Goal: Task Accomplishment & Management: Manage account settings

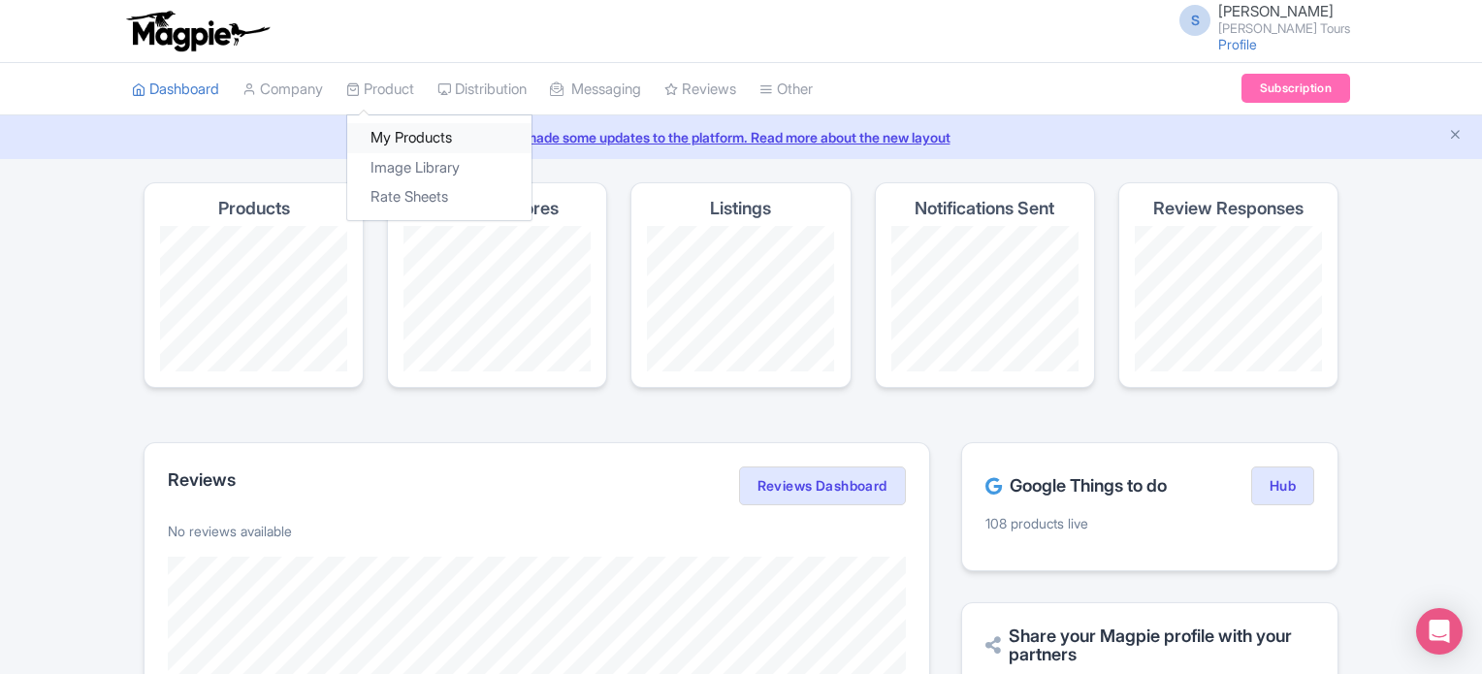
click at [397, 138] on link "My Products" at bounding box center [439, 138] width 184 height 30
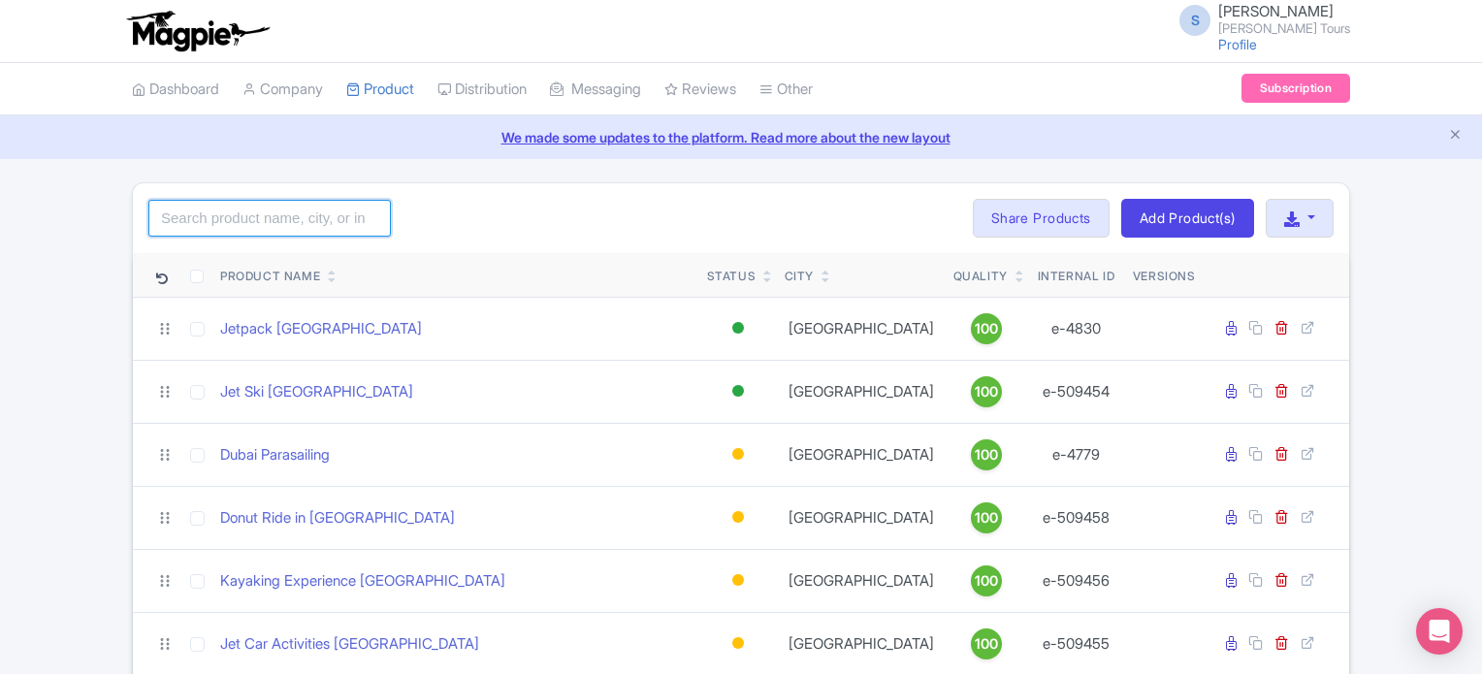
click at [264, 233] on input "search" at bounding box center [269, 218] width 242 height 37
type input "img"
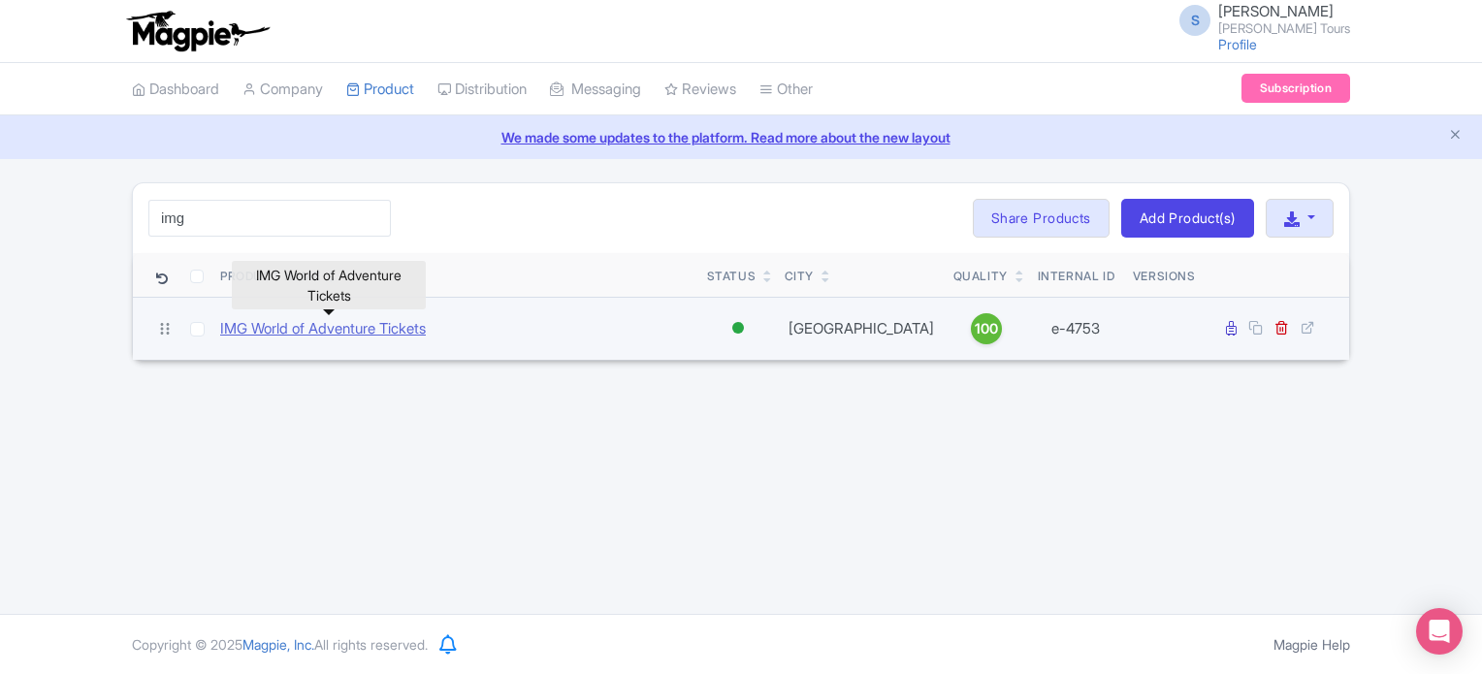
click at [332, 330] on link "IMG World of Adventure Tickets" at bounding box center [323, 329] width 206 height 22
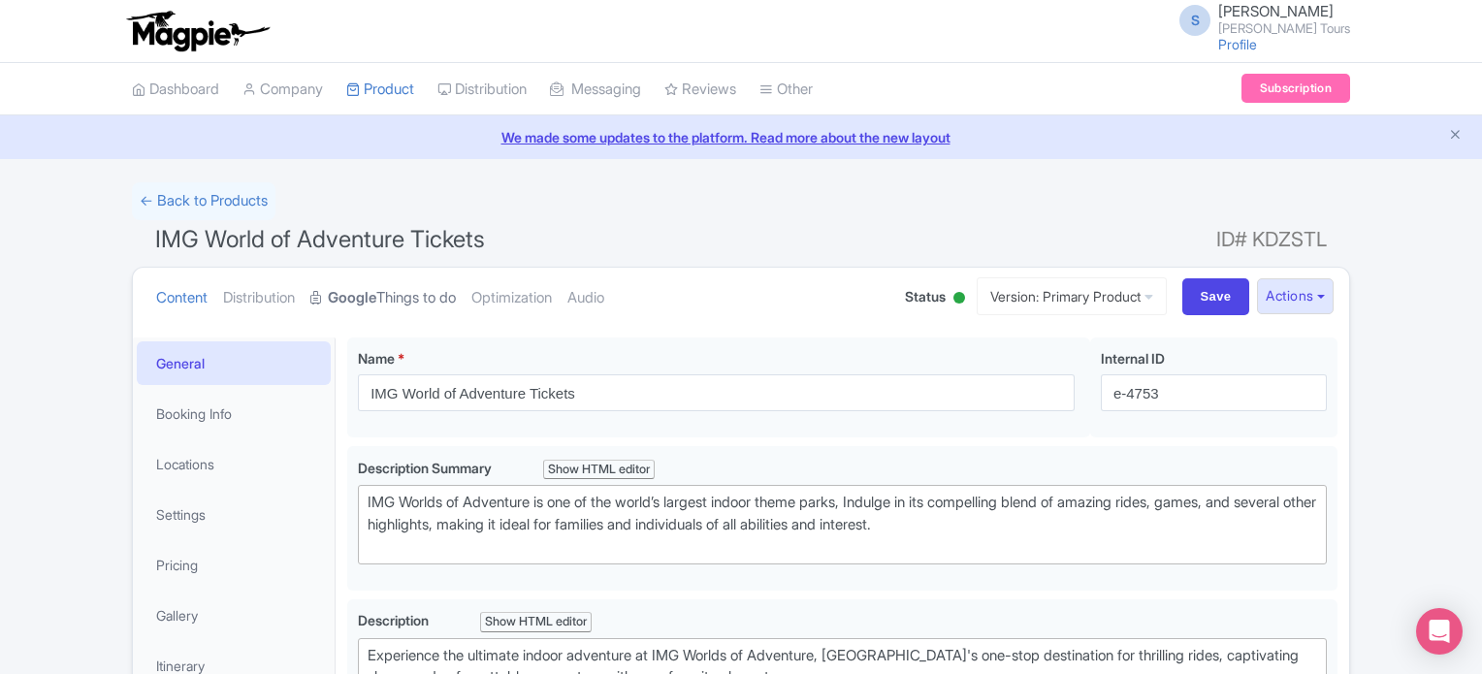
click at [401, 290] on link "Google Things to do" at bounding box center [382, 298] width 145 height 61
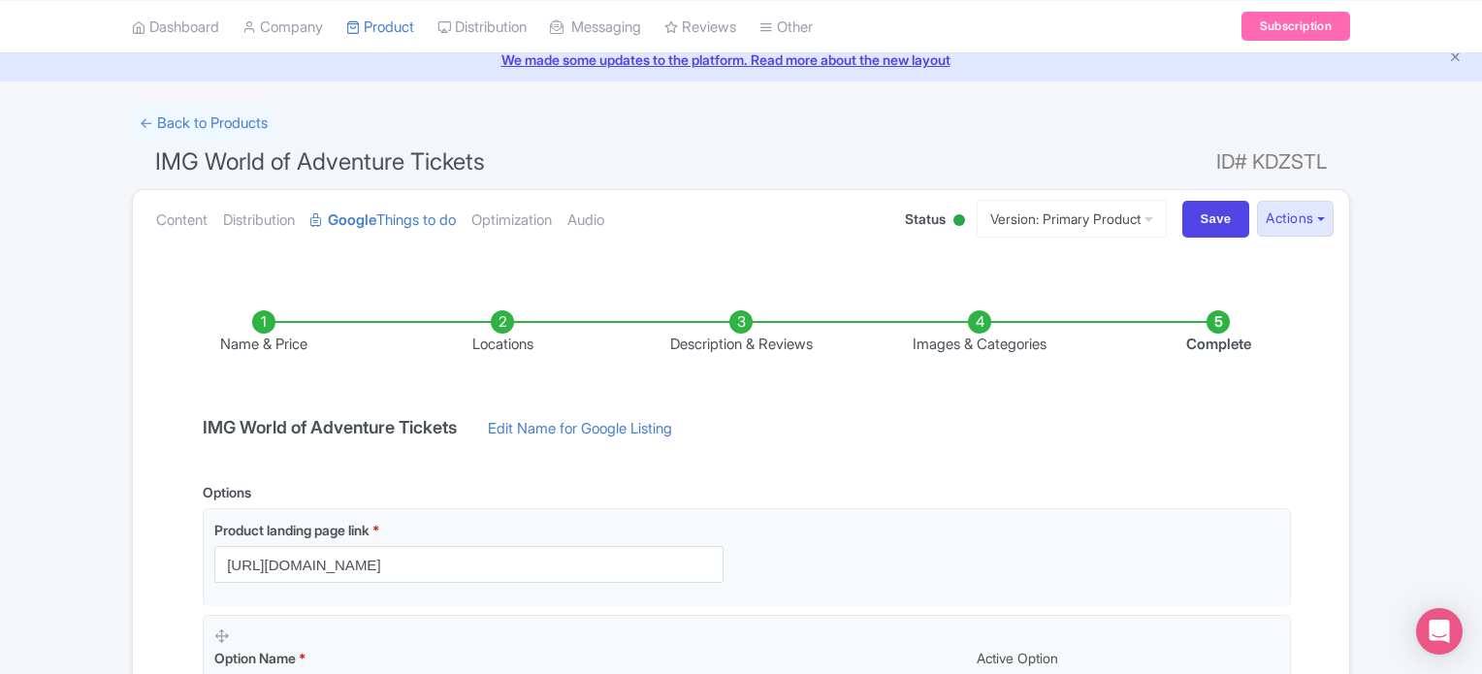
scroll to position [194, 0]
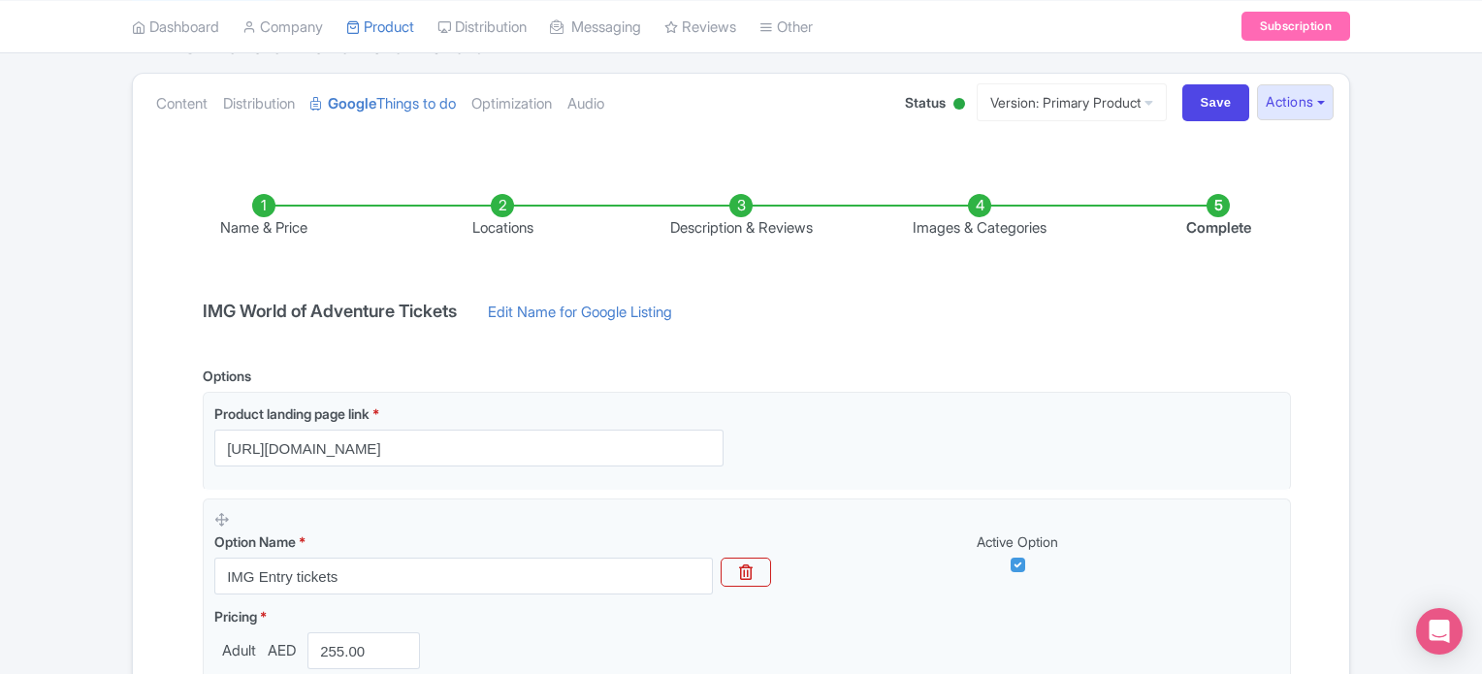
click at [470, 457] on input "https://dubai.raynatours.com/img-world-combo-offers" at bounding box center [468, 448] width 509 height 37
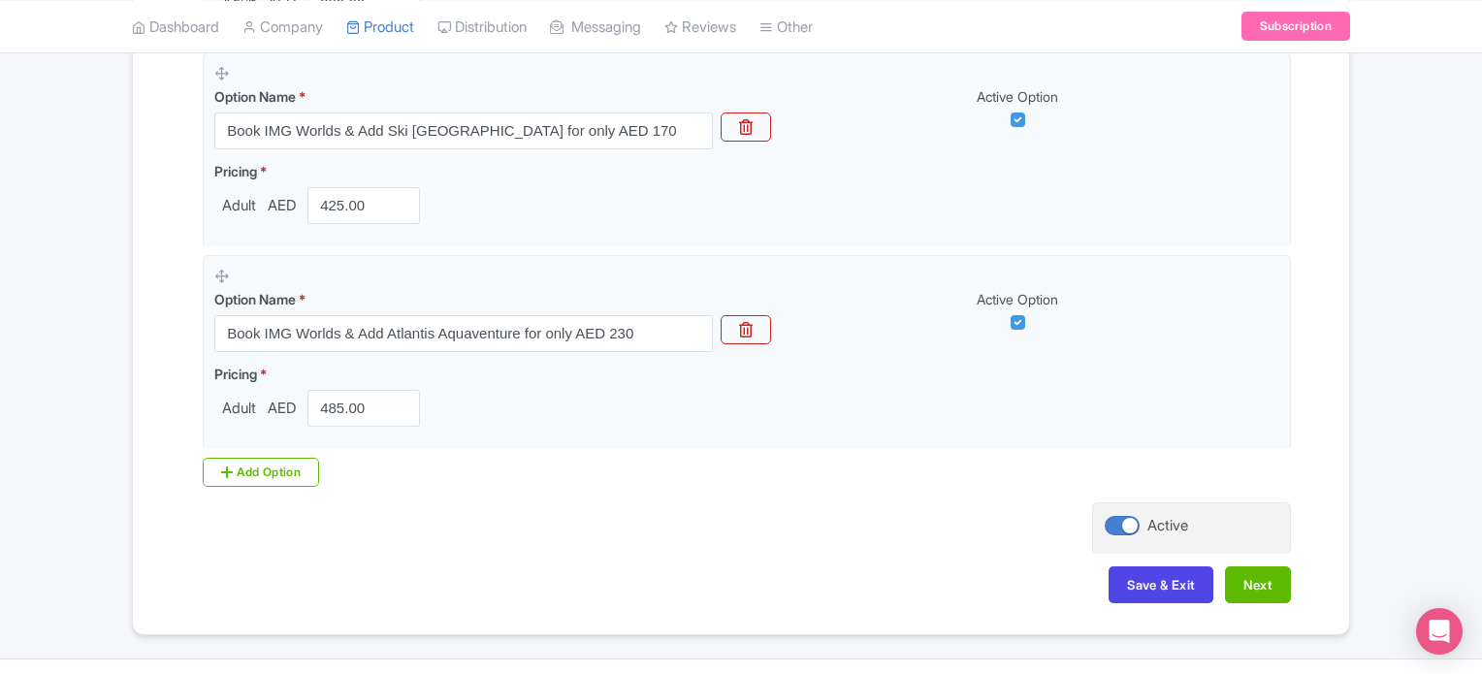
scroll to position [2703, 0]
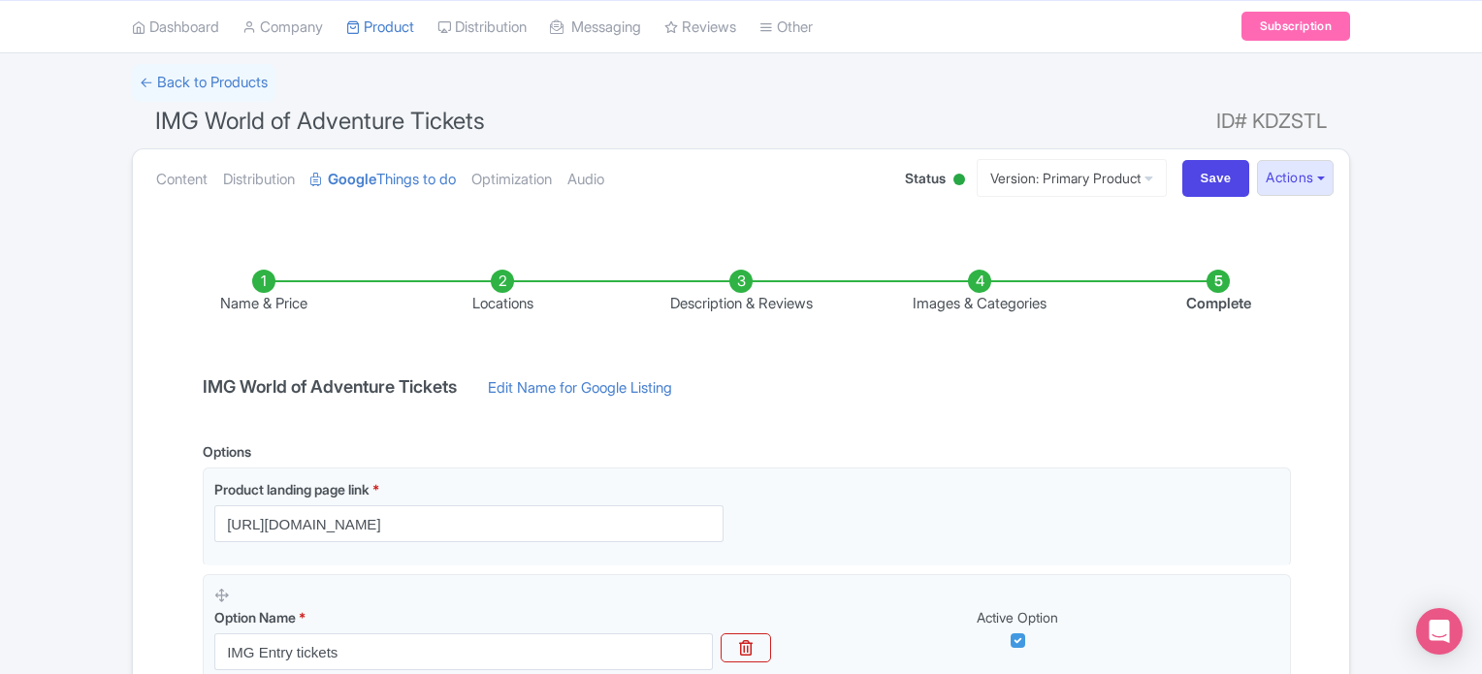
scroll to position [0, 0]
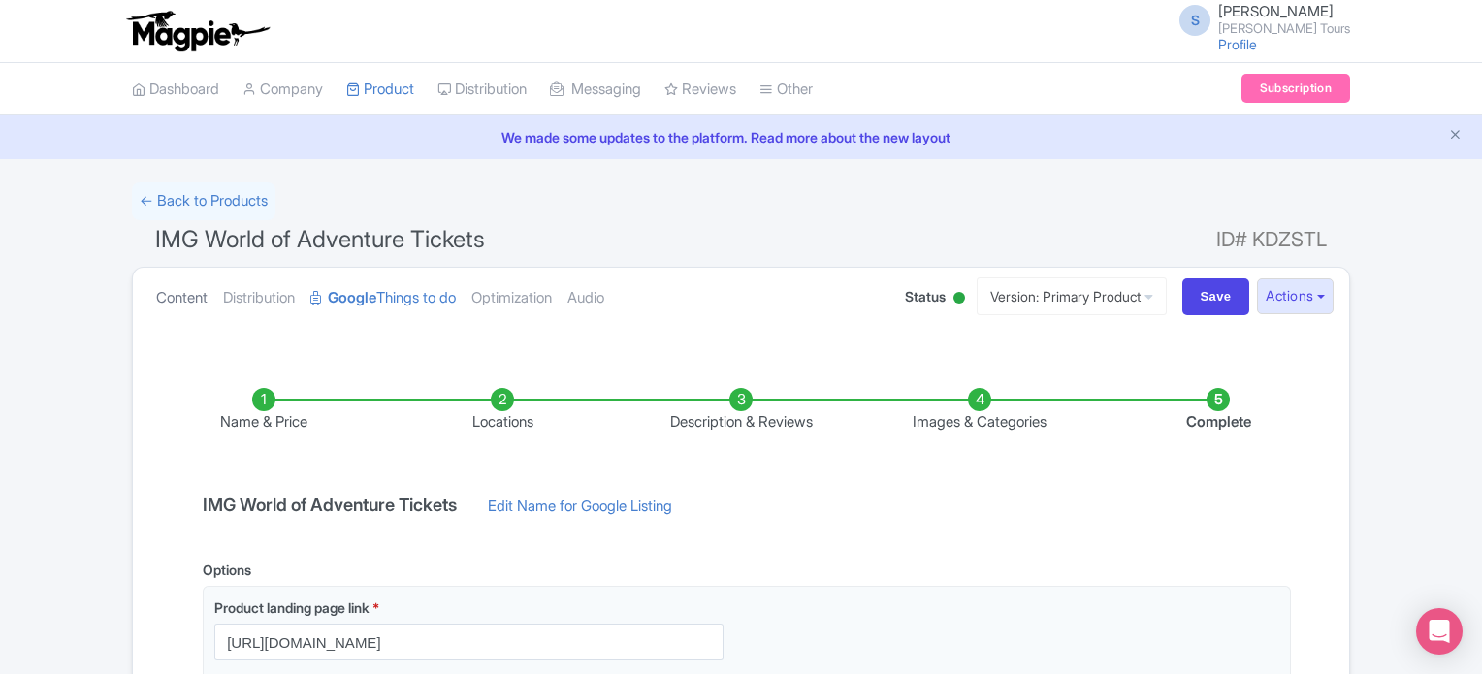
click at [183, 293] on link "Content" at bounding box center [181, 298] width 51 height 61
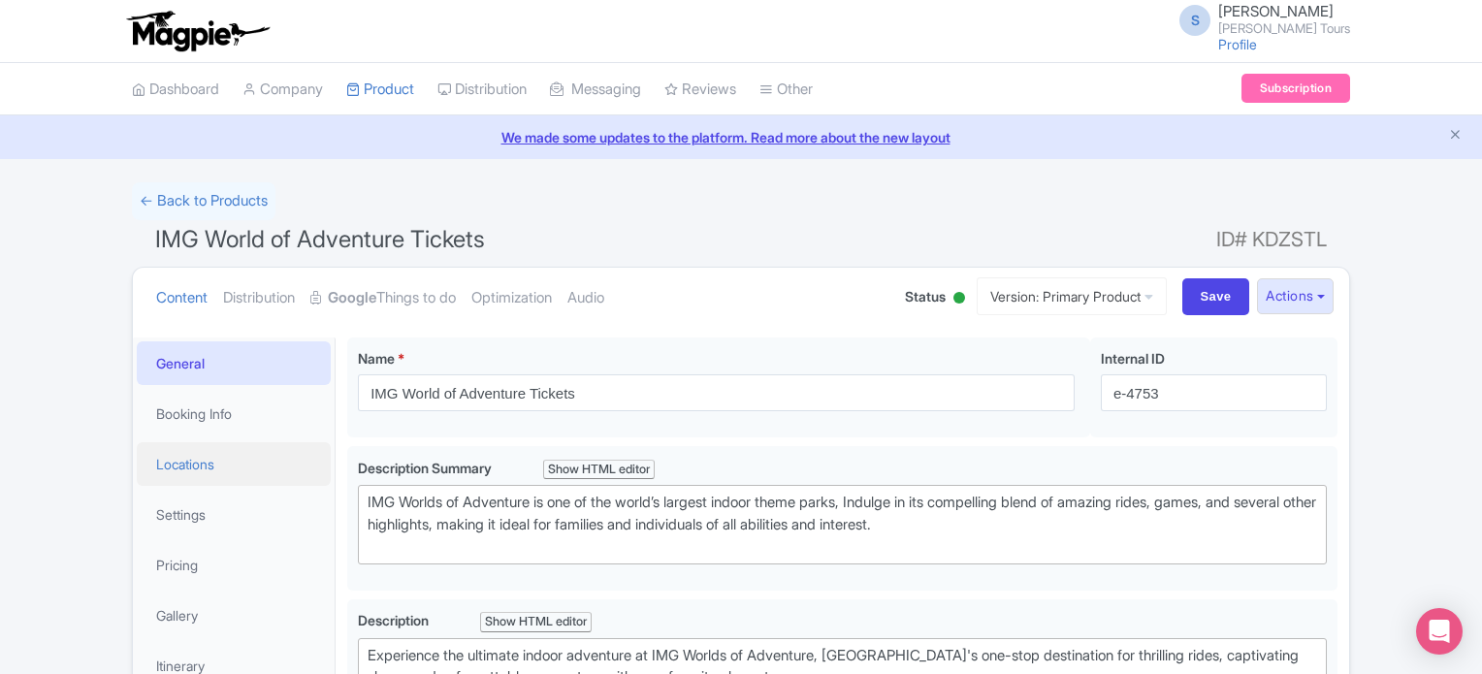
click at [202, 472] on link "Locations" at bounding box center [234, 464] width 194 height 44
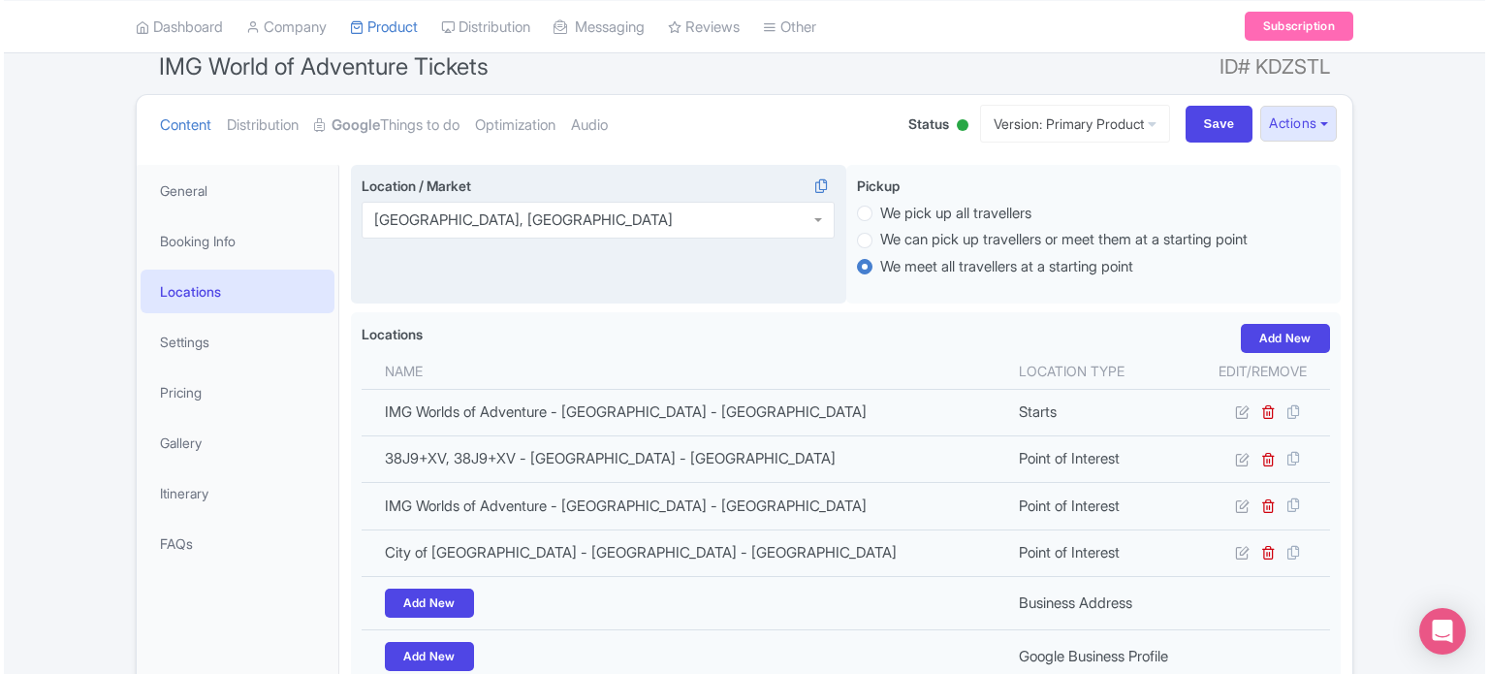
scroll to position [291, 0]
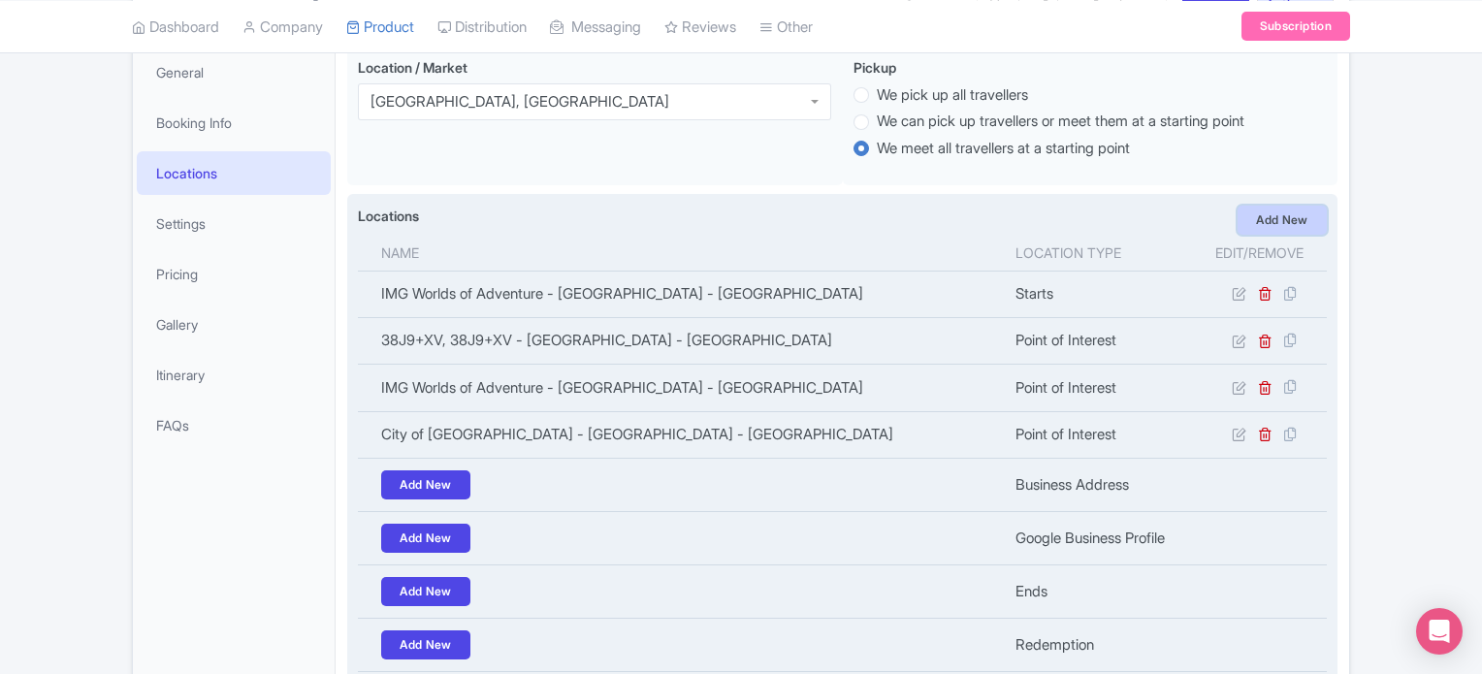
click at [1286, 217] on link "Add New" at bounding box center [1281, 220] width 89 height 29
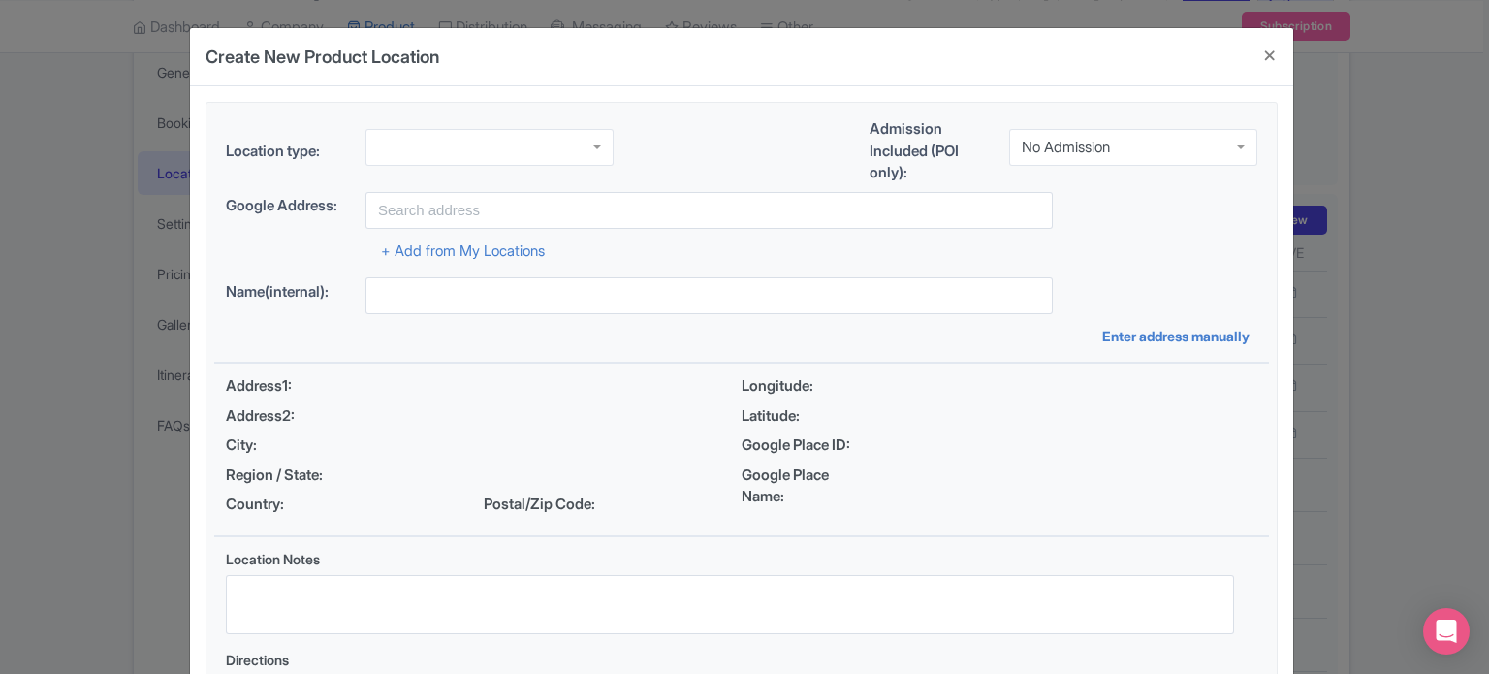
click at [444, 137] on div at bounding box center [490, 147] width 248 height 37
click at [1170, 143] on div "No Admission" at bounding box center [1133, 147] width 248 height 37
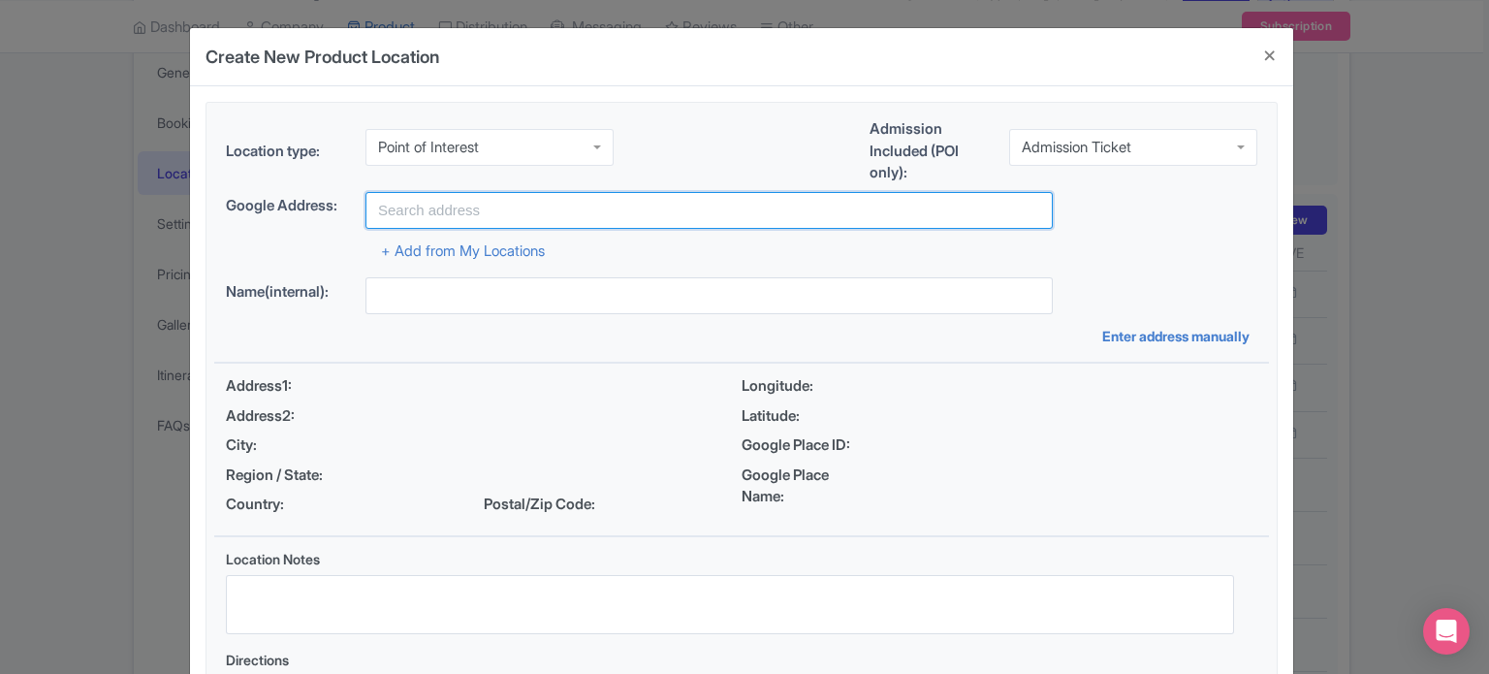
click at [618, 206] on input "text" at bounding box center [709, 210] width 687 height 37
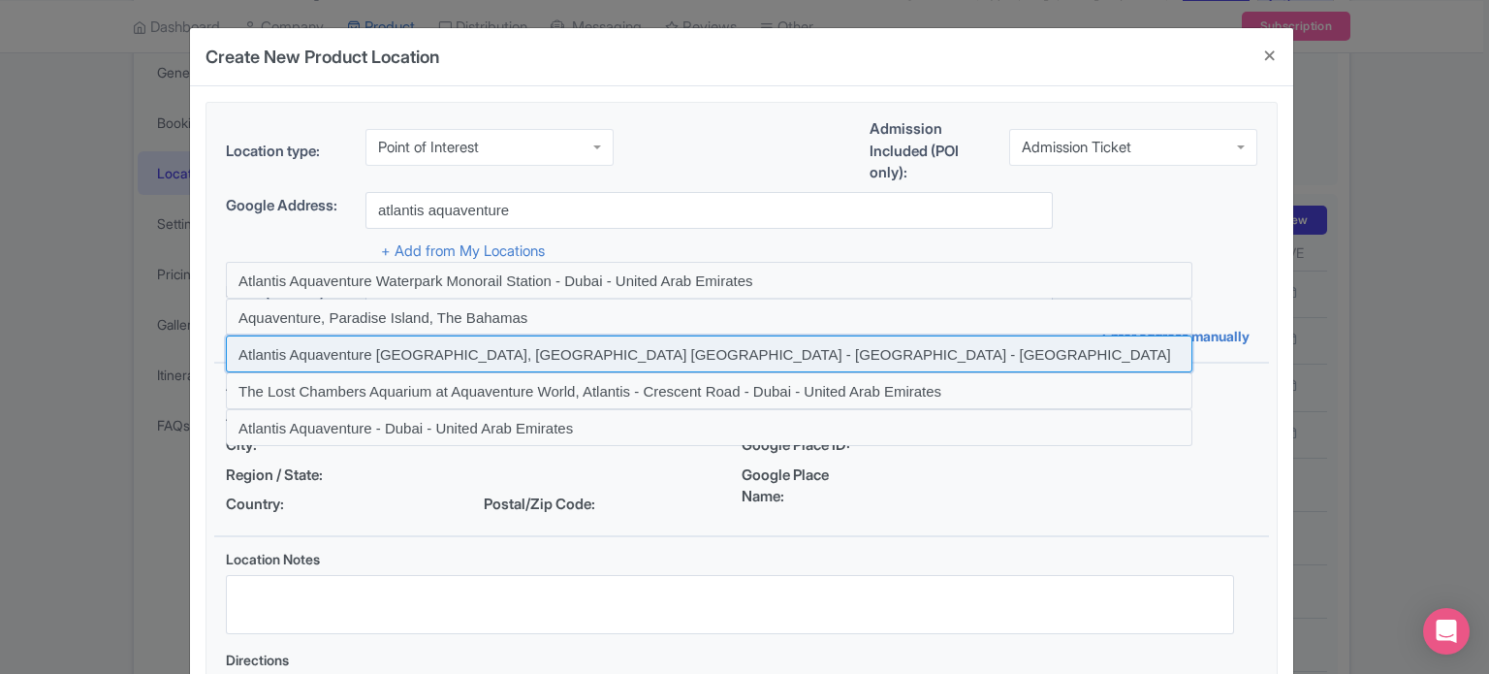
click at [617, 356] on input at bounding box center [709, 353] width 967 height 37
type input "Atlantis Aquaventure Dubai, Atlantis The Palm - Crescent Road - Dubai - United …"
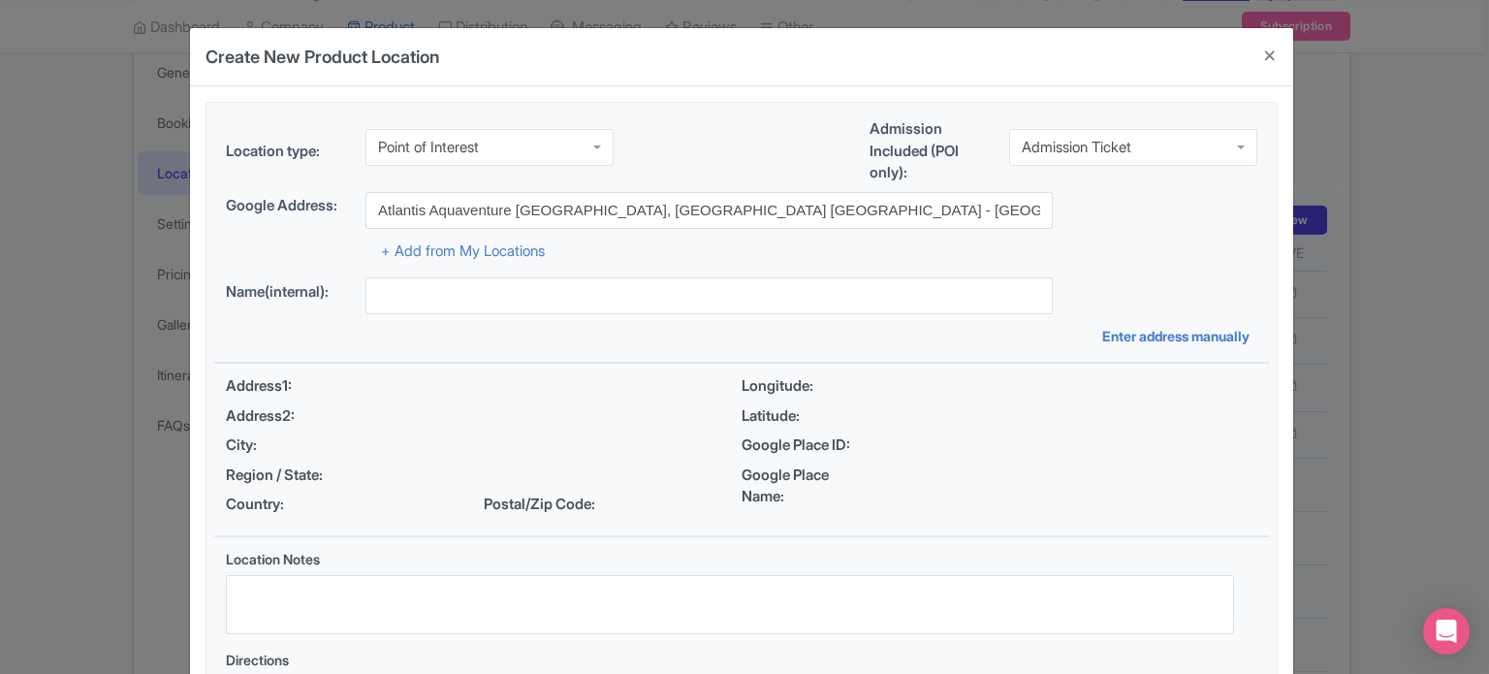
type input "Atlantis Aquaventure Dubai, Atlantis The Palm - Crescent Road - Dubai - United …"
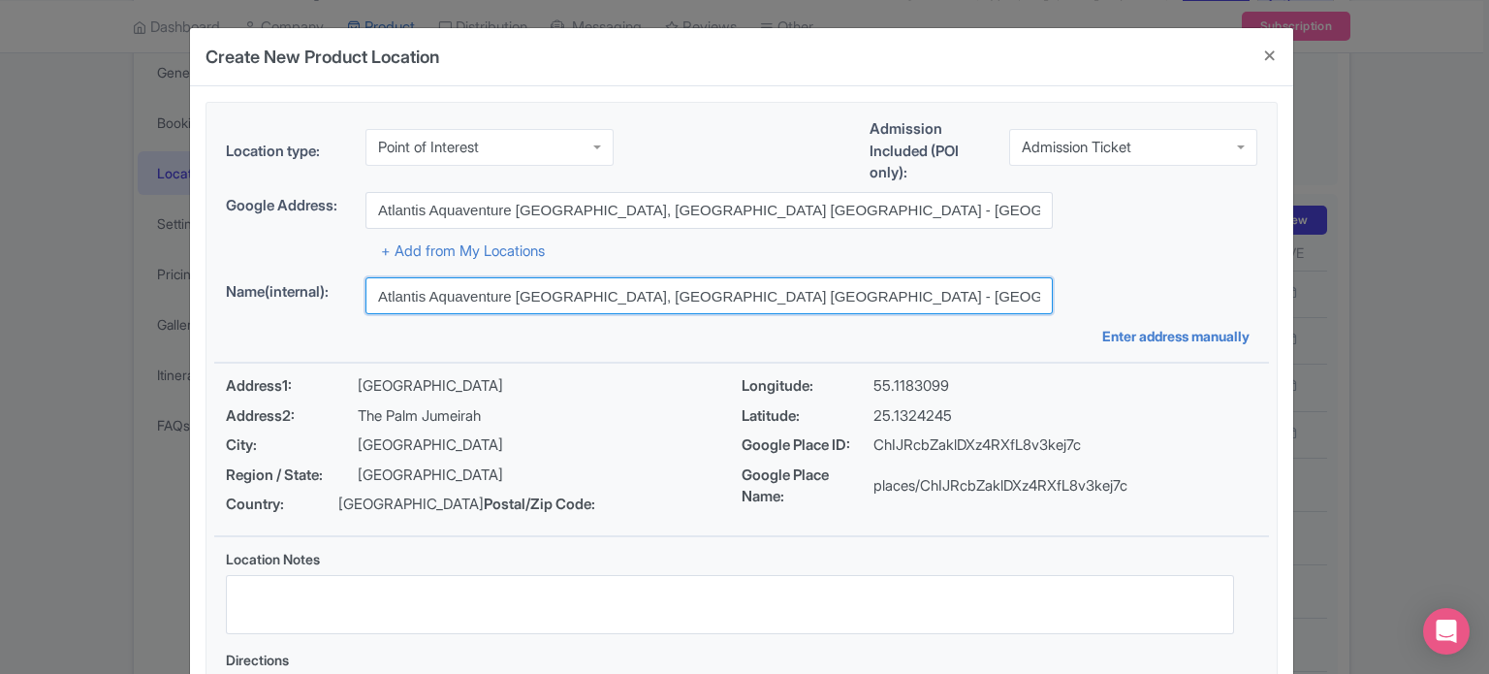
click at [678, 301] on input "Atlantis Aquaventure Dubai, Atlantis The Palm - Crescent Road - Dubai - United …" at bounding box center [709, 295] width 687 height 37
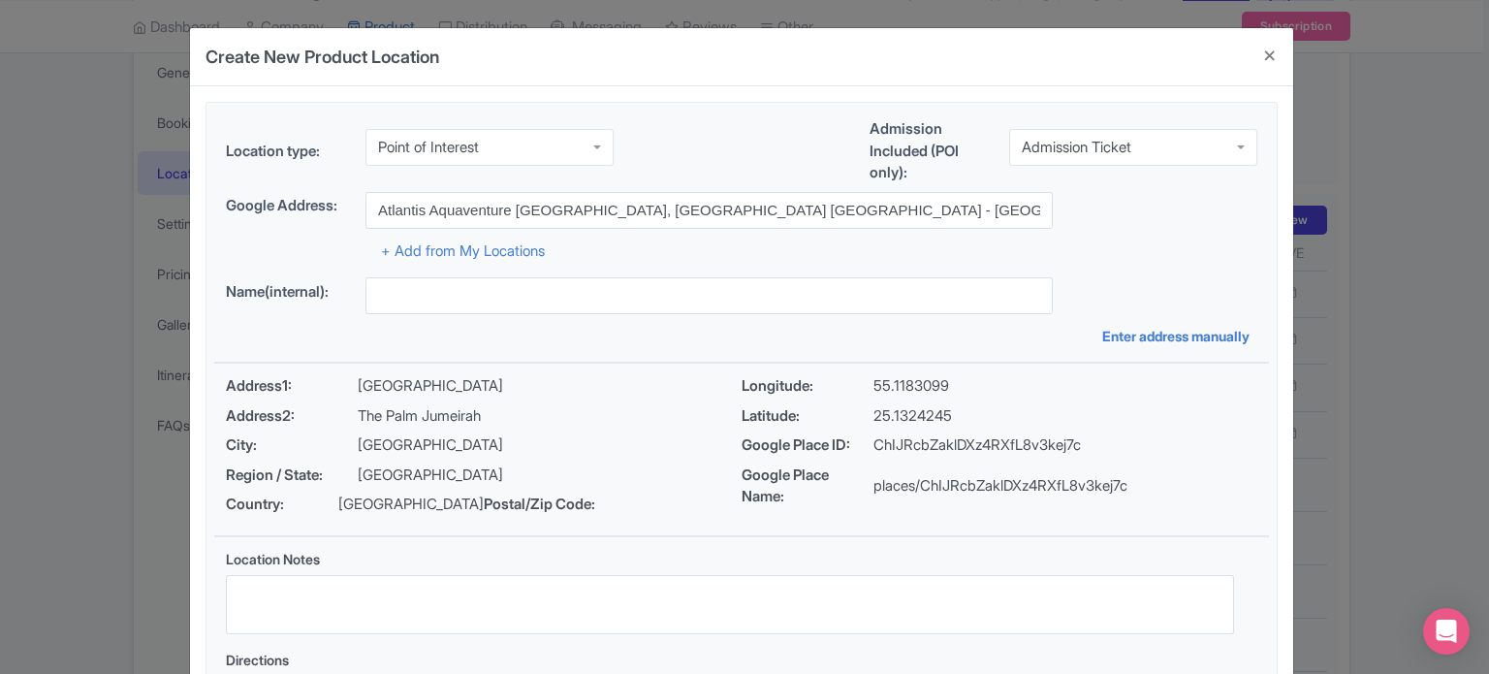
click at [857, 333] on div "Name(internal): Enter address manually" at bounding box center [741, 311] width 1055 height 69
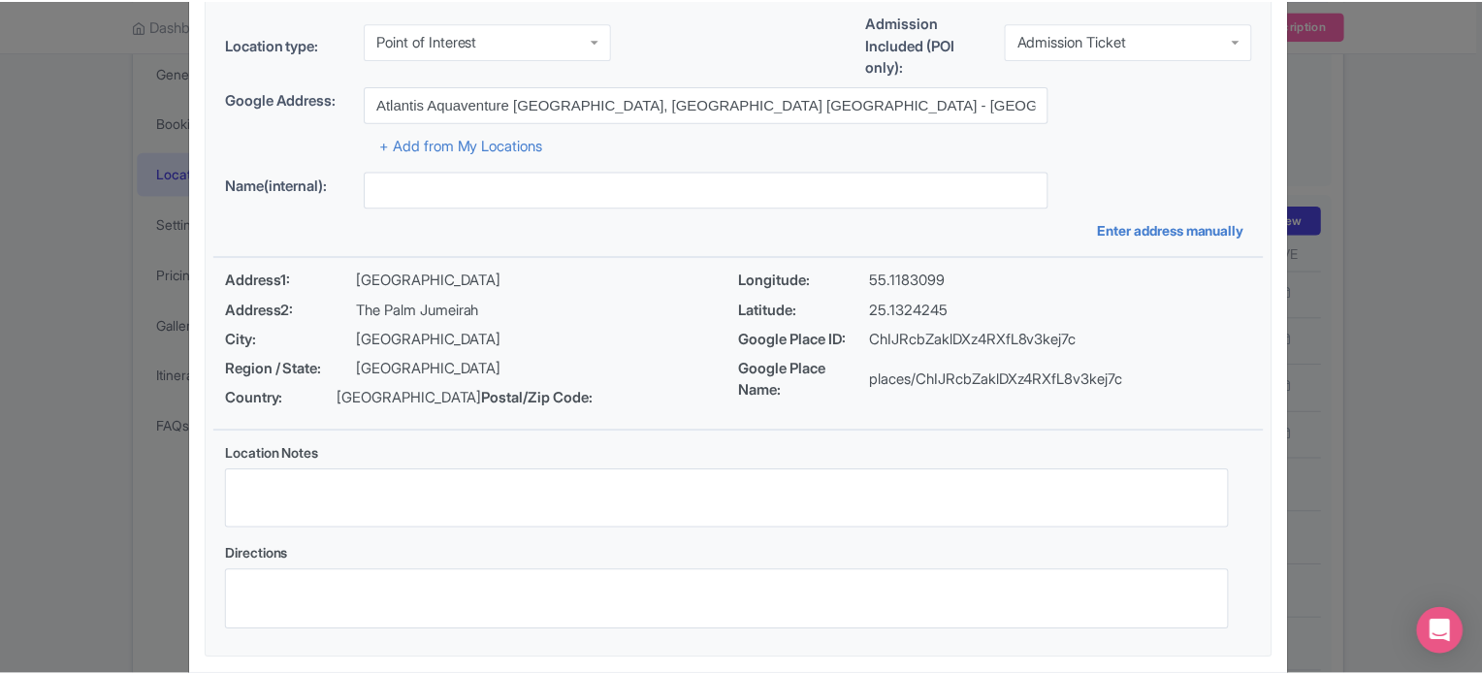
scroll to position [223, 0]
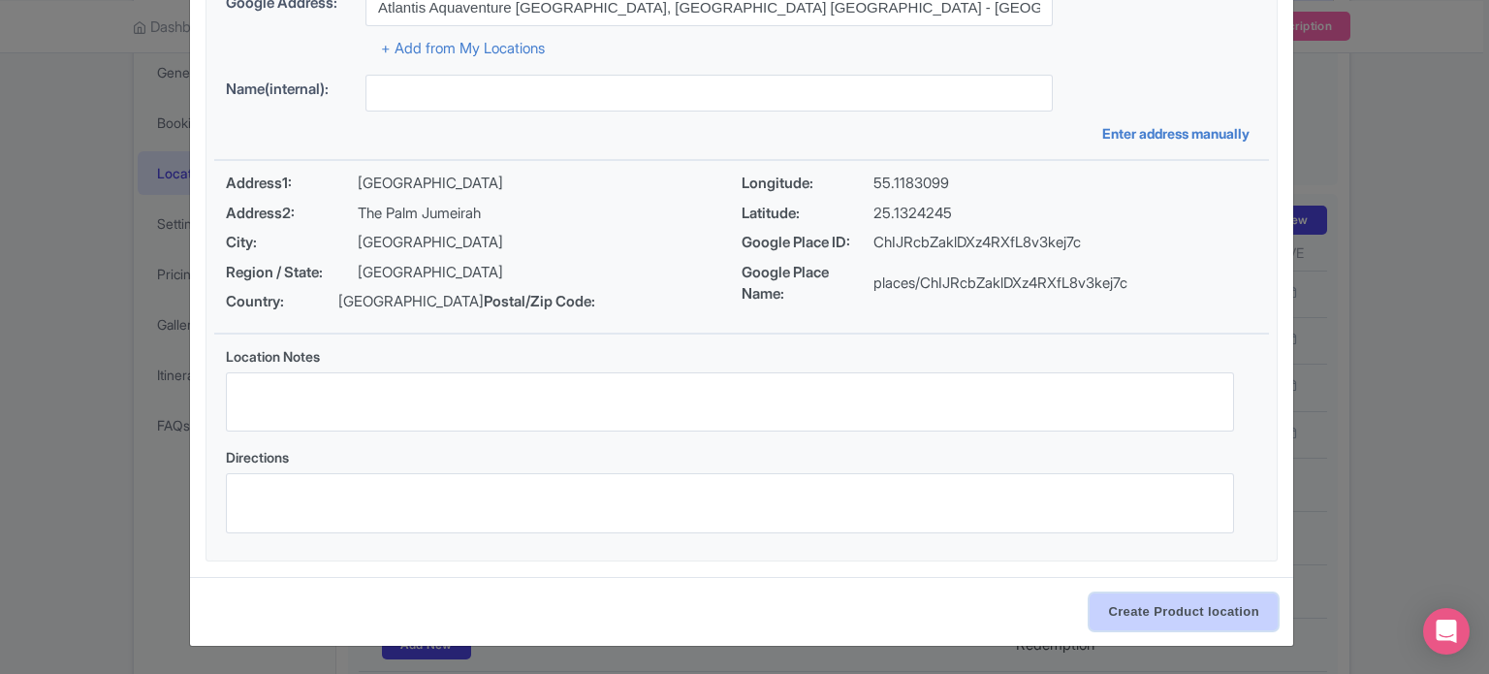
click at [1197, 614] on input "Create Product location" at bounding box center [1184, 611] width 188 height 37
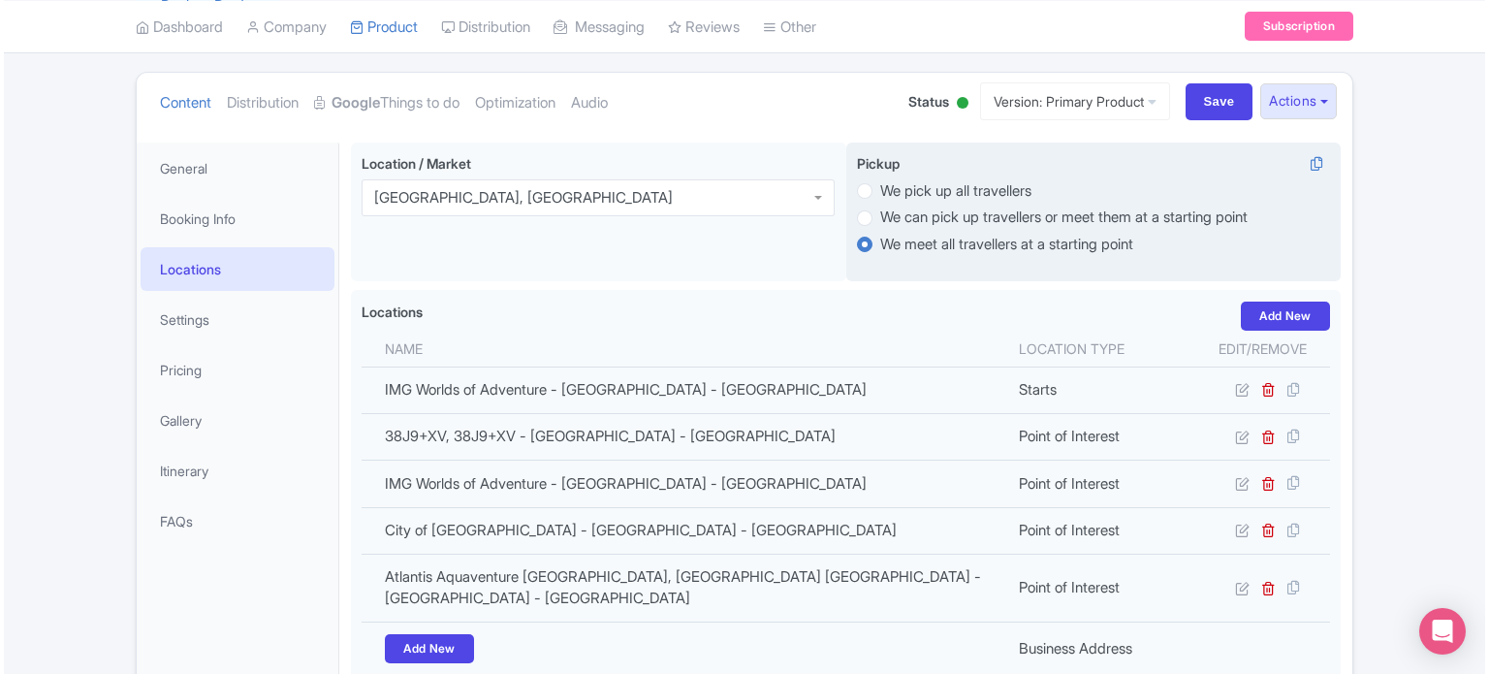
scroll to position [194, 0]
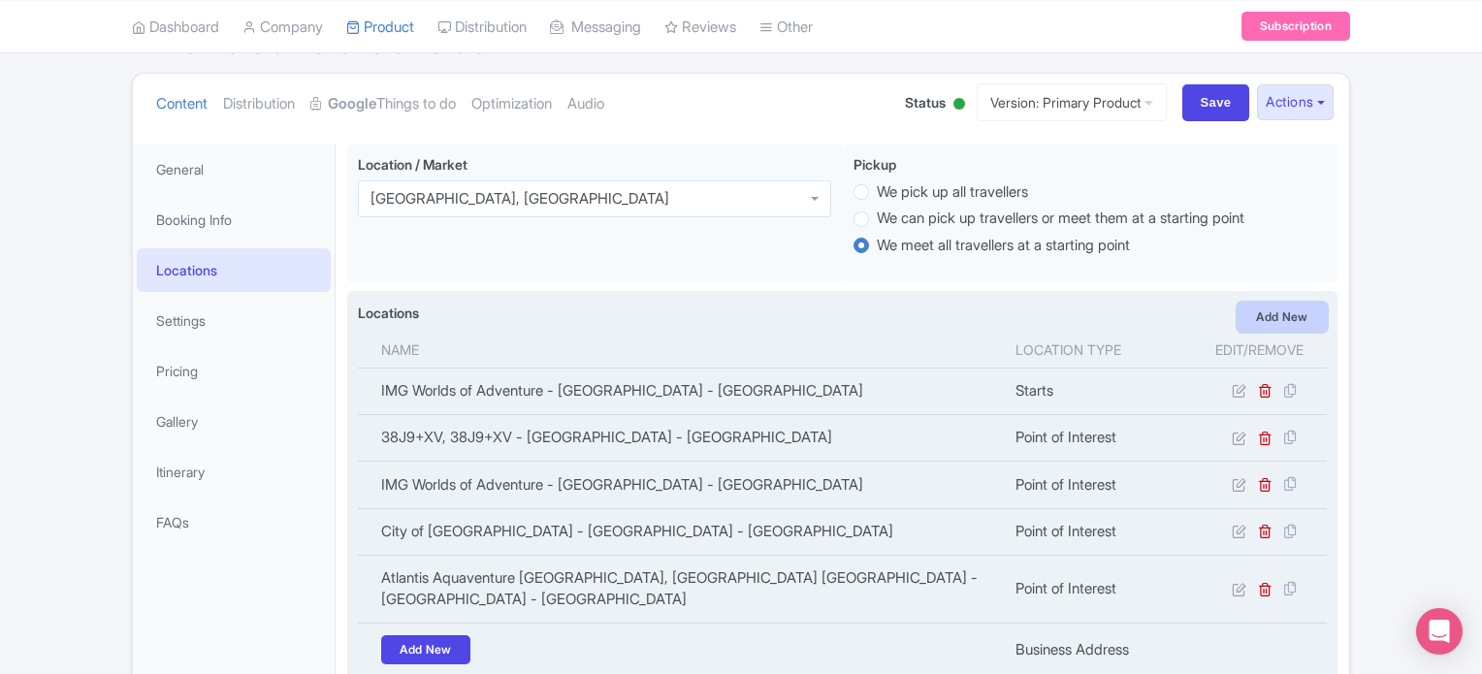
click at [1276, 311] on link "Add New" at bounding box center [1281, 317] width 89 height 29
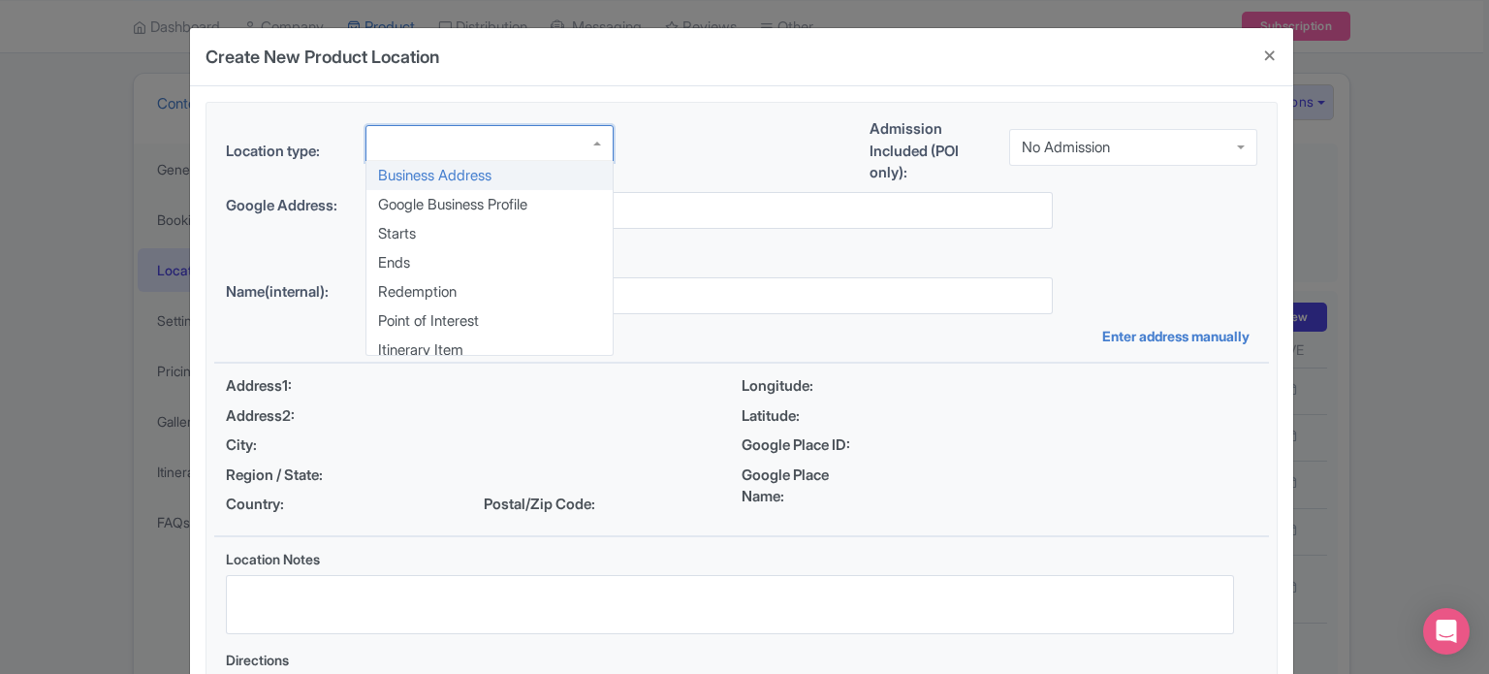
click at [457, 144] on div at bounding box center [490, 143] width 248 height 37
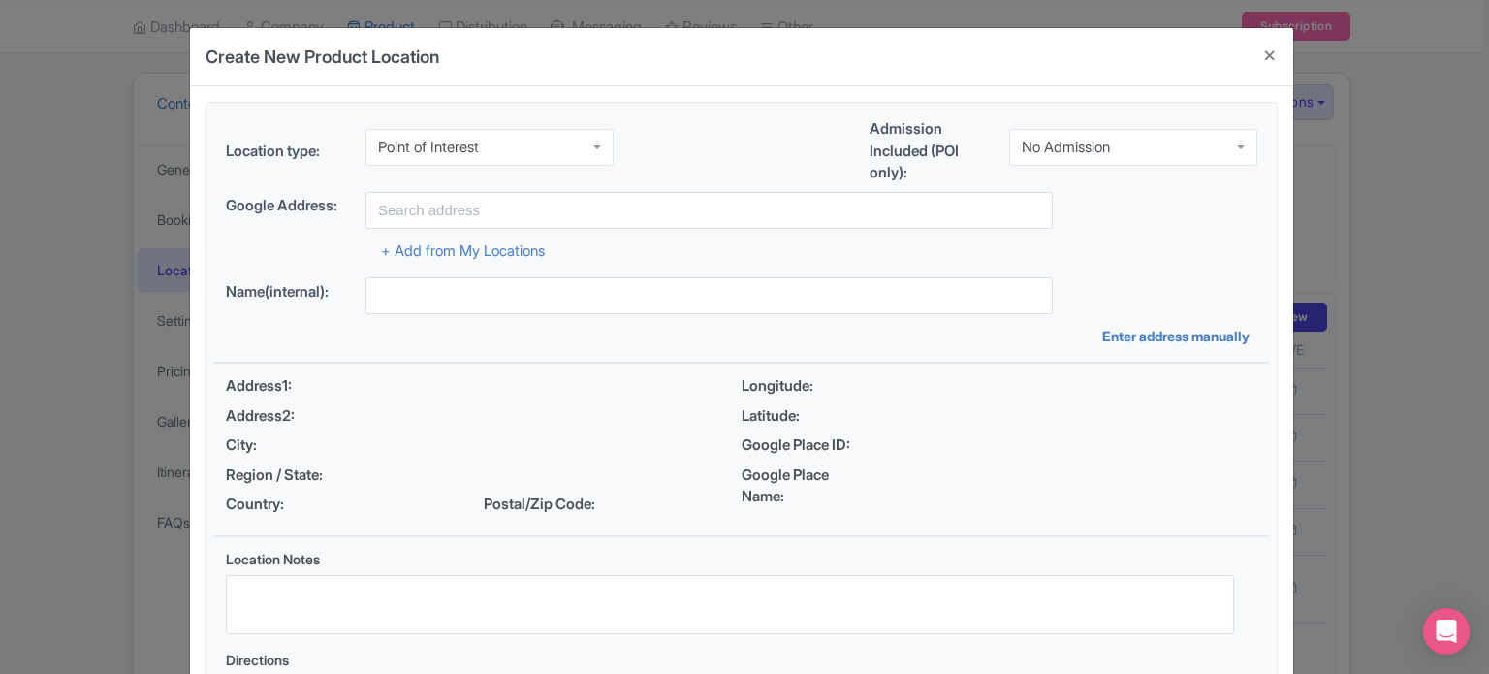
click at [1138, 158] on div "No Admission" at bounding box center [1133, 147] width 248 height 37
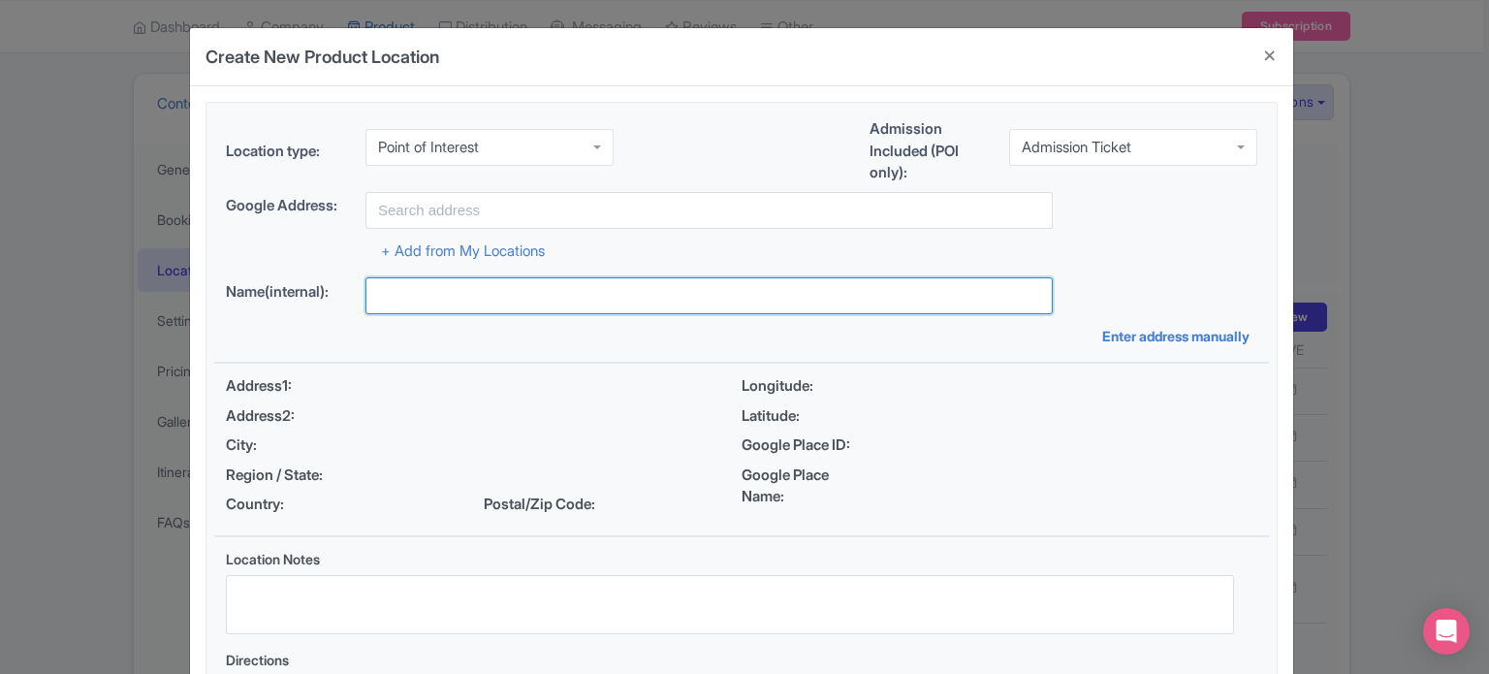
click at [579, 297] on input "text" at bounding box center [709, 295] width 687 height 37
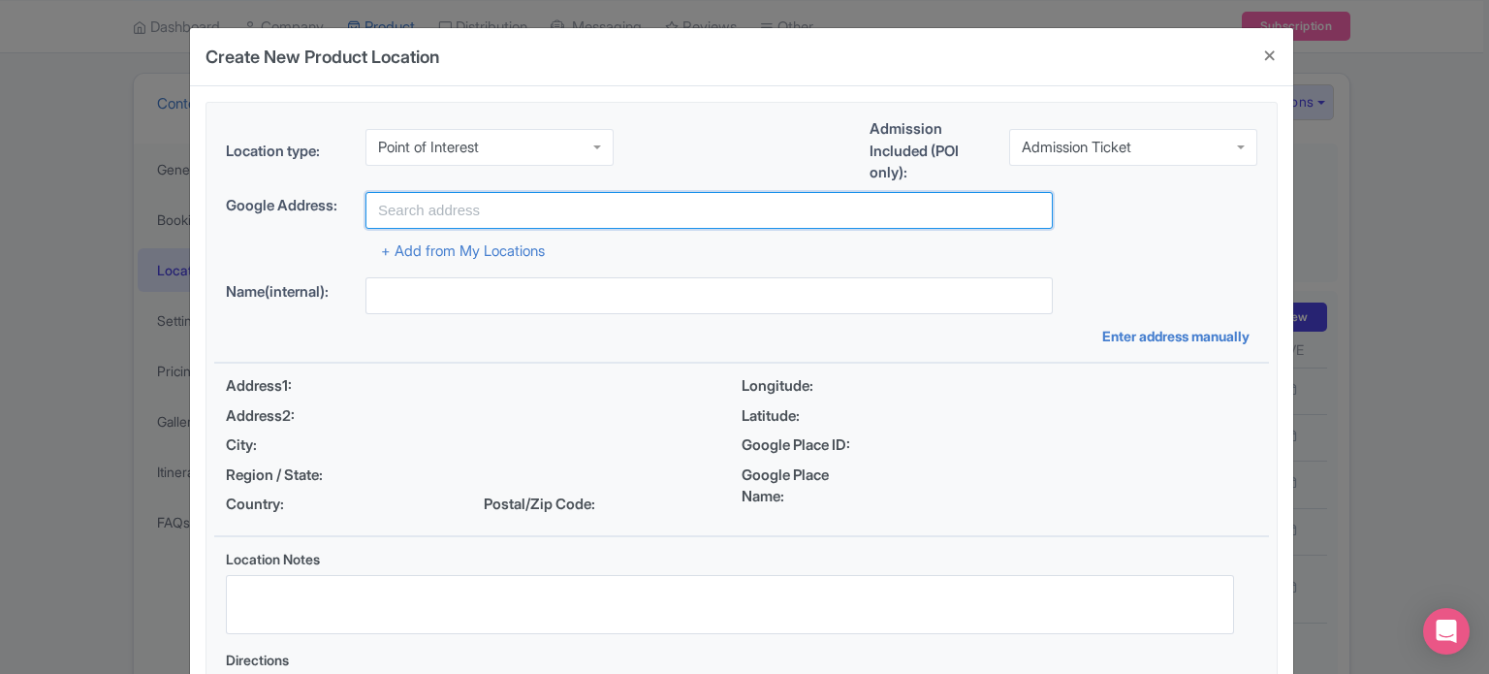
click at [539, 202] on input "text" at bounding box center [709, 210] width 687 height 37
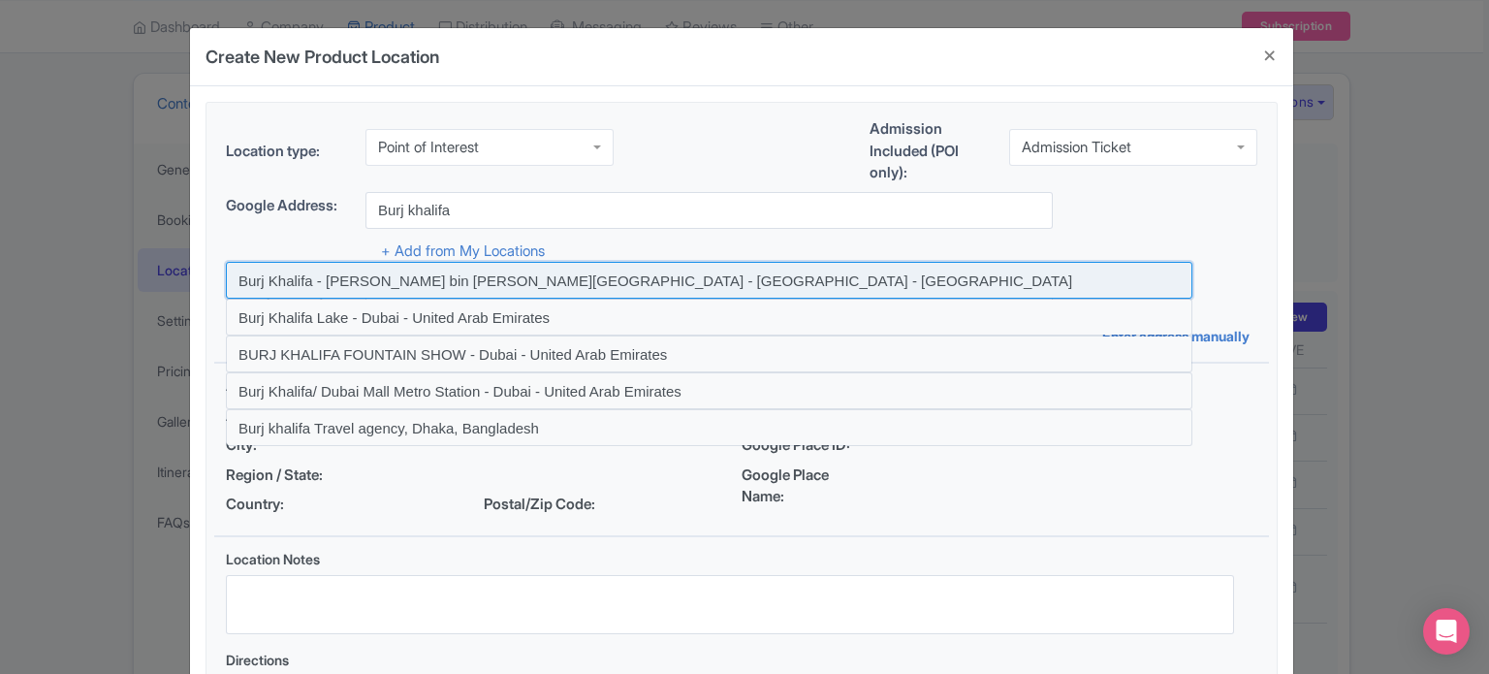
click at [558, 276] on input at bounding box center [709, 280] width 967 height 37
type input "Burj Khalifa - Sheikh Mohammed bin Rashid Boulevard - Dubai - United Arab Emira…"
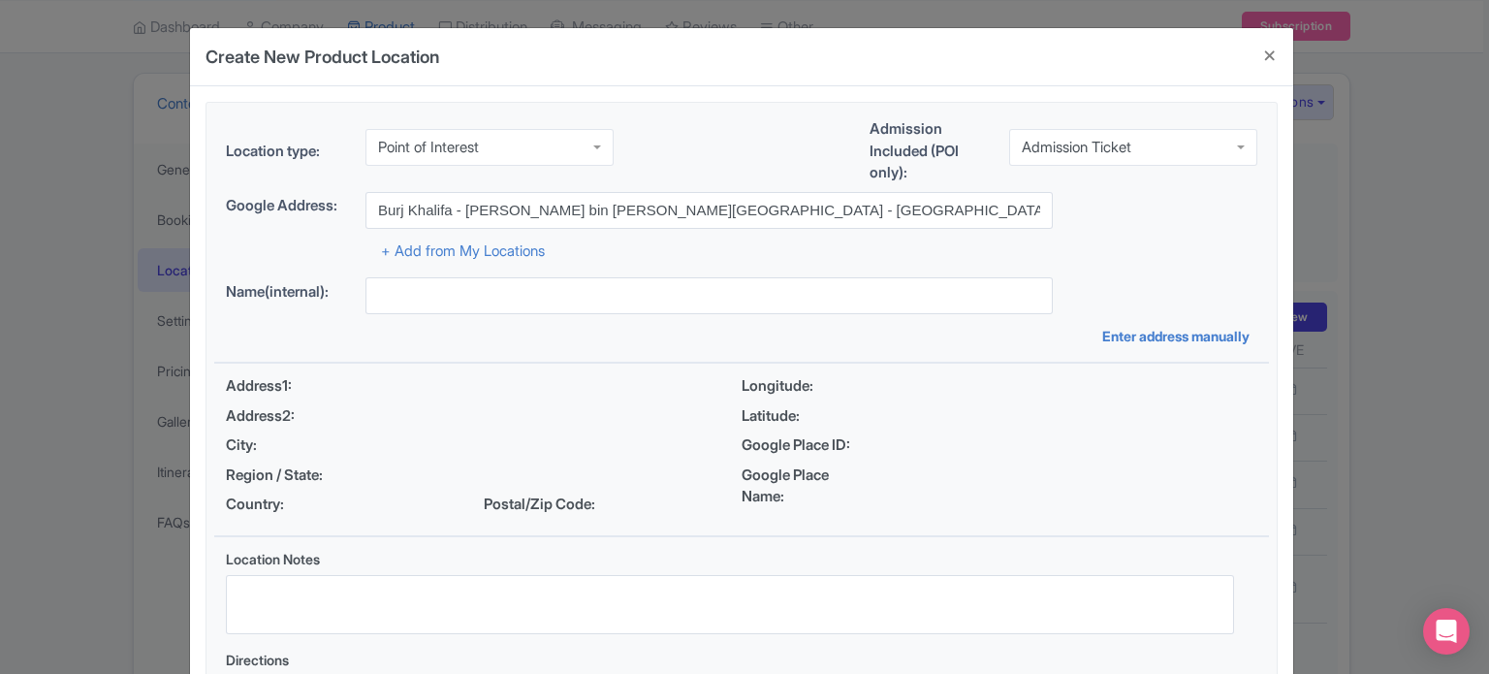
type input "Burj Khalifa - Sheikh Mohammed bin Rashid Boulevard - Dubai - United Arab Emira…"
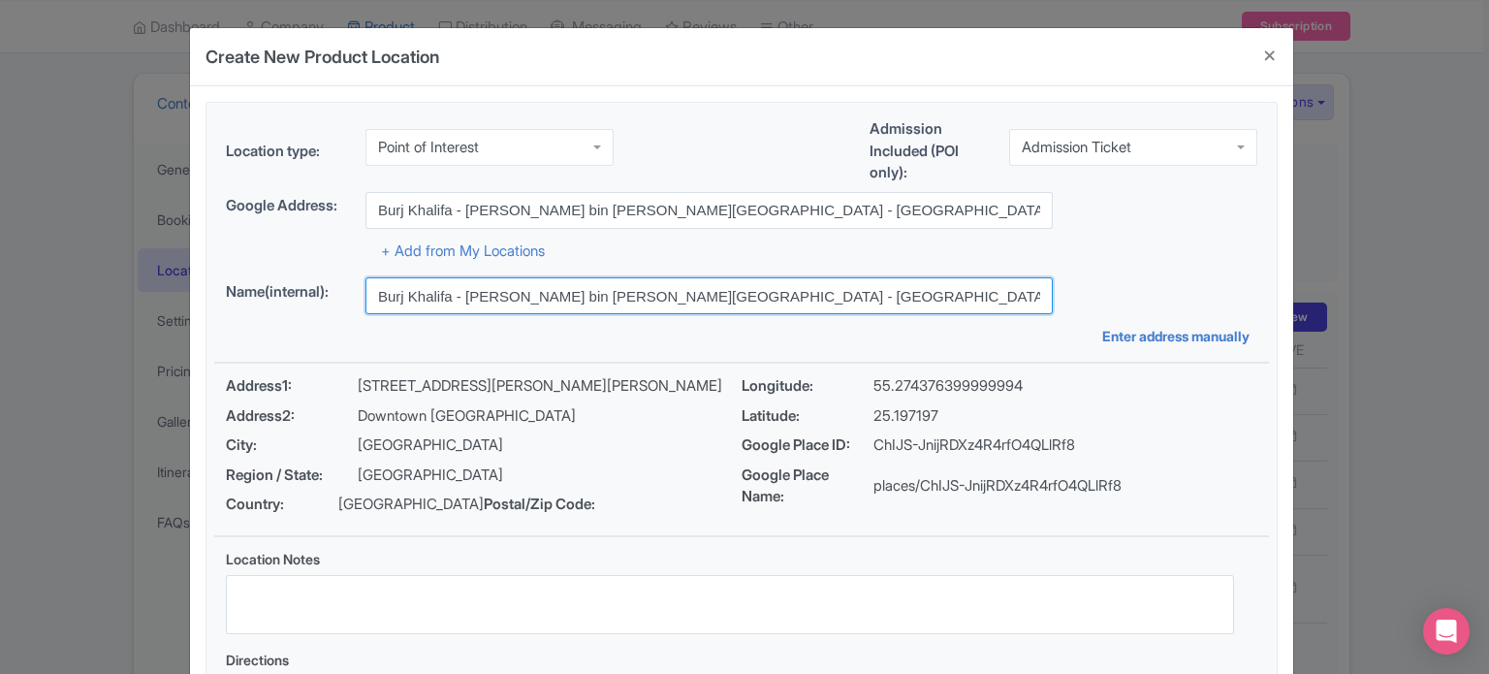
click at [559, 286] on input "Burj Khalifa - Sheikh Mohammed bin Rashid Boulevard - Dubai - United Arab Emira…" at bounding box center [709, 295] width 687 height 37
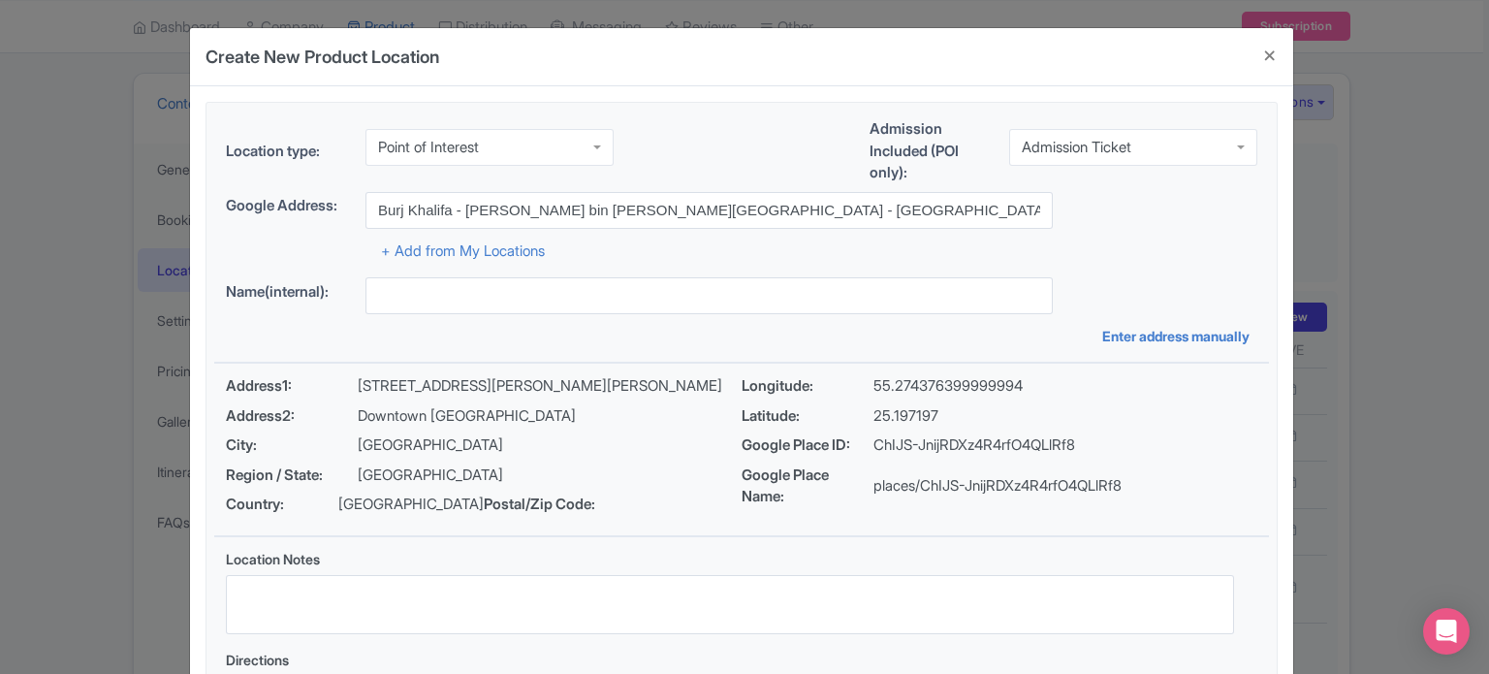
click at [1143, 273] on div "Location type: Point of Interest Point of Interest Business Address Google Busi…" at bounding box center [741, 433] width 1055 height 660
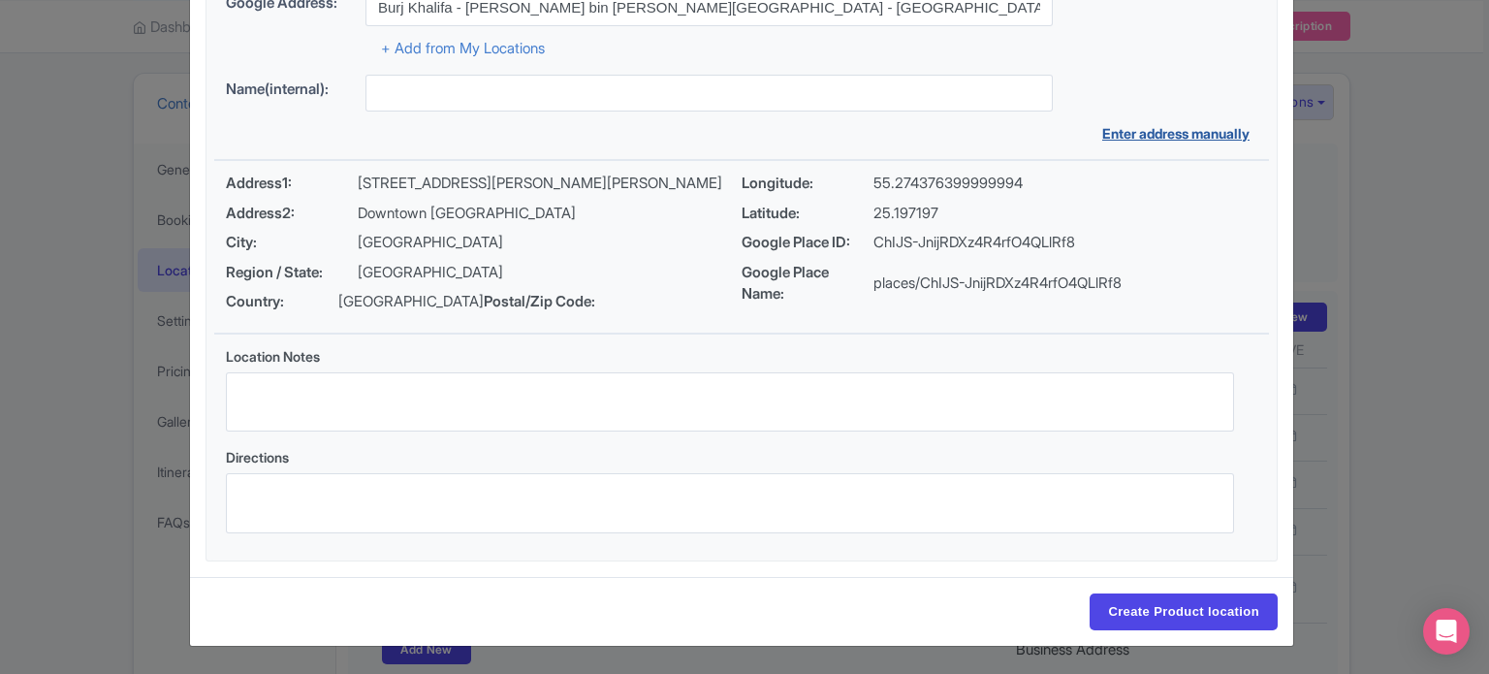
scroll to position [223, 0]
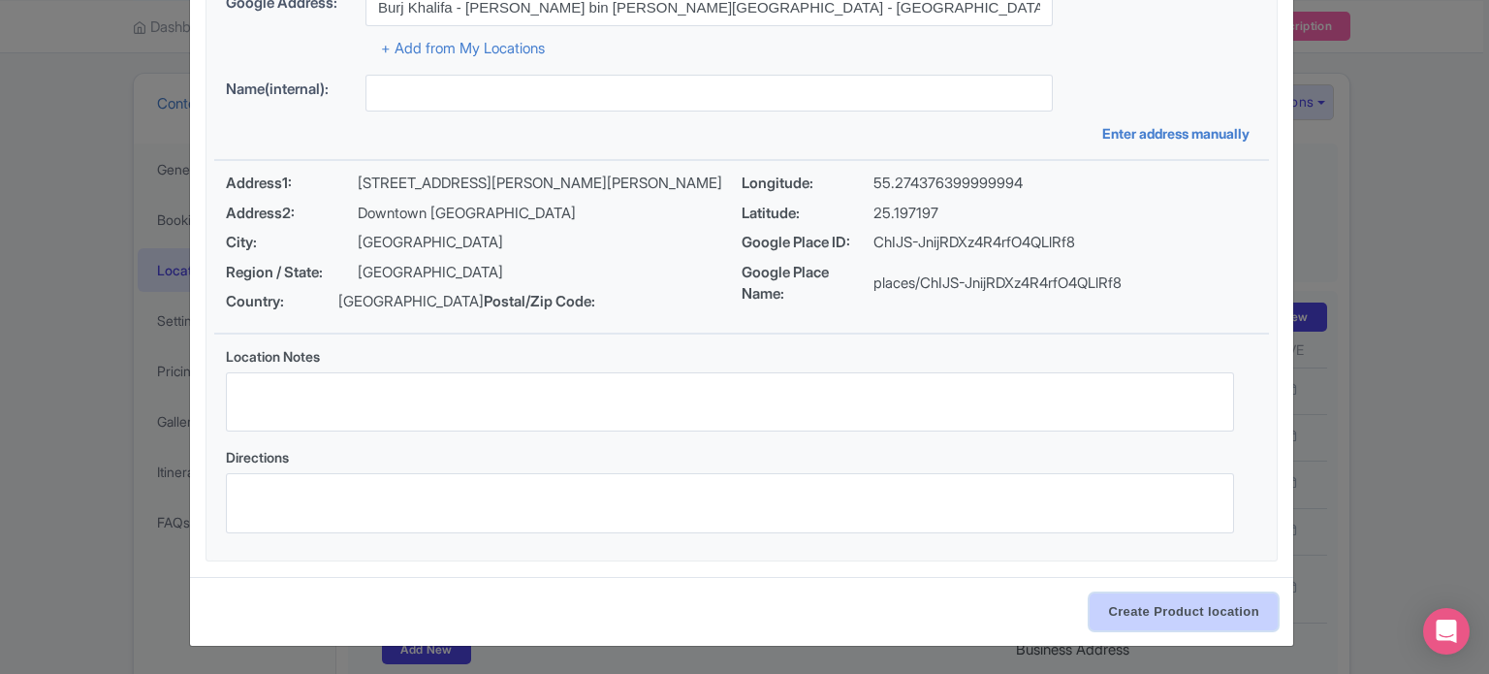
click at [1190, 605] on input "Create Product location" at bounding box center [1184, 611] width 188 height 37
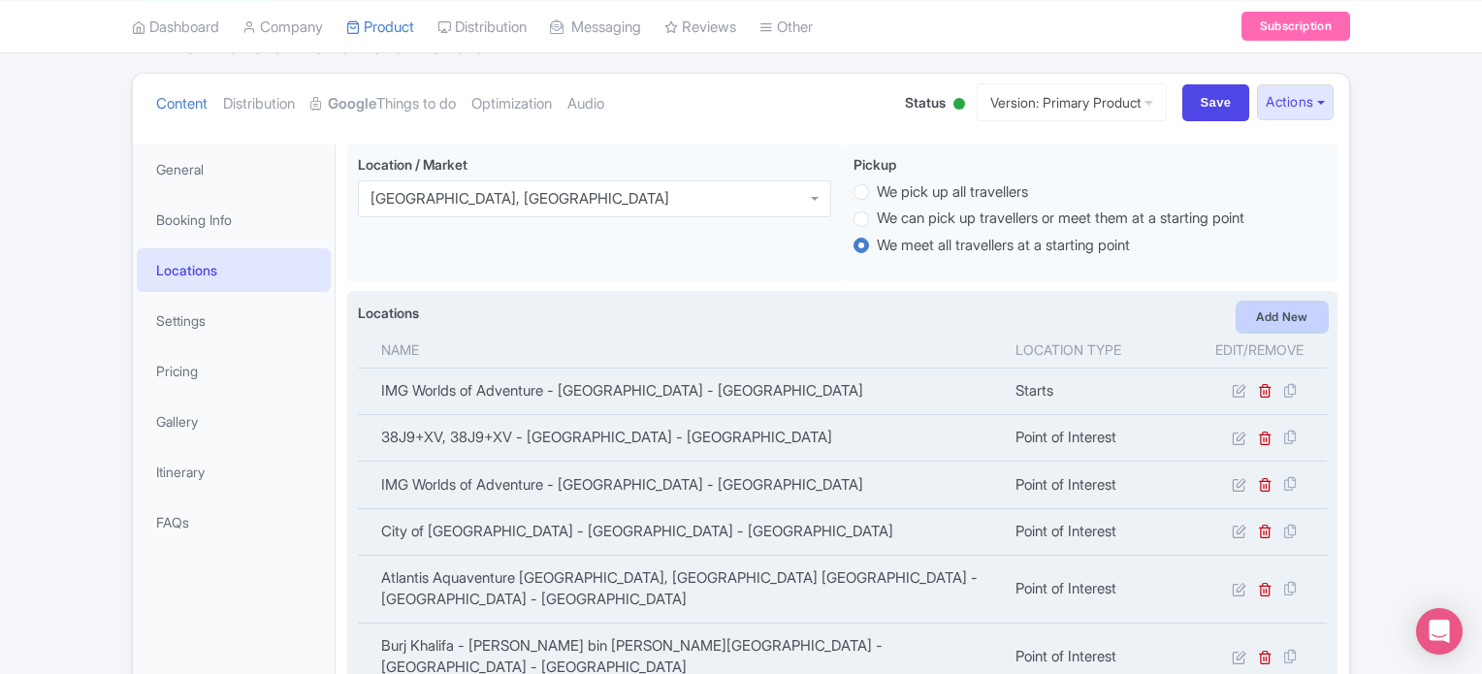
click at [1269, 313] on link "Add New" at bounding box center [1281, 317] width 89 height 29
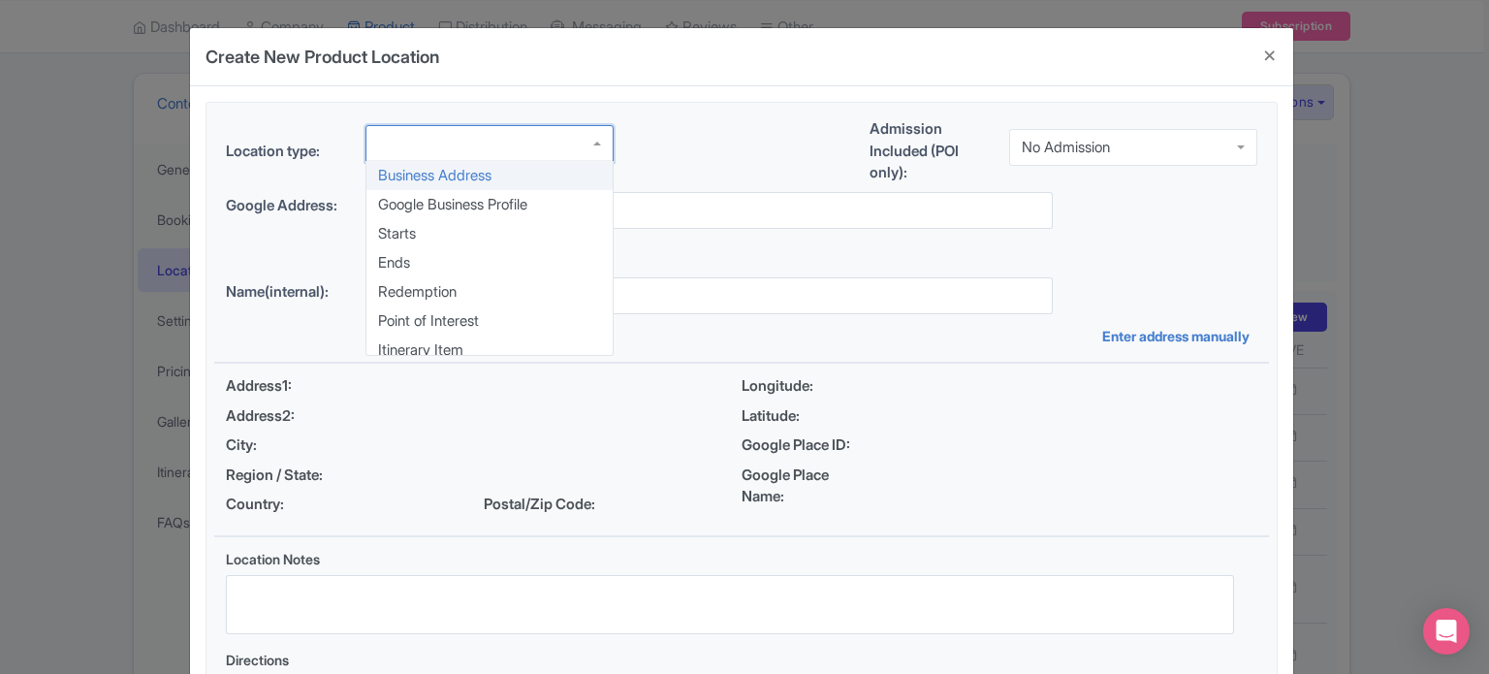
click at [458, 154] on div at bounding box center [490, 143] width 248 height 37
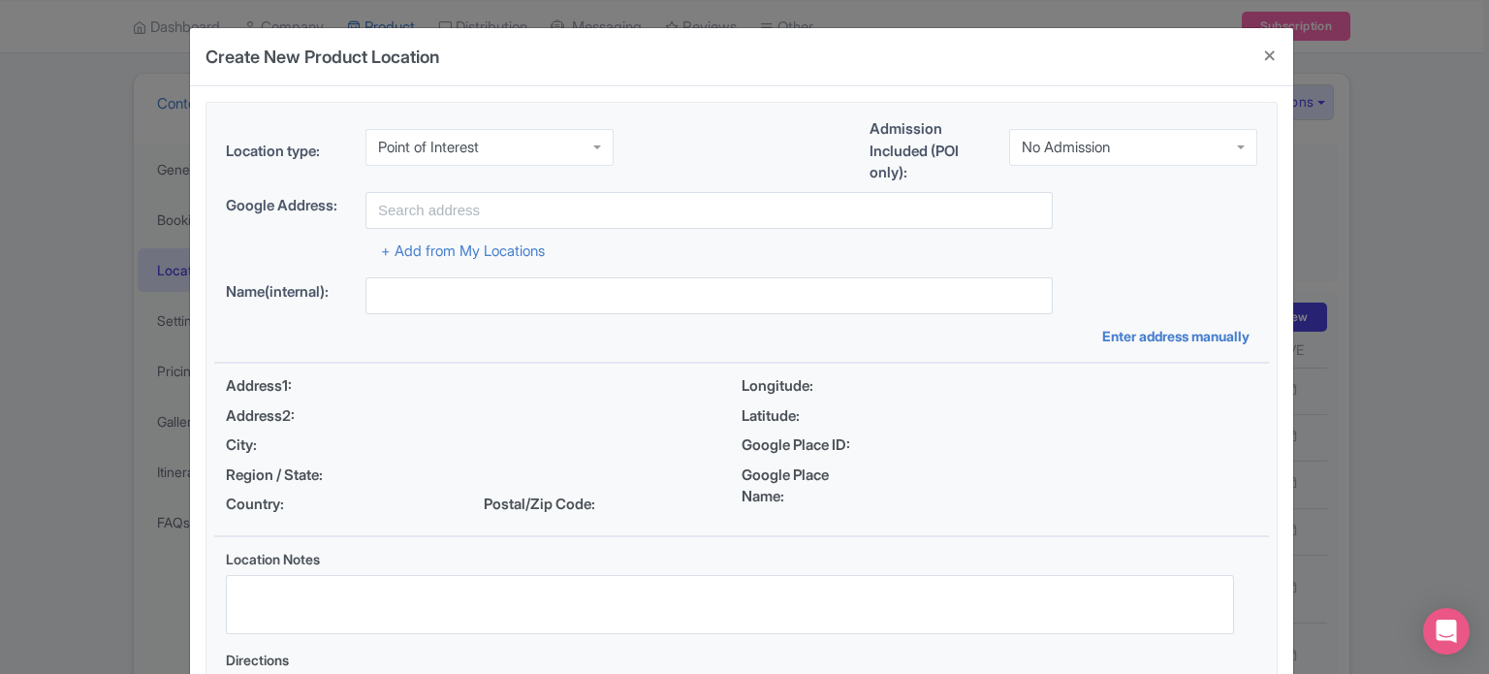
scroll to position [0, 0]
click at [1090, 135] on div "No Admission" at bounding box center [1133, 147] width 248 height 37
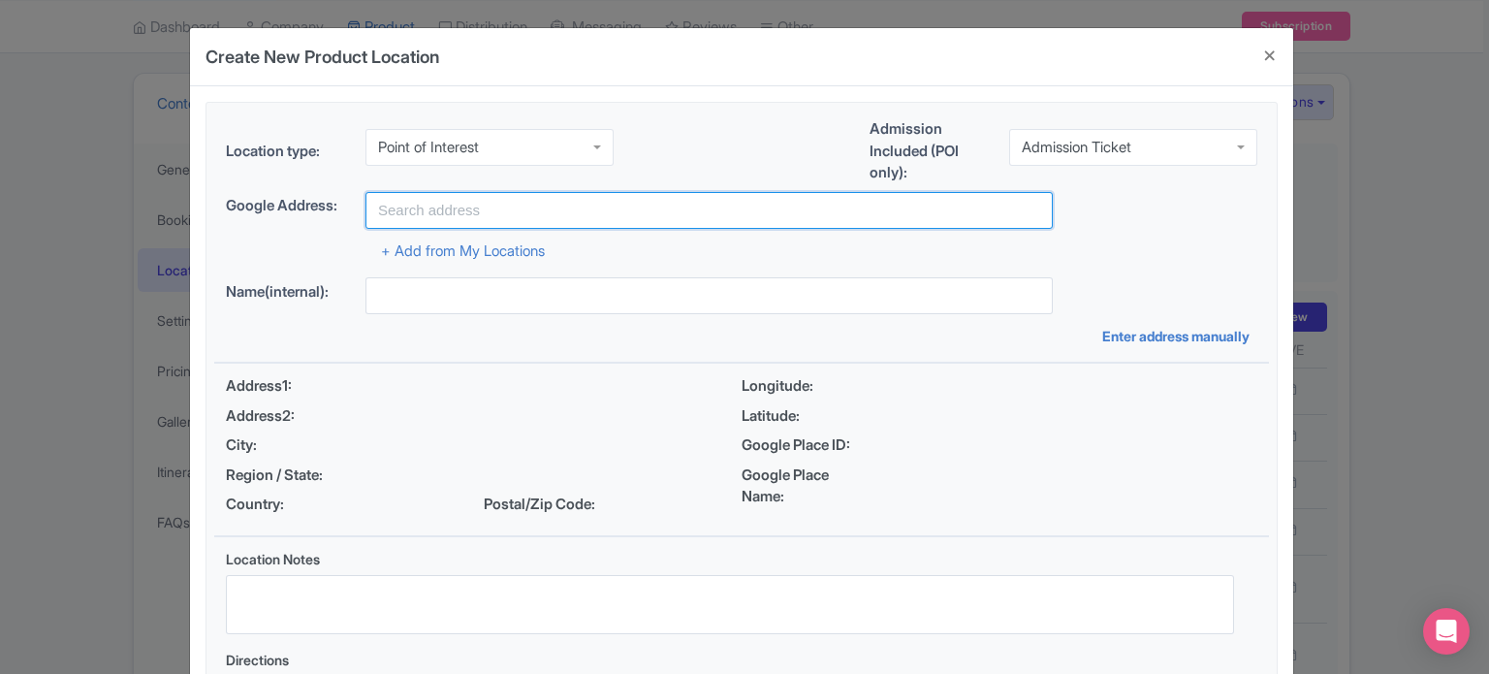
click at [497, 198] on input "text" at bounding box center [709, 210] width 687 height 37
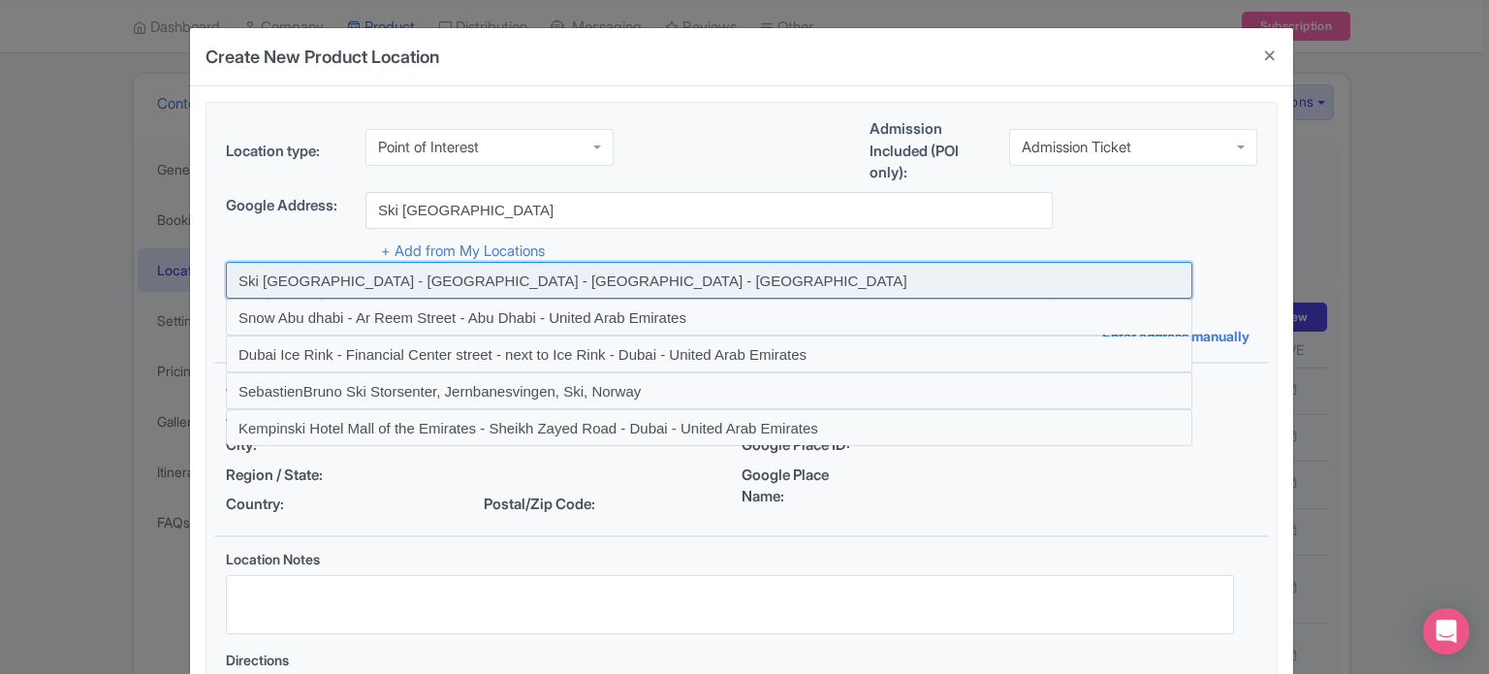
click at [602, 281] on input at bounding box center [709, 280] width 967 height 37
type input "Ski Dubai - Sheikh Zayed Road - Dubai - United Arab Emirates"
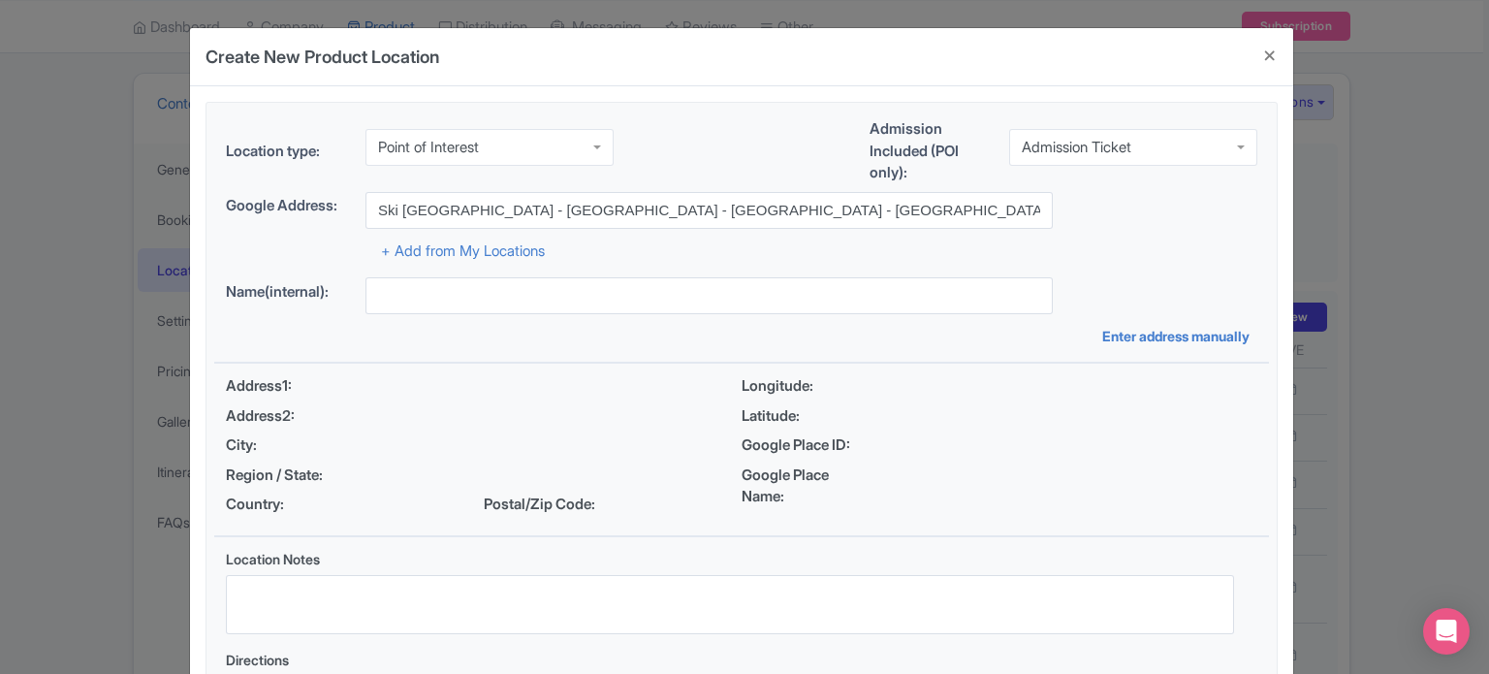
type input "Ski Dubai - Sheikh Zayed Road - Dubai - United Arab Emirates"
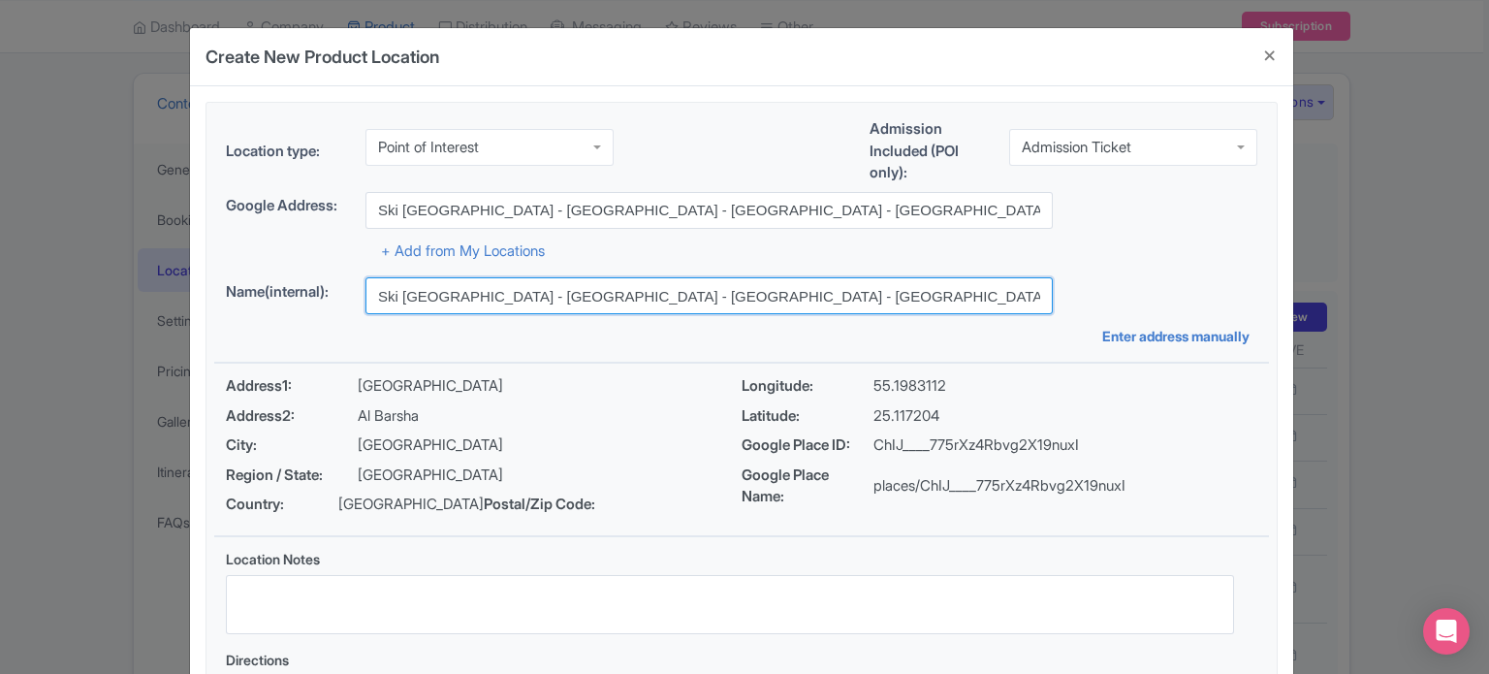
click at [791, 287] on input "Ski Dubai - Sheikh Zayed Road - Dubai - United Arab Emirates" at bounding box center [709, 295] width 687 height 37
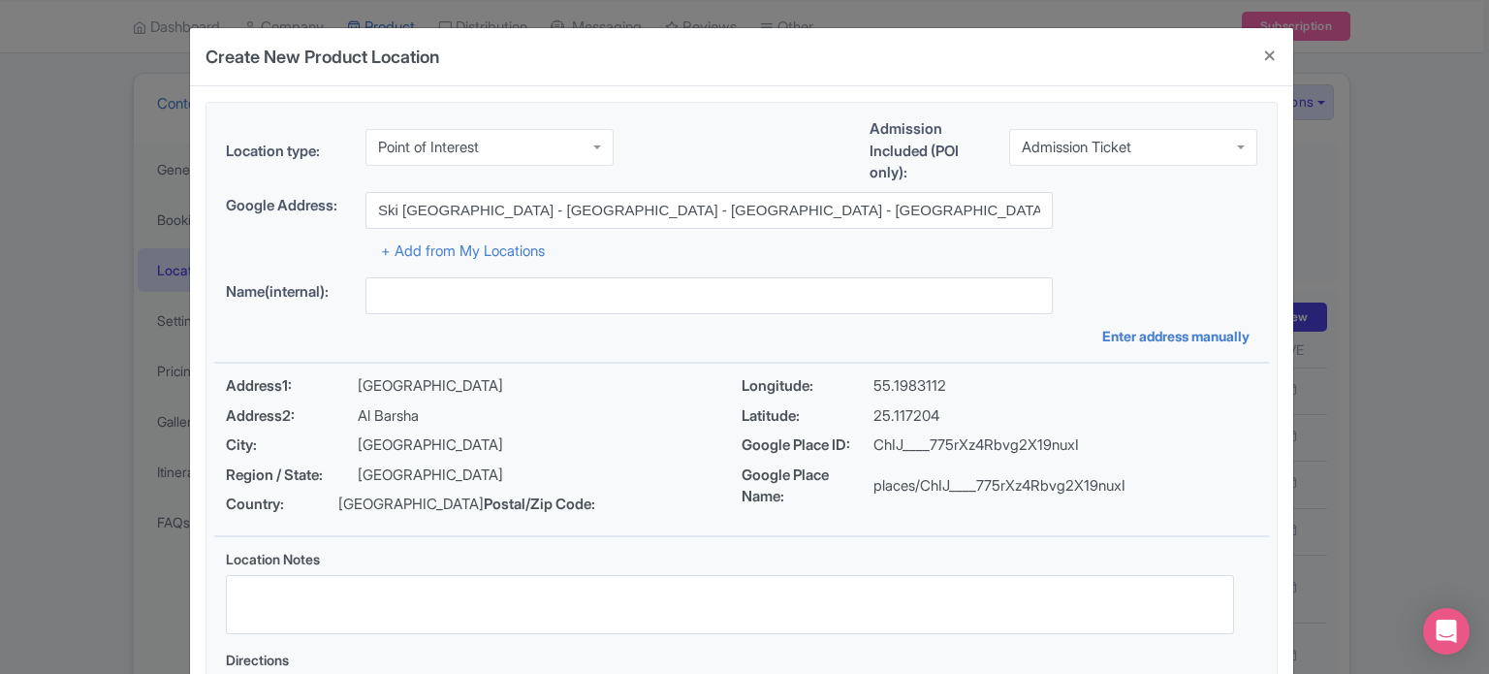
click at [1122, 275] on div "Location type: Point of Interest Point of Interest Business Address Google Busi…" at bounding box center [741, 433] width 1055 height 660
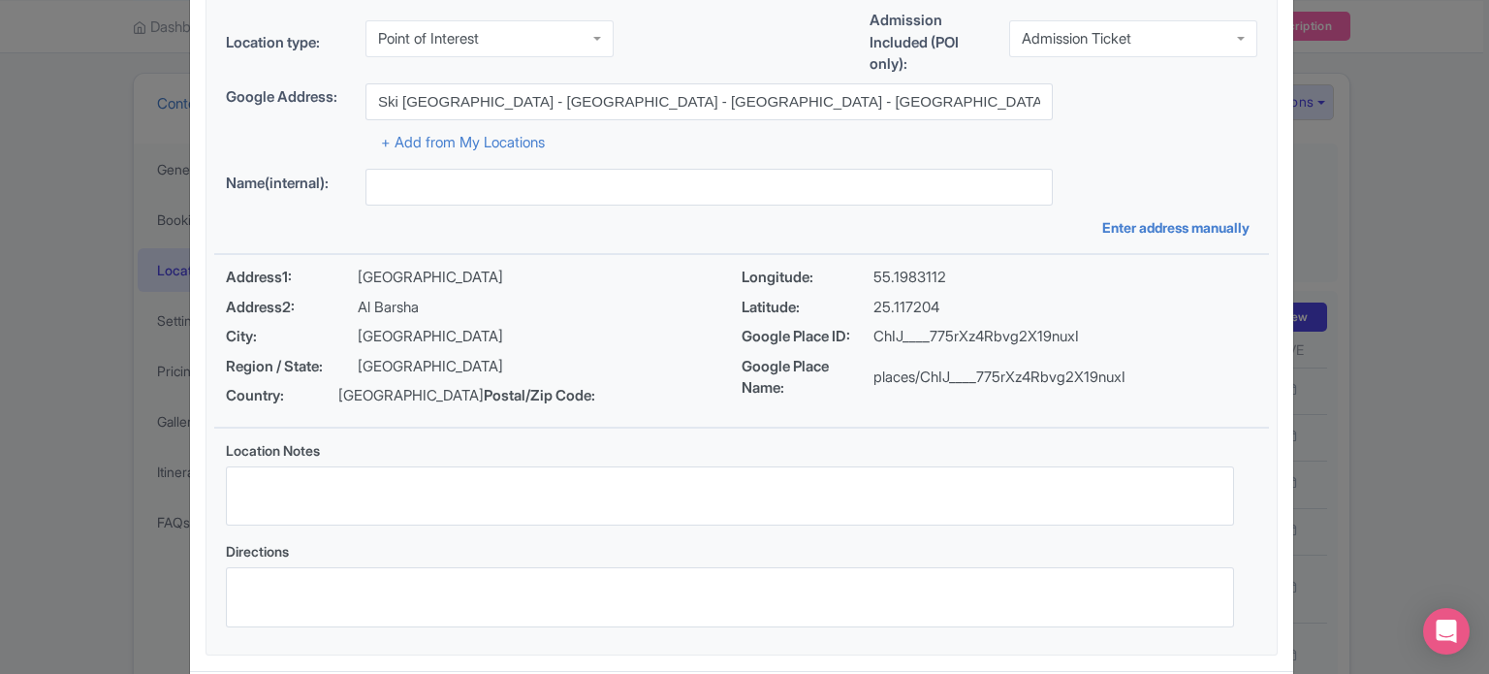
scroll to position [223, 0]
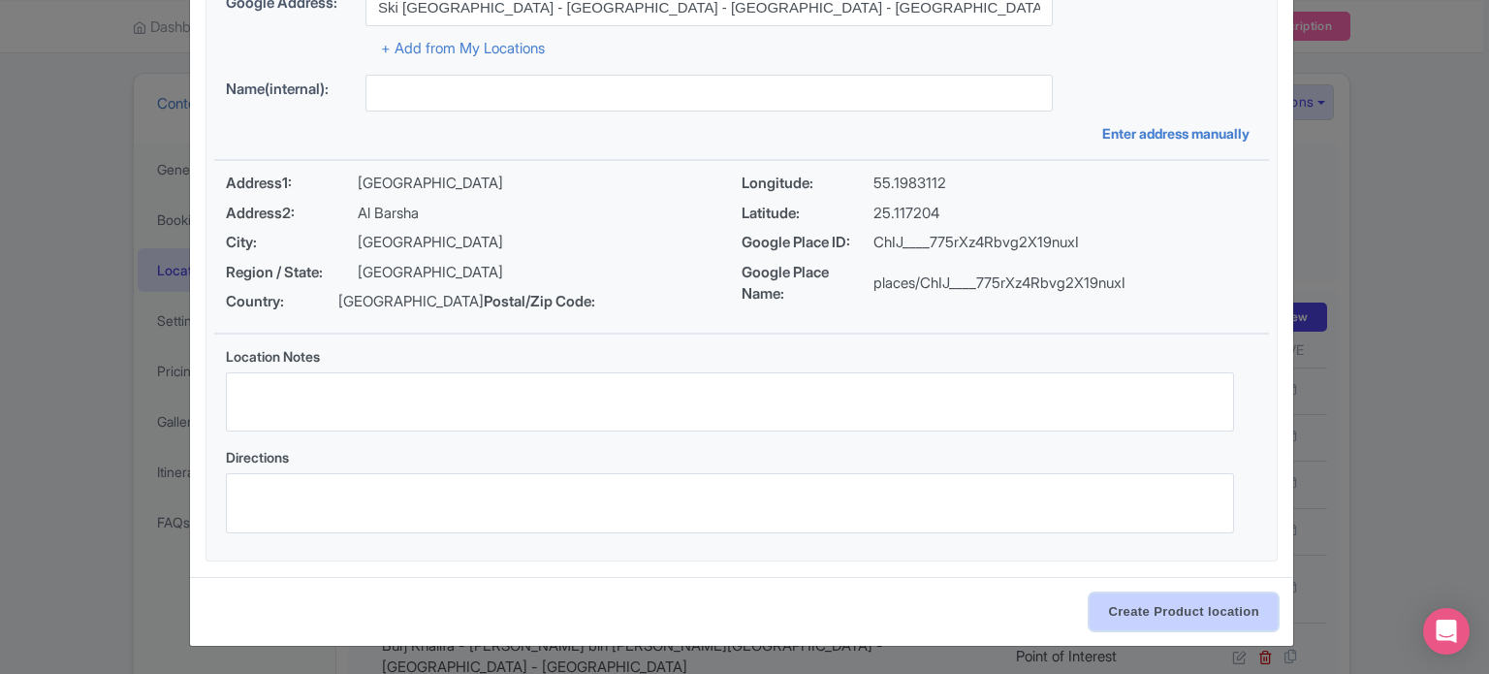
click at [1178, 606] on input "Create Product location" at bounding box center [1184, 611] width 188 height 37
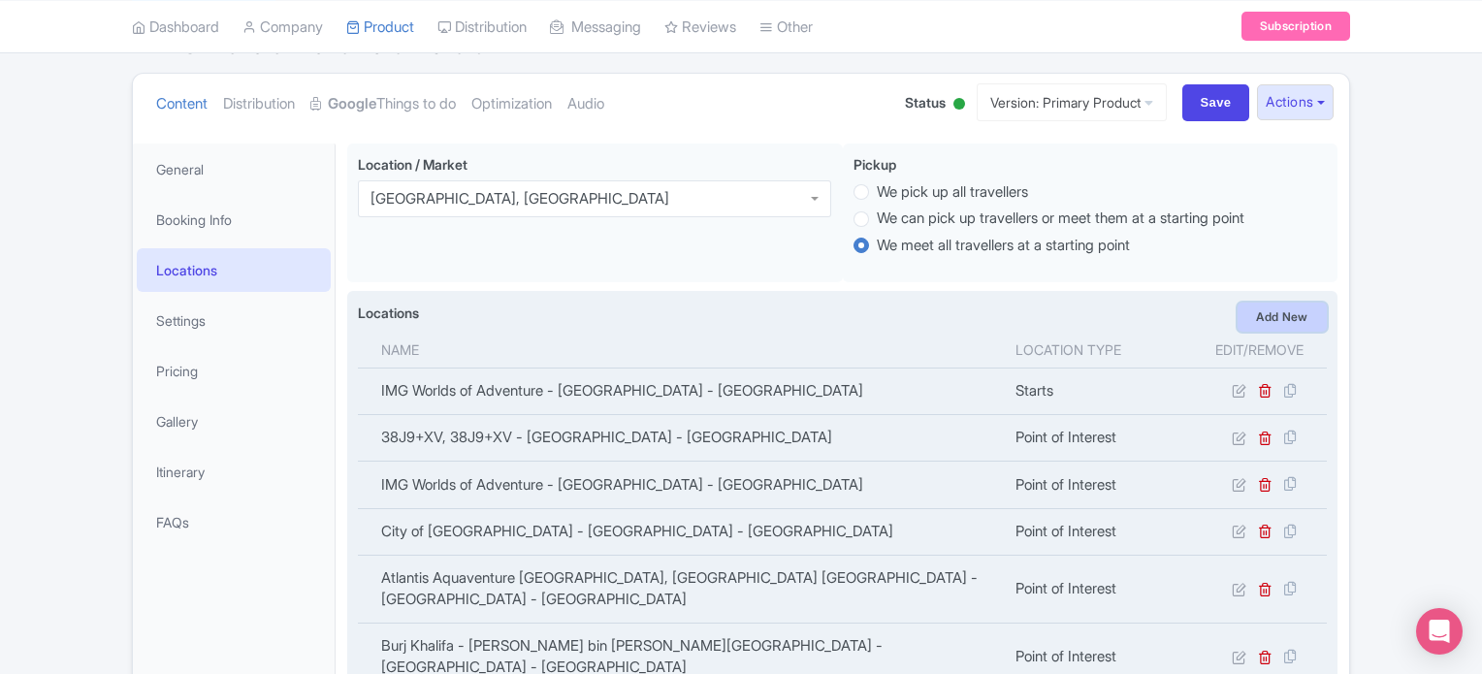
click at [1279, 313] on link "Add New" at bounding box center [1281, 317] width 89 height 29
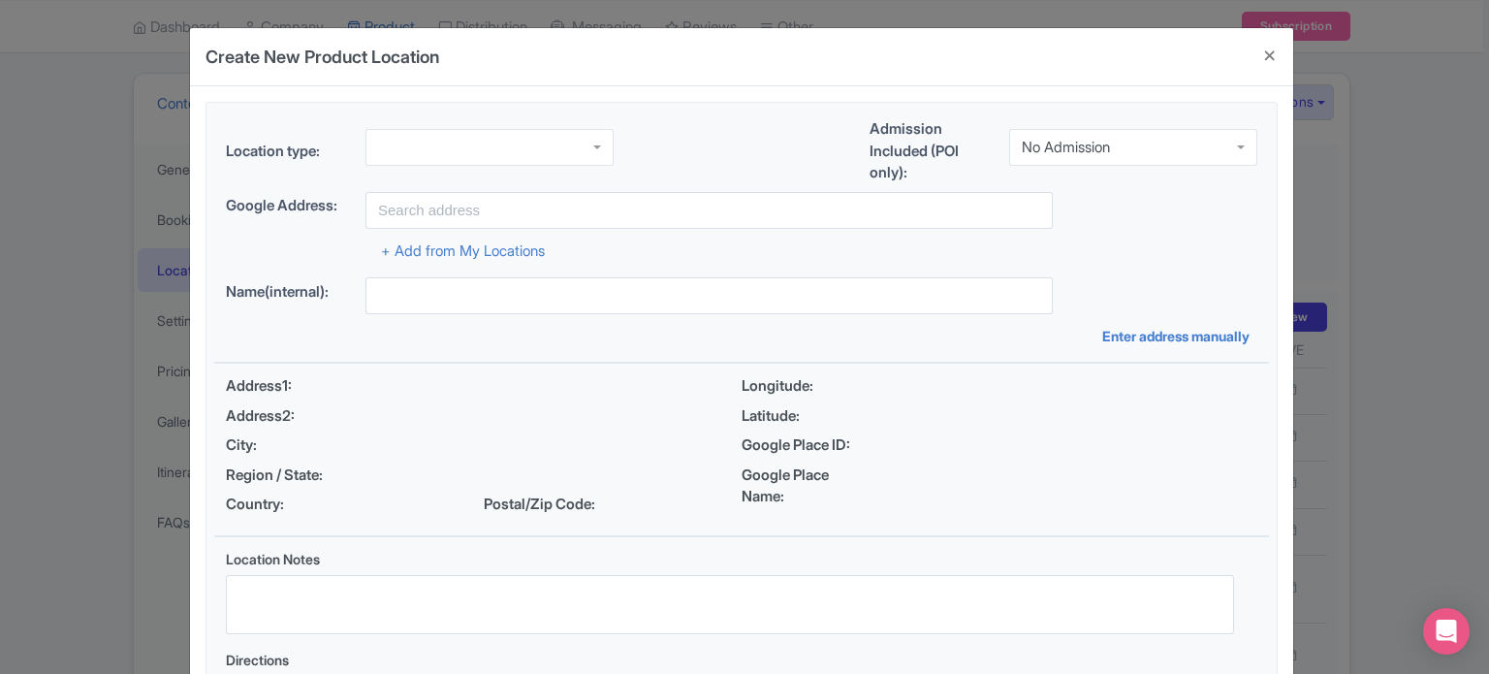
drag, startPoint x: 444, startPoint y: 145, endPoint x: 446, endPoint y: 156, distance: 10.8
click at [444, 144] on div at bounding box center [490, 147] width 248 height 37
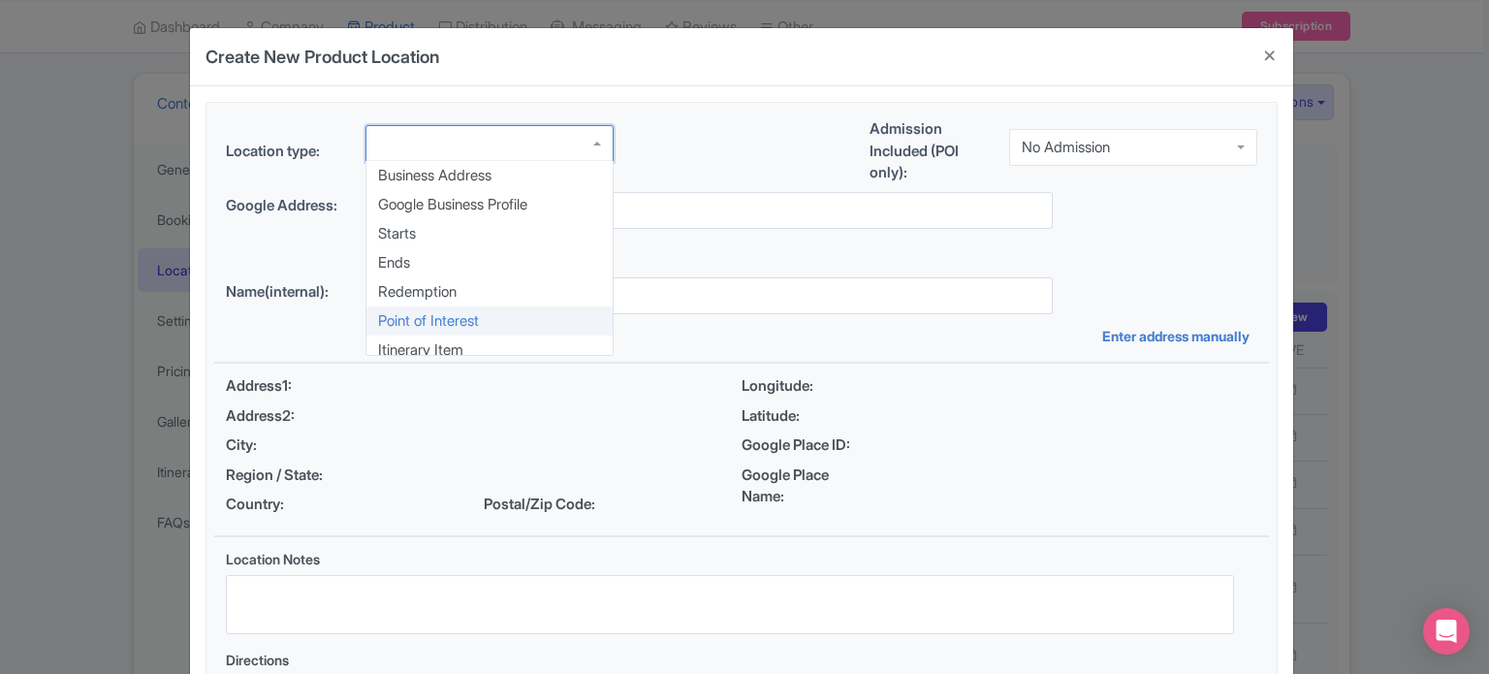
scroll to position [0, 0]
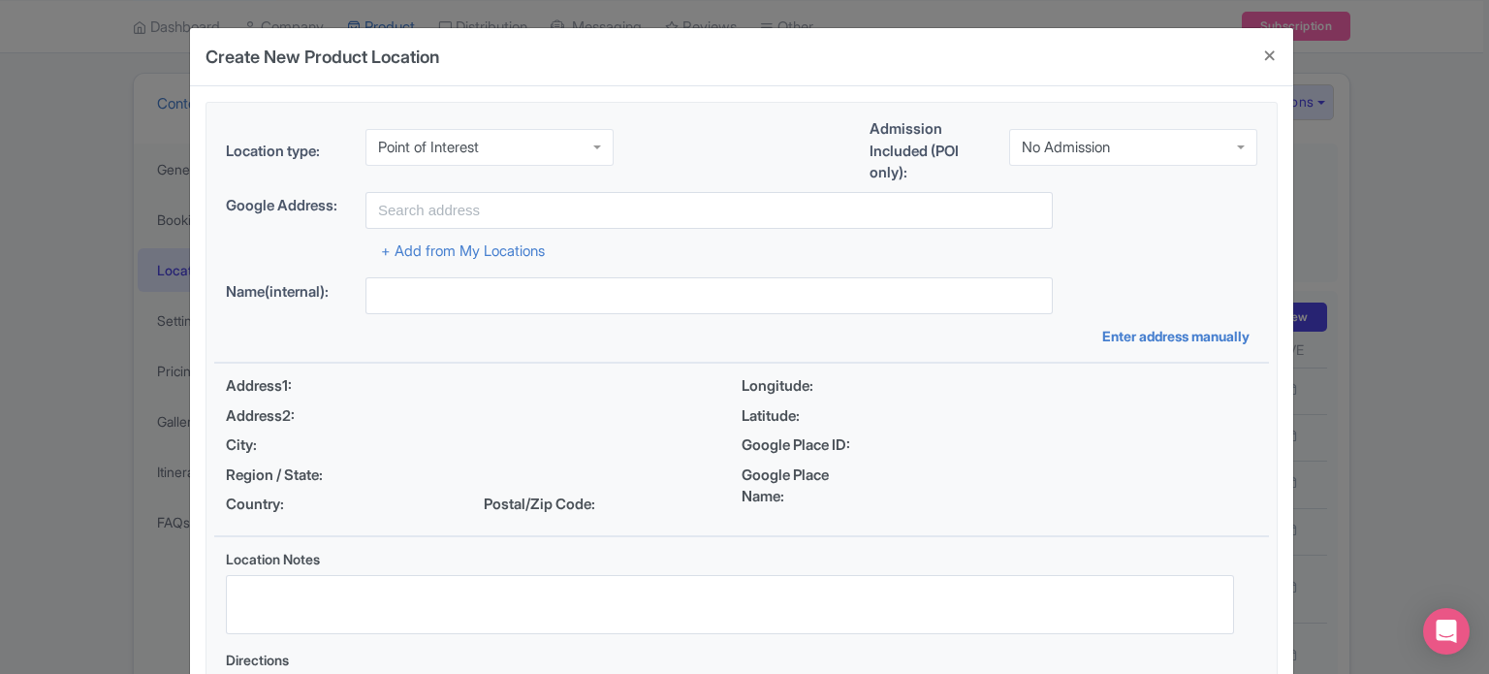
click at [1079, 146] on div "No Admission" at bounding box center [1066, 147] width 88 height 17
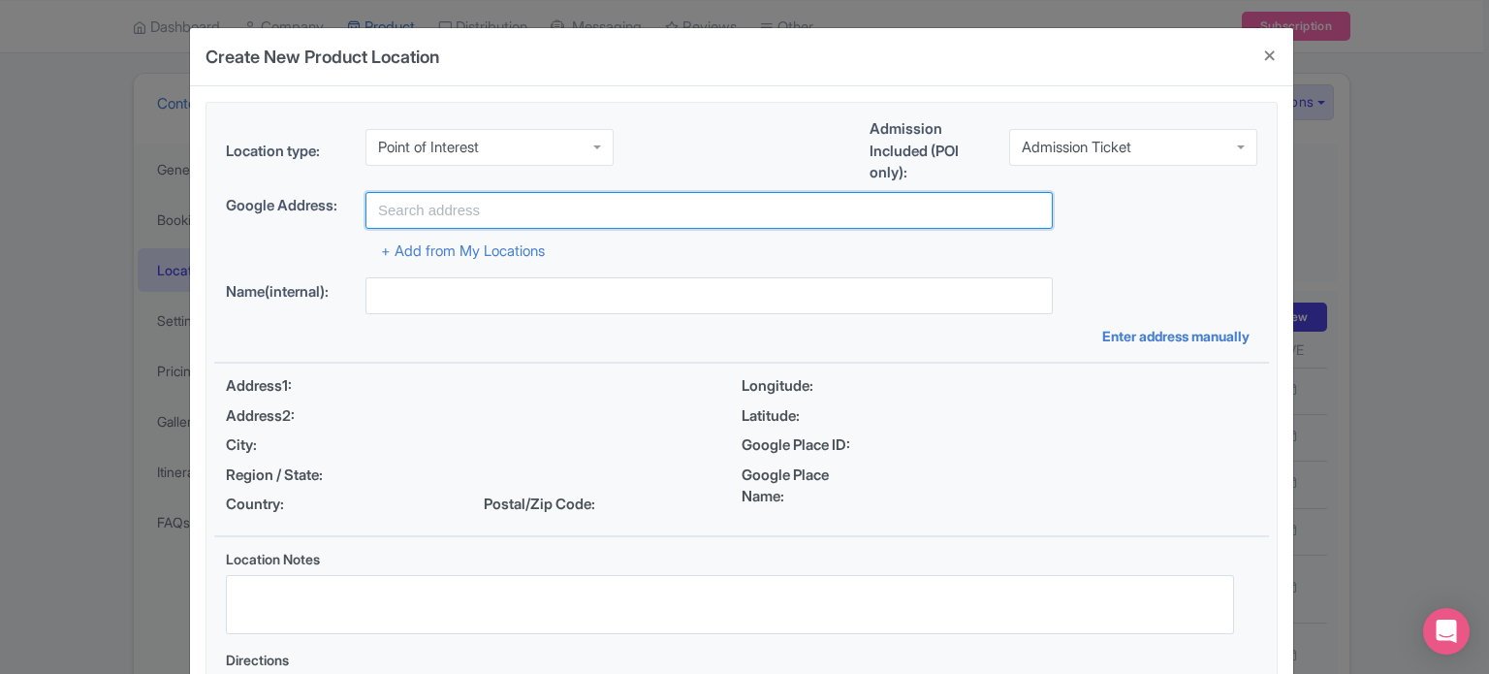
click at [570, 220] on input "text" at bounding box center [709, 210] width 687 height 37
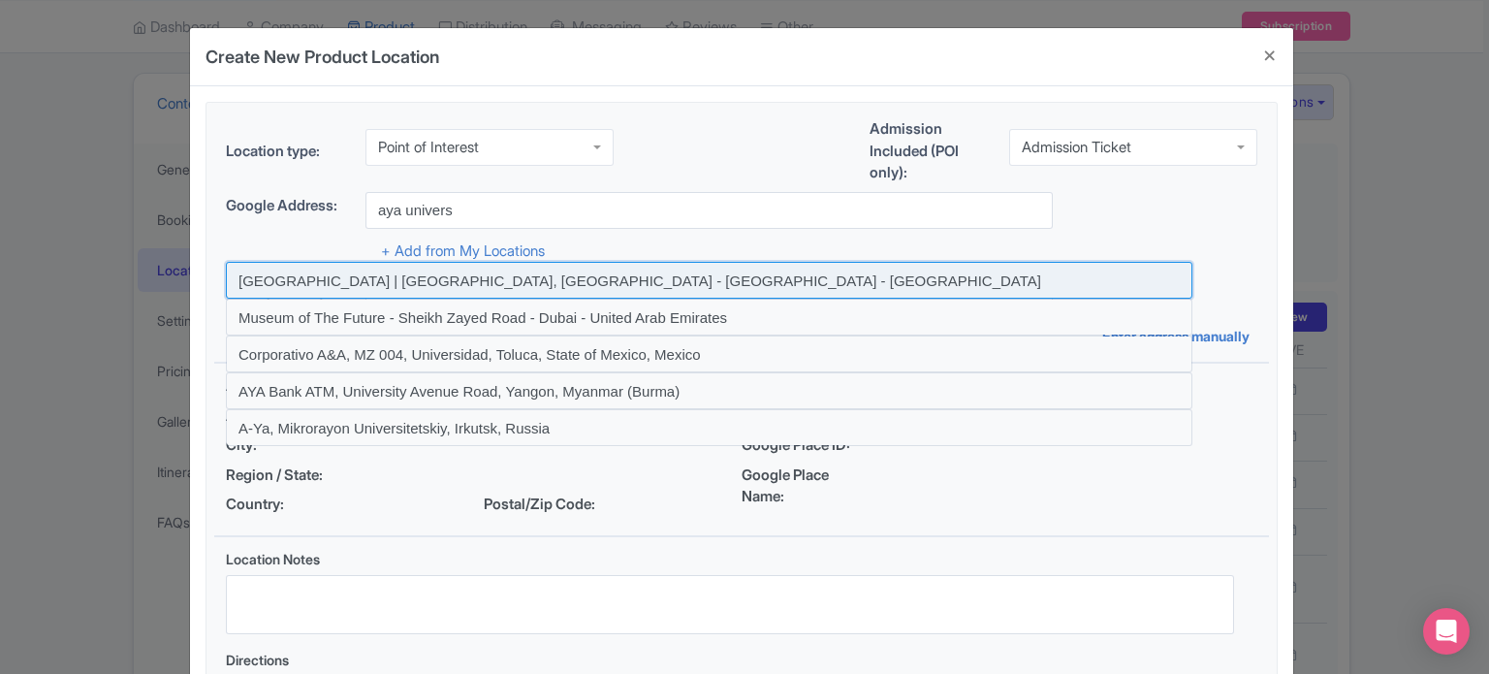
click at [528, 281] on input at bounding box center [709, 280] width 967 height 37
type input "AYA | Dubai, Wafi City - Dubai - United Arab Emirates"
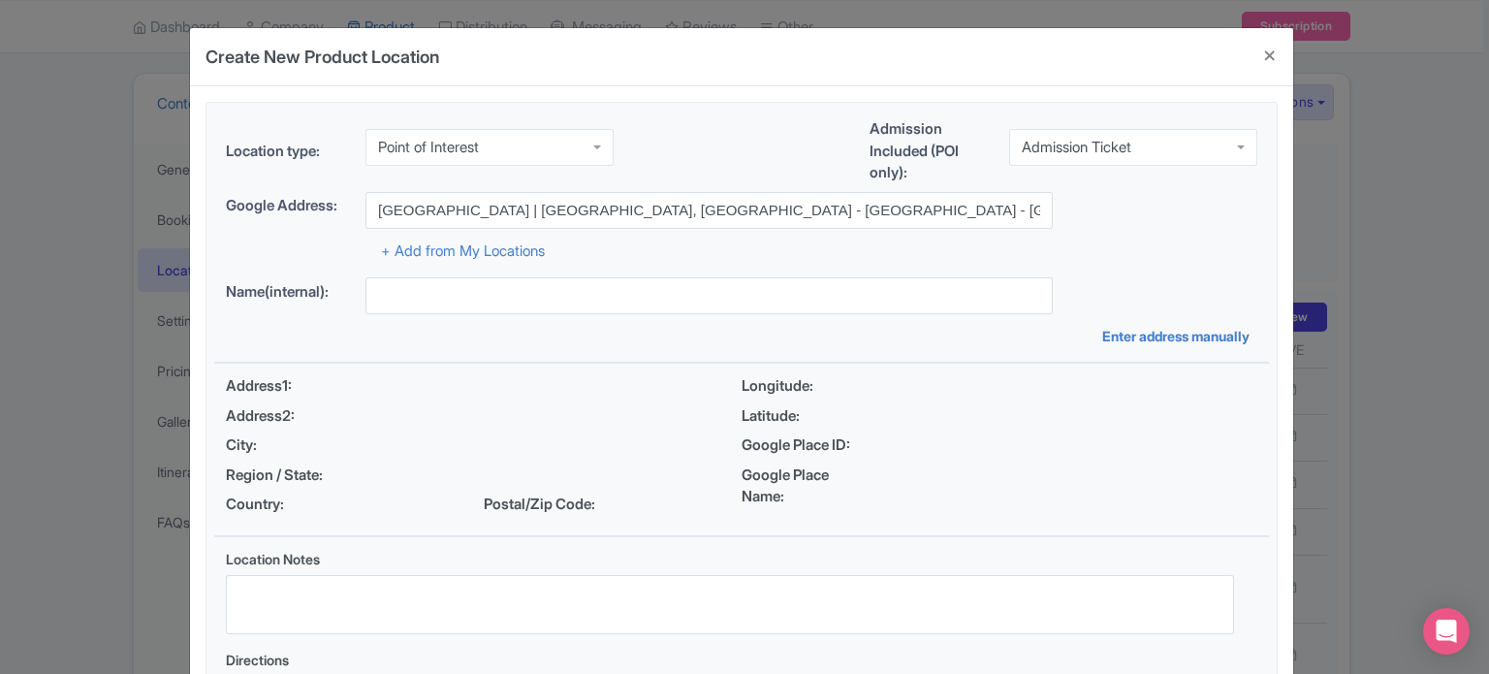
type input "AYA | Dubai, Wafi City - Dubai - United Arab Emirates"
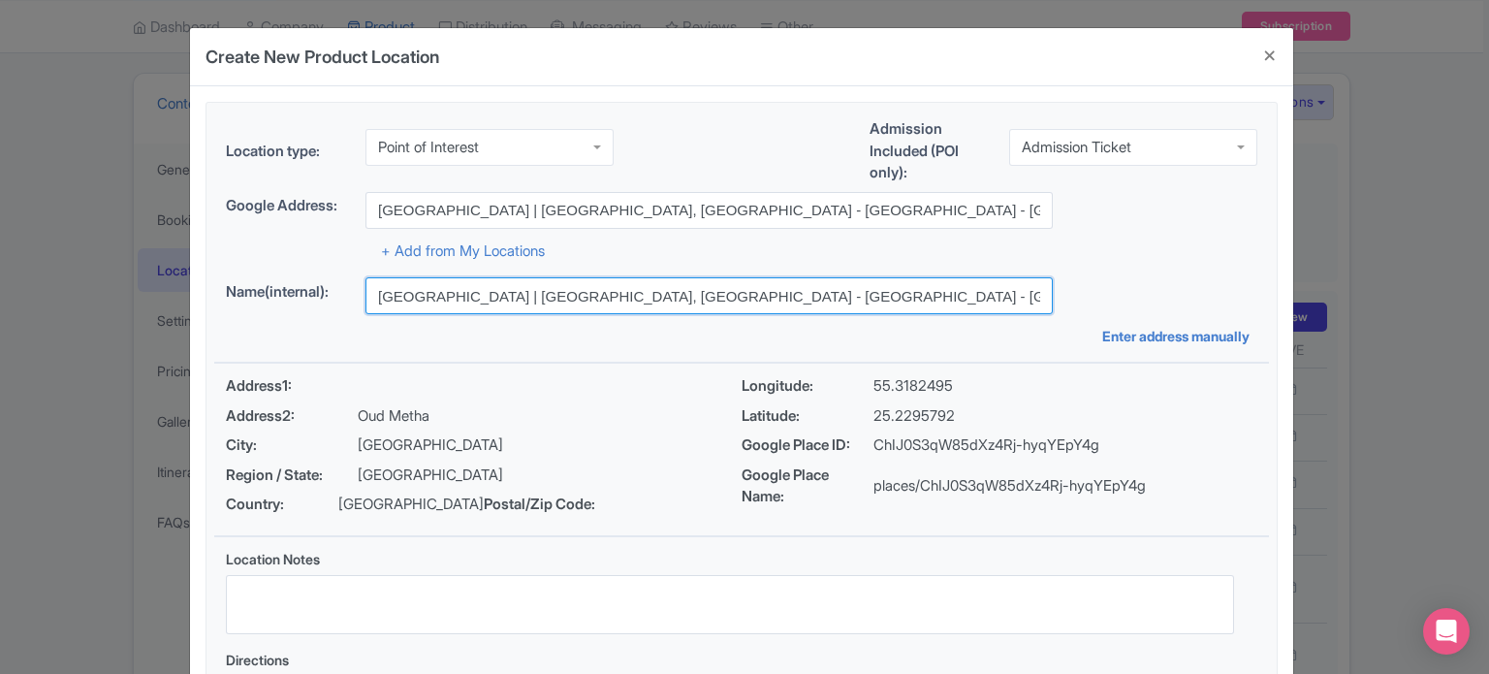
click at [752, 293] on input "AYA | Dubai, Wafi City - Dubai - United Arab Emirates" at bounding box center [709, 295] width 687 height 37
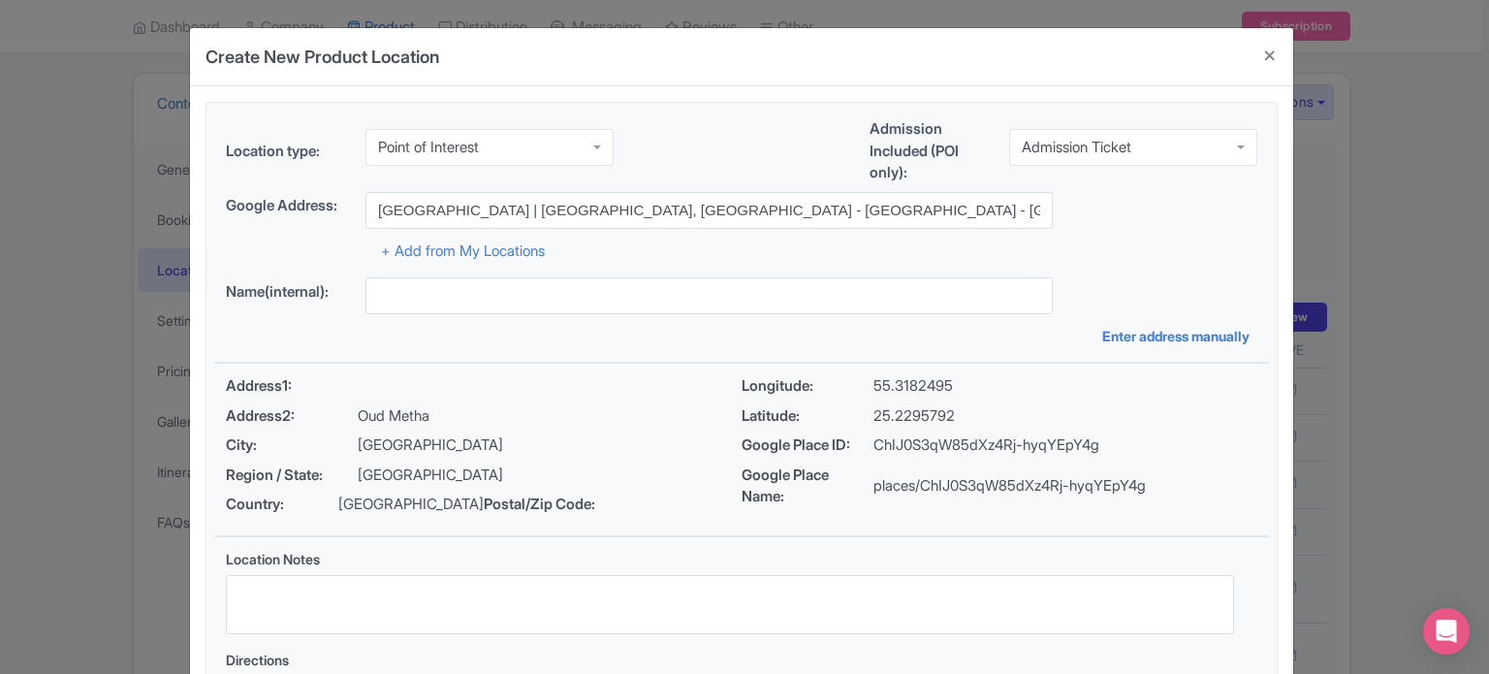
click at [1121, 270] on div "Location type: Point of Interest Point of Interest Business Address Google Busi…" at bounding box center [741, 433] width 1055 height 660
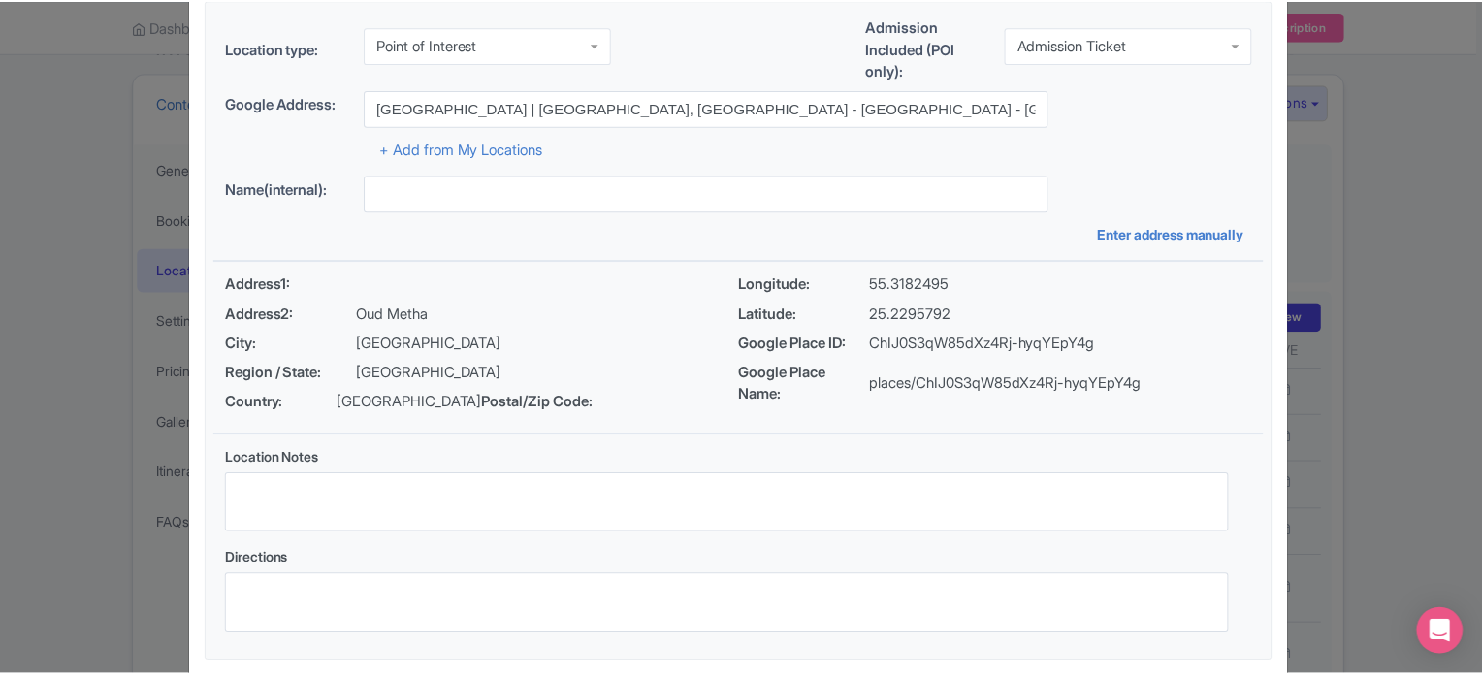
scroll to position [223, 0]
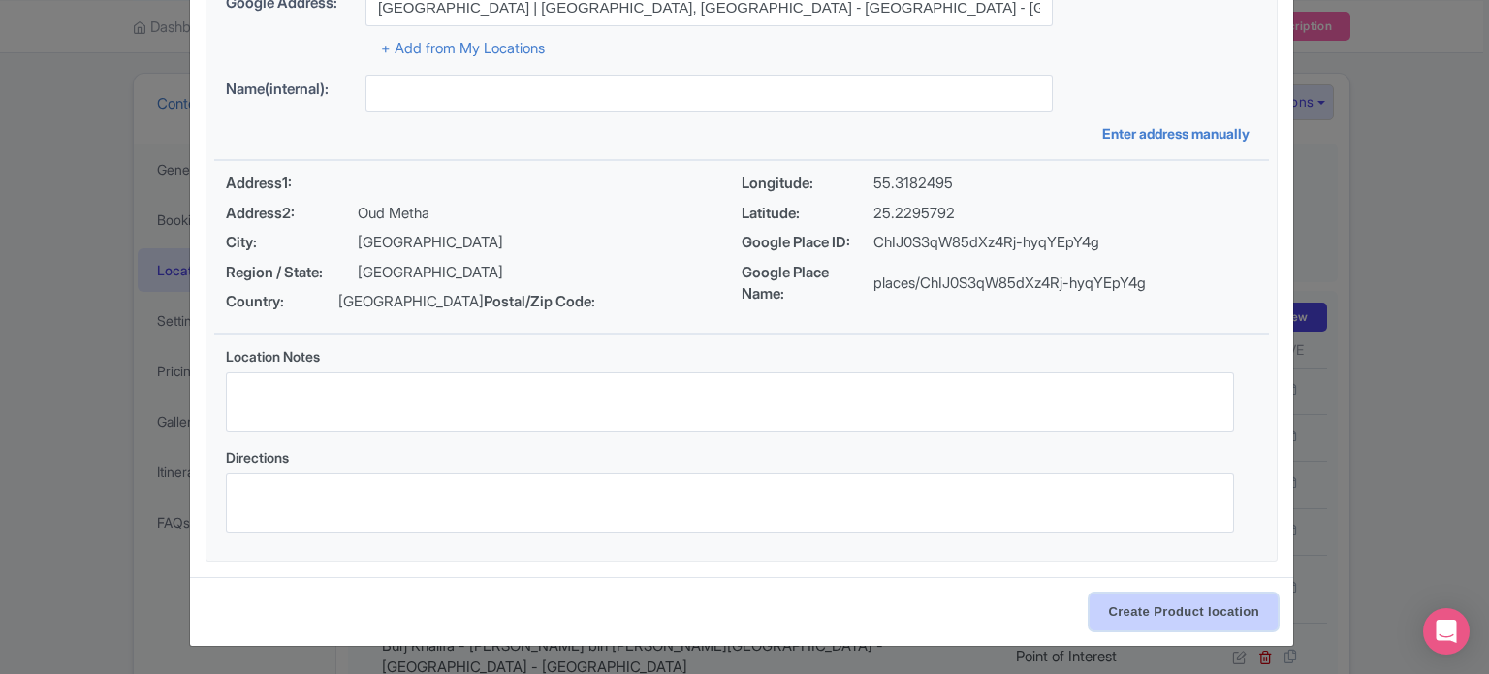
click at [1174, 612] on input "Create Product location" at bounding box center [1184, 611] width 188 height 37
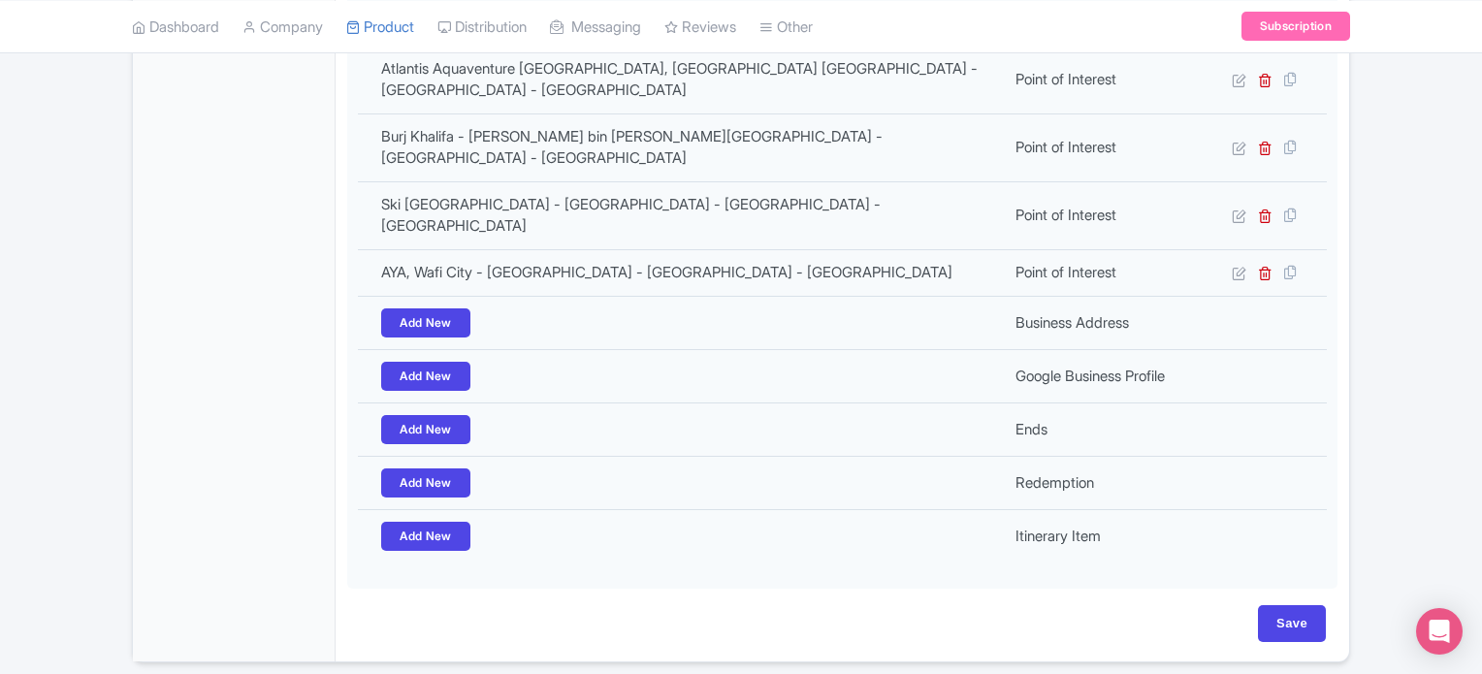
scroll to position [725, 0]
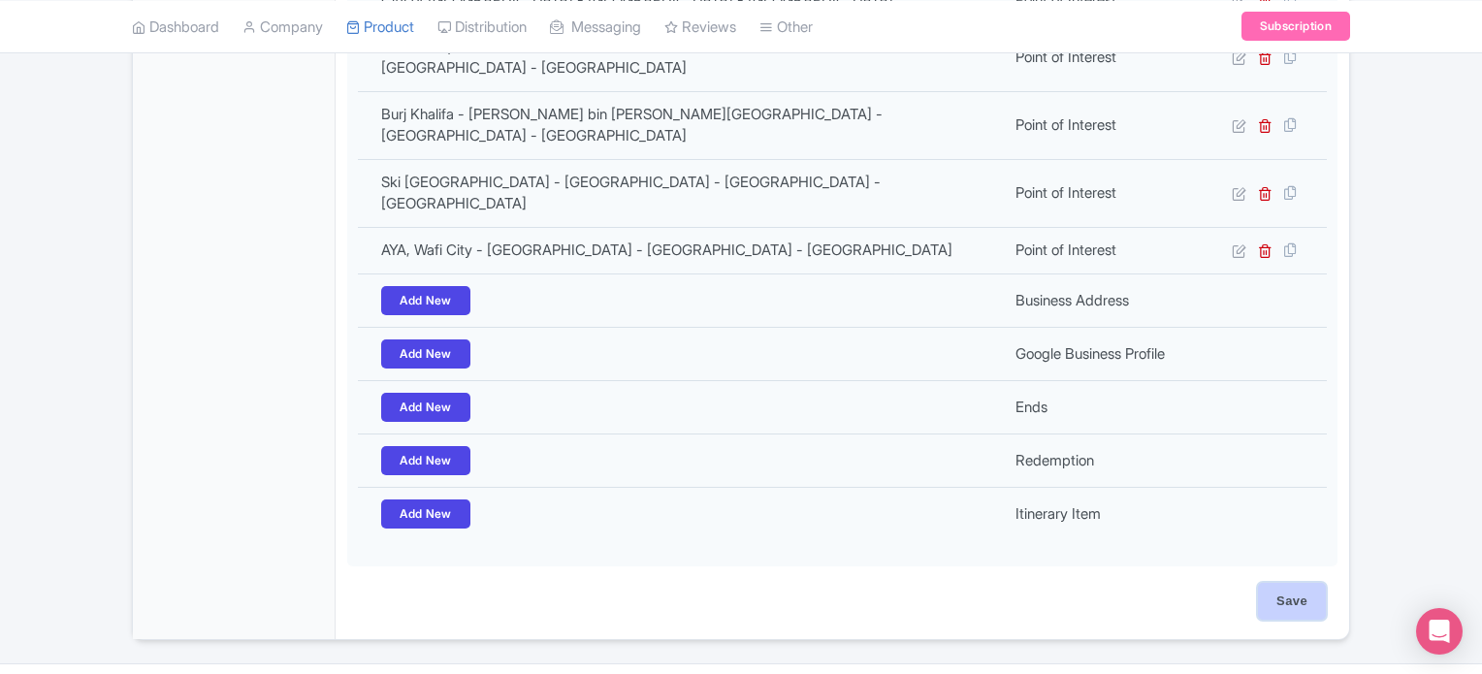
click at [1296, 583] on input "Save" at bounding box center [1292, 601] width 68 height 37
type input "Update Product"
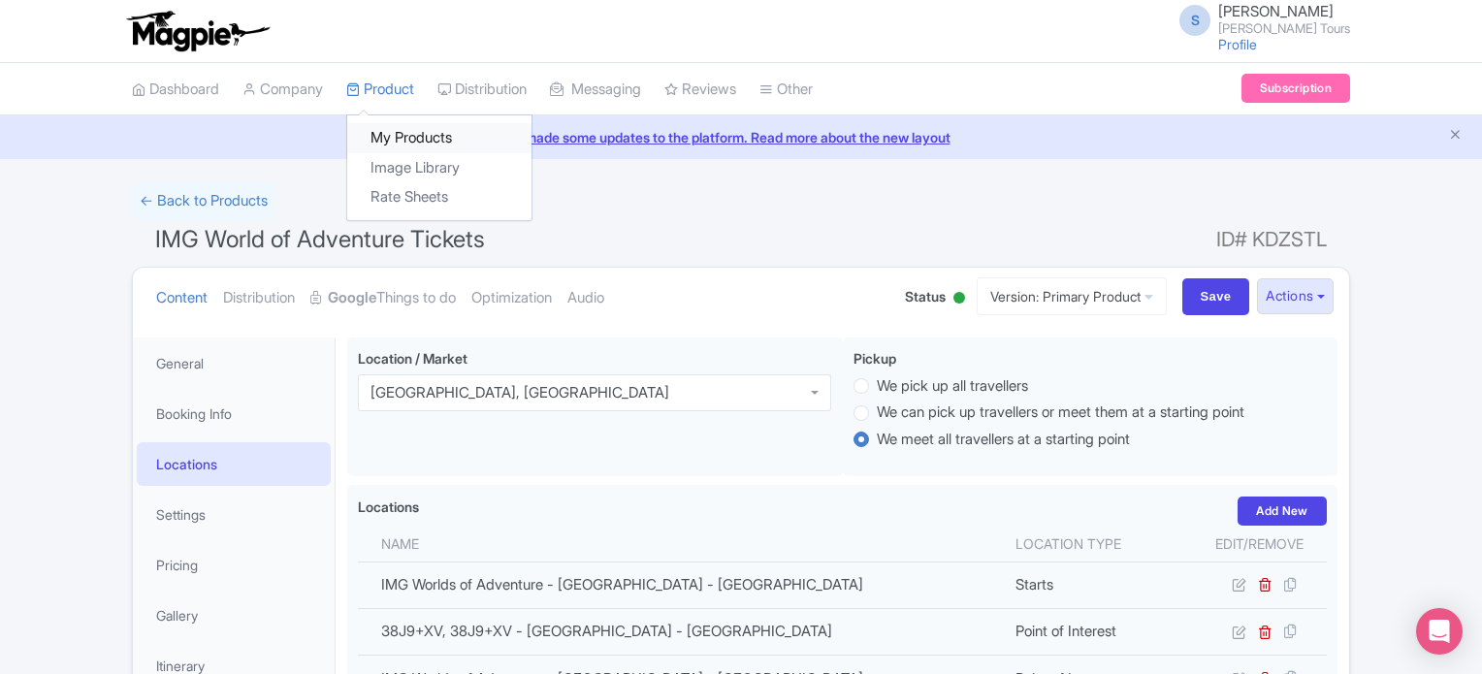
click at [412, 139] on link "My Products" at bounding box center [439, 138] width 184 height 30
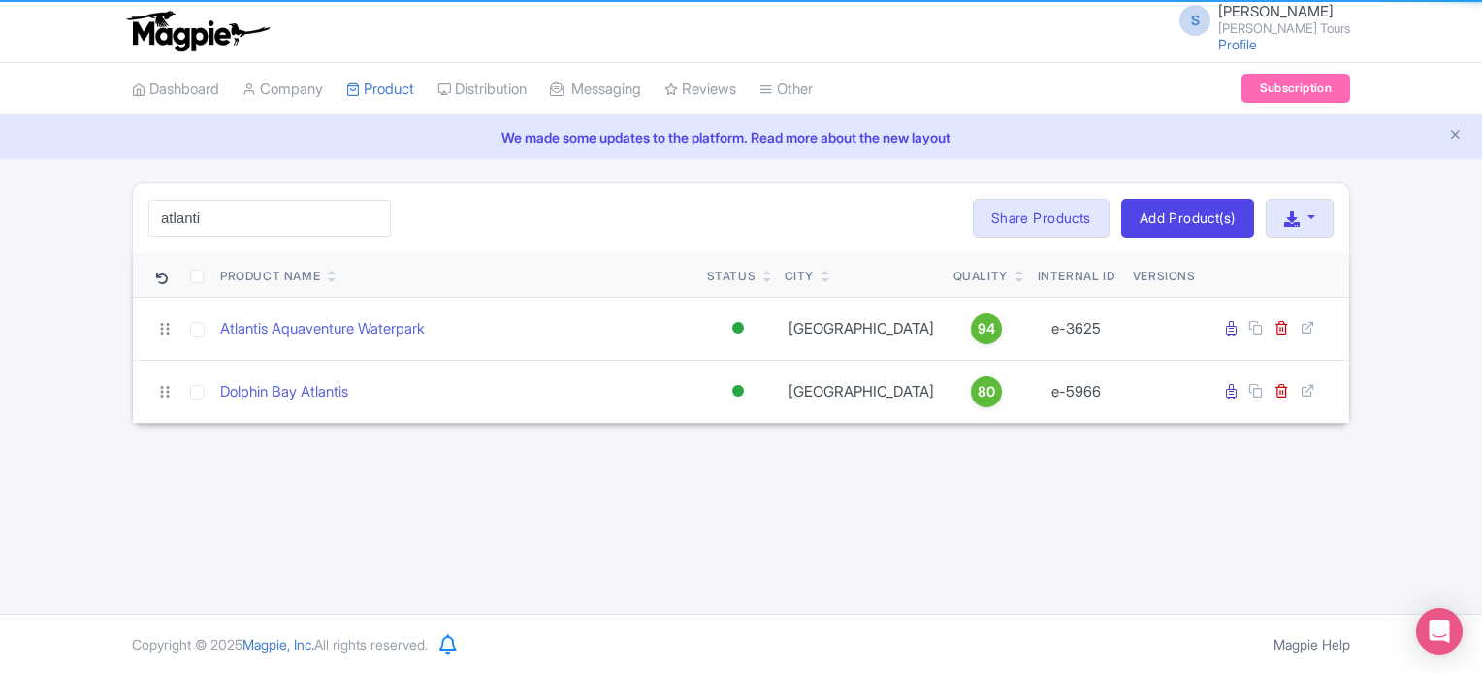
type input "atlantis"
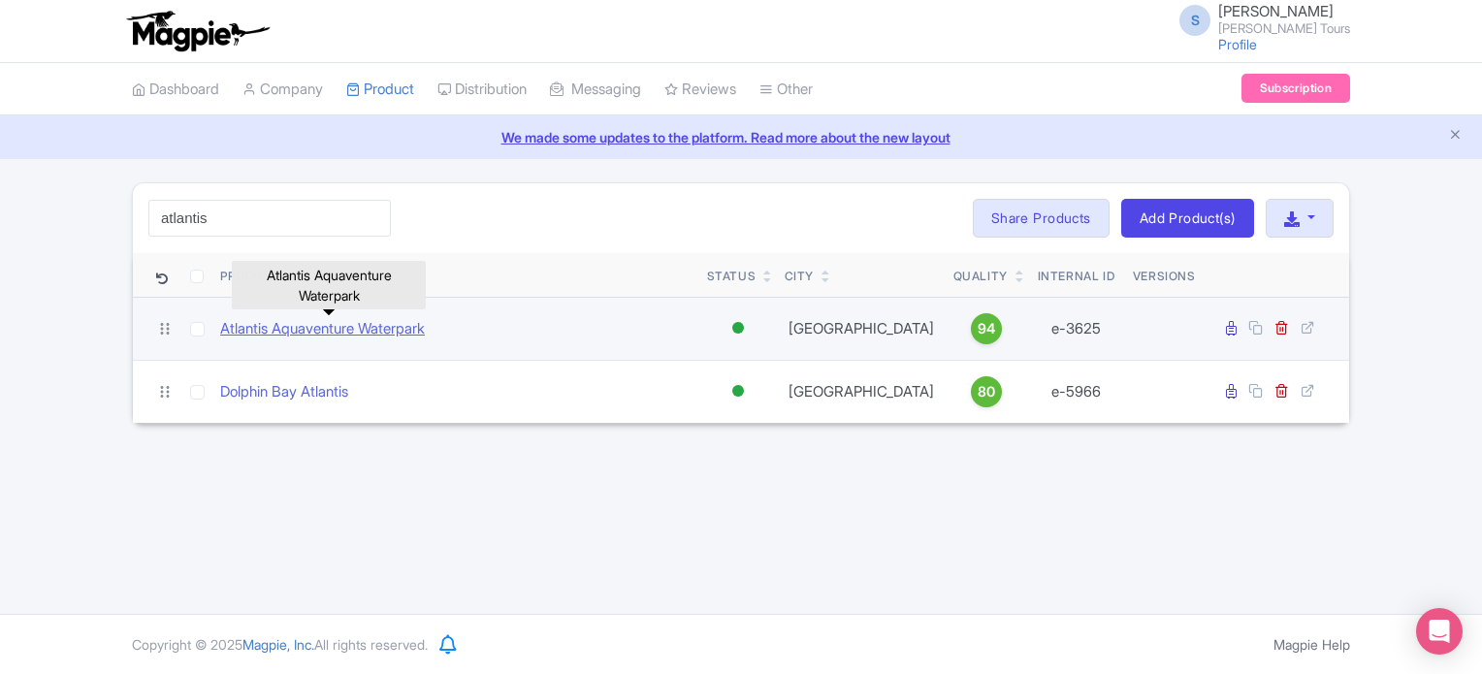
click at [388, 333] on link "Atlantis Aquaventure Waterpark" at bounding box center [322, 329] width 205 height 22
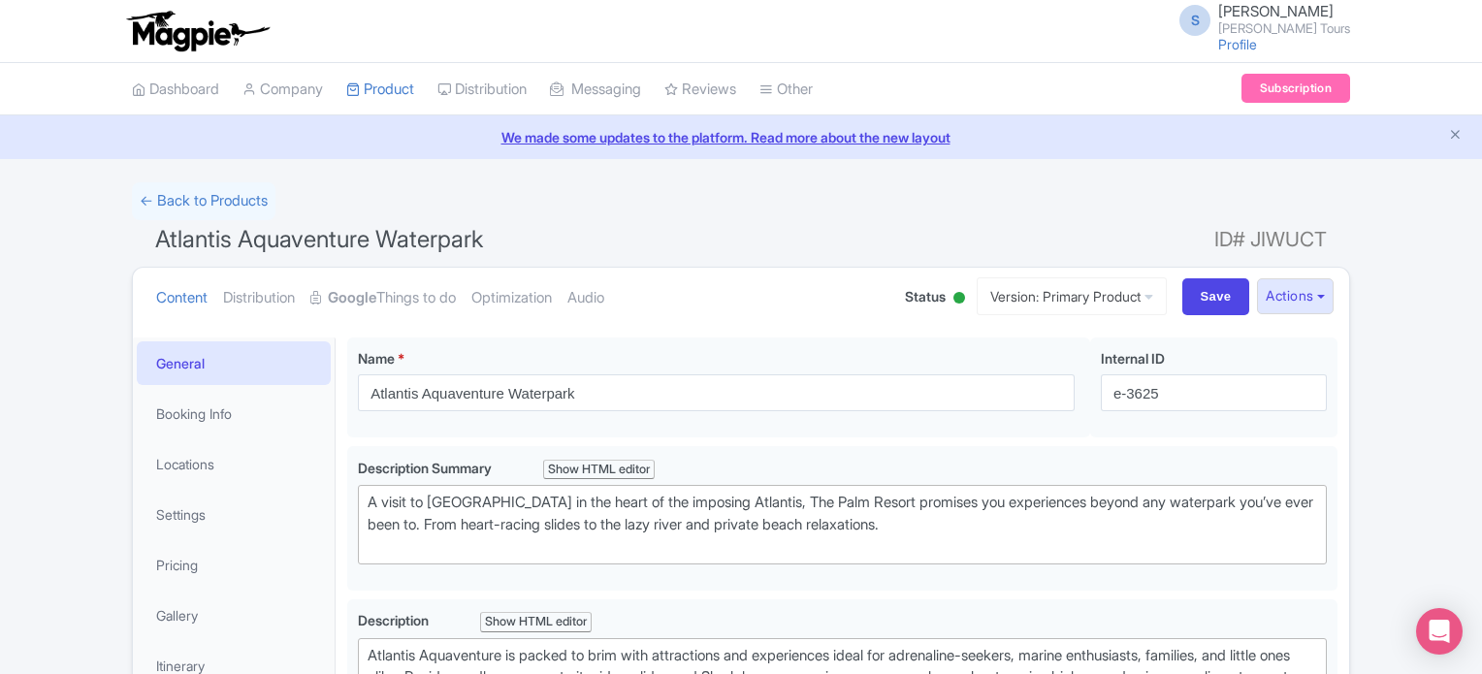
click at [339, 239] on span "Atlantis Aquaventure Waterpark" at bounding box center [319, 239] width 328 height 28
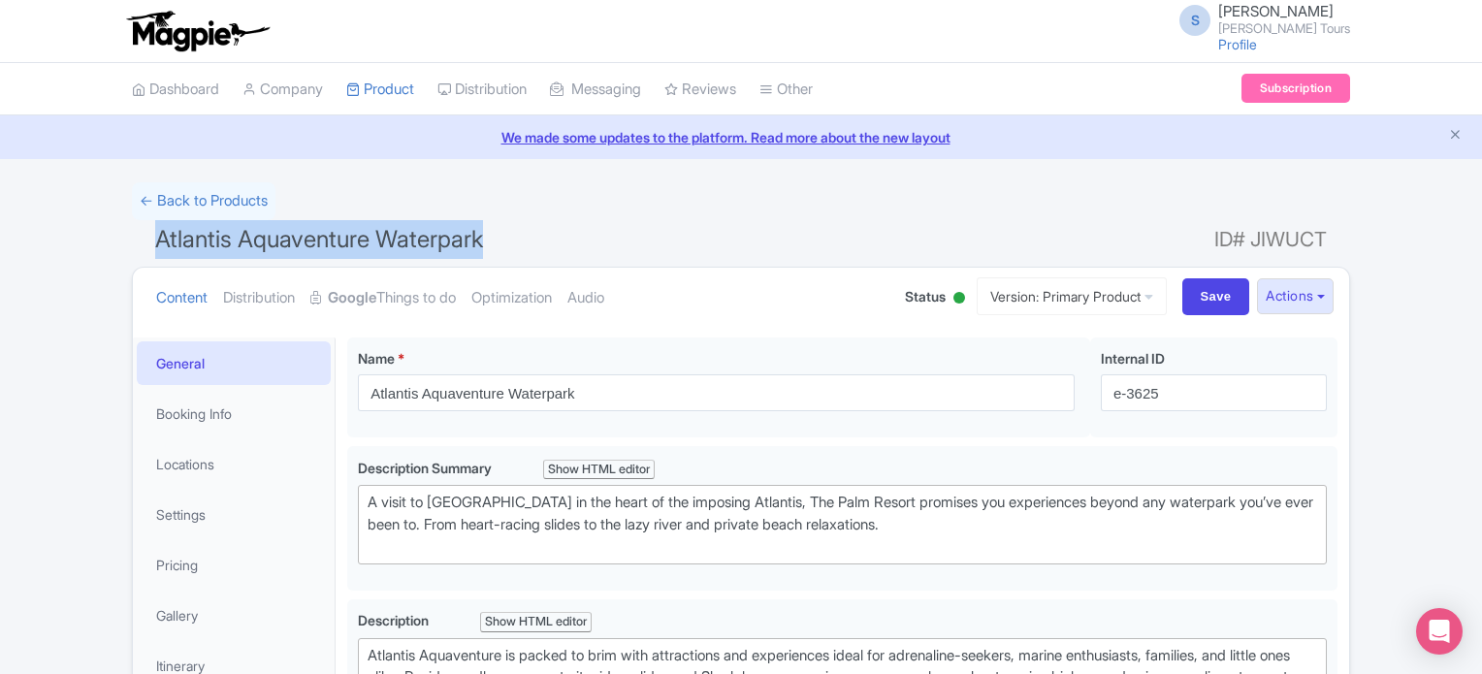
click at [339, 239] on span "Atlantis Aquaventure Waterpark" at bounding box center [319, 239] width 328 height 28
click at [408, 293] on link "Google Things to do" at bounding box center [382, 298] width 145 height 61
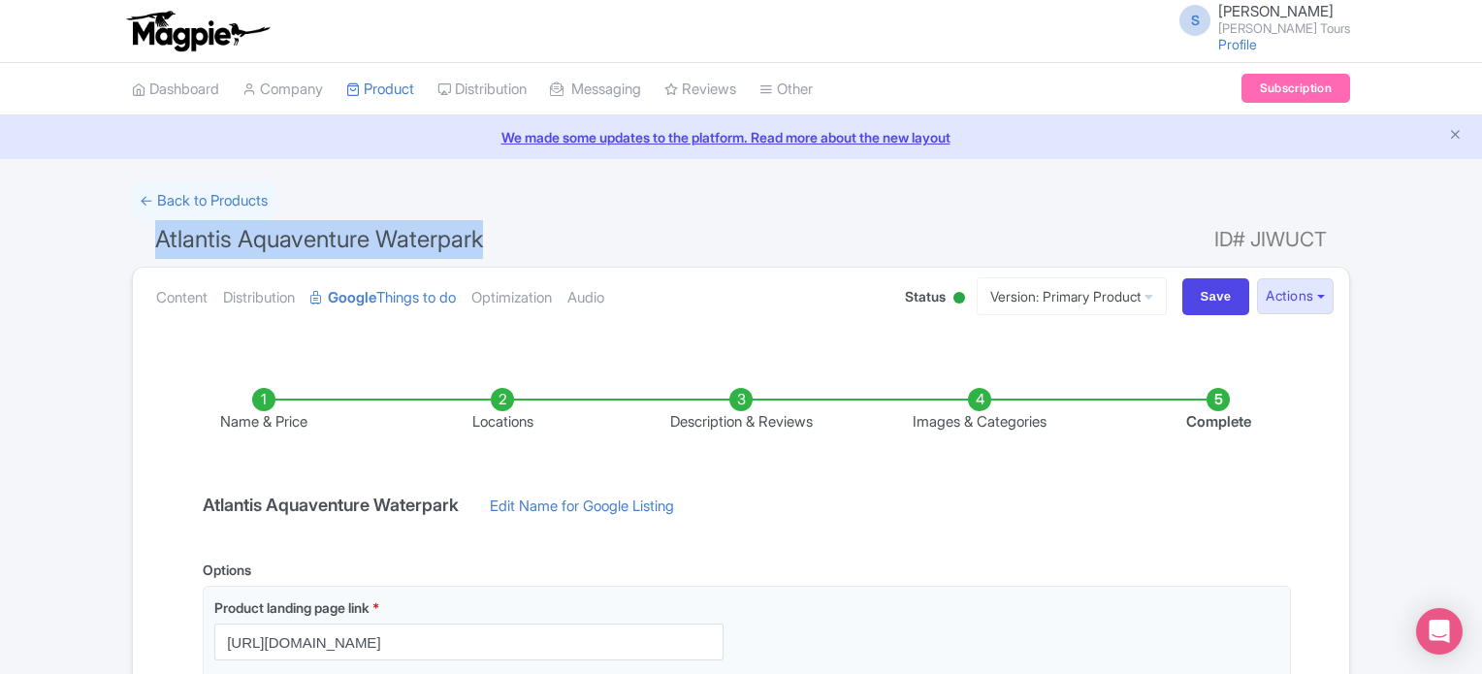
click at [411, 238] on span "Atlantis Aquaventure Waterpark" at bounding box center [319, 239] width 328 height 28
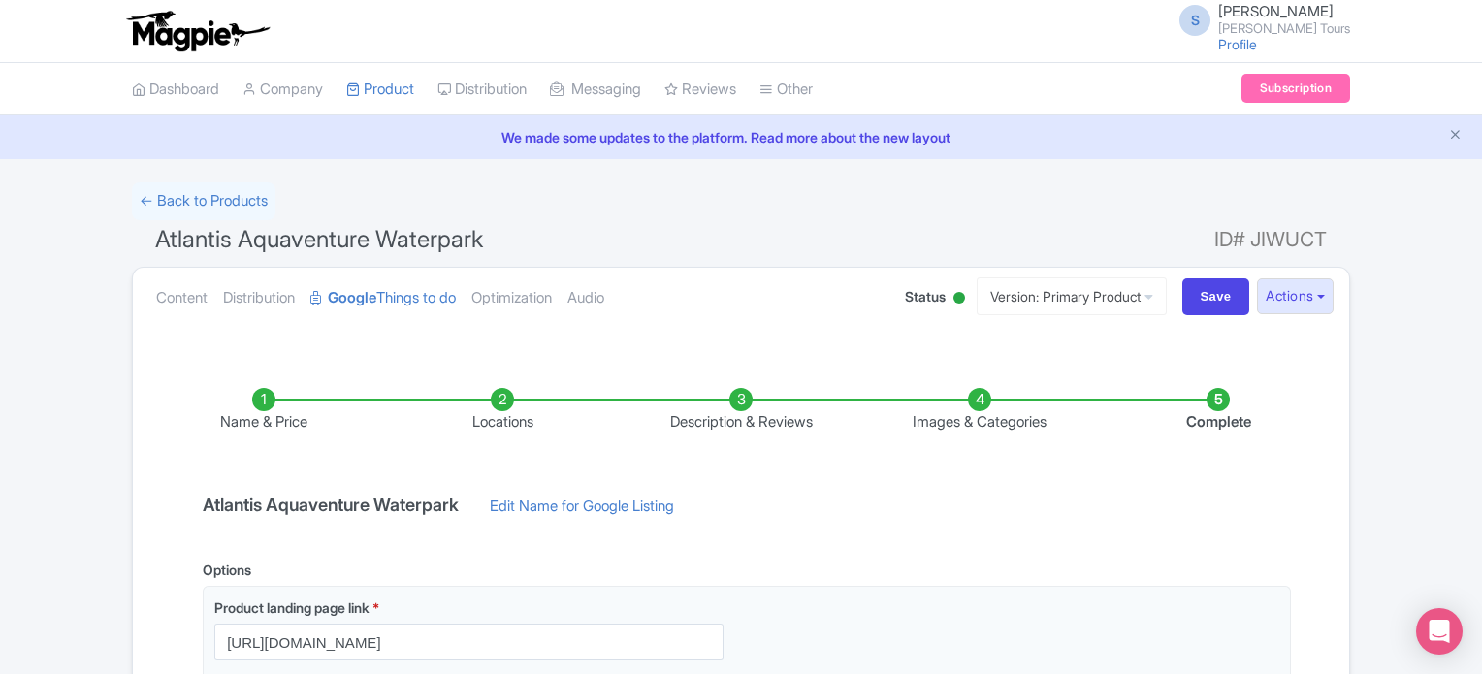
click at [1279, 230] on span "ID# JIWUCT" at bounding box center [1270, 239] width 112 height 39
click at [1286, 240] on span "ID# JIWUCT" at bounding box center [1270, 239] width 112 height 39
click at [1249, 240] on span "ID# JIWUCT" at bounding box center [1270, 239] width 112 height 39
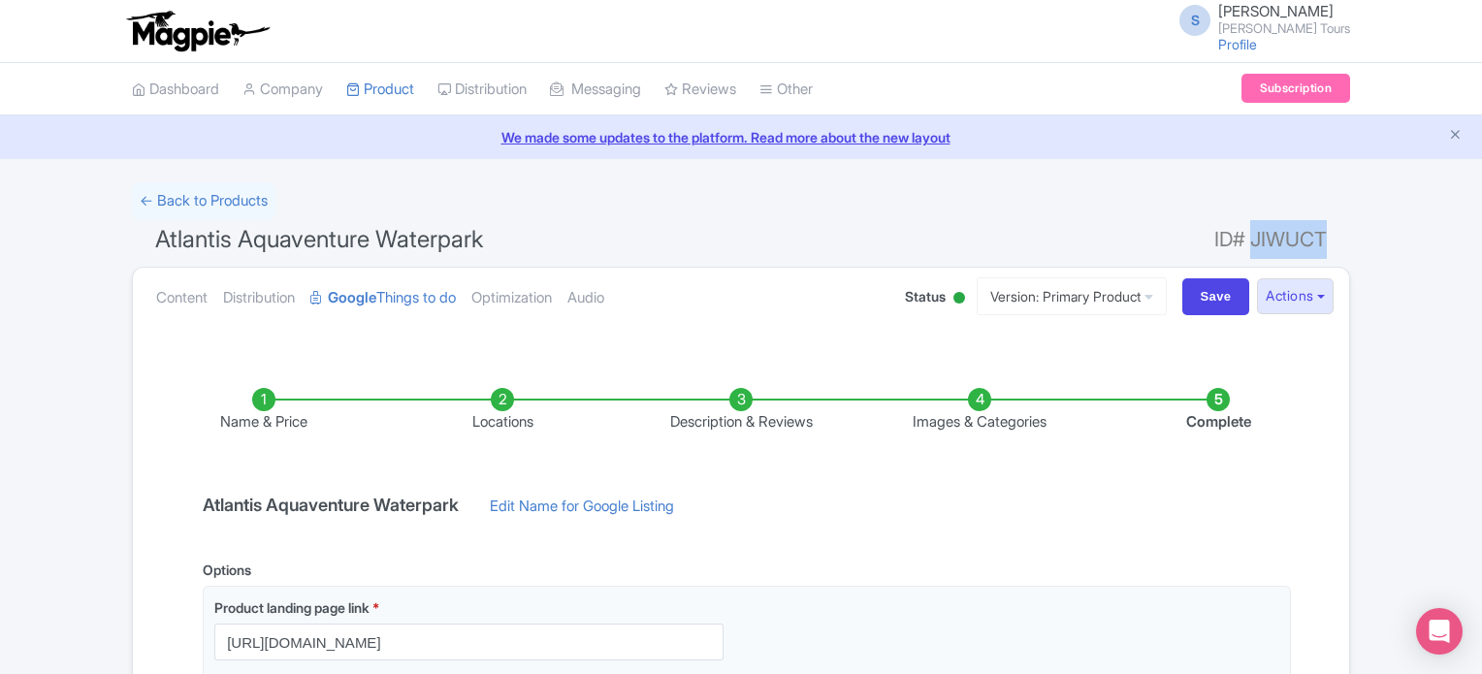
drag, startPoint x: 1251, startPoint y: 239, endPoint x: 1322, endPoint y: 235, distance: 70.9
click at [1322, 235] on span "ID# JIWUCT" at bounding box center [1270, 239] width 112 height 39
click at [1101, 189] on div "← Back to Products" at bounding box center [741, 201] width 1218 height 38
click at [340, 242] on span "Atlantis Aquaventure Waterpark" at bounding box center [319, 239] width 328 height 28
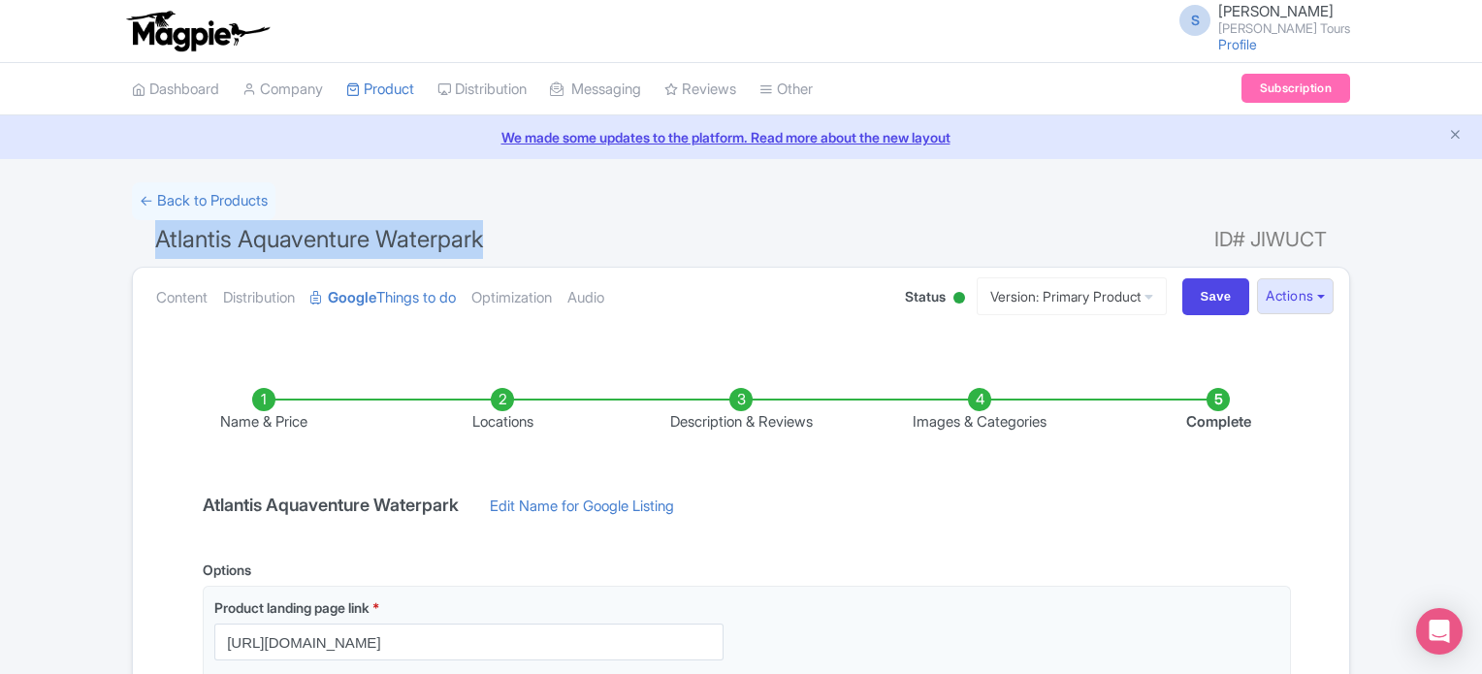
click at [340, 242] on span "Atlantis Aquaventure Waterpark" at bounding box center [319, 239] width 328 height 28
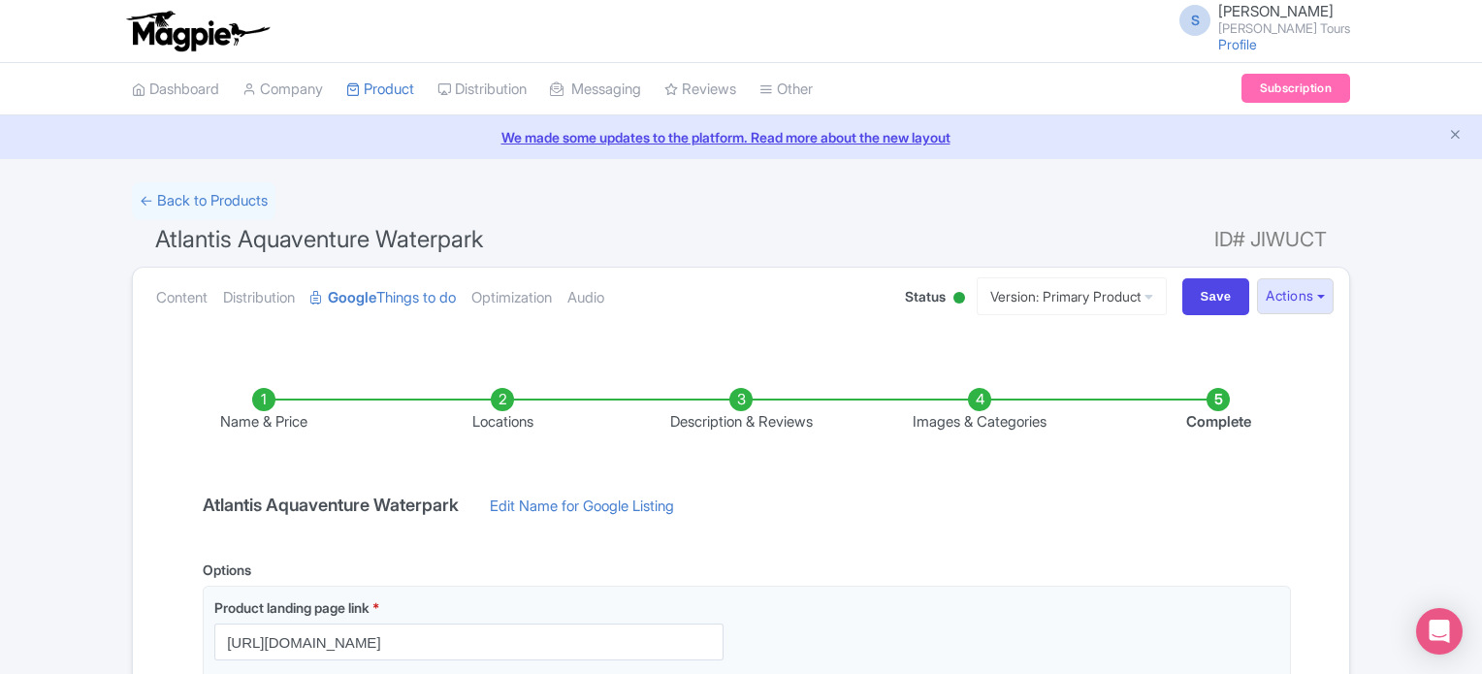
click at [750, 214] on div "← Back to Products" at bounding box center [741, 201] width 1218 height 38
click at [186, 298] on link "Content" at bounding box center [181, 298] width 51 height 61
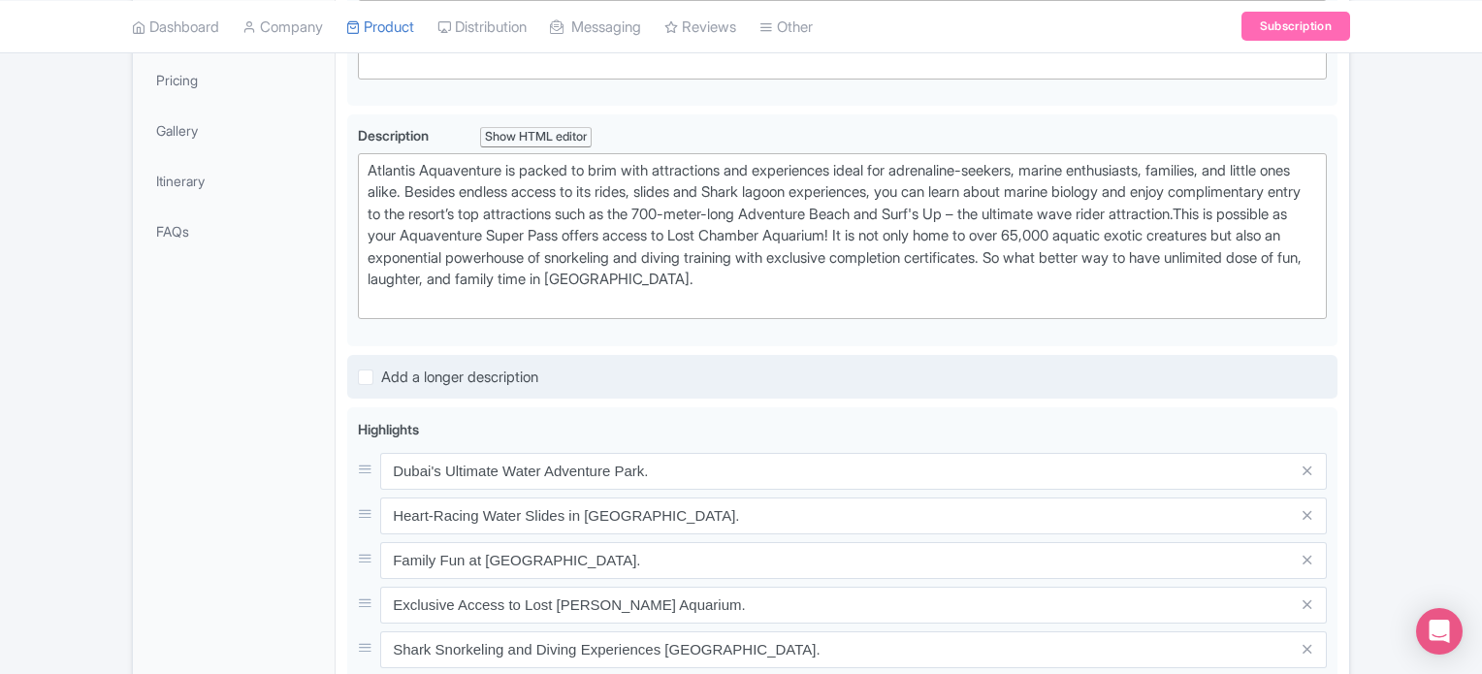
scroll to position [97, 0]
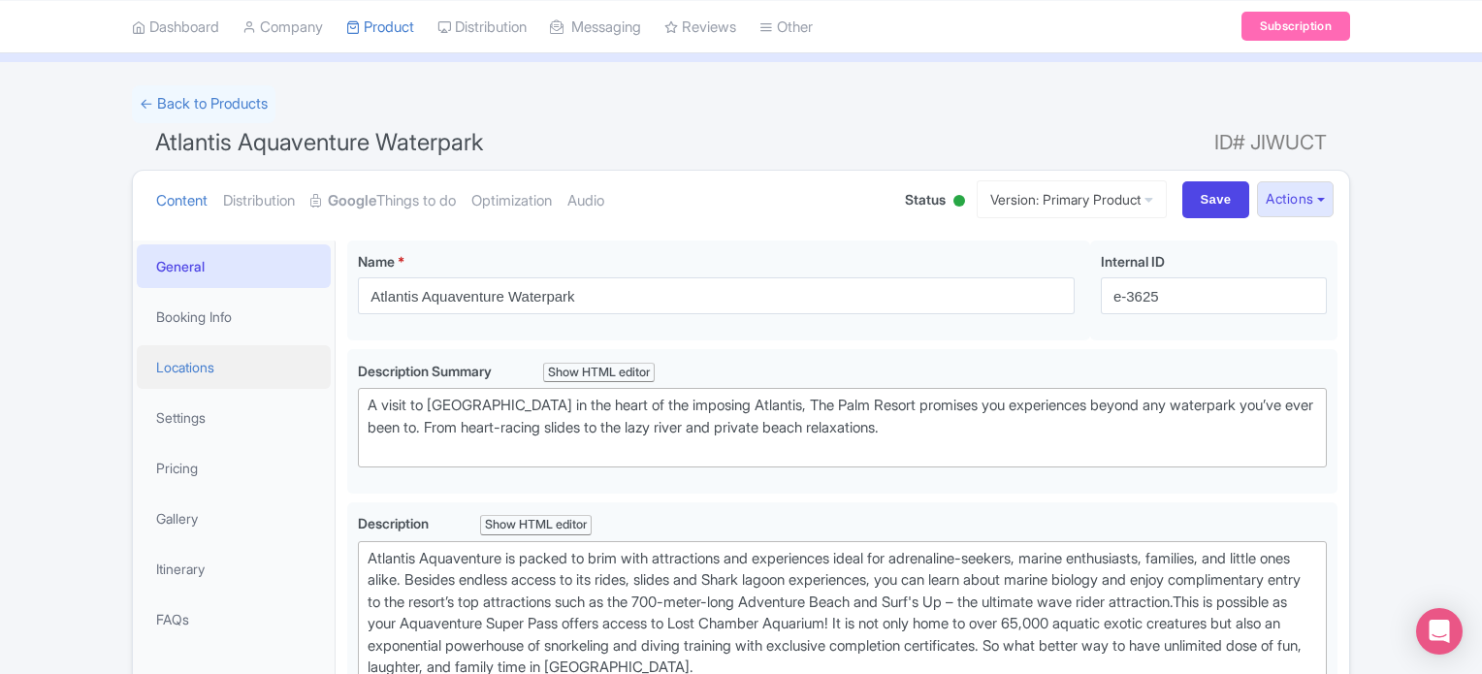
click at [188, 368] on link "Locations" at bounding box center [234, 367] width 194 height 44
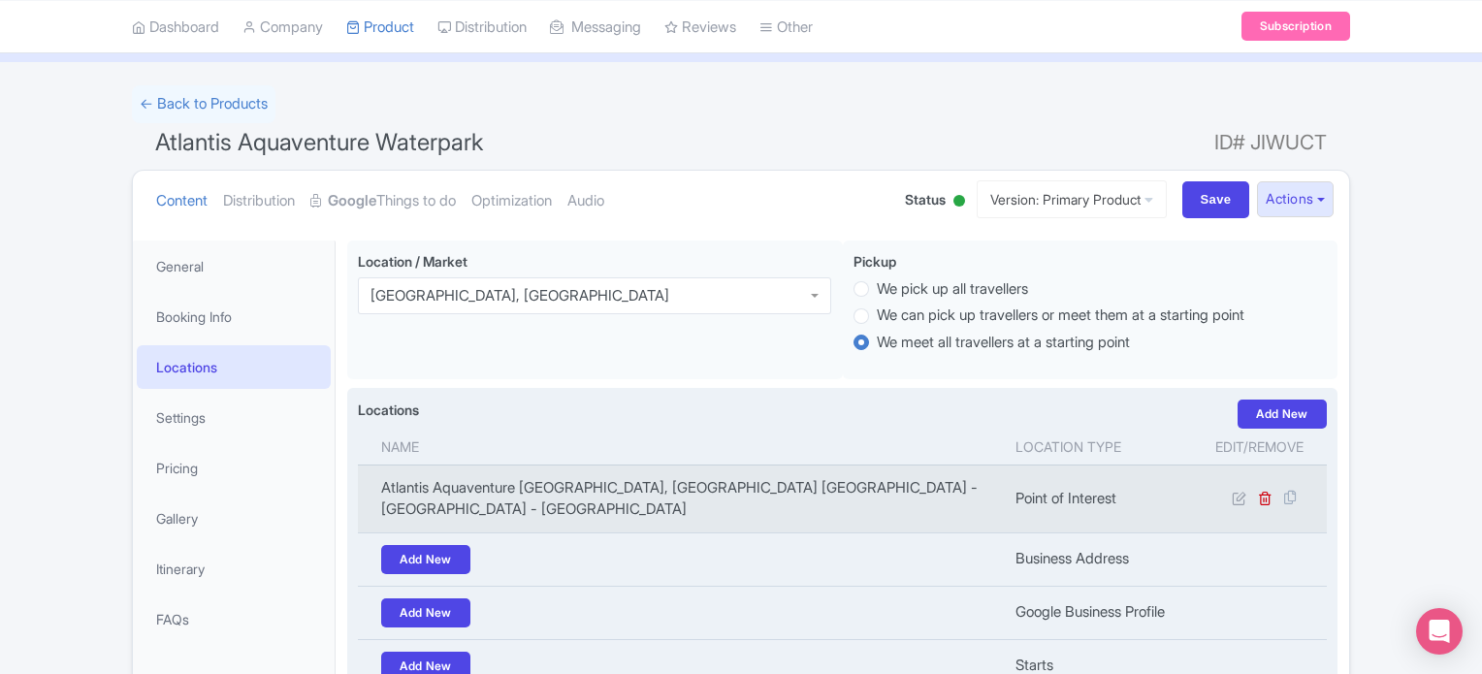
scroll to position [0, 0]
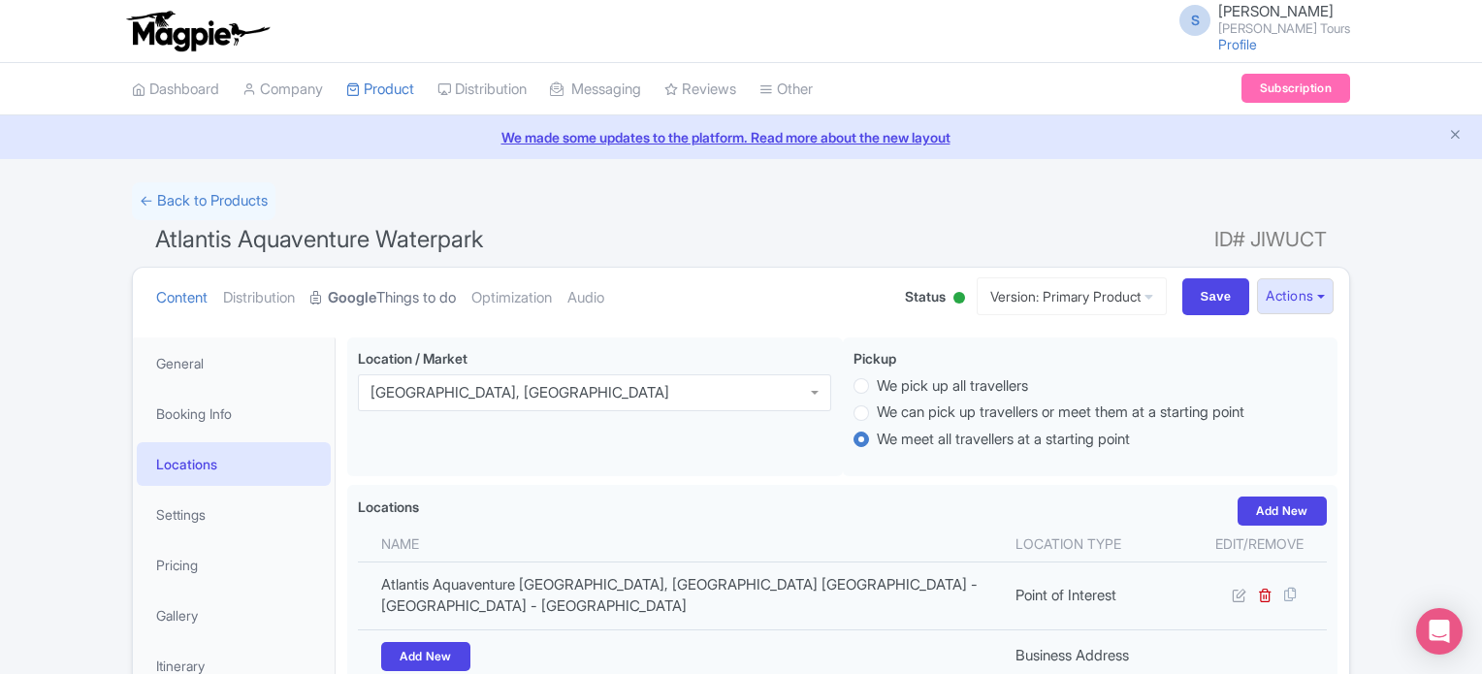
click at [431, 296] on link "Google Things to do" at bounding box center [382, 298] width 145 height 61
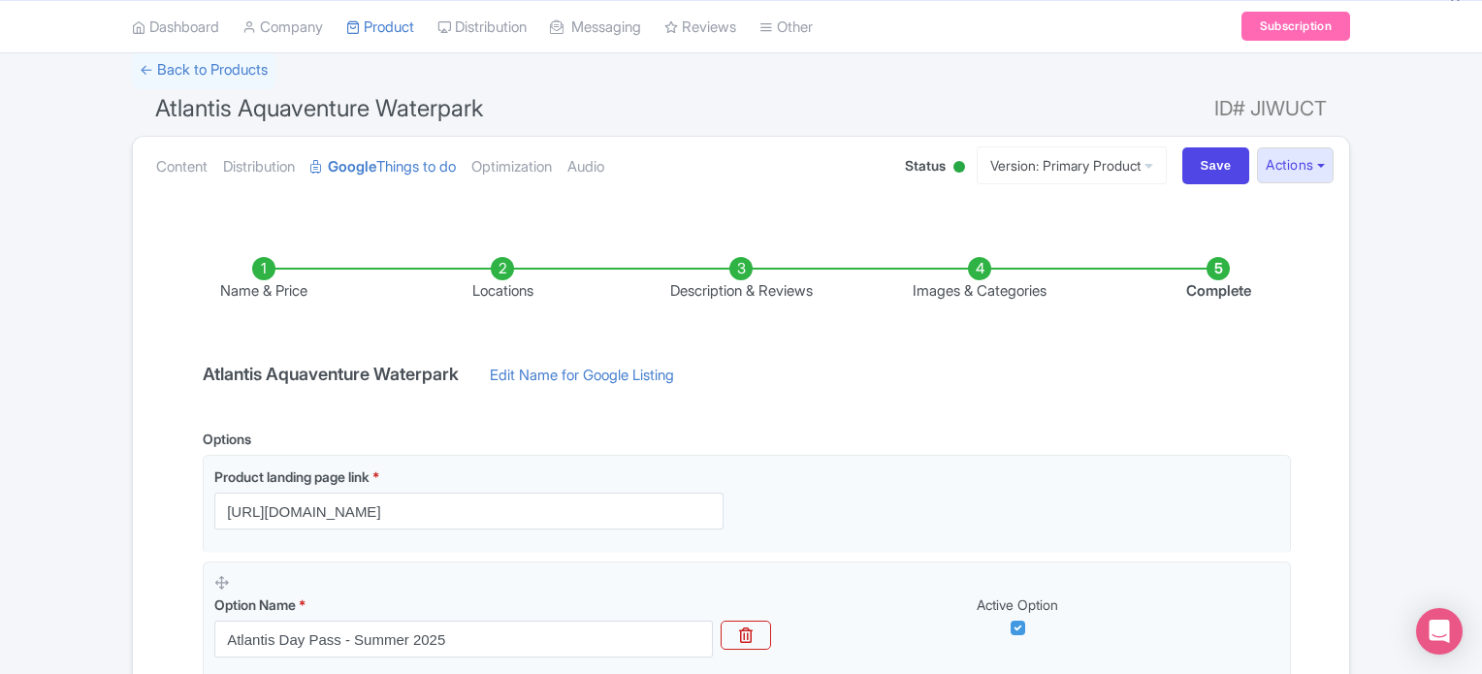
scroll to position [388, 0]
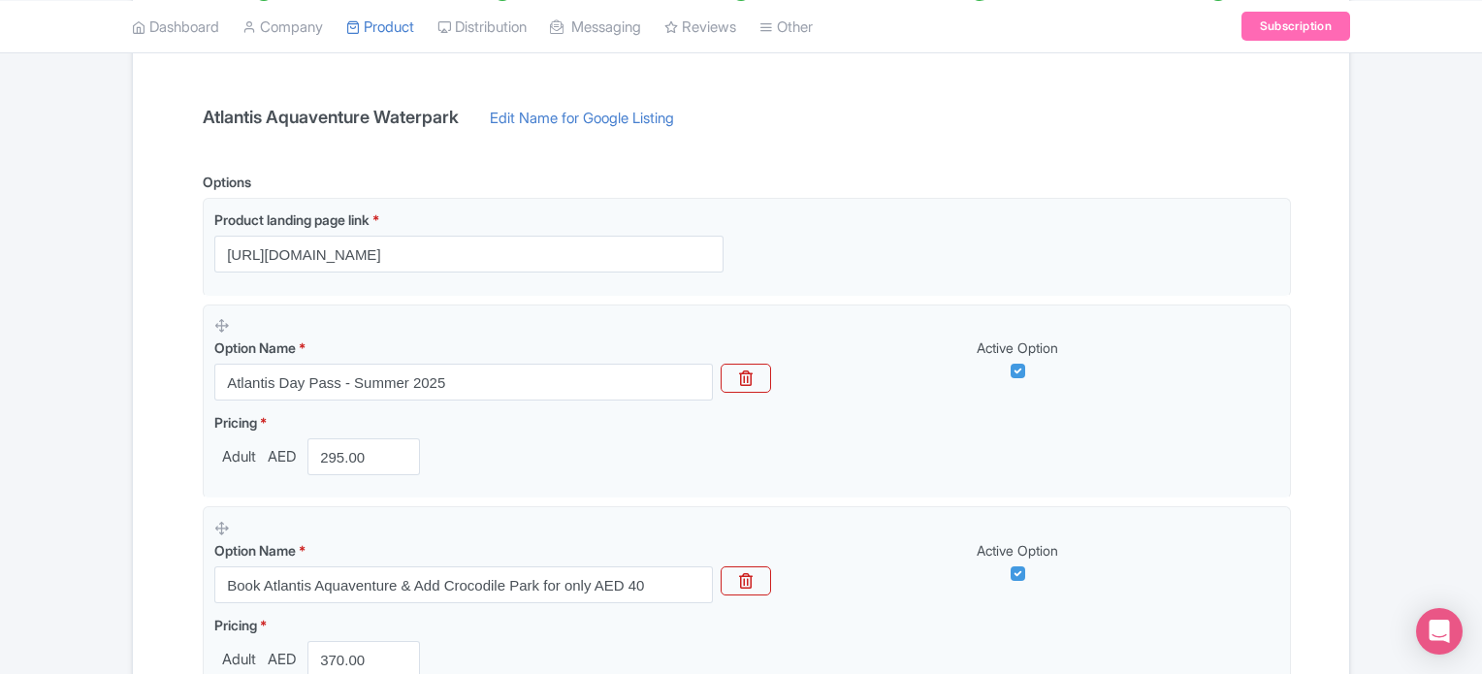
click at [490, 262] on input "https://dubai.raynatours.com/atlantis-waterpark-combo-offers" at bounding box center [468, 254] width 509 height 37
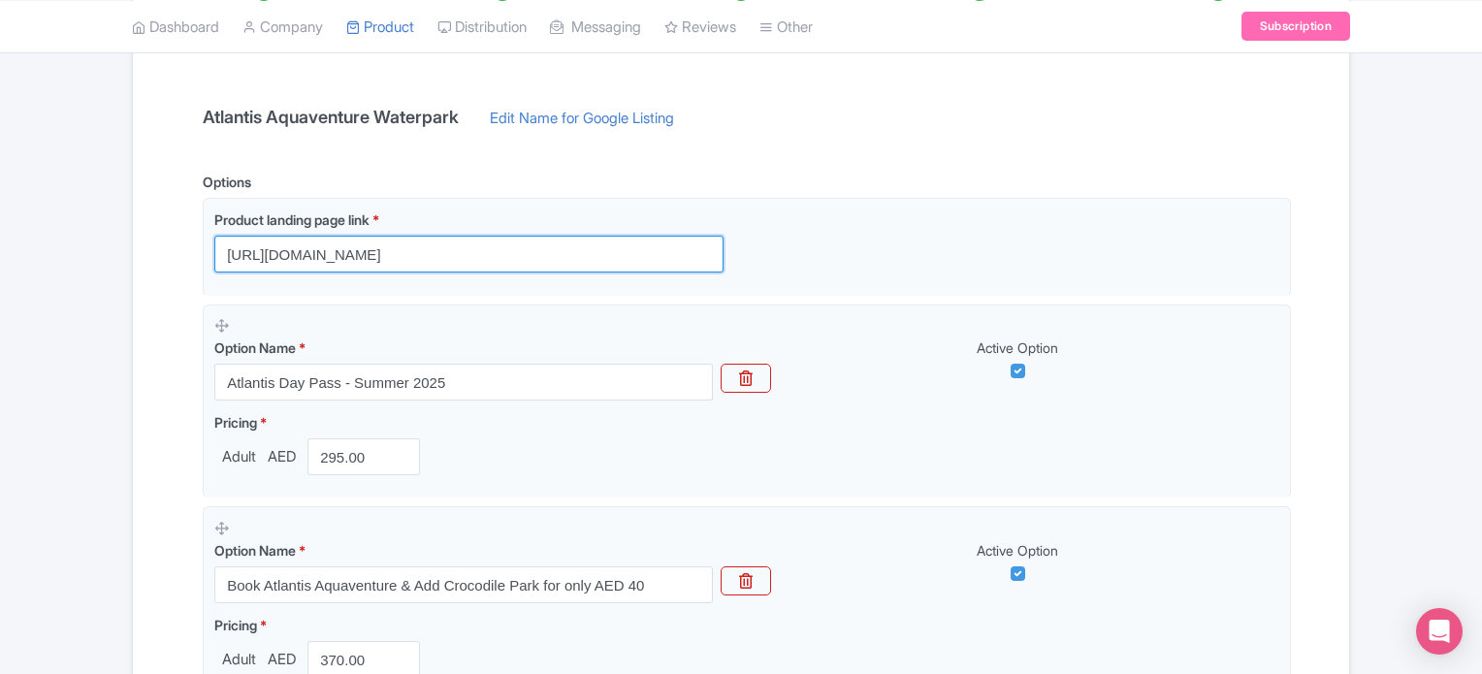
scroll to position [0, 0]
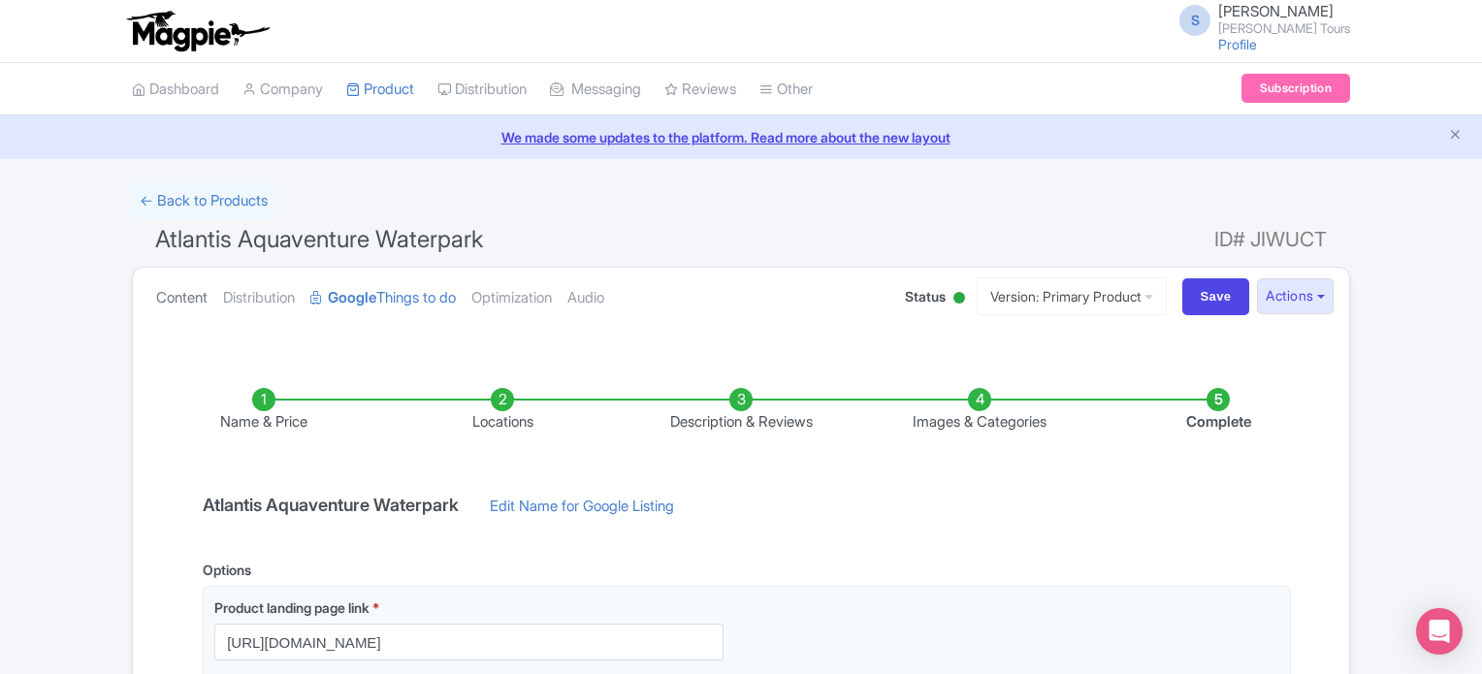
click at [181, 301] on link "Content" at bounding box center [181, 298] width 51 height 61
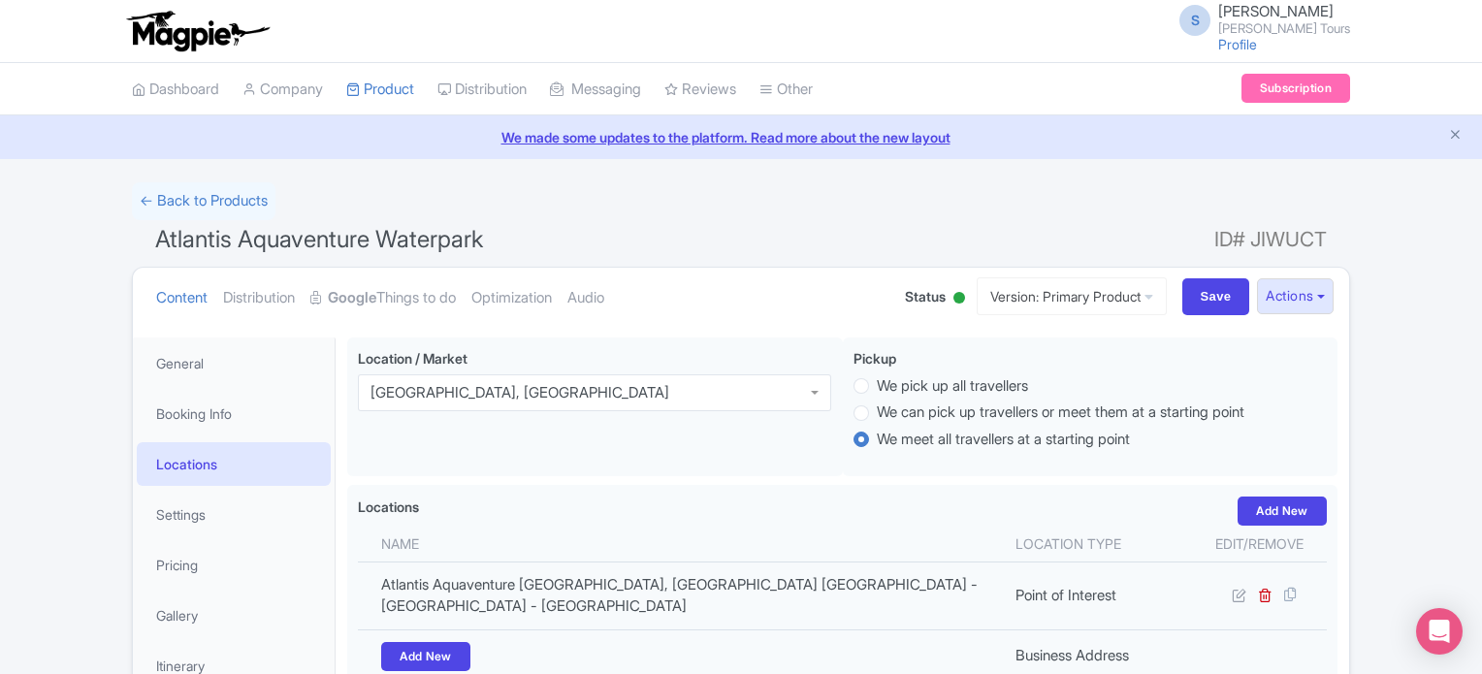
click at [201, 457] on link "Locations" at bounding box center [234, 464] width 194 height 44
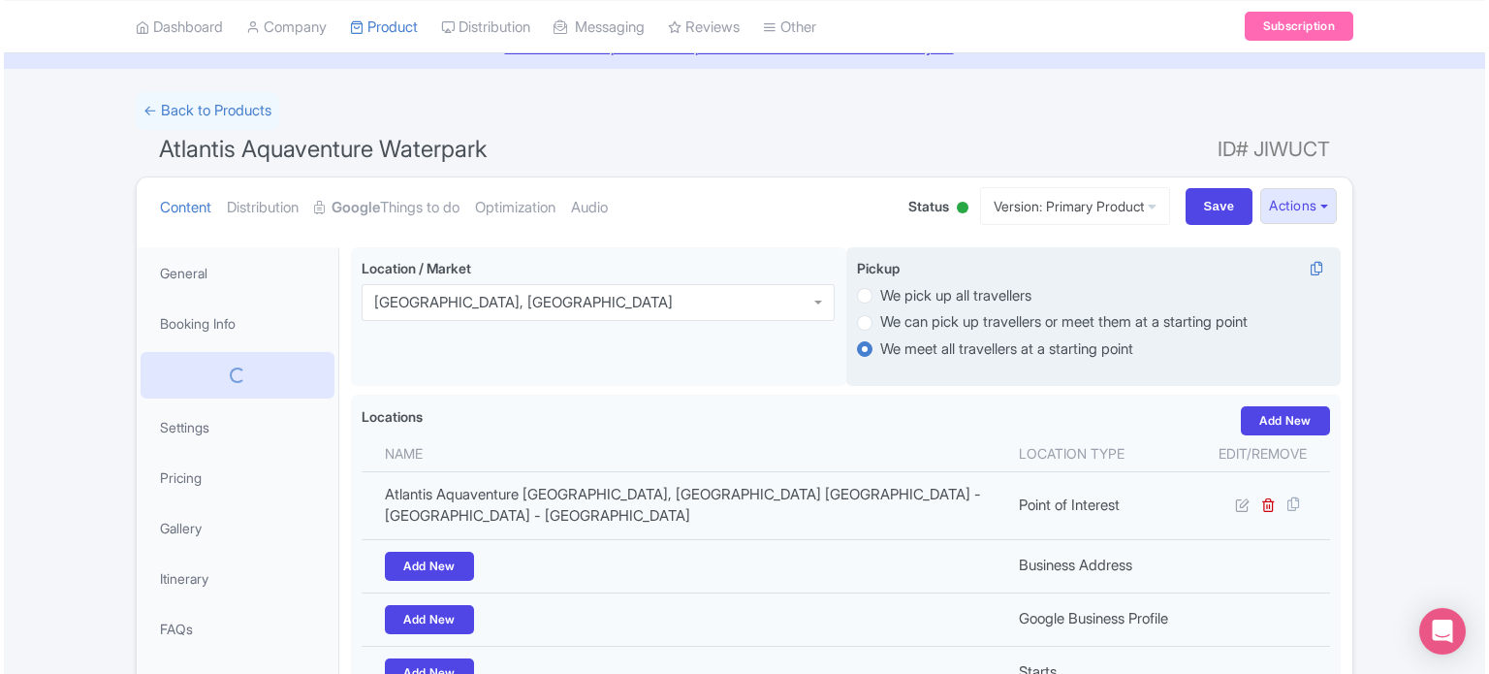
scroll to position [194, 0]
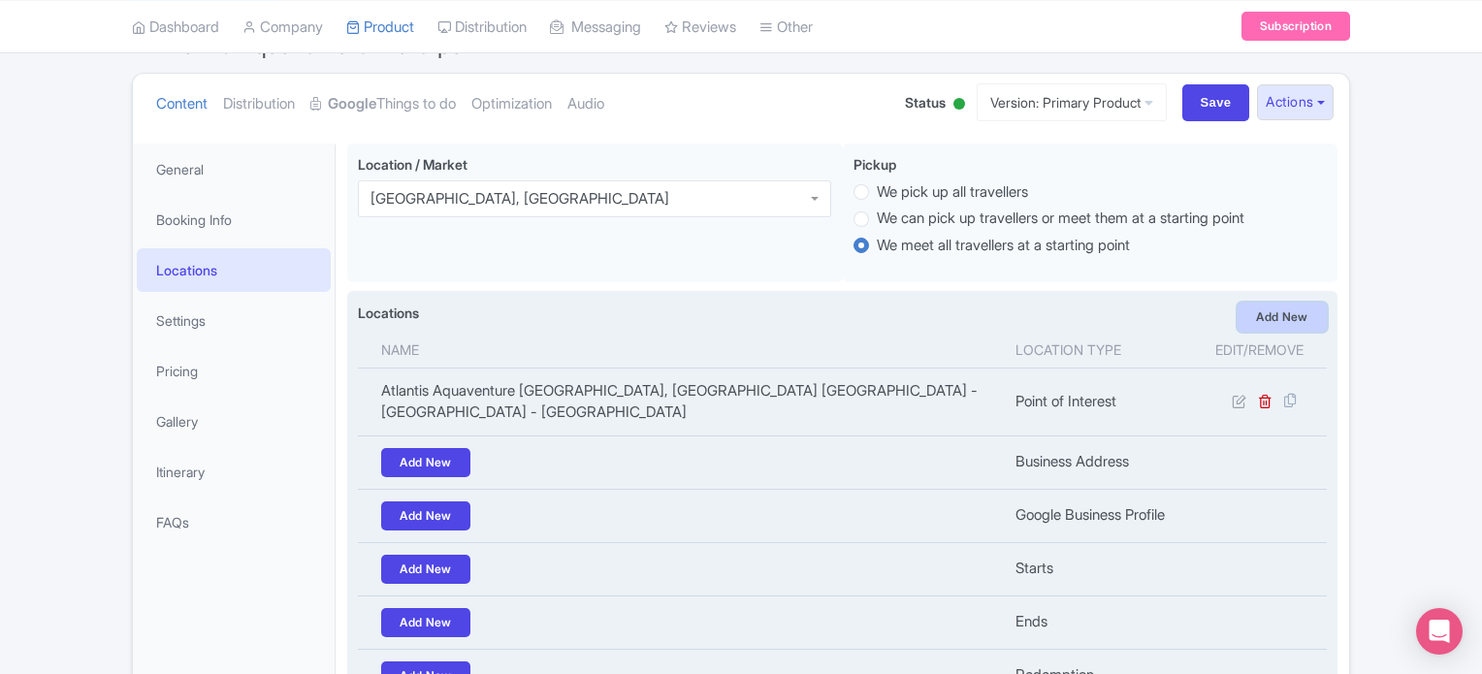
click at [1284, 311] on link "Add New" at bounding box center [1281, 317] width 89 height 29
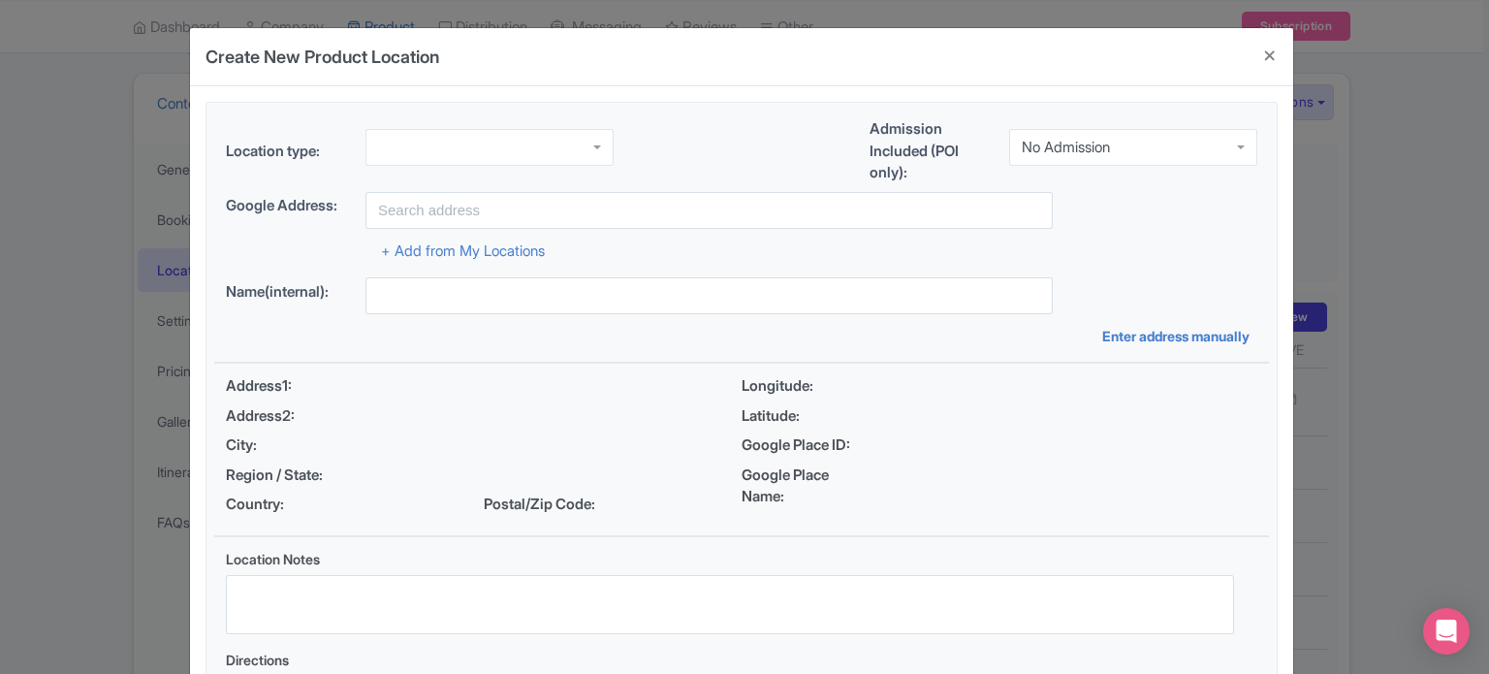
click at [443, 137] on div at bounding box center [490, 147] width 248 height 37
click at [1101, 147] on div "No Admission" at bounding box center [1066, 147] width 88 height 17
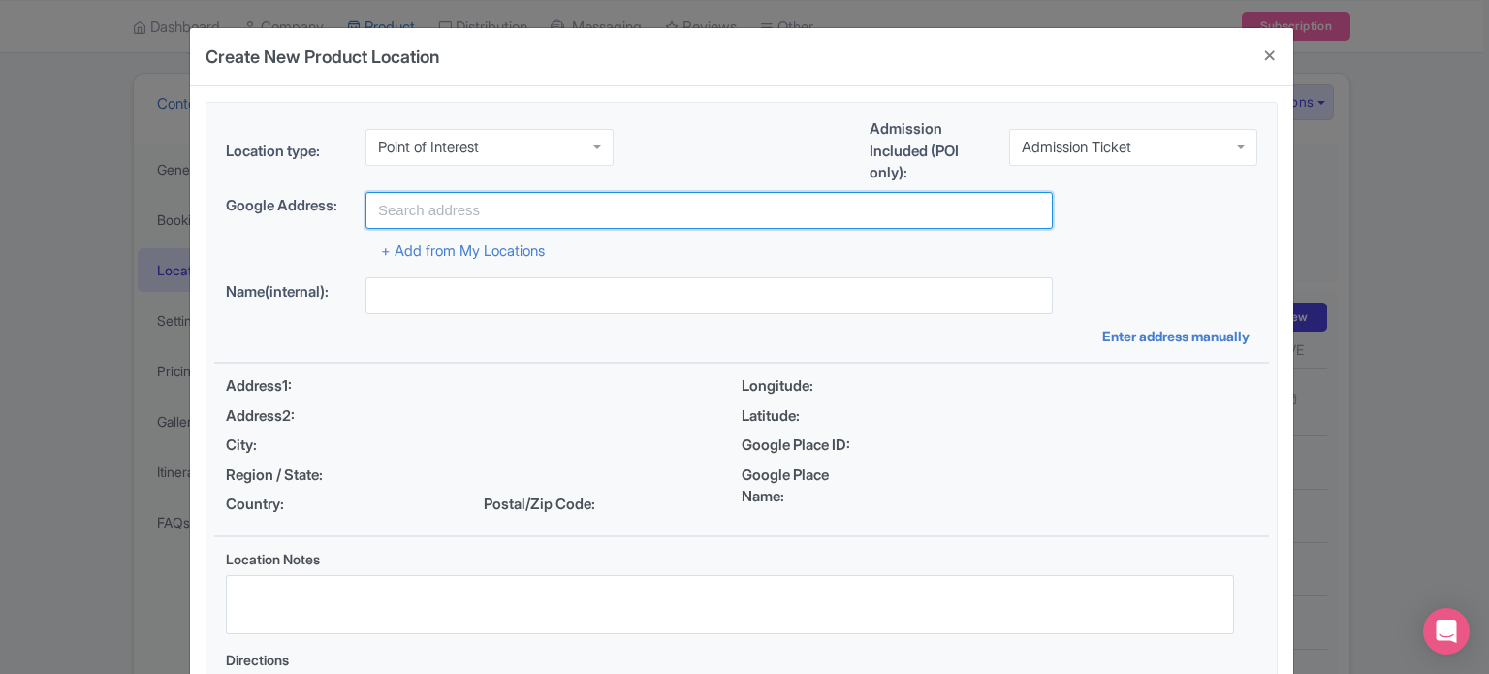
click at [496, 206] on input "text" at bounding box center [709, 210] width 687 height 37
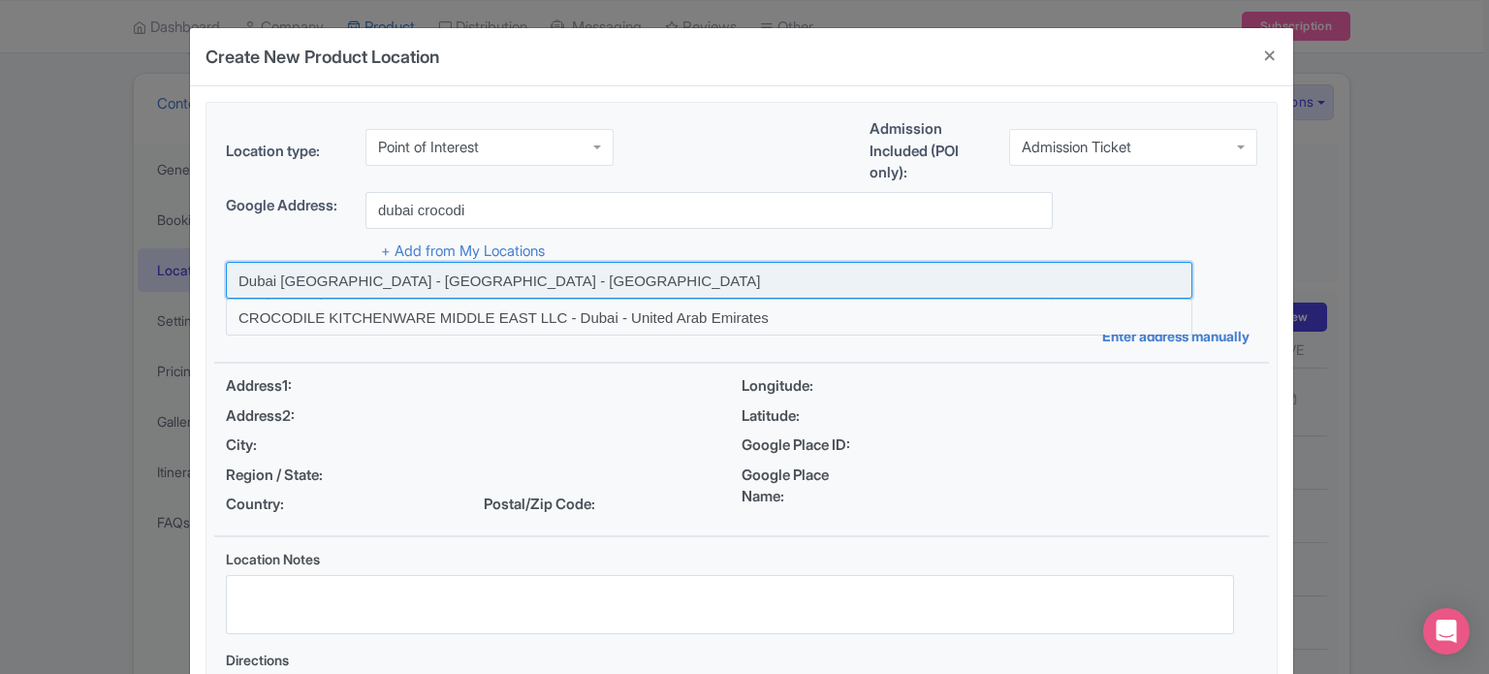
click at [454, 286] on input at bounding box center [709, 280] width 967 height 37
type input "Dubai Crocodile Park - Dubai - United Arab Emirates"
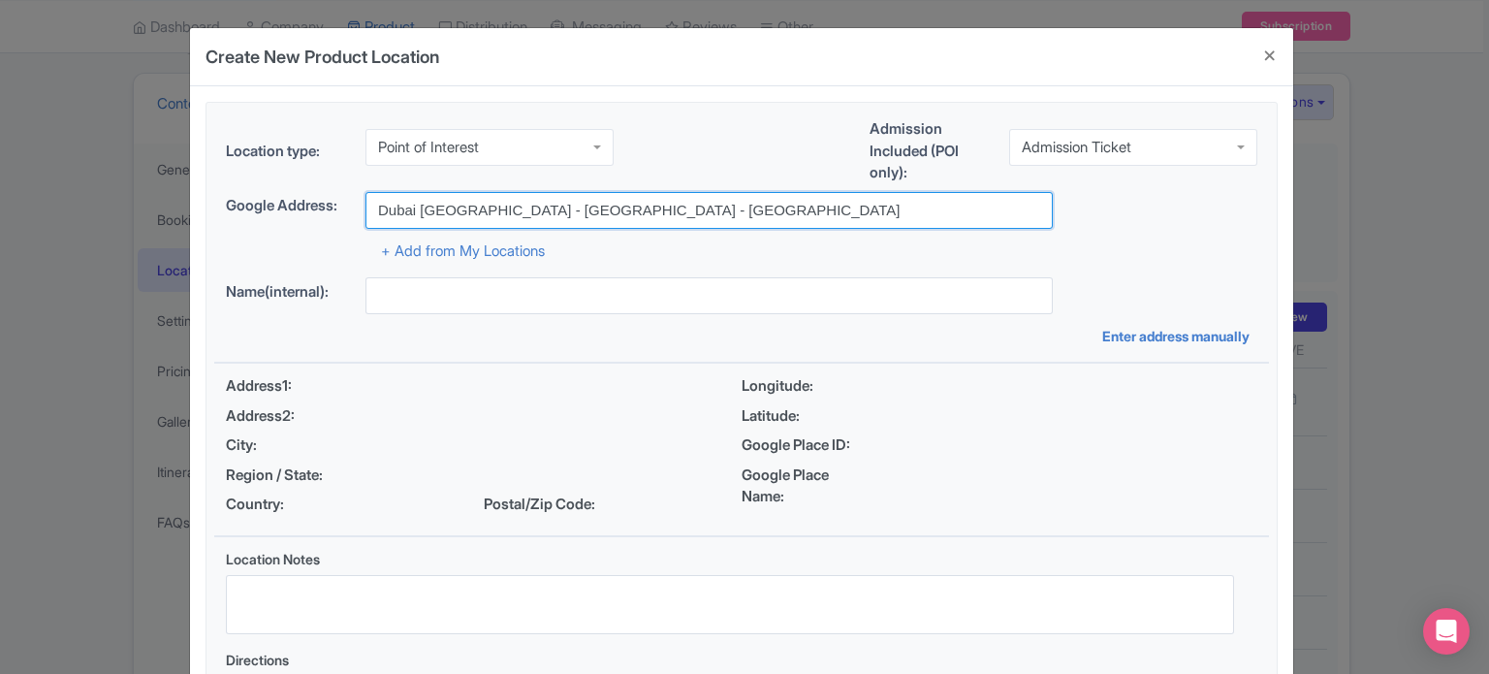
click at [467, 207] on input "Dubai Crocodile Park - Dubai - United Arab Emirates" at bounding box center [709, 210] width 687 height 37
click at [498, 207] on input "Dubai Crocodile Park - Dubai - United Arab Emirates" at bounding box center [709, 210] width 687 height 37
click at [509, 205] on input "Dubai Crocodile Park - Dubai - United Arab Emirates" at bounding box center [709, 210] width 687 height 37
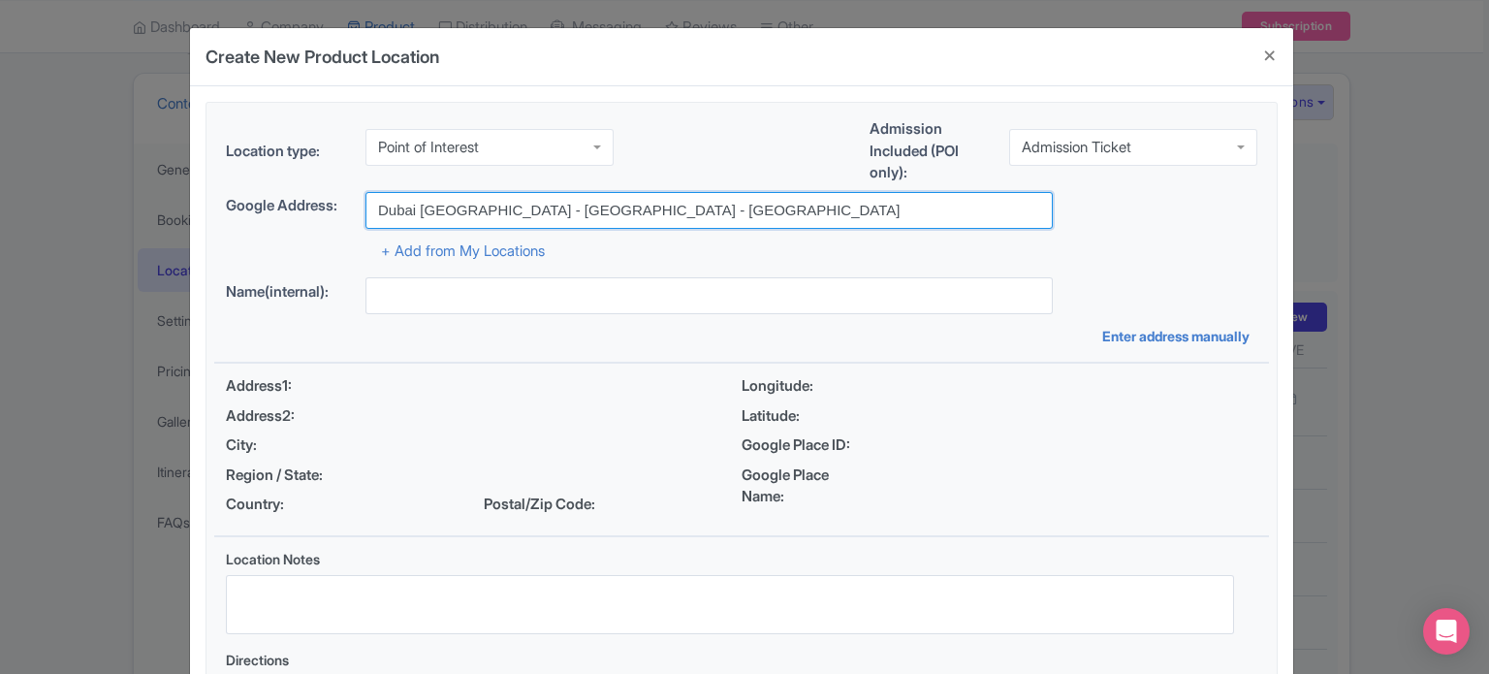
type input "Dubai Crocodile Park - Dubai - United Arab Emirates"
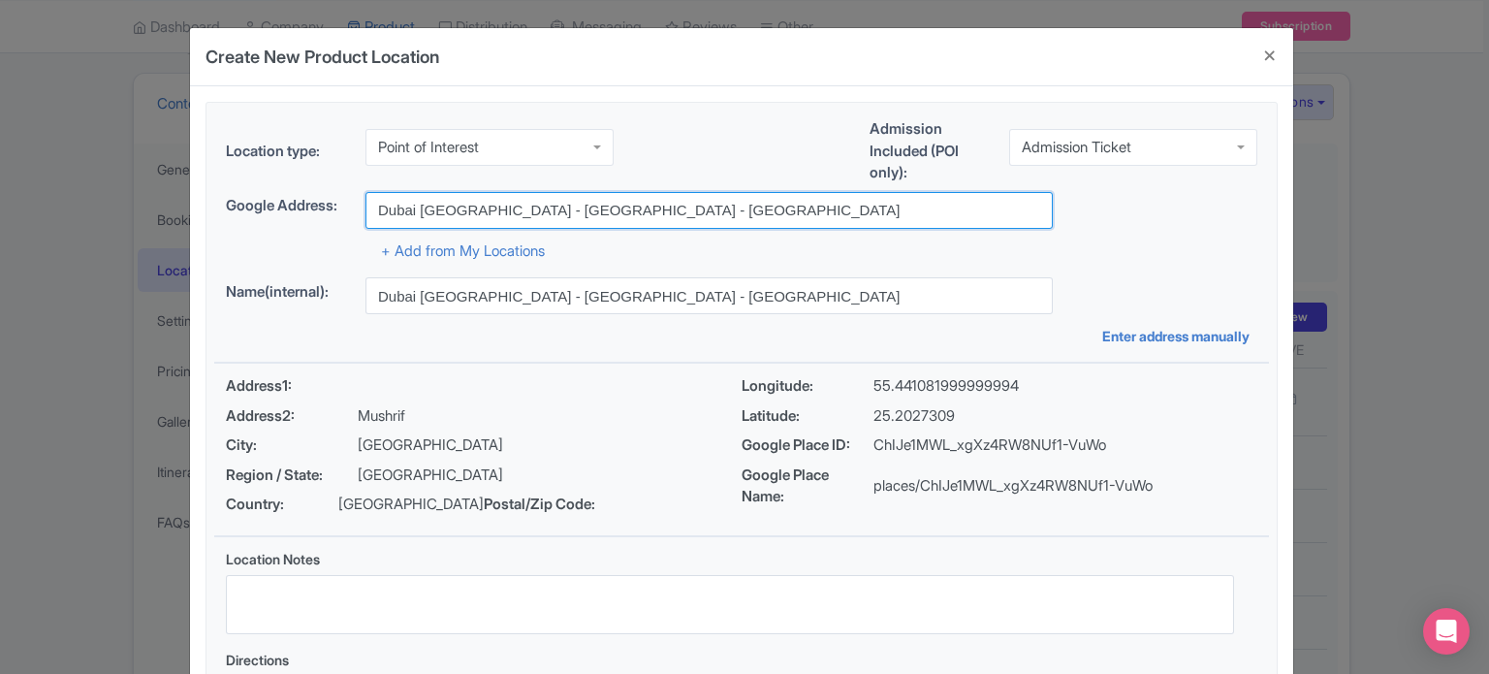
drag, startPoint x: 511, startPoint y: 205, endPoint x: 314, endPoint y: 200, distance: 196.9
click at [314, 200] on div "Google Address: Dubai Crocodile Park - Dubai - United Arab Emirates" at bounding box center [742, 210] width 1032 height 37
click at [555, 207] on input "Dubai Crocodile Park - Dubai - United Arab Emirates" at bounding box center [709, 210] width 687 height 37
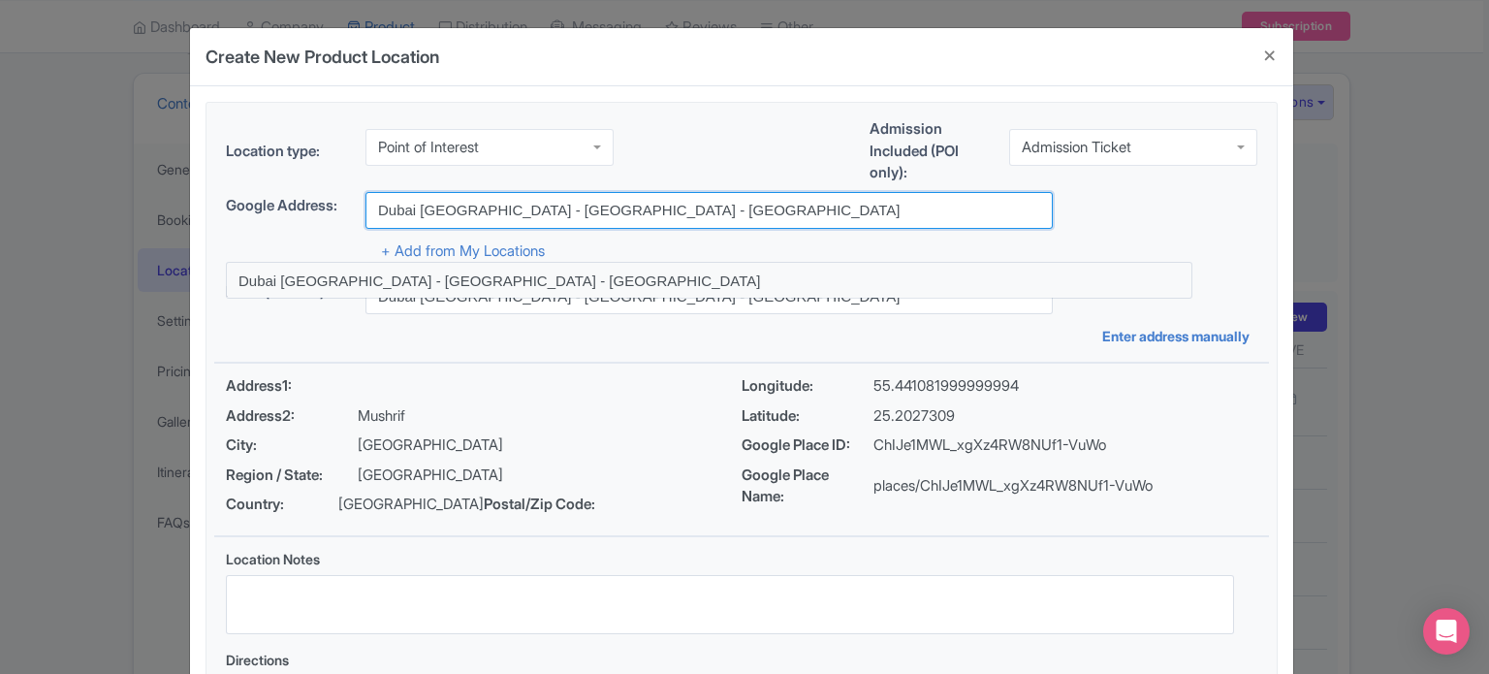
paste input "Mushrif - Dubai"
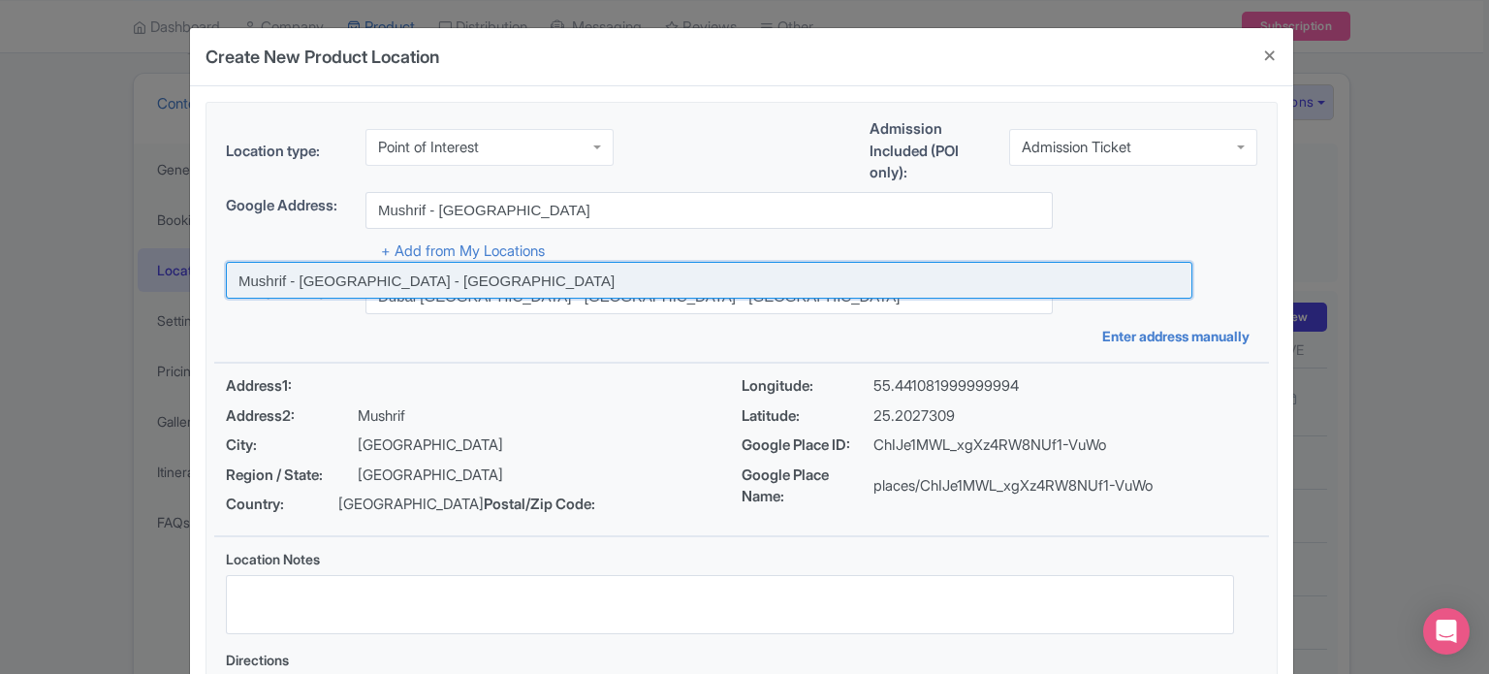
click at [454, 282] on input at bounding box center [709, 280] width 967 height 37
type input "Mushrif - Dubai - United Arab Emirates"
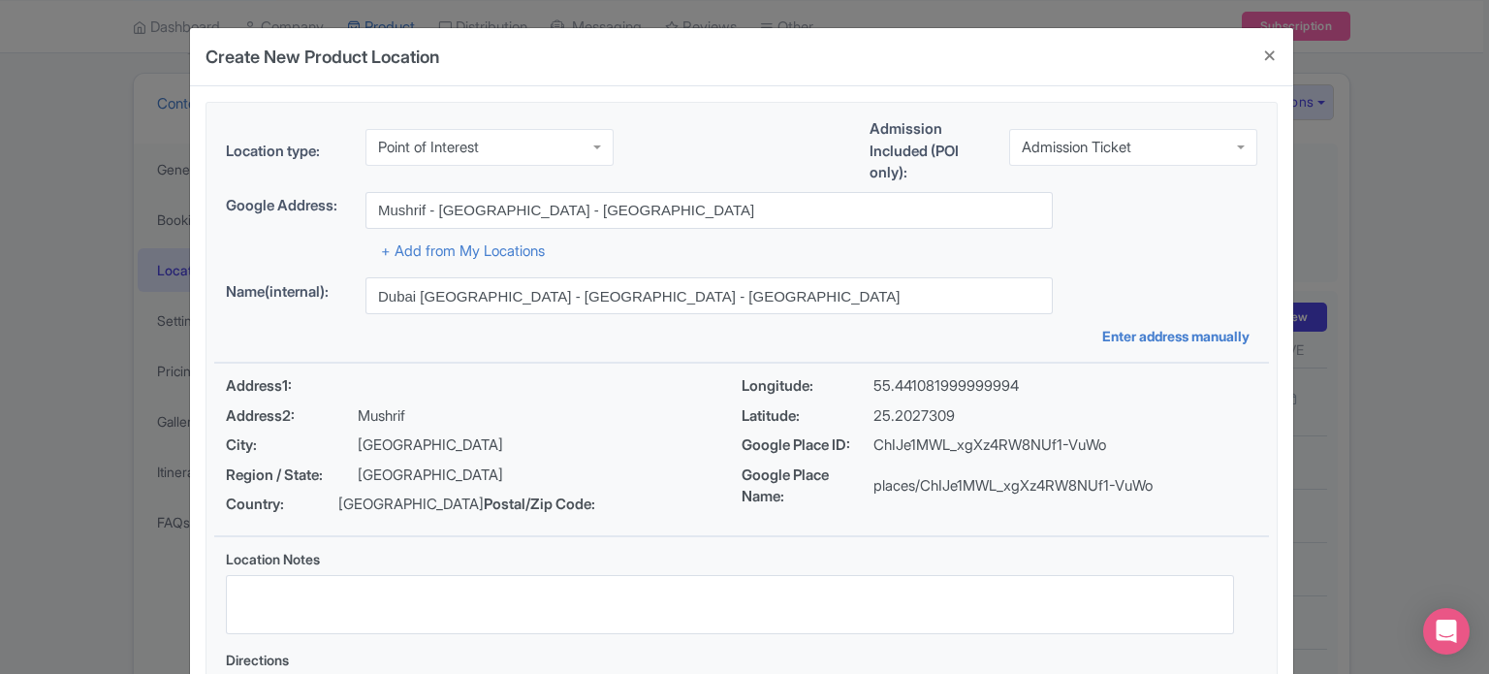
type input "Mushrif - Dubai - United Arab Emirates"
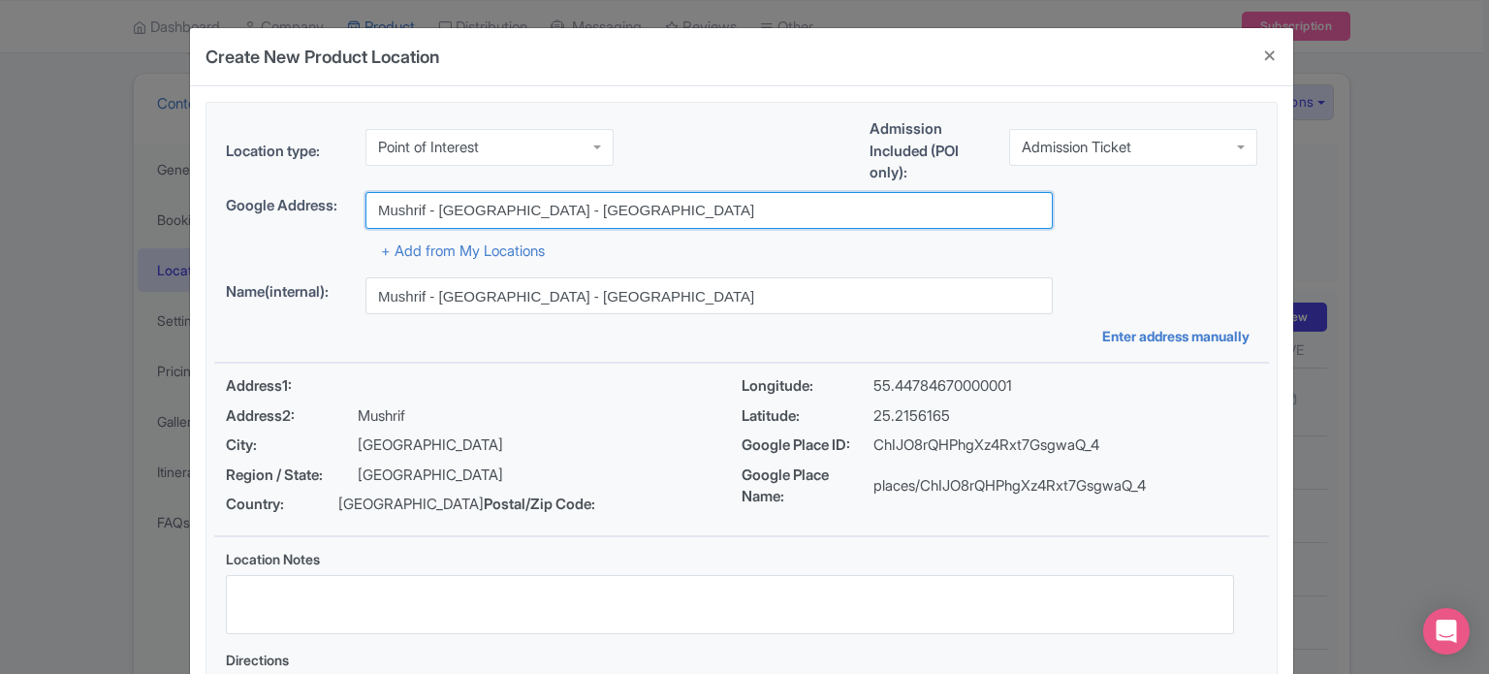
click at [379, 207] on input "Mushrif - Dubai - United Arab Emirates" at bounding box center [709, 210] width 687 height 37
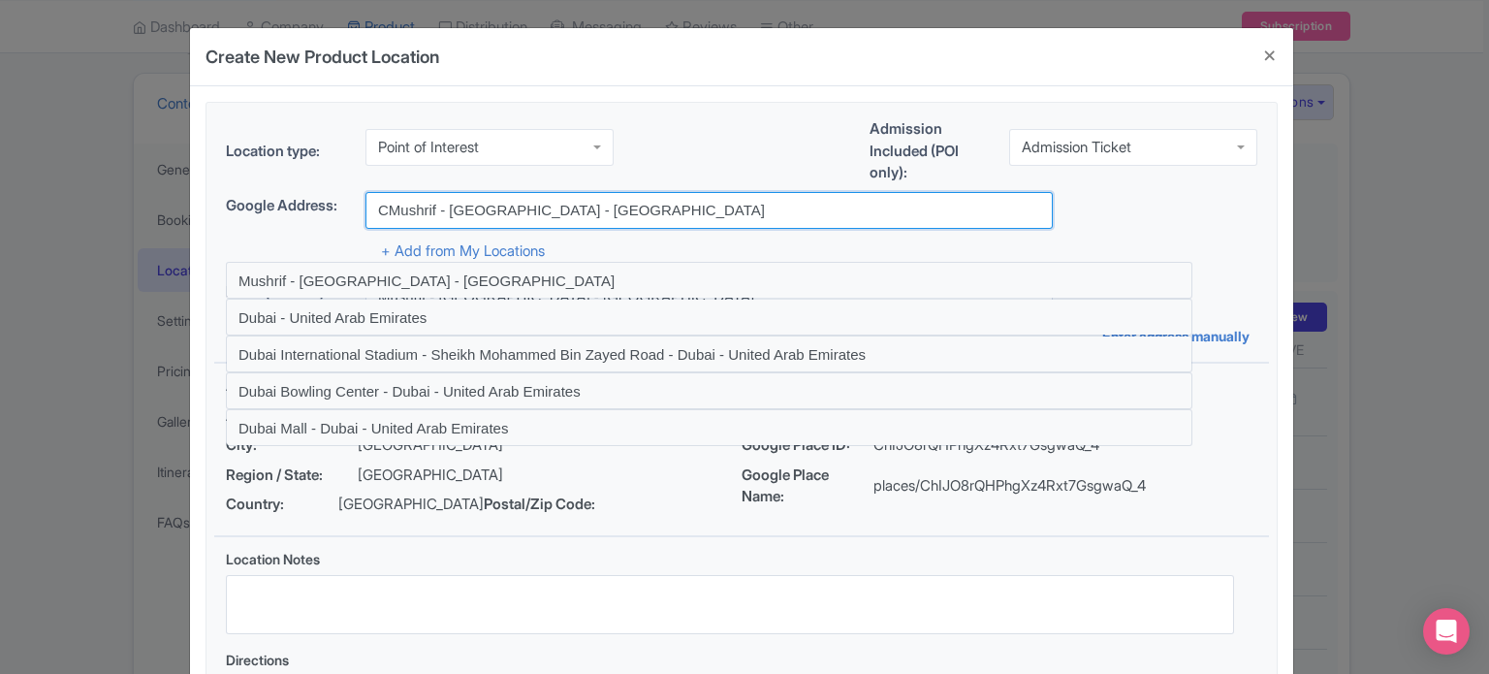
type input "Mushrif - Dubai - United Arab Emirates"
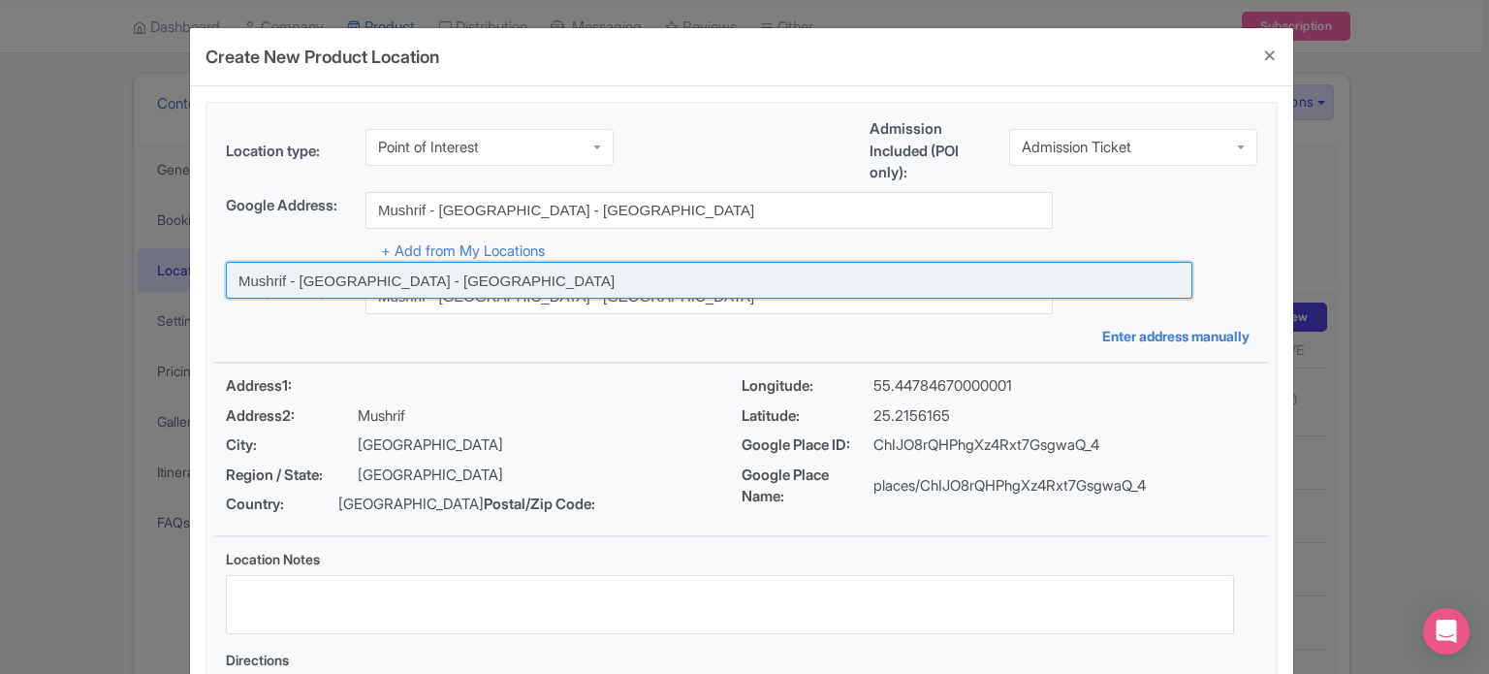
click at [410, 278] on input at bounding box center [709, 280] width 967 height 37
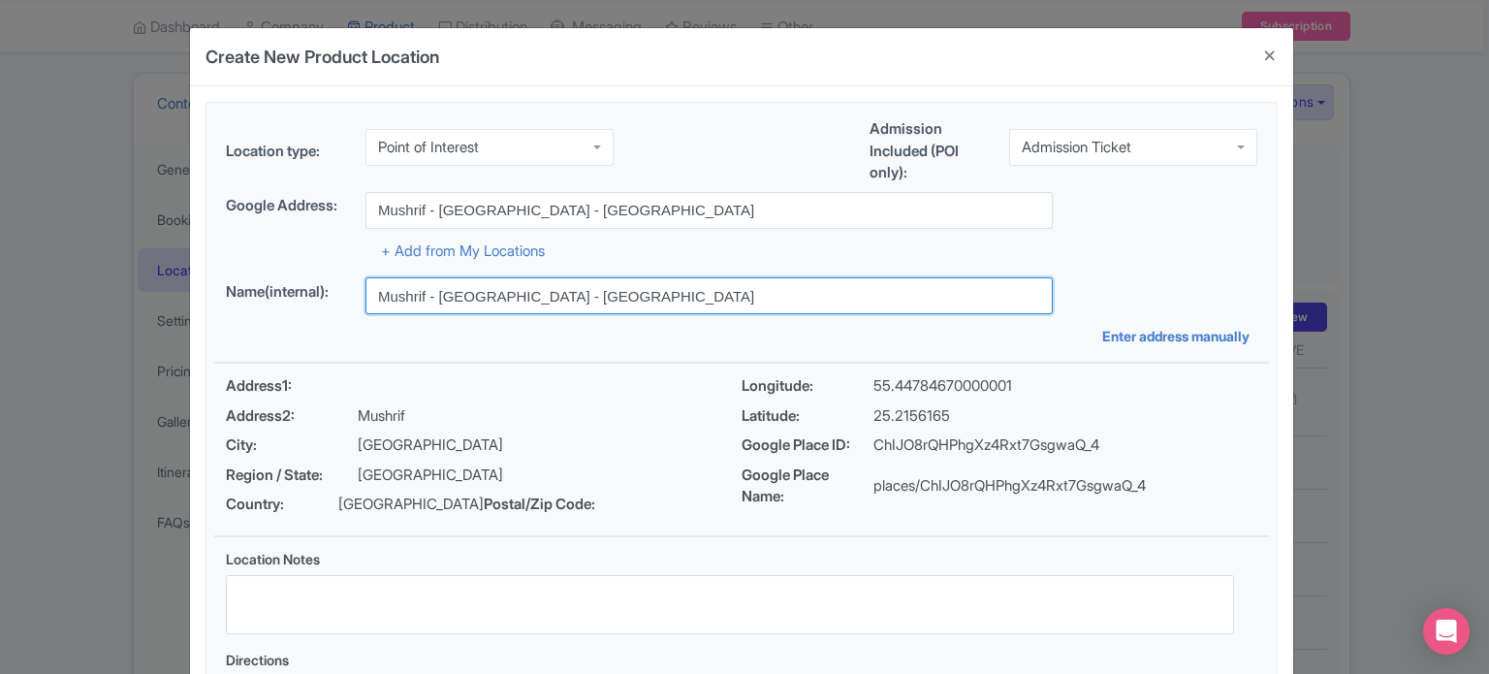
click at [473, 289] on input "Mushrif - Dubai - United Arab Emirates" at bounding box center [709, 295] width 687 height 37
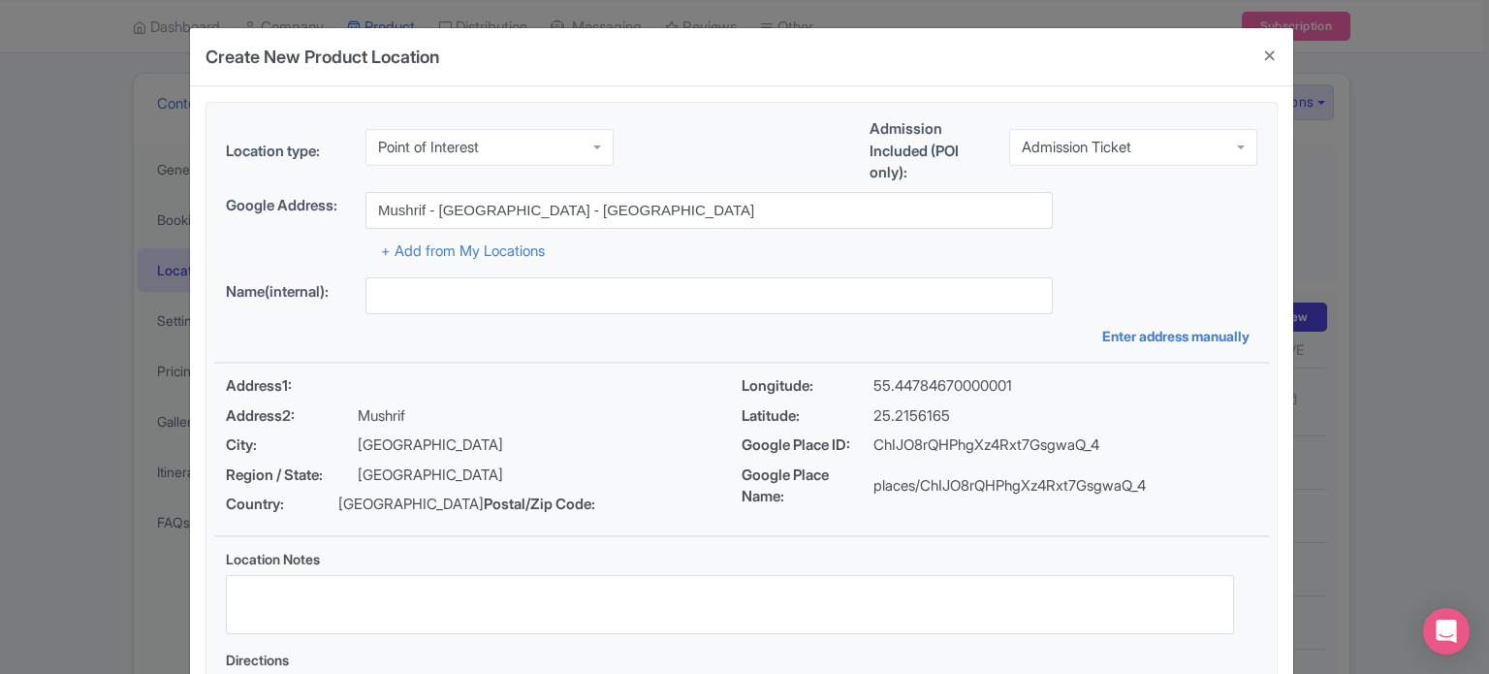
click at [1180, 303] on div "Name(internal):" at bounding box center [742, 295] width 1032 height 37
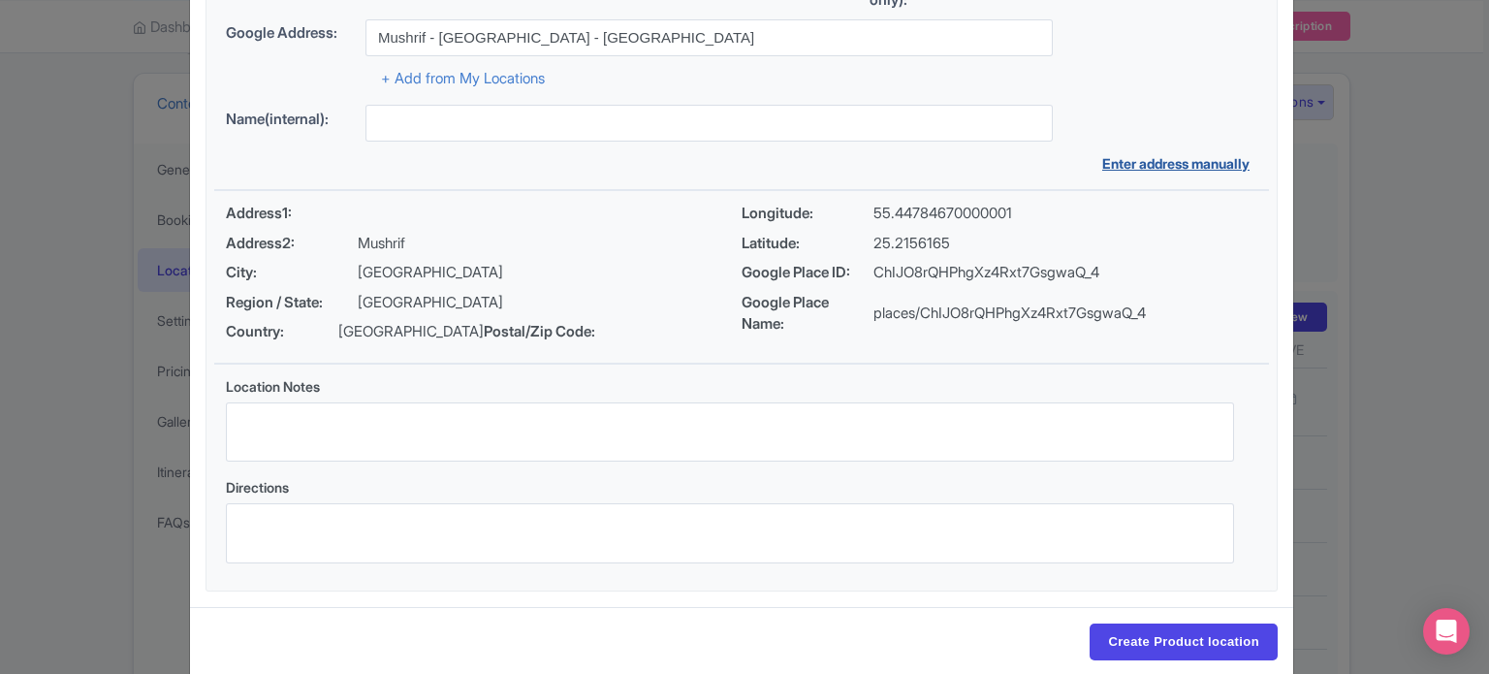
scroll to position [223, 0]
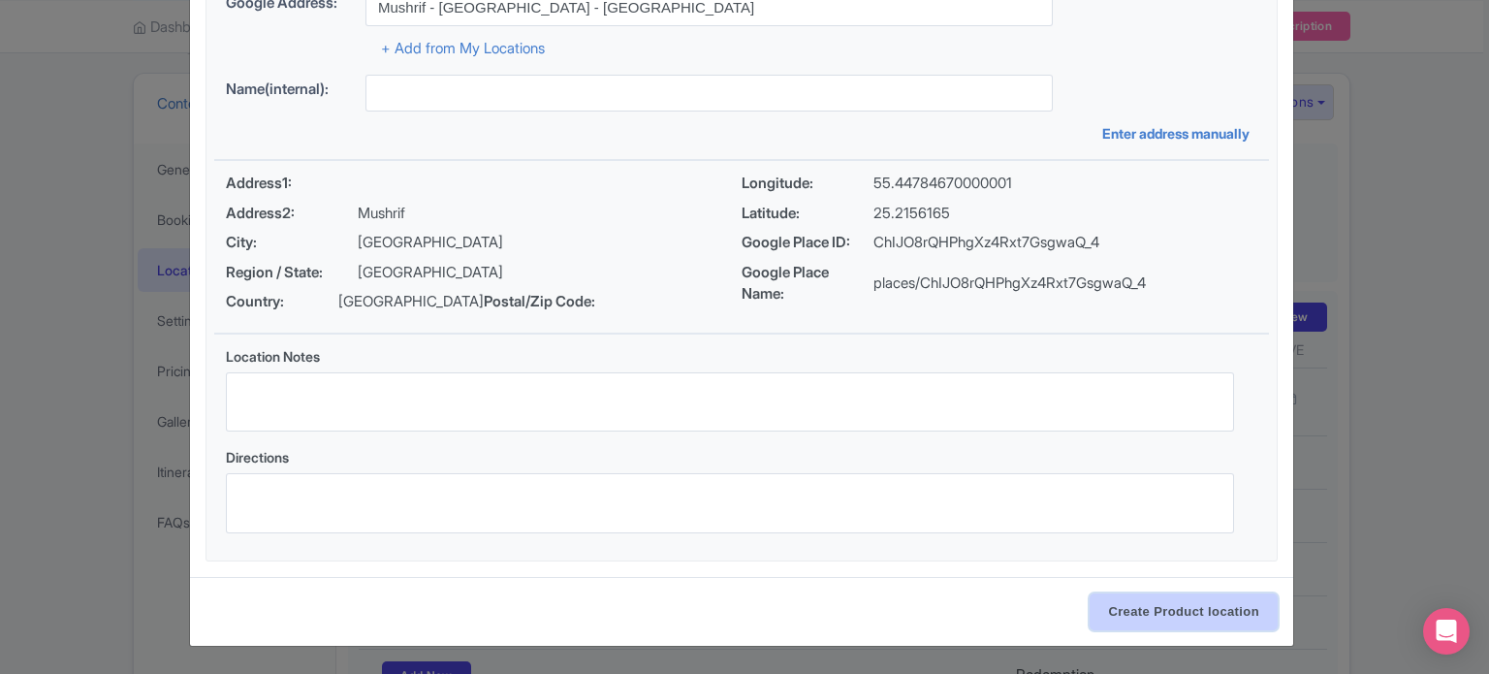
click at [1181, 602] on input "Create Product location" at bounding box center [1184, 611] width 188 height 37
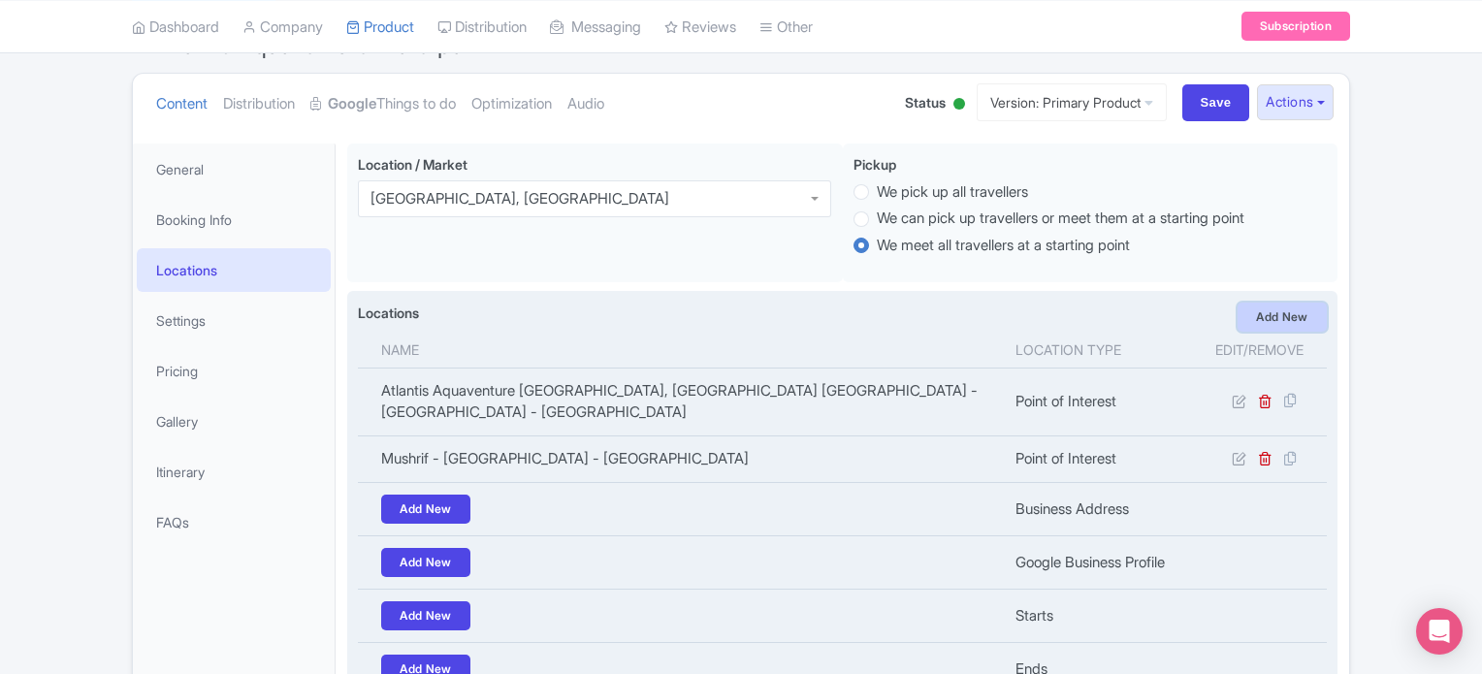
click at [1296, 317] on link "Add New" at bounding box center [1281, 317] width 89 height 29
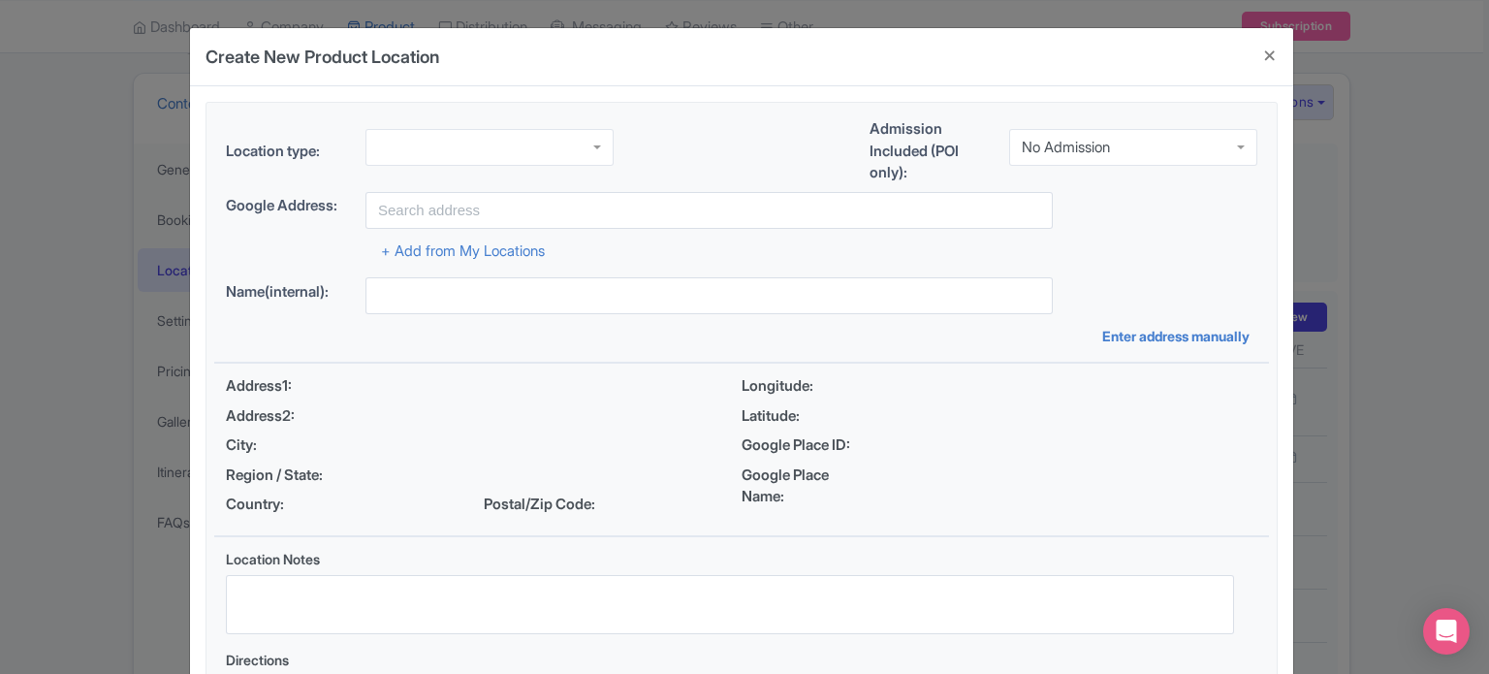
click at [487, 158] on div at bounding box center [490, 147] width 248 height 37
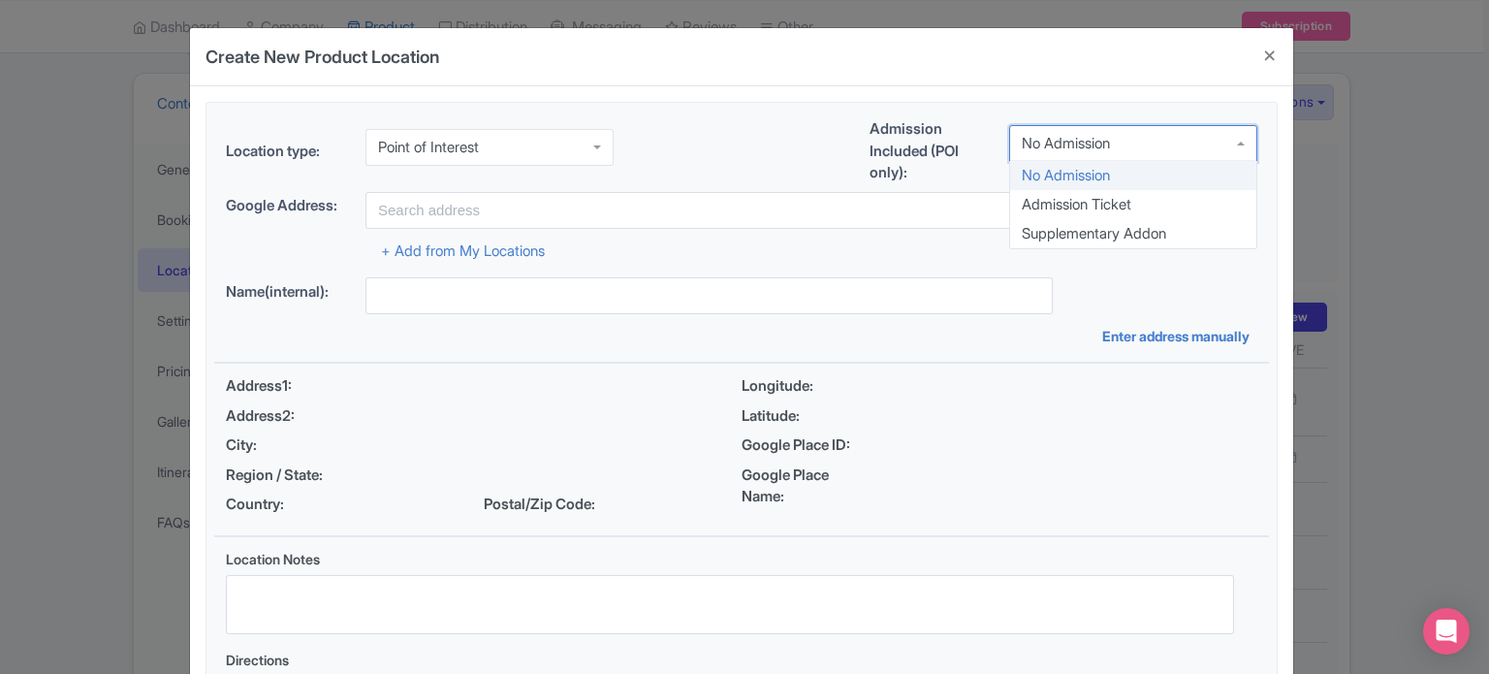
click at [1109, 143] on div "No Admission" at bounding box center [1066, 143] width 88 height 17
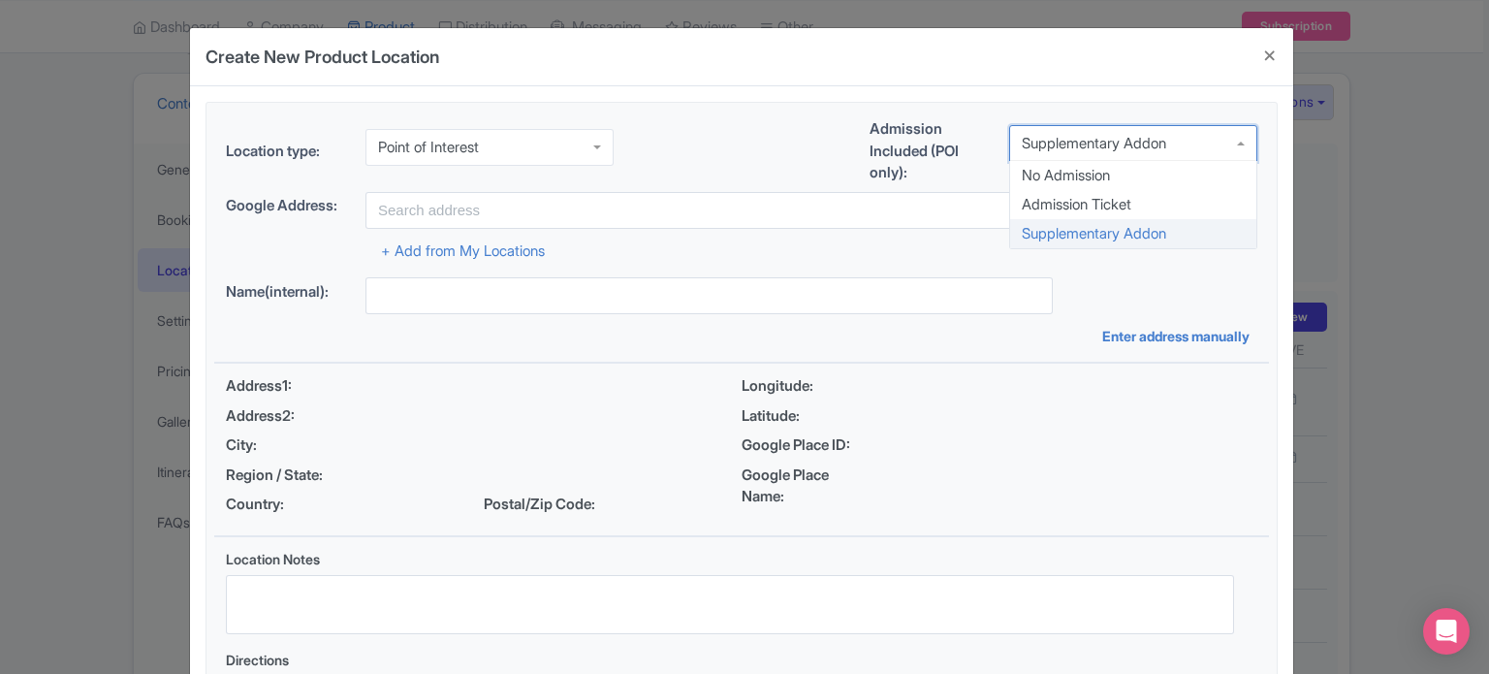
click at [1090, 150] on div "Supplementary Addon" at bounding box center [1094, 143] width 144 height 17
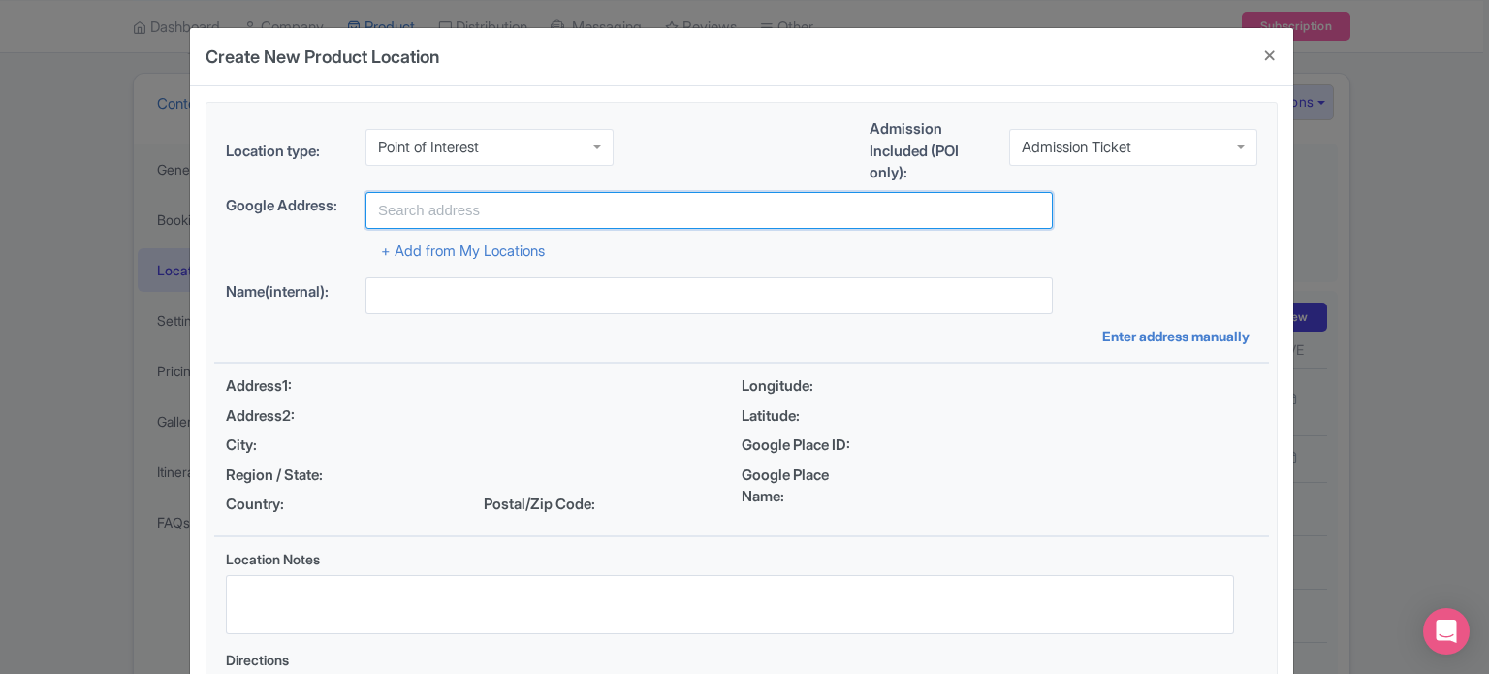
click at [551, 211] on input "text" at bounding box center [709, 210] width 687 height 37
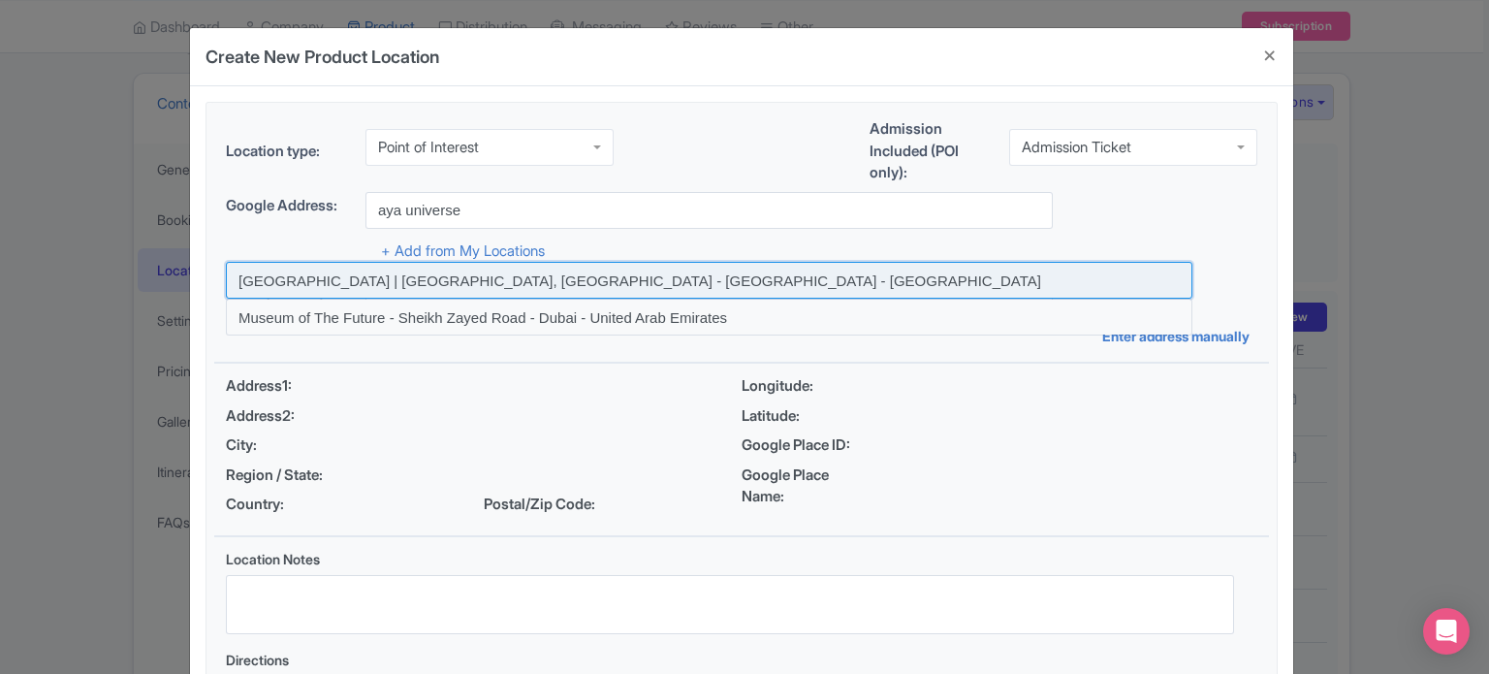
click at [473, 278] on input at bounding box center [709, 280] width 967 height 37
type input "[GEOGRAPHIC_DATA] | [GEOGRAPHIC_DATA], [GEOGRAPHIC_DATA] - [GEOGRAPHIC_DATA] - …"
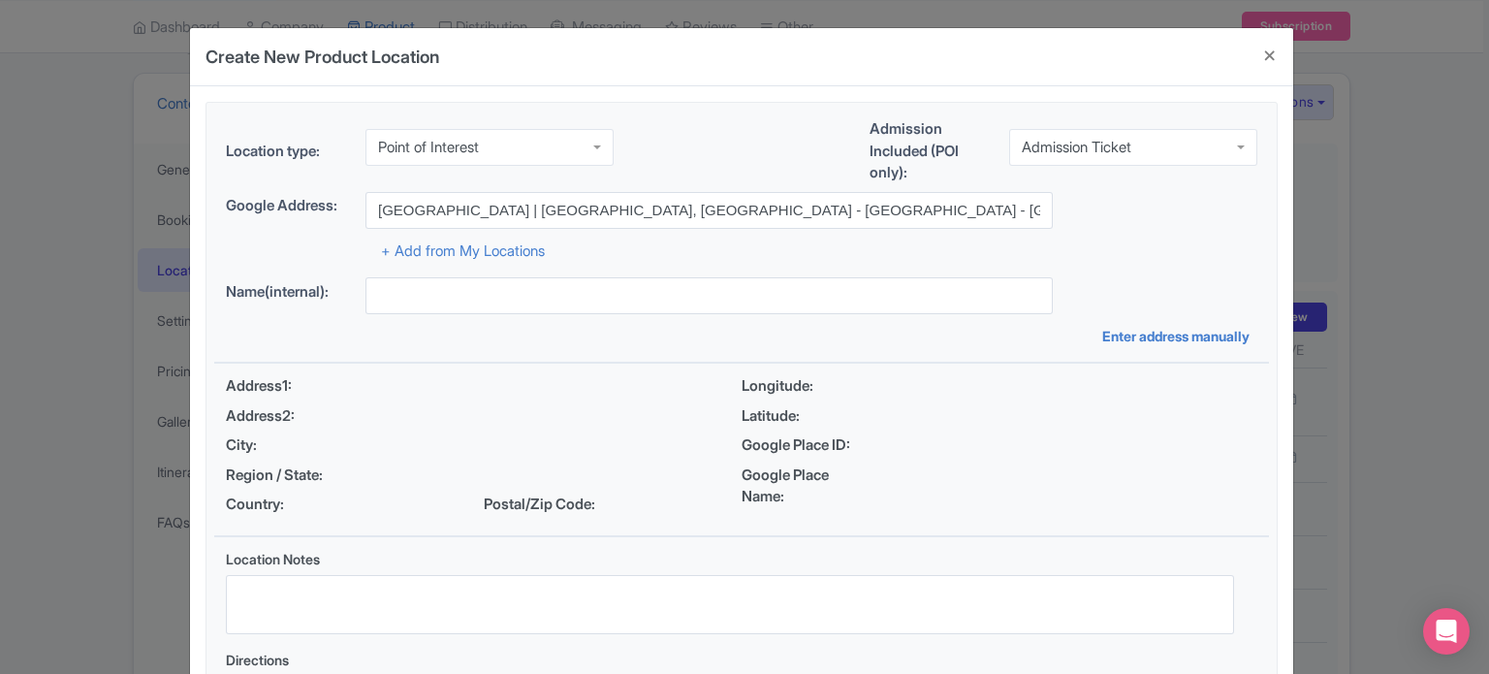
type input "[GEOGRAPHIC_DATA] | [GEOGRAPHIC_DATA], [GEOGRAPHIC_DATA] - [GEOGRAPHIC_DATA] - …"
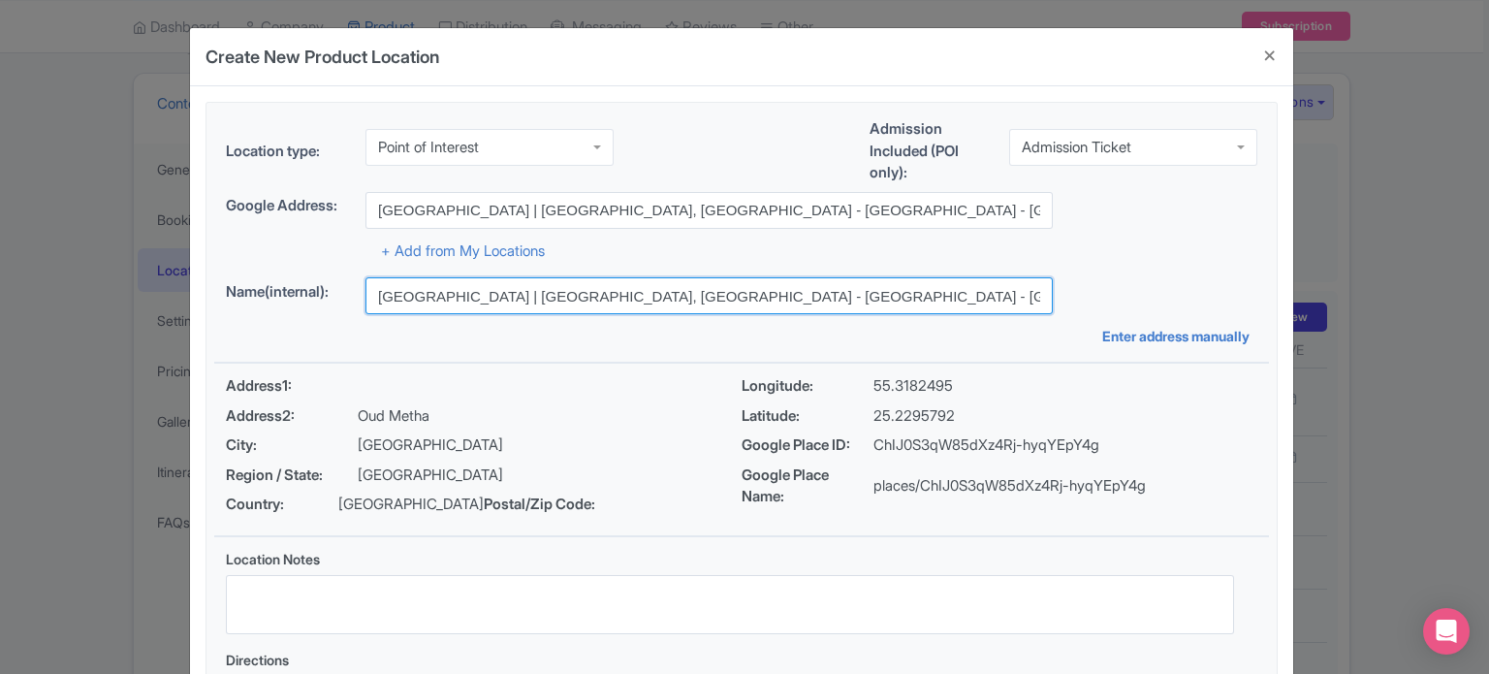
click at [700, 300] on input "[GEOGRAPHIC_DATA] | [GEOGRAPHIC_DATA], [GEOGRAPHIC_DATA] - [GEOGRAPHIC_DATA] - …" at bounding box center [709, 295] width 687 height 37
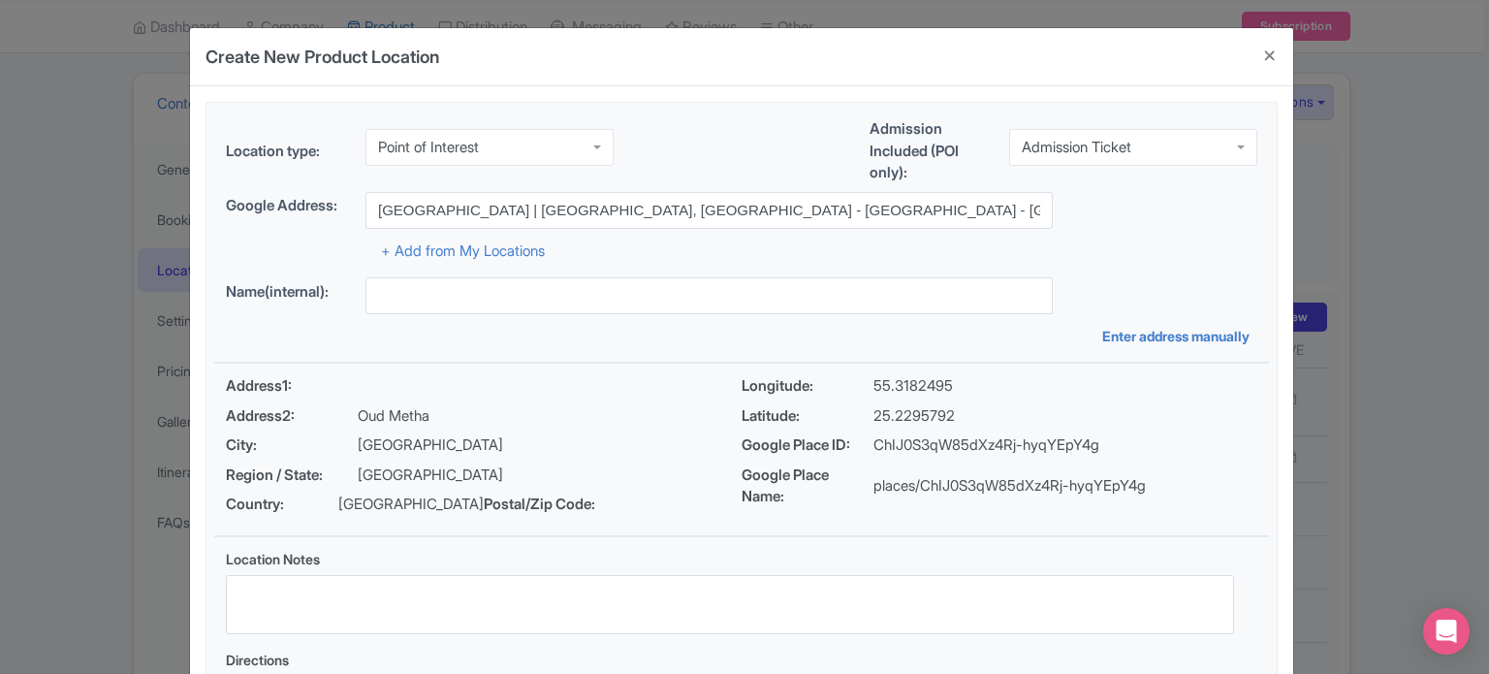
click at [1168, 265] on div "Location type: Point of Interest Point of Interest Business Address Google Busi…" at bounding box center [741, 433] width 1055 height 660
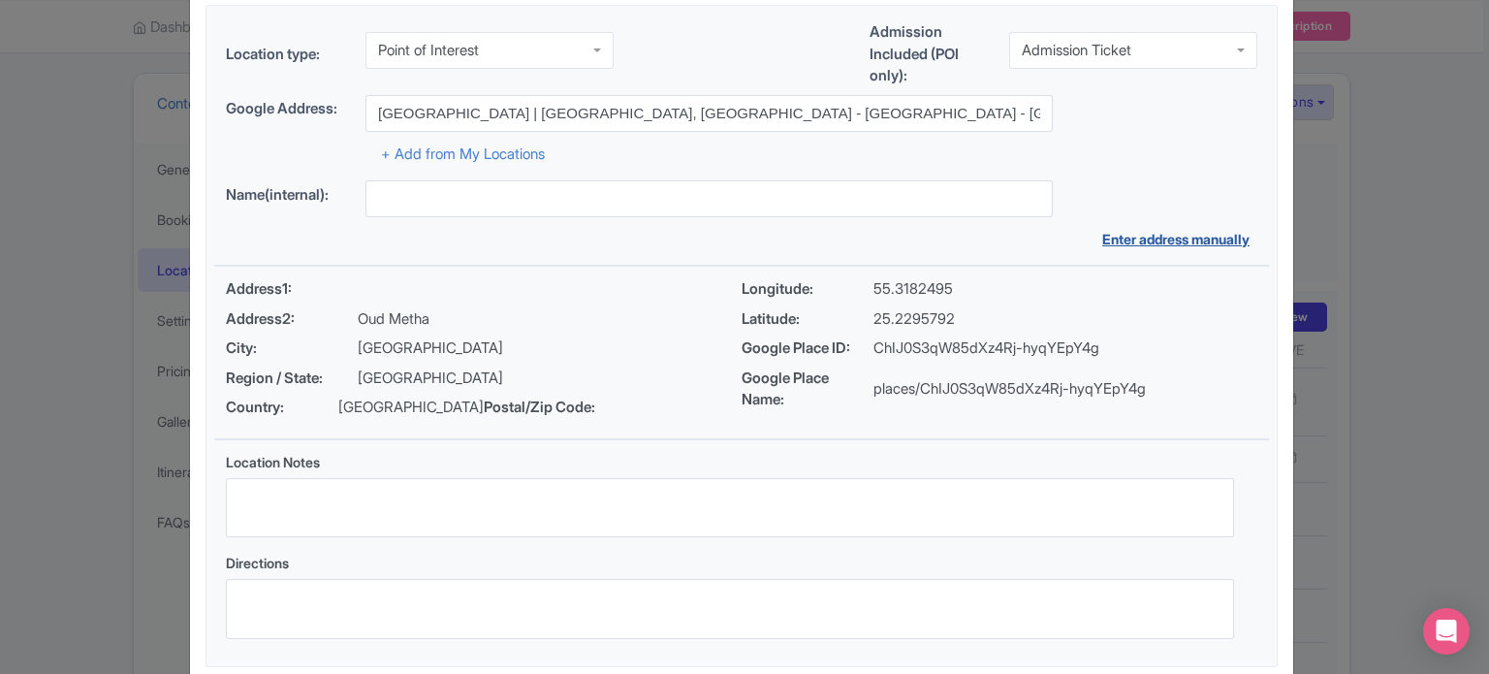
scroll to position [223, 0]
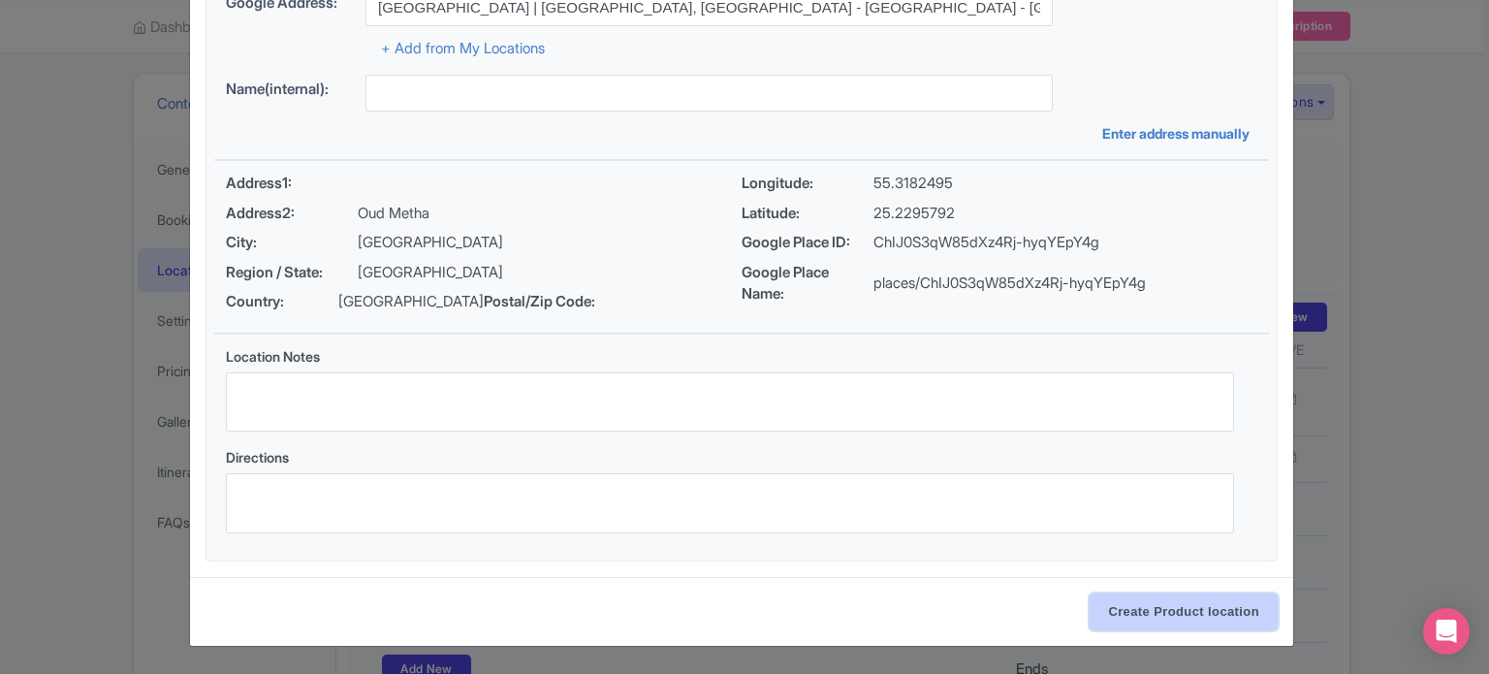
click at [1169, 611] on input "Create Product location" at bounding box center [1184, 611] width 188 height 37
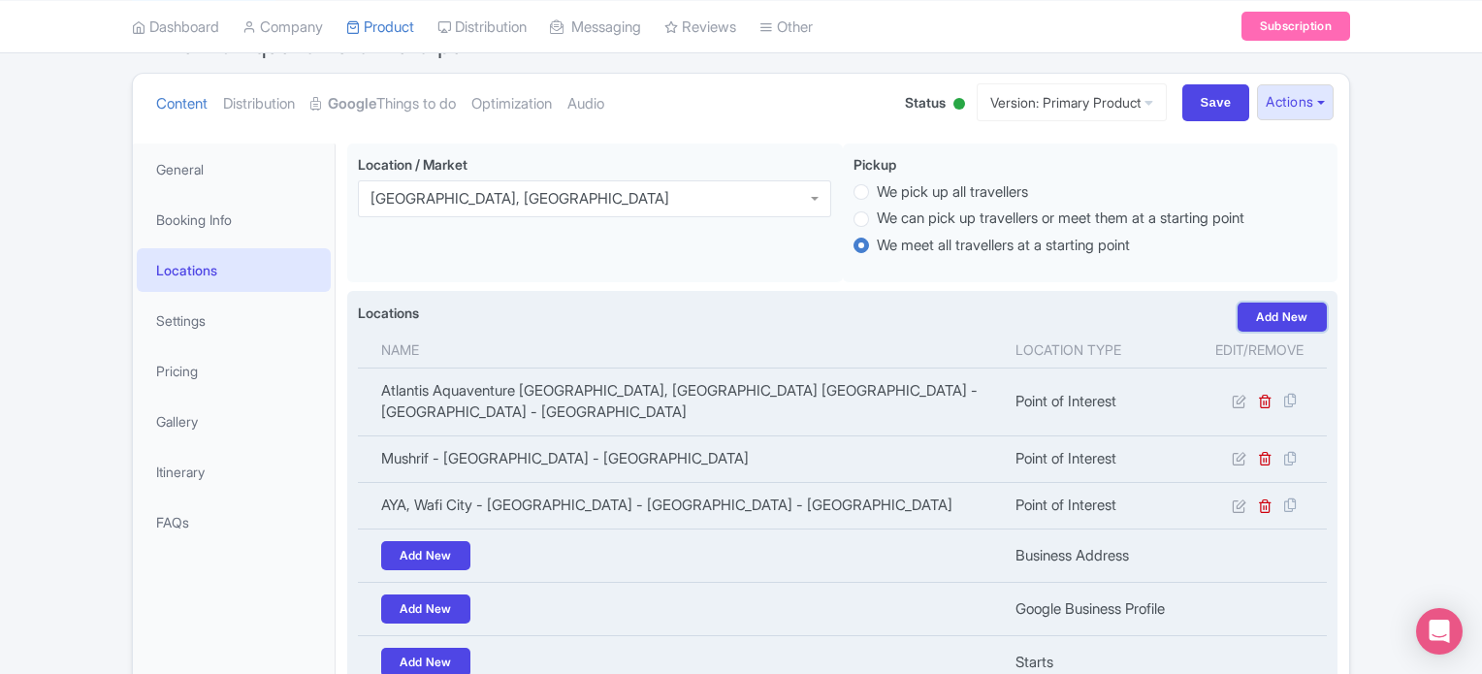
click at [1286, 311] on link "Add New" at bounding box center [1281, 317] width 89 height 29
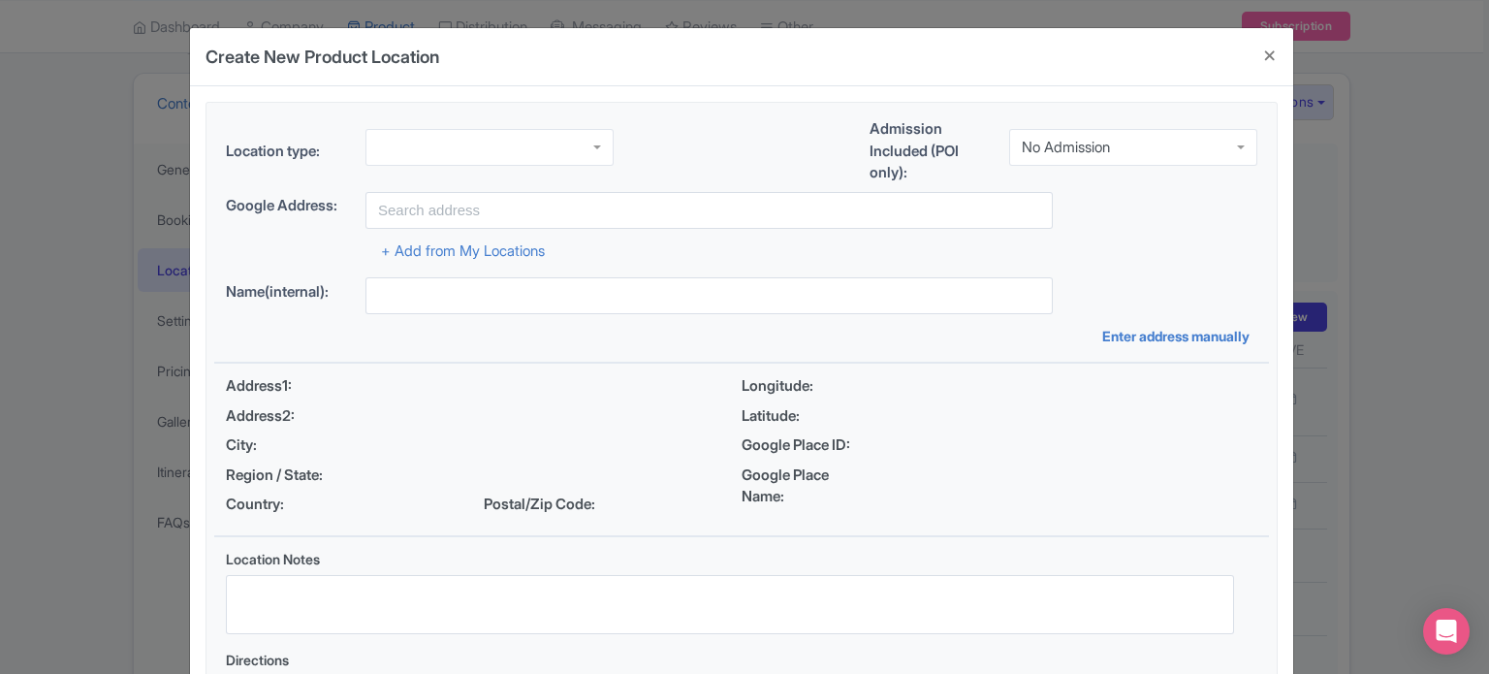
click at [502, 146] on div at bounding box center [490, 147] width 248 height 37
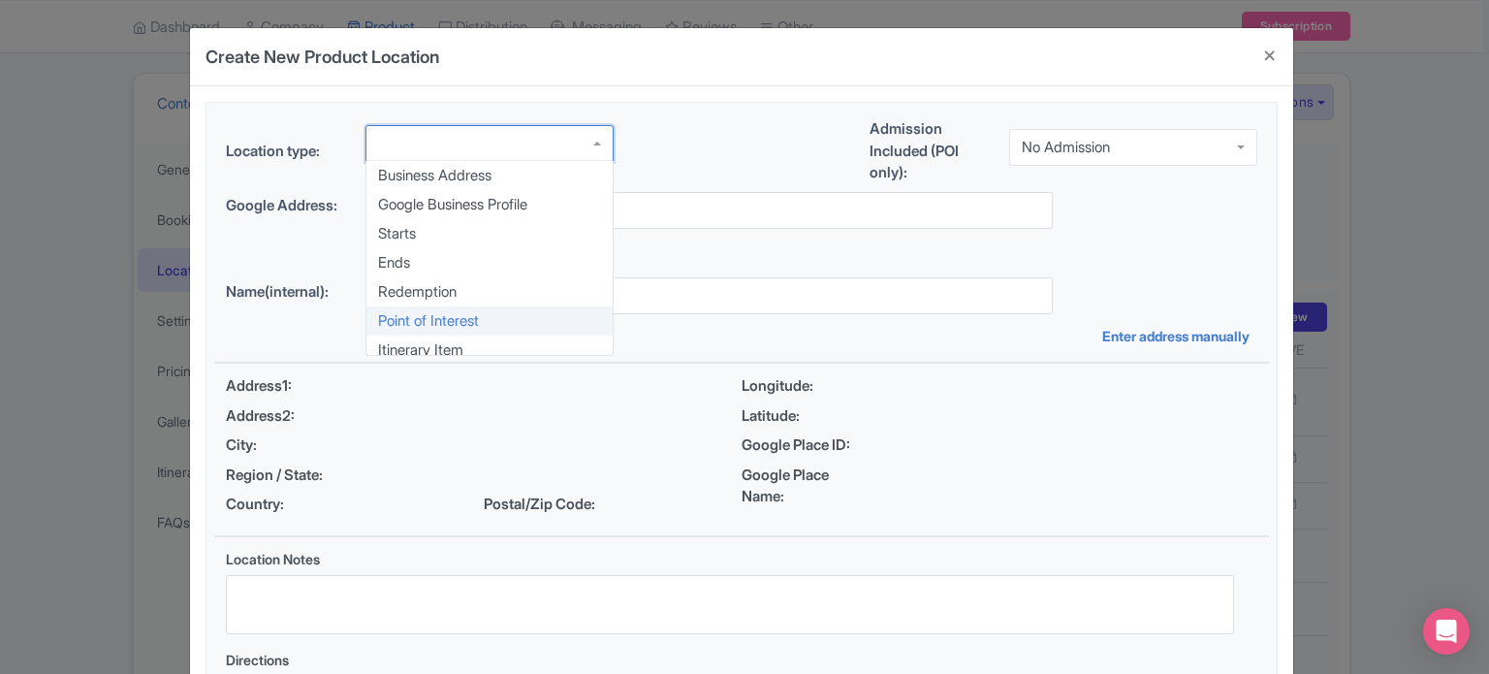
scroll to position [0, 0]
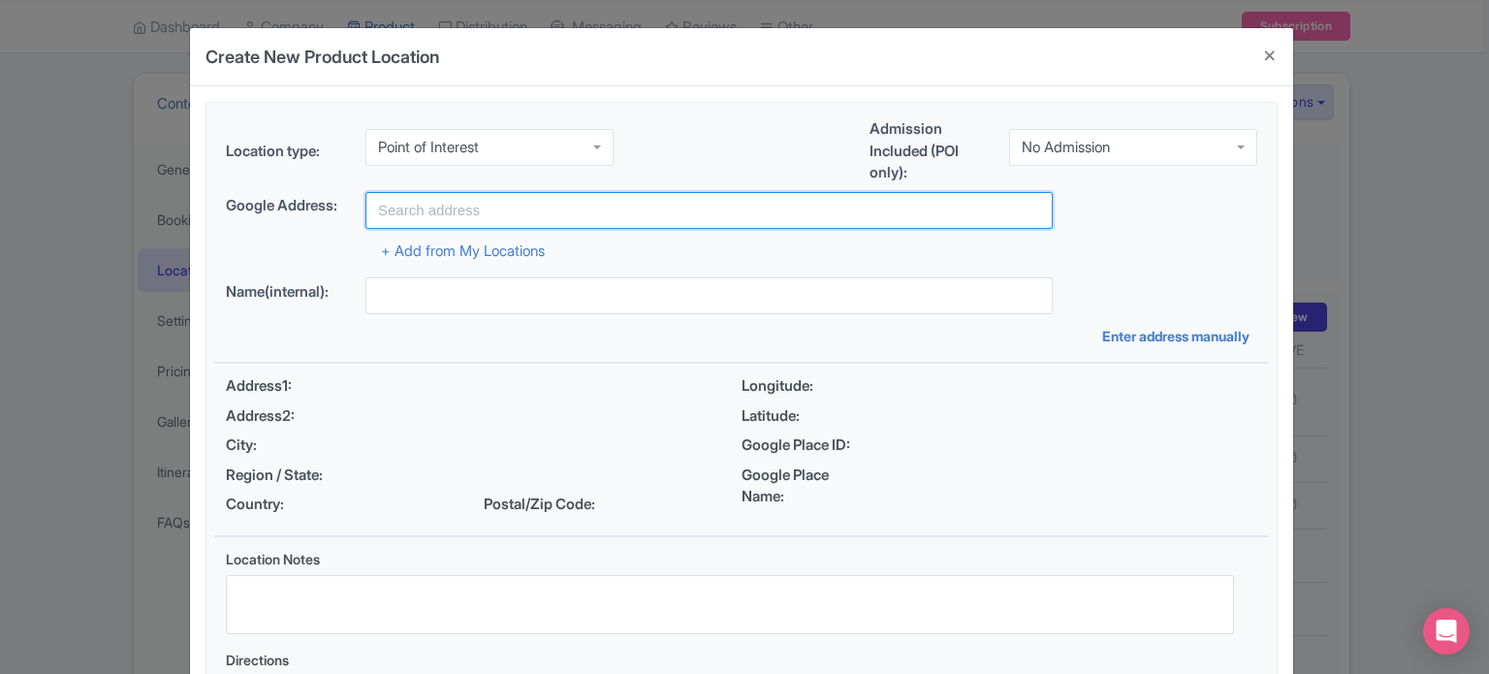
click at [558, 206] on input "text" at bounding box center [709, 210] width 687 height 37
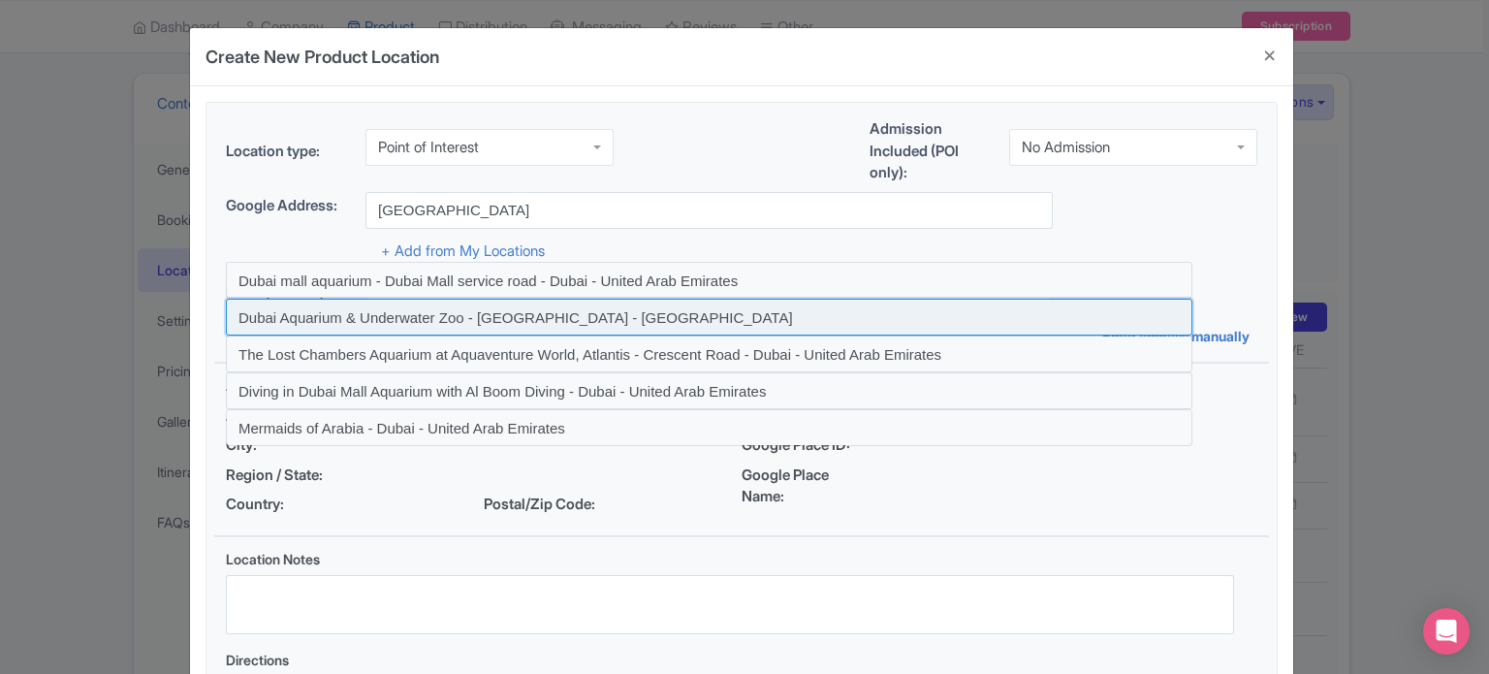
click at [565, 317] on input at bounding box center [709, 317] width 967 height 37
type input "Dubai Aquarium & Underwater Zoo - [GEOGRAPHIC_DATA] - [GEOGRAPHIC_DATA]"
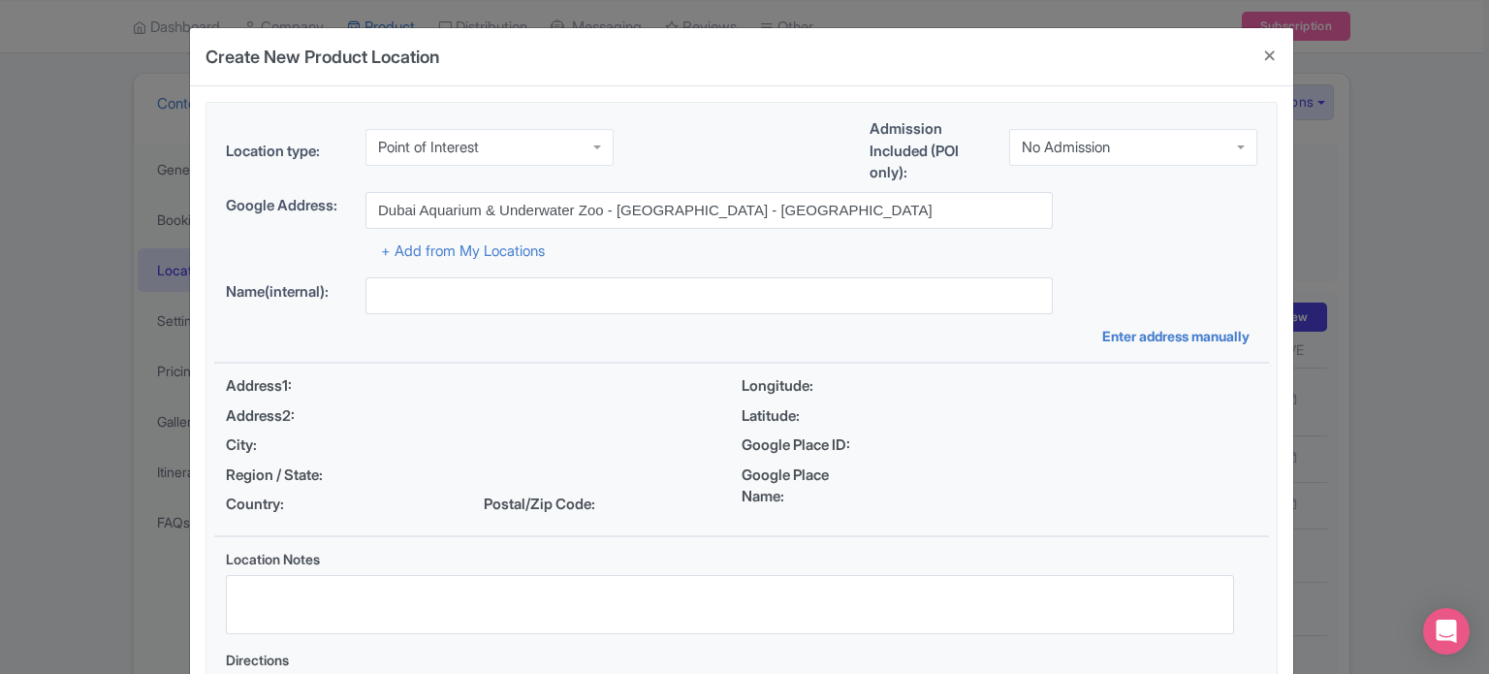
type input "Dubai Aquarium & Underwater Zoo - [GEOGRAPHIC_DATA] - [GEOGRAPHIC_DATA]"
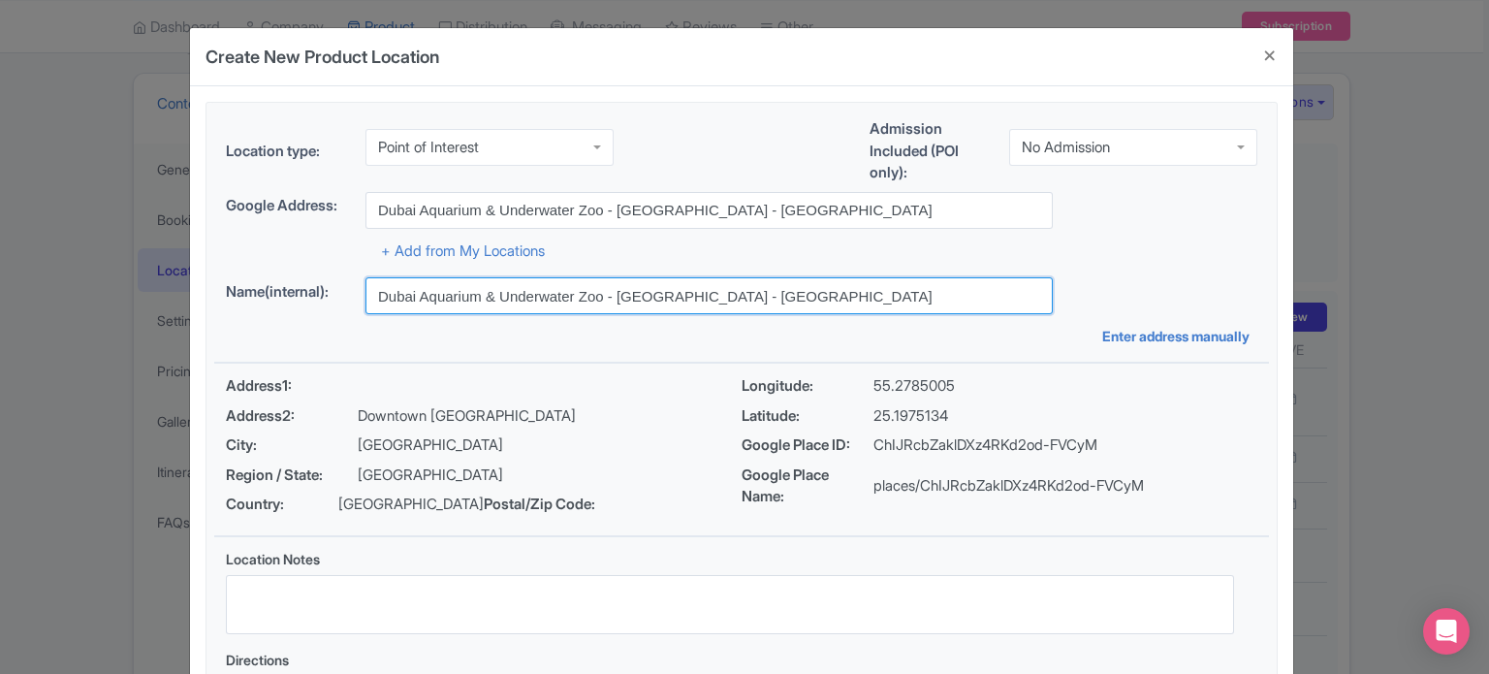
click at [608, 303] on input "Dubai Aquarium & Underwater Zoo - [GEOGRAPHIC_DATA] - [GEOGRAPHIC_DATA]" at bounding box center [709, 295] width 687 height 37
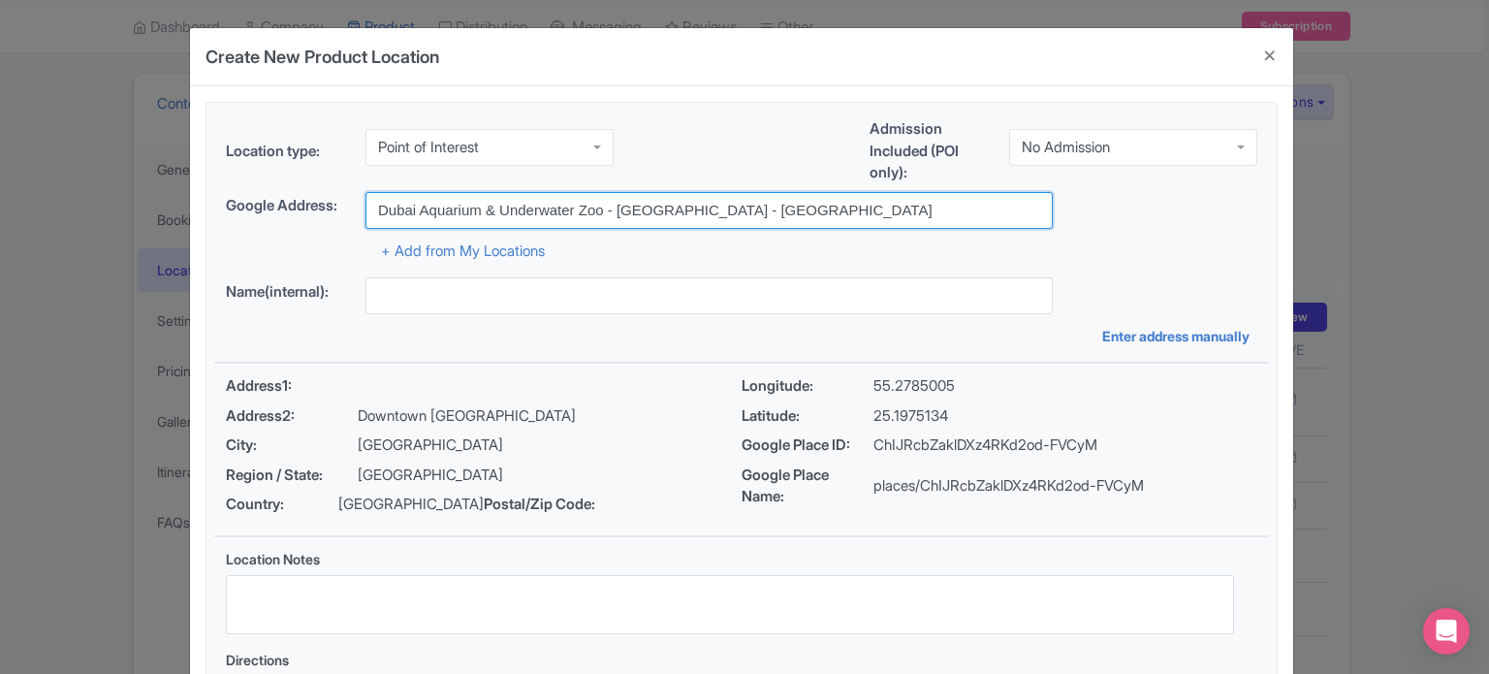
drag, startPoint x: 601, startPoint y: 207, endPoint x: 317, endPoint y: 212, distance: 284.1
click at [317, 212] on div "Google Address: Dubai Aquarium & Underwater Zoo - Dubai - United Arab Emirates" at bounding box center [742, 210] width 1032 height 37
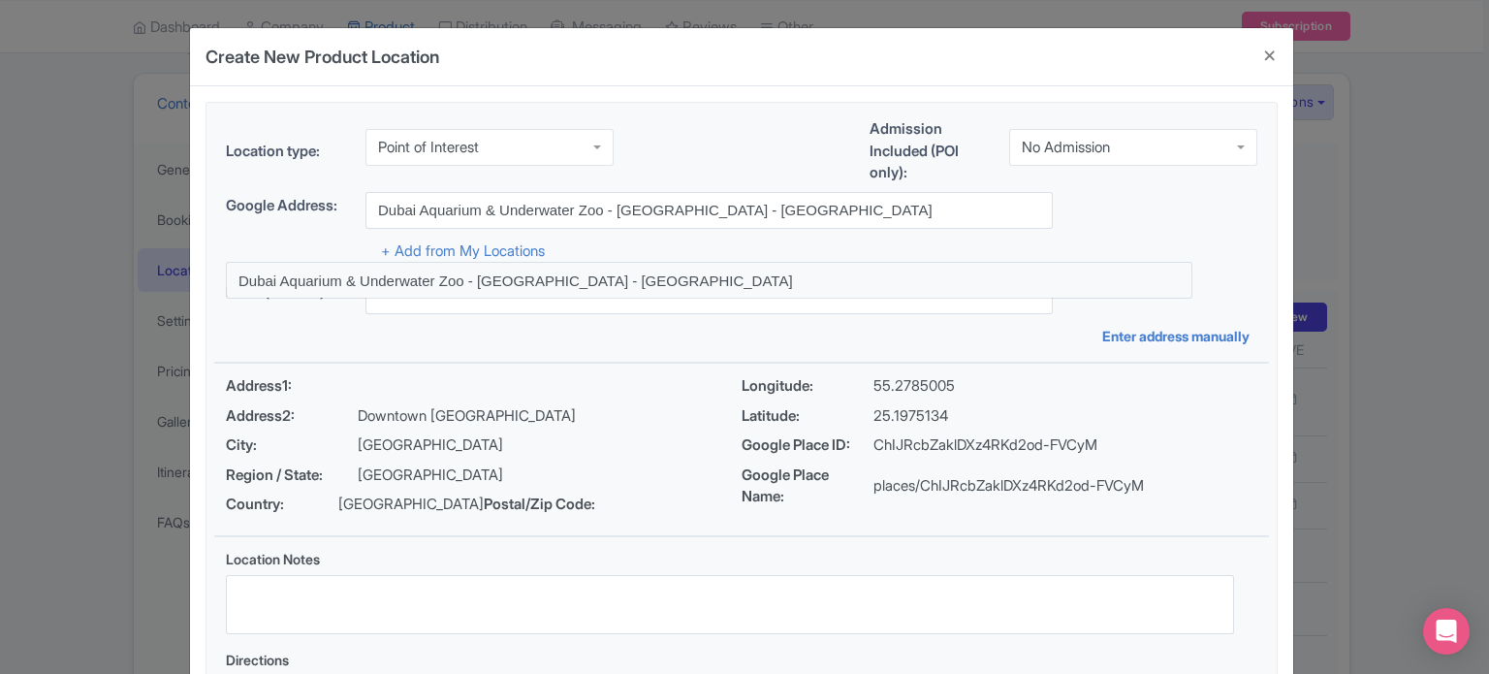
click at [799, 342] on div "Name(internal): Enter address manually" at bounding box center [741, 311] width 1055 height 69
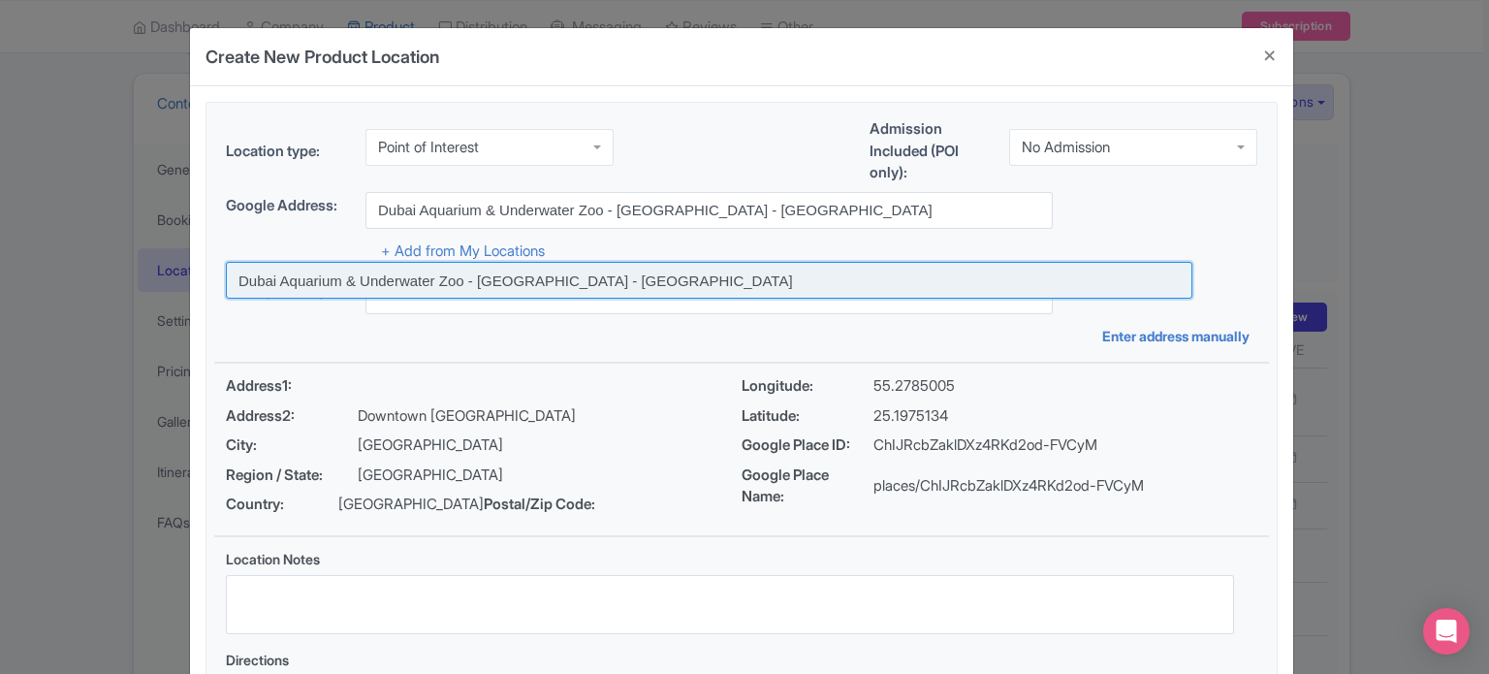
click at [614, 276] on input at bounding box center [709, 280] width 967 height 37
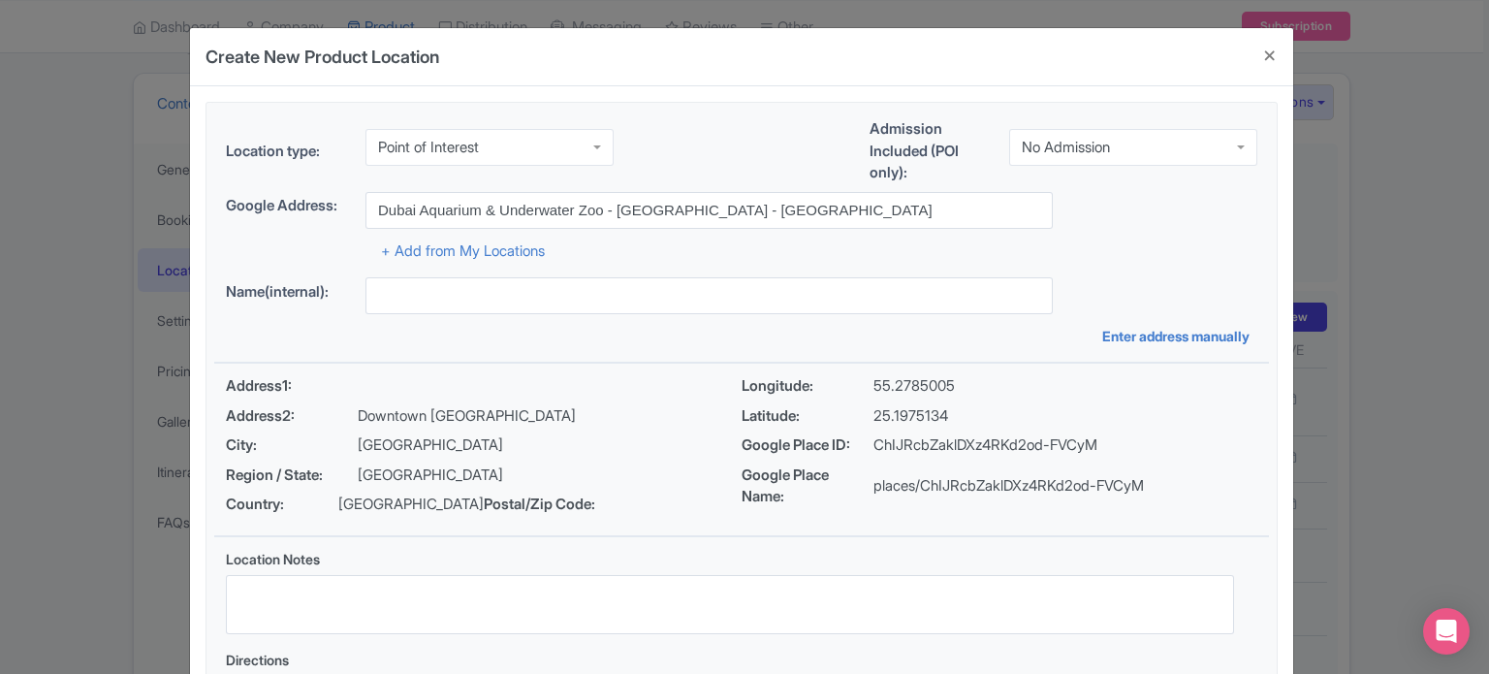
type input "Dubai Aquarium & Underwater Zoo - [GEOGRAPHIC_DATA] - [GEOGRAPHIC_DATA]"
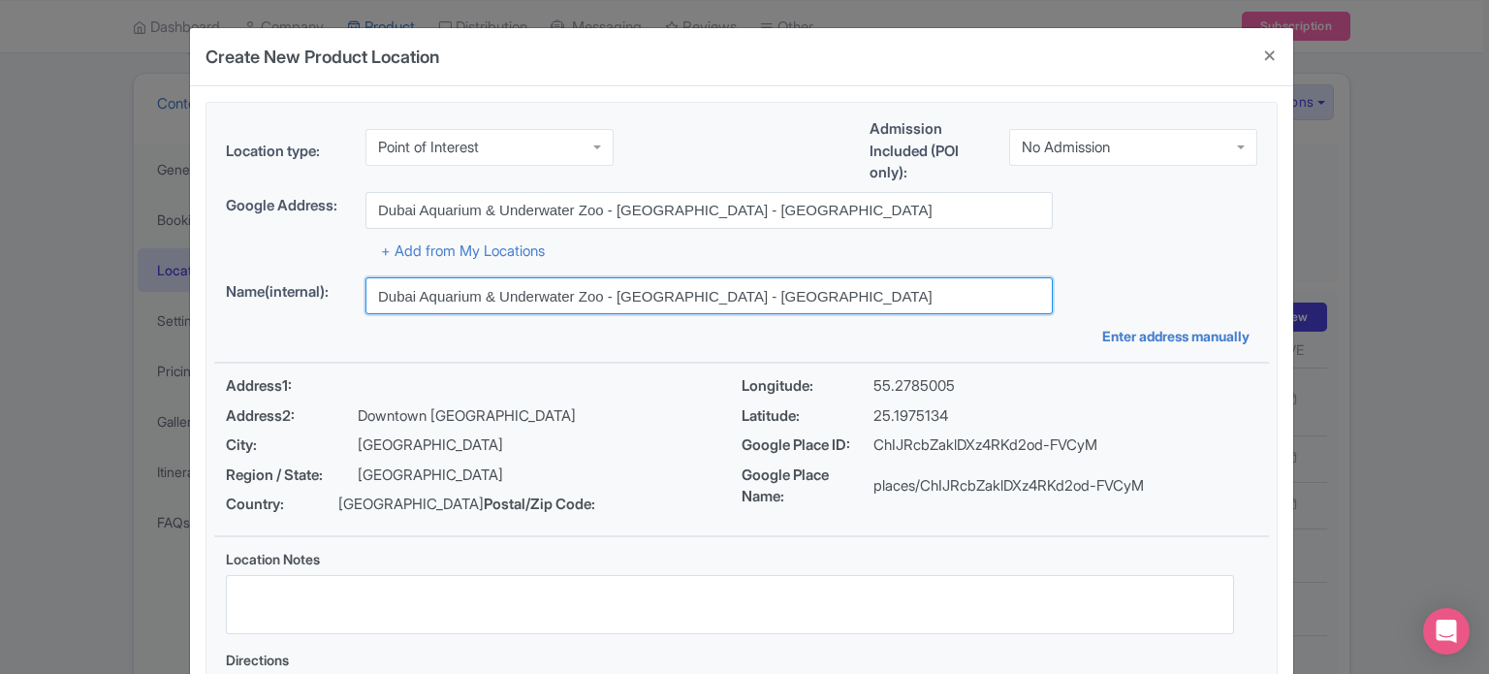
click at [837, 301] on input "Dubai Aquarium & Underwater Zoo - [GEOGRAPHIC_DATA] - [GEOGRAPHIC_DATA]" at bounding box center [709, 295] width 687 height 37
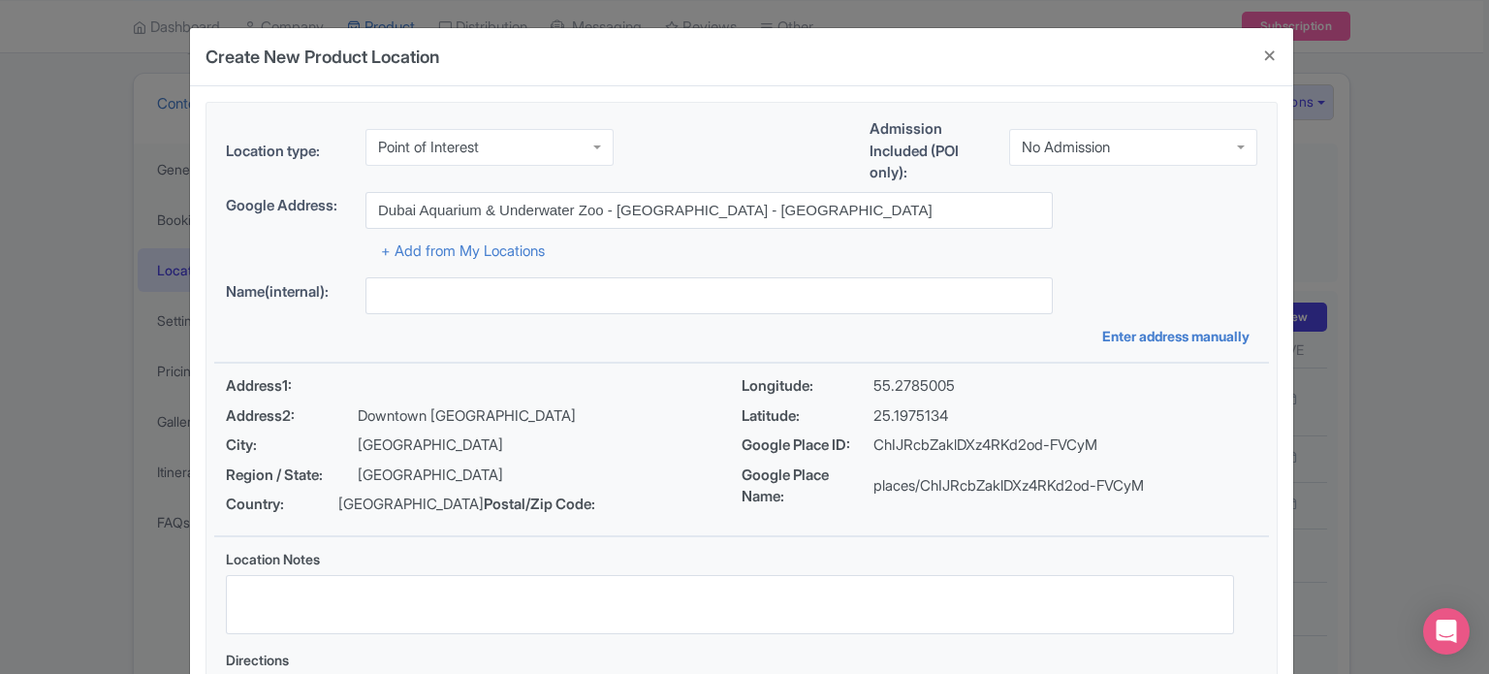
click at [1160, 251] on div "+ Add from My Locations" at bounding box center [742, 246] width 1032 height 34
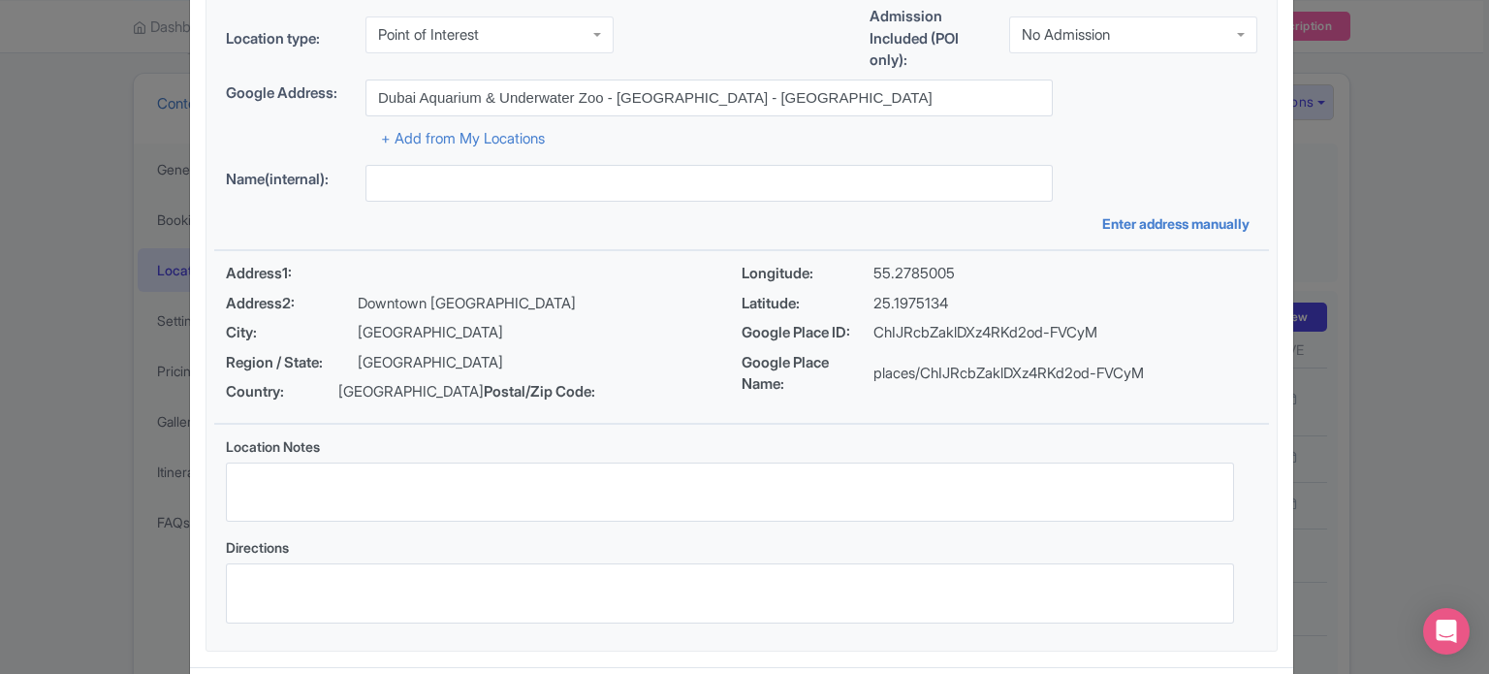
scroll to position [223, 0]
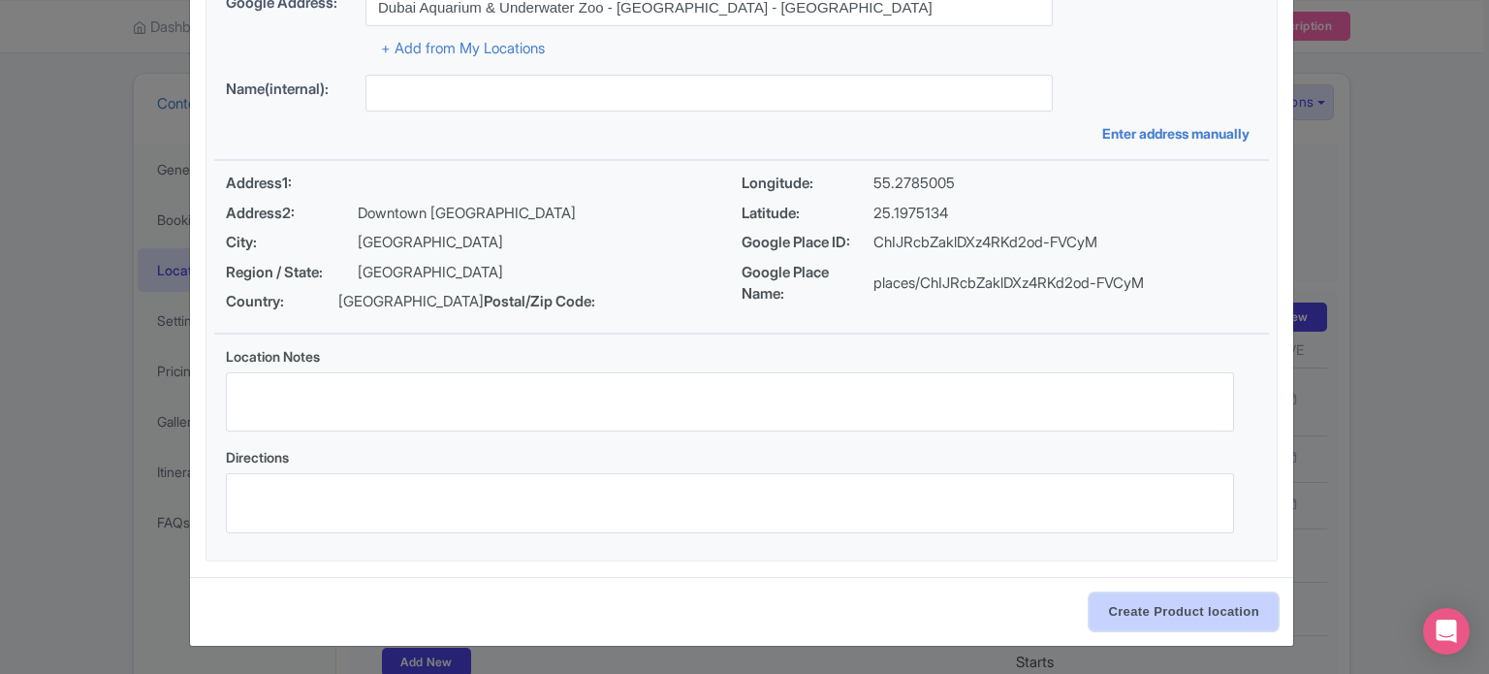
click at [1156, 612] on input "Create Product location" at bounding box center [1184, 611] width 188 height 37
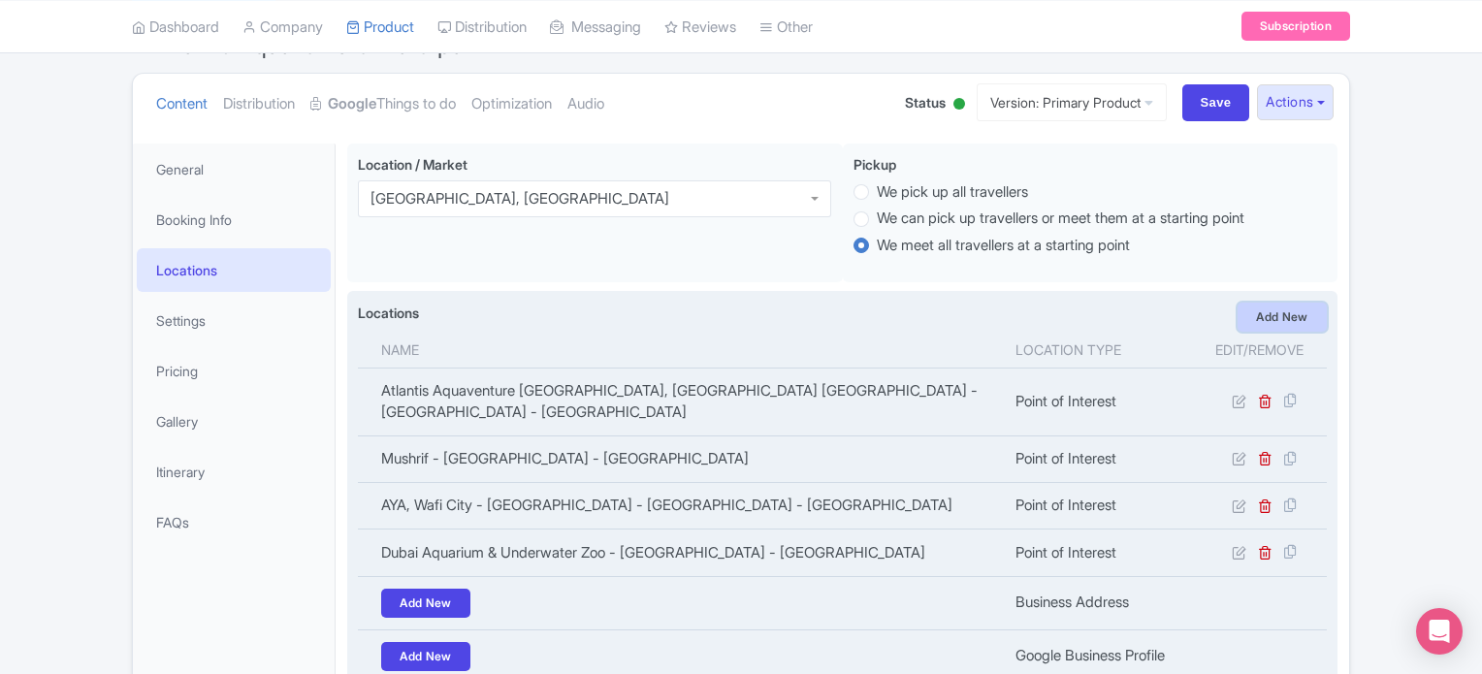
click at [1285, 319] on link "Add New" at bounding box center [1281, 317] width 89 height 29
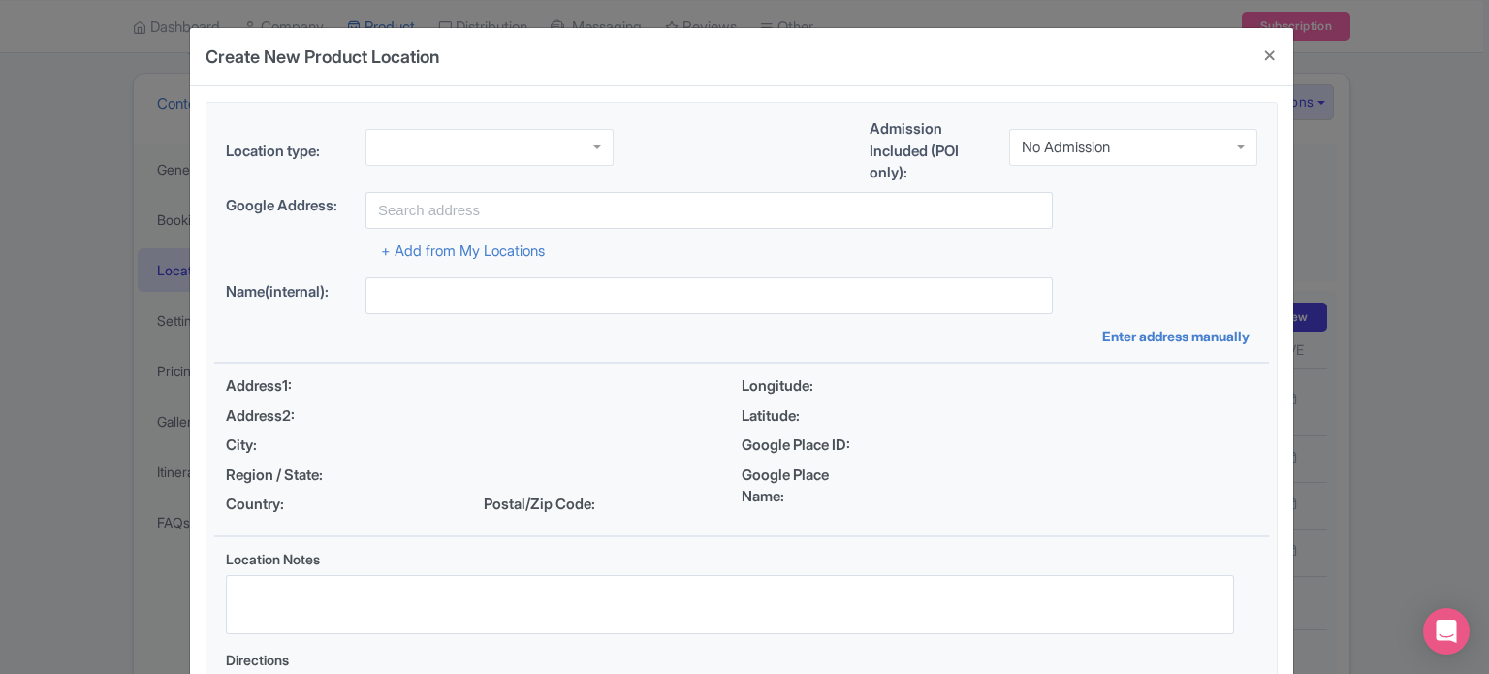
click at [471, 142] on div at bounding box center [490, 147] width 248 height 37
click at [1123, 135] on div "No Admission" at bounding box center [1133, 147] width 248 height 37
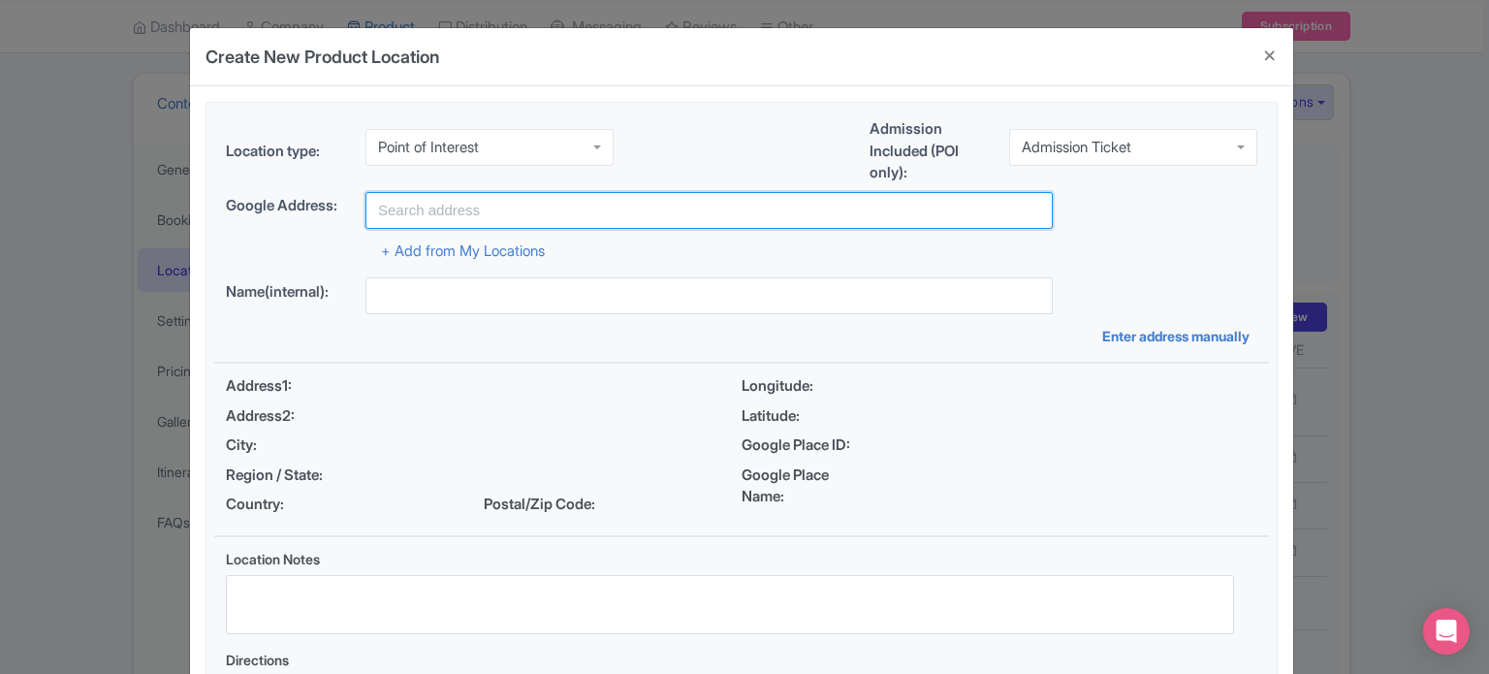
drag, startPoint x: 526, startPoint y: 212, endPoint x: 1015, endPoint y: 309, distance: 499.2
click at [526, 212] on input "text" at bounding box center [709, 210] width 687 height 37
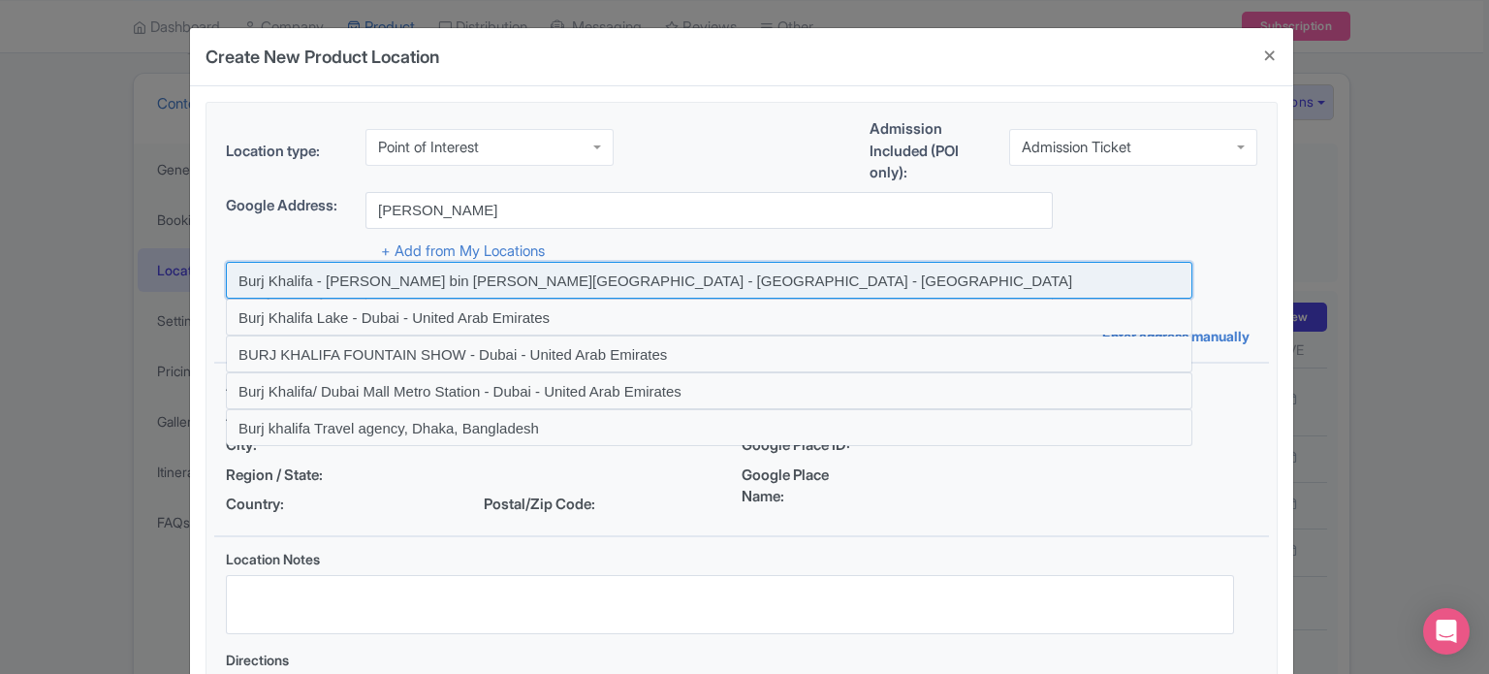
click at [368, 284] on input at bounding box center [709, 280] width 967 height 37
type input "Burj Khalifa - Sheikh Mohammed bin Rashid Boulevard - Dubai - United Arab Emira…"
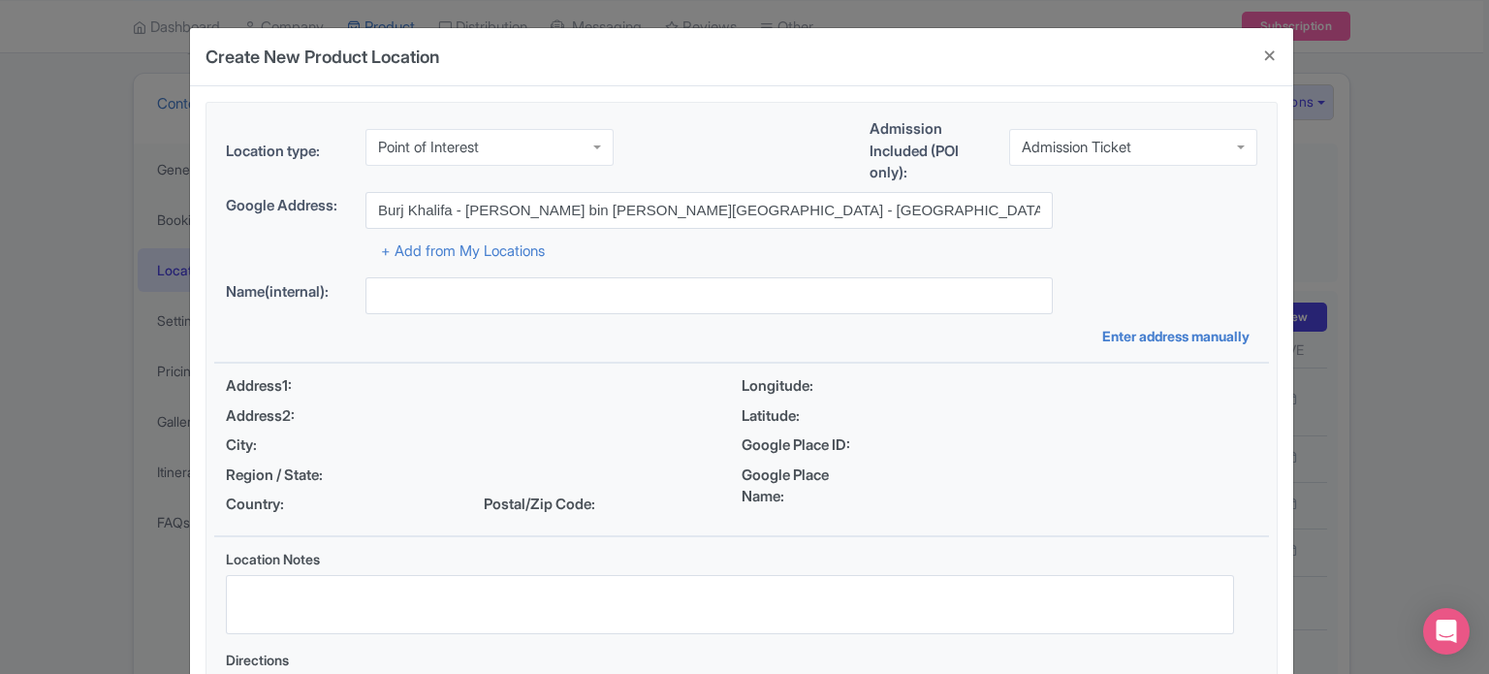
type input "Burj Khalifa - Sheikh Mohammed bin Rashid Boulevard - Dubai - United Arab Emira…"
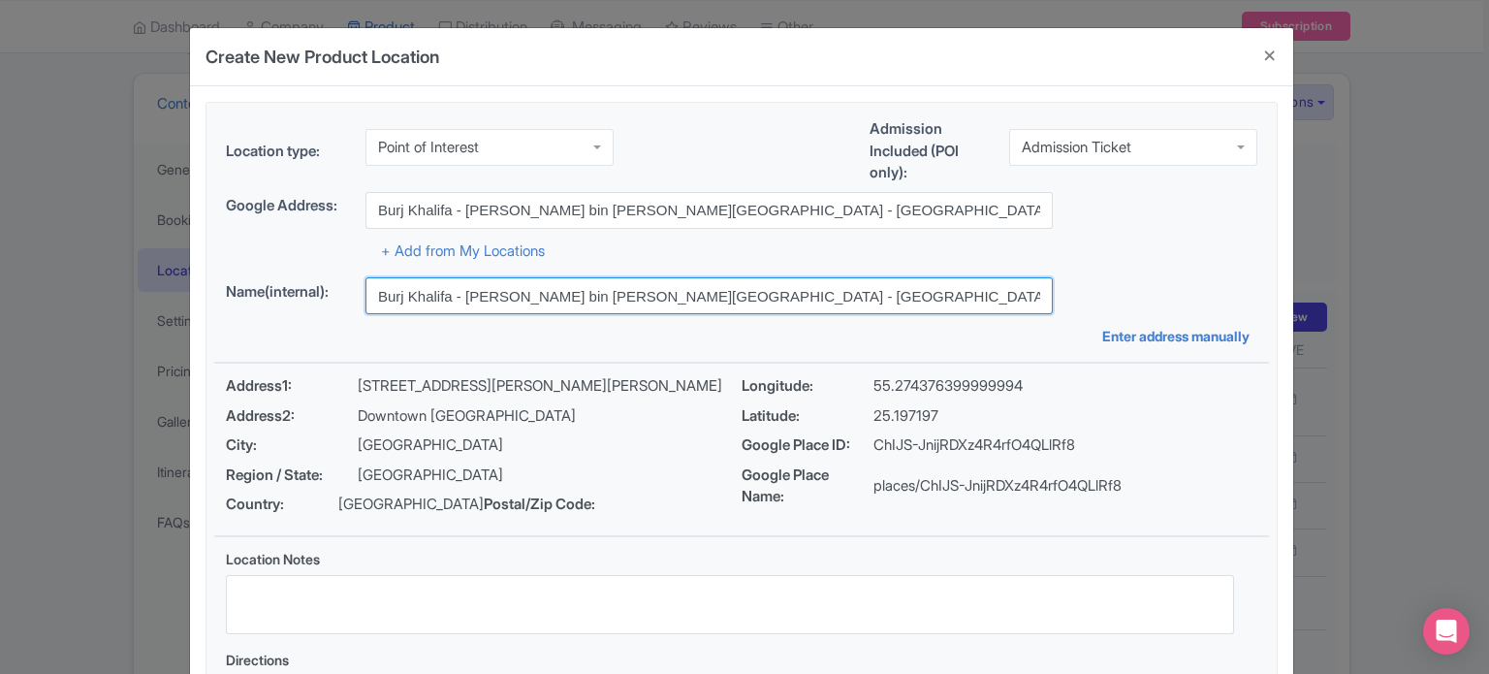
click at [601, 293] on input "Burj Khalifa - Sheikh Mohammed bin Rashid Boulevard - Dubai - United Arab Emira…" at bounding box center [709, 295] width 687 height 37
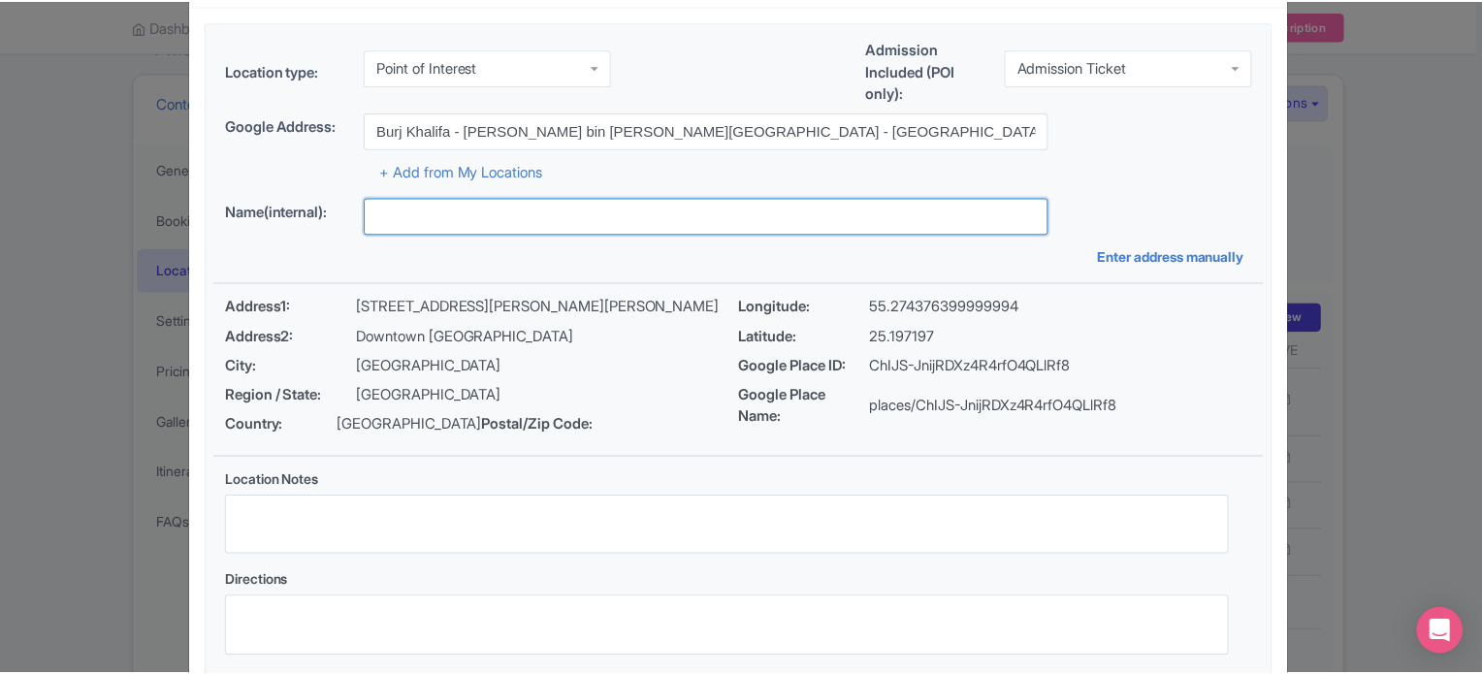
scroll to position [223, 0]
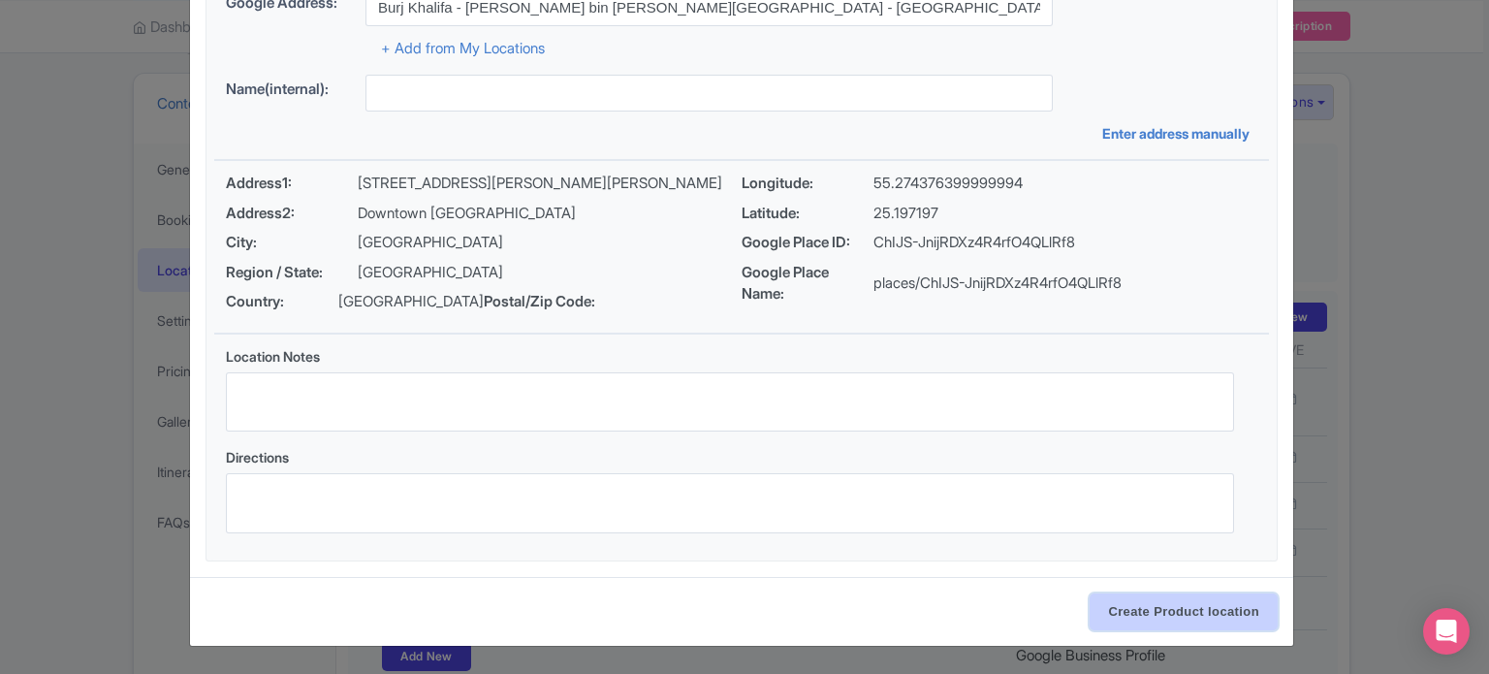
click at [1165, 623] on input "Create Product location" at bounding box center [1184, 611] width 188 height 37
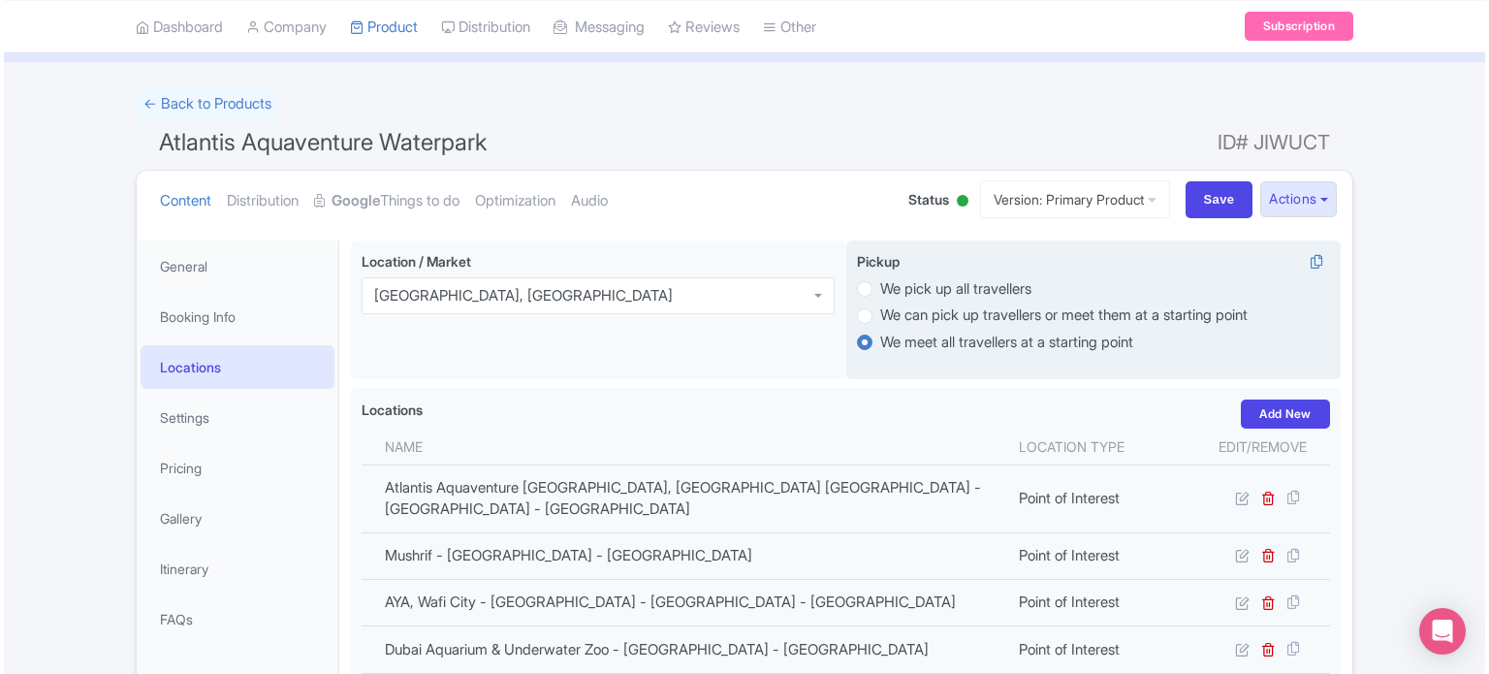
scroll to position [0, 0]
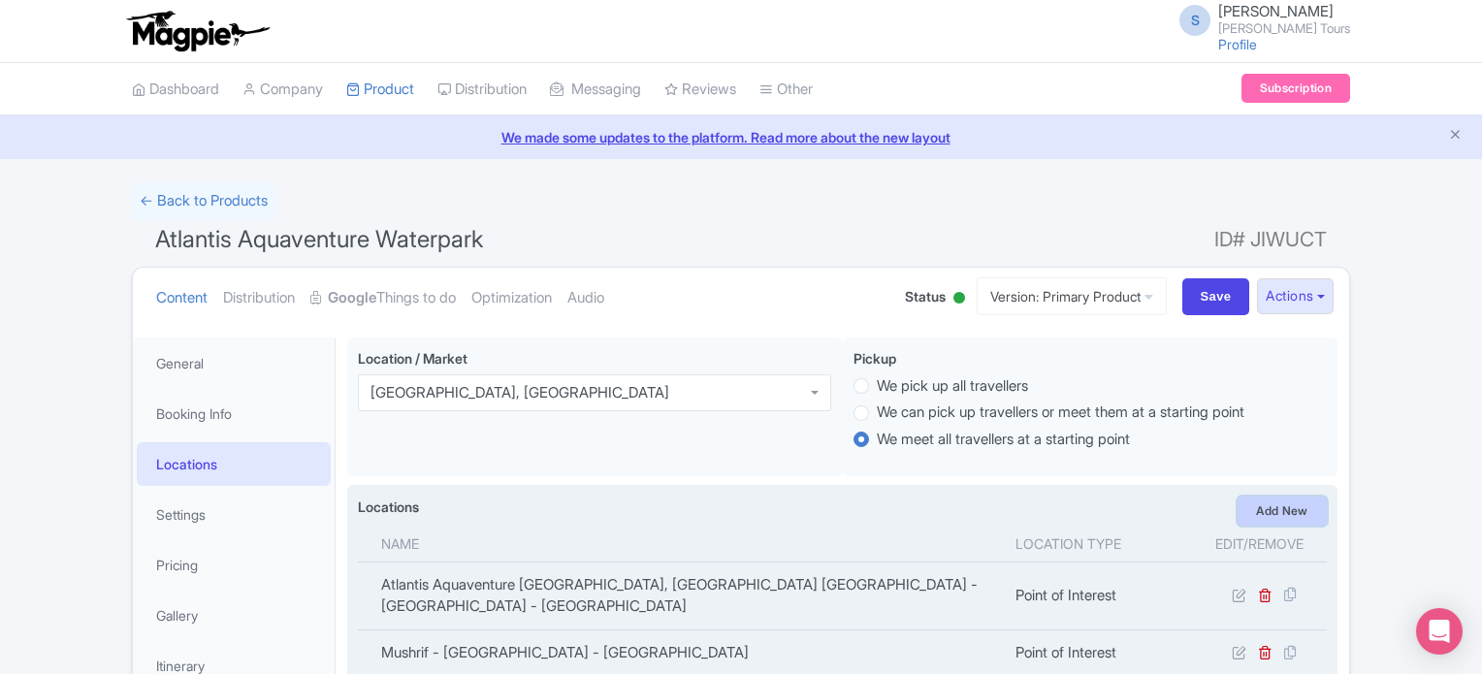
click at [1285, 510] on link "Add New" at bounding box center [1281, 510] width 89 height 29
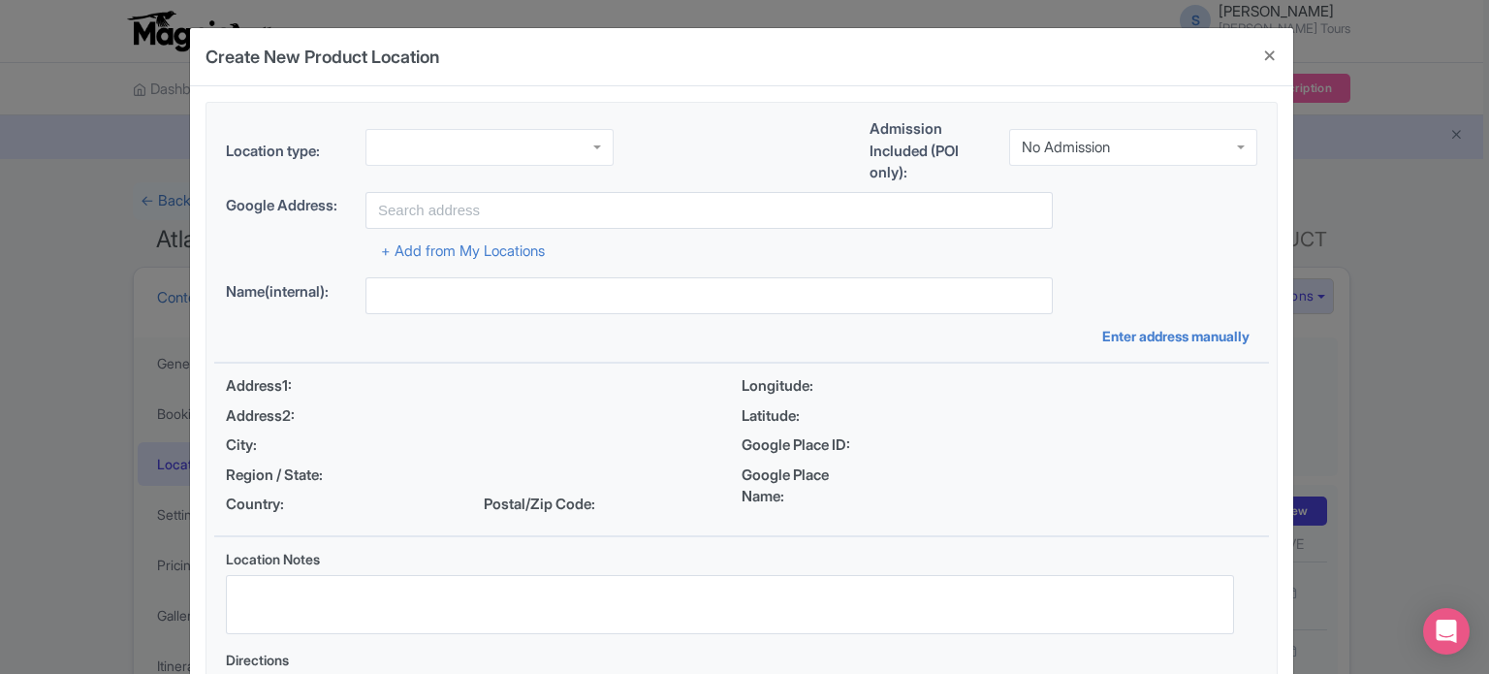
click at [443, 144] on div at bounding box center [490, 147] width 248 height 37
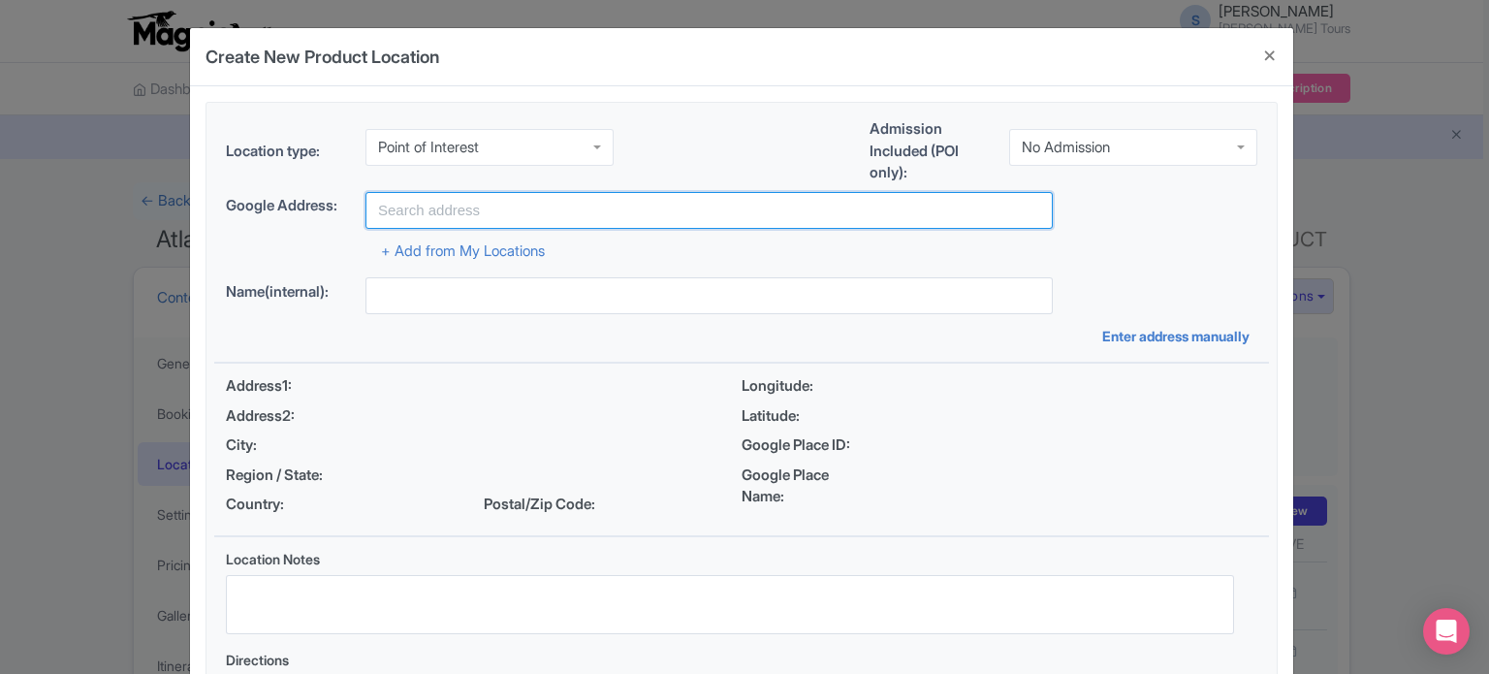
click at [481, 216] on input "text" at bounding box center [709, 210] width 687 height 37
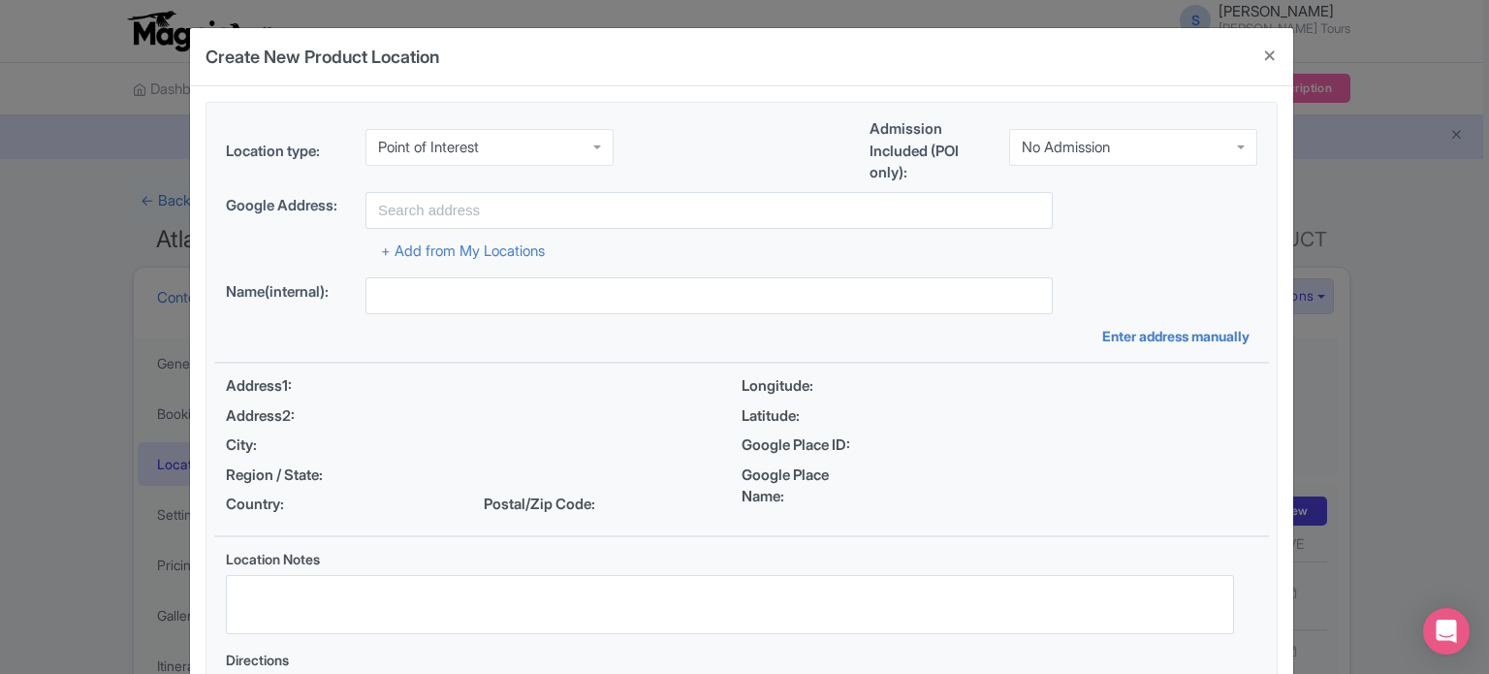
click at [1156, 137] on div "No Admission" at bounding box center [1133, 147] width 248 height 37
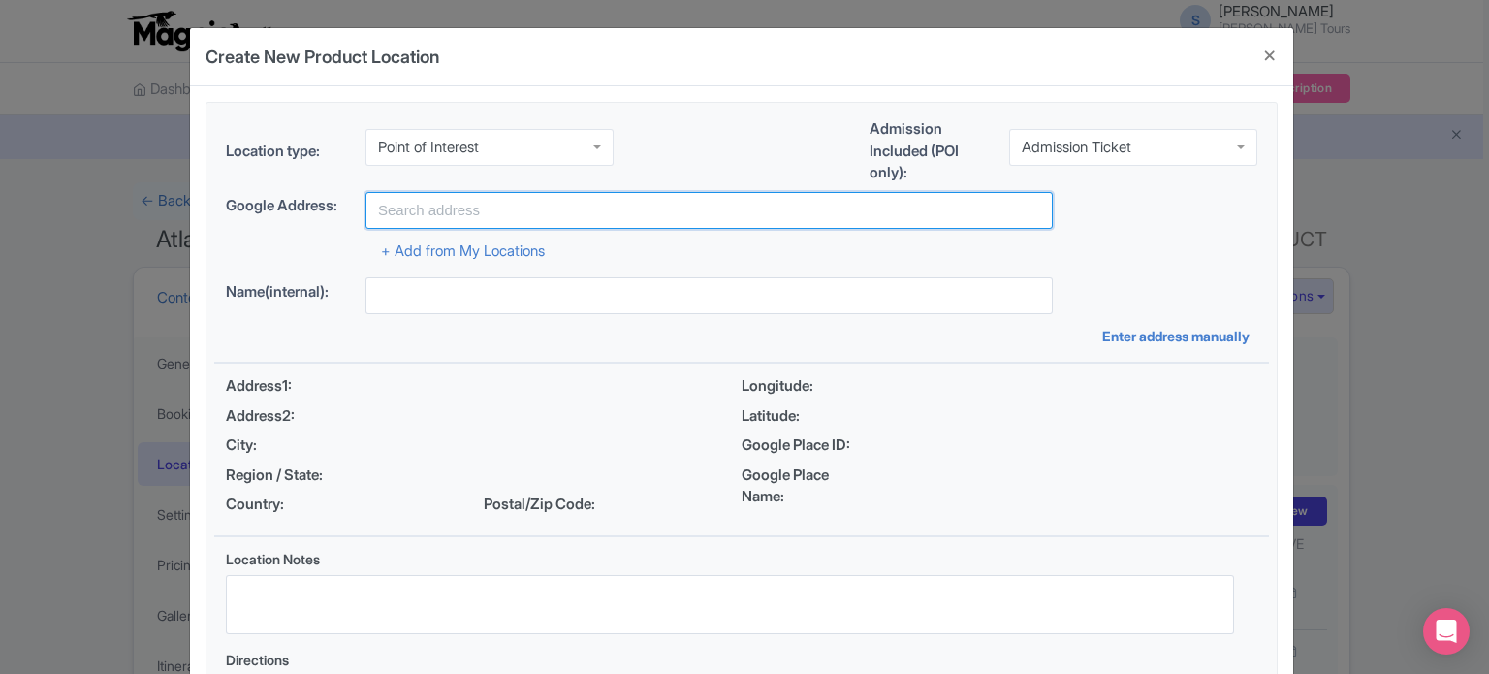
click at [673, 203] on input "text" at bounding box center [709, 210] width 687 height 37
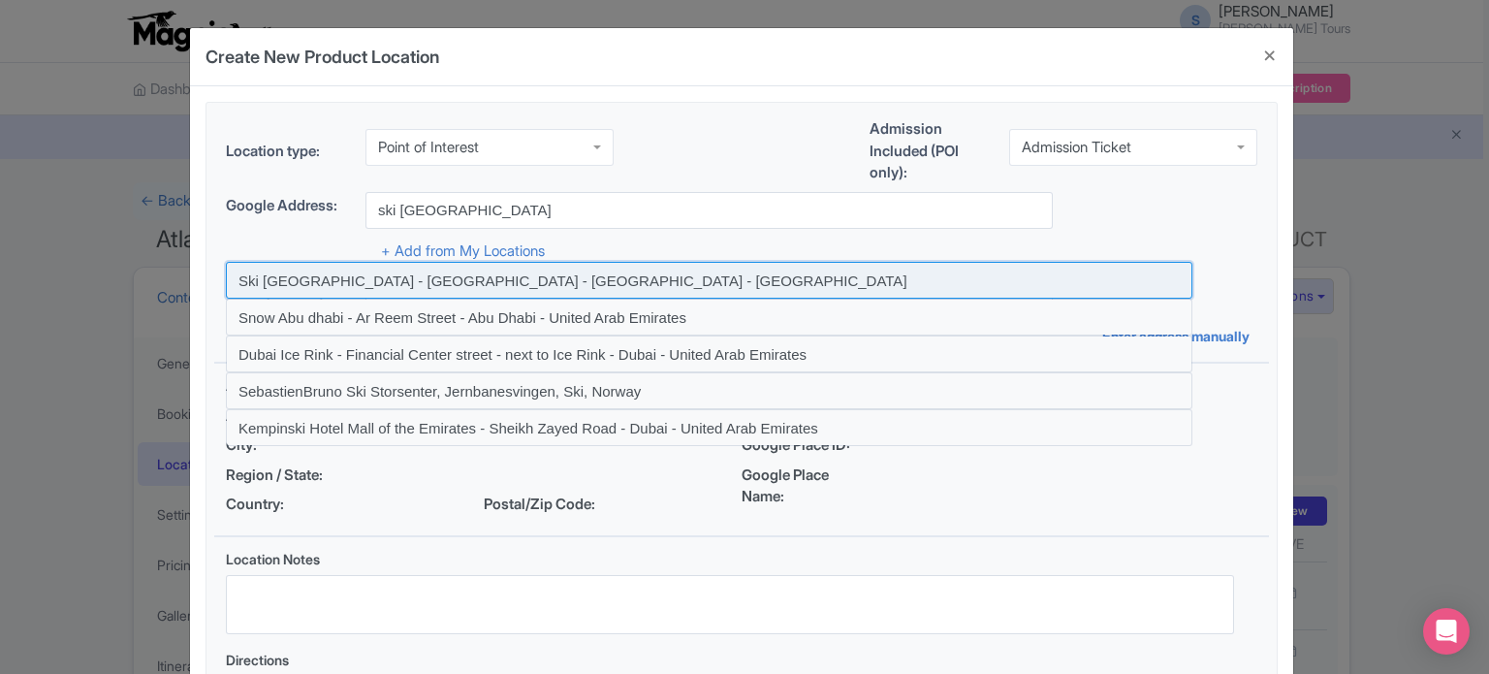
click at [345, 278] on input at bounding box center [709, 280] width 967 height 37
type input "Ski Dubai - Sheikh Zayed Road - Dubai - United Arab Emirates"
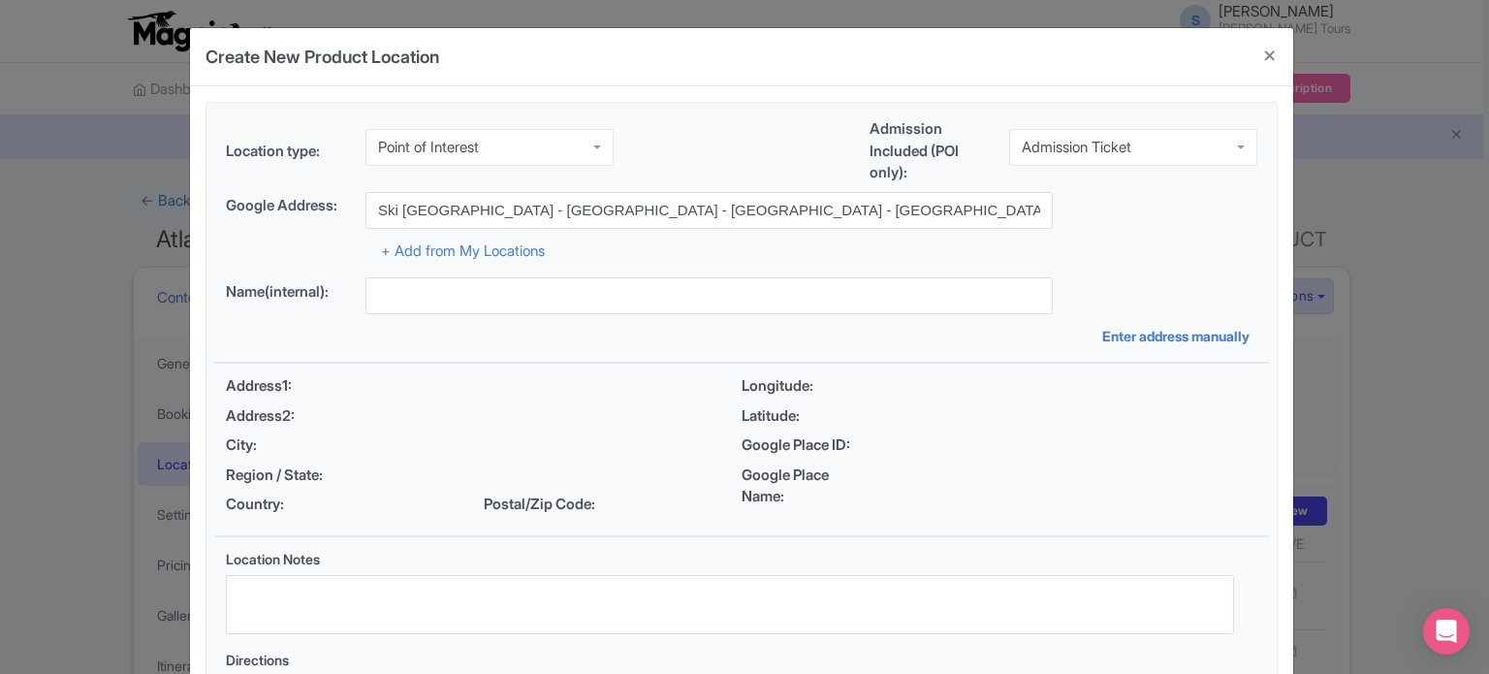
type input "Ski Dubai - Sheikh Zayed Road - Dubai - United Arab Emirates"
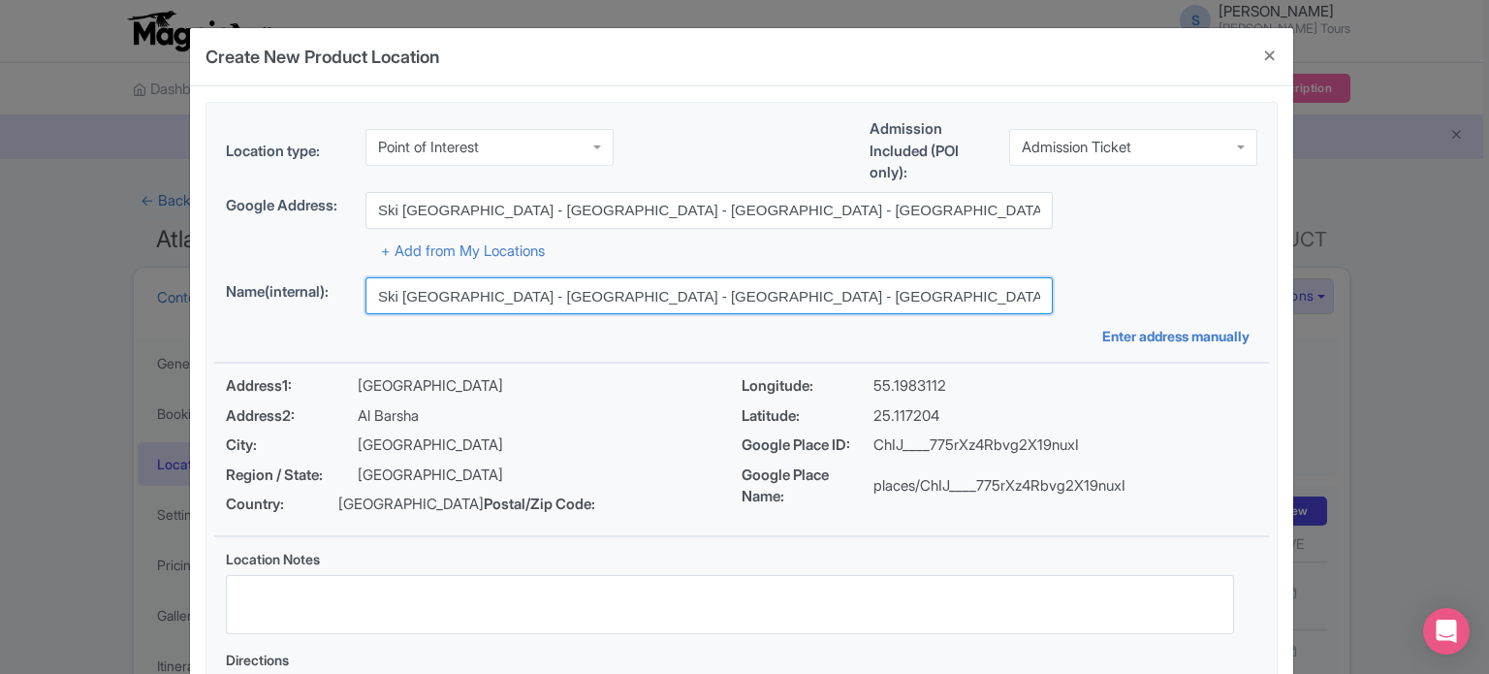
click at [747, 286] on input "Ski Dubai - Sheikh Zayed Road - Dubai - United Arab Emirates" at bounding box center [709, 295] width 687 height 37
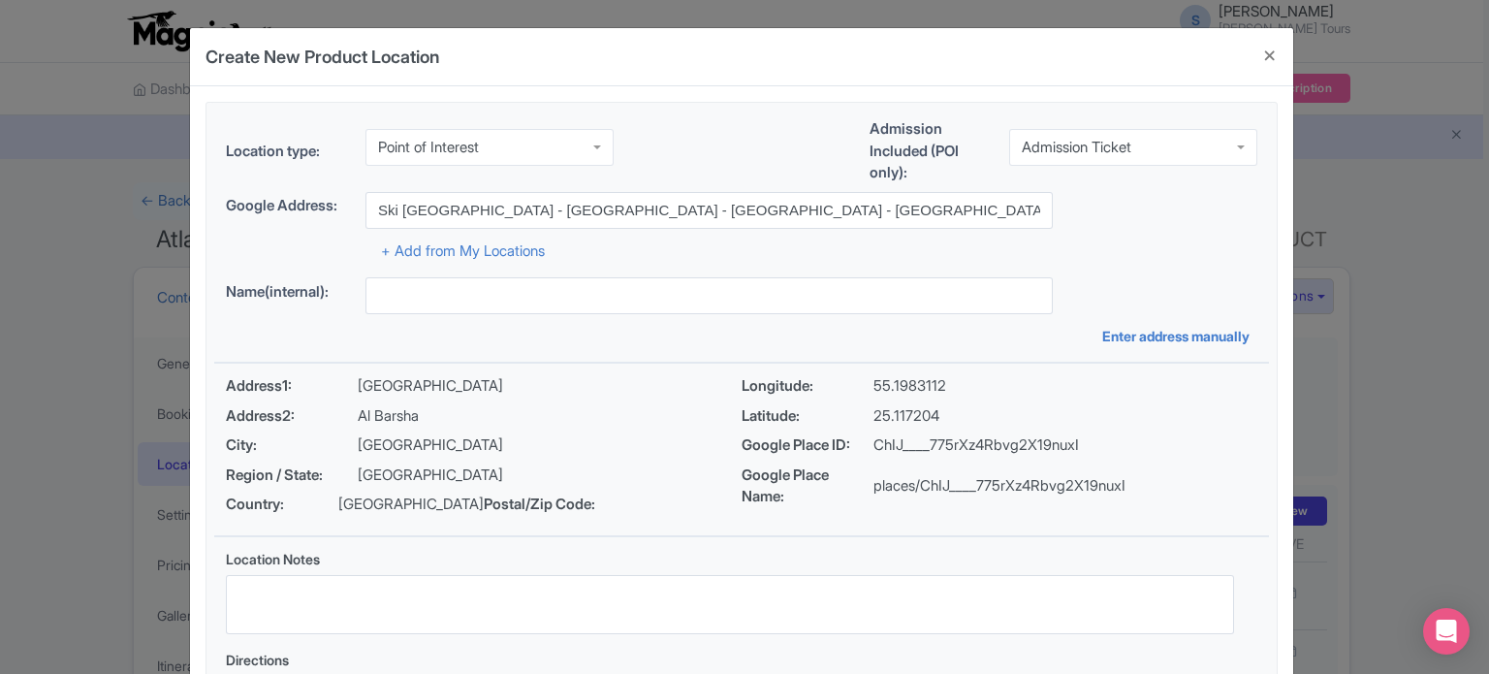
click at [1121, 235] on div "+ Add from My Locations" at bounding box center [742, 246] width 1032 height 34
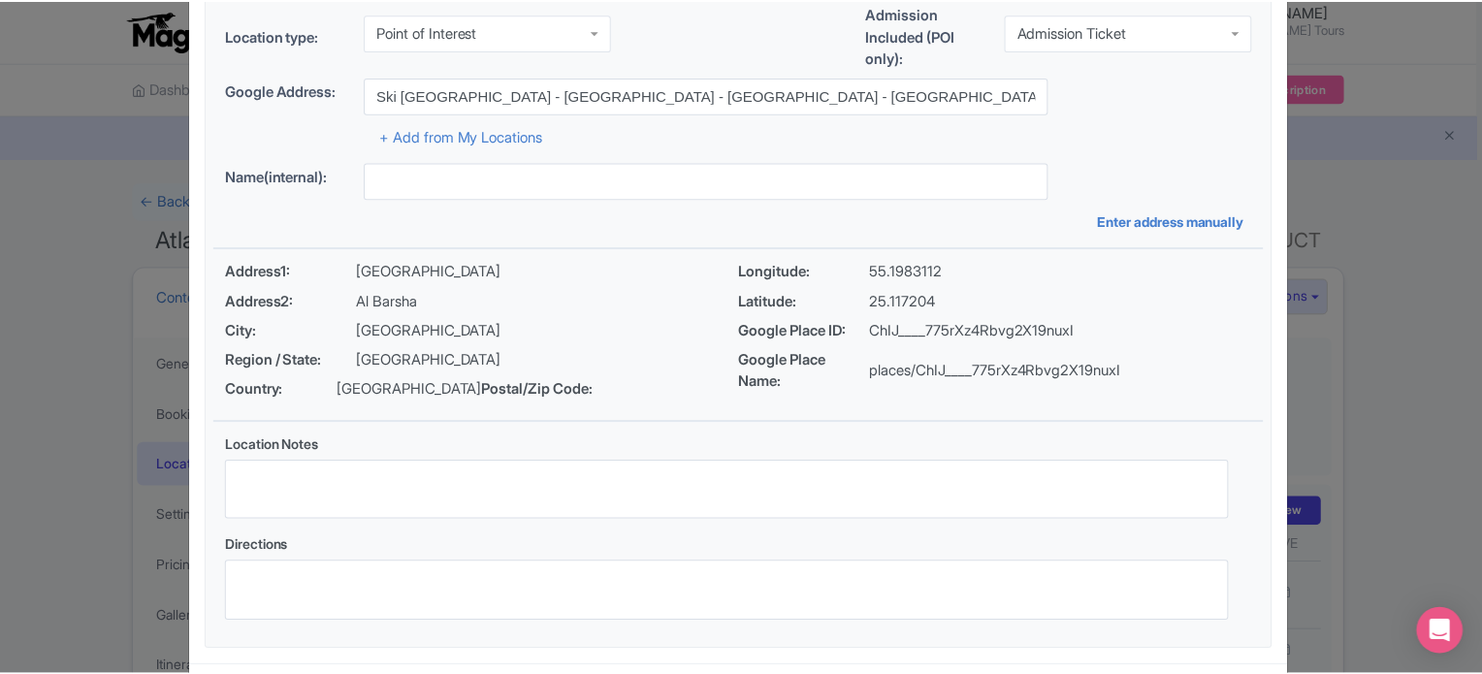
scroll to position [223, 0]
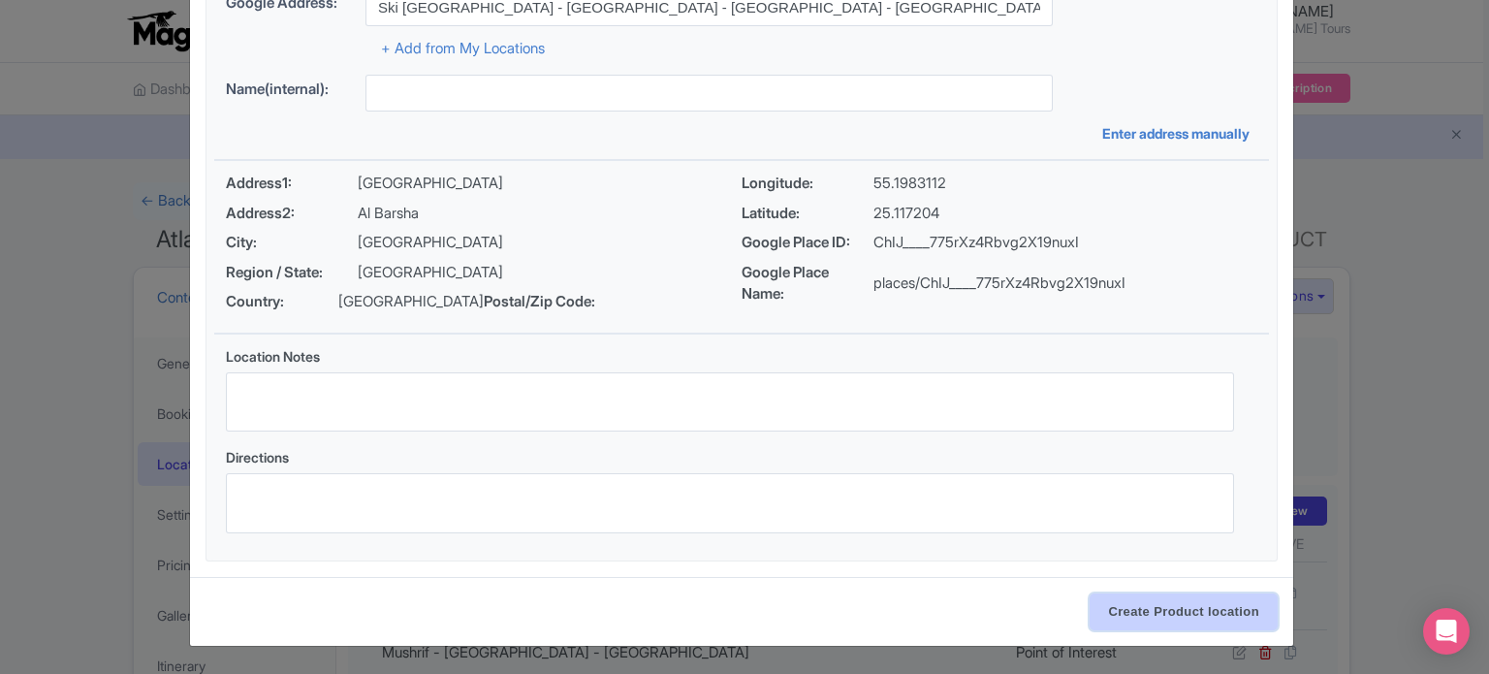
click at [1203, 620] on input "Create Product location" at bounding box center [1184, 611] width 188 height 37
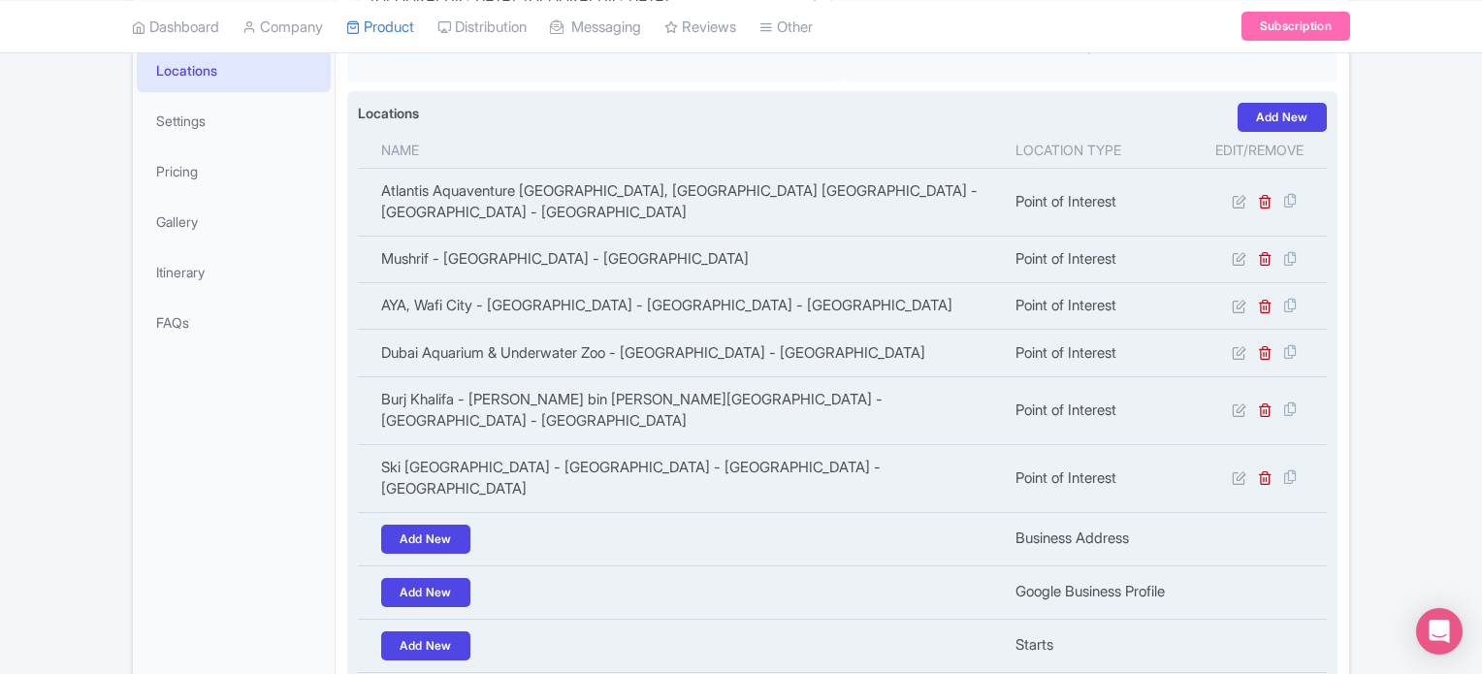
scroll to position [685, 0]
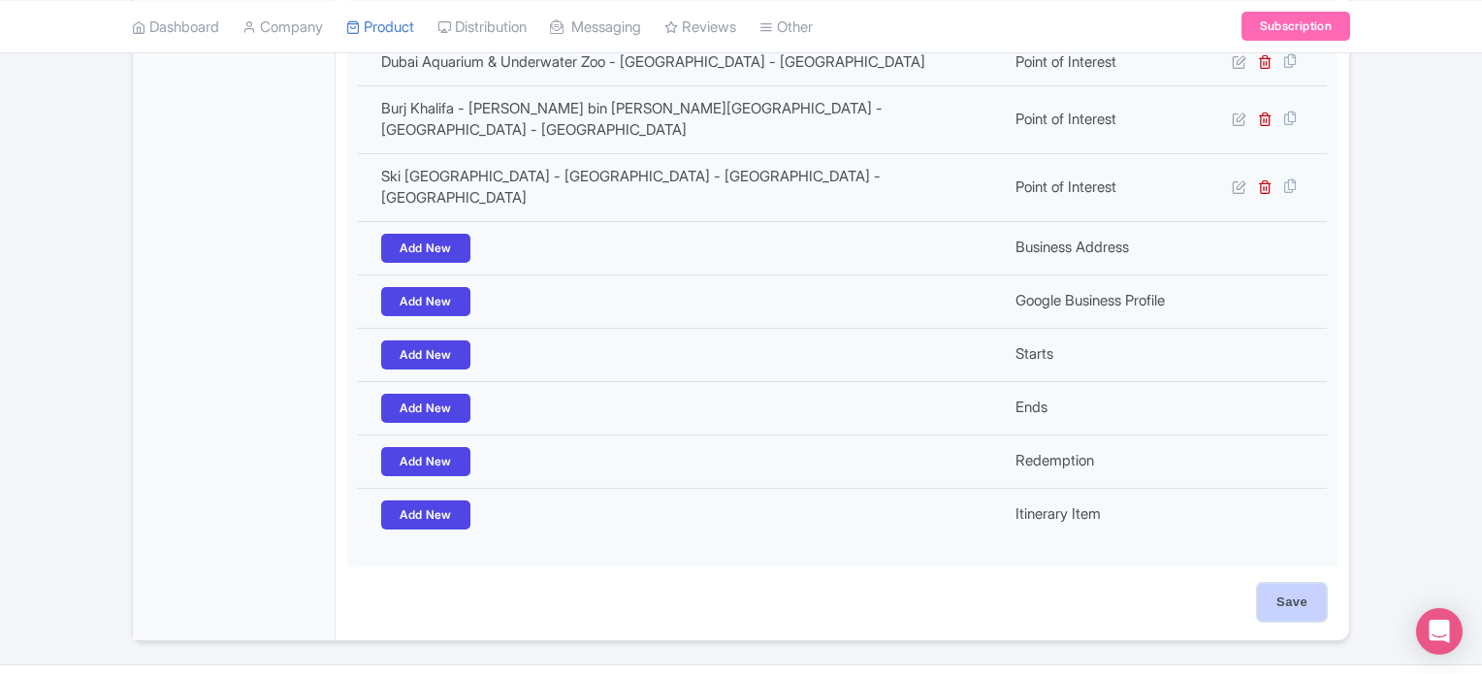
click at [1294, 584] on input "Save" at bounding box center [1292, 602] width 68 height 37
type input "Update Product"
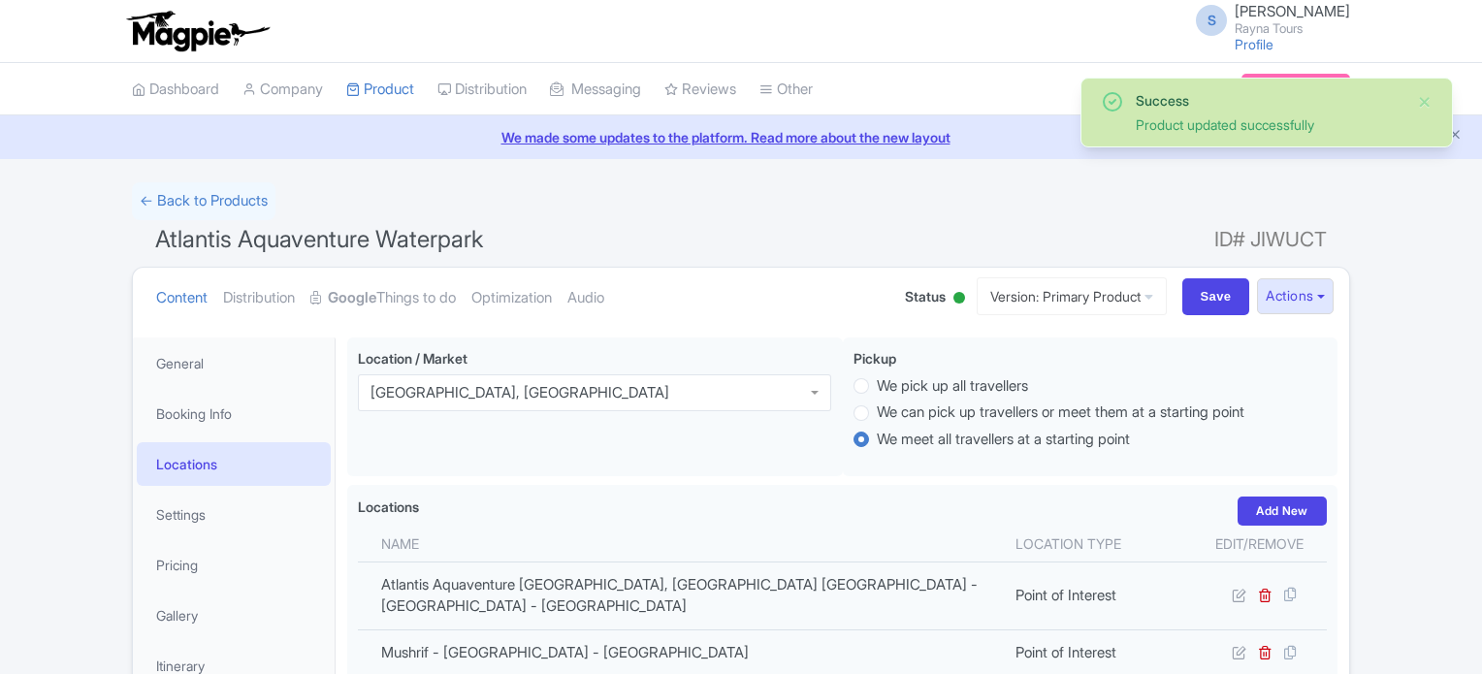
scroll to position [336, 0]
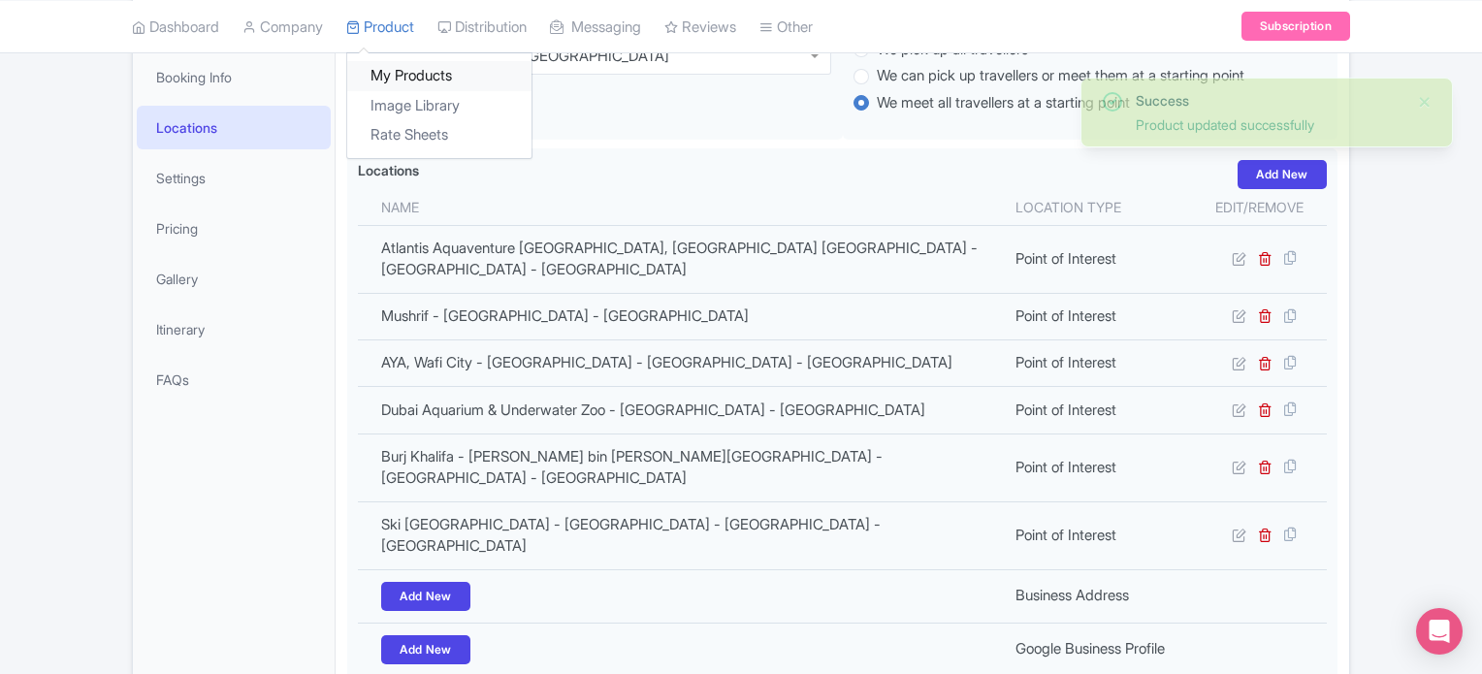
click at [397, 78] on link "My Products" at bounding box center [439, 76] width 184 height 30
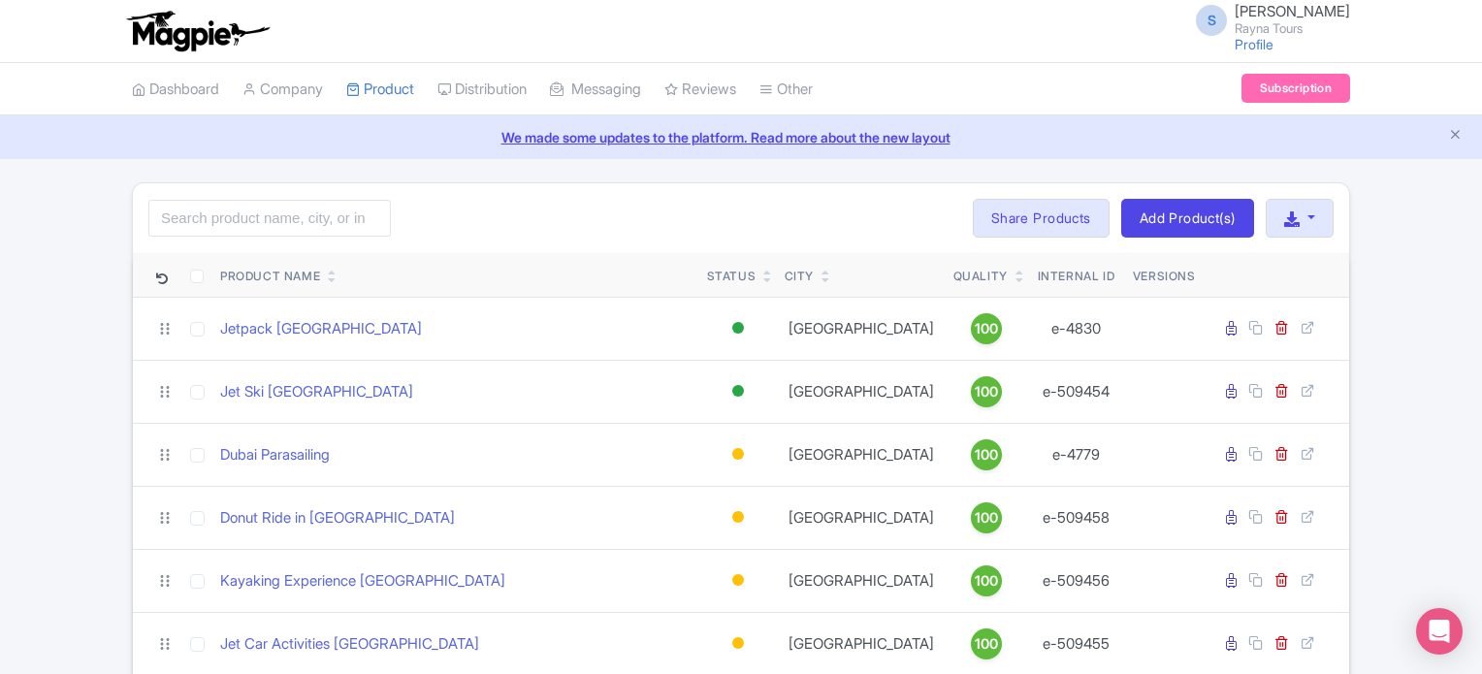
click at [528, 221] on div "Search Bulk Actions [GEOGRAPHIC_DATA] Add to Collection Share Products Add to C…" at bounding box center [741, 218] width 1216 height 70
click at [320, 224] on input "search" at bounding box center [269, 218] width 242 height 37
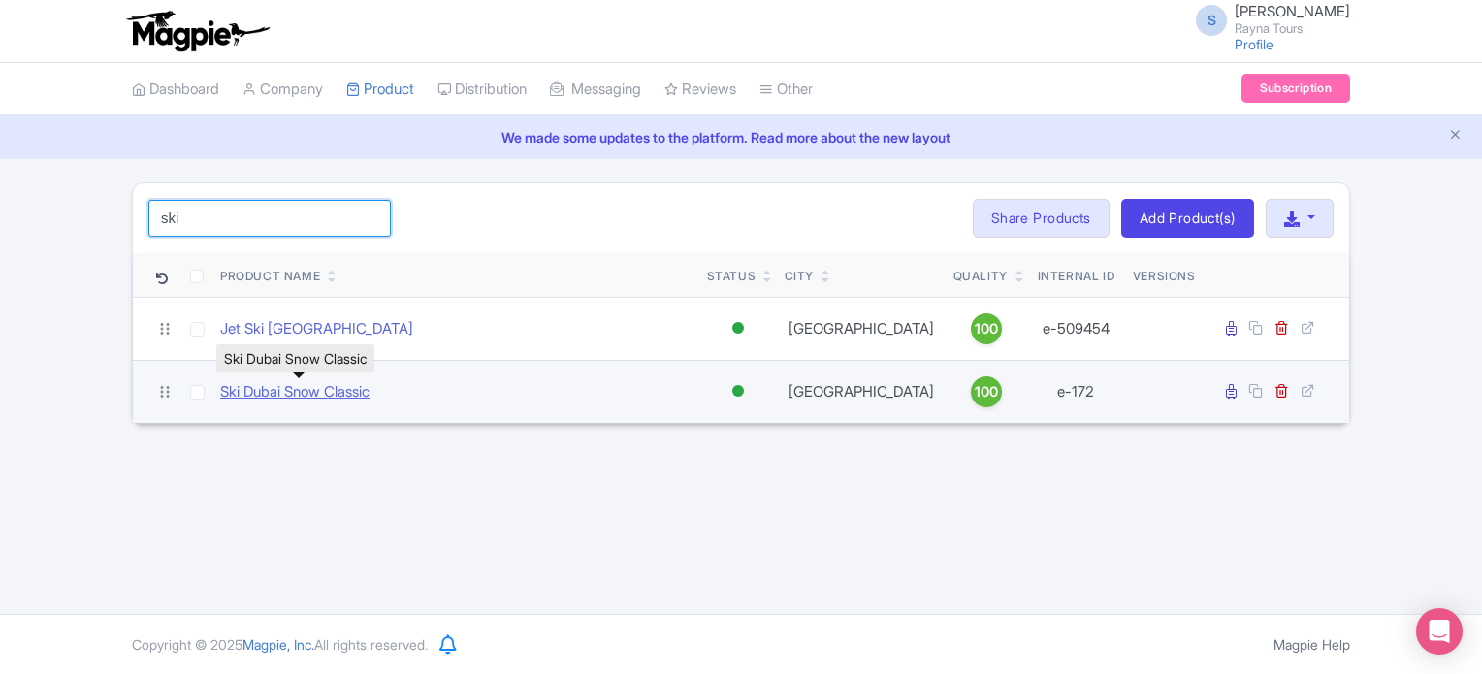
type input "ski"
click at [302, 394] on link "Ski Dubai Snow Classic" at bounding box center [294, 392] width 149 height 22
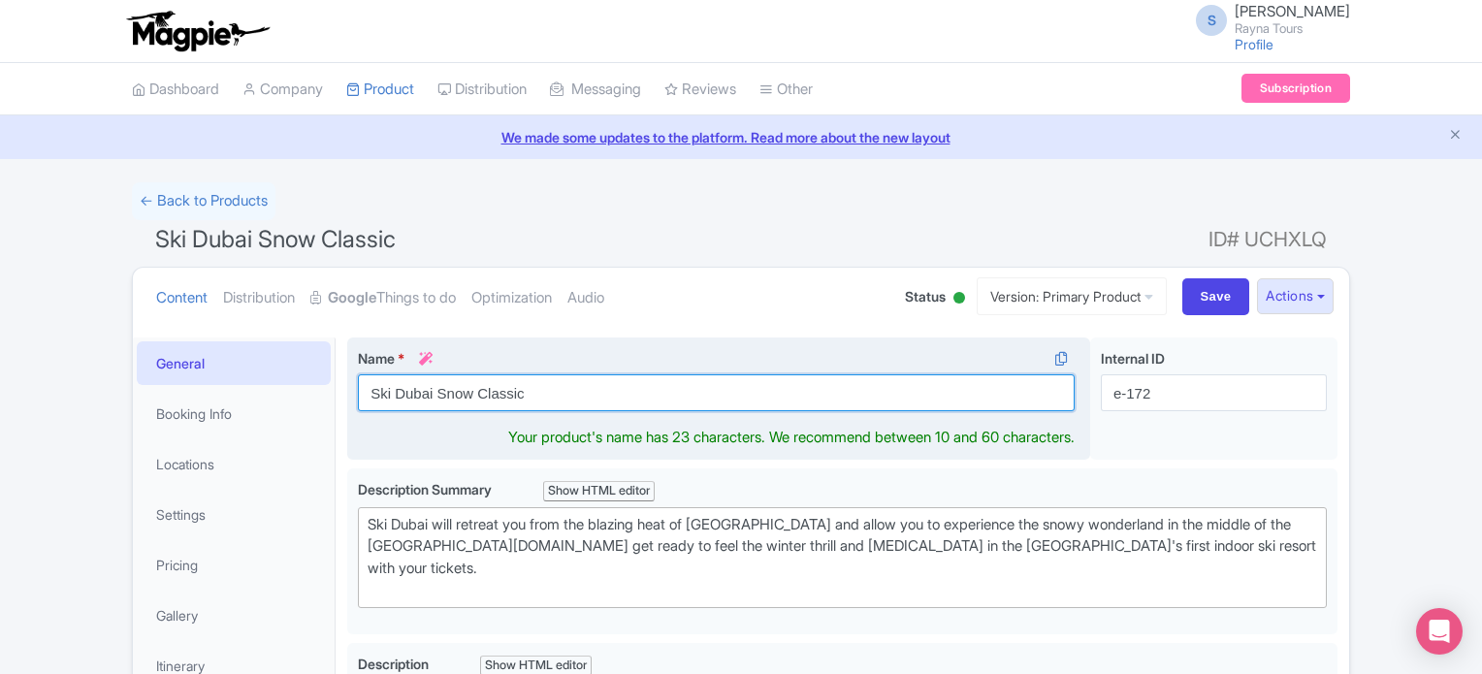
drag, startPoint x: 438, startPoint y: 387, endPoint x: 590, endPoint y: 389, distance: 151.3
click at [590, 389] on input "Ski Dubai Snow Classic" at bounding box center [716, 392] width 717 height 37
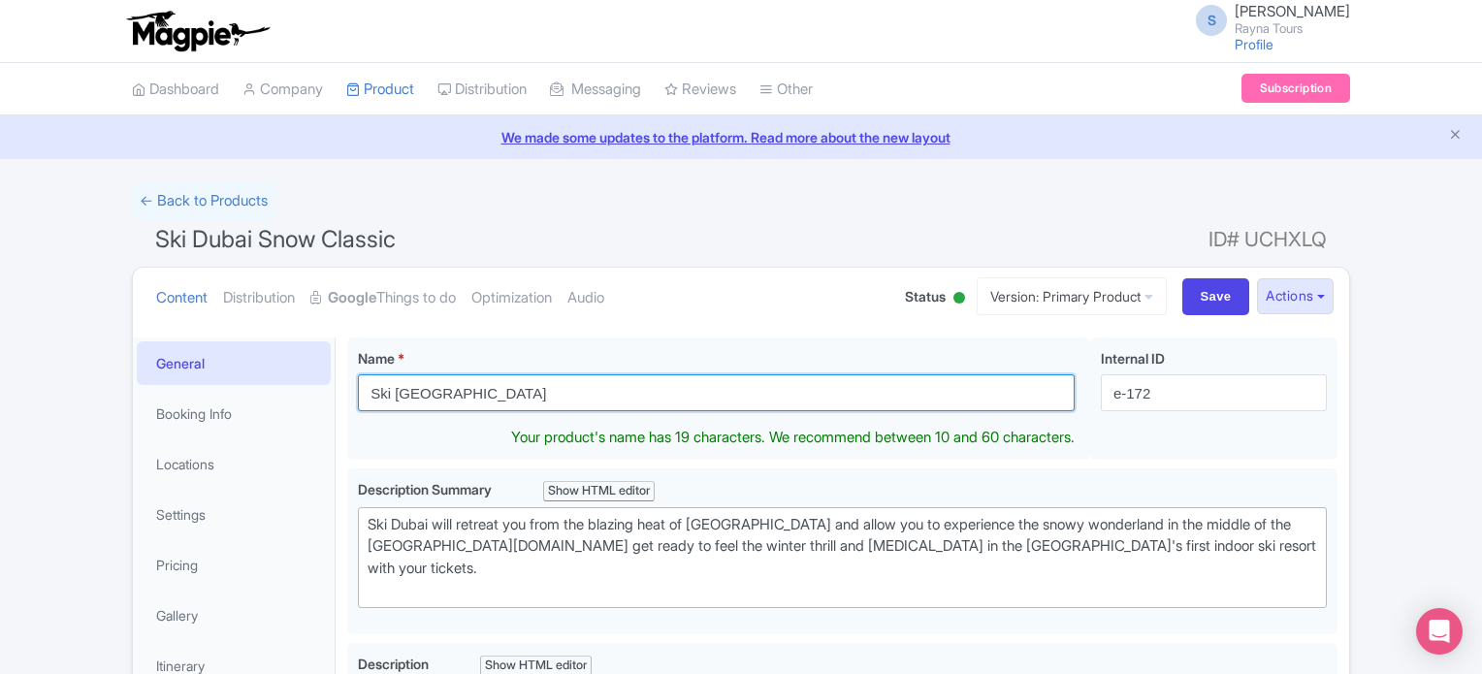
type input "Ski [GEOGRAPHIC_DATA]"
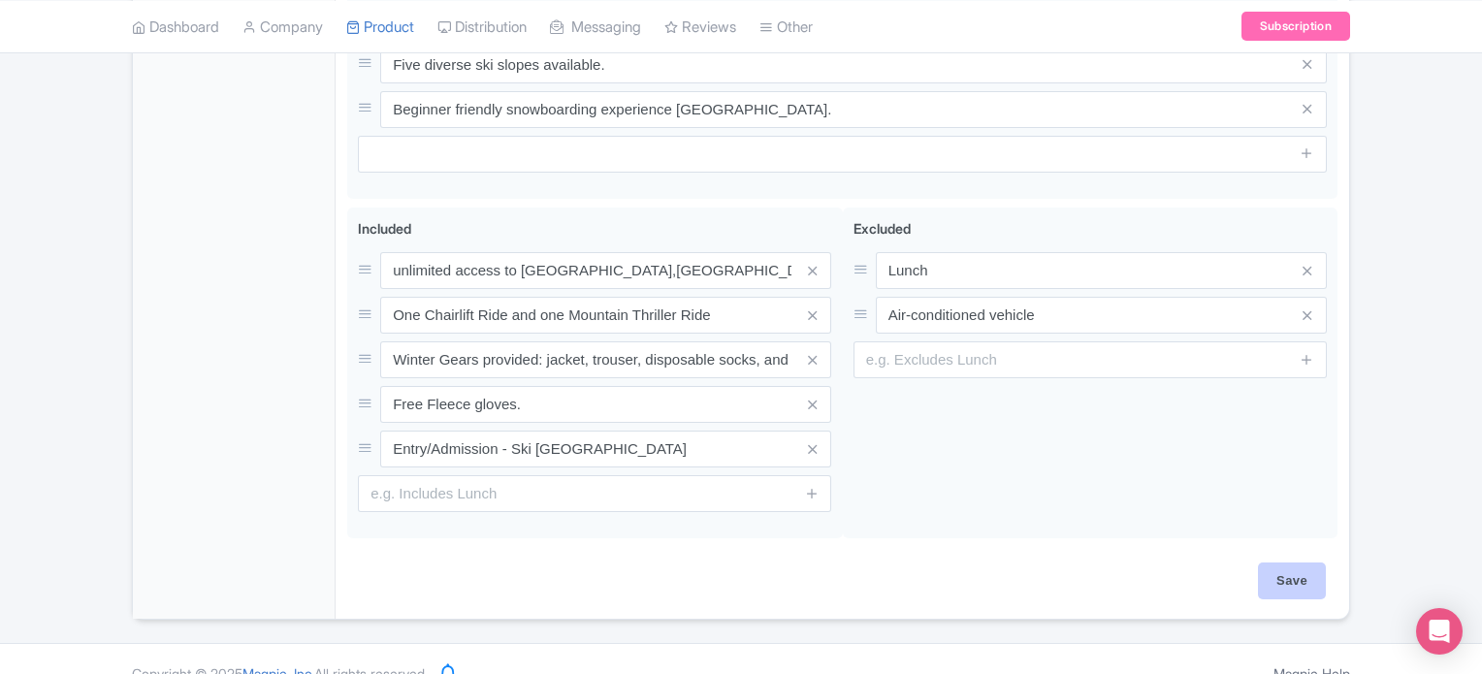
scroll to position [1070, 0]
click at [1310, 562] on input "Save" at bounding box center [1292, 578] width 68 height 37
type input "Saving..."
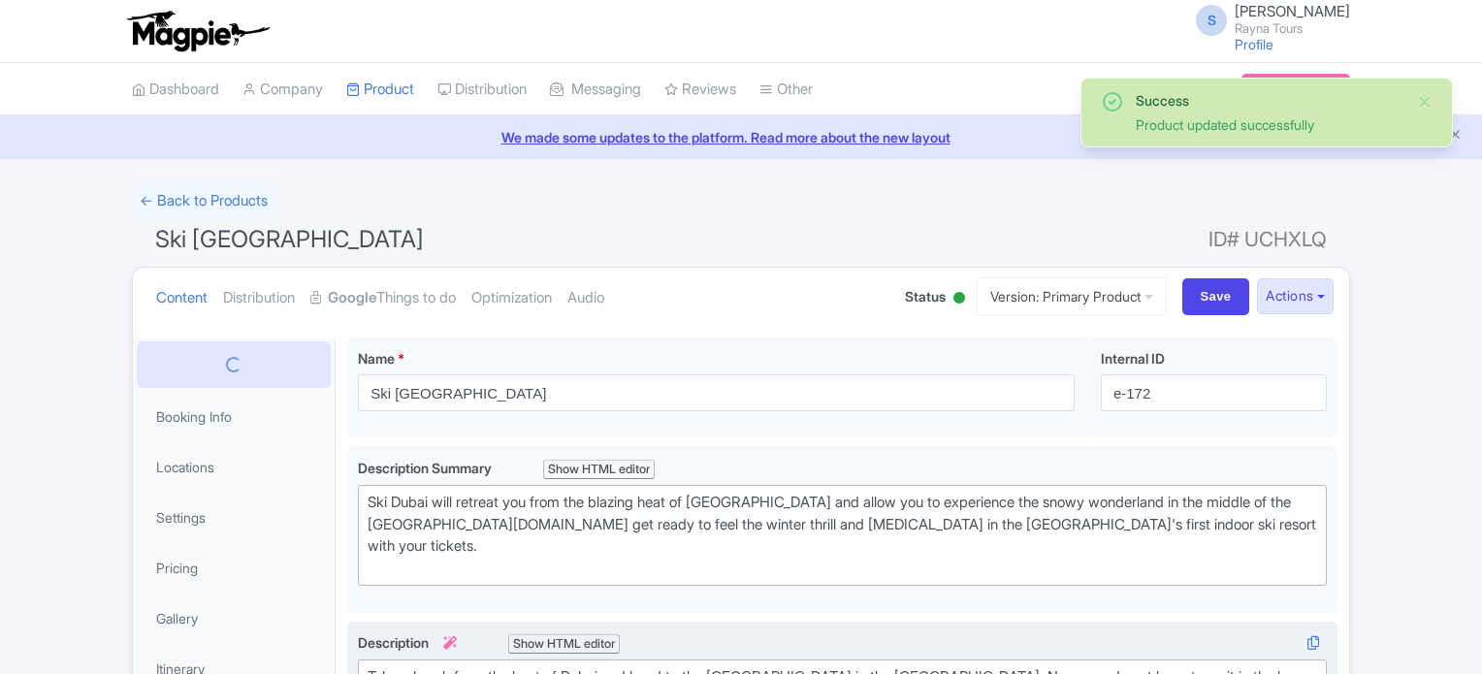
scroll to position [336, 0]
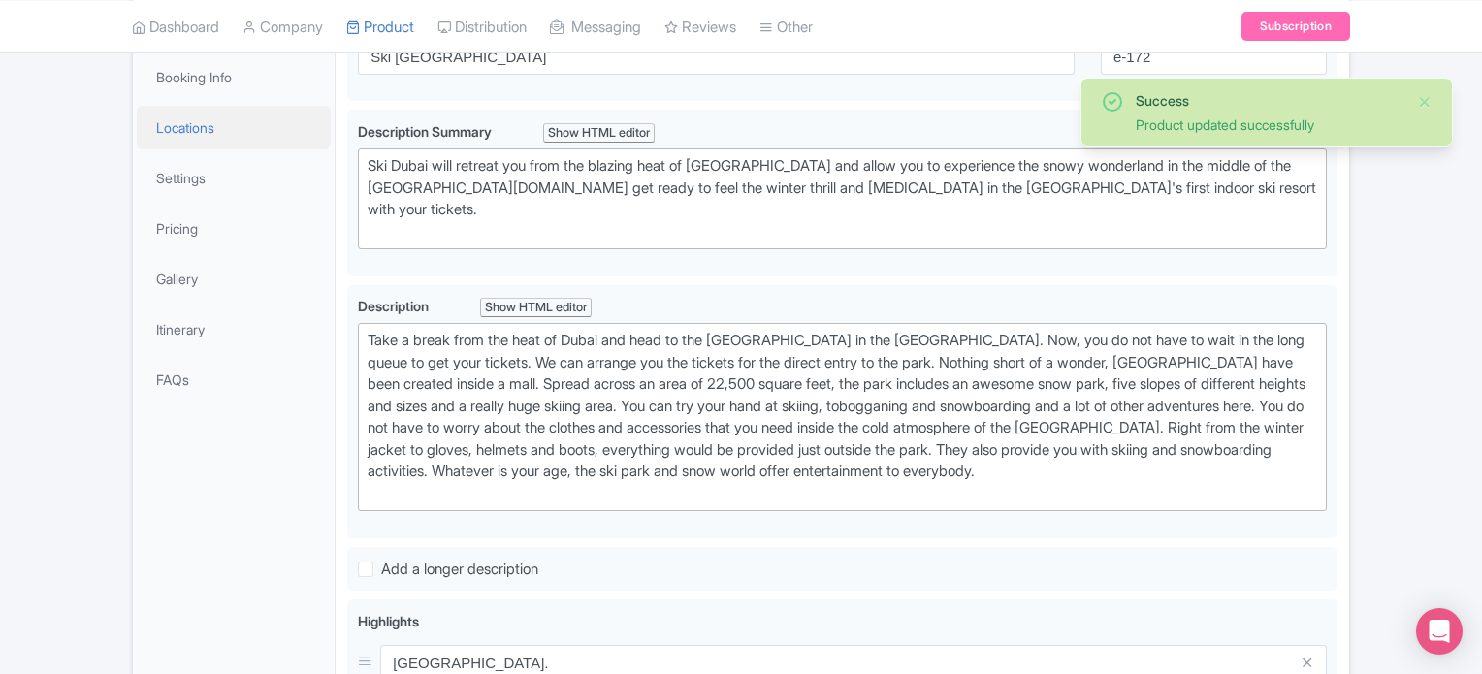
click at [195, 124] on link "Locations" at bounding box center [234, 128] width 194 height 44
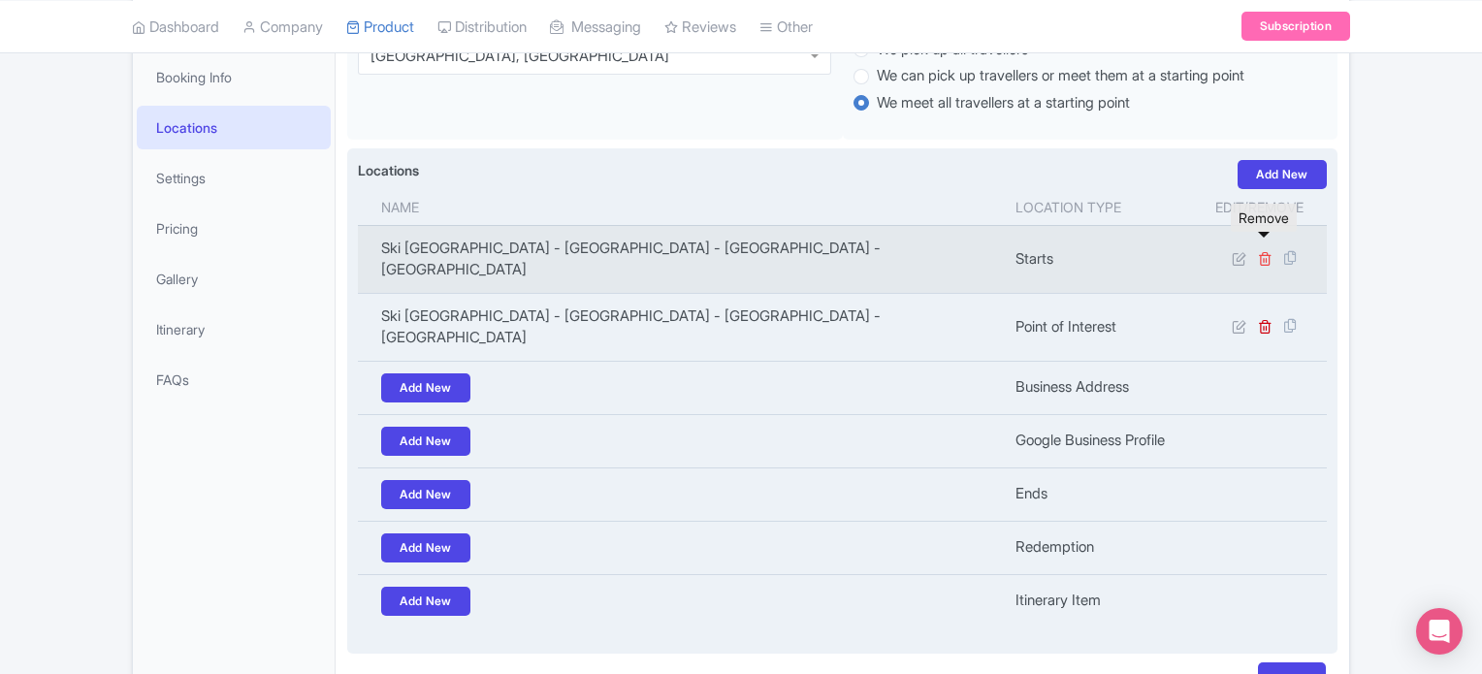
click at [1264, 251] on icon at bounding box center [1265, 258] width 15 height 15
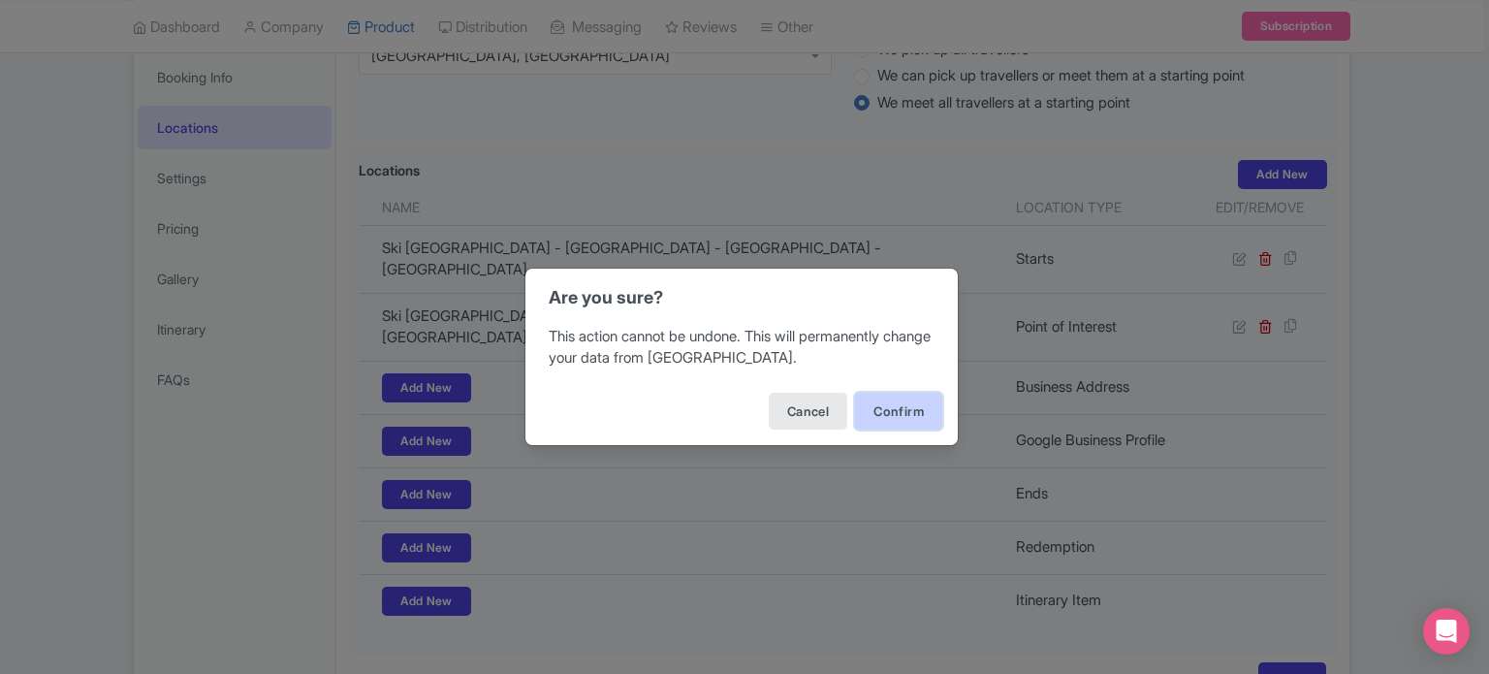
click at [897, 407] on button "Confirm" at bounding box center [898, 411] width 87 height 37
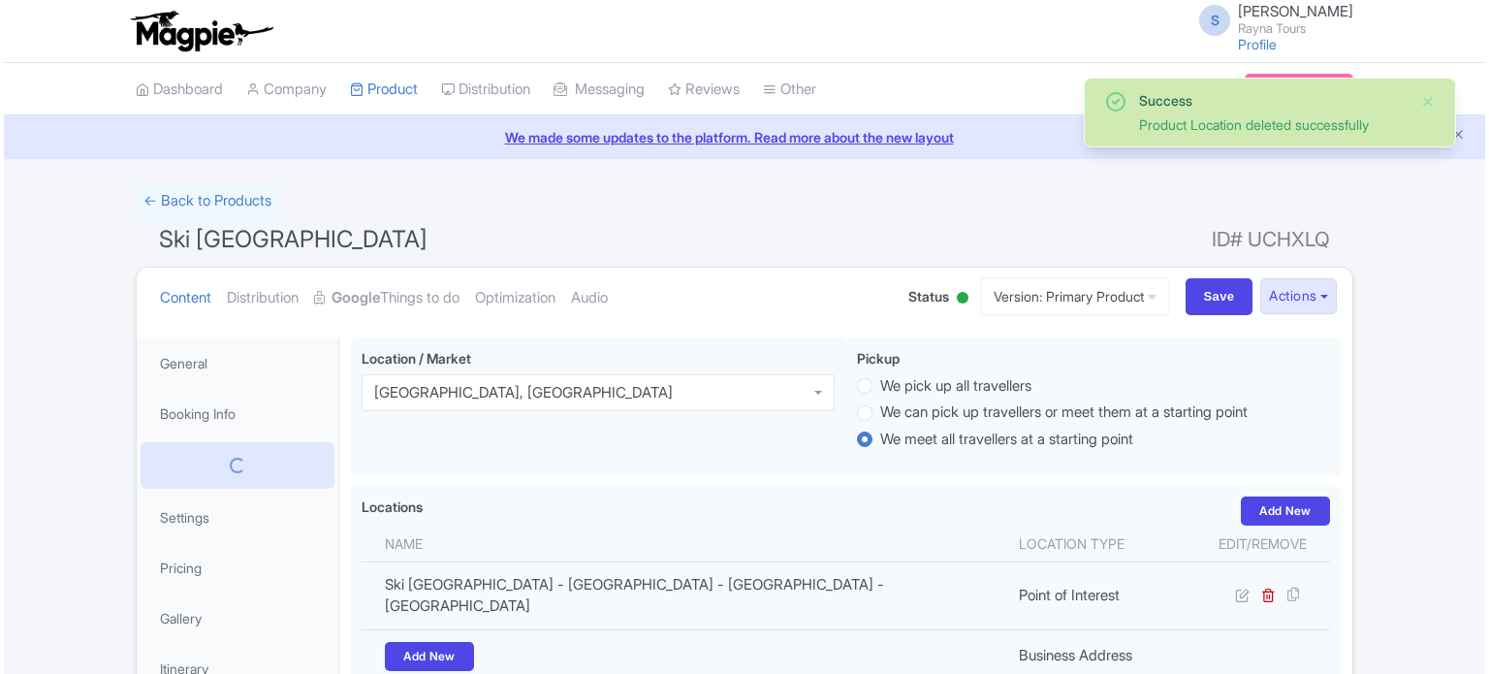
scroll to position [336, 0]
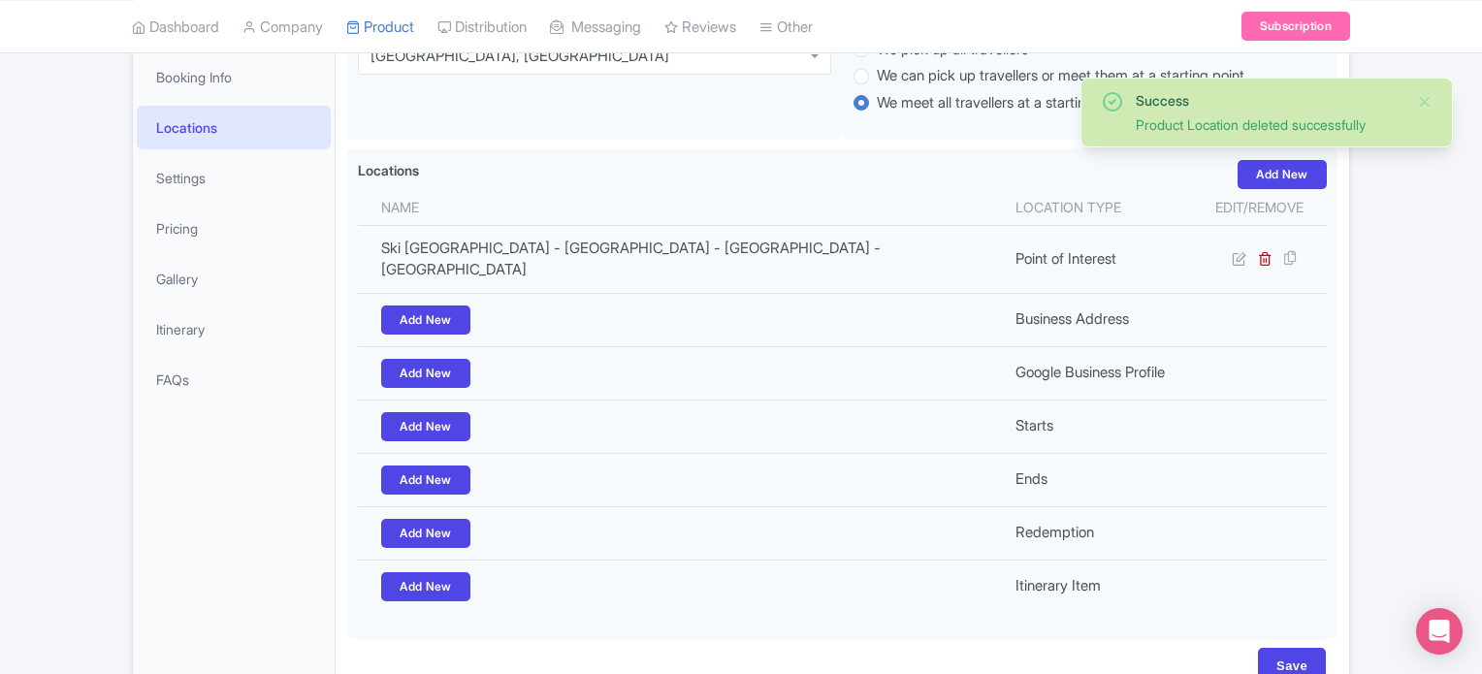
click at [1394, 266] on div "Success Product Location deleted successfully ← Back to Products Ski [GEOGRAPHI…" at bounding box center [741, 275] width 1482 height 859
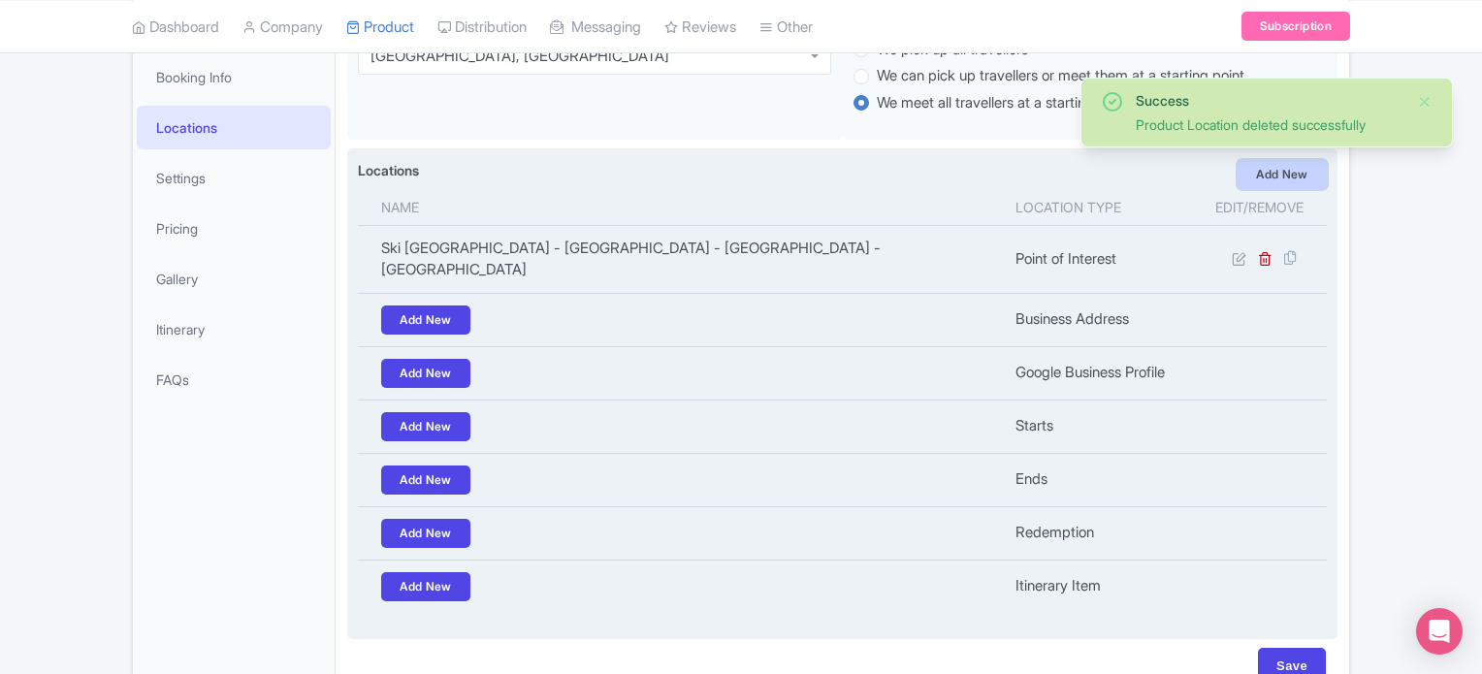
click at [1292, 174] on link "Add New" at bounding box center [1281, 174] width 89 height 29
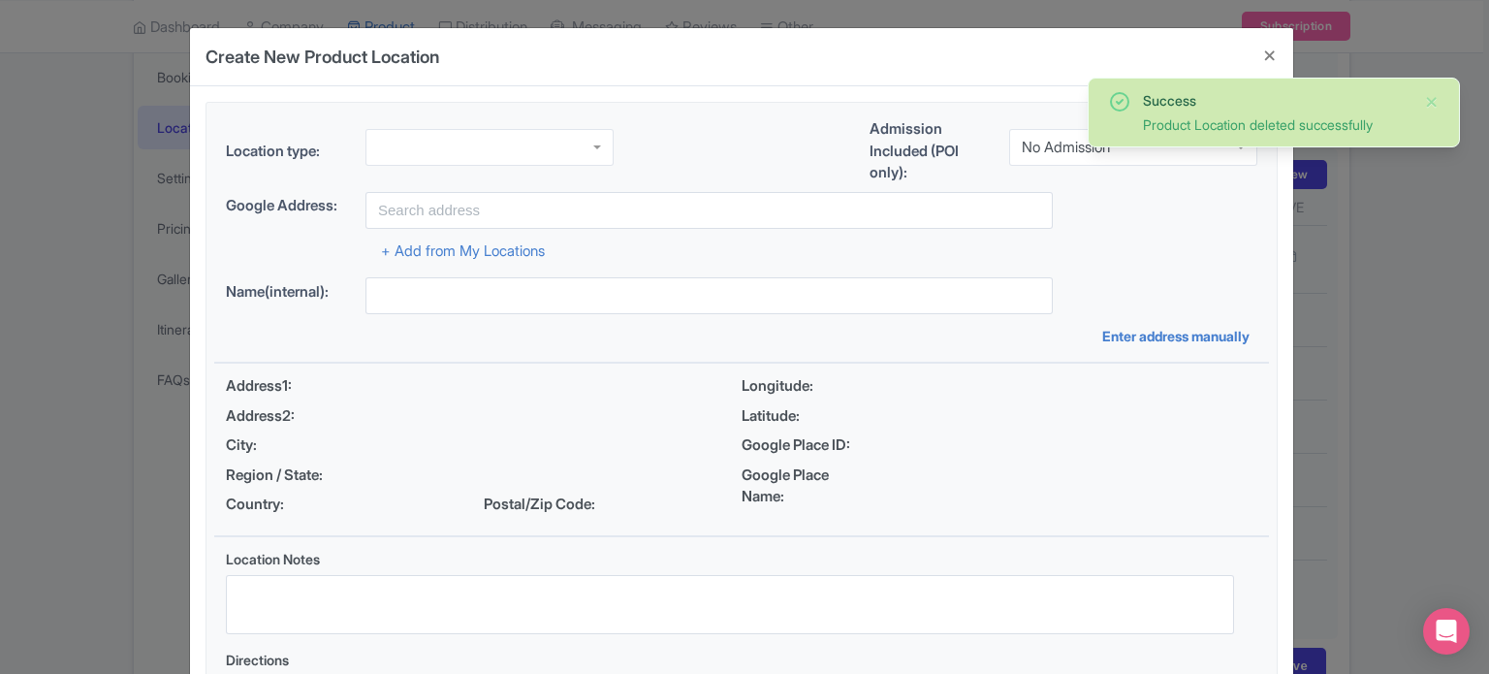
click at [473, 142] on div at bounding box center [490, 147] width 248 height 37
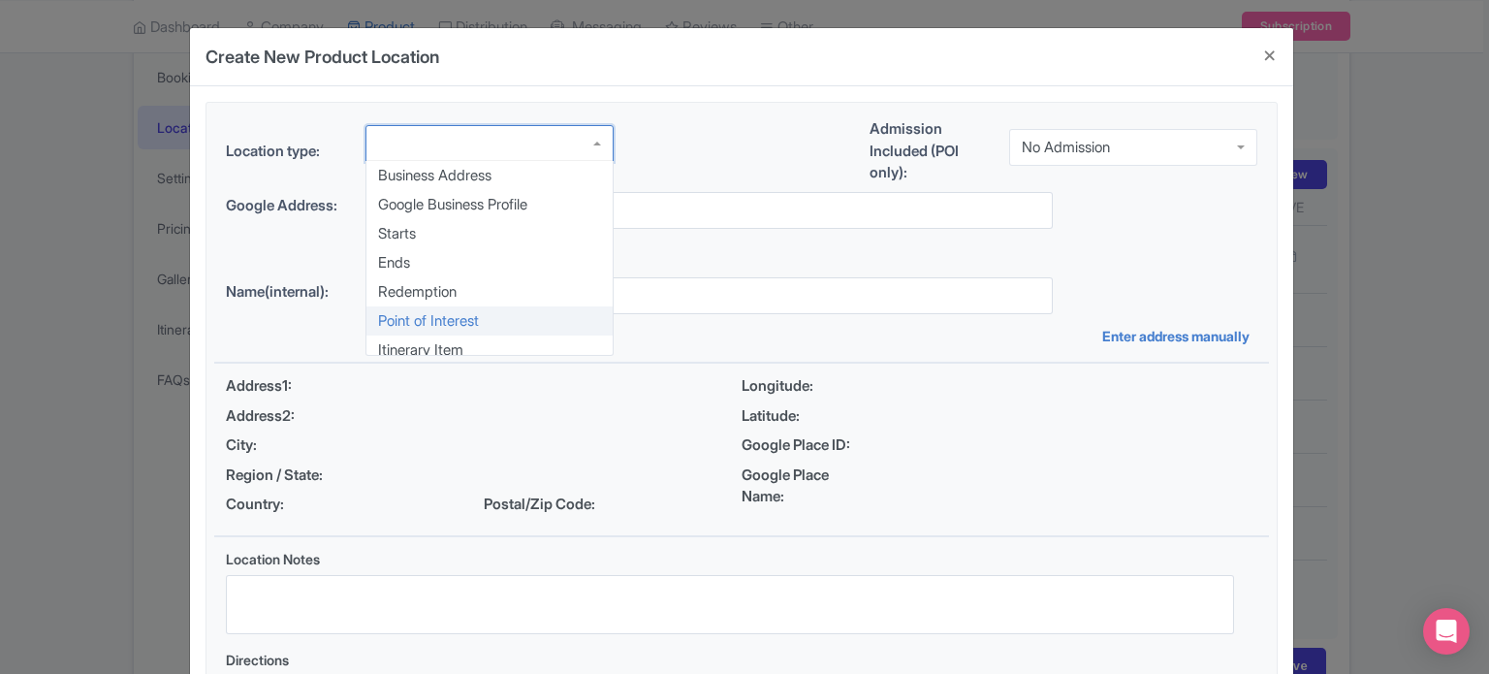
scroll to position [0, 0]
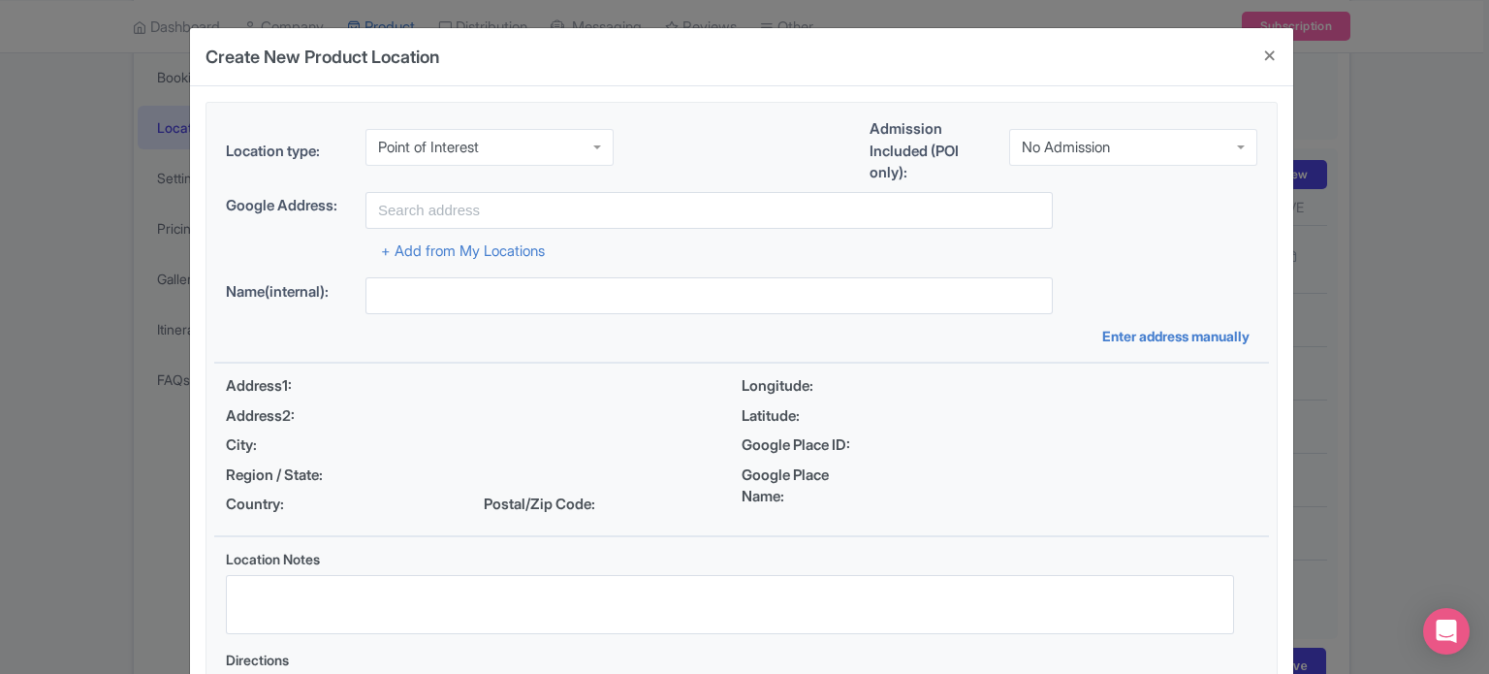
click at [1124, 133] on div "No Admission" at bounding box center [1133, 147] width 248 height 37
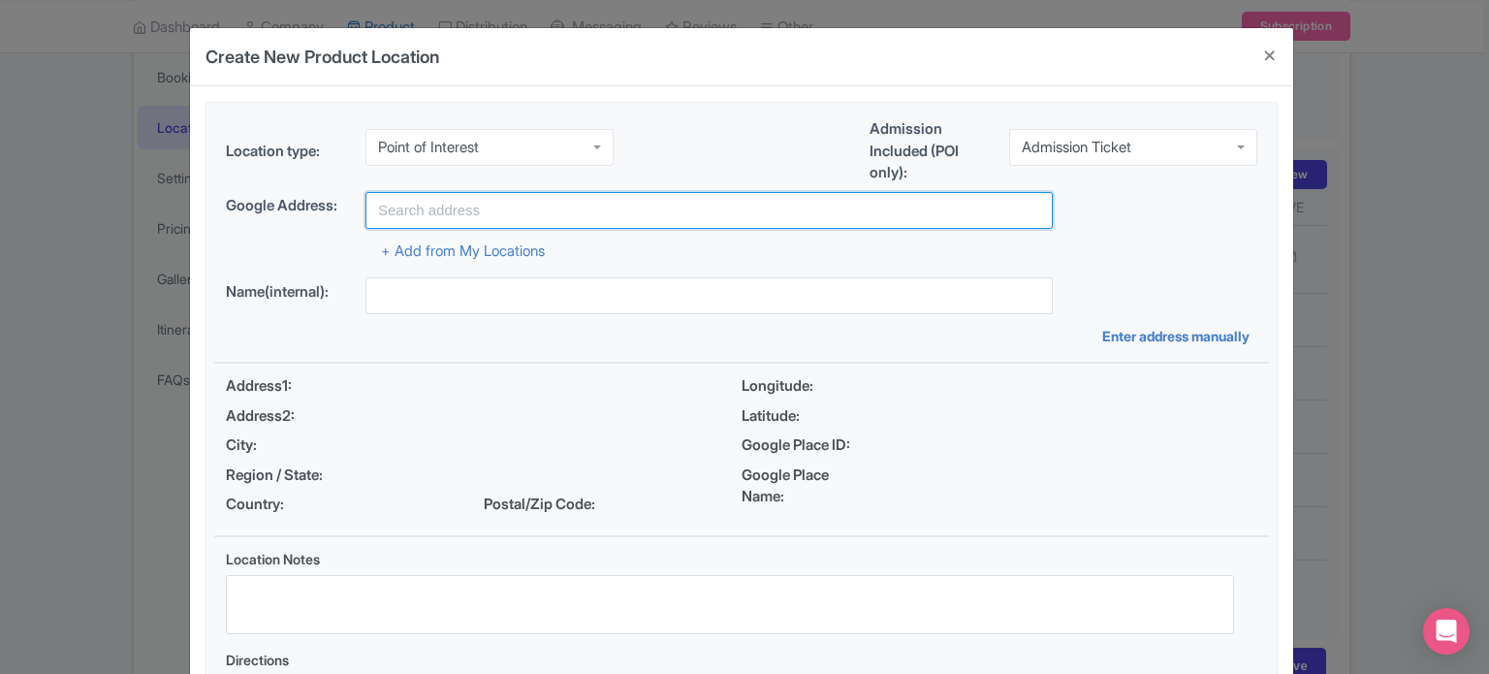
click at [569, 212] on input "text" at bounding box center [709, 210] width 687 height 37
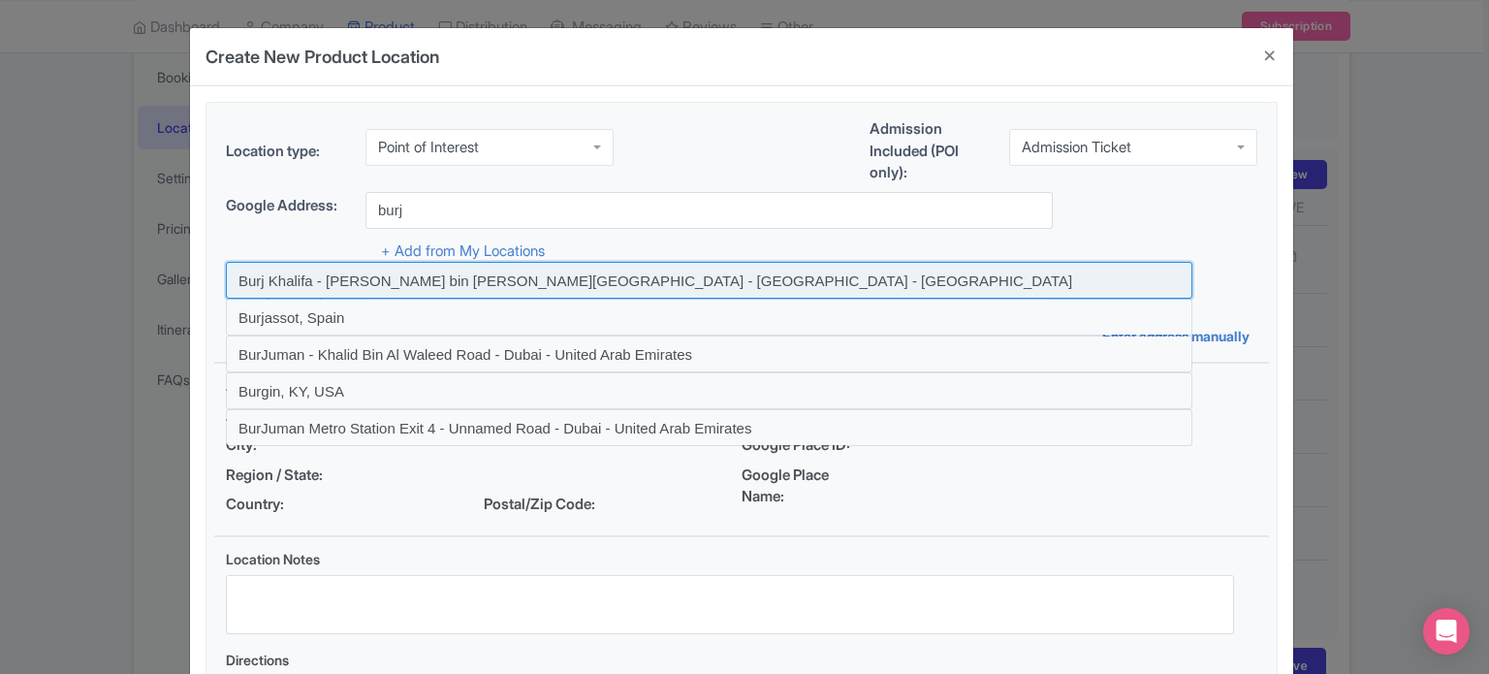
click at [352, 281] on input at bounding box center [709, 280] width 967 height 37
type input "Burj Khalifa - [PERSON_NAME] bin [PERSON_NAME][GEOGRAPHIC_DATA] - [GEOGRAPHIC_D…"
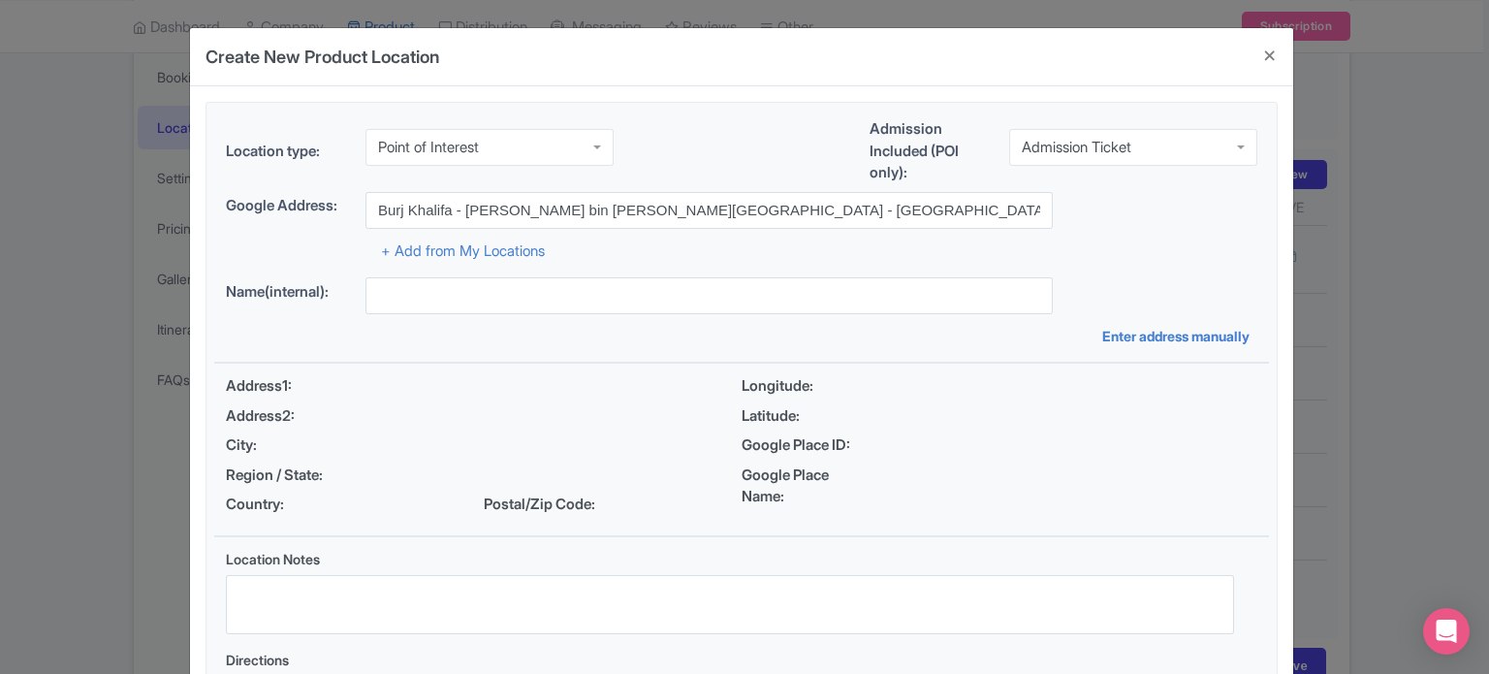
type input "Burj Khalifa - [PERSON_NAME] bin [PERSON_NAME][GEOGRAPHIC_DATA] - [GEOGRAPHIC_D…"
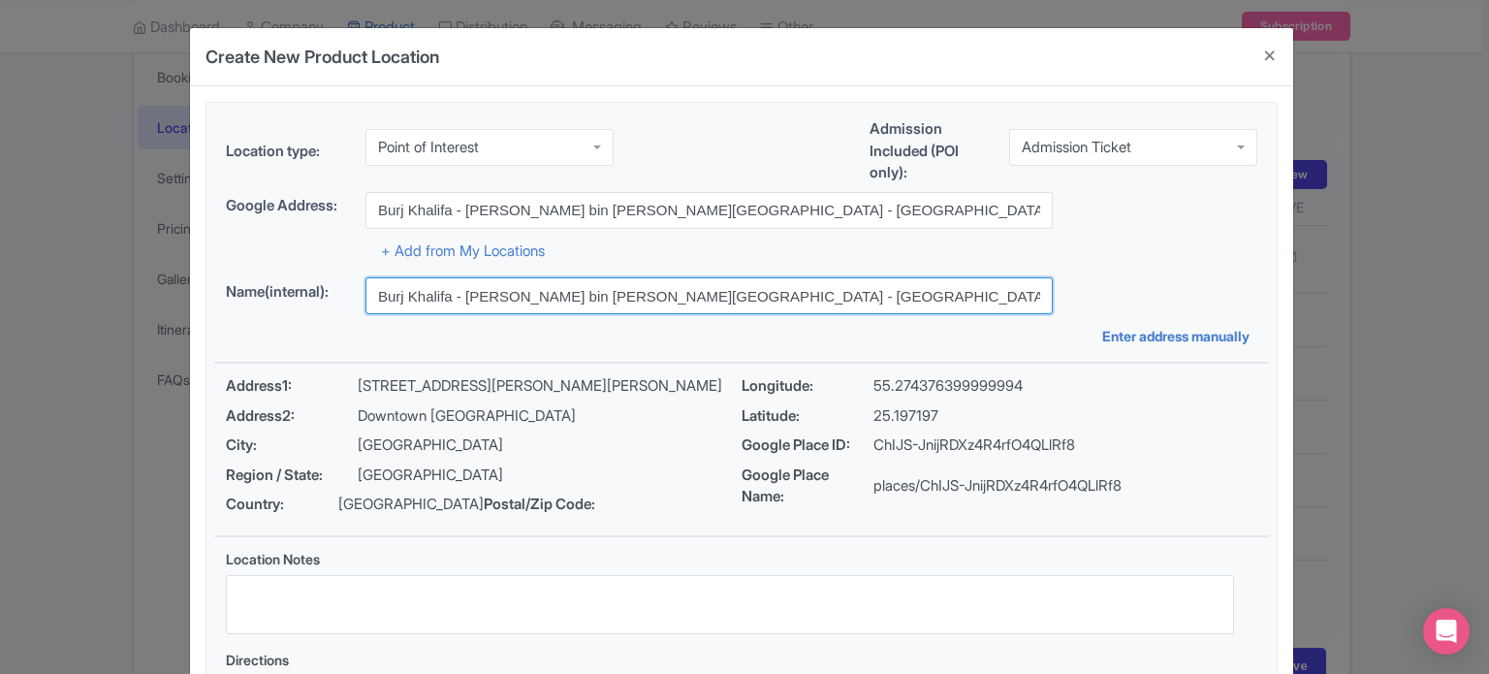
click at [777, 293] on input "Burj Khalifa - [PERSON_NAME] bin [PERSON_NAME][GEOGRAPHIC_DATA] - [GEOGRAPHIC_D…" at bounding box center [709, 295] width 687 height 37
click at [777, 293] on input "Burj Khalifa - Sheikh Mohammed bin Rashid Boulevard - Dubai - United Arab Emira…" at bounding box center [709, 295] width 687 height 37
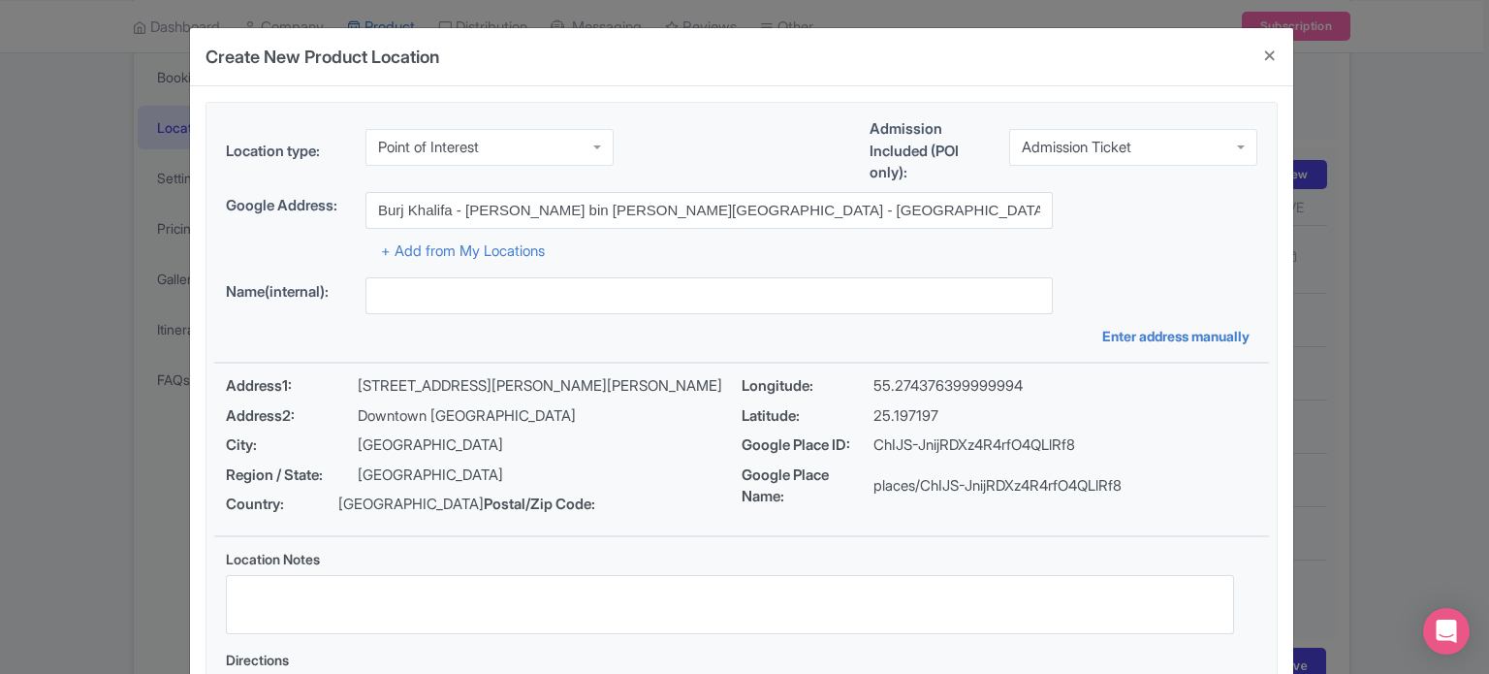
click at [965, 242] on div "+ Add from My Locations" at bounding box center [742, 246] width 1032 height 34
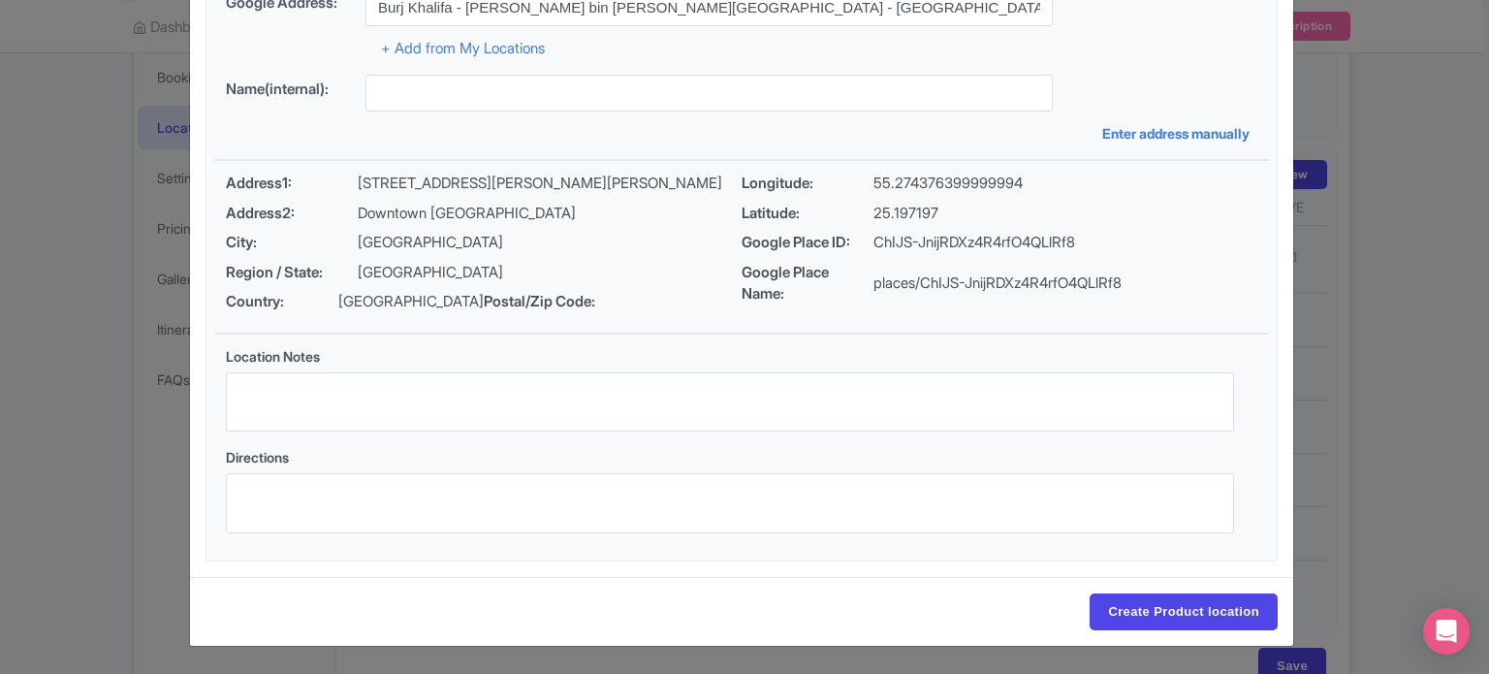
scroll to position [223, 0]
click at [1192, 607] on input "Create Product location" at bounding box center [1184, 611] width 188 height 37
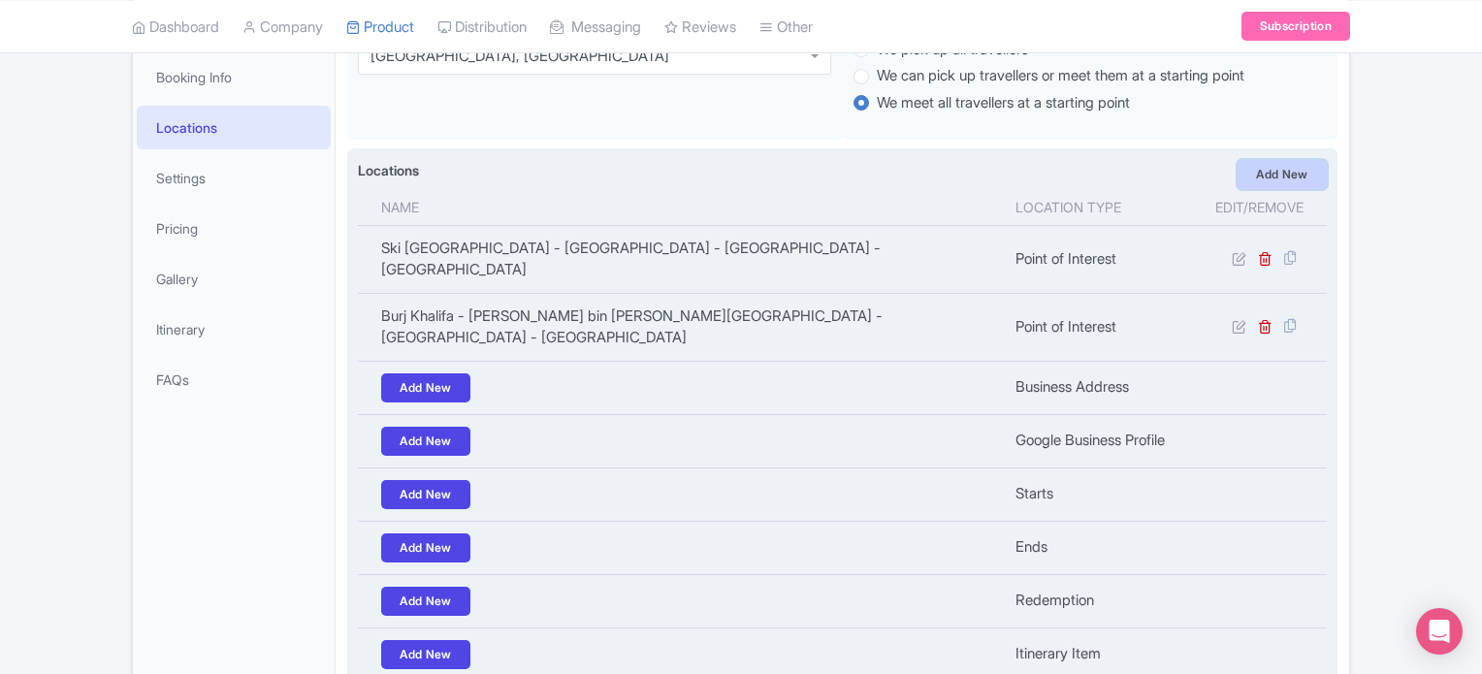
click at [1288, 175] on link "Add New" at bounding box center [1281, 174] width 89 height 29
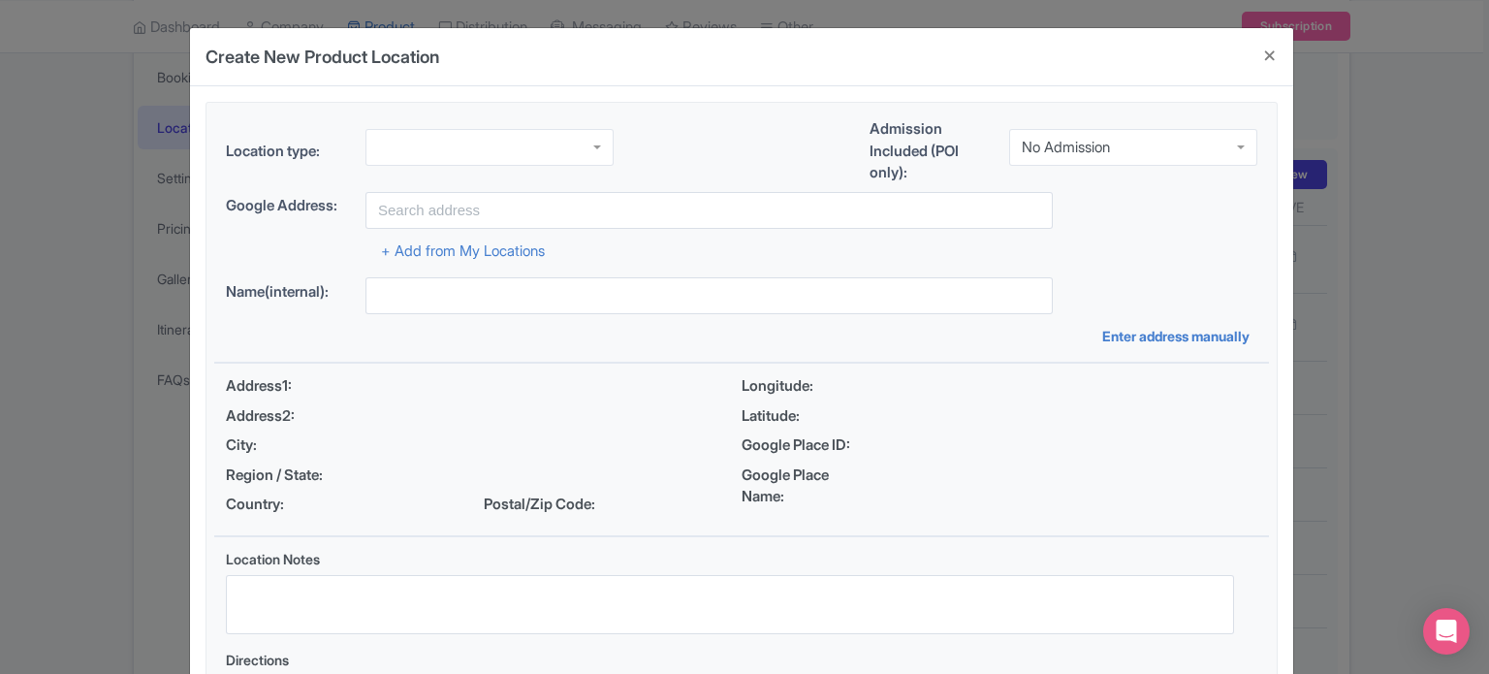
click at [475, 155] on div at bounding box center [490, 147] width 248 height 37
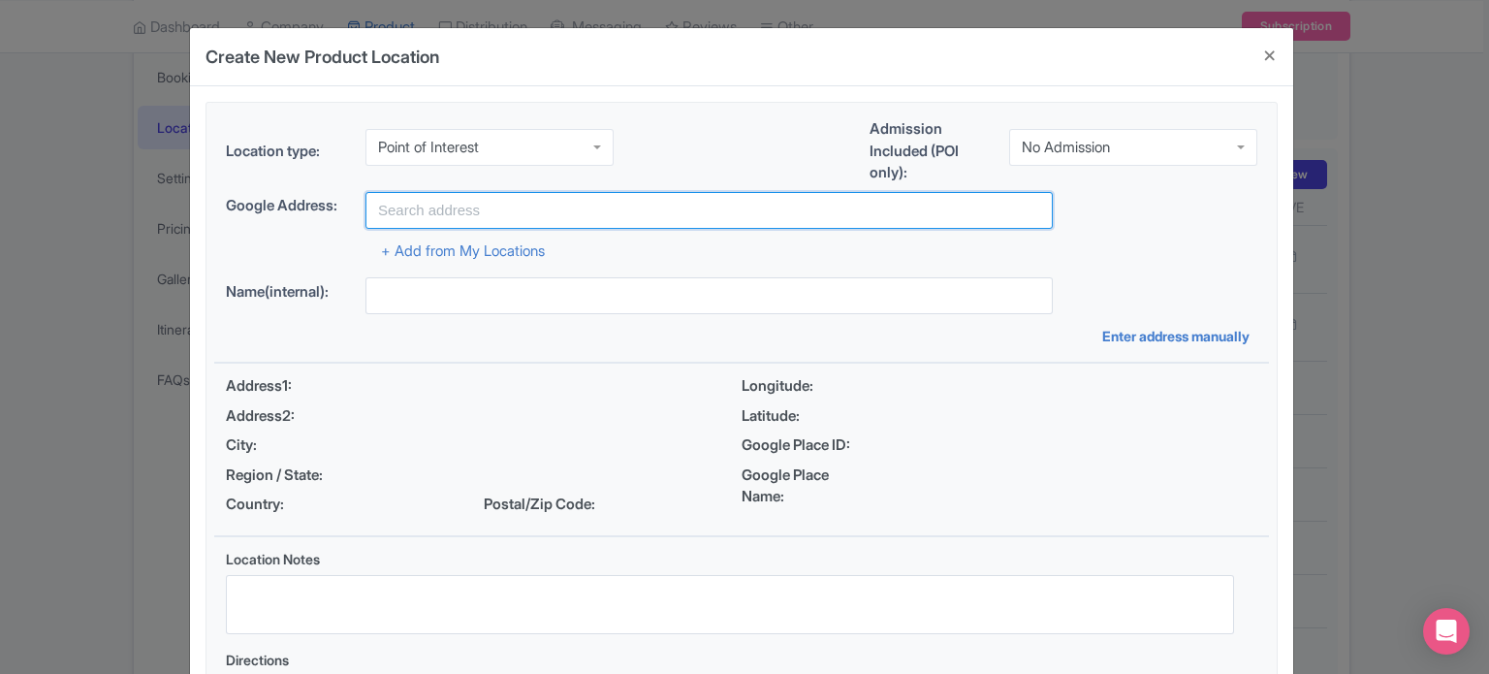
click at [621, 214] on input "text" at bounding box center [709, 210] width 687 height 37
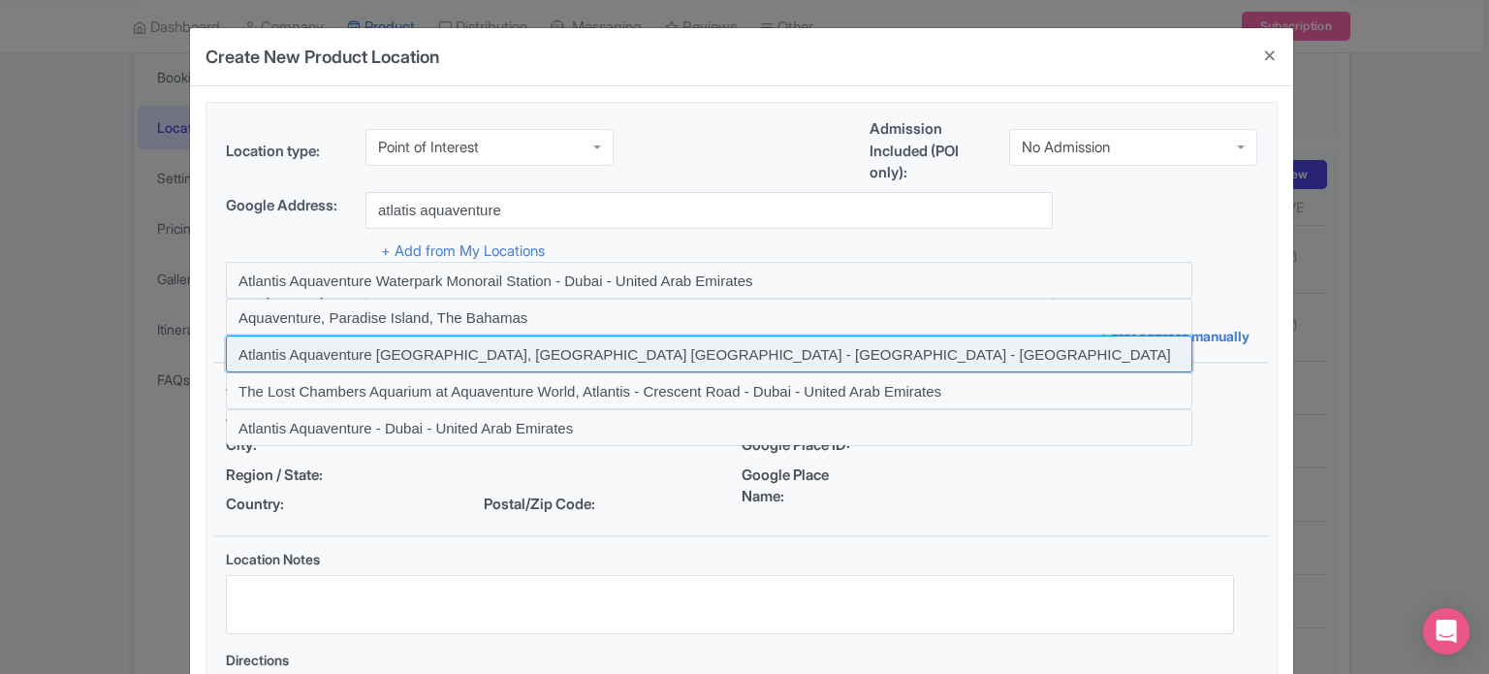
click at [593, 346] on input at bounding box center [709, 353] width 967 height 37
type input "Atlantis Aquaventure Dubai, Atlantis The Palm - Crescent Road - Dubai - United …"
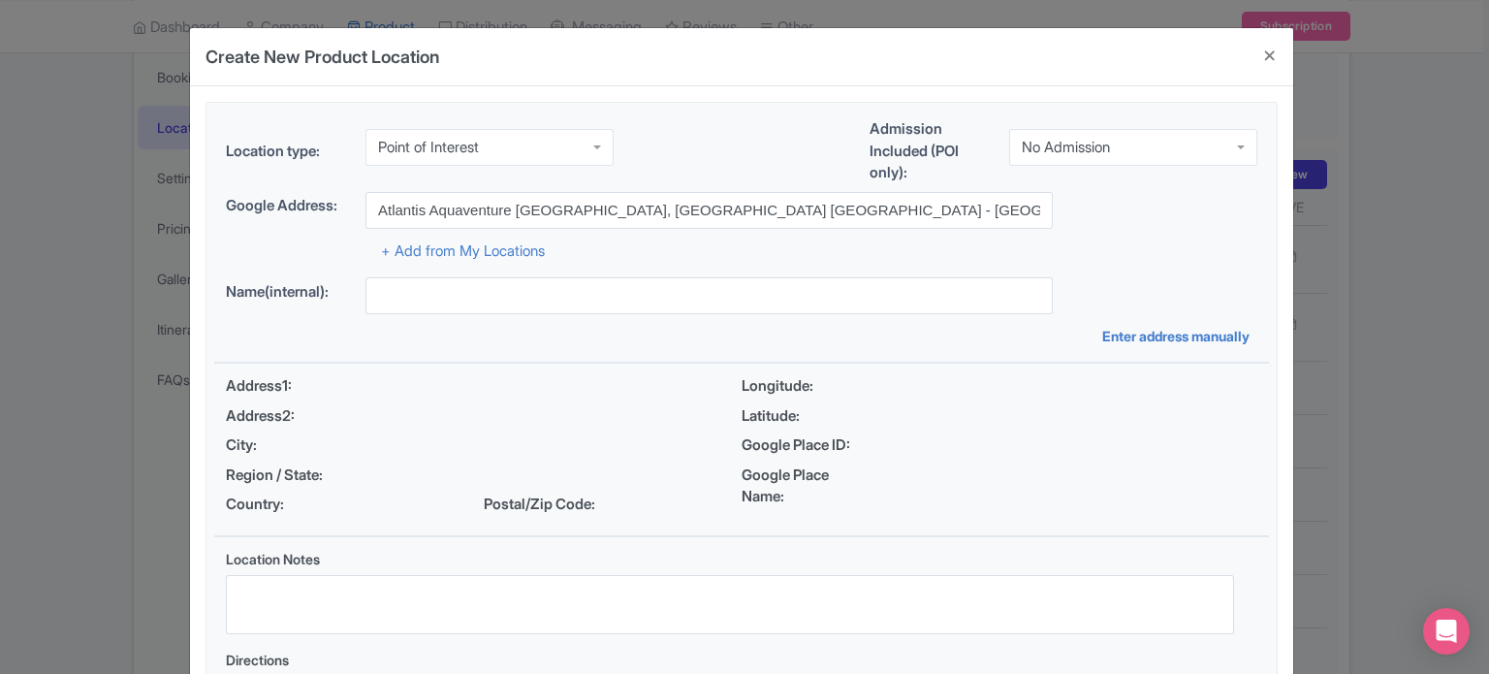
type input "Atlantis Aquaventure Dubai, Atlantis The Palm - Crescent Road - Dubai - United …"
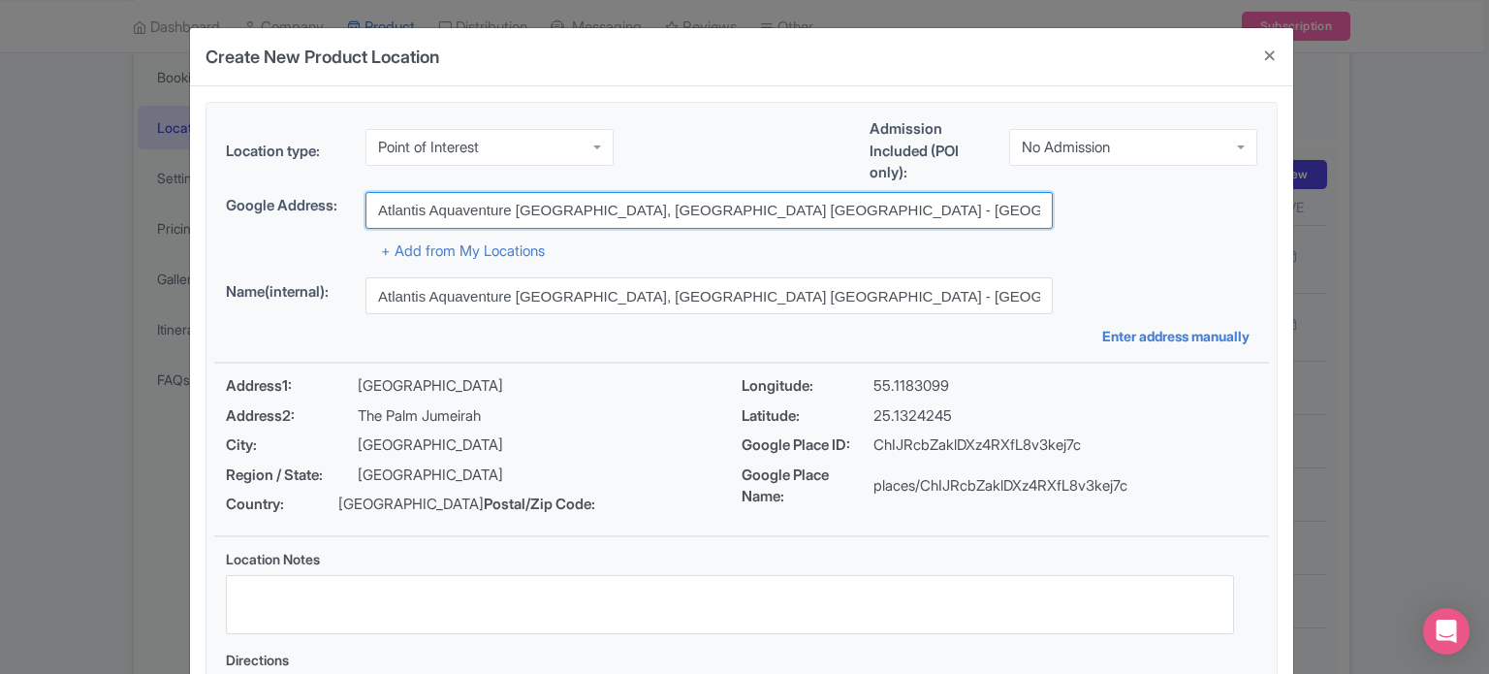
drag, startPoint x: 481, startPoint y: 208, endPoint x: 372, endPoint y: 207, distance: 108.6
click at [372, 207] on input "Atlantis Aquaventure Dubai, Atlantis The Palm - Crescent Road - Dubai - United …" at bounding box center [709, 210] width 687 height 37
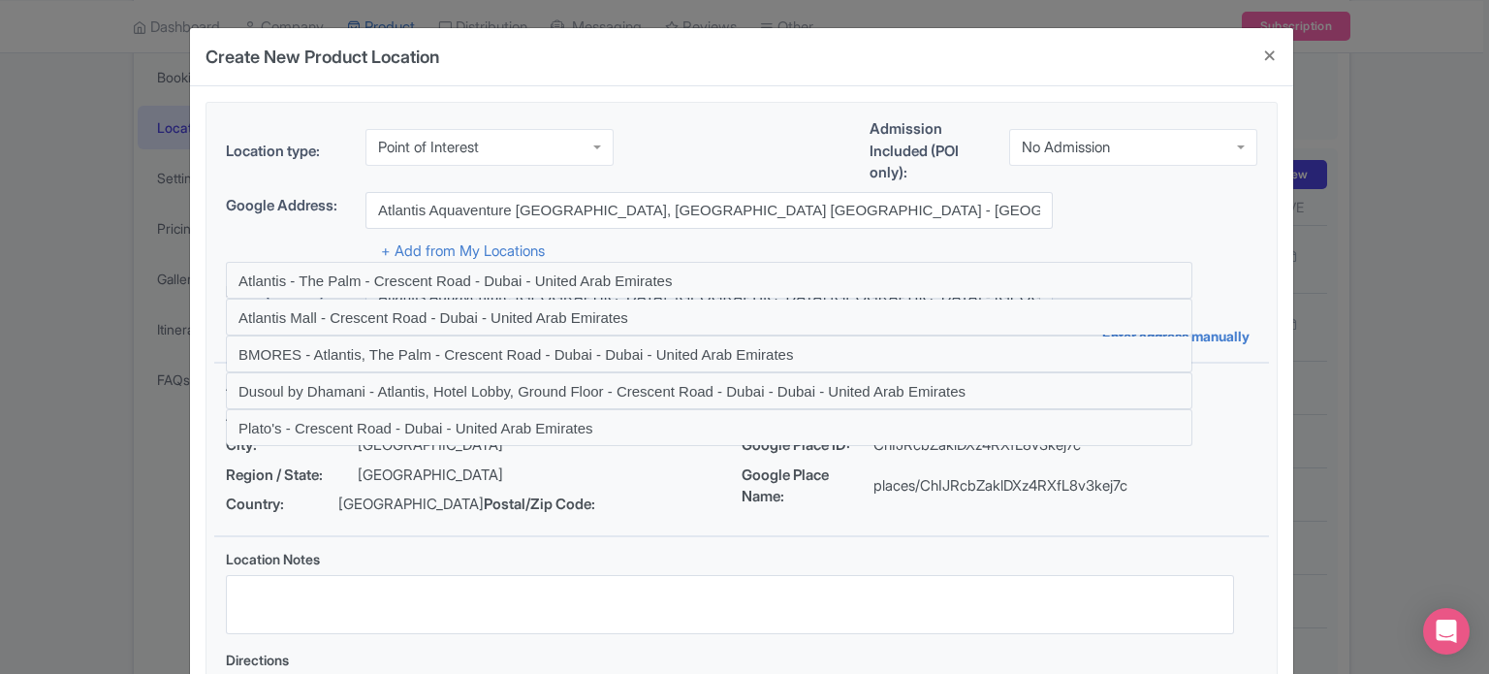
click at [1179, 230] on div "+ Add from My Locations" at bounding box center [742, 246] width 1032 height 34
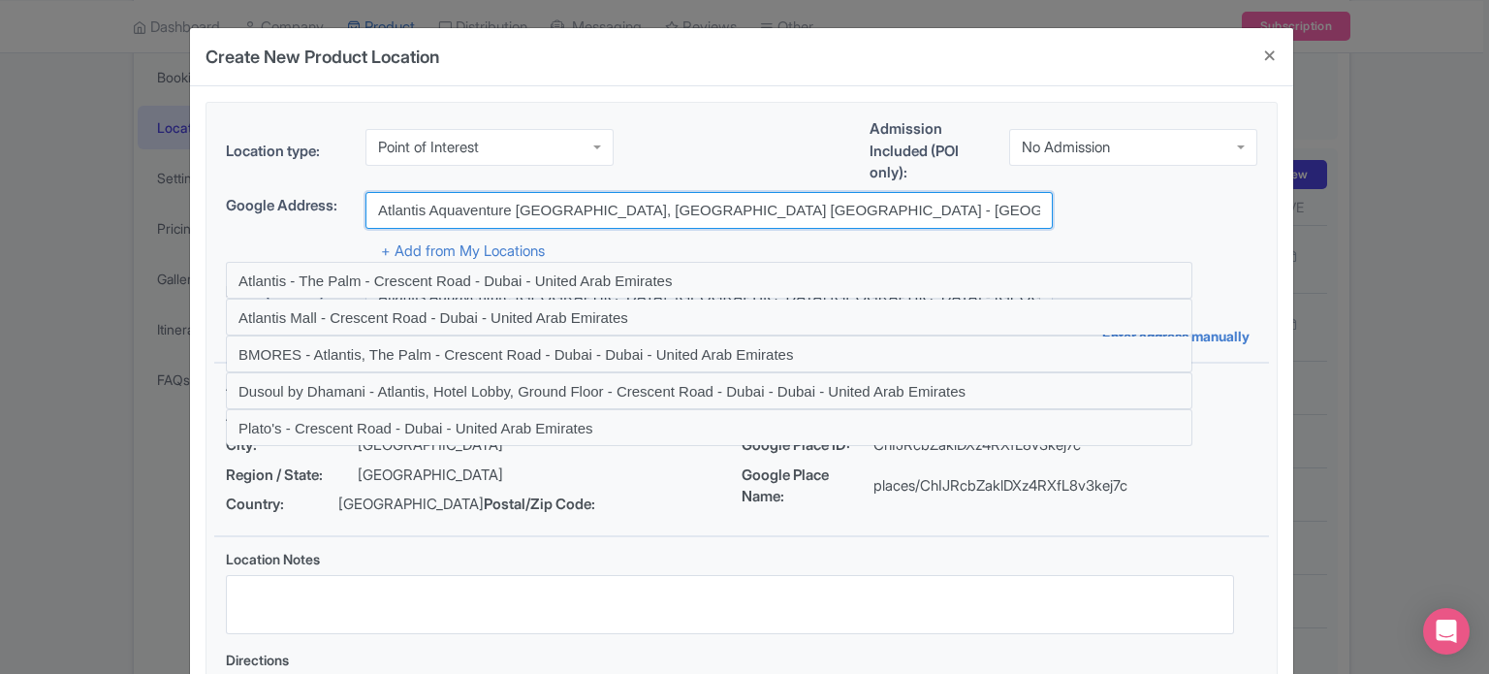
click at [917, 209] on input "Atlantis Aquaventure Dubai, Atlantis The Palm - Crescent Road - Dubai - United …" at bounding box center [709, 210] width 687 height 37
click at [954, 208] on input "Atlantis Aquaventure Dubai, Atlantis The Palm - Crescent Road - Dubai - United …" at bounding box center [709, 210] width 687 height 37
click at [1001, 208] on input "Atlantis Aquaventure Dubai, Atlantis The Palm - Crescent Road - Dubai - United …" at bounding box center [709, 210] width 687 height 37
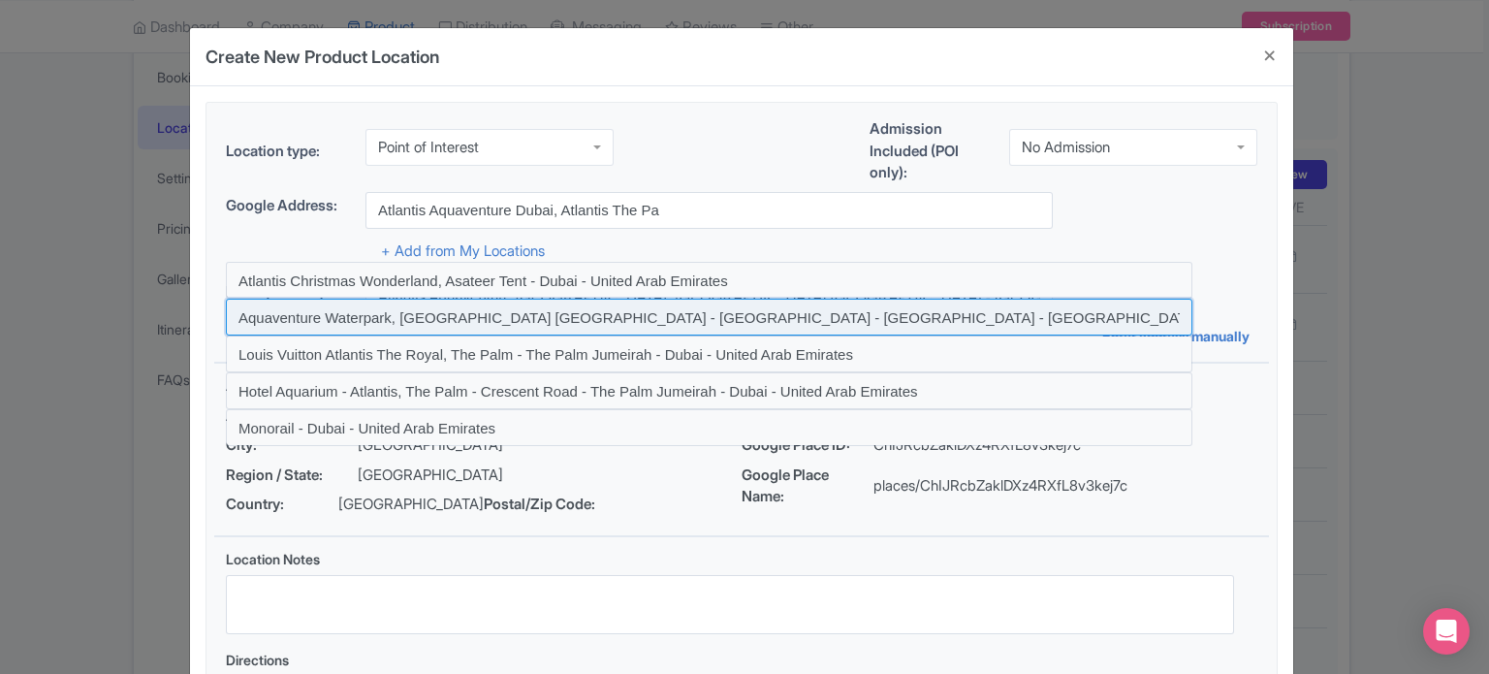
click at [920, 321] on input at bounding box center [709, 317] width 967 height 37
type input "Aquaventure Waterpark, Atlantis The Palm - Crescent Road - The Palm Jumeirah - …"
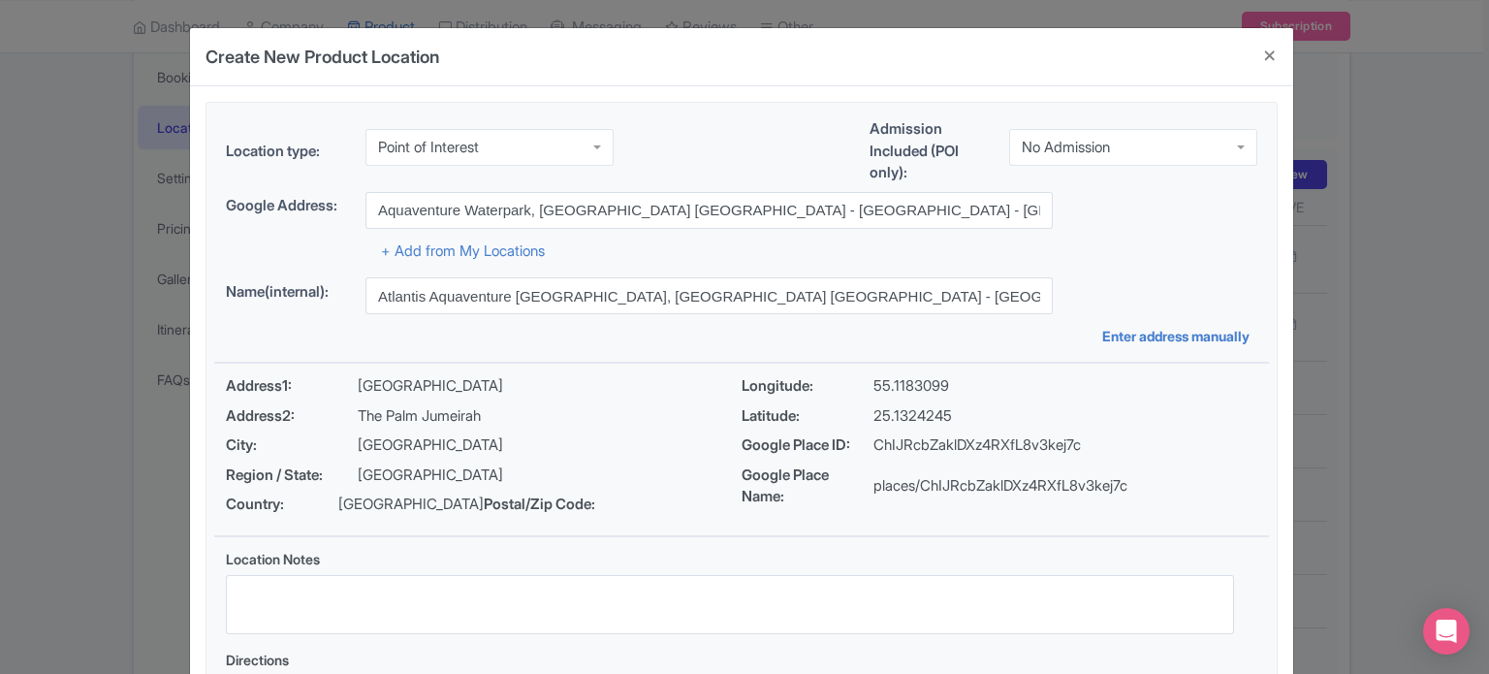
type input "Aquaventure Waterpark, Atlantis The Palm - Crescent Road - The Palm Jumeirah - …"
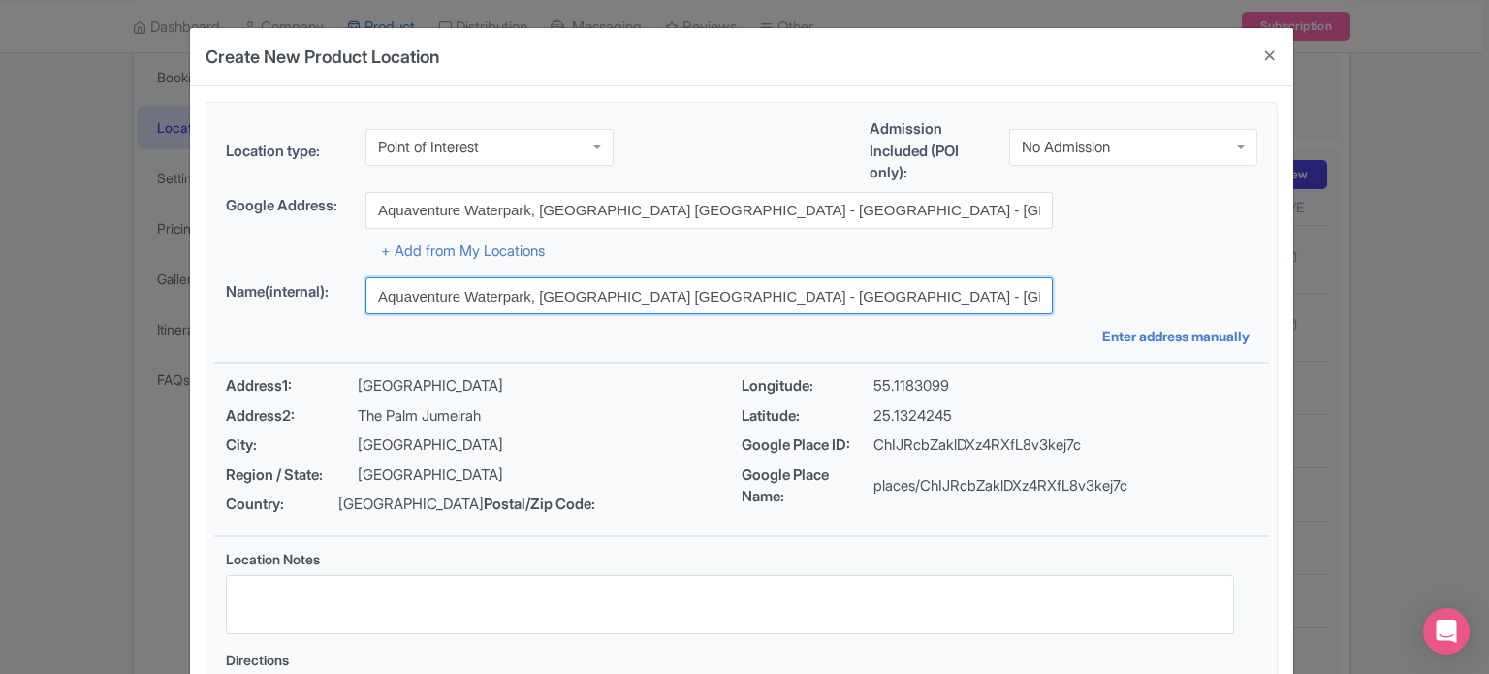
click at [731, 295] on input "Aquaventure Waterpark, Atlantis The Palm - Crescent Road - The Palm Jumeirah - …" at bounding box center [709, 295] width 687 height 37
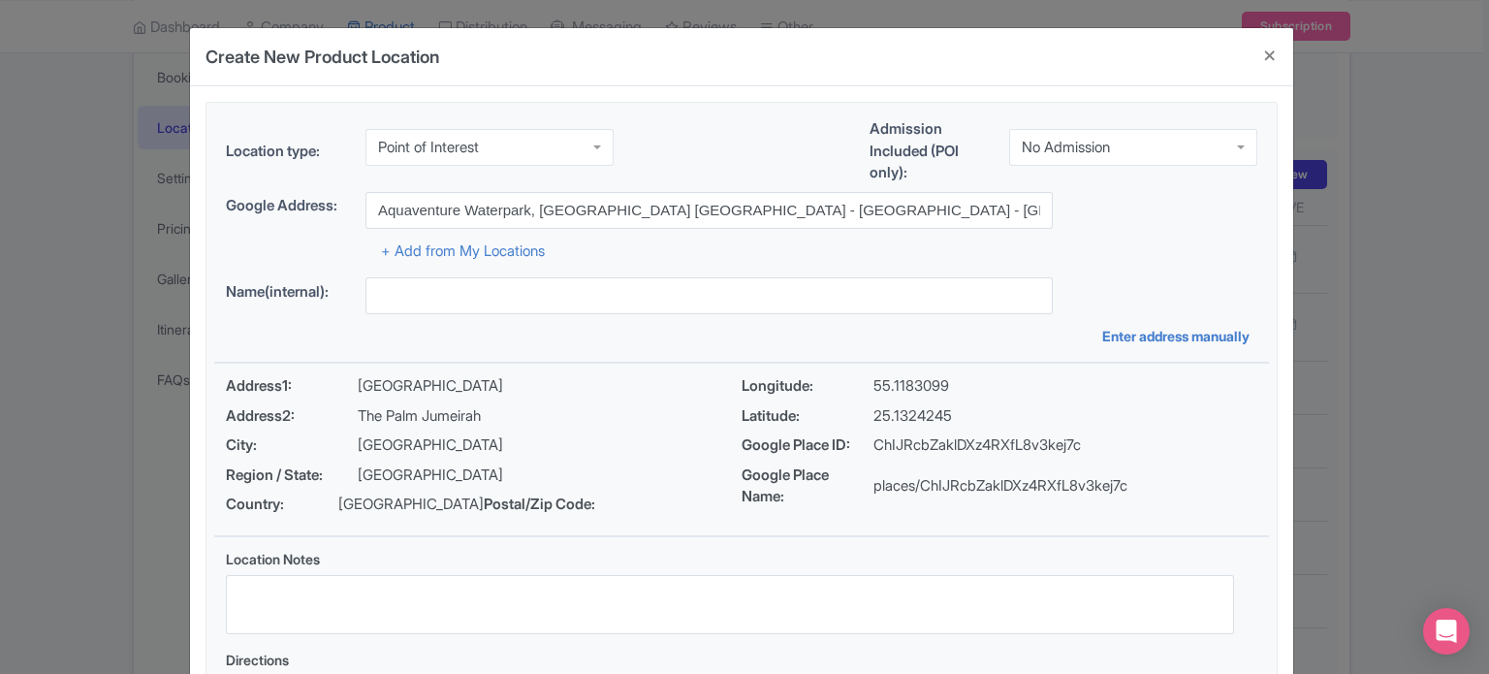
click at [1106, 223] on div "Google Address: Aquaventure Waterpark, Atlantis The Palm - Crescent Road - The …" at bounding box center [742, 210] width 1032 height 37
click at [1124, 147] on div "No Admission" at bounding box center [1133, 143] width 248 height 37
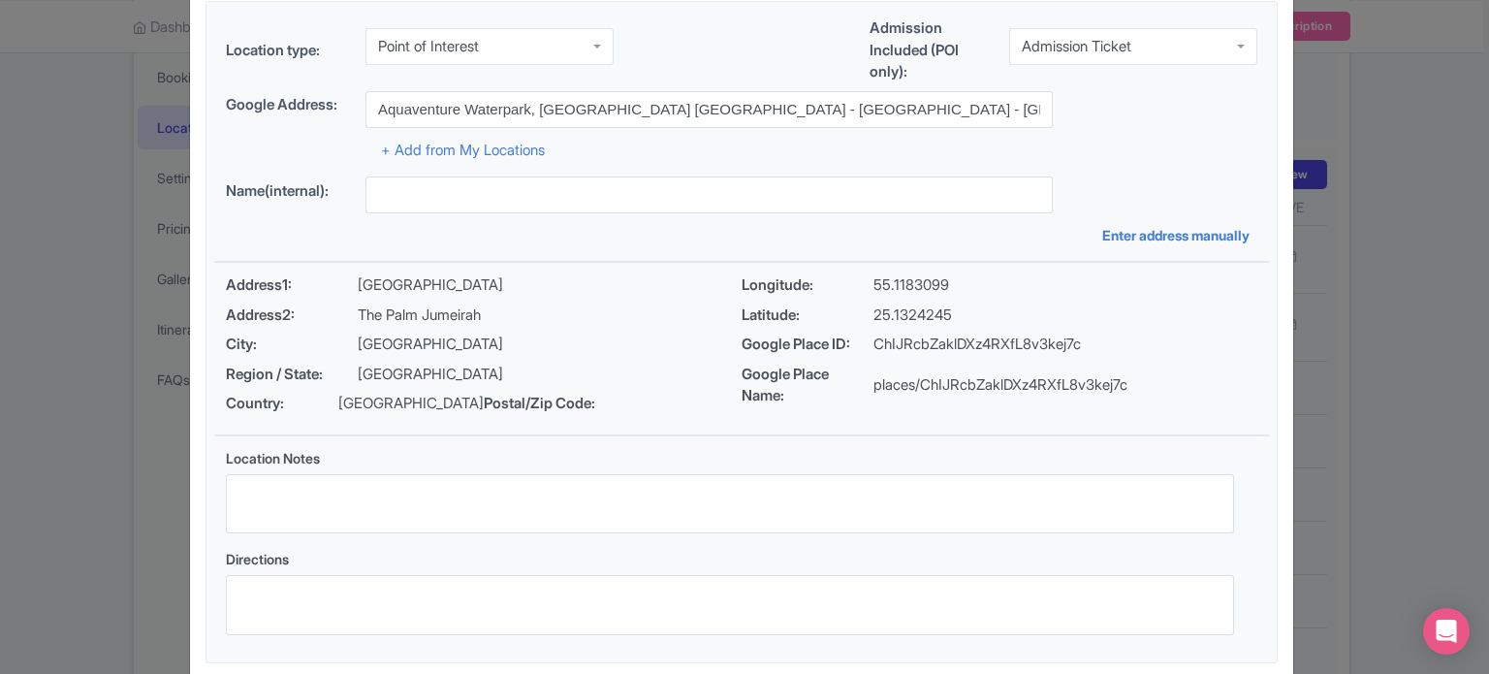
scroll to position [223, 0]
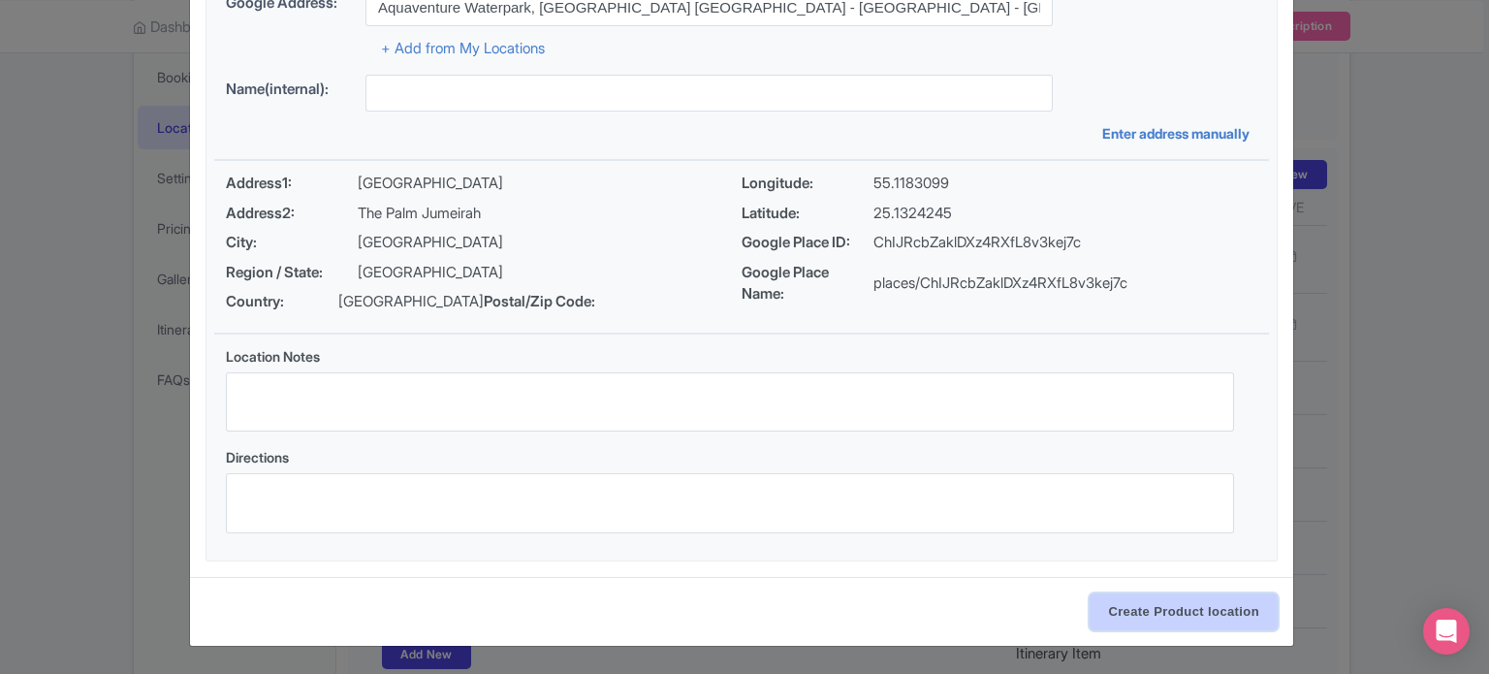
click at [1192, 609] on input "Create Product location" at bounding box center [1184, 611] width 188 height 37
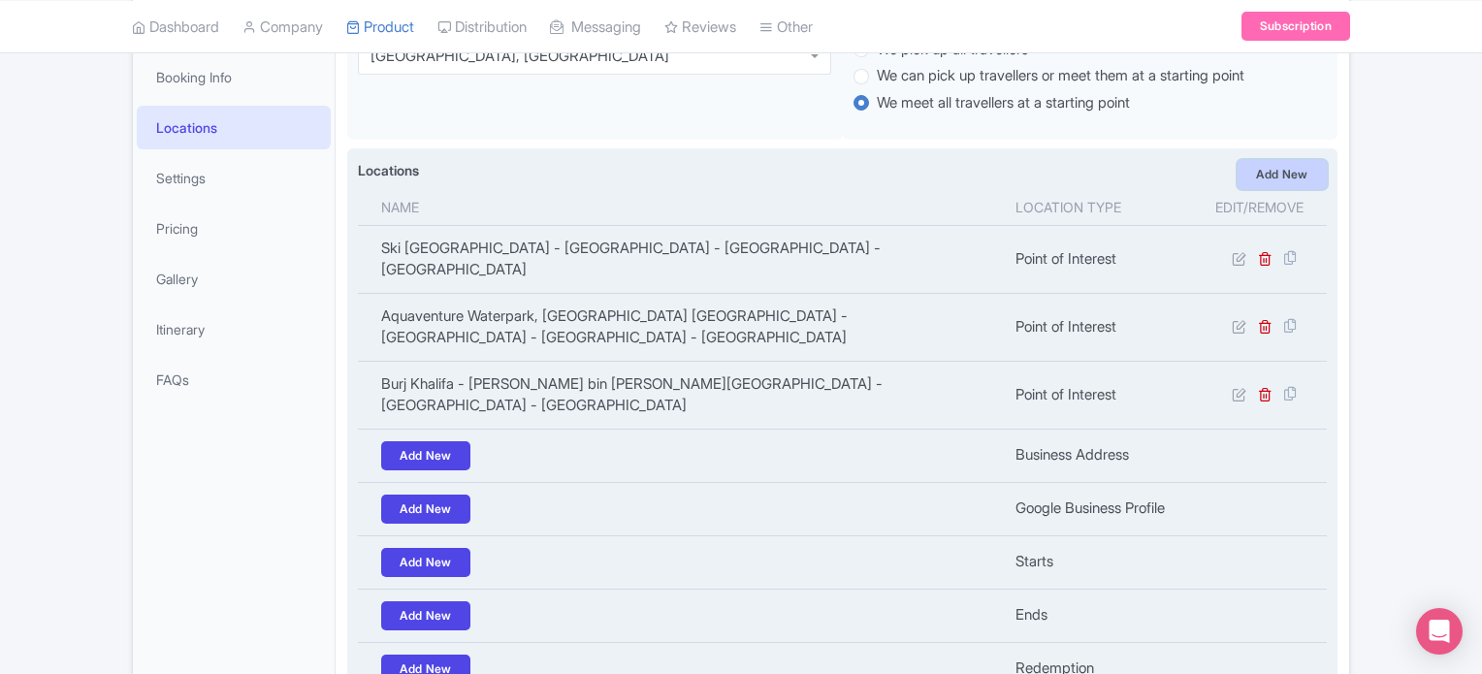
click at [1295, 166] on link "Add New" at bounding box center [1281, 174] width 89 height 29
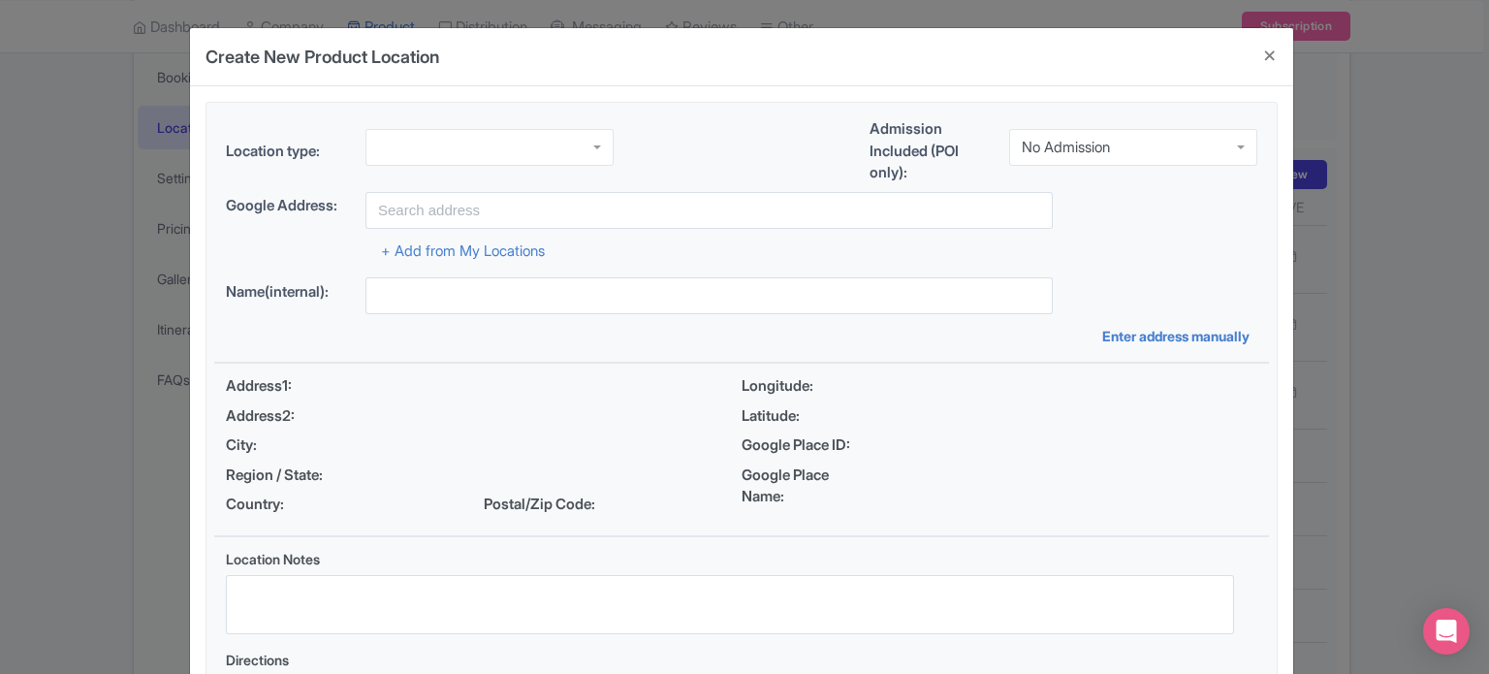
click at [546, 143] on div at bounding box center [490, 147] width 248 height 37
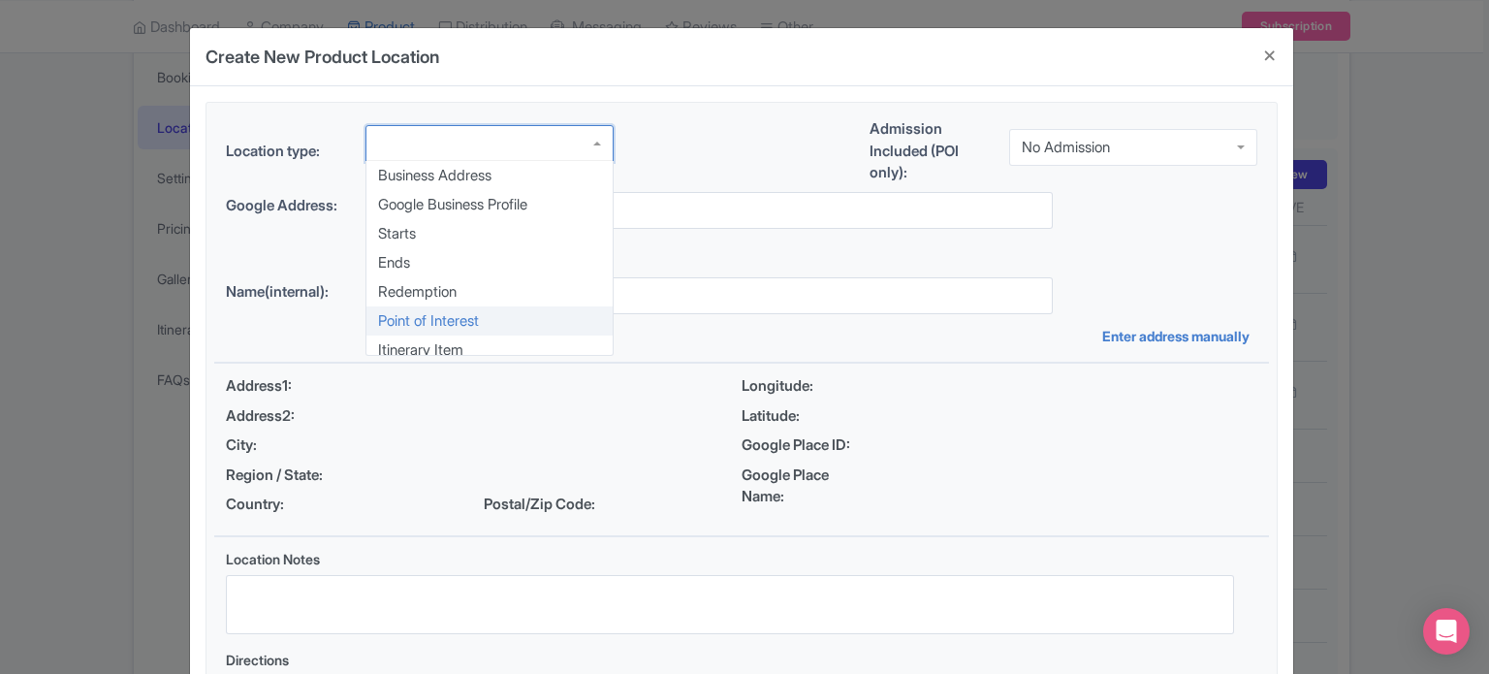
scroll to position [0, 0]
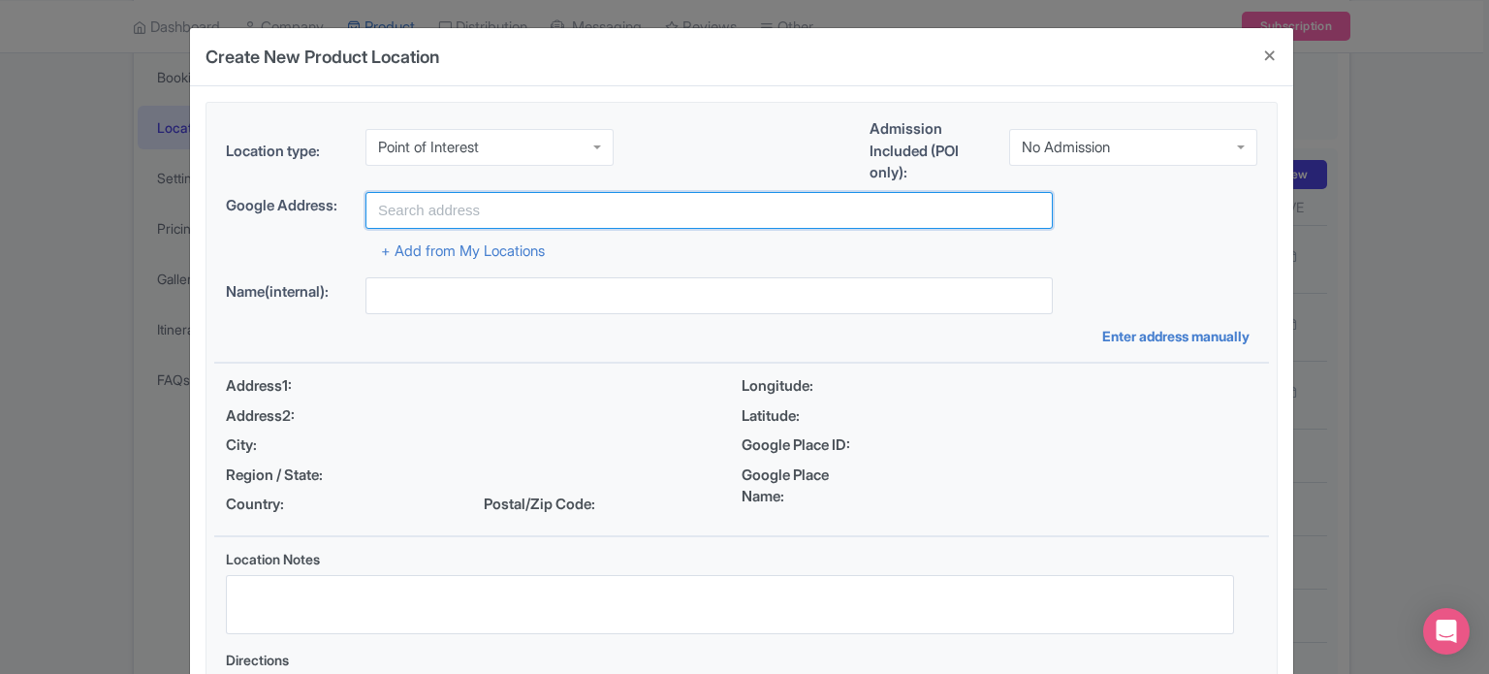
click at [601, 209] on input "text" at bounding box center [709, 210] width 687 height 37
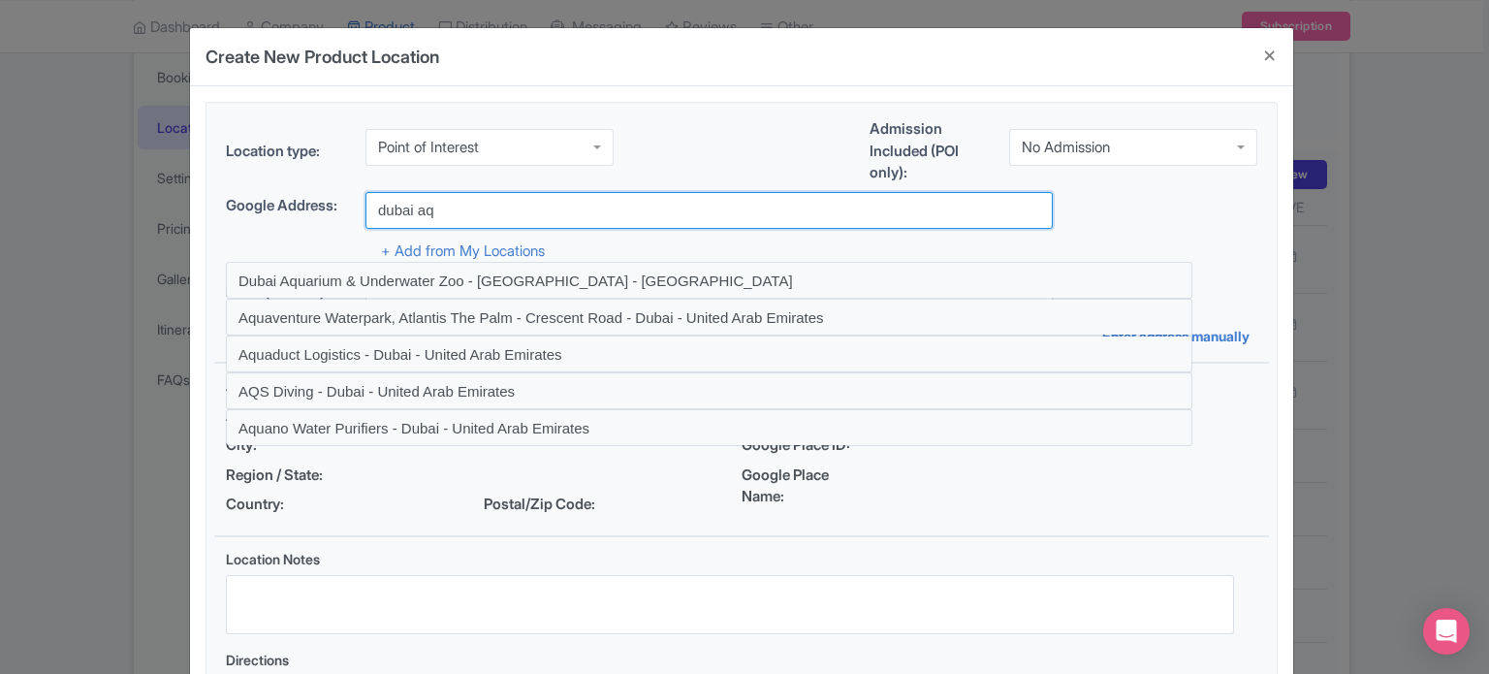
type input "Dubai Aquarium & Underwater Zoo - Dubai - United Arab Emirates"
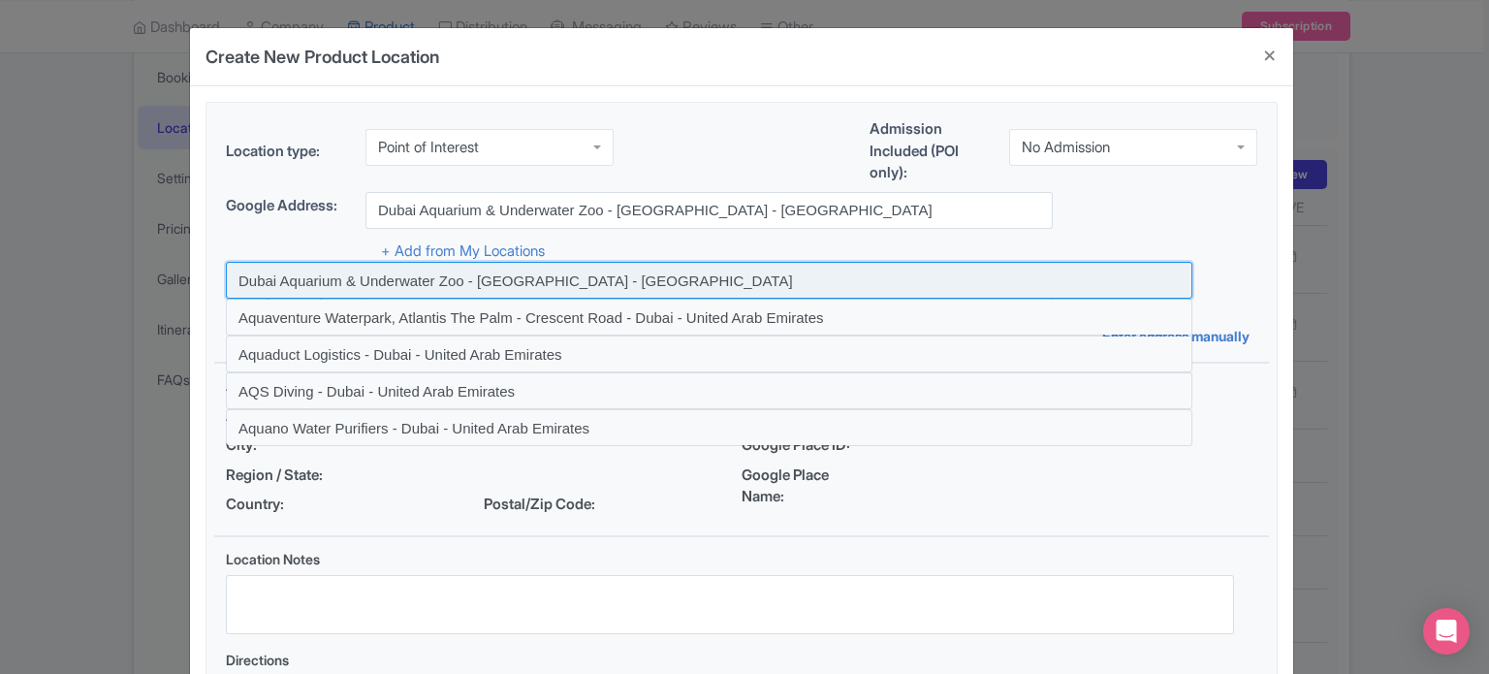
click at [586, 281] on input at bounding box center [709, 280] width 967 height 37
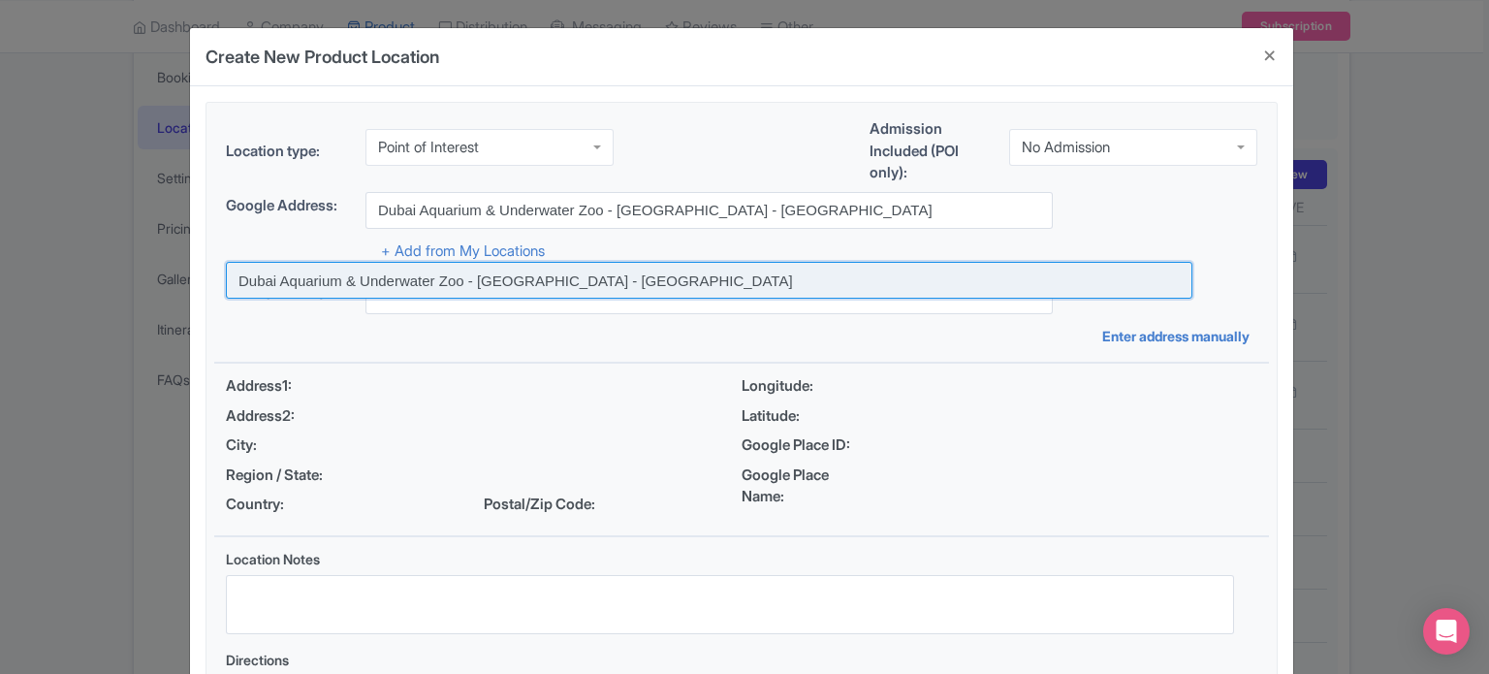
click at [620, 280] on input at bounding box center [709, 280] width 967 height 37
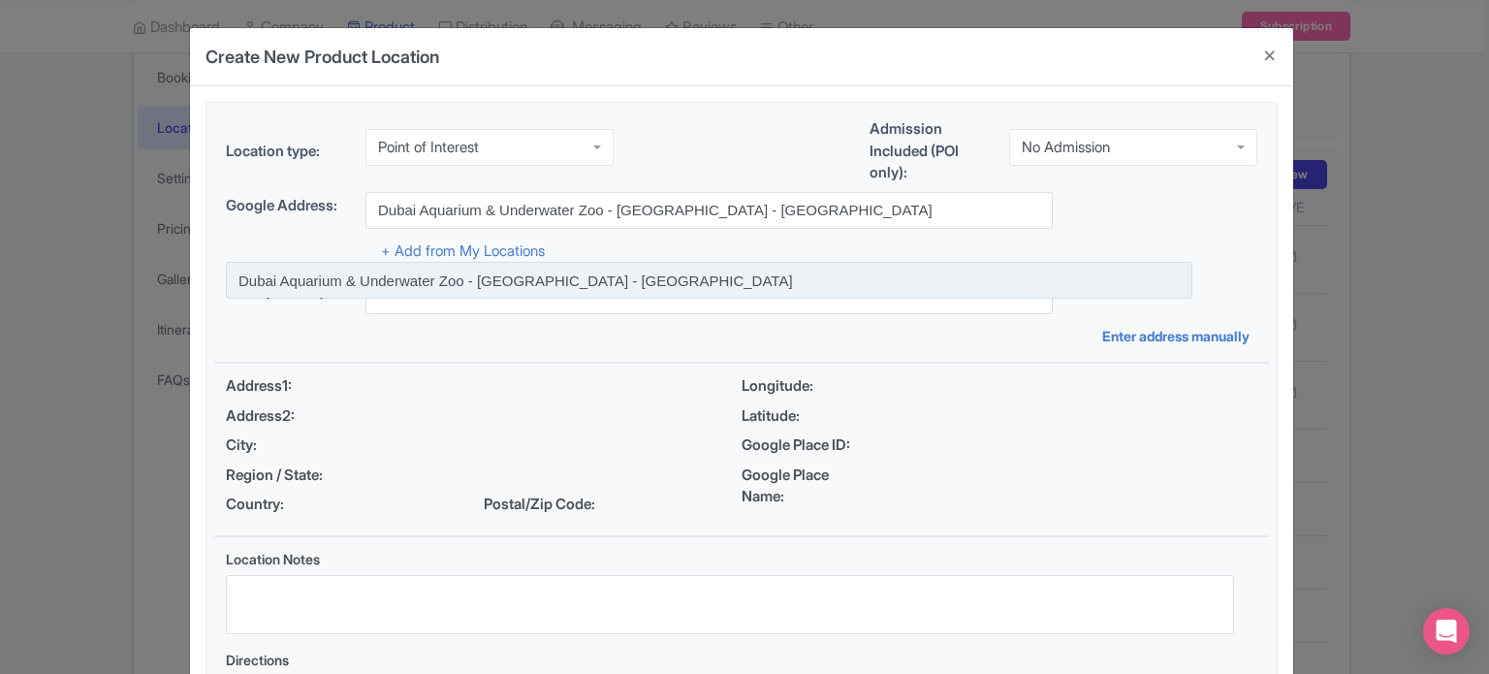
type input "Dubai Aquarium & Underwater Zoo - Dubai - United Arab Emirates"
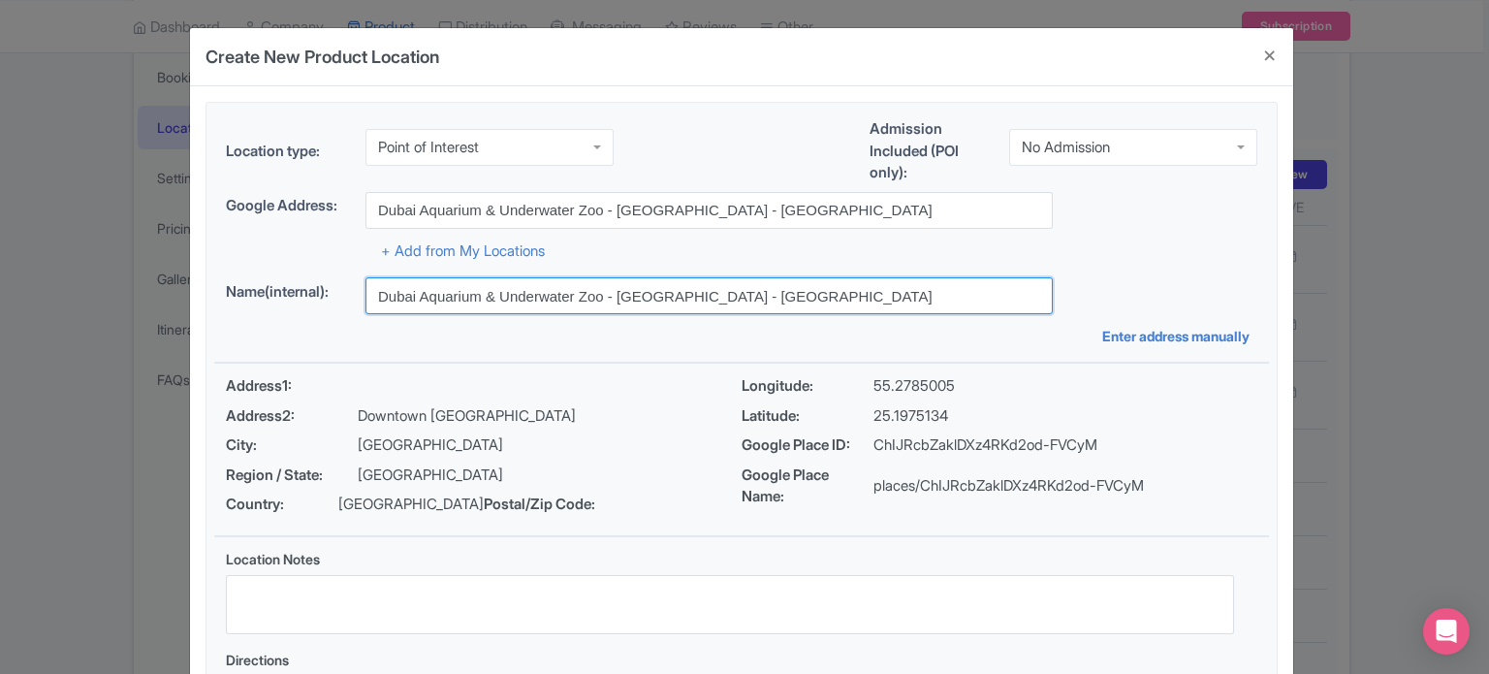
click at [620, 280] on input "Dubai Aquarium & Underwater Zoo - Dubai - United Arab Emirates" at bounding box center [709, 295] width 687 height 37
click at [620, 280] on input "Dubai Aquarium & Underwater Zoo - [GEOGRAPHIC_DATA] - [GEOGRAPHIC_DATA]" at bounding box center [709, 295] width 687 height 37
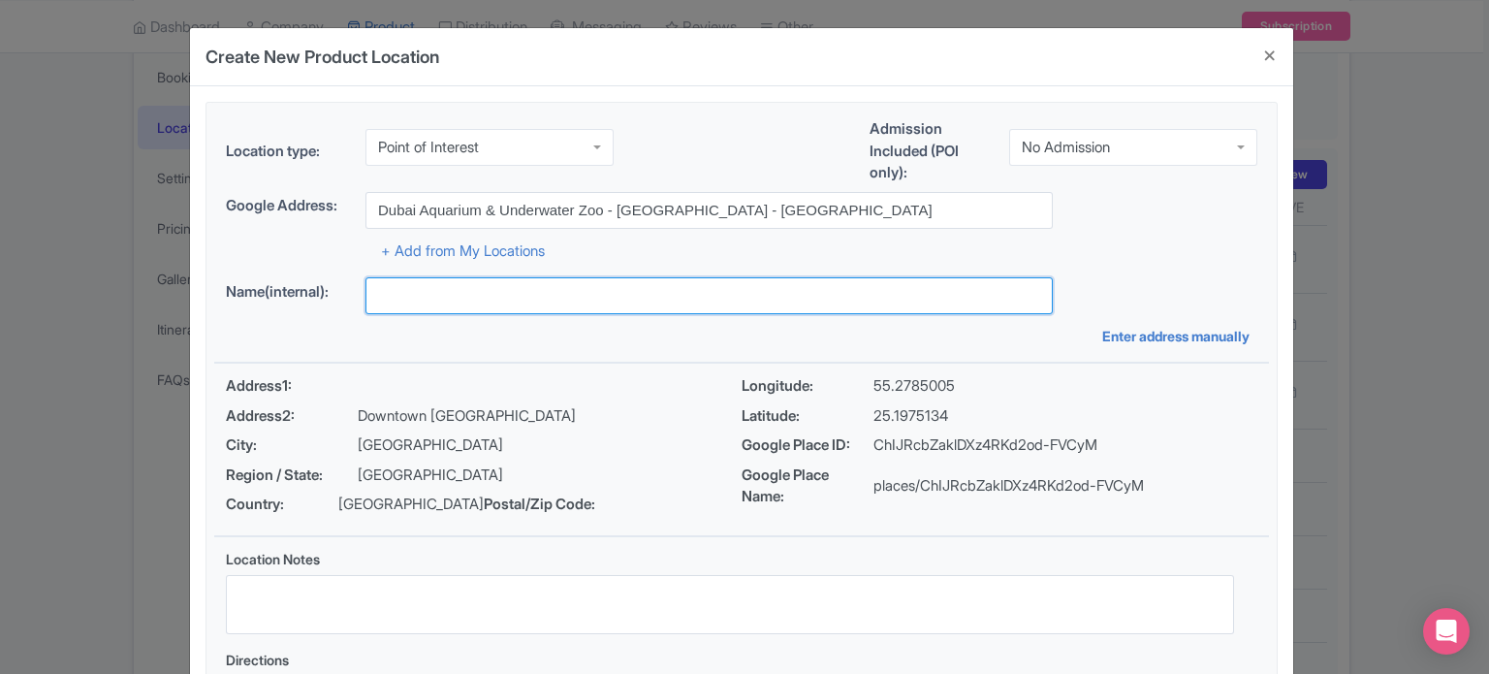
type input "Dubai Aquarium & Underwater Zoo - [GEOGRAPHIC_DATA] - [GEOGRAPHIC_DATA]"
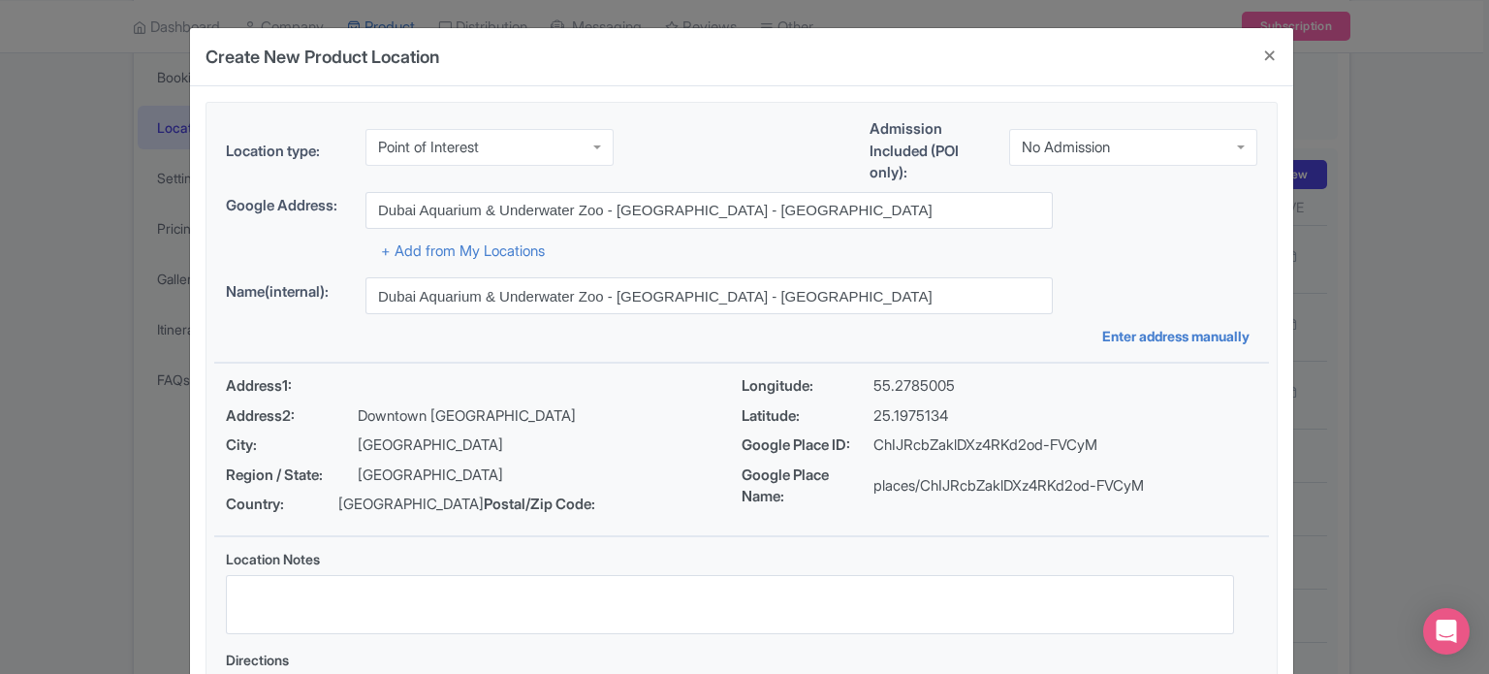
click at [1204, 270] on div "Location type: Point of Interest Point of Interest Business Address Google Busi…" at bounding box center [741, 433] width 1055 height 660
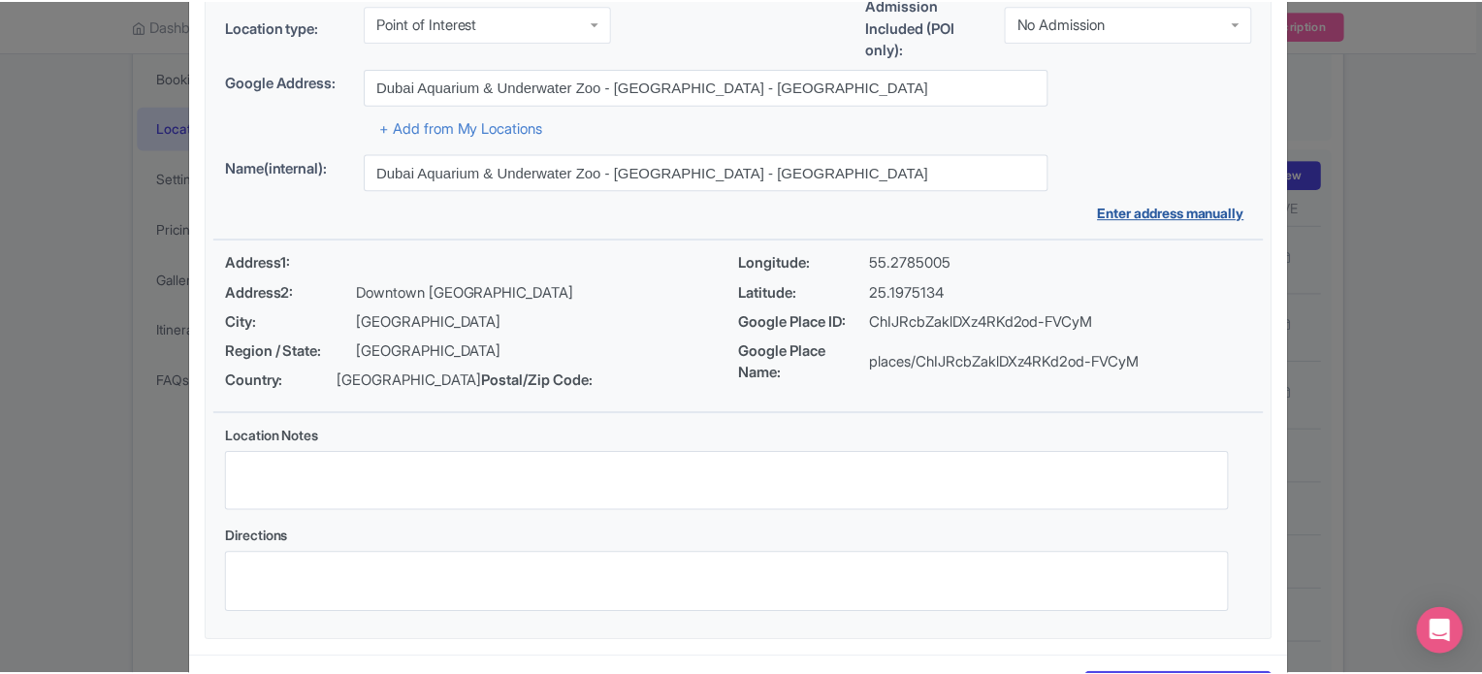
scroll to position [223, 0]
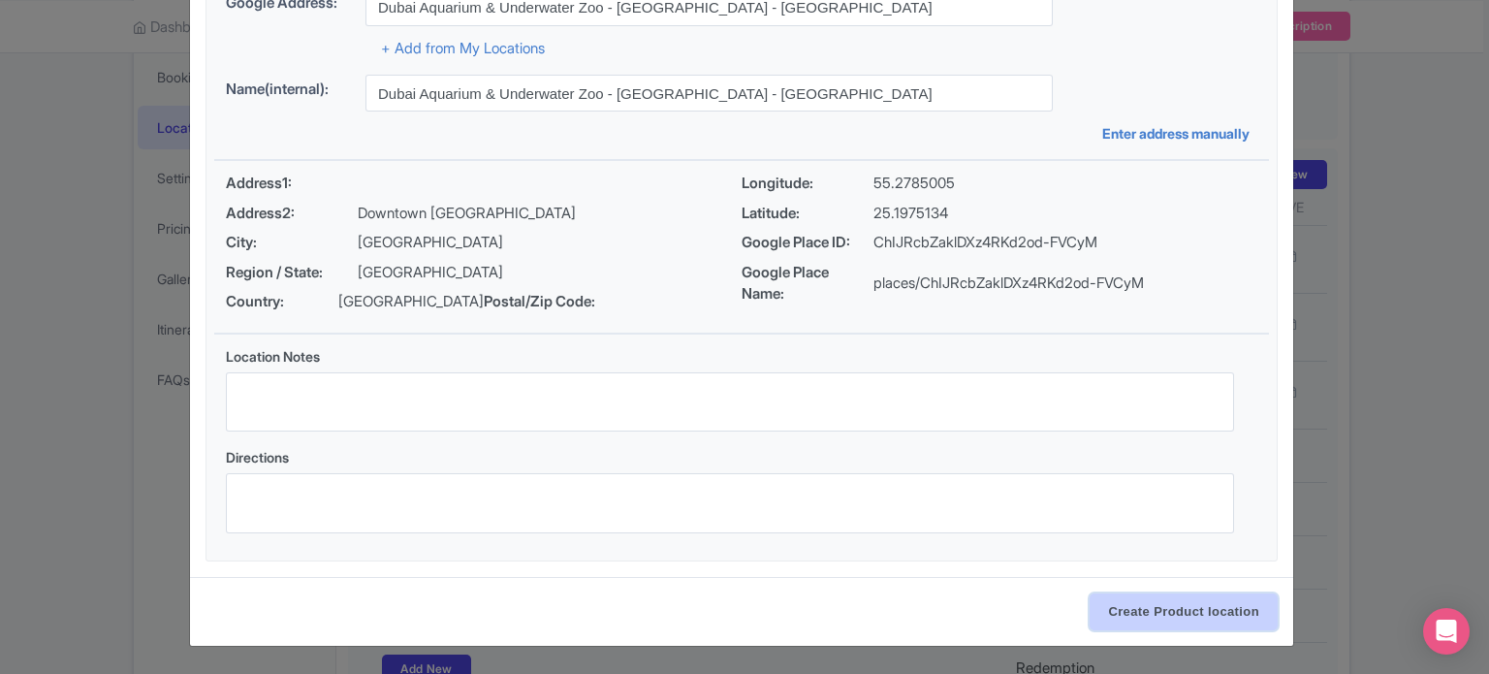
click at [1201, 612] on input "Create Product location" at bounding box center [1184, 611] width 188 height 37
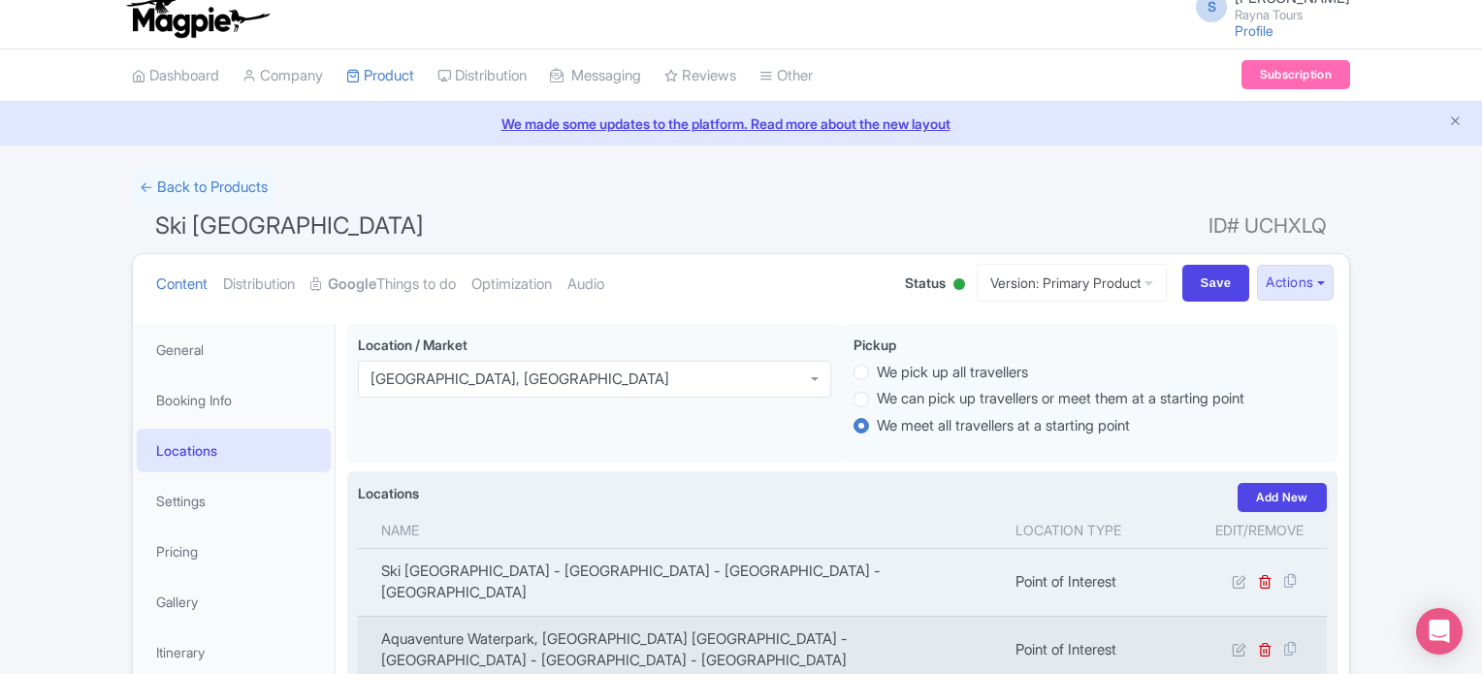
scroll to position [0, 0]
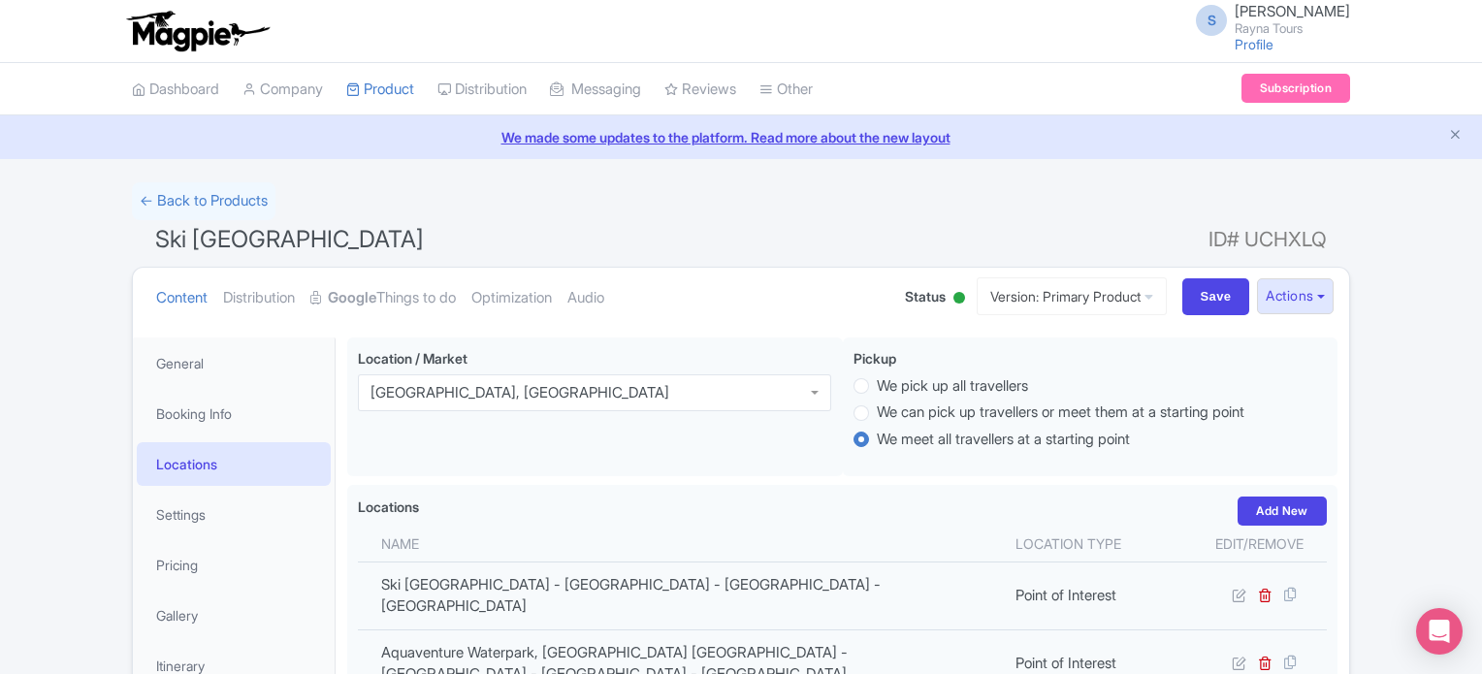
click at [218, 236] on span "Ski Dubai Snow Park" at bounding box center [289, 239] width 269 height 28
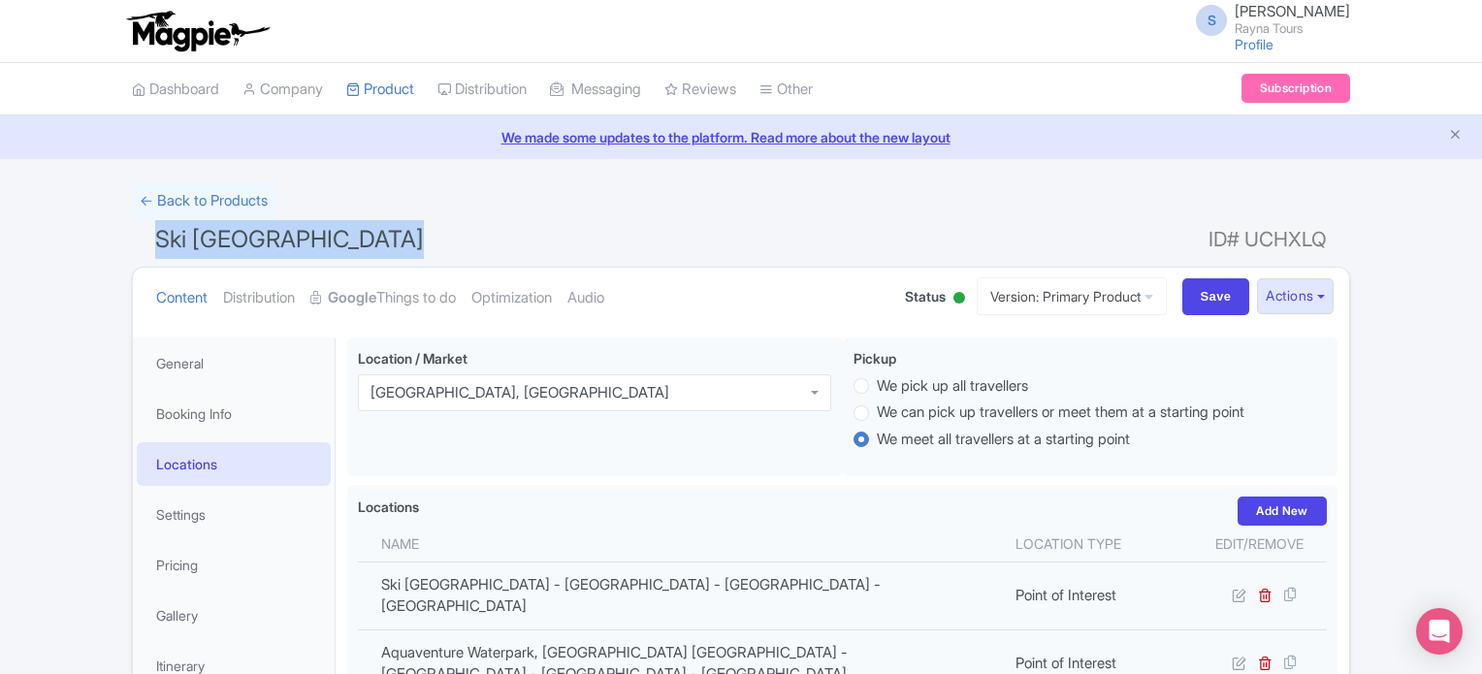
click at [508, 239] on h1 "Ski Dubai Snow Park ID# UCHXLQ" at bounding box center [741, 243] width 1218 height 47
click at [392, 294] on link "Google Things to do" at bounding box center [382, 298] width 145 height 61
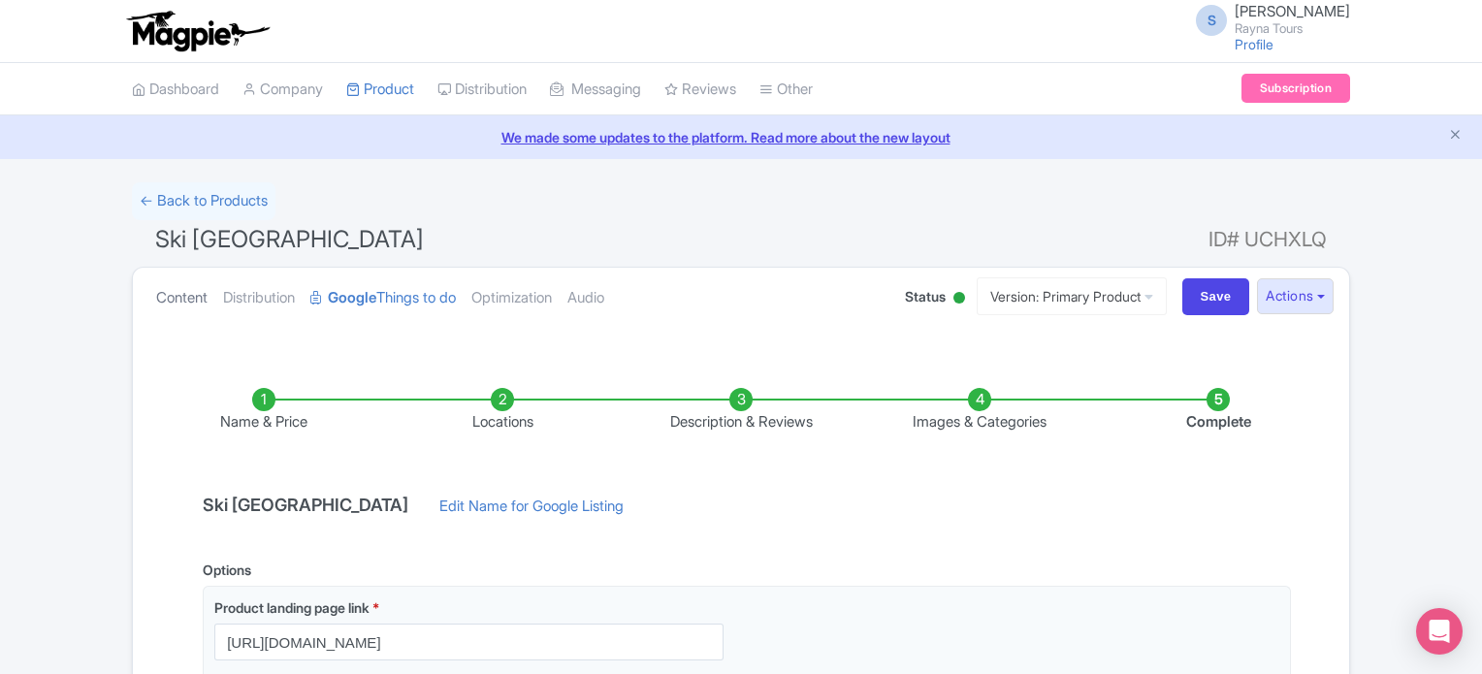
click at [171, 296] on link "Content" at bounding box center [181, 298] width 51 height 61
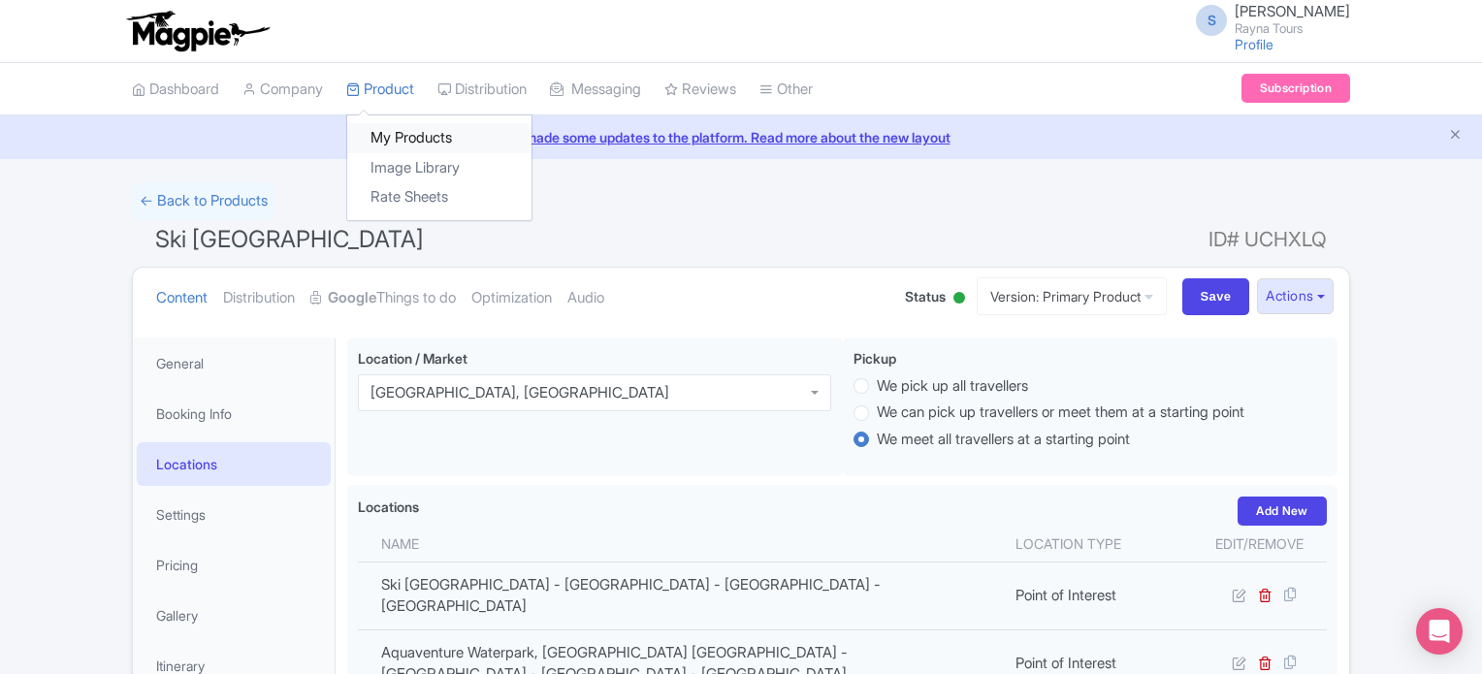
click at [401, 137] on link "My Products" at bounding box center [439, 138] width 184 height 30
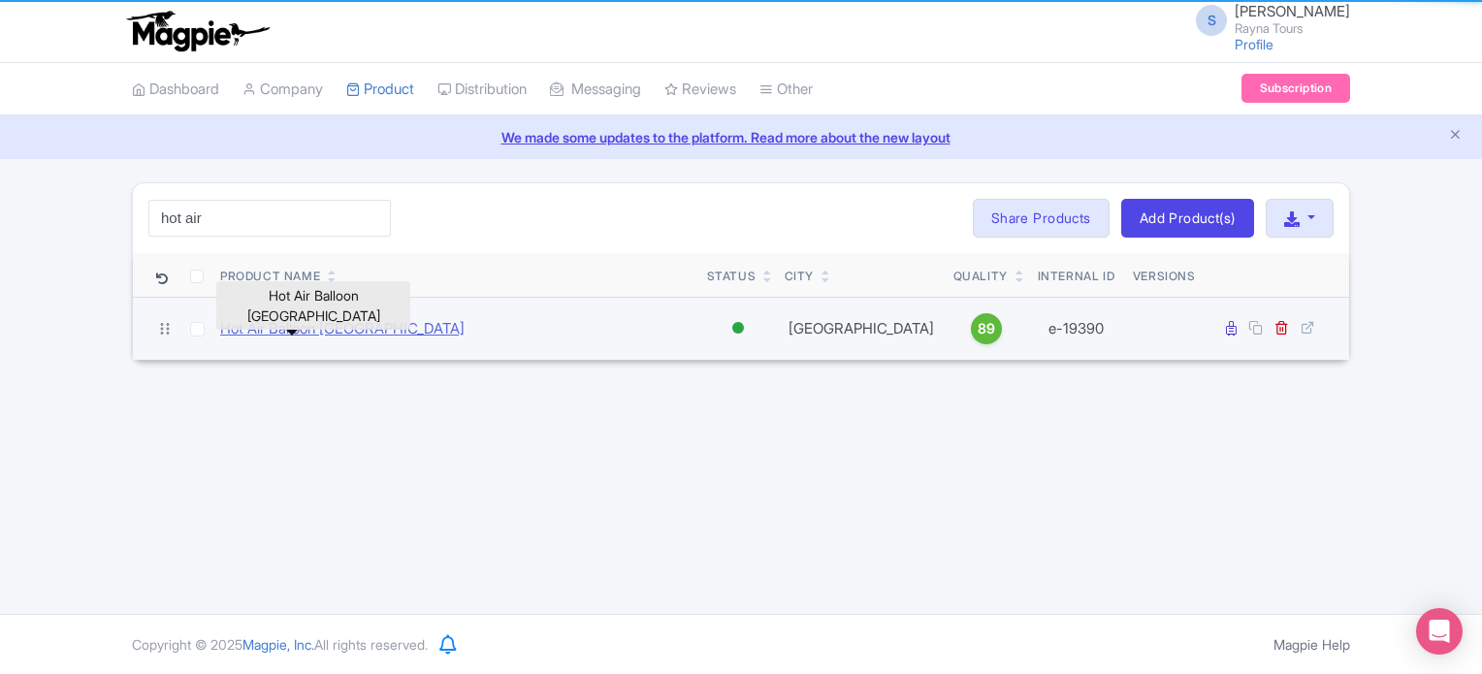
type input "hot air"
click at [337, 335] on link "Hot Air Balloon [GEOGRAPHIC_DATA]" at bounding box center [342, 329] width 244 height 22
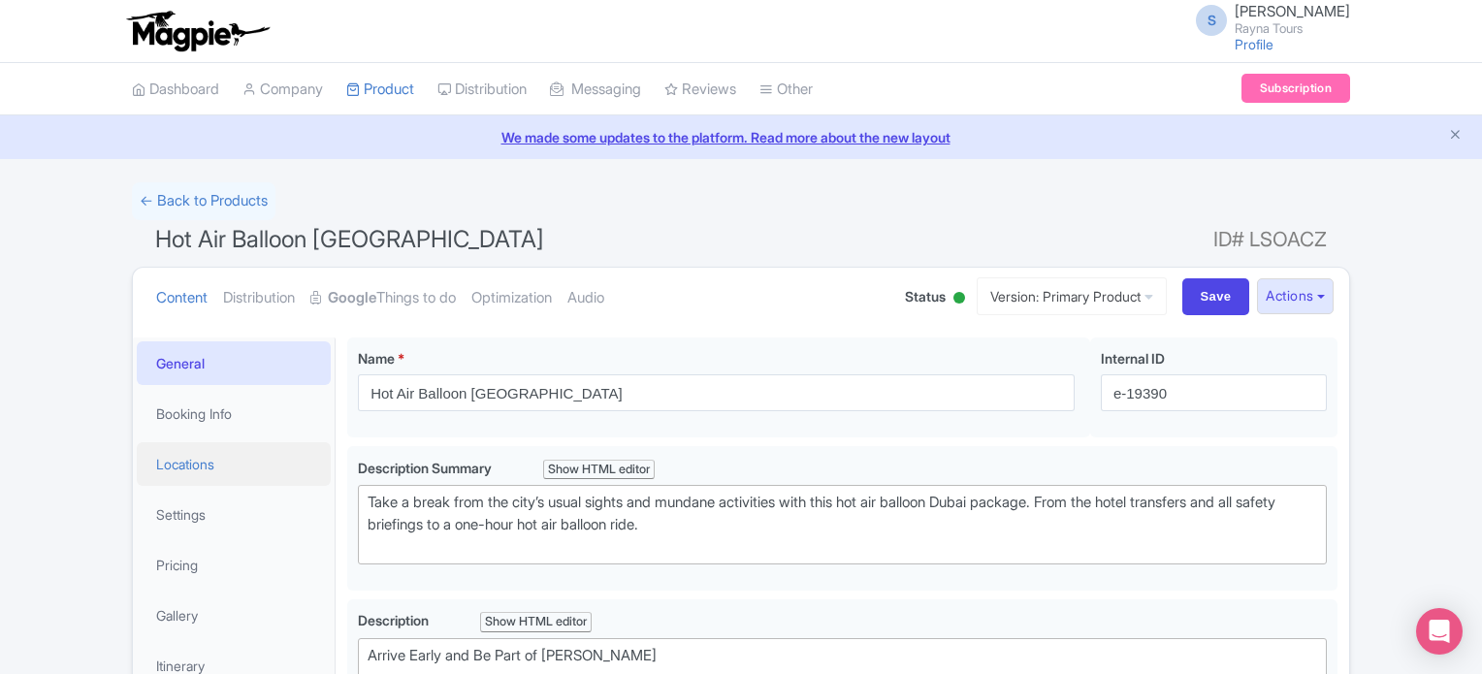
click at [216, 464] on link "Locations" at bounding box center [234, 464] width 194 height 44
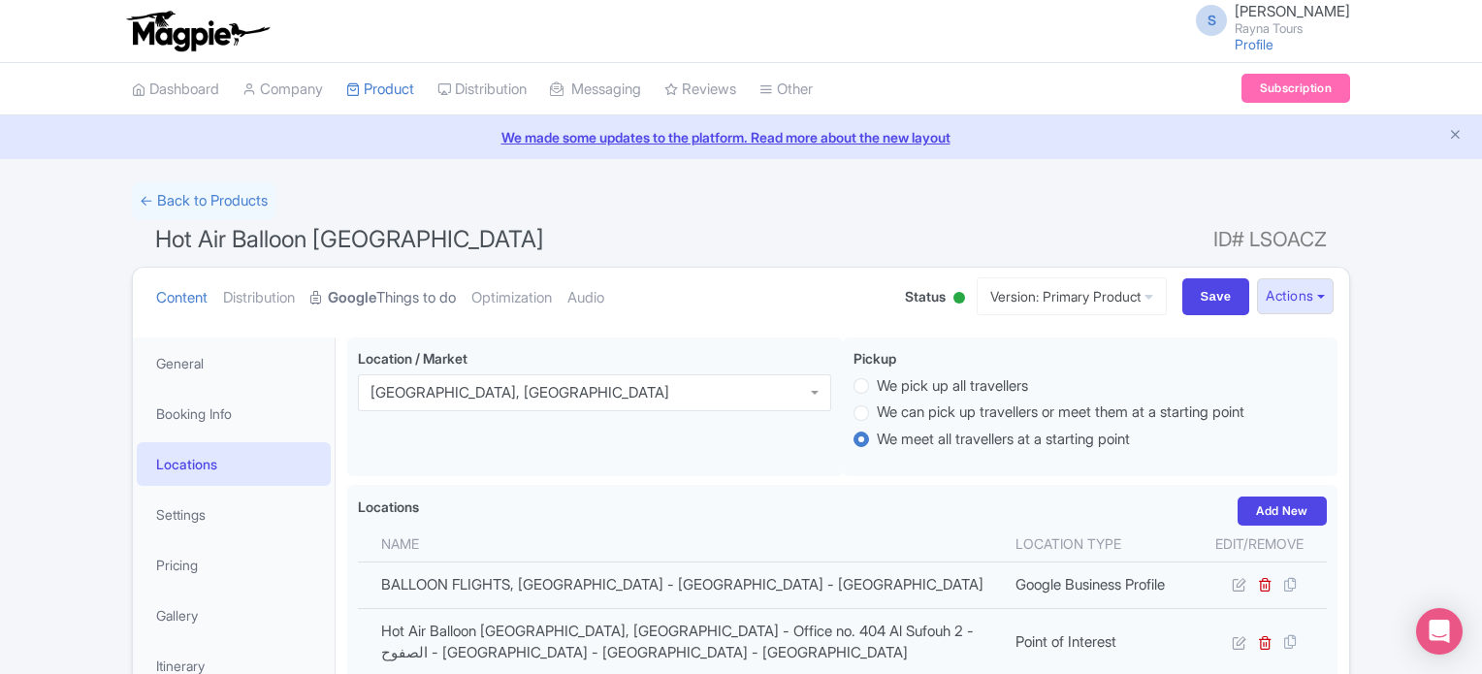
click at [376, 302] on strong "Google" at bounding box center [352, 298] width 48 height 22
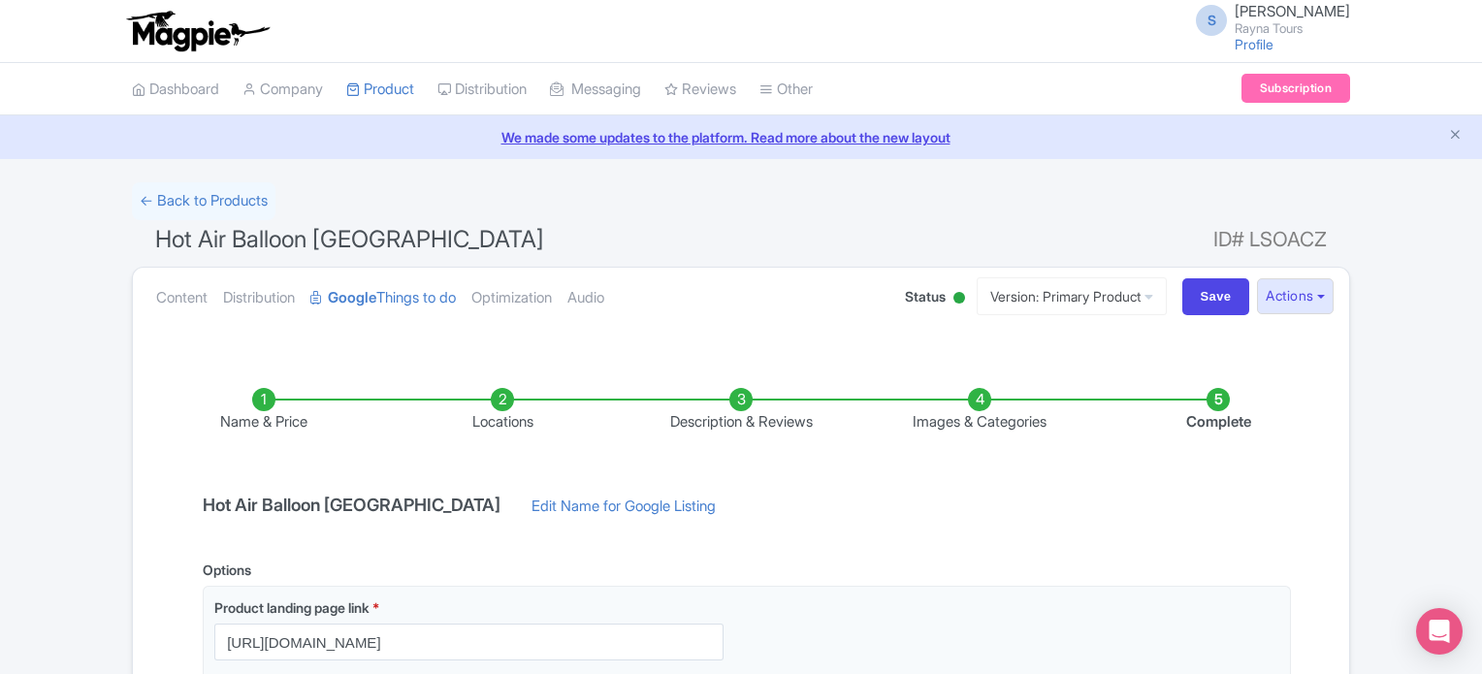
click at [1284, 236] on span "ID# LSOACZ" at bounding box center [1269, 239] width 113 height 39
click at [399, 296] on link "Google Things to do" at bounding box center [382, 298] width 145 height 61
click at [171, 290] on link "Content" at bounding box center [181, 298] width 51 height 61
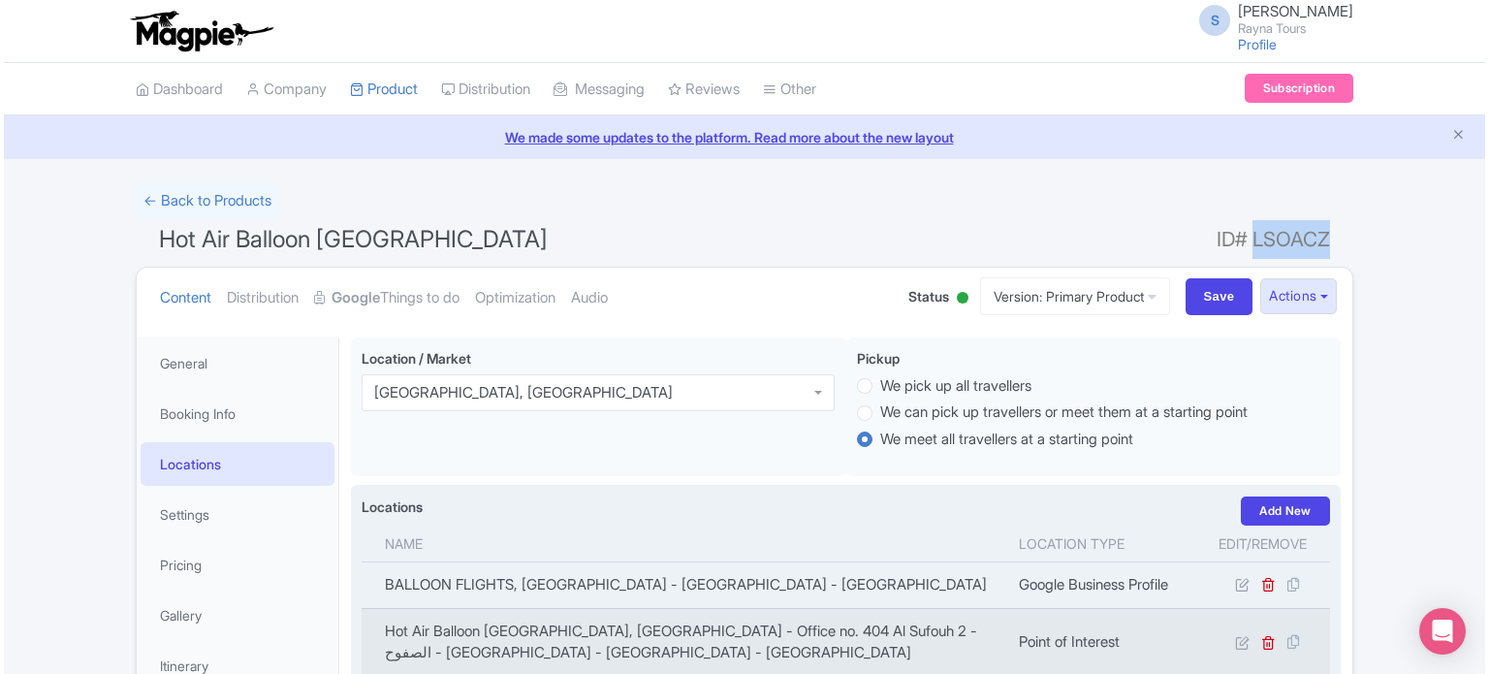
scroll to position [194, 0]
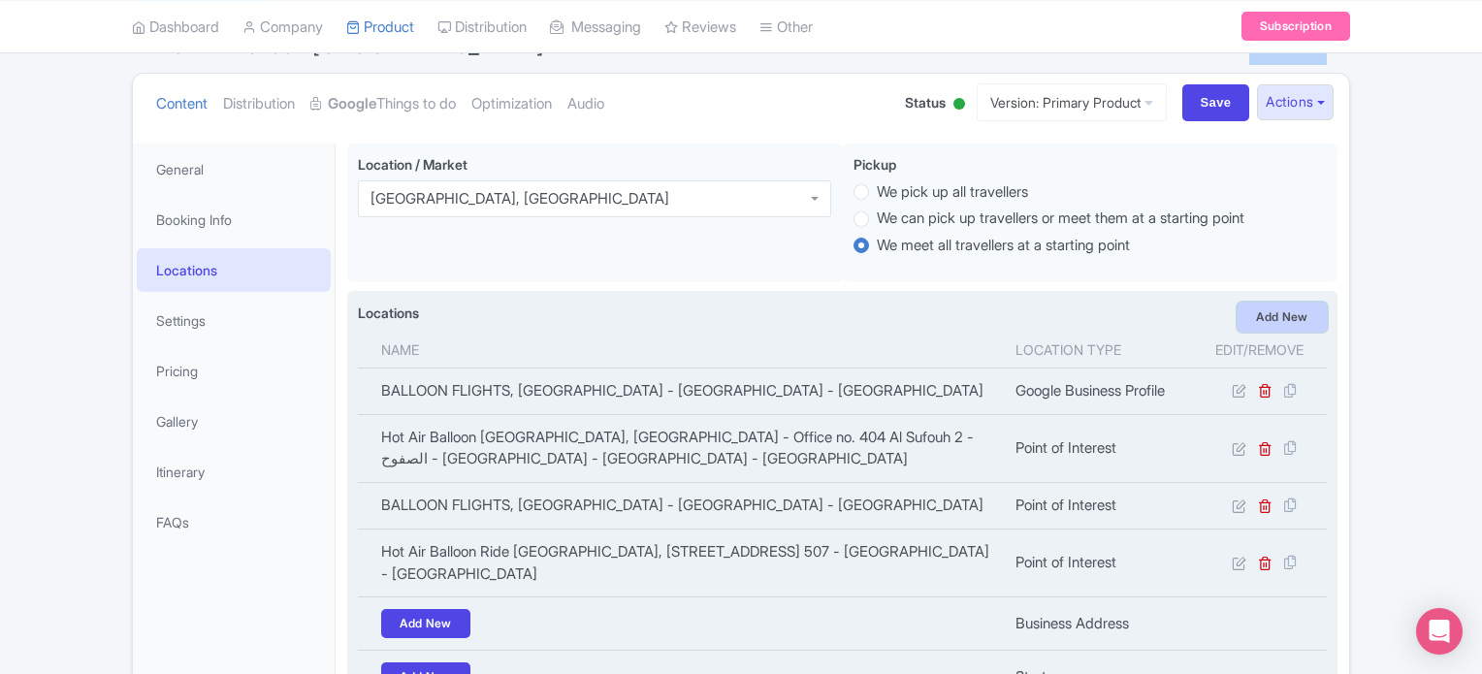
click at [1281, 313] on link "Add New" at bounding box center [1281, 317] width 89 height 29
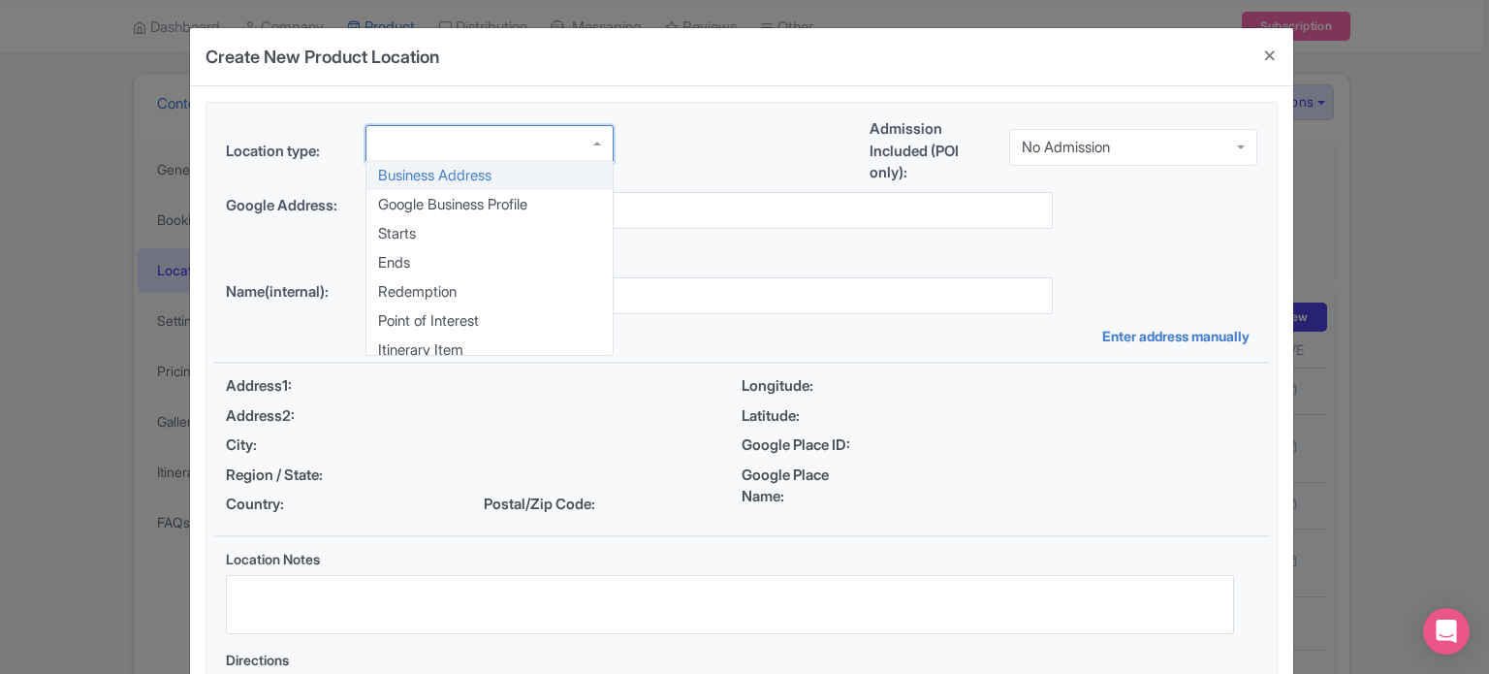
click at [520, 143] on div at bounding box center [490, 143] width 248 height 37
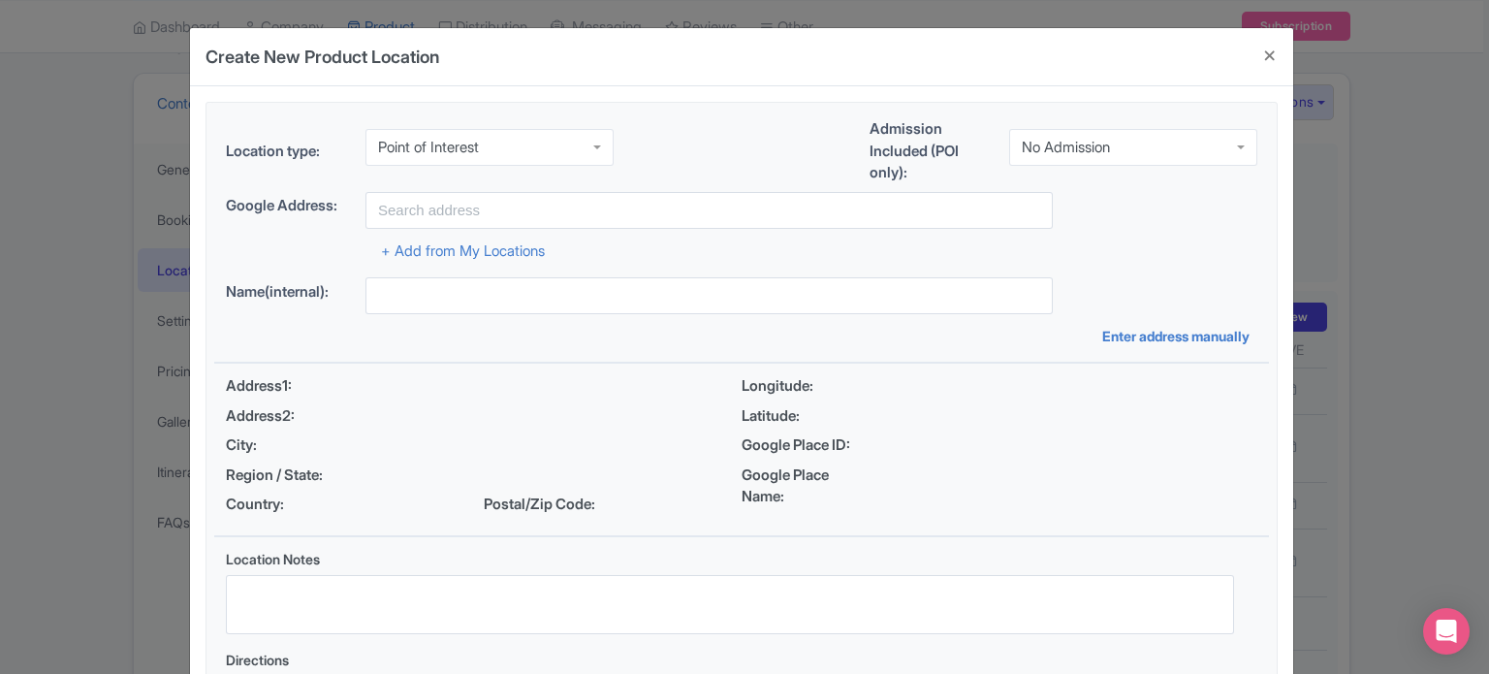
scroll to position [0, 0]
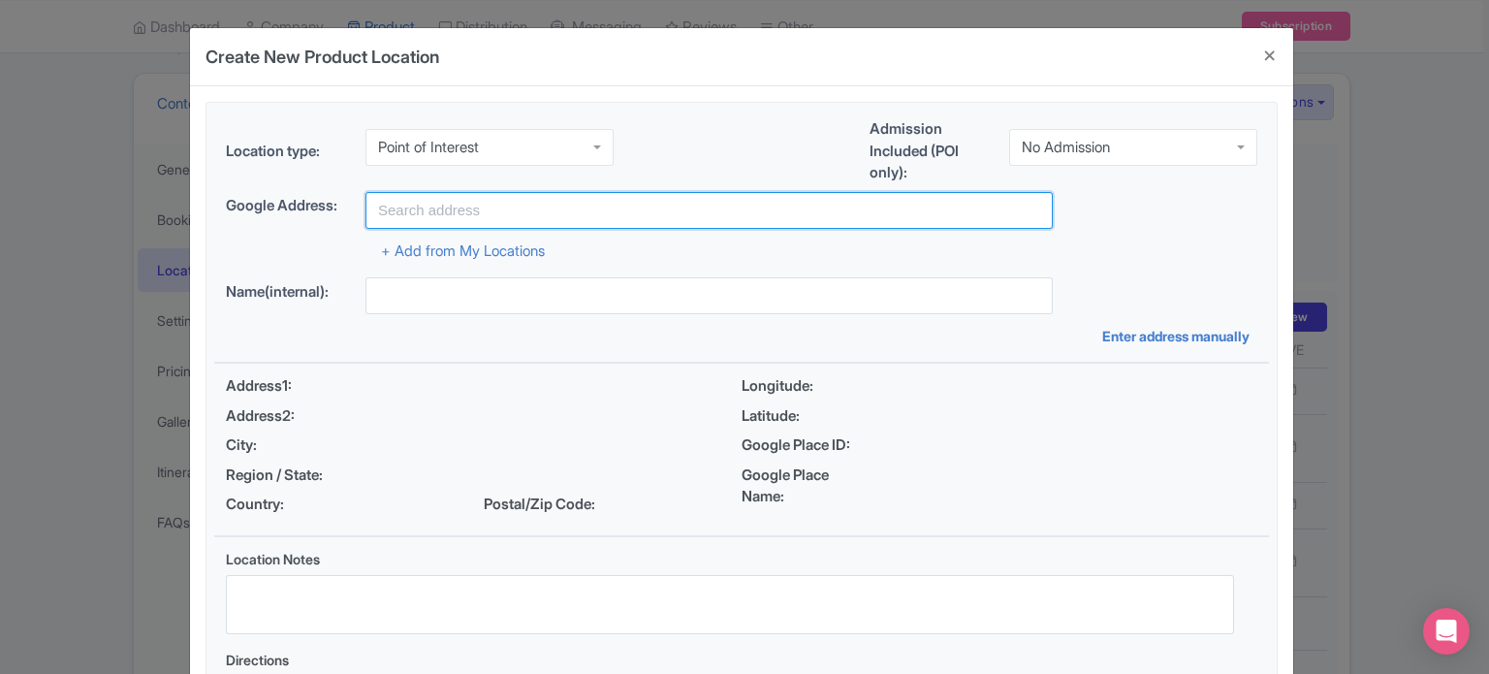
click at [566, 204] on input "text" at bounding box center [709, 210] width 687 height 37
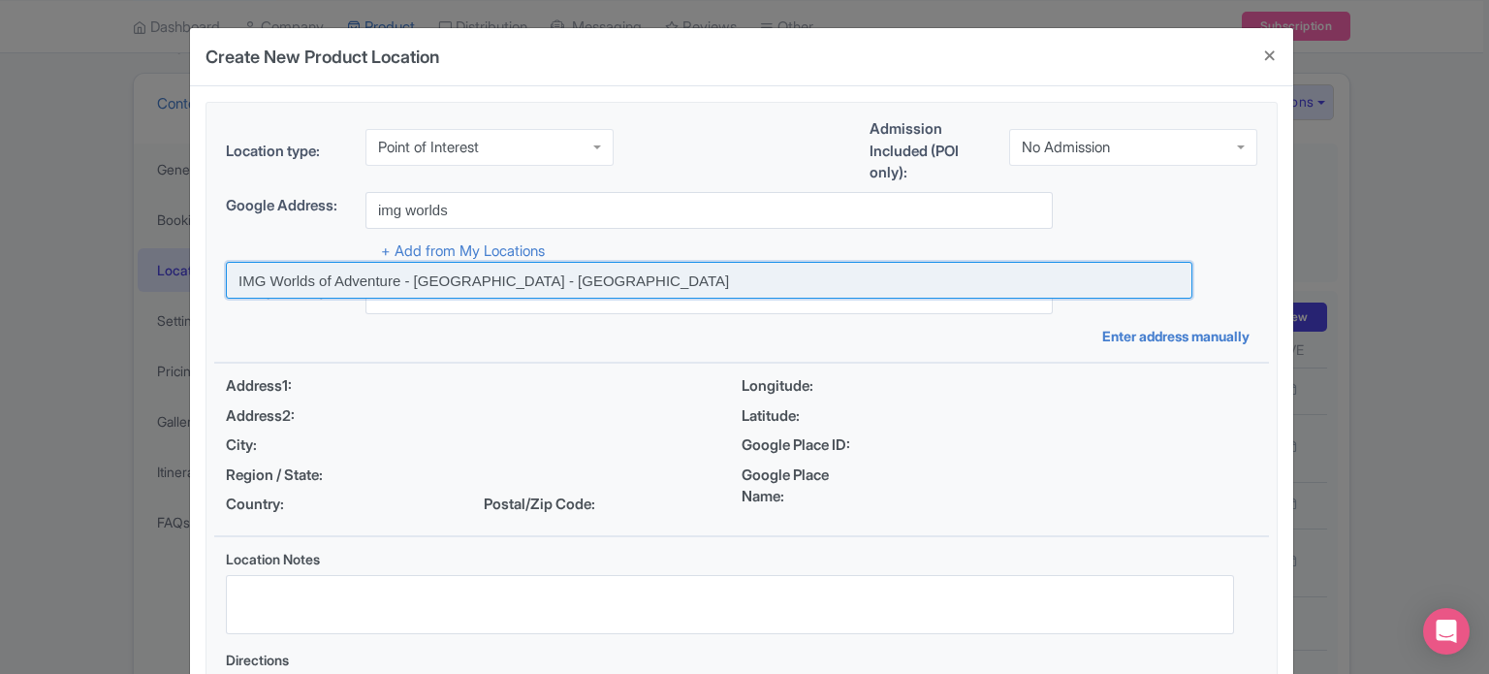
click at [562, 287] on input at bounding box center [709, 280] width 967 height 37
type input "IMG Worlds of Adventure - Dubai - United Arab Emirates"
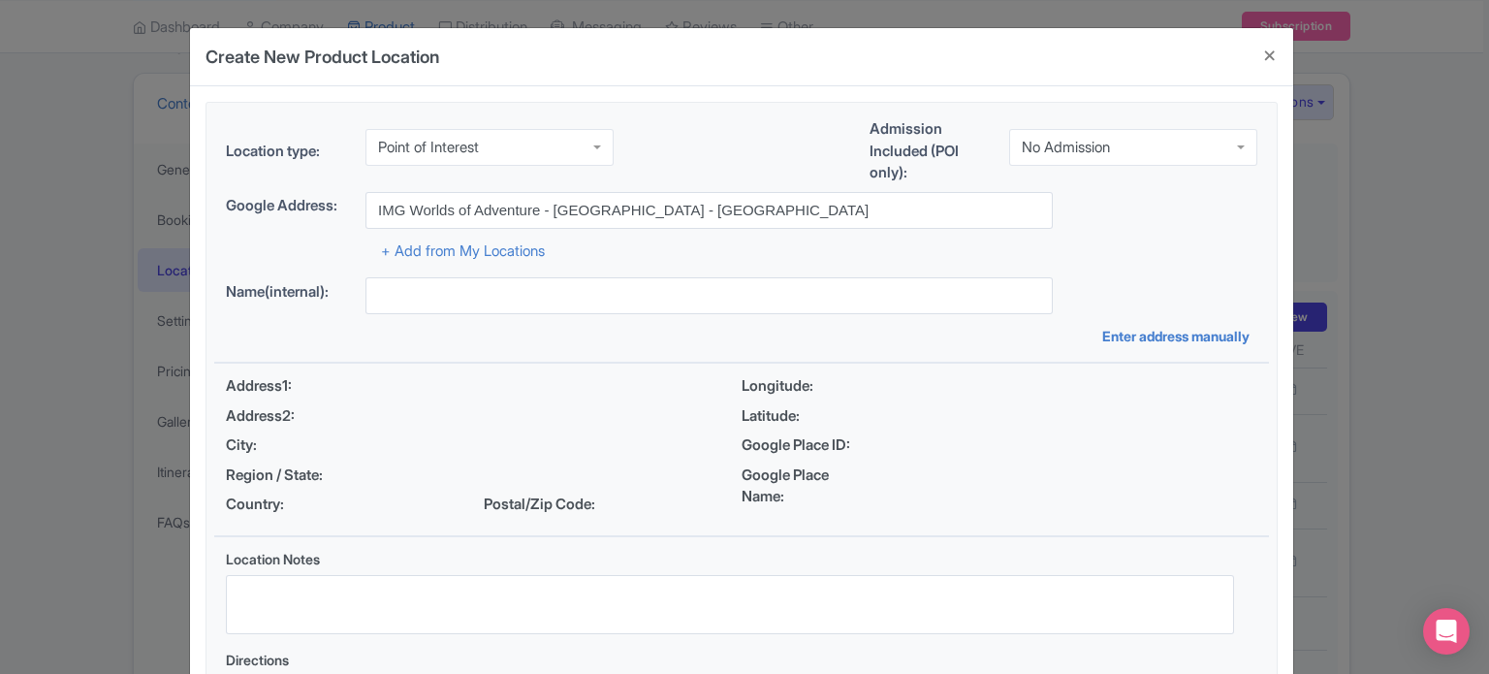
type input "IMG Worlds of Adventure - Dubai - United Arab Emirates"
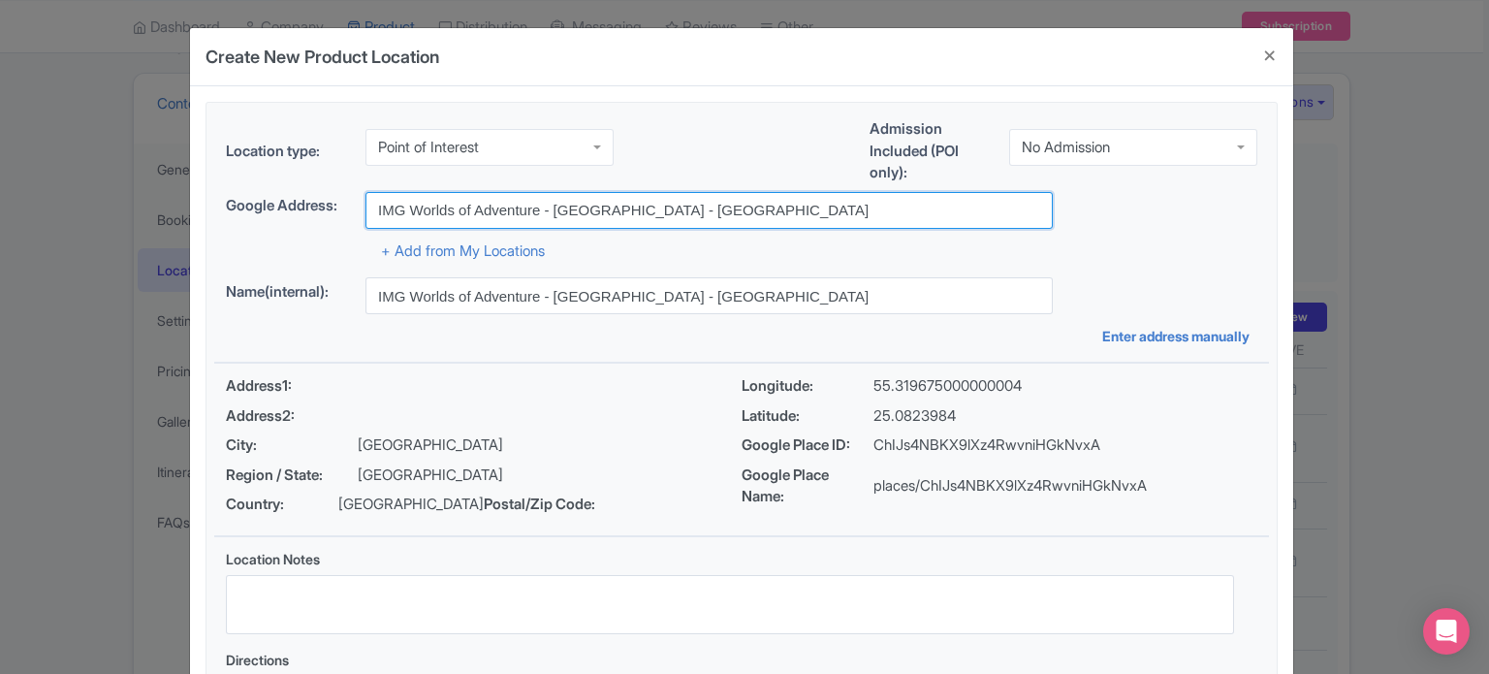
click at [482, 207] on input "IMG Worlds of Adventure - Dubai - United Arab Emirates" at bounding box center [709, 210] width 687 height 37
click at [625, 220] on input "IMG Worlds of Adventure - Dubai - United Arab Emirates" at bounding box center [709, 210] width 687 height 37
drag, startPoint x: 539, startPoint y: 205, endPoint x: 865, endPoint y: 200, distance: 325.8
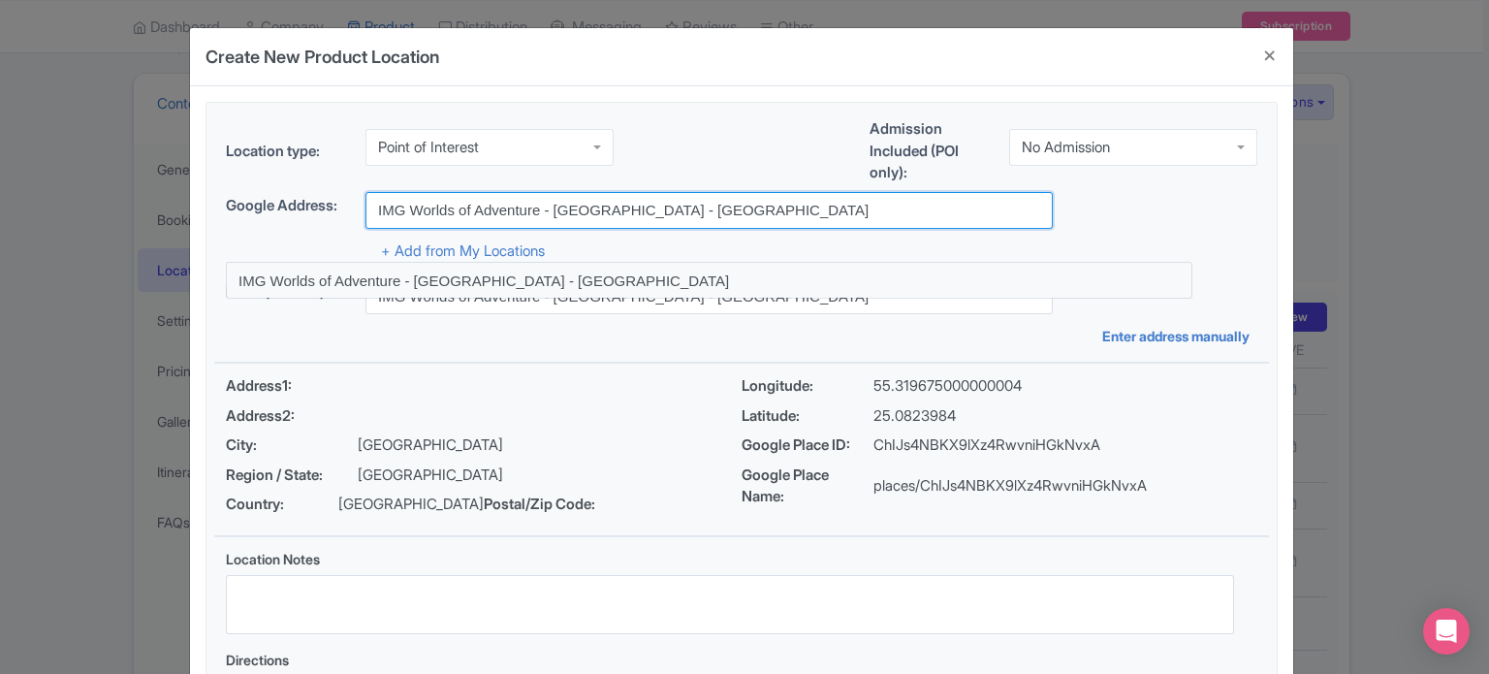
click at [865, 200] on input "IMG Worlds of Adventure - Dubai - United Arab Emirates" at bounding box center [709, 210] width 687 height 37
paste input "City of Arabia - Dubai"
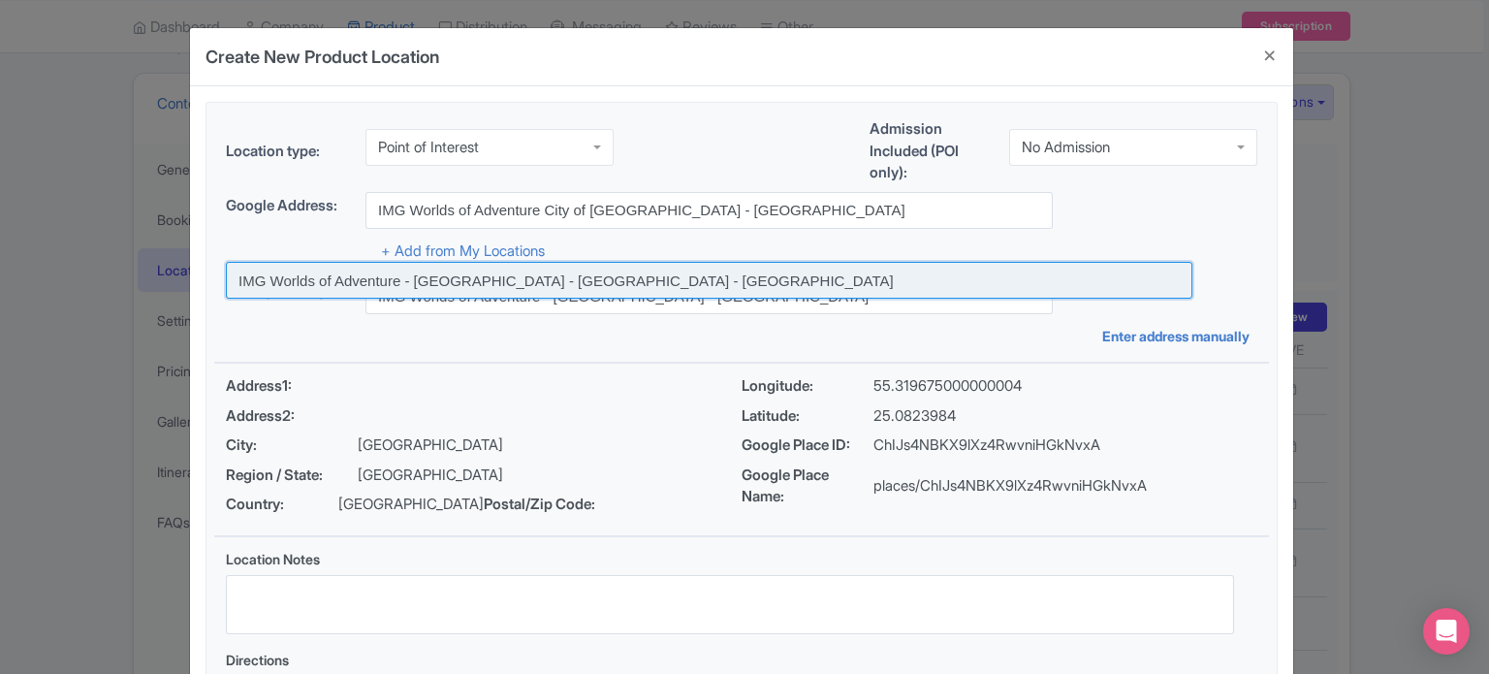
click at [692, 278] on input at bounding box center [709, 280] width 967 height 37
type input "IMG Worlds of Adventure - [GEOGRAPHIC_DATA] - [GEOGRAPHIC_DATA] - [GEOGRAPHIC_D…"
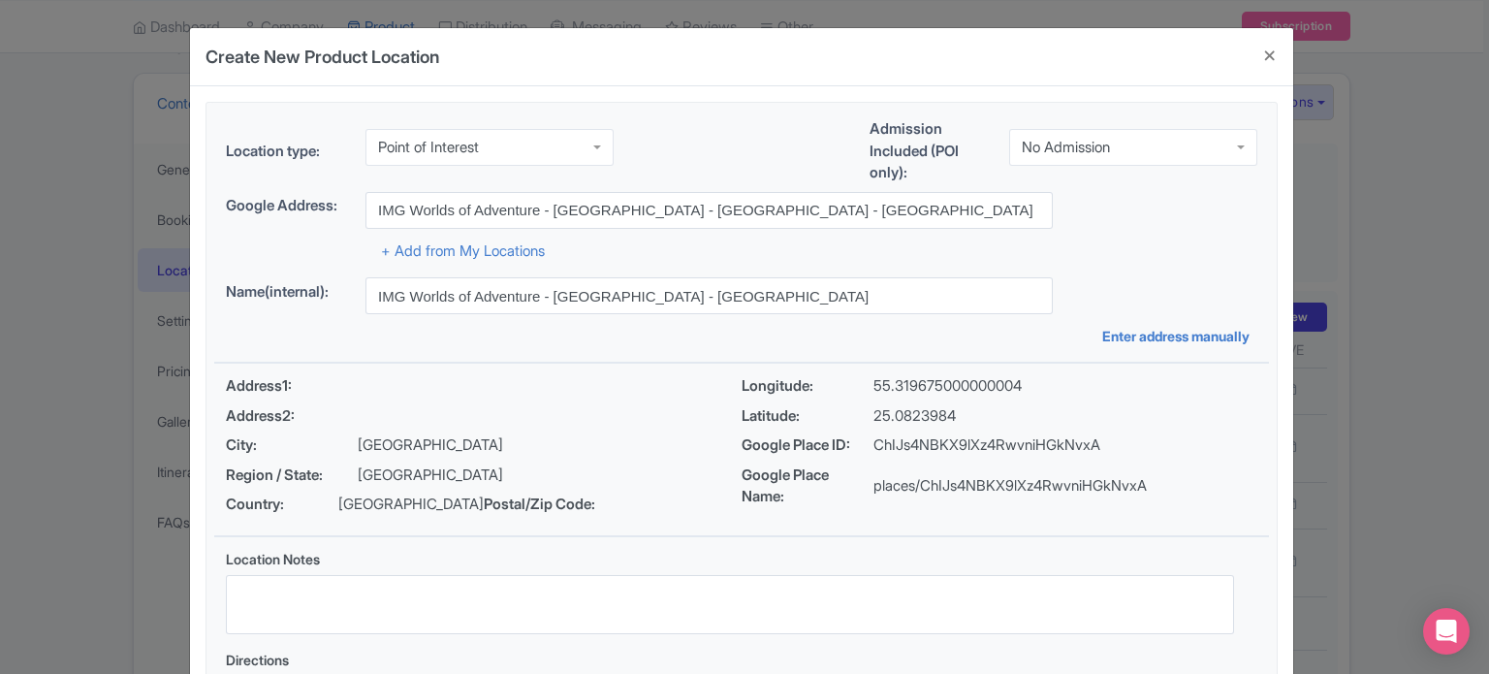
type input "IMG Worlds of Adventure - [GEOGRAPHIC_DATA] - [GEOGRAPHIC_DATA] - [GEOGRAPHIC_D…"
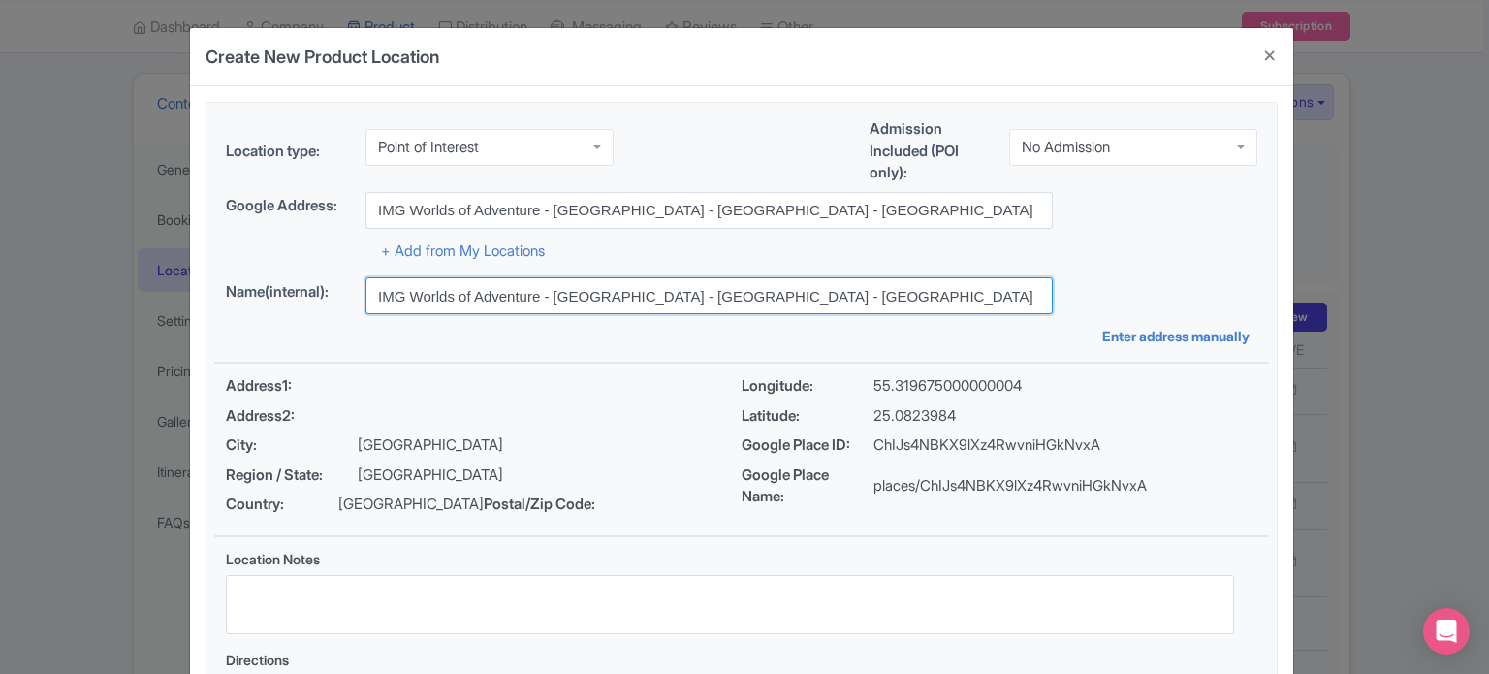
click at [691, 302] on input "IMG Worlds of Adventure - [GEOGRAPHIC_DATA] - [GEOGRAPHIC_DATA] - [GEOGRAPHIC_D…" at bounding box center [709, 295] width 687 height 37
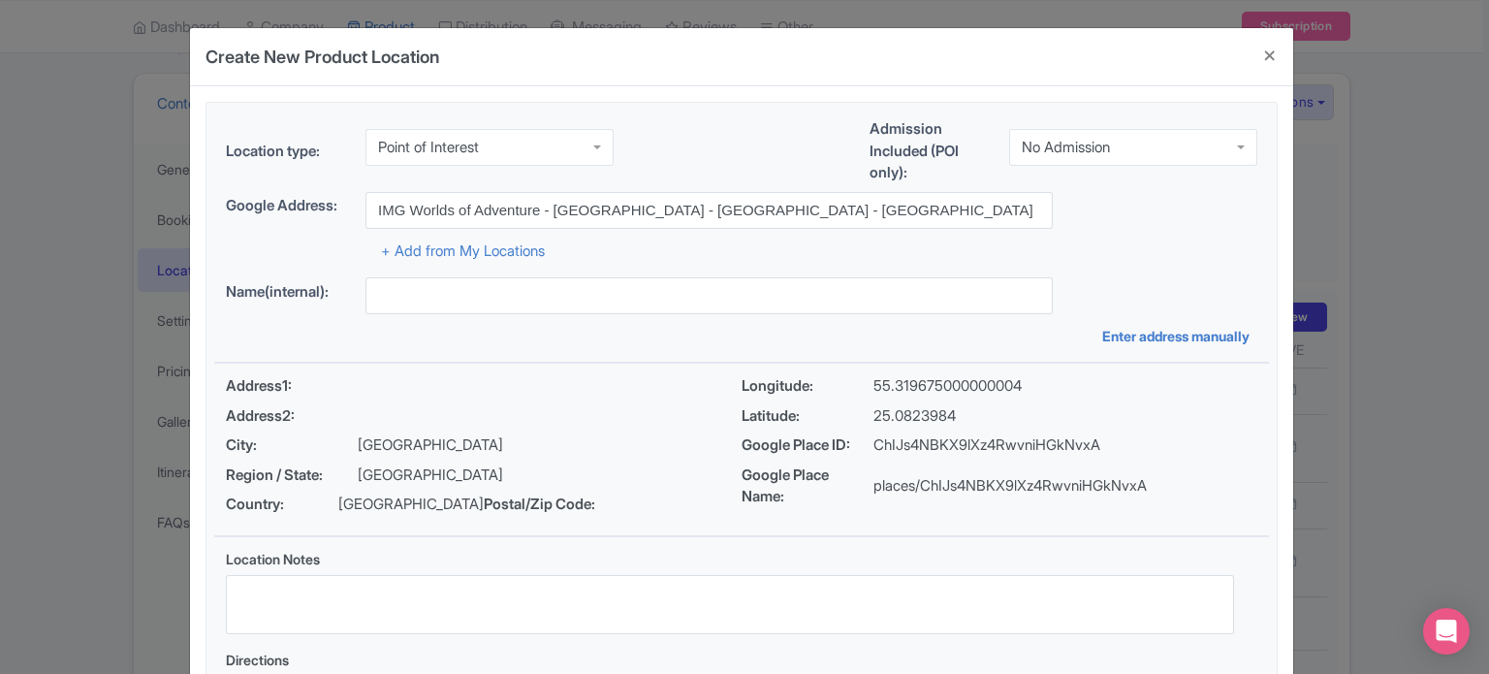
click at [1123, 249] on div "+ Add from My Locations" at bounding box center [742, 246] width 1032 height 34
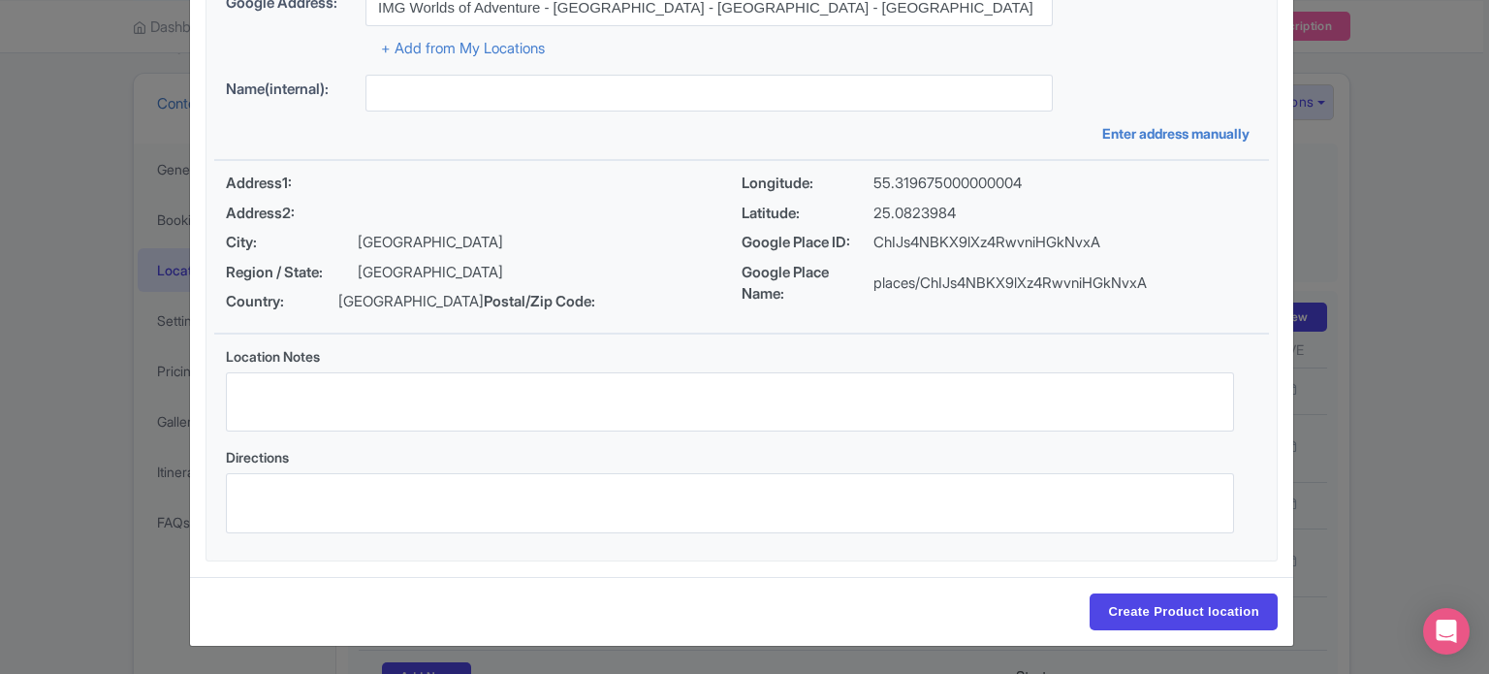
scroll to position [223, 0]
click at [1156, 608] on input "Create Product location" at bounding box center [1184, 611] width 188 height 37
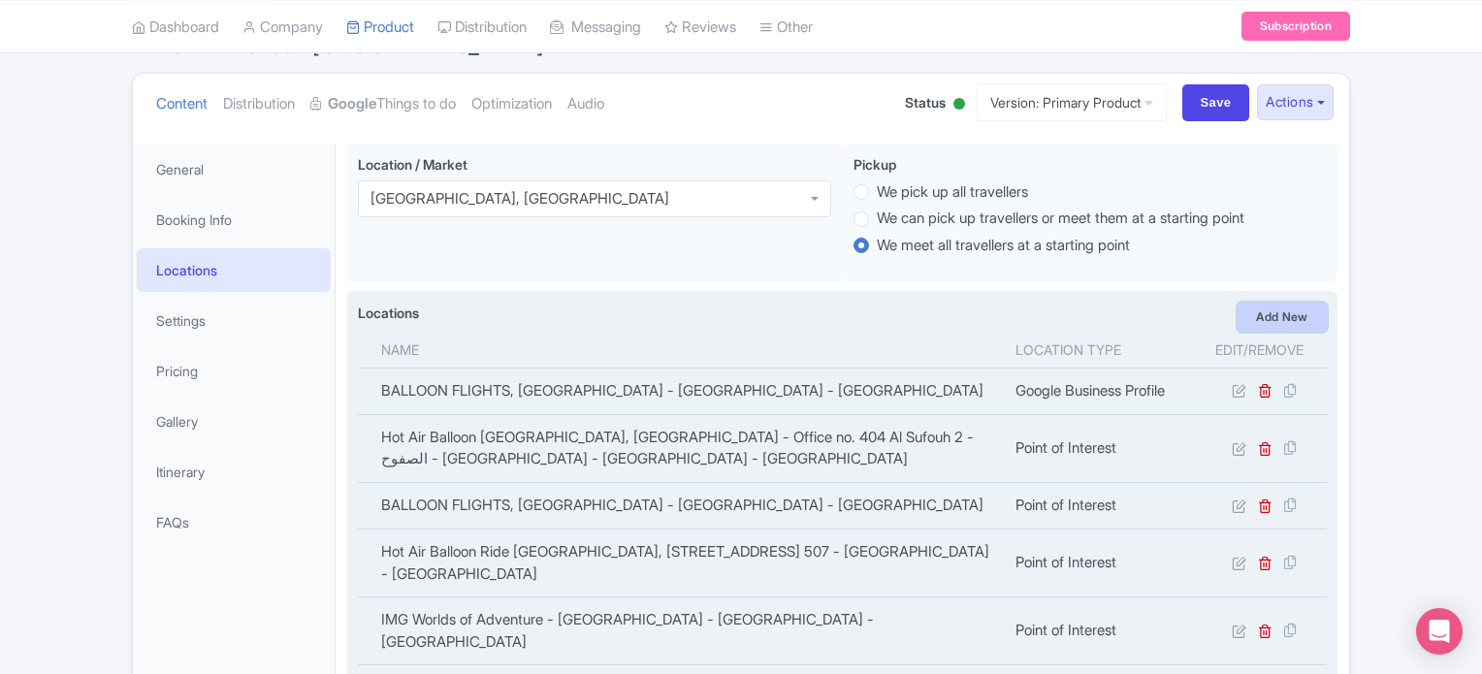
click at [1292, 311] on link "Add New" at bounding box center [1281, 317] width 89 height 29
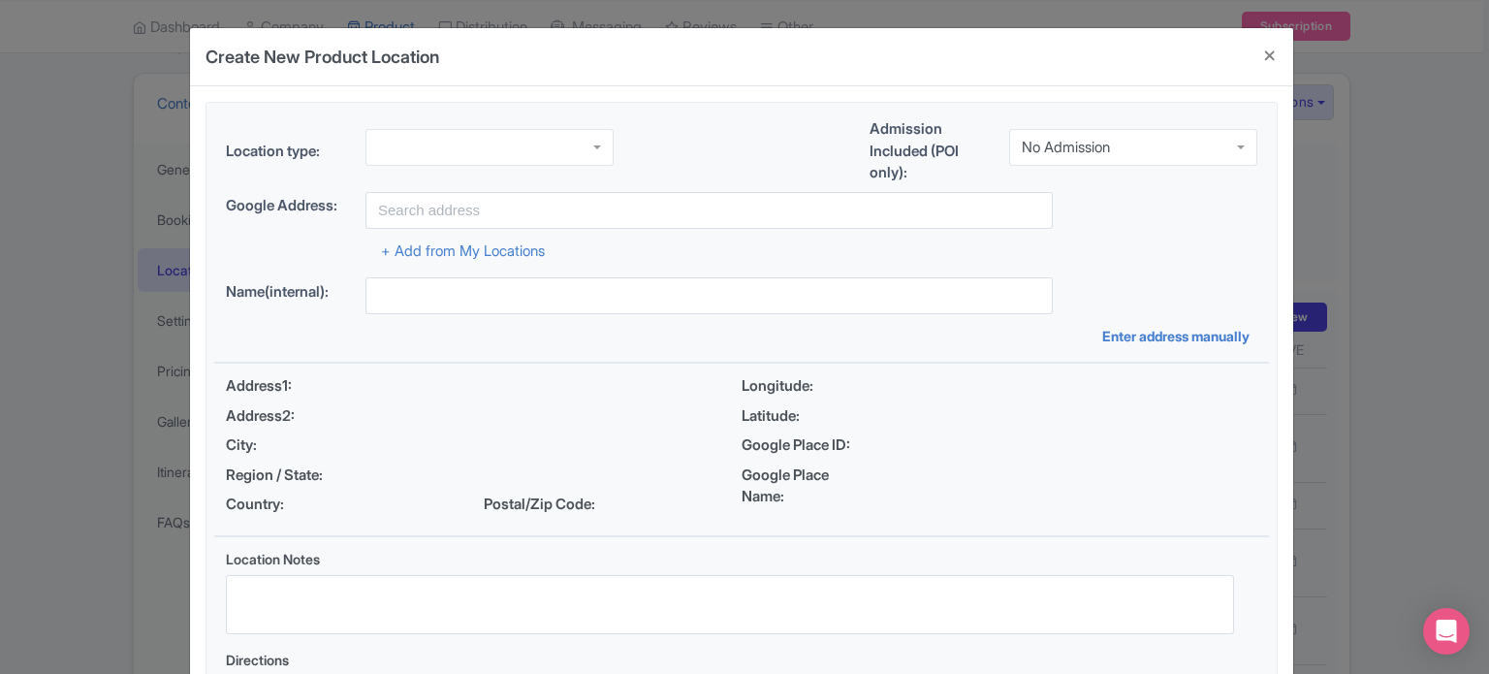
click at [501, 136] on div at bounding box center [490, 147] width 248 height 37
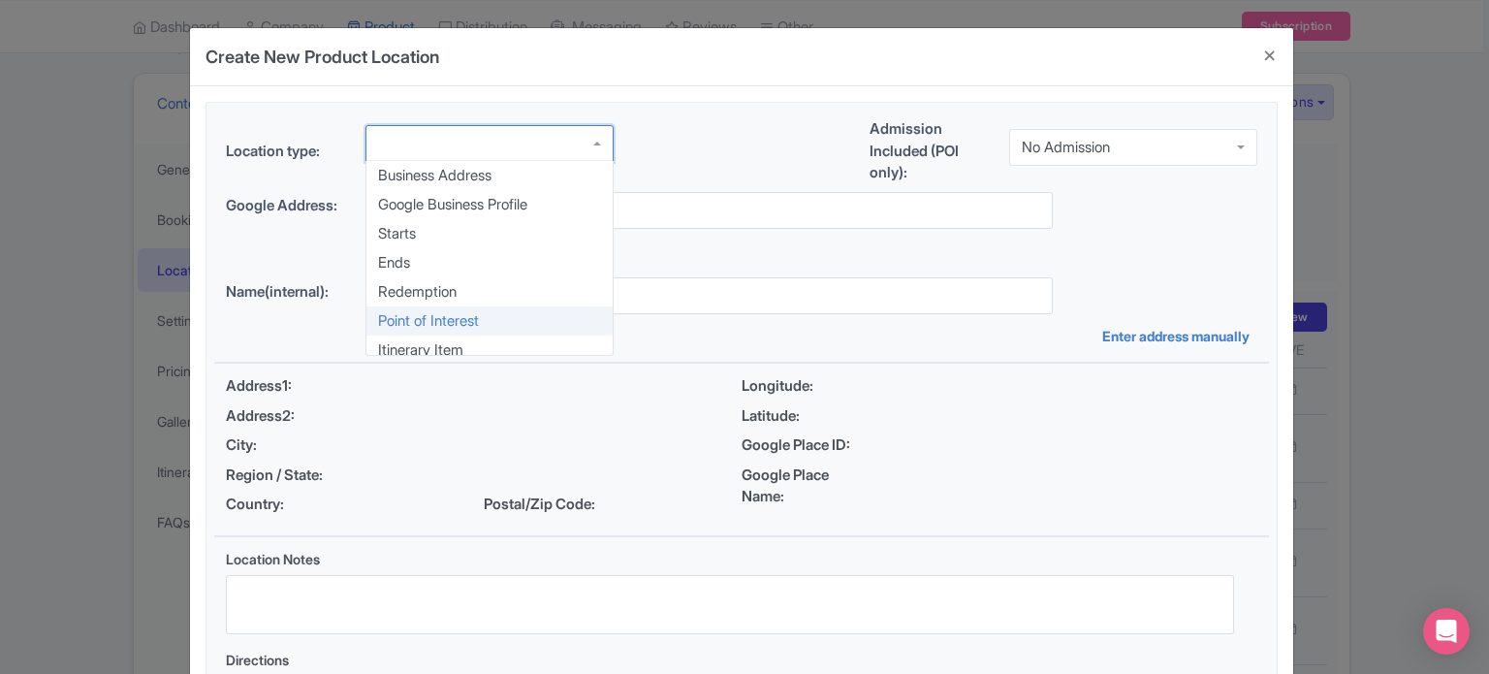
scroll to position [0, 0]
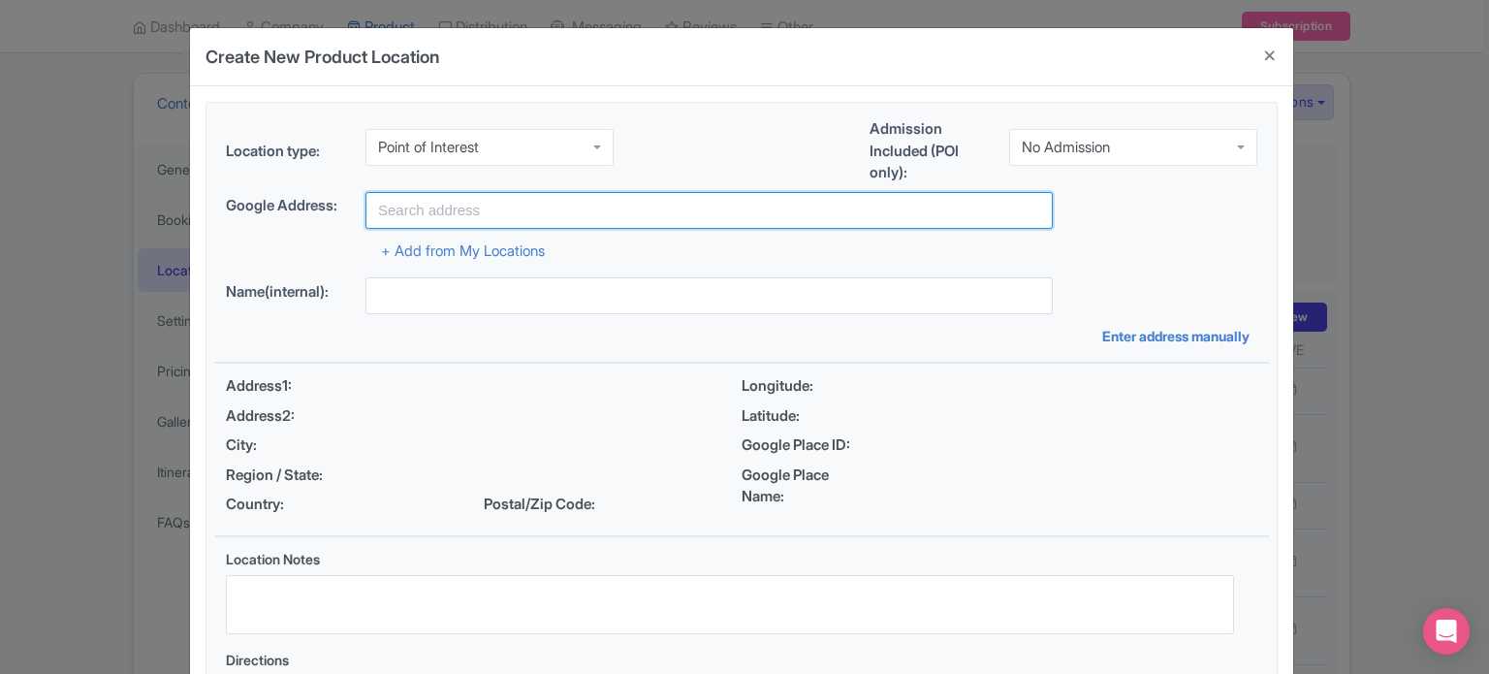
click at [512, 207] on input "text" at bounding box center [709, 210] width 687 height 37
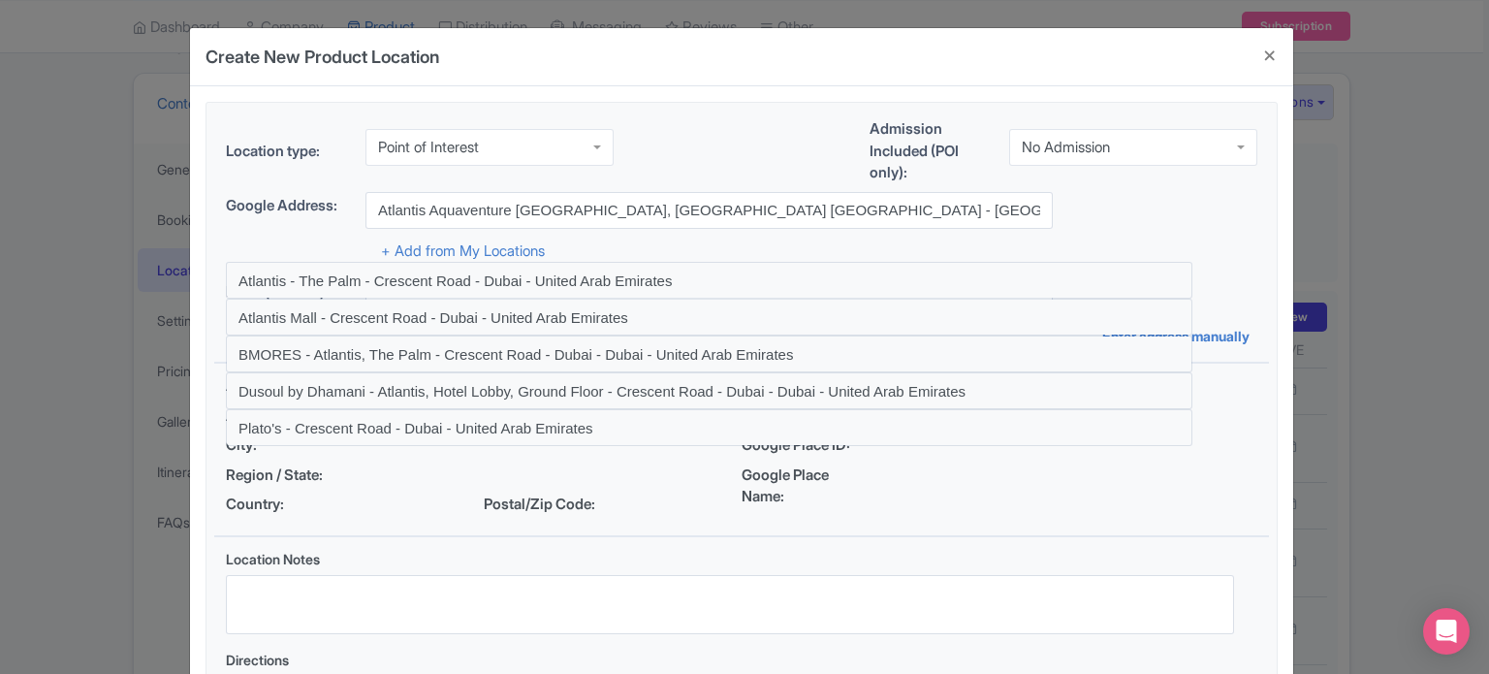
click at [803, 246] on div "+ Add from My Locations" at bounding box center [742, 246] width 1032 height 34
click at [1166, 212] on div "Google Address: Atlantis Aquaventure Dubai, Atlantis The Palm - Crescent Road -…" at bounding box center [742, 210] width 1032 height 37
click at [1211, 217] on div "Google Address: Atlantis Aquaventure Dubai, Atlantis The Palm - Crescent Road -…" at bounding box center [742, 210] width 1032 height 37
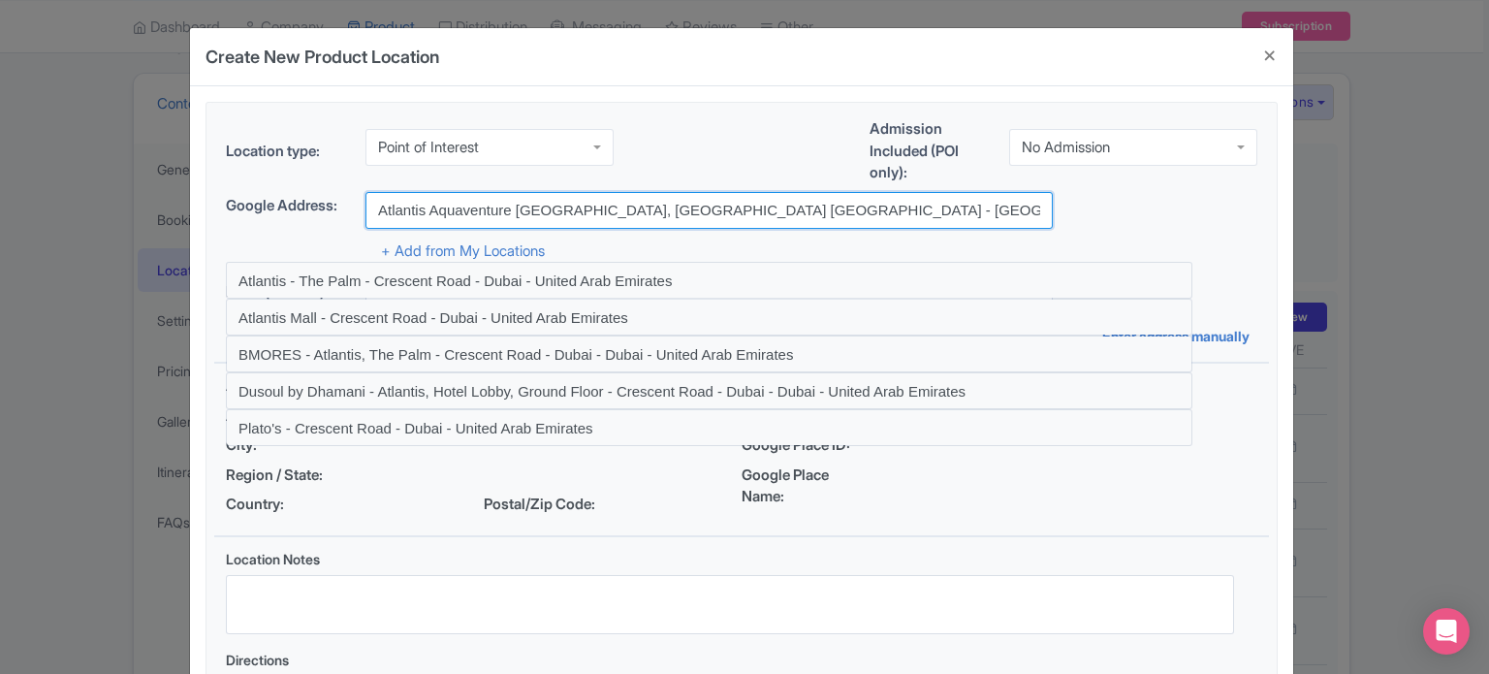
click at [1000, 216] on input "Atlantis Aquaventure Dubai, Atlantis The Palm - Crescent Road - Dubai - United …" at bounding box center [709, 210] width 687 height 37
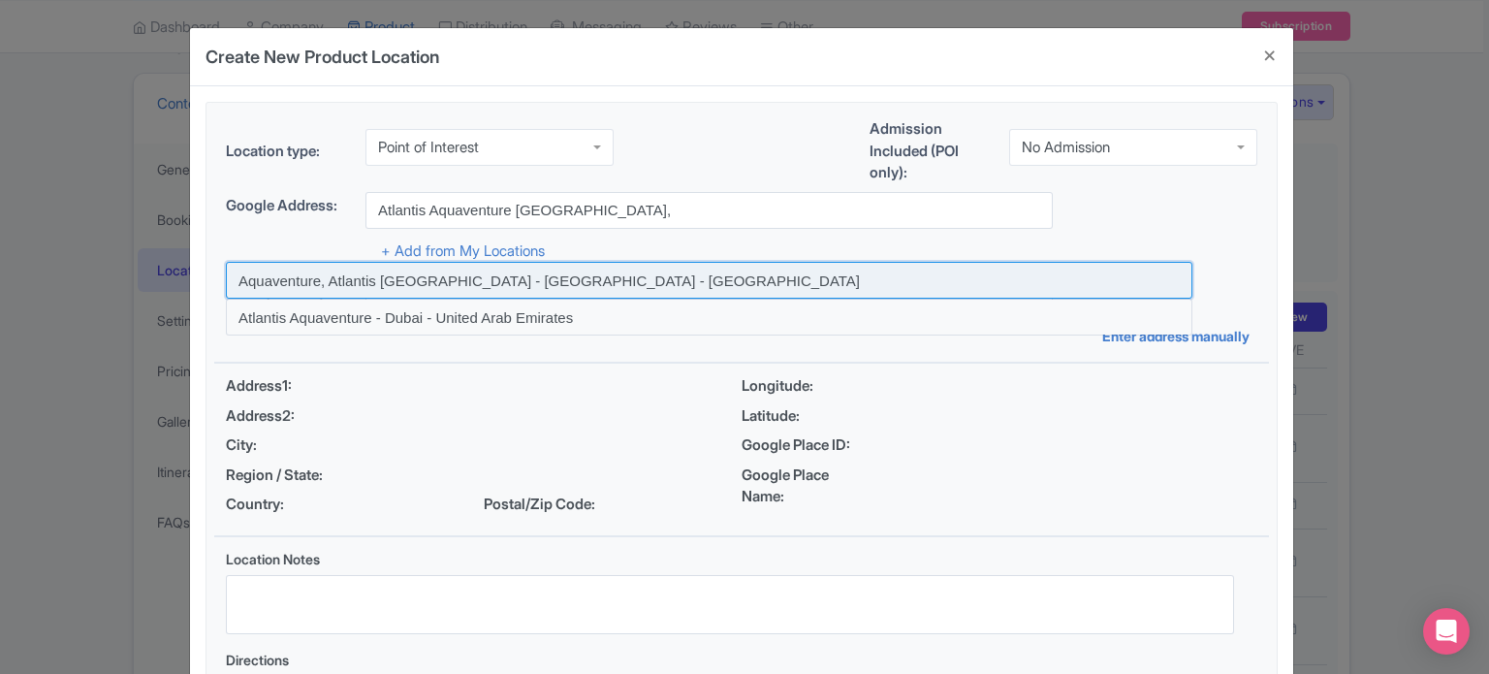
click at [385, 283] on input at bounding box center [709, 280] width 967 height 37
type input "Aquaventure, Atlantis [GEOGRAPHIC_DATA] - [GEOGRAPHIC_DATA] - [GEOGRAPHIC_DATA]"
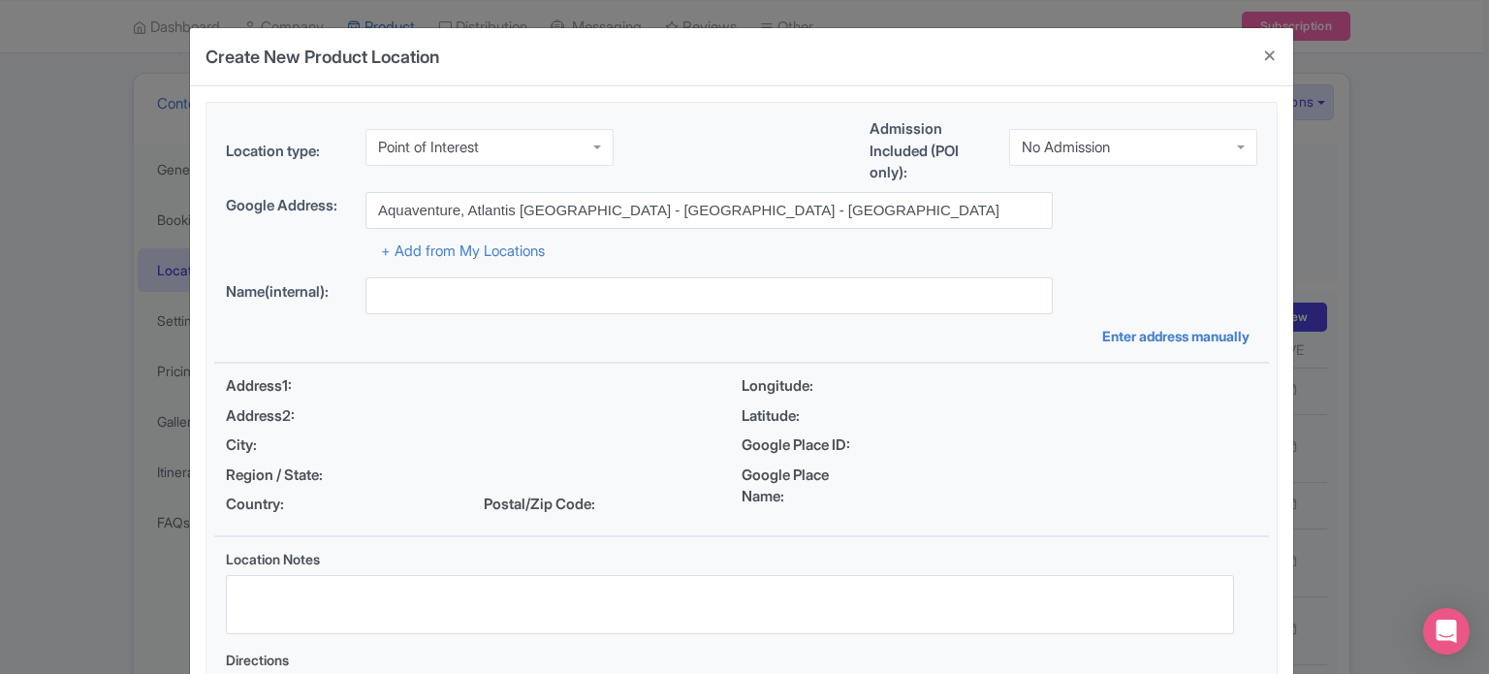
type input "Aquaventure, Atlantis [GEOGRAPHIC_DATA] - [GEOGRAPHIC_DATA] - [GEOGRAPHIC_DATA]"
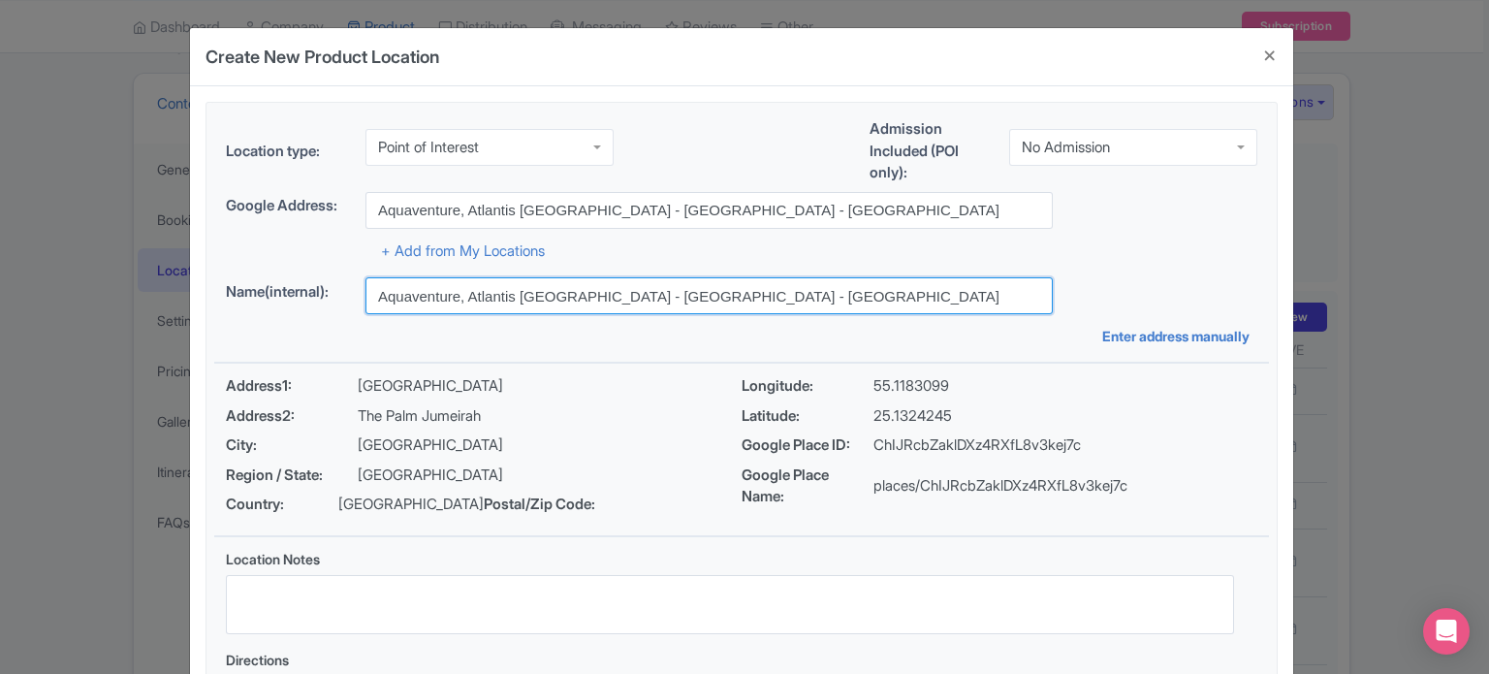
click at [756, 297] on input "Aquaventure, Atlantis [GEOGRAPHIC_DATA] - [GEOGRAPHIC_DATA] - [GEOGRAPHIC_DATA]" at bounding box center [709, 295] width 687 height 37
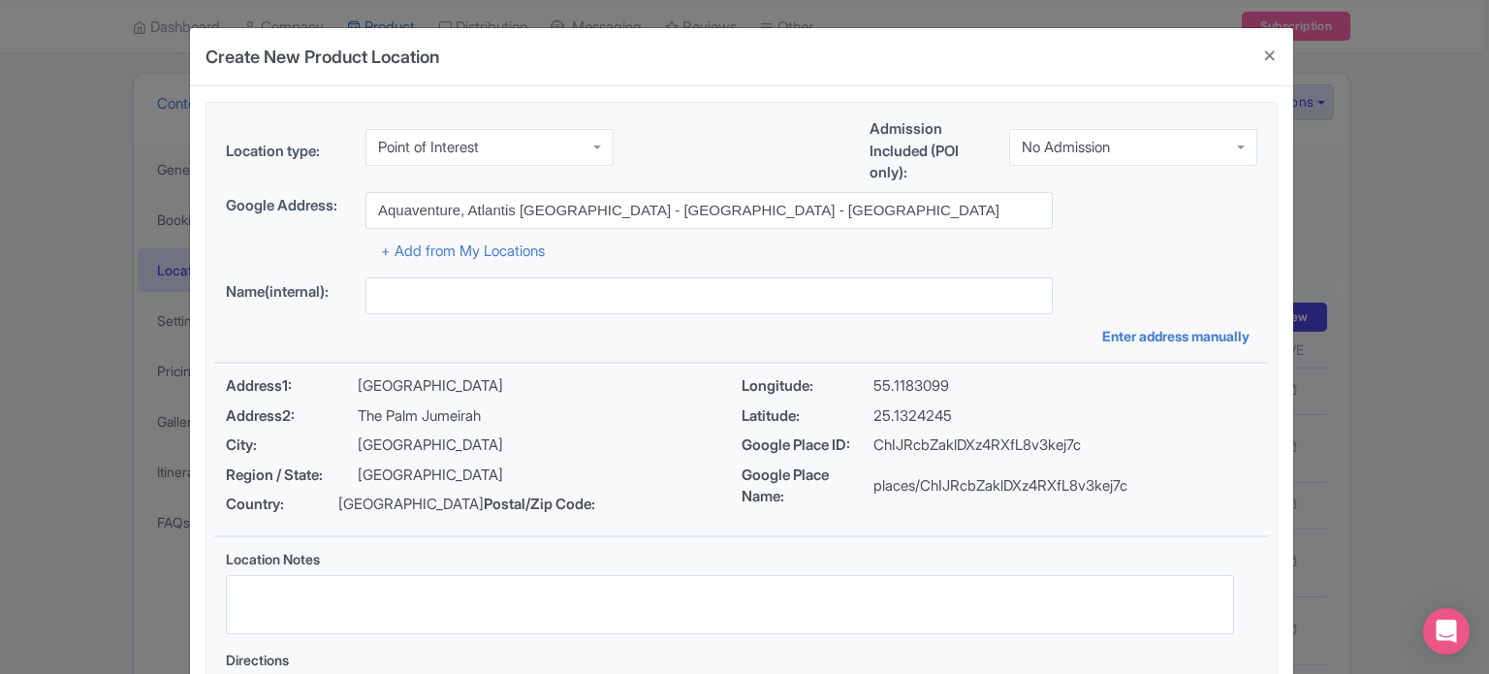
click at [1165, 220] on div "Google Address: Aquaventure, Atlantis The Palm - Crescent Road - Dubai - United…" at bounding box center [742, 210] width 1032 height 37
click at [1110, 148] on div "No Admission" at bounding box center [1066, 143] width 88 height 17
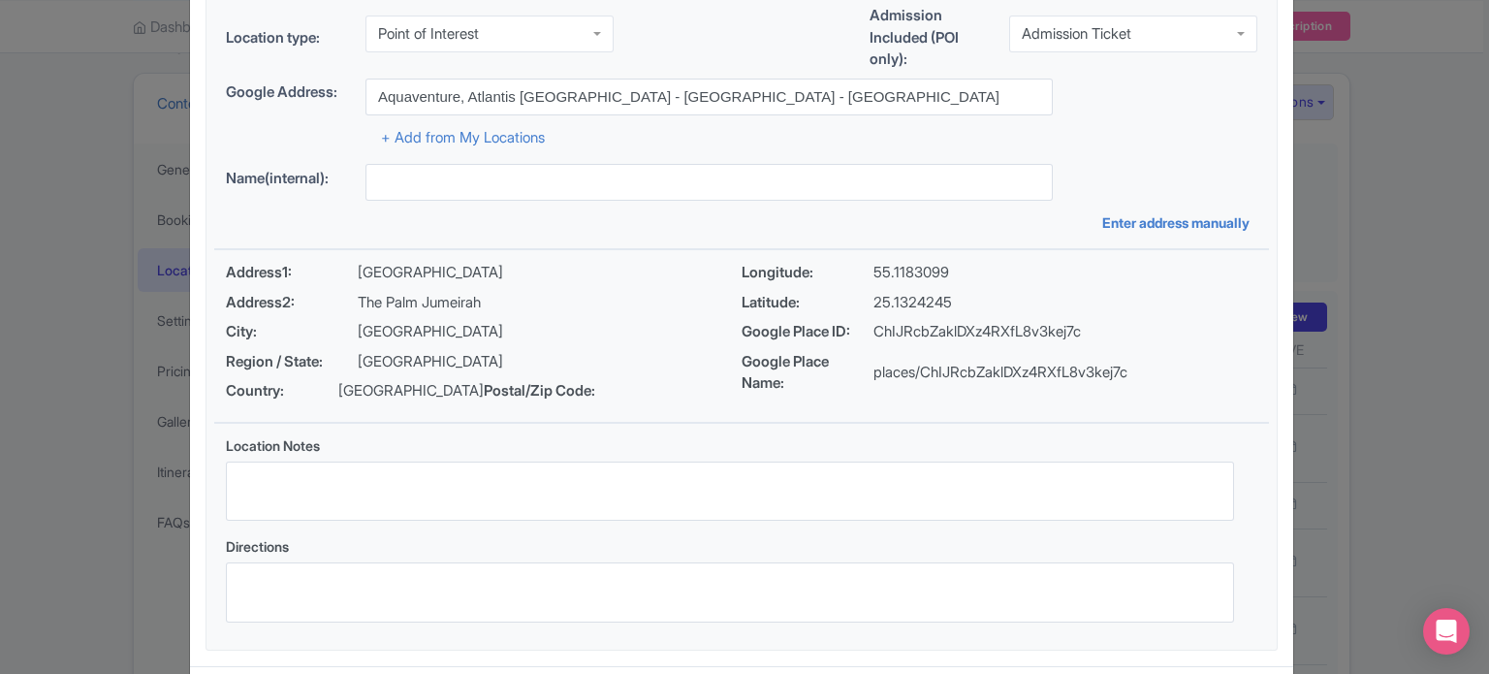
scroll to position [223, 0]
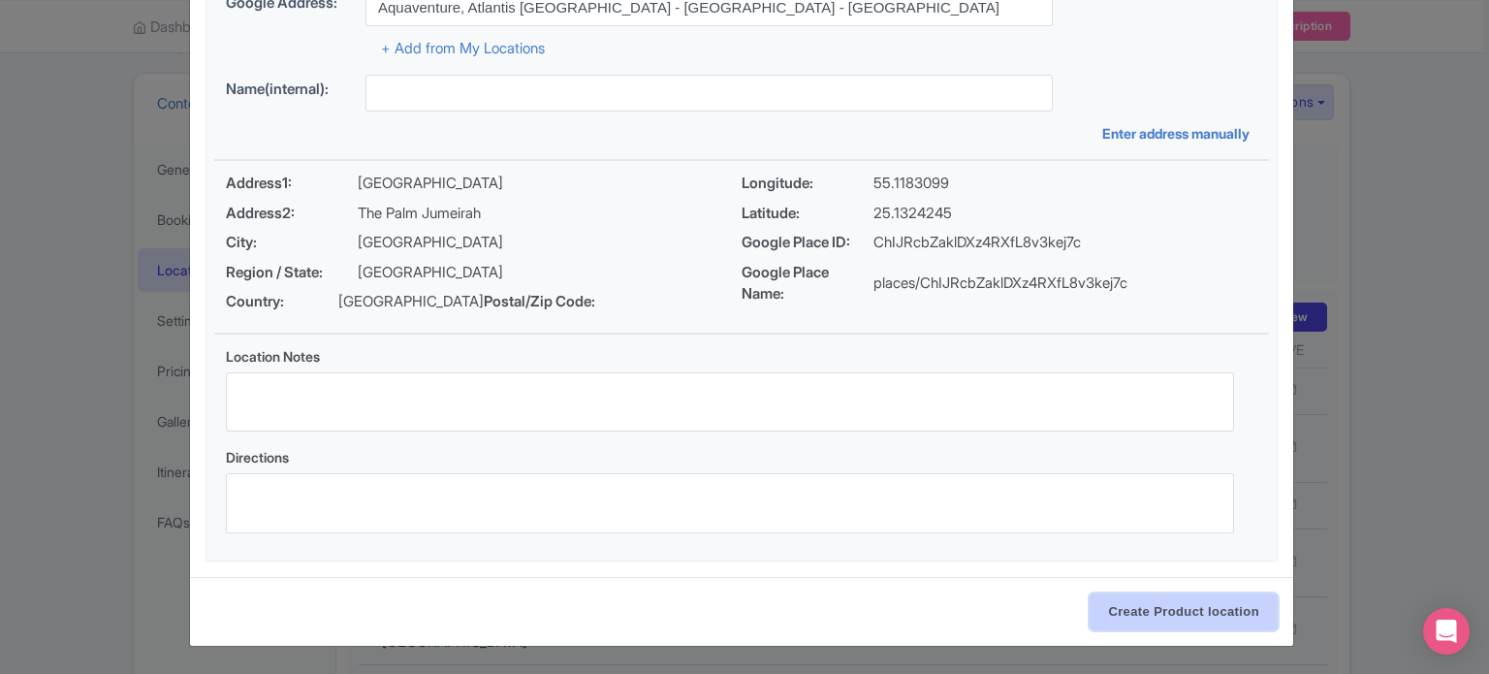
click at [1176, 610] on input "Create Product location" at bounding box center [1184, 611] width 188 height 37
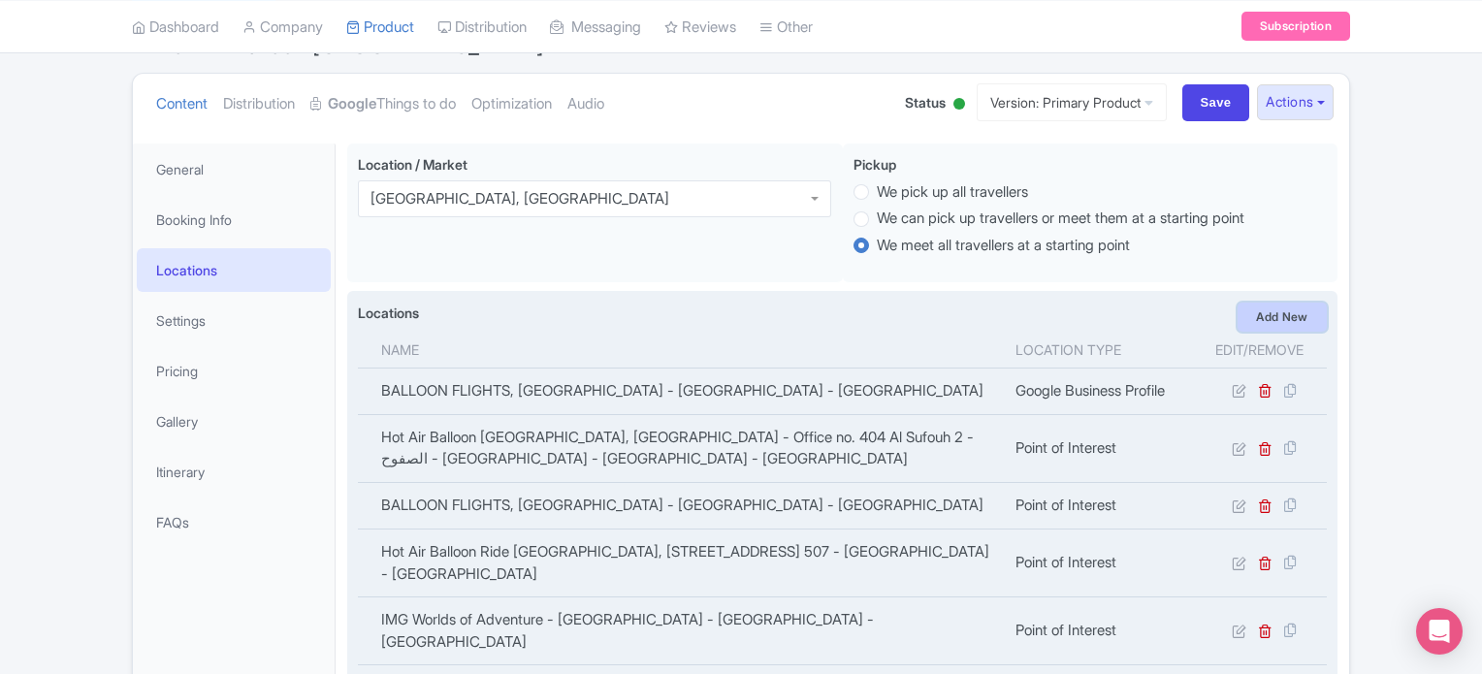
click at [1284, 322] on link "Add New" at bounding box center [1281, 317] width 89 height 29
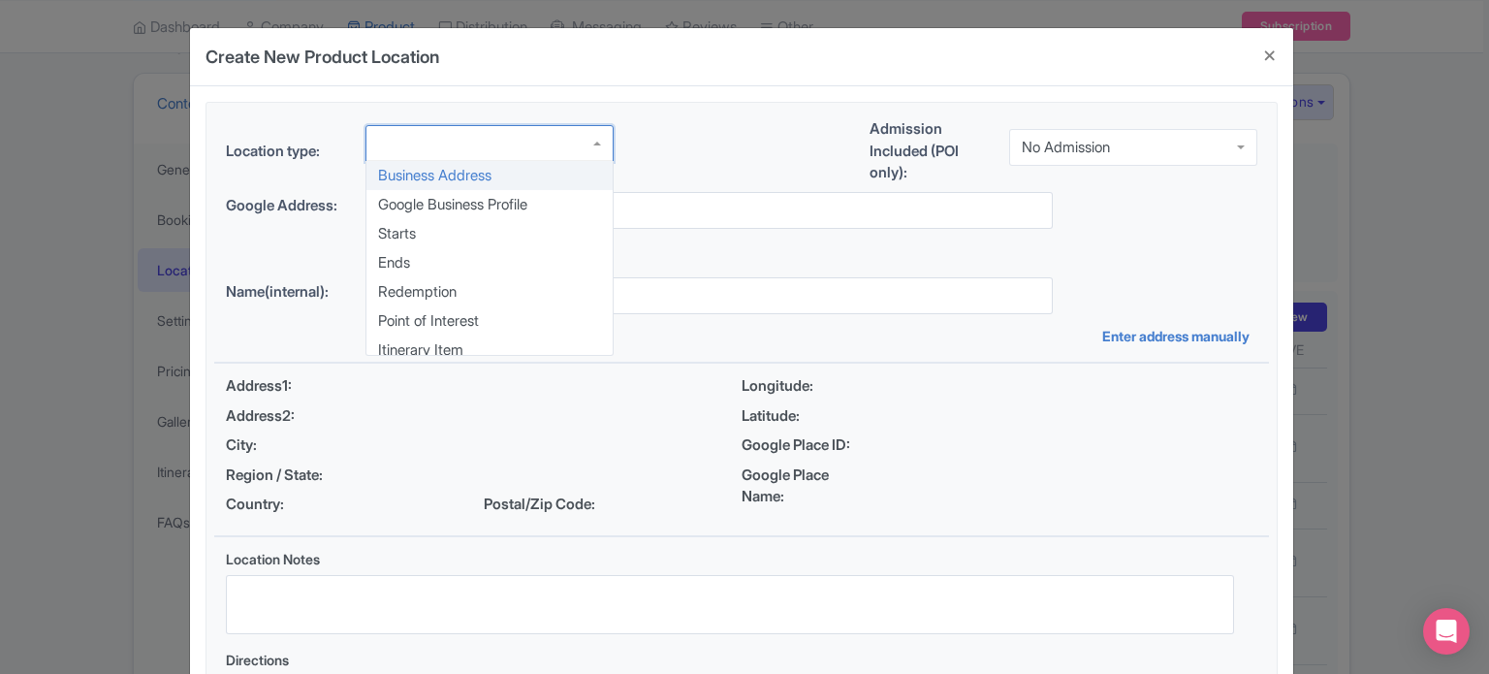
click at [536, 146] on div at bounding box center [490, 143] width 248 height 37
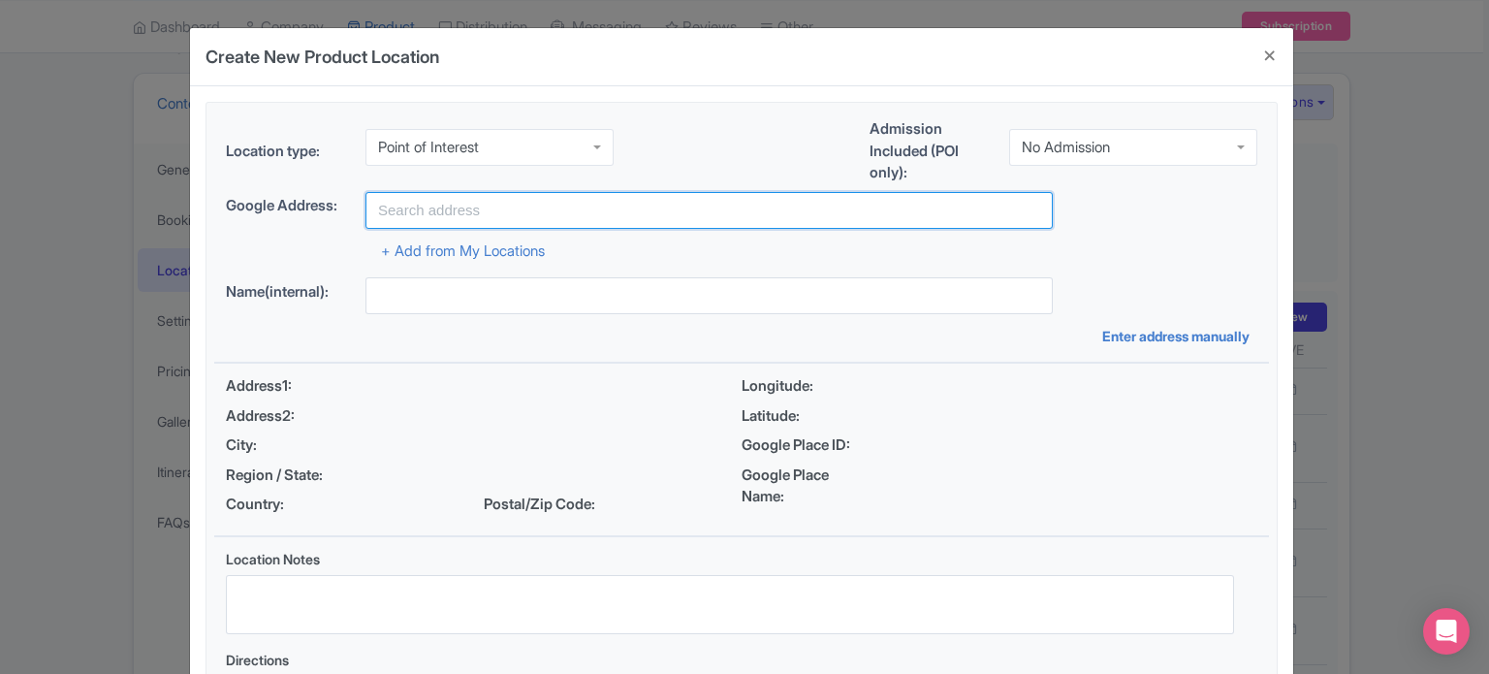
click at [469, 203] on input "text" at bounding box center [709, 210] width 687 height 37
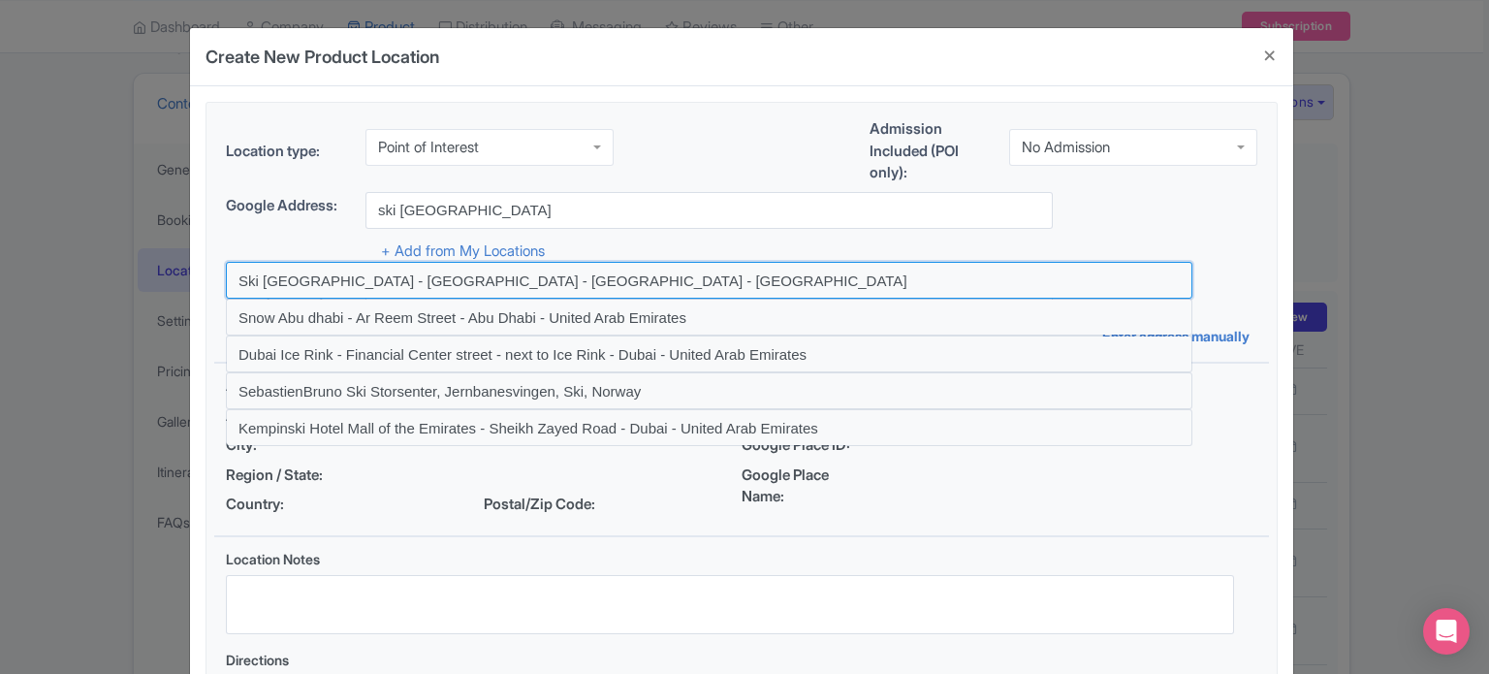
click at [448, 282] on input at bounding box center [709, 280] width 967 height 37
type input "Ski Dubai - Sheikh Zayed Road - Dubai - United Arab Emirates"
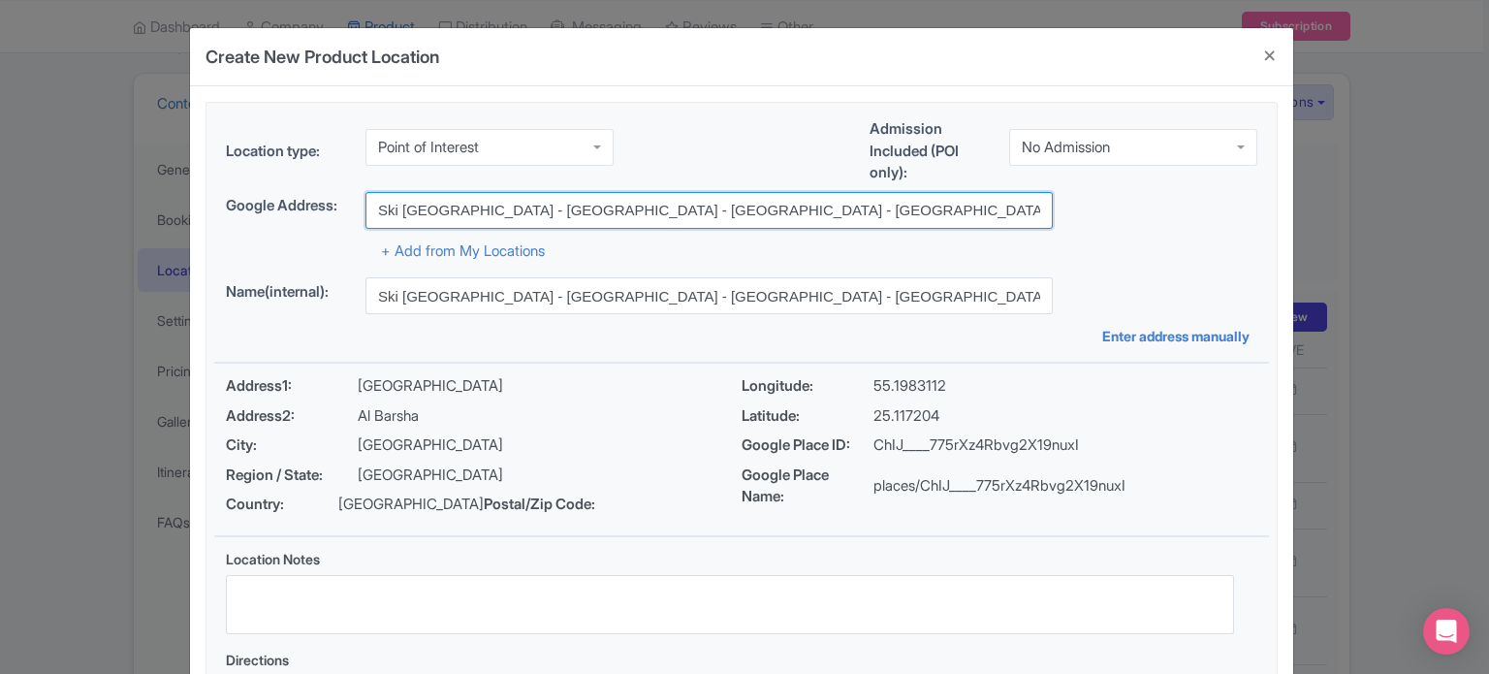
click at [791, 206] on input "Ski Dubai - Sheikh Zayed Road - Dubai - United Arab Emirates" at bounding box center [709, 210] width 687 height 37
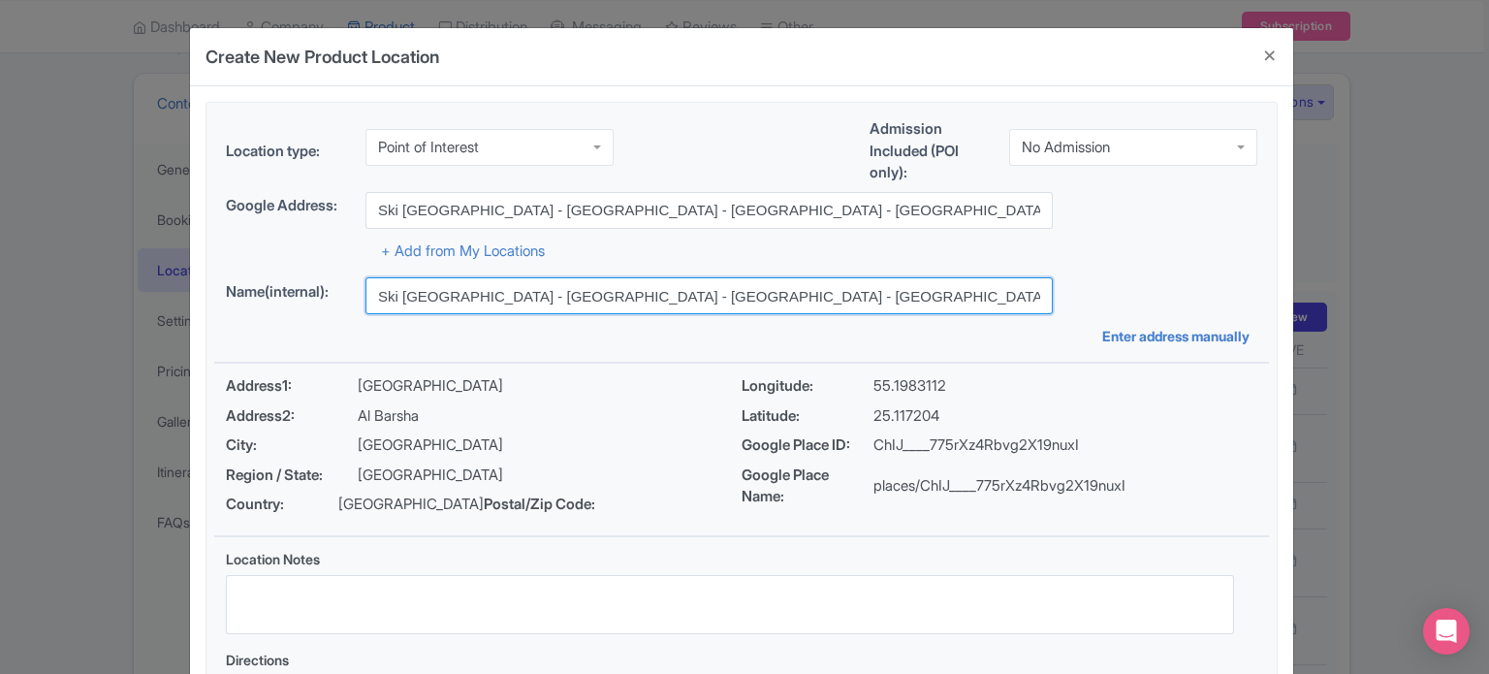
click at [814, 293] on input "Ski Dubai - Sheikh Zayed Road - Dubai - United Arab Emirates" at bounding box center [709, 295] width 687 height 37
paste input "heikh Zayed Rd - Al Barsha - Al Barsha 1 - Dubai"
type input "Sheikh Zayed Rd - Al Barsha - Al Barsha 1 - Dubai"
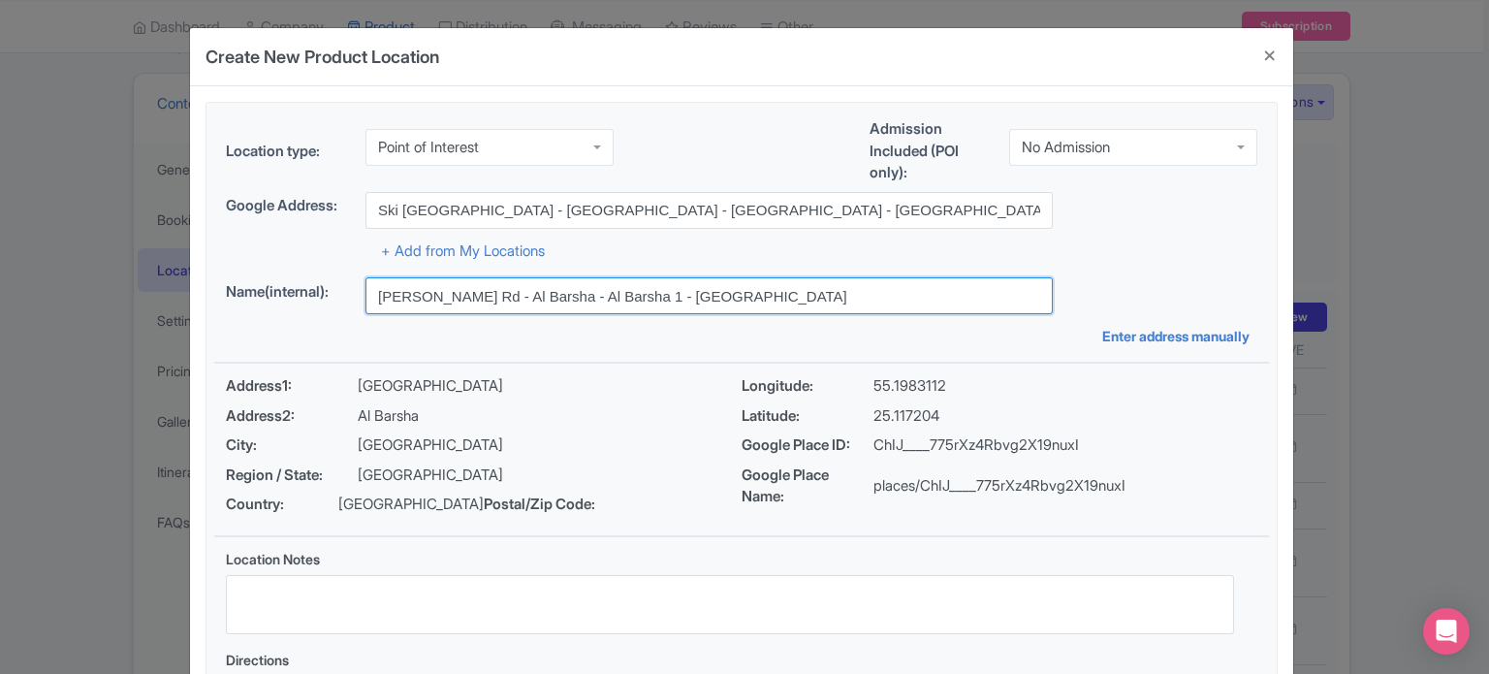
click at [454, 298] on input "Sheikh Zayed Rd - Al Barsha - Al Barsha 1 - Dubai" at bounding box center [709, 295] width 687 height 37
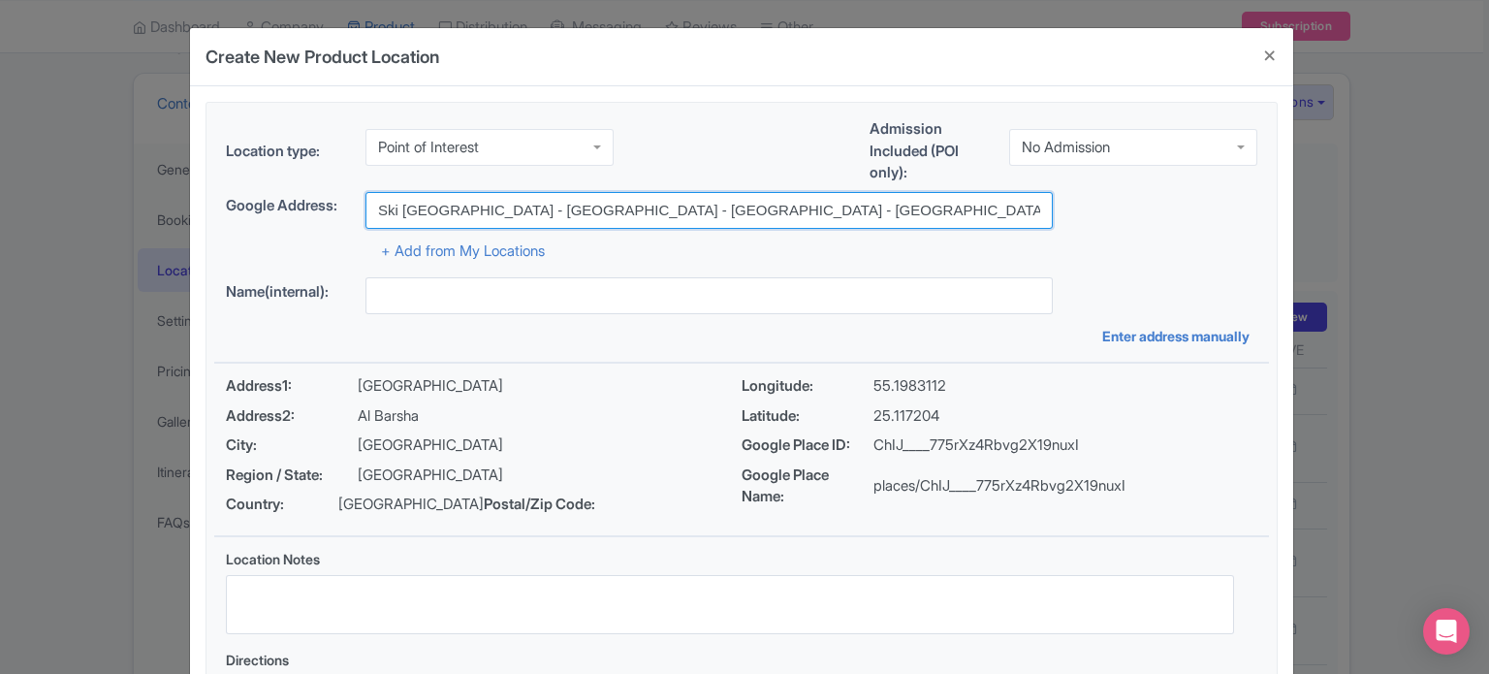
drag, startPoint x: 450, startPoint y: 207, endPoint x: 810, endPoint y: 211, distance: 359.7
click at [810, 211] on input "Ski Dubai - Sheikh Zayed Road - Dubai - United Arab Emirates" at bounding box center [709, 210] width 687 height 37
paste input "Sheikh Zayed Rd - Al Barsha - Al Barsha 1 - Dubai"
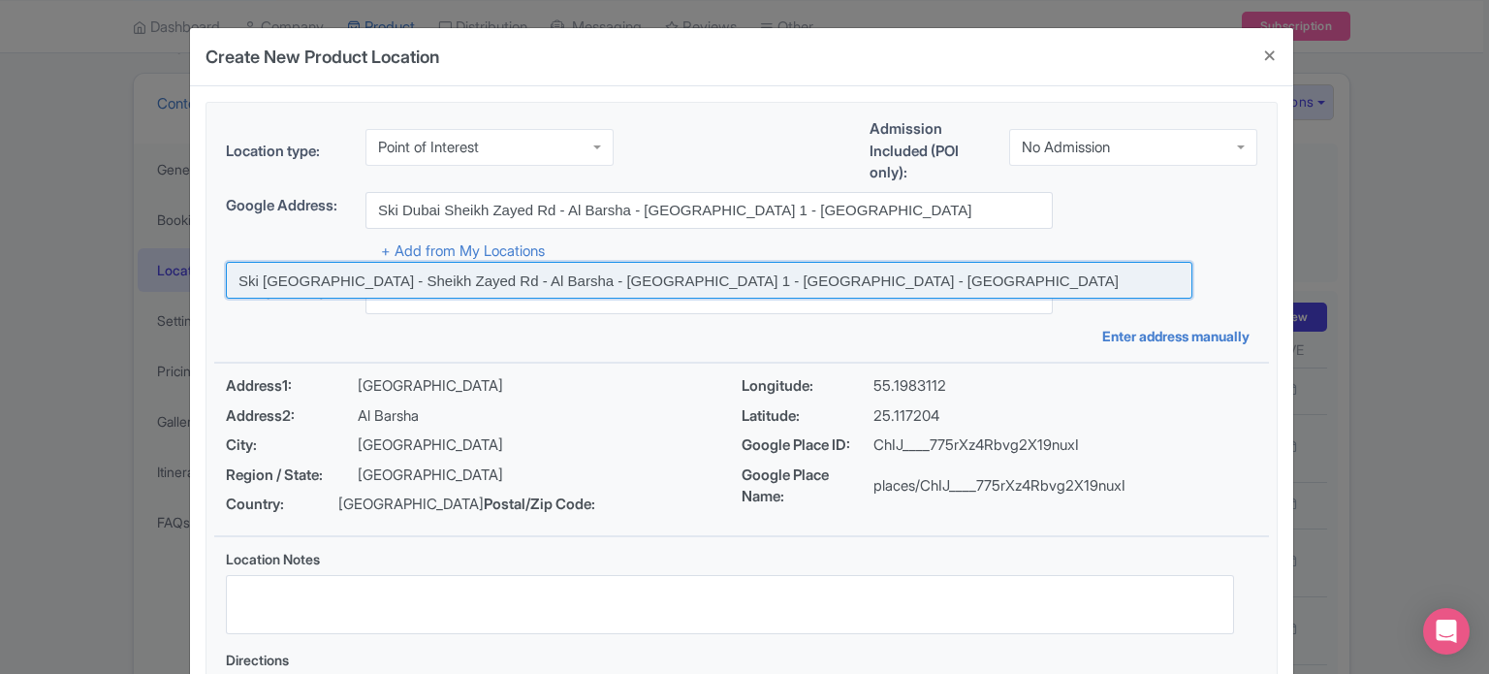
click at [750, 277] on input at bounding box center [709, 280] width 967 height 37
type input "Ski [GEOGRAPHIC_DATA] - Sheikh Zayed Rd - Al Barsha - [GEOGRAPHIC_DATA] 1 - [GE…"
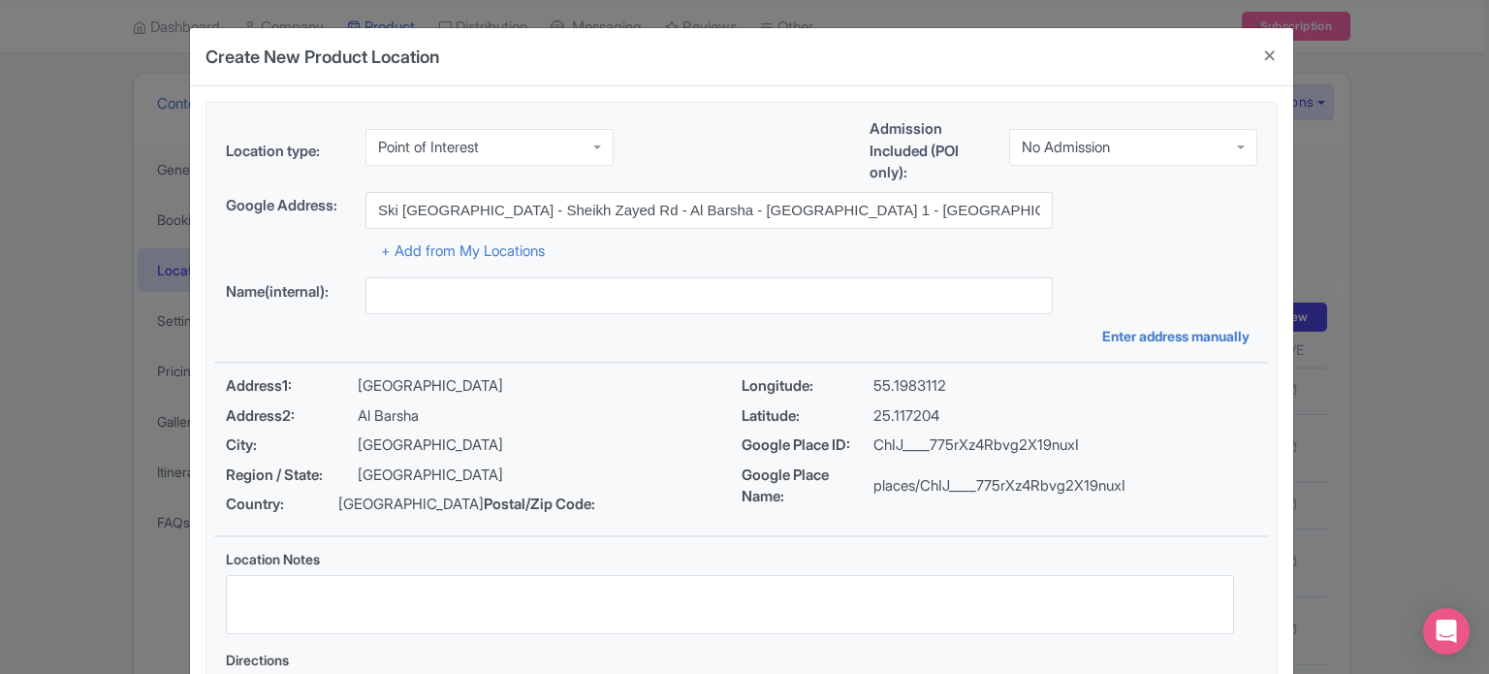
type input "Ski [GEOGRAPHIC_DATA] - Sheikh Zayed Rd - Al Barsha - [GEOGRAPHIC_DATA] 1 - [GE…"
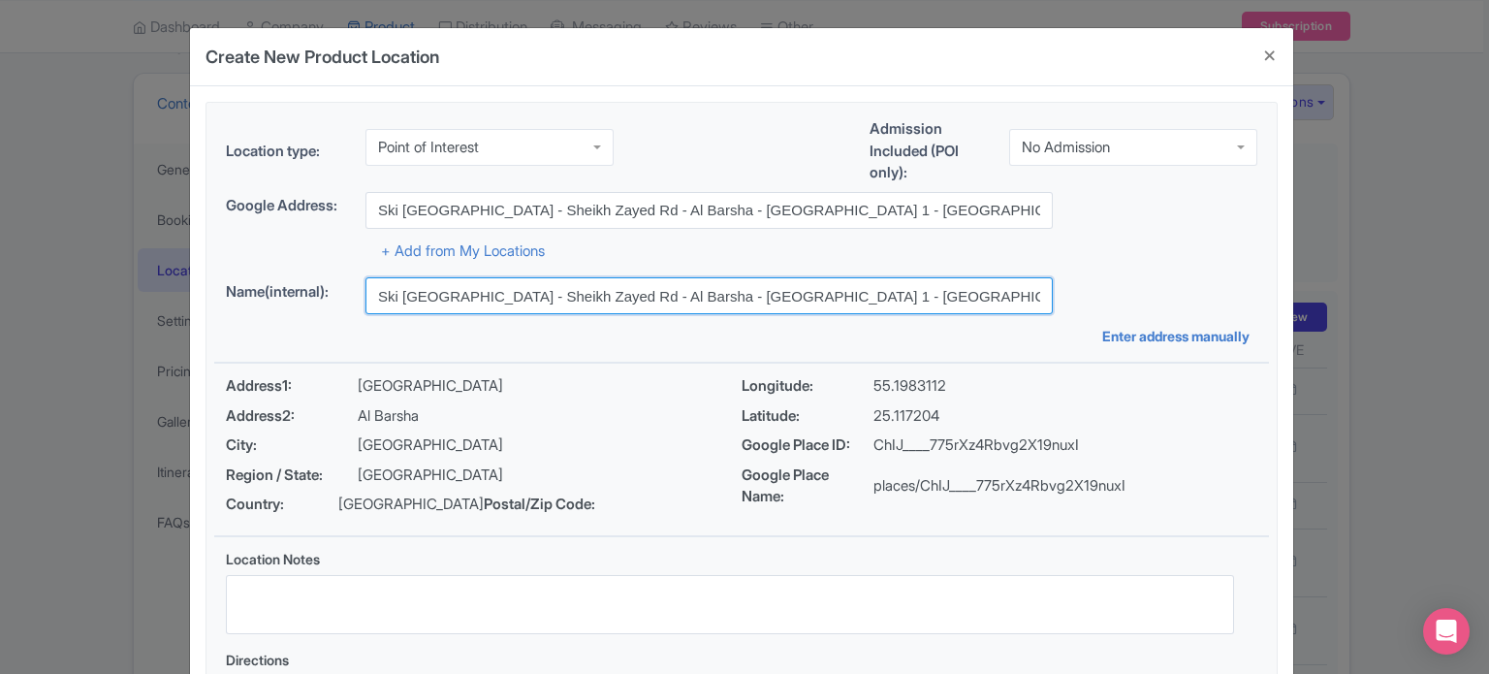
click at [927, 298] on input "Ski [GEOGRAPHIC_DATA] - Sheikh Zayed Rd - Al Barsha - [GEOGRAPHIC_DATA] 1 - [GE…" at bounding box center [709, 295] width 687 height 37
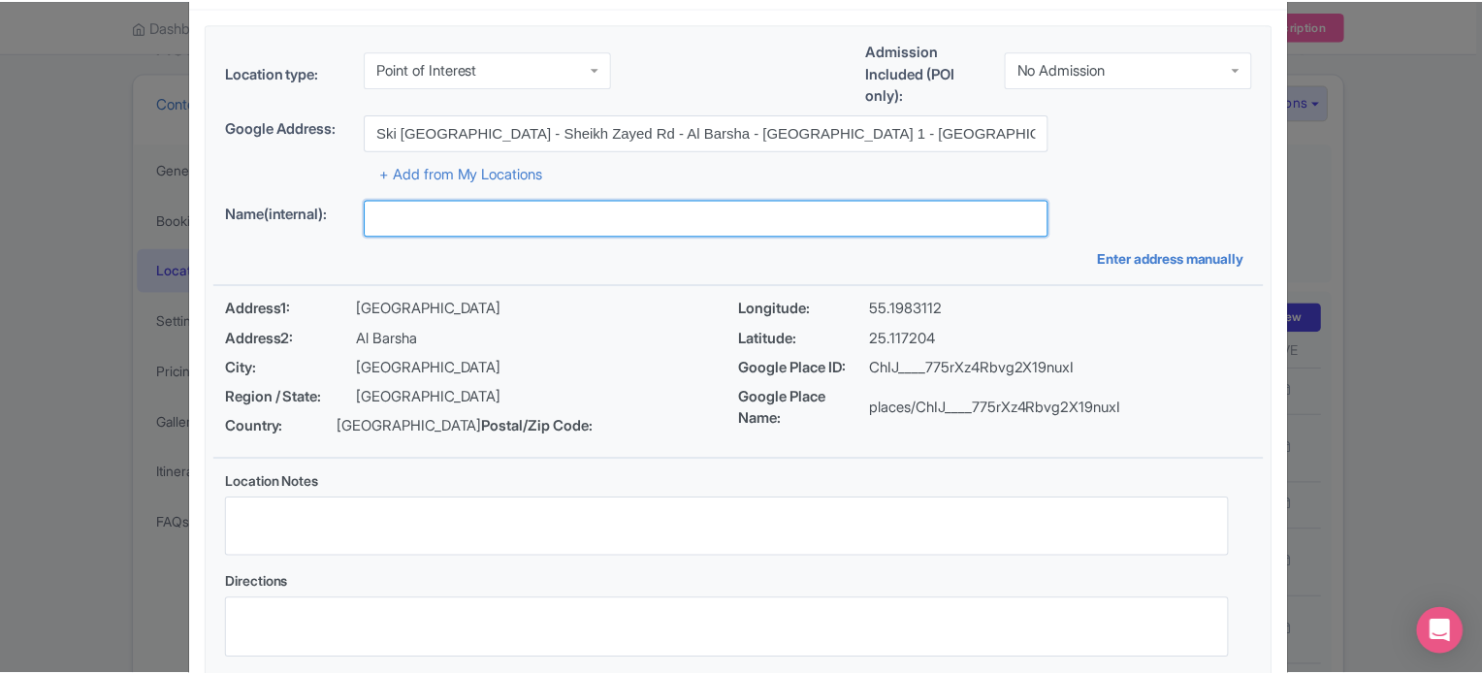
scroll to position [223, 0]
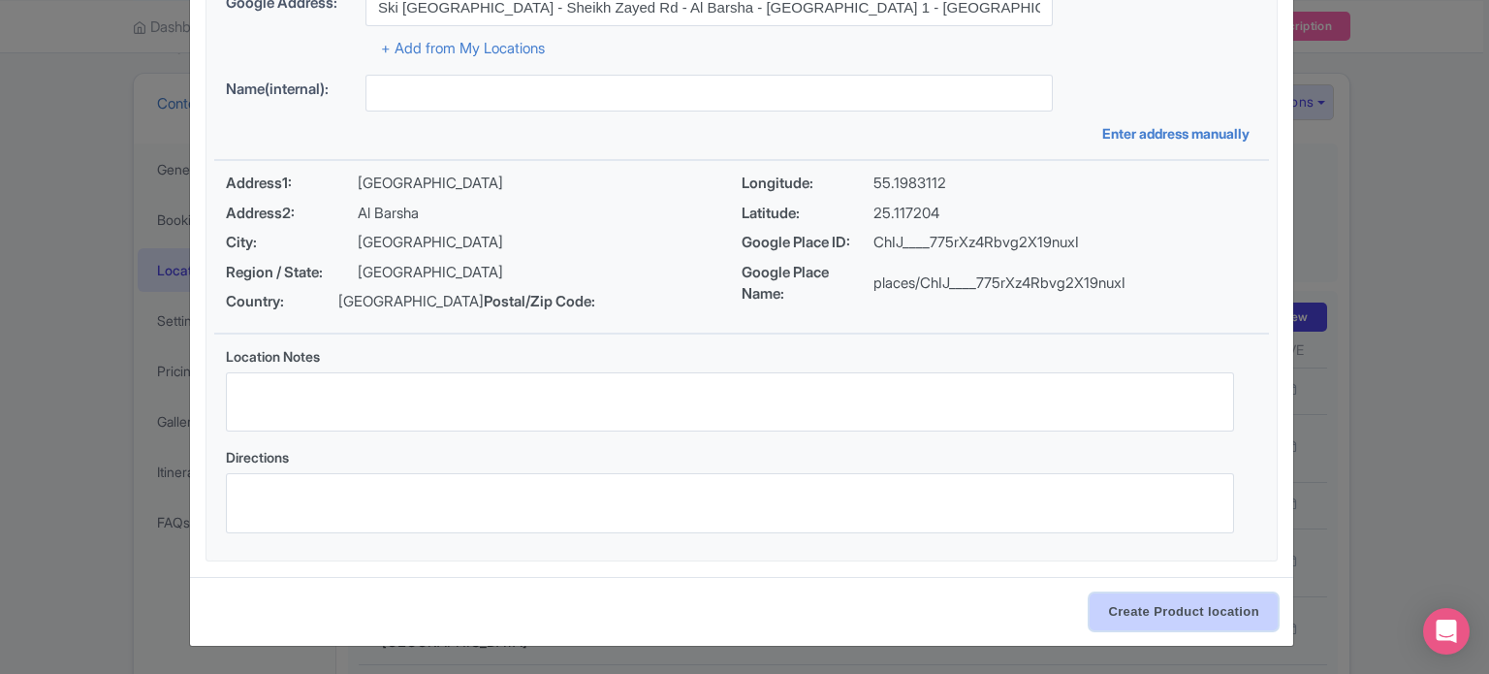
click at [1175, 614] on input "Create Product location" at bounding box center [1184, 611] width 188 height 37
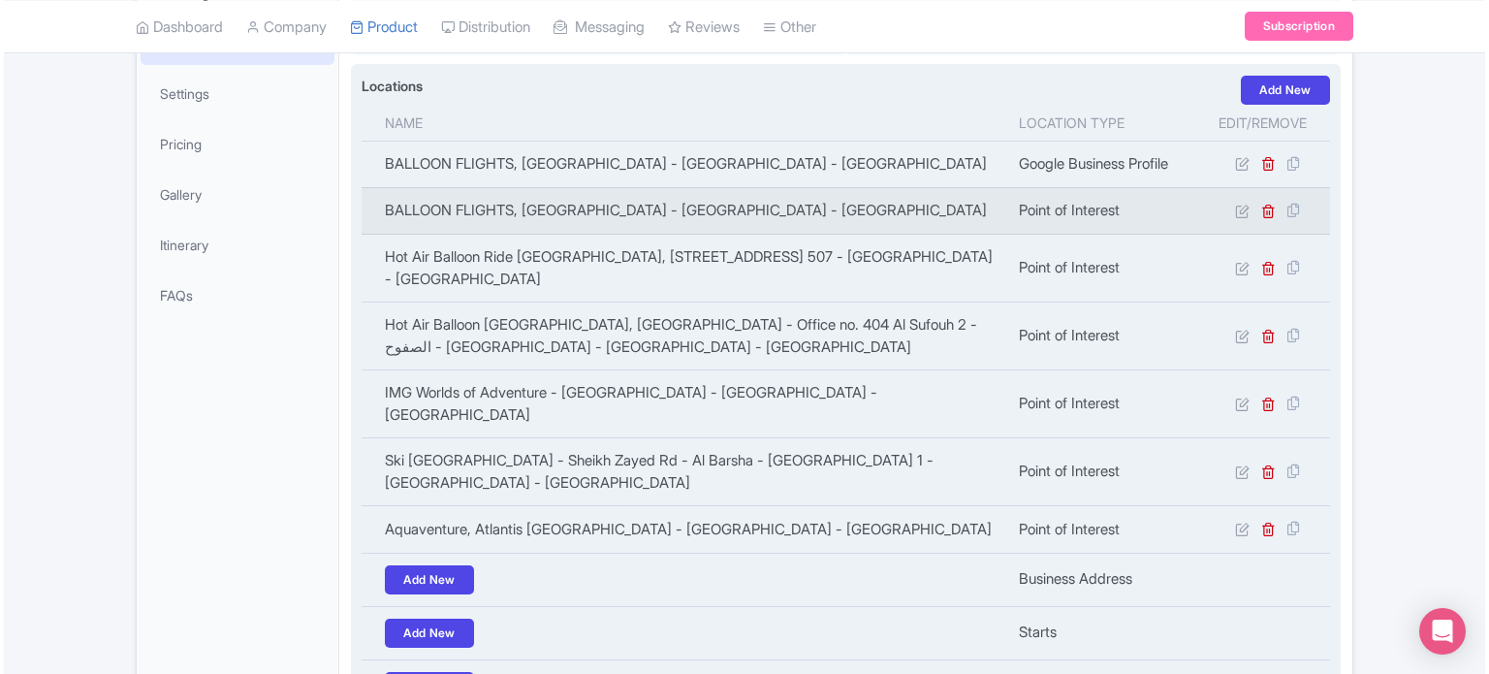
scroll to position [388, 0]
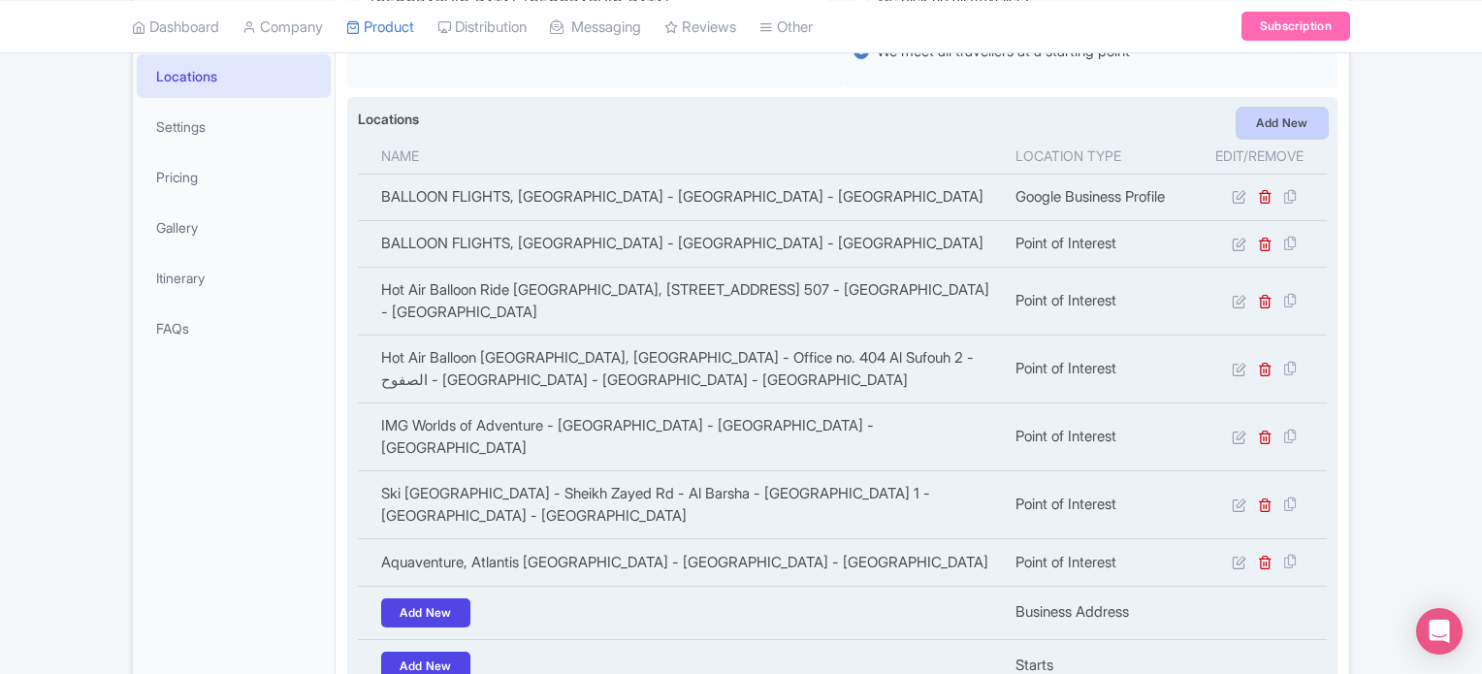
click at [1286, 131] on link "Add New" at bounding box center [1281, 123] width 89 height 29
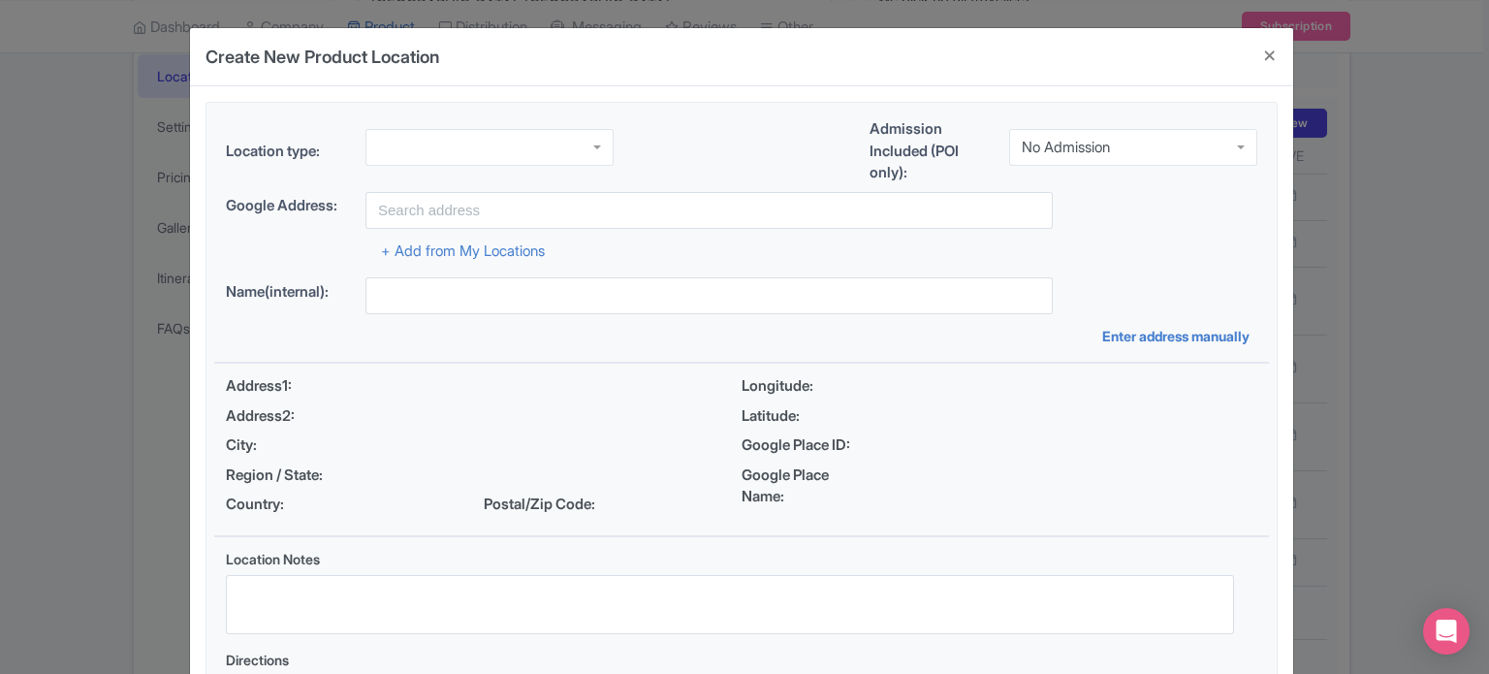
click at [544, 139] on div at bounding box center [490, 147] width 248 height 37
click at [1101, 145] on div "No Admission" at bounding box center [1066, 147] width 88 height 17
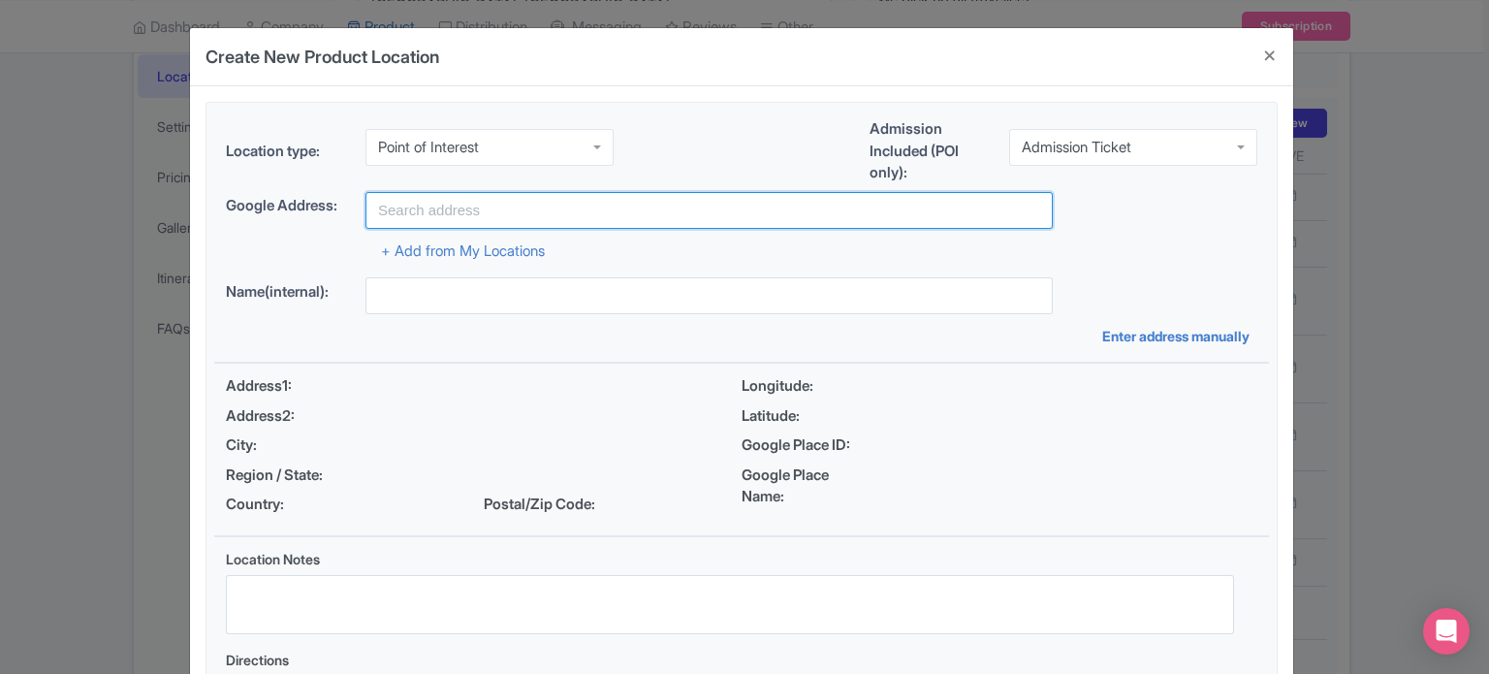
click at [704, 208] on input "text" at bounding box center [709, 210] width 687 height 37
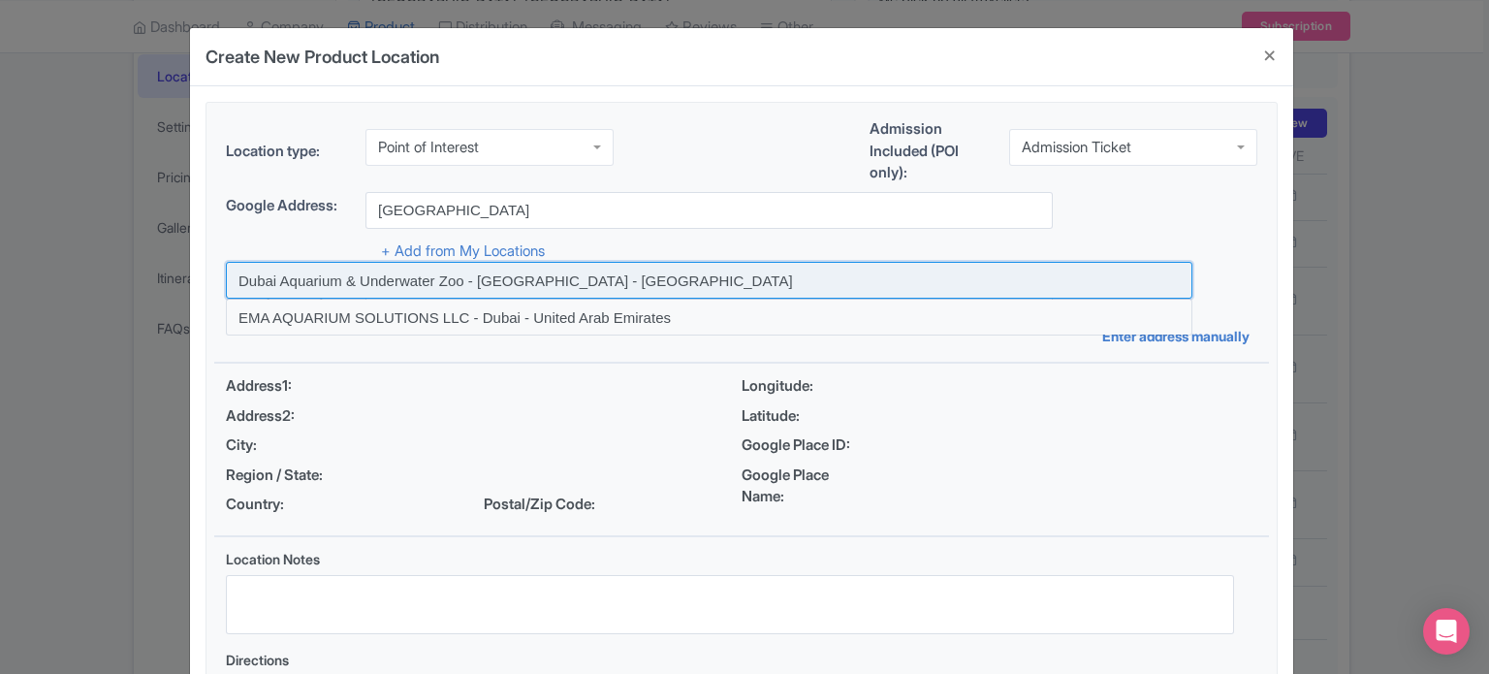
click at [399, 280] on input at bounding box center [709, 280] width 967 height 37
type input "Dubai Aquarium & Underwater Zoo - [GEOGRAPHIC_DATA] - [GEOGRAPHIC_DATA]"
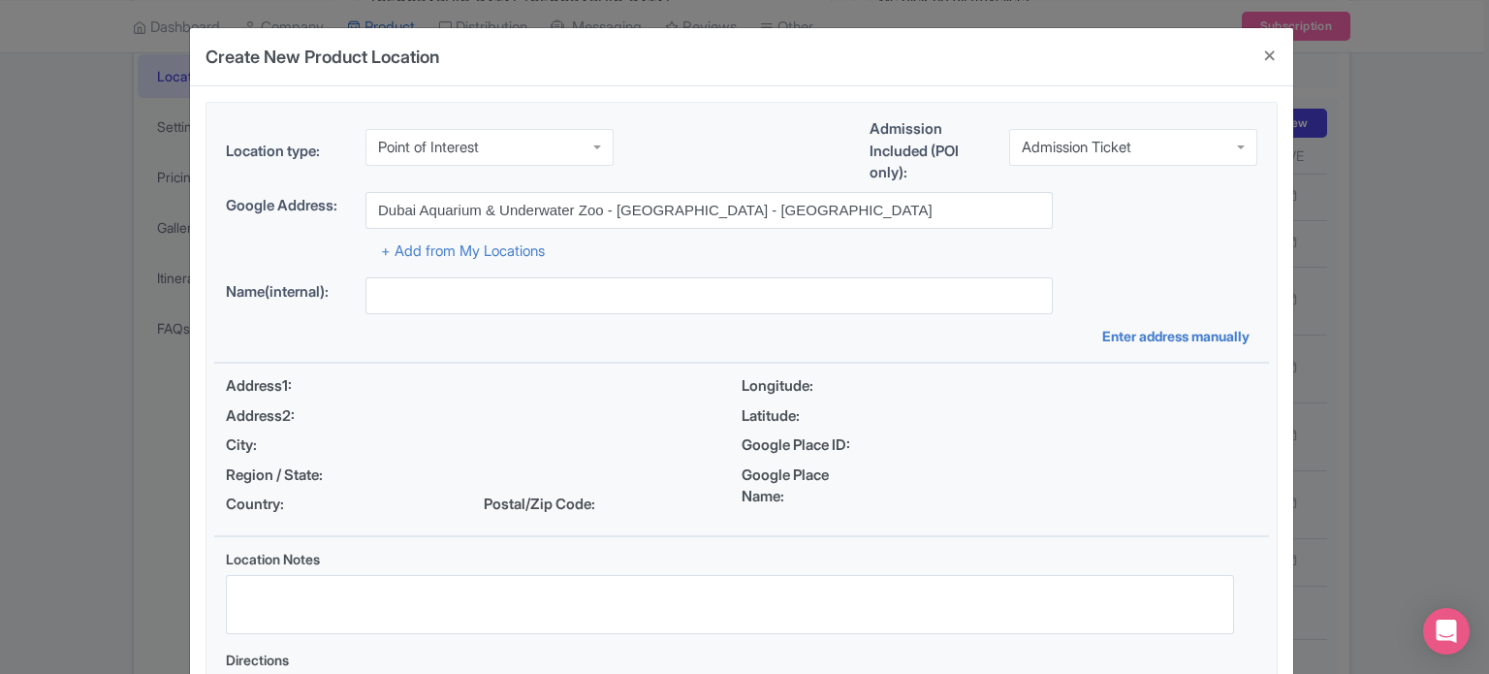
type input "Dubai Aquarium & Underwater Zoo - [GEOGRAPHIC_DATA] - [GEOGRAPHIC_DATA]"
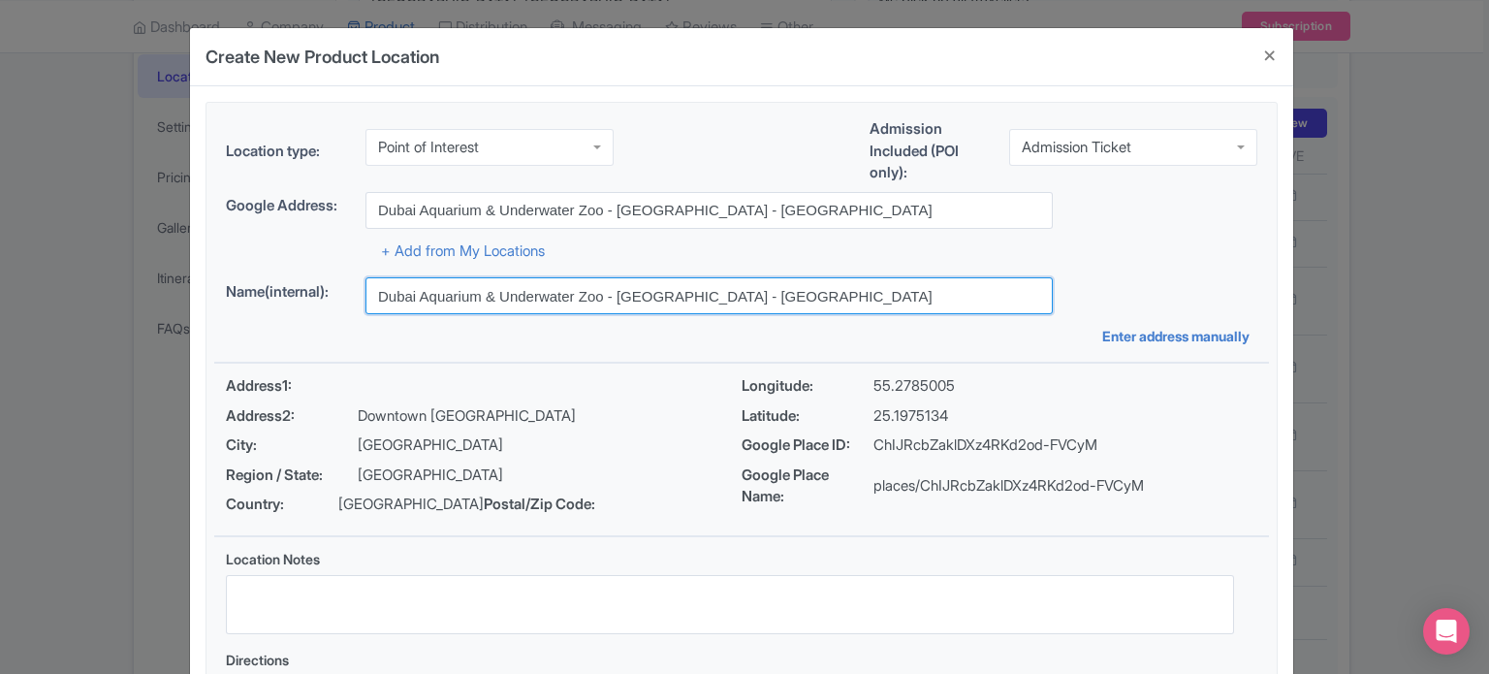
click at [788, 292] on input "Dubai Aquarium & Underwater Zoo - [GEOGRAPHIC_DATA] - [GEOGRAPHIC_DATA]" at bounding box center [709, 295] width 687 height 37
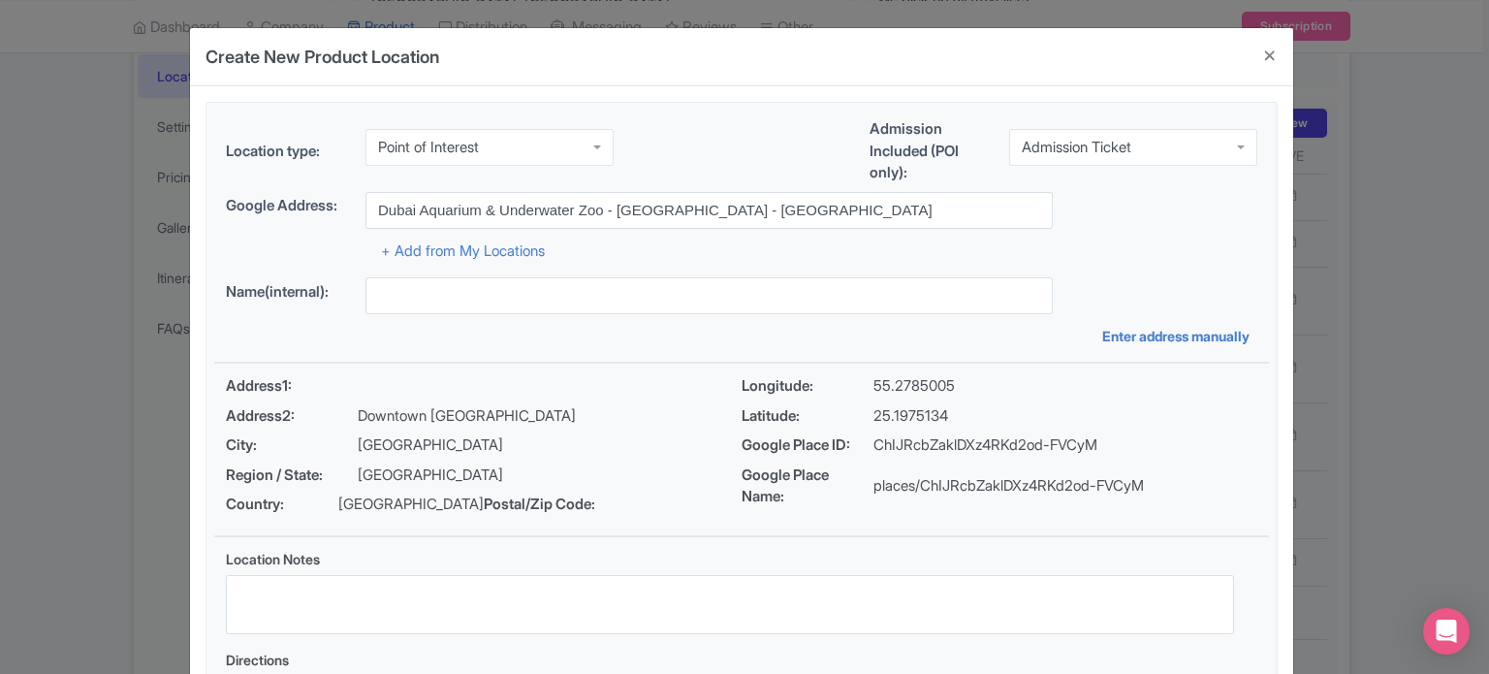
click at [1195, 256] on div "+ Add from My Locations" at bounding box center [742, 246] width 1032 height 34
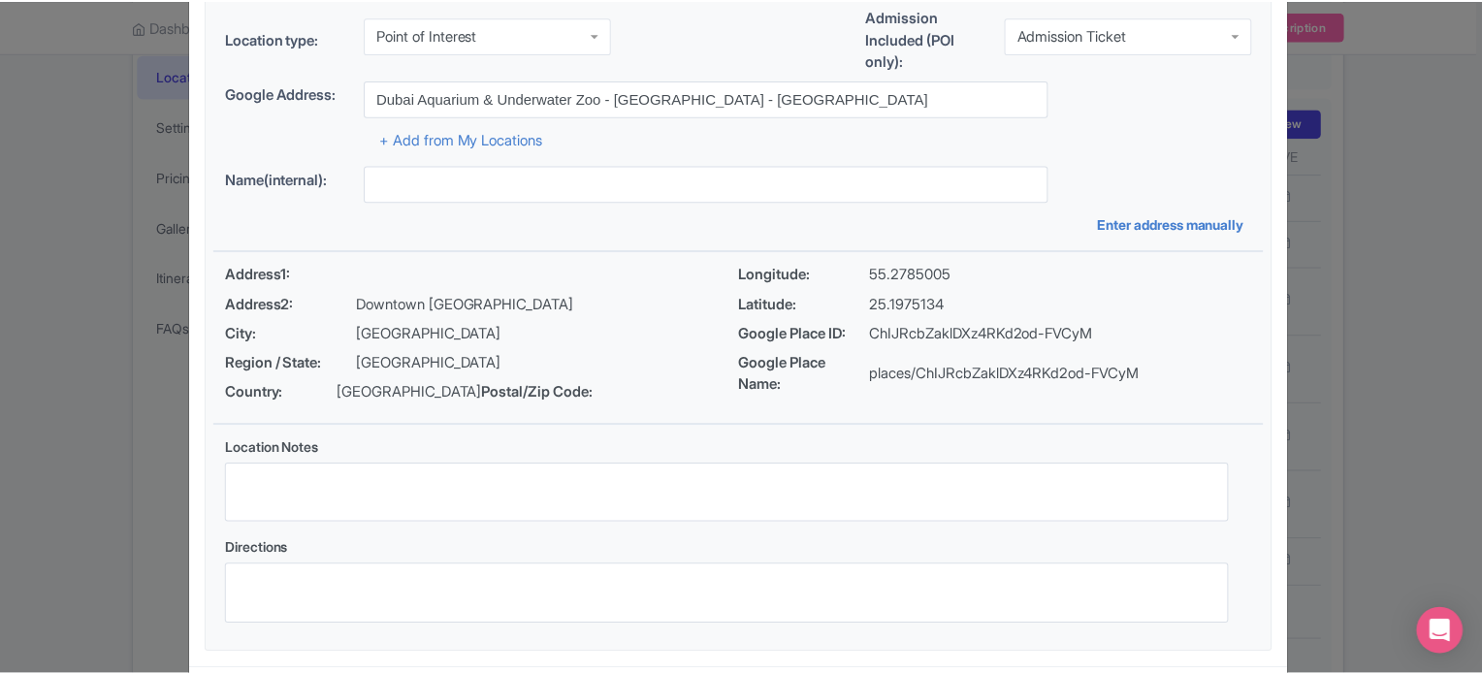
scroll to position [223, 0]
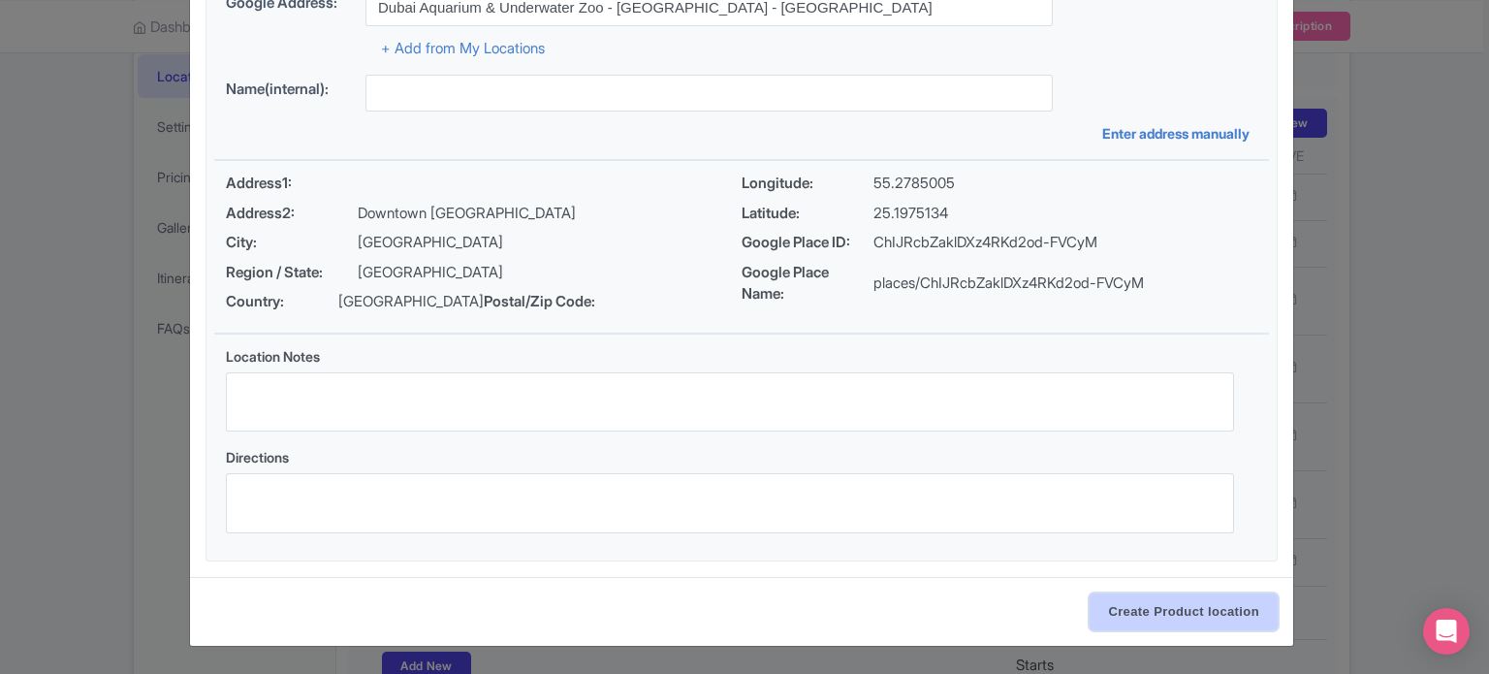
click at [1202, 608] on input "Create Product location" at bounding box center [1184, 611] width 188 height 37
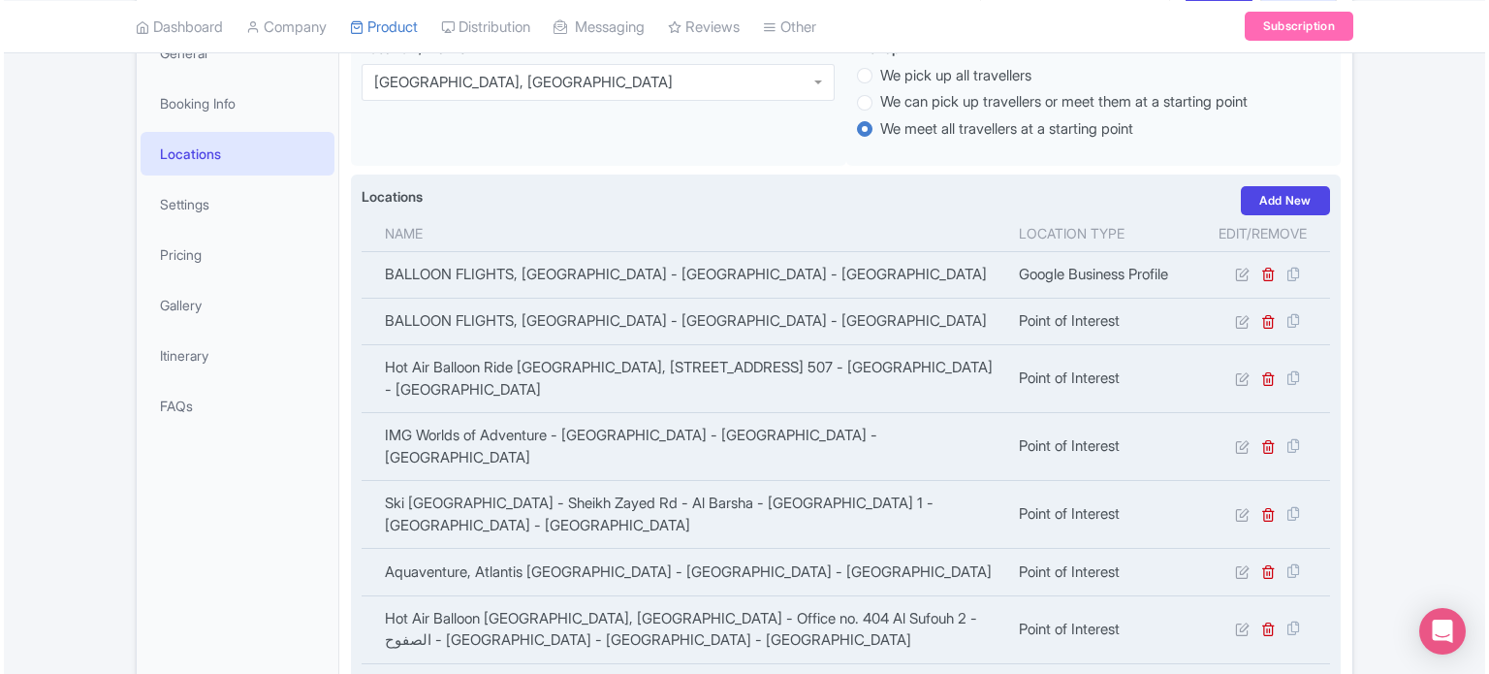
scroll to position [144, 0]
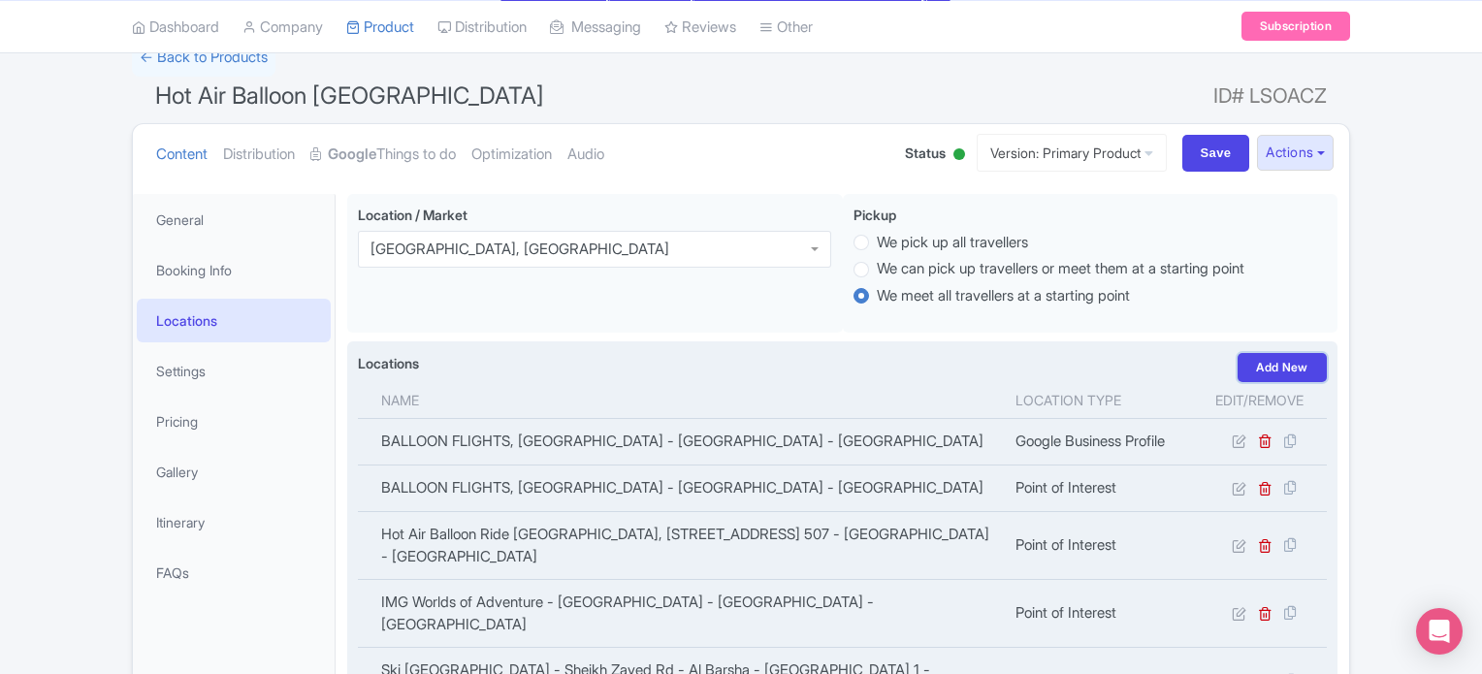
click at [1284, 366] on link "Add New" at bounding box center [1281, 367] width 89 height 29
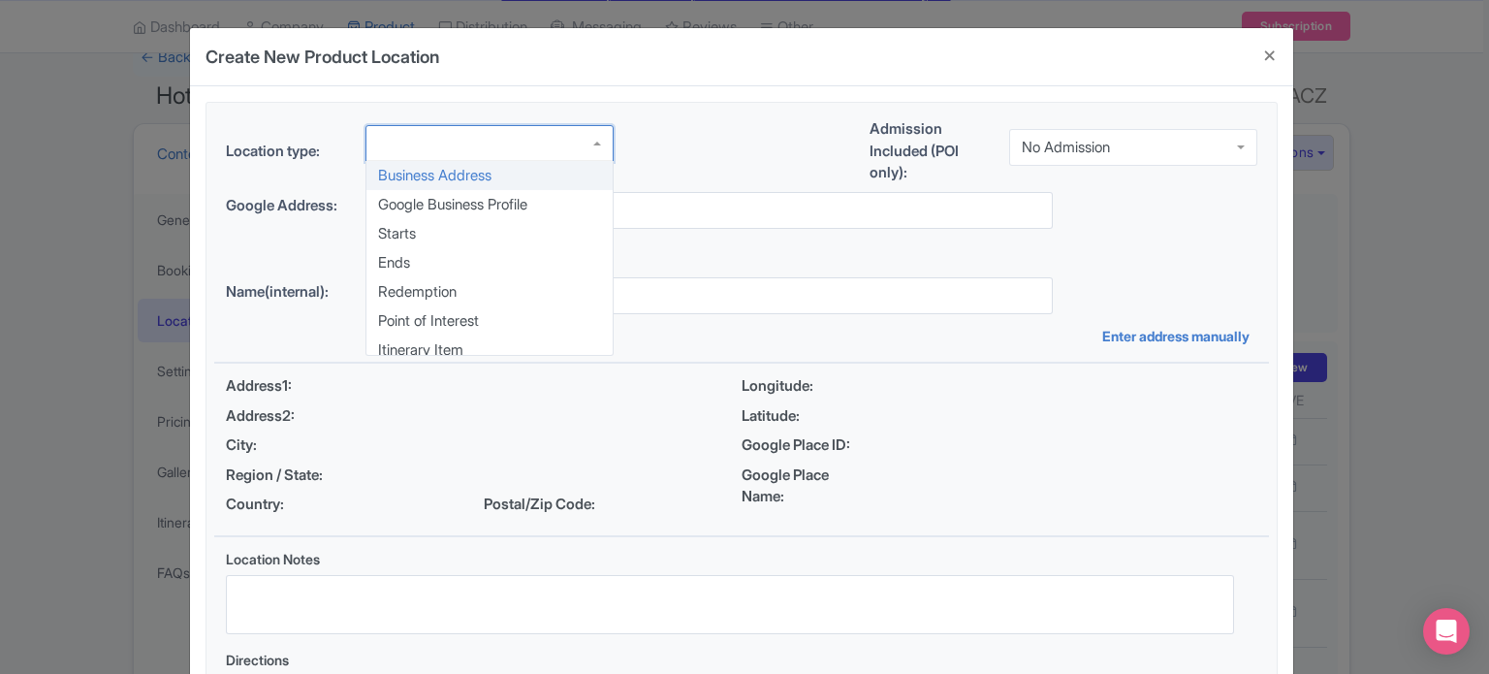
click at [513, 143] on div at bounding box center [490, 143] width 248 height 37
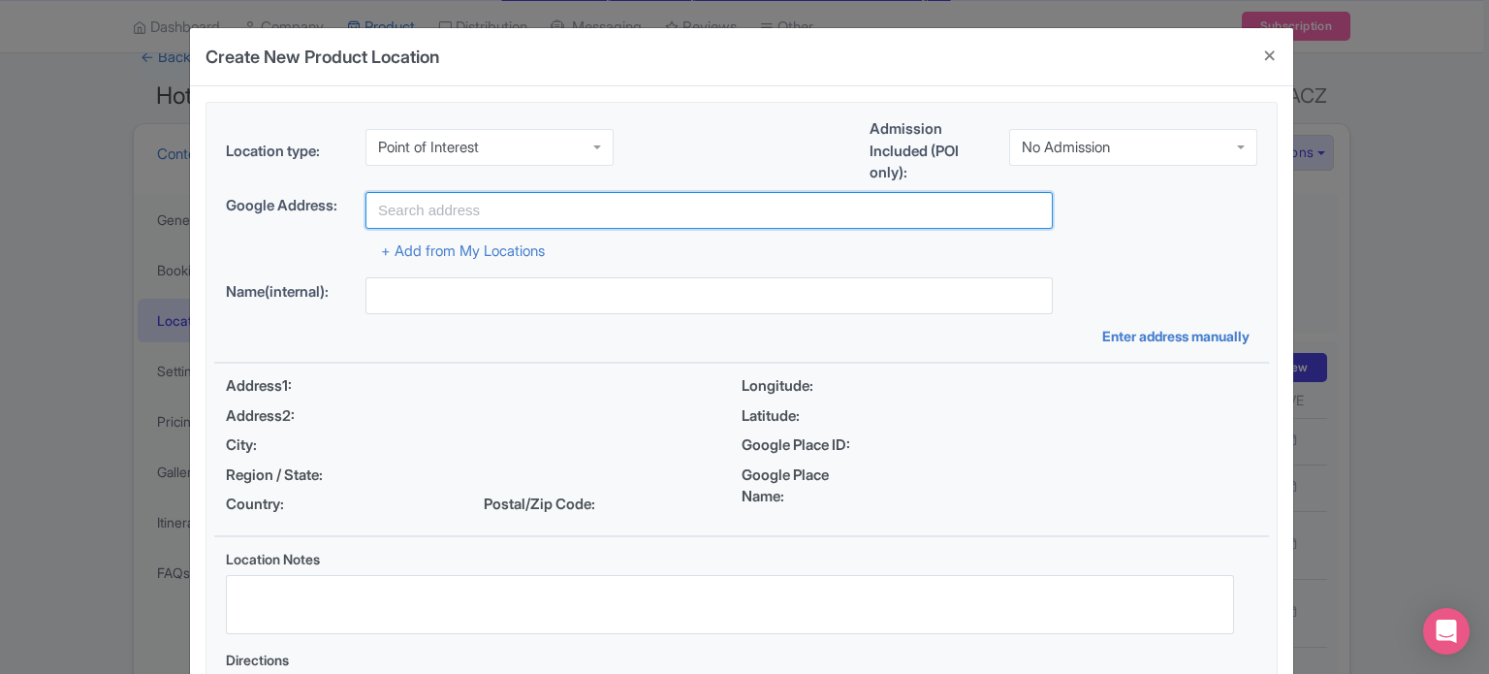
click at [539, 198] on input "text" at bounding box center [709, 210] width 687 height 37
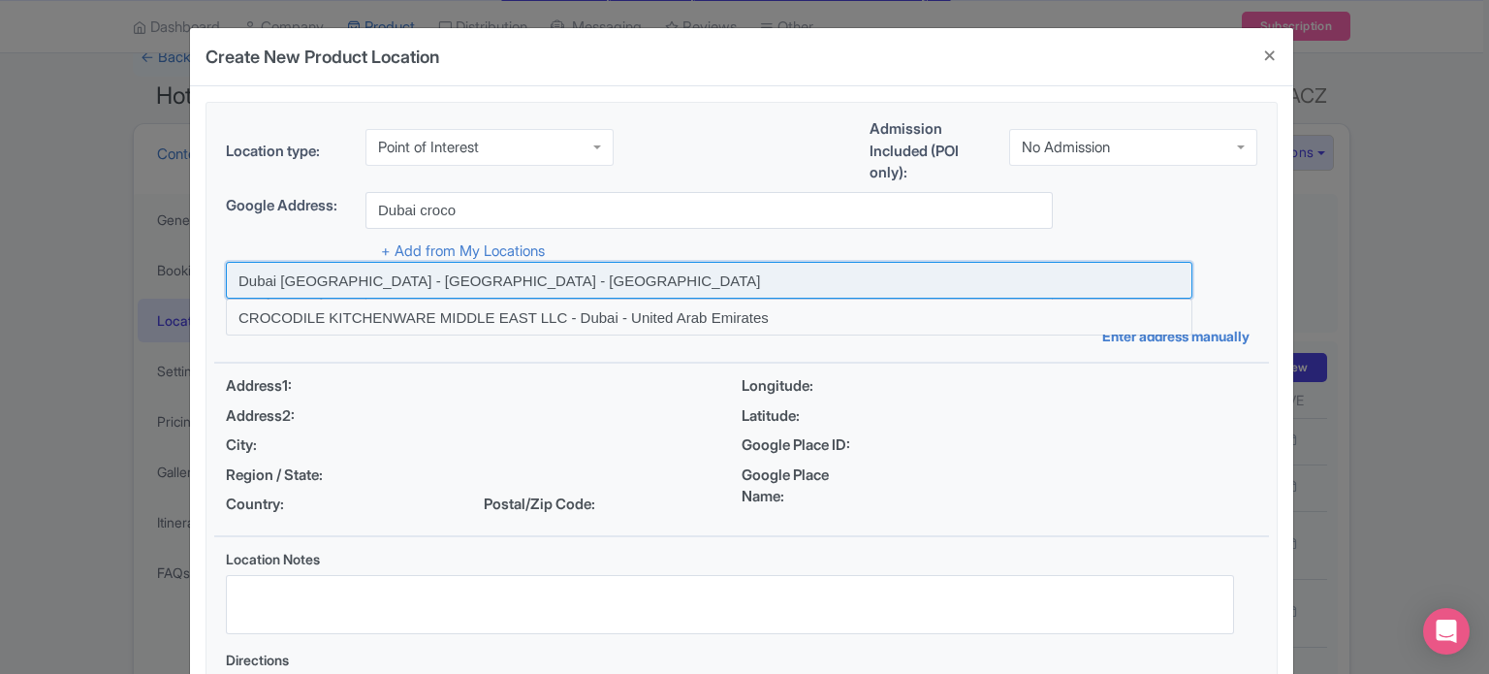
click at [499, 283] on input at bounding box center [709, 280] width 967 height 37
type input "Dubai Crocodile Park - Dubai - United Arab Emirates"
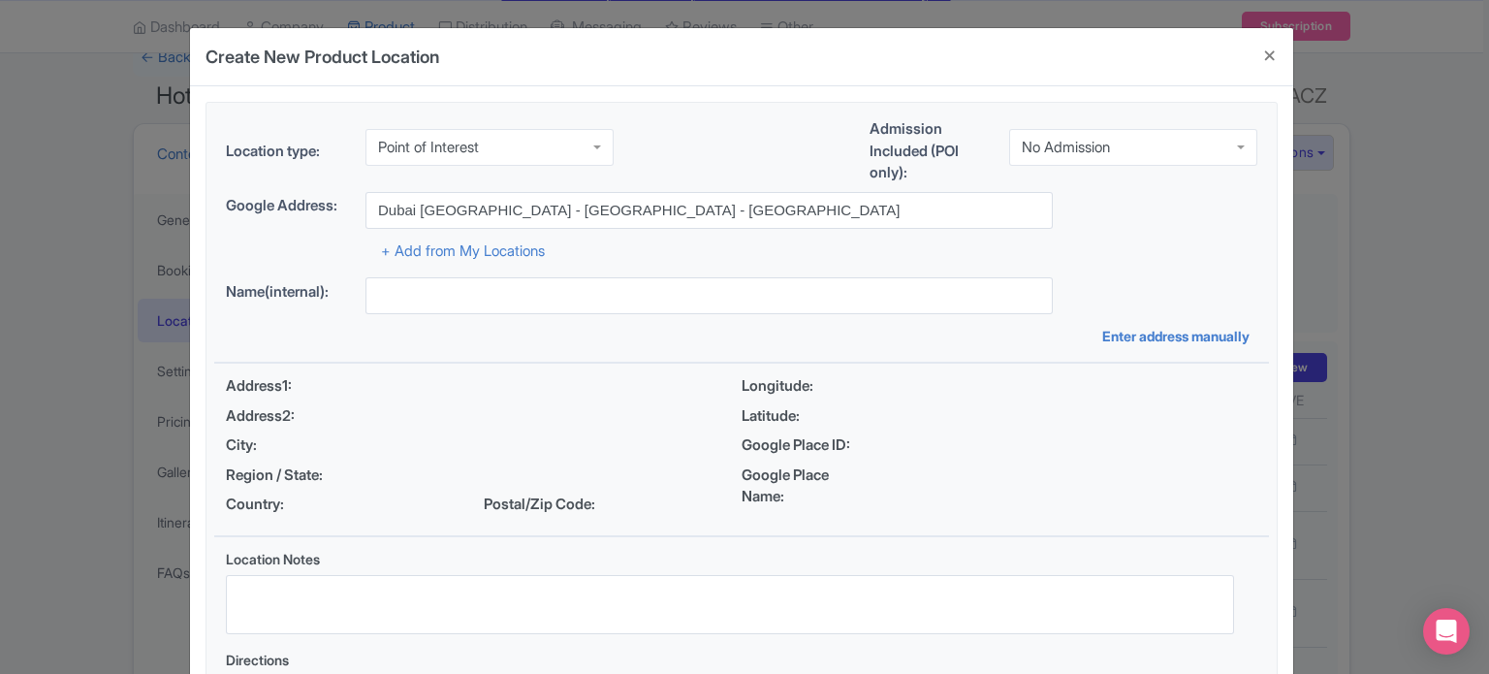
type input "Dubai Crocodile Park - Dubai - United Arab Emirates"
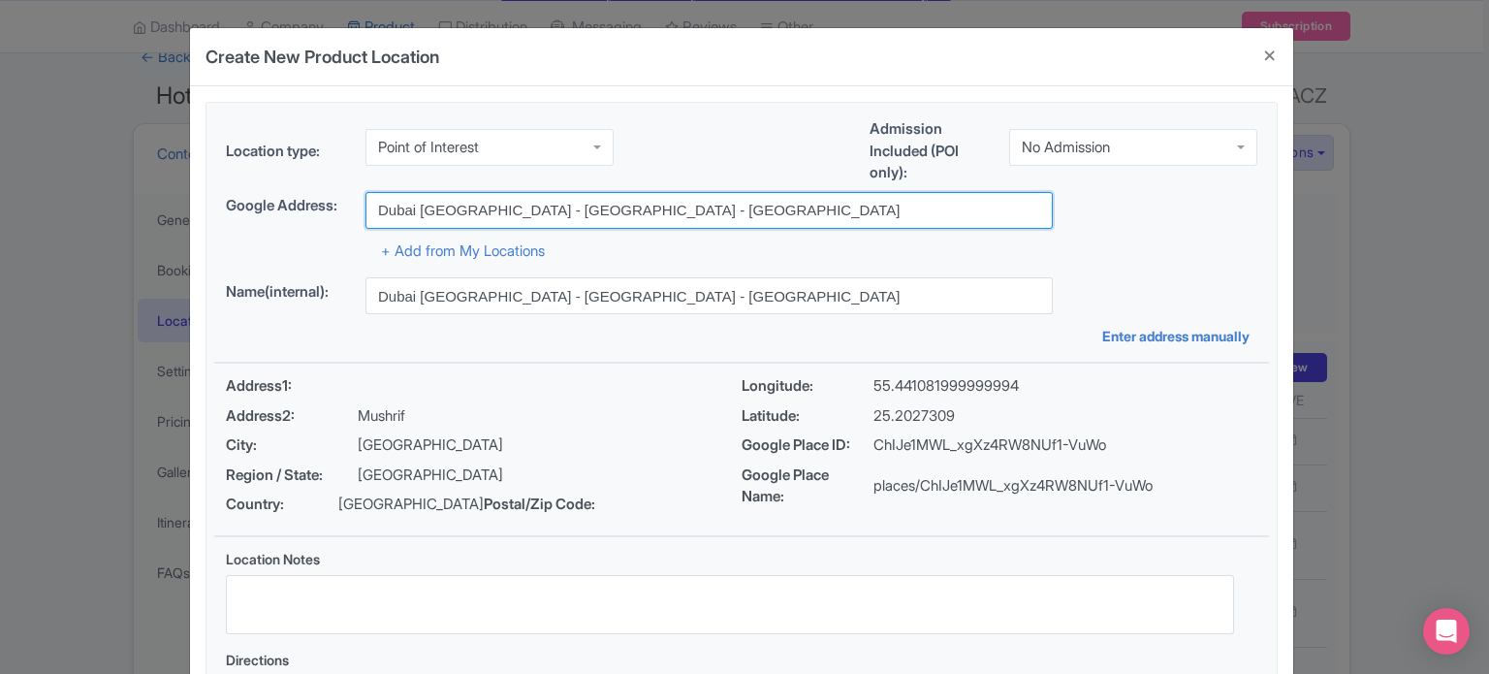
click at [515, 210] on input "Dubai Crocodile Park - Dubai - United Arab Emirates" at bounding box center [709, 210] width 687 height 37
paste input "Mushrif - Dubai"
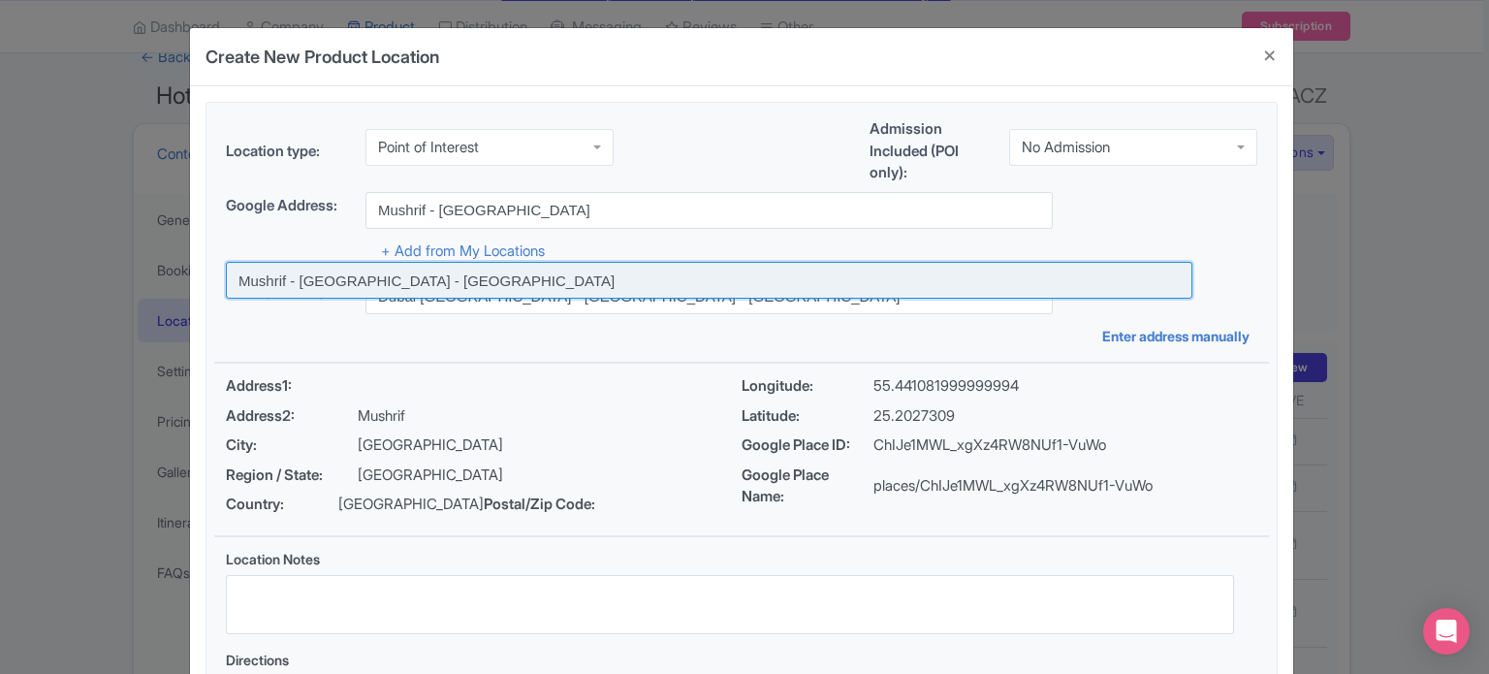
click at [400, 283] on input at bounding box center [709, 280] width 967 height 37
type input "Mushrif - Dubai - United Arab Emirates"
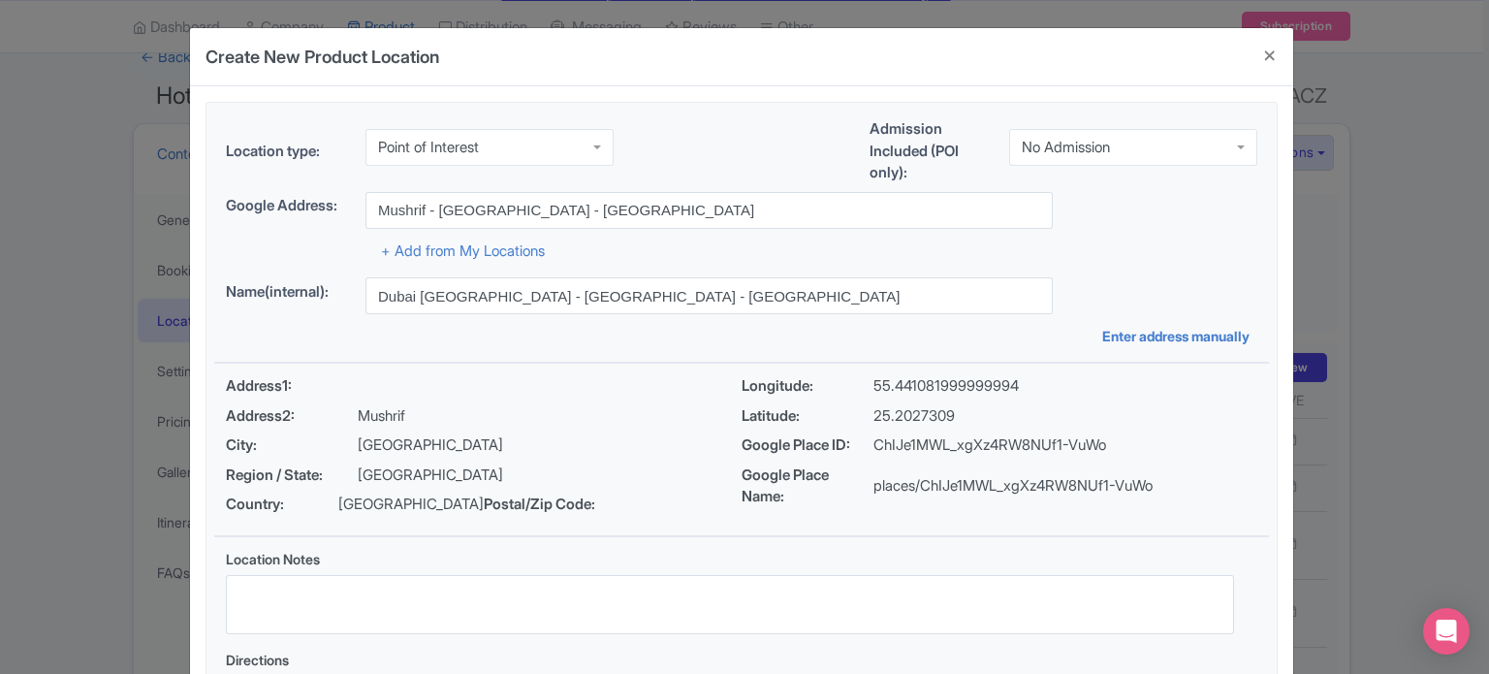
type input "Mushrif - Dubai - United Arab Emirates"
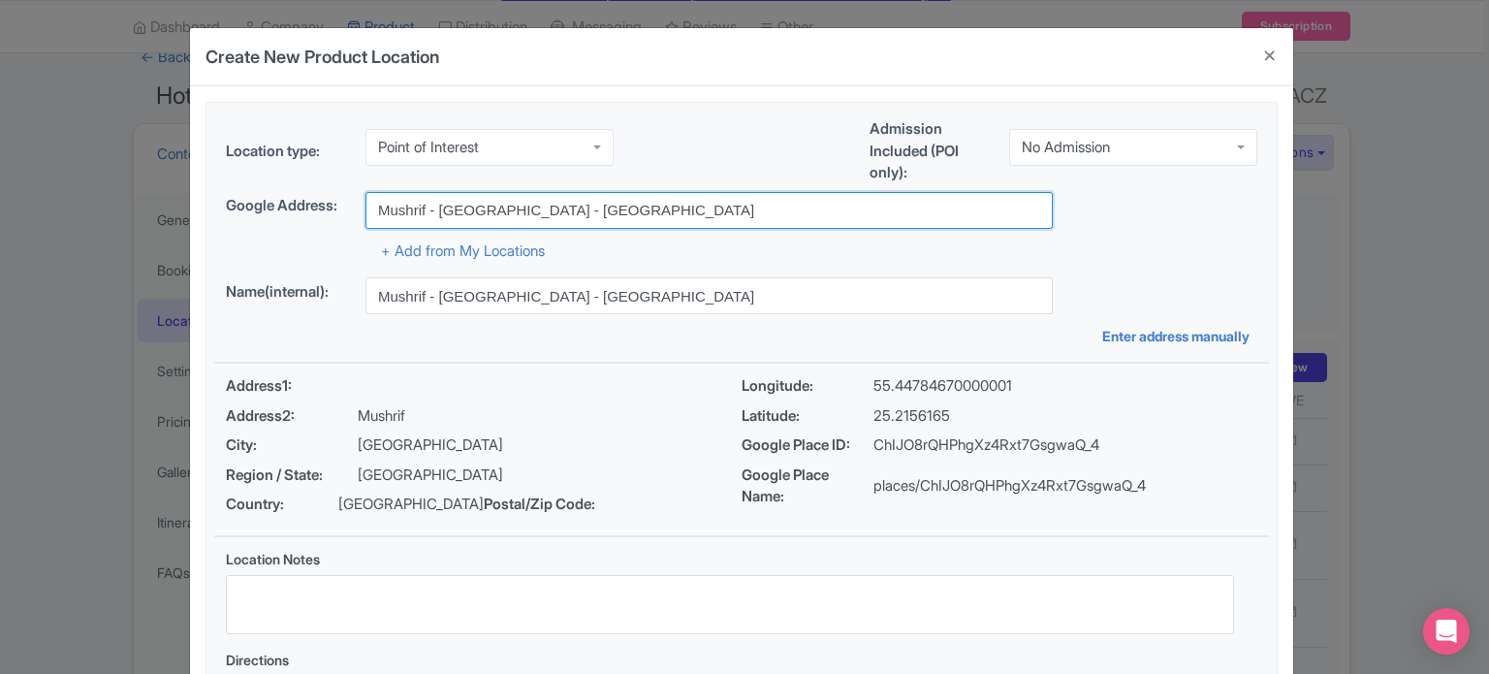
click at [376, 209] on input "Mushrif - Dubai - United Arab Emirates" at bounding box center [709, 210] width 687 height 37
paste input "dubai crocodile park"
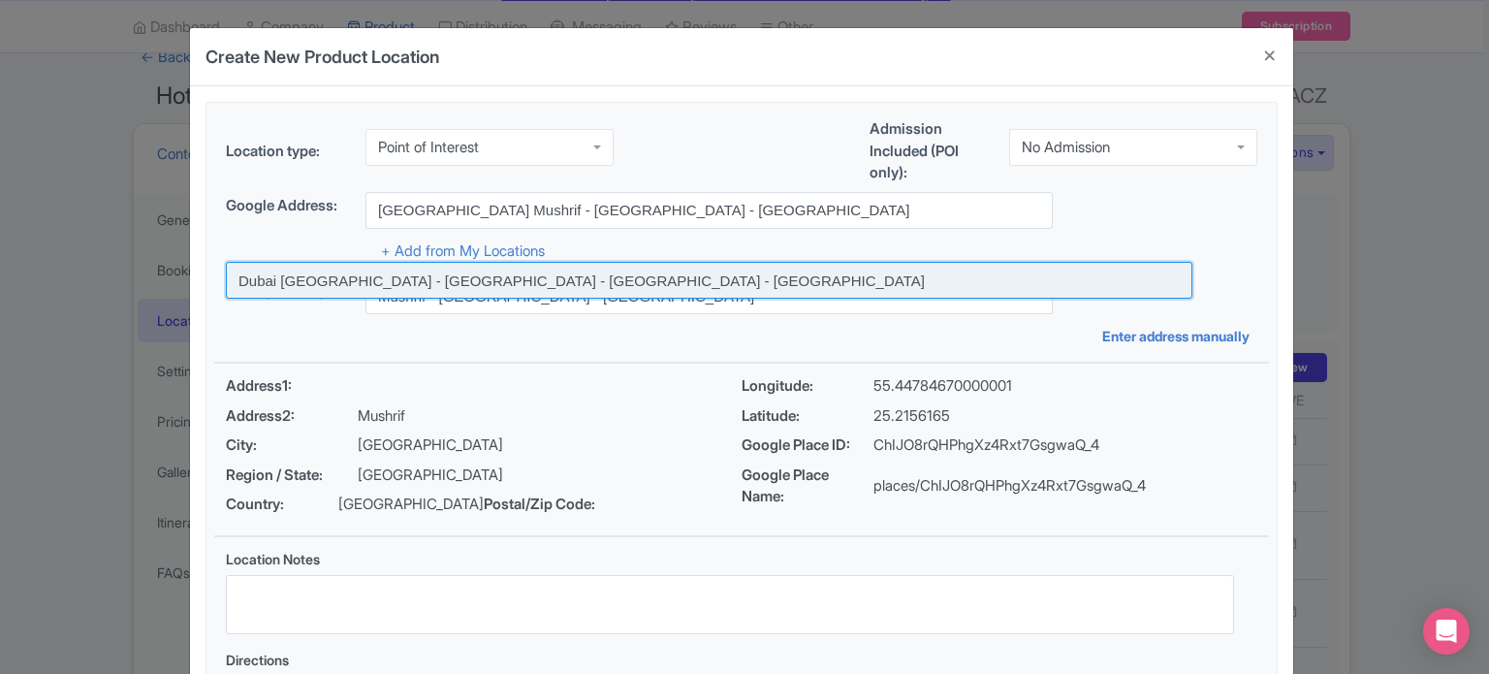
click at [373, 282] on input at bounding box center [709, 280] width 967 height 37
type input "Dubai [GEOGRAPHIC_DATA] - [GEOGRAPHIC_DATA] - [GEOGRAPHIC_DATA] - [GEOGRAPHIC_D…"
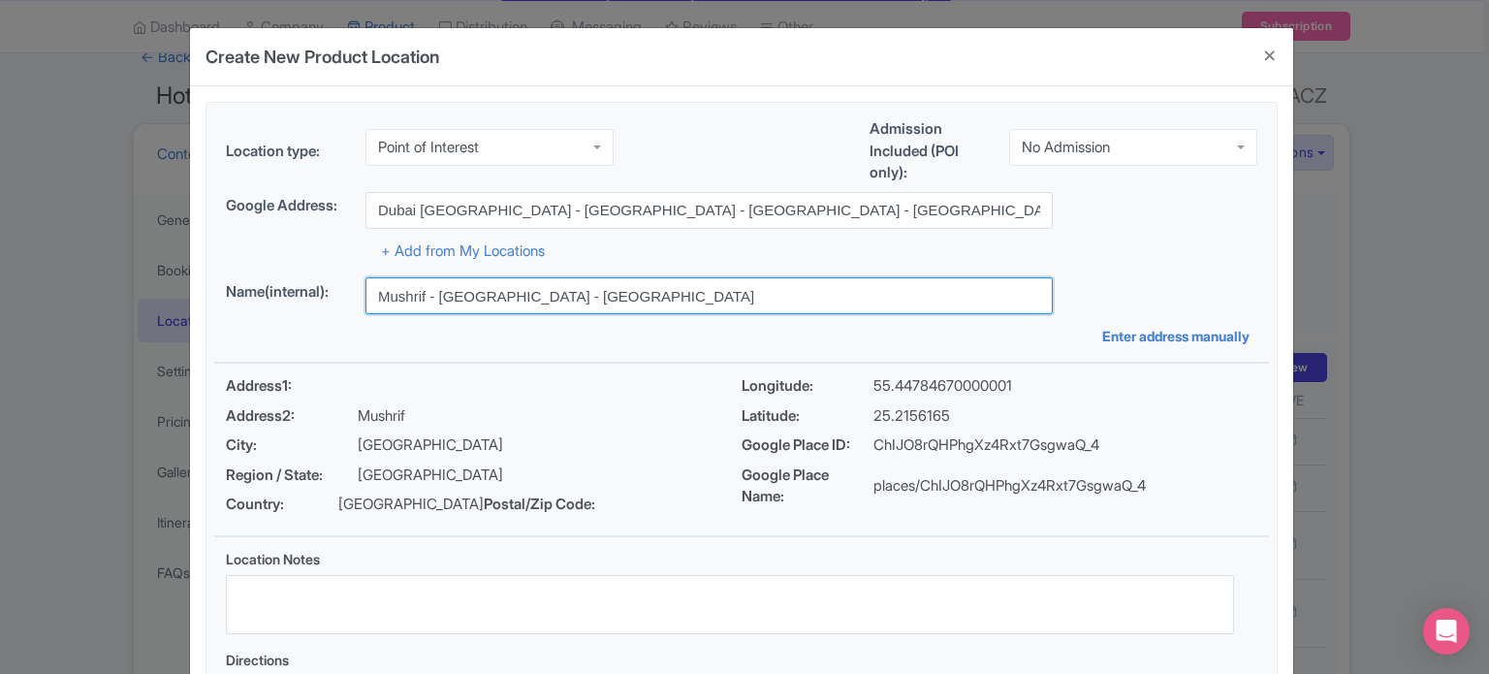
click at [534, 291] on input "Mushrif - Dubai - United Arab Emirates" at bounding box center [709, 295] width 687 height 37
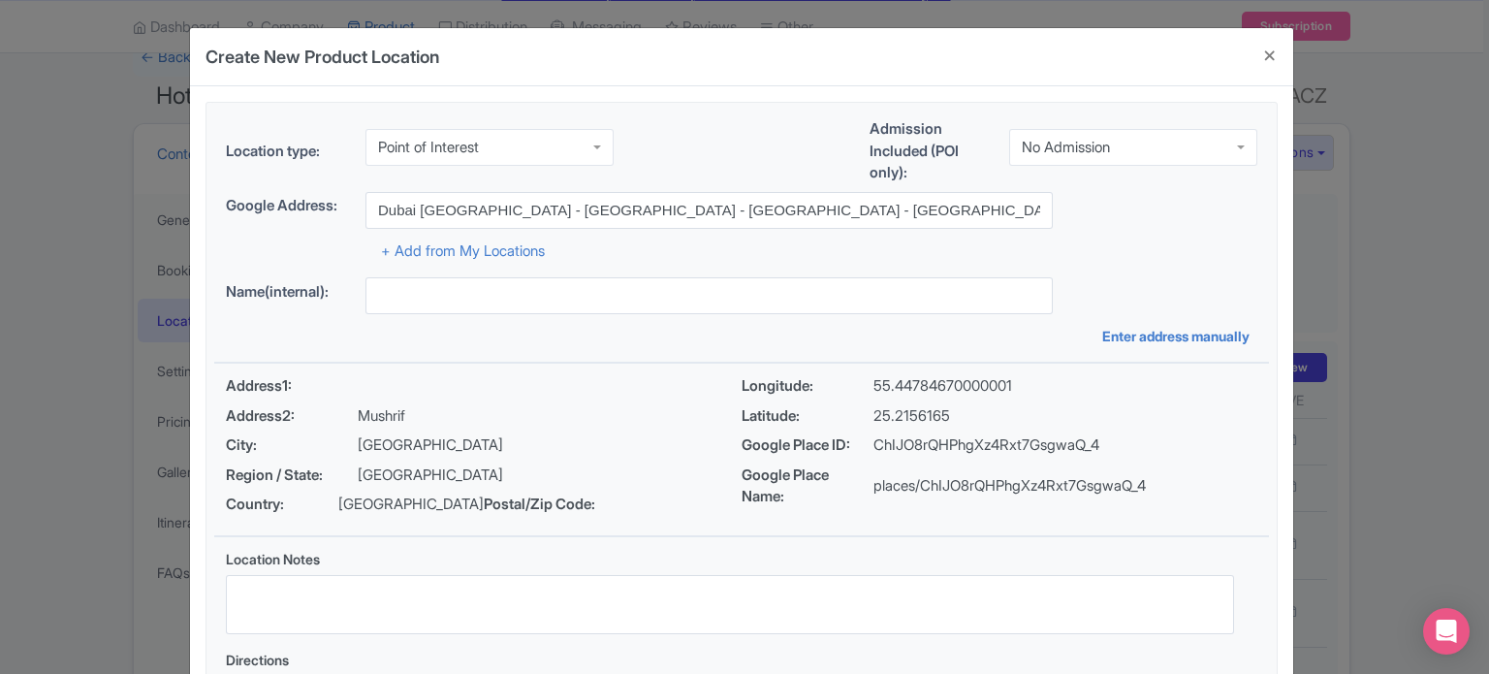
click at [1170, 274] on div "Location type: Point of Interest Point of Interest Business Address Google Busi…" at bounding box center [741, 433] width 1055 height 660
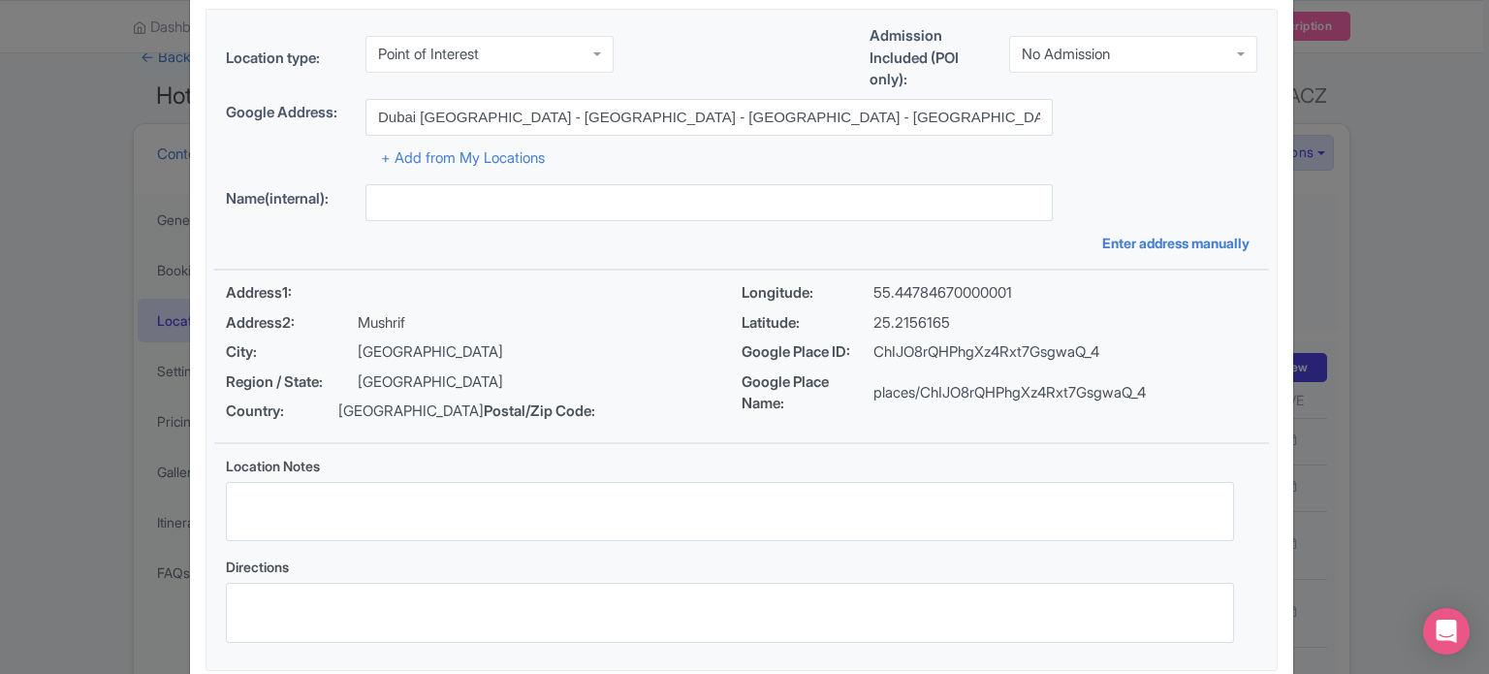
scroll to position [223, 0]
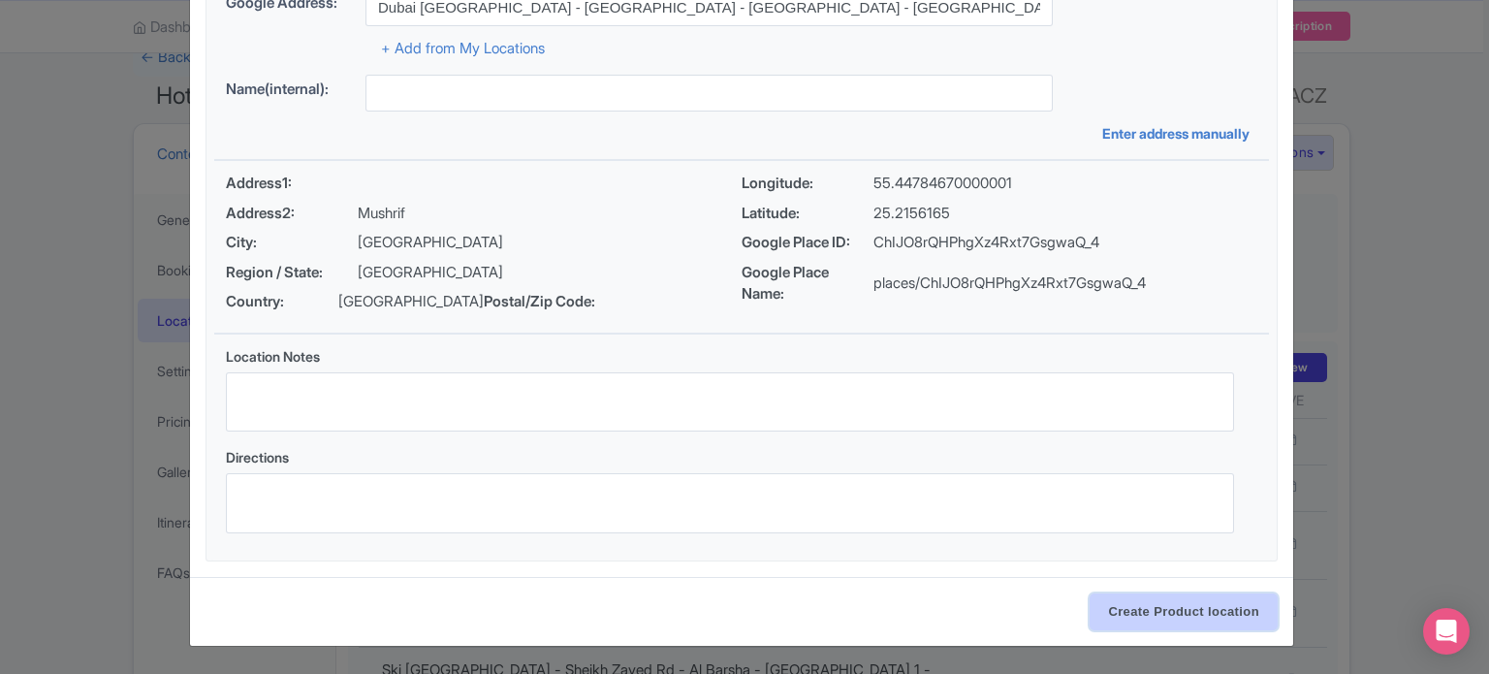
click at [1184, 618] on input "Create Product location" at bounding box center [1184, 611] width 188 height 37
type input "Dubai [GEOGRAPHIC_DATA] - [GEOGRAPHIC_DATA] - [GEOGRAPHIC_DATA] - [GEOGRAPHIC_D…"
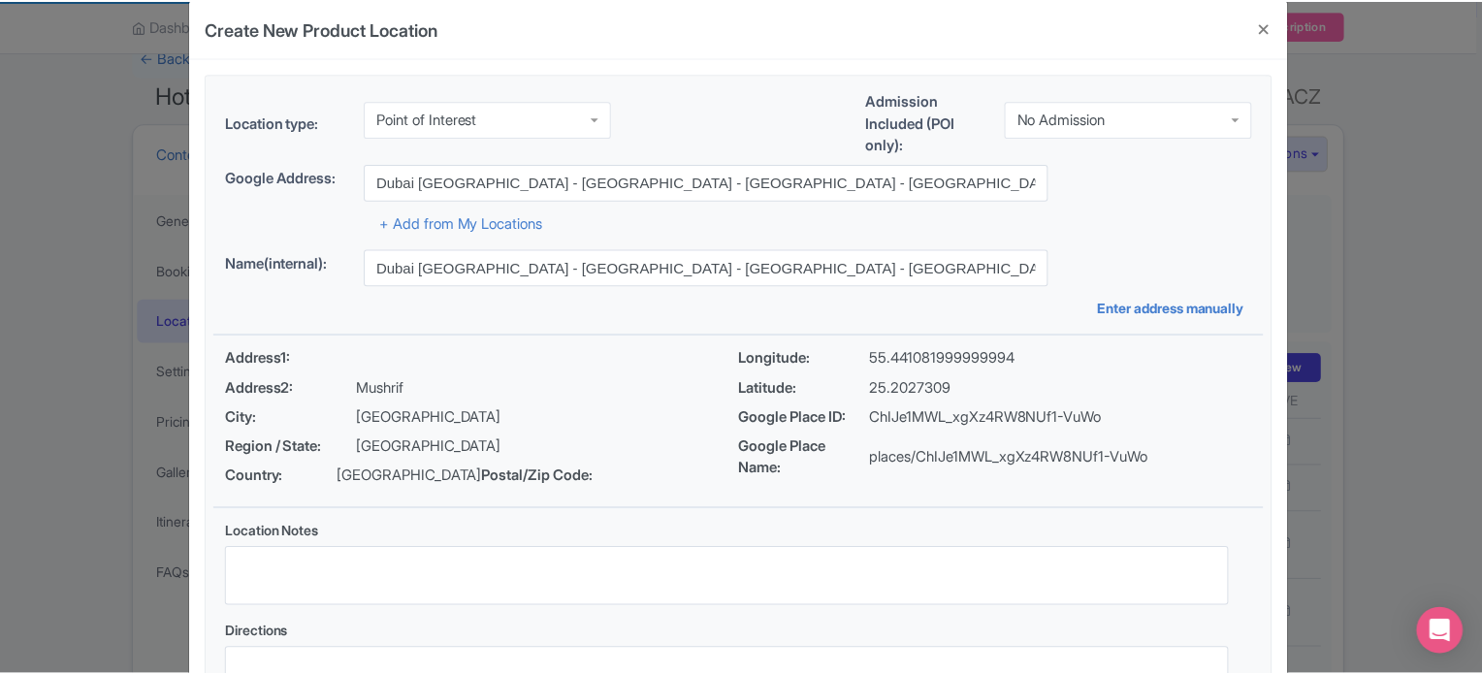
scroll to position [0, 0]
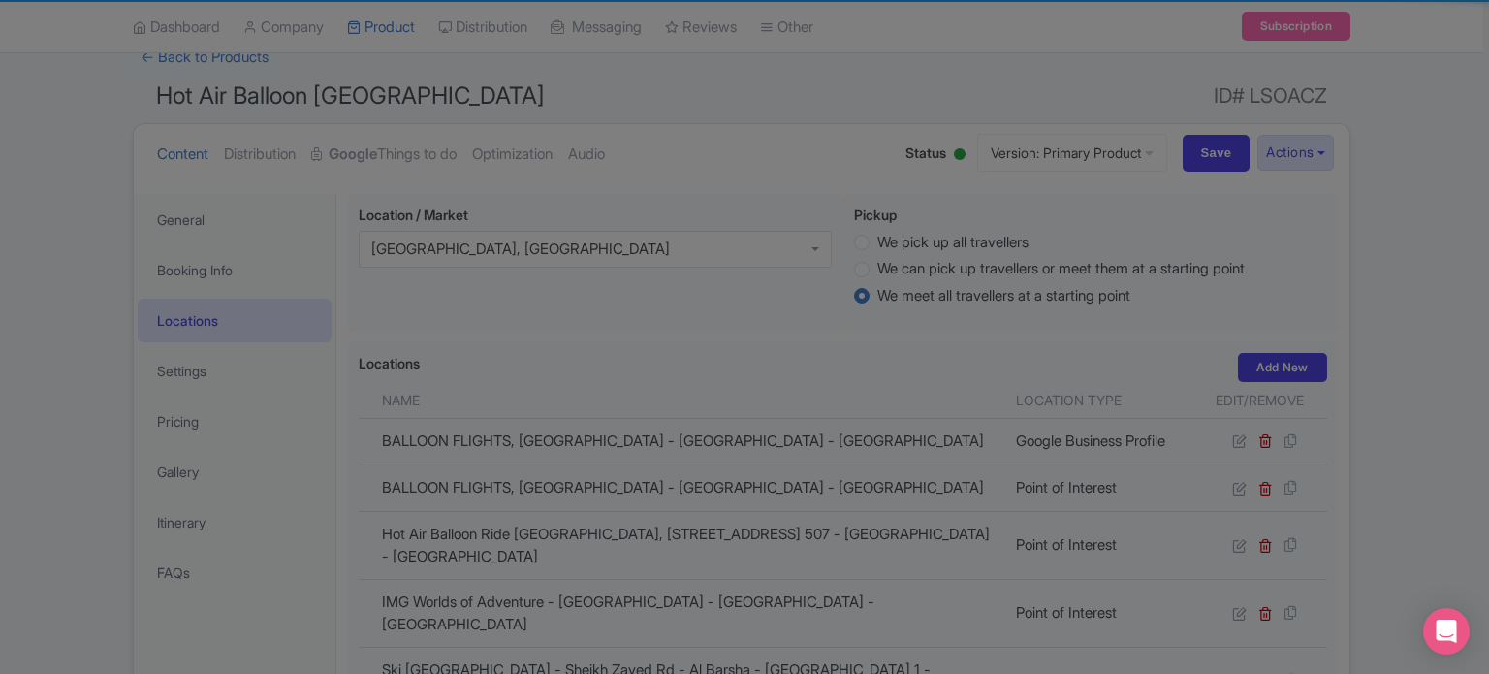
click at [641, 292] on div "Name(internal): Dubai Crocodile Park - Mushrif - Dubai - United Arab Emirates E…" at bounding box center [741, 263] width 1055 height 69
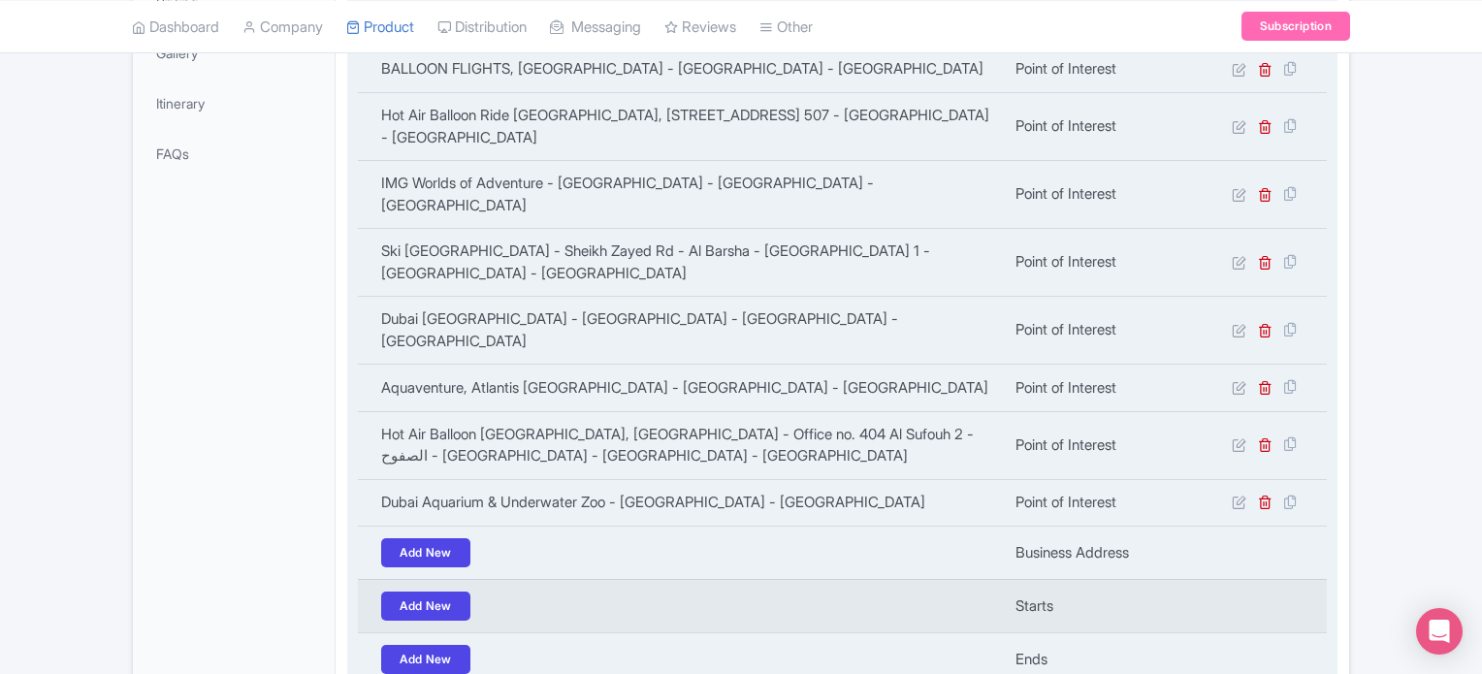
scroll to position [531, 0]
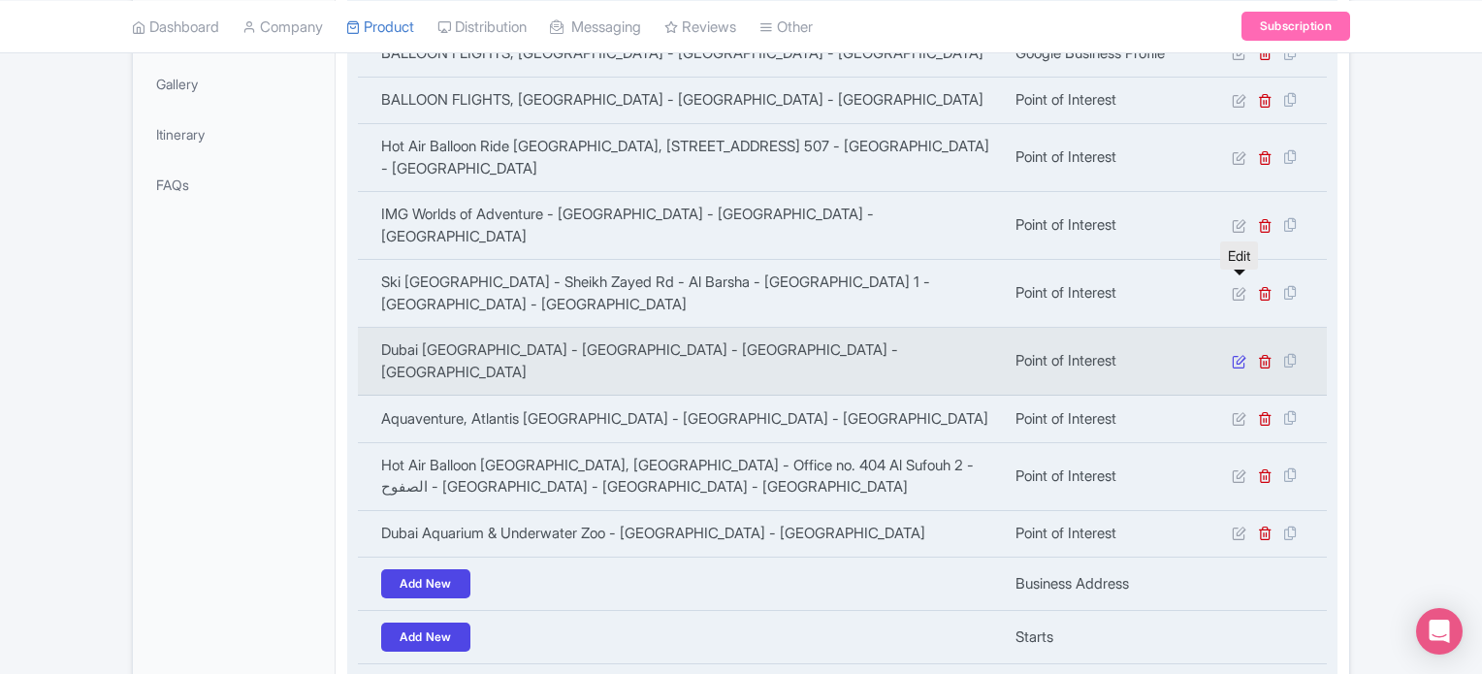
click at [1236, 354] on icon at bounding box center [1238, 361] width 15 height 15
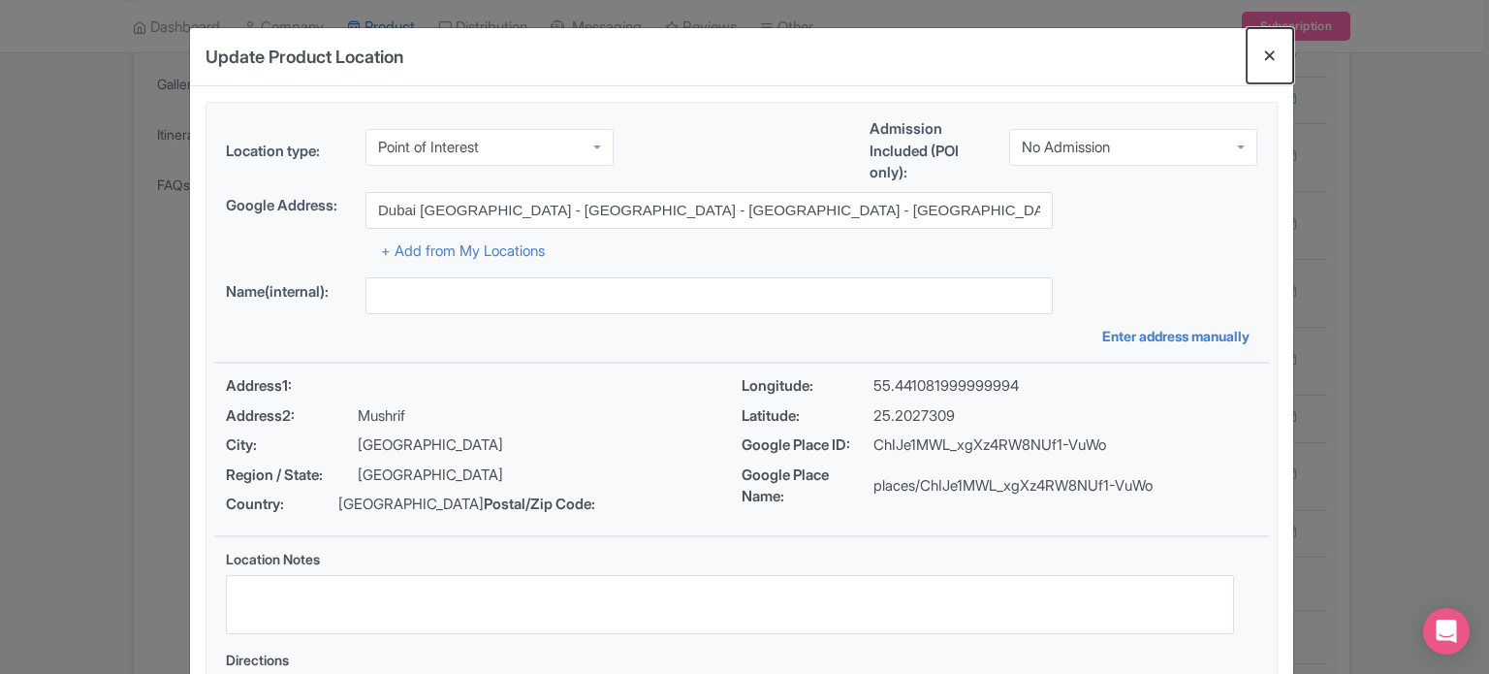
click at [1270, 57] on button "Close" at bounding box center [1270, 55] width 47 height 55
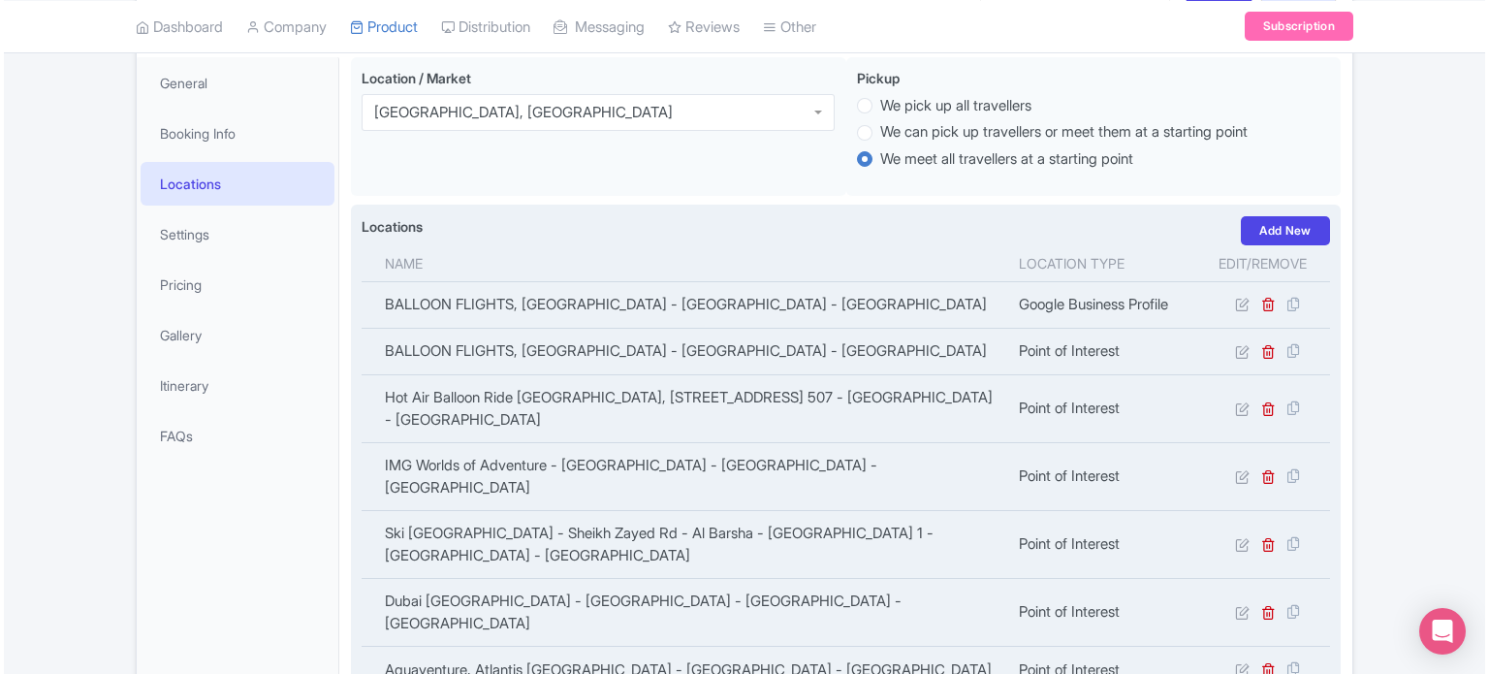
scroll to position [240, 0]
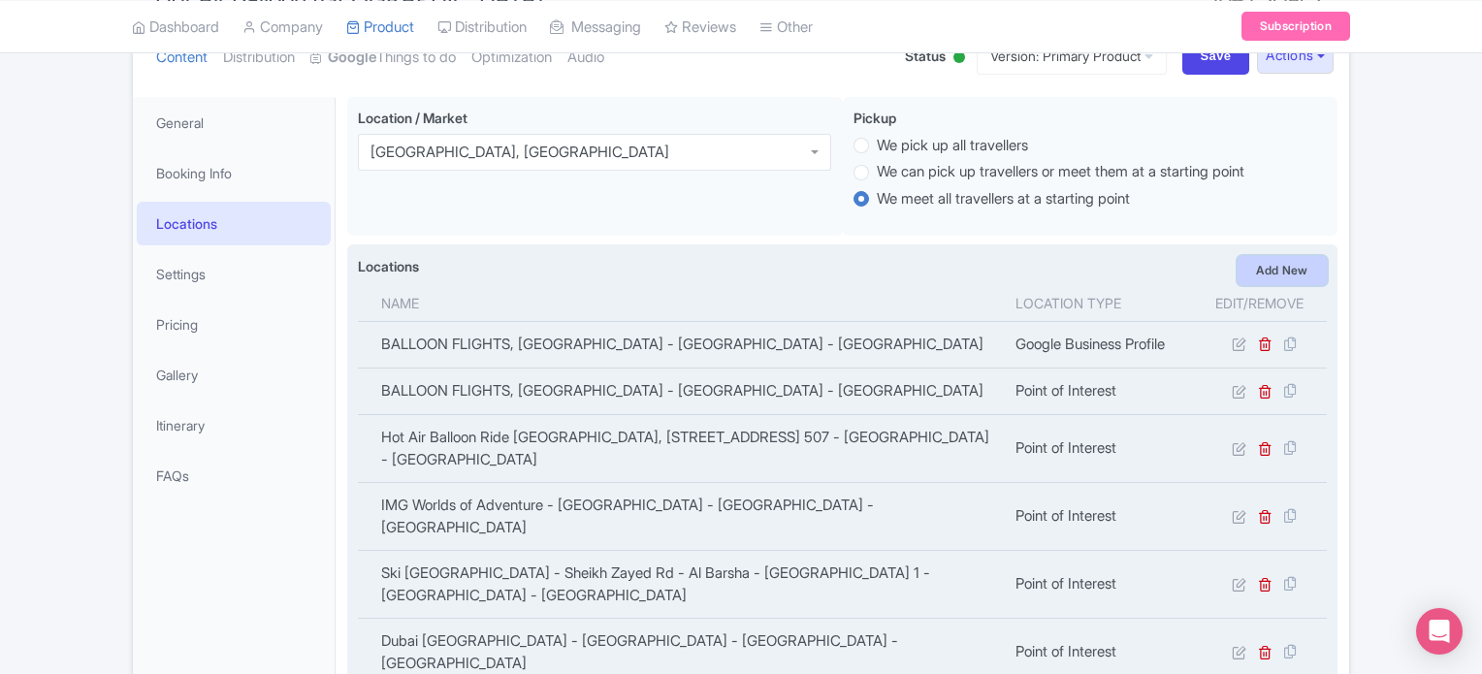
click at [1292, 266] on link "Add New" at bounding box center [1281, 270] width 89 height 29
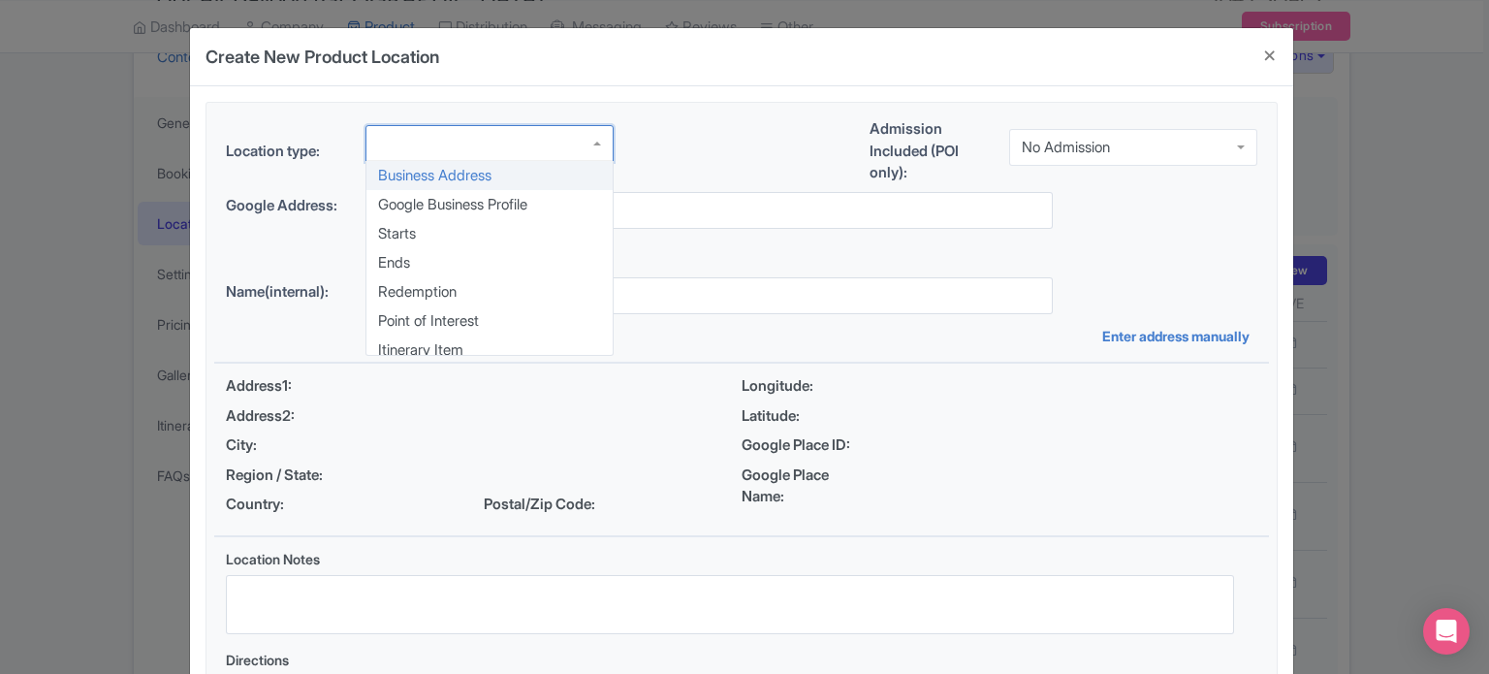
click at [568, 151] on div at bounding box center [490, 143] width 248 height 37
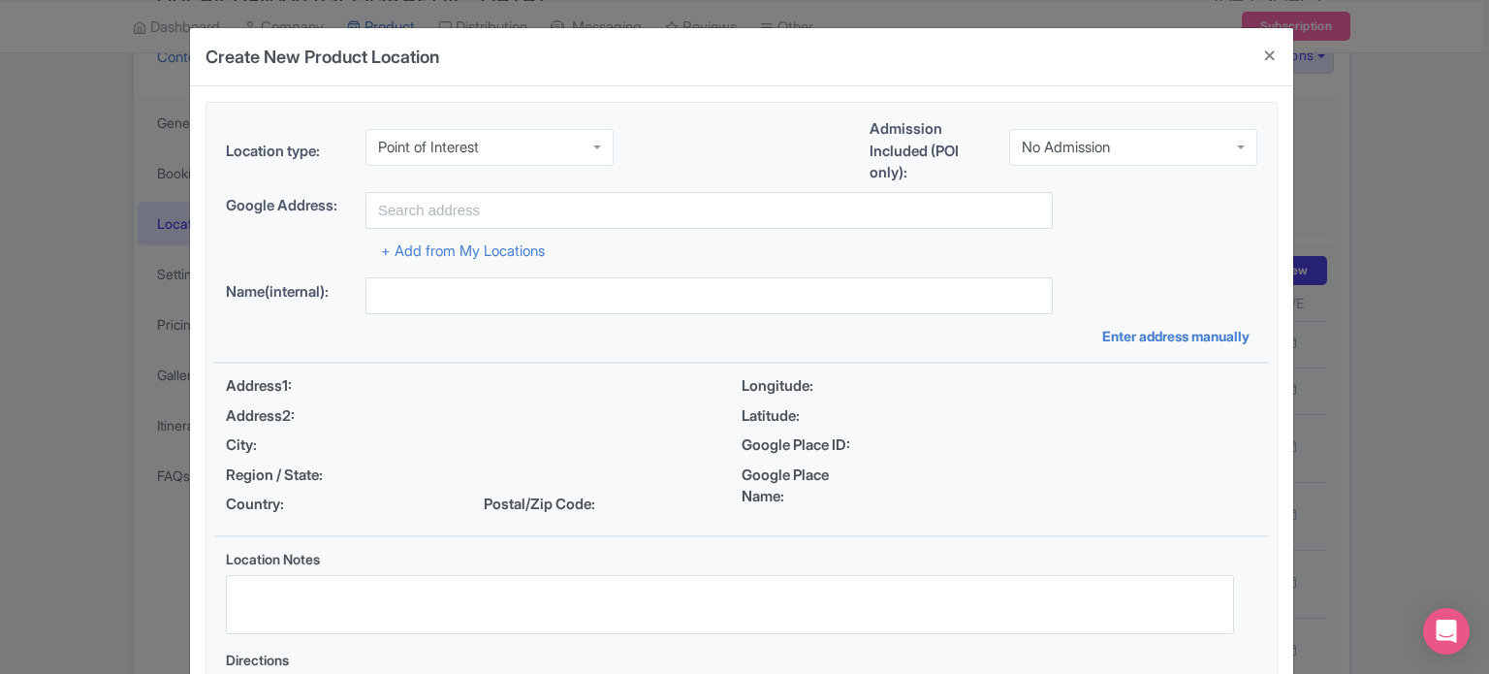
scroll to position [0, 0]
click at [1070, 131] on div "No Admission" at bounding box center [1133, 143] width 248 height 37
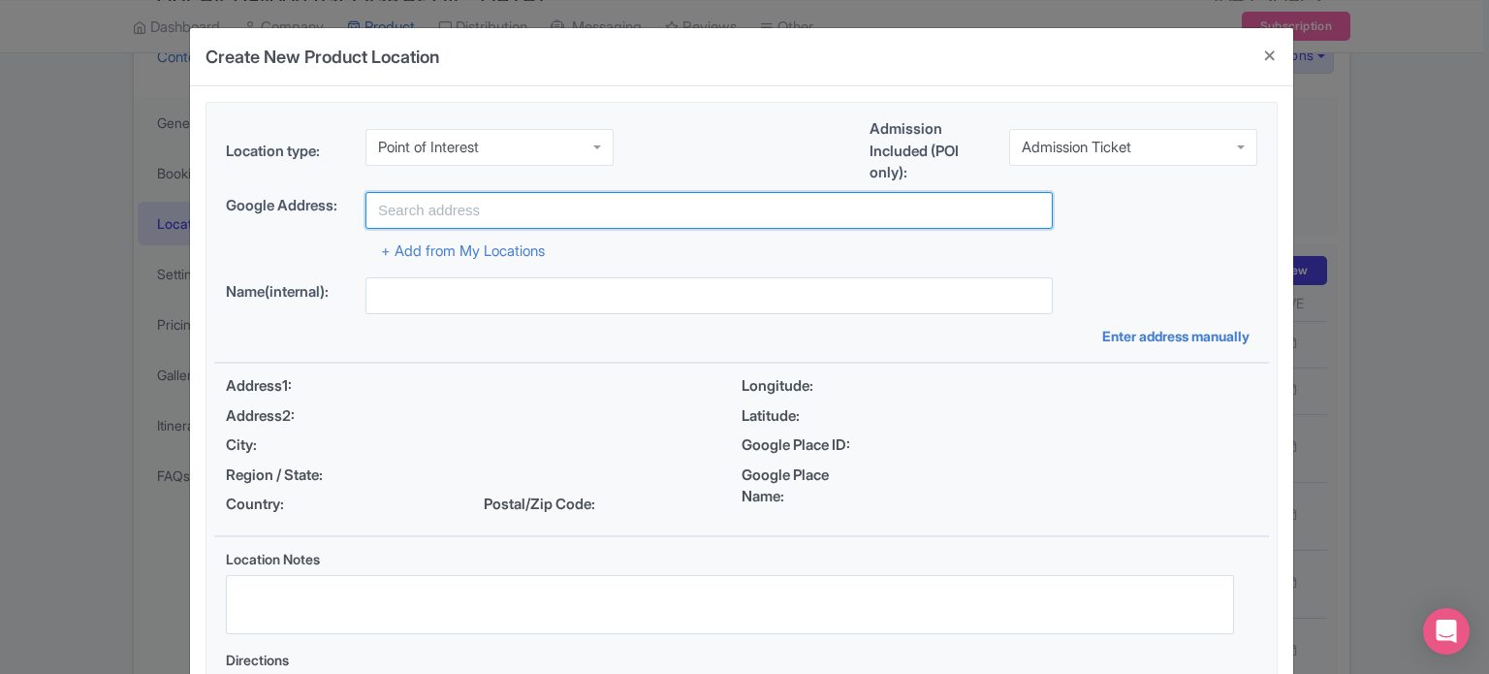
click at [611, 213] on input "text" at bounding box center [709, 210] width 687 height 37
click at [435, 215] on input "aya universe" at bounding box center [709, 210] width 687 height 37
click at [493, 208] on input "aya universe" at bounding box center [709, 210] width 687 height 37
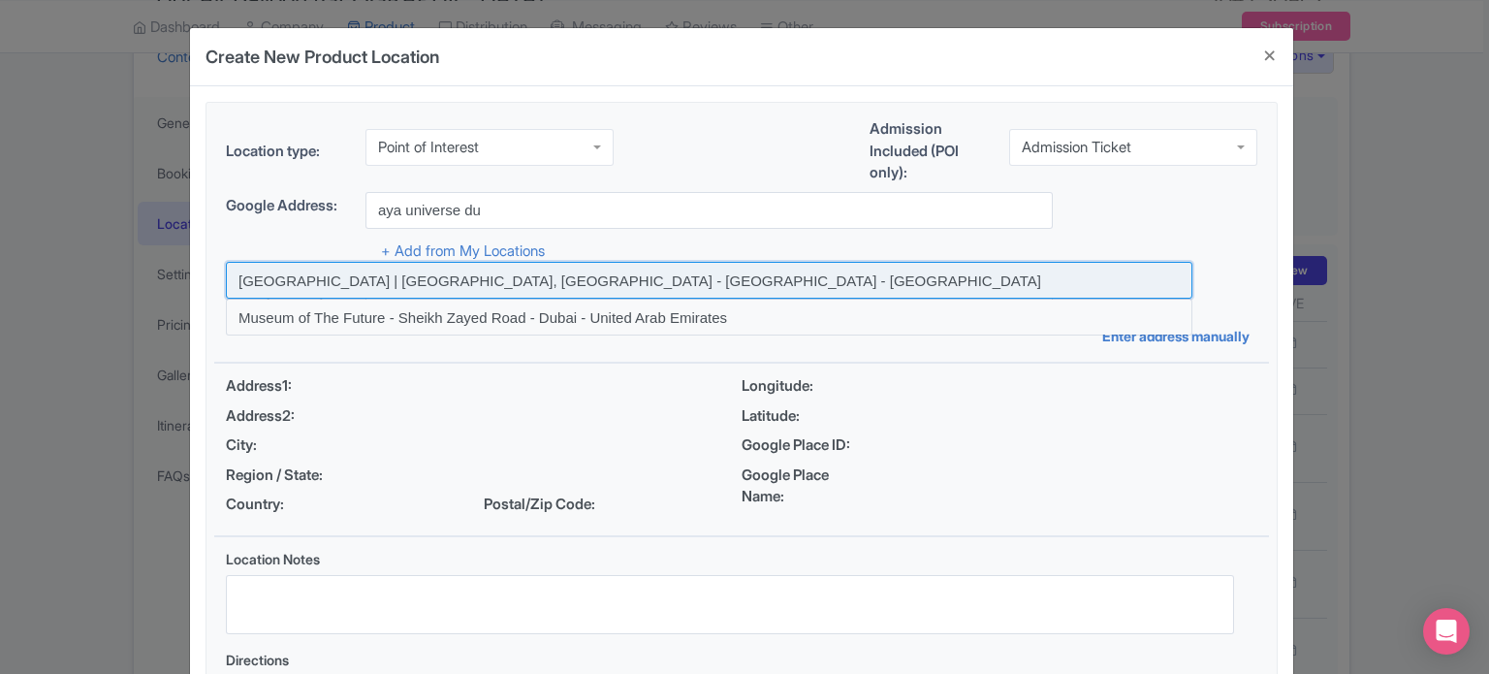
click at [493, 277] on input at bounding box center [709, 280] width 967 height 37
type input "AYA | Dubai, Wafi City - Dubai - United Arab Emirates"
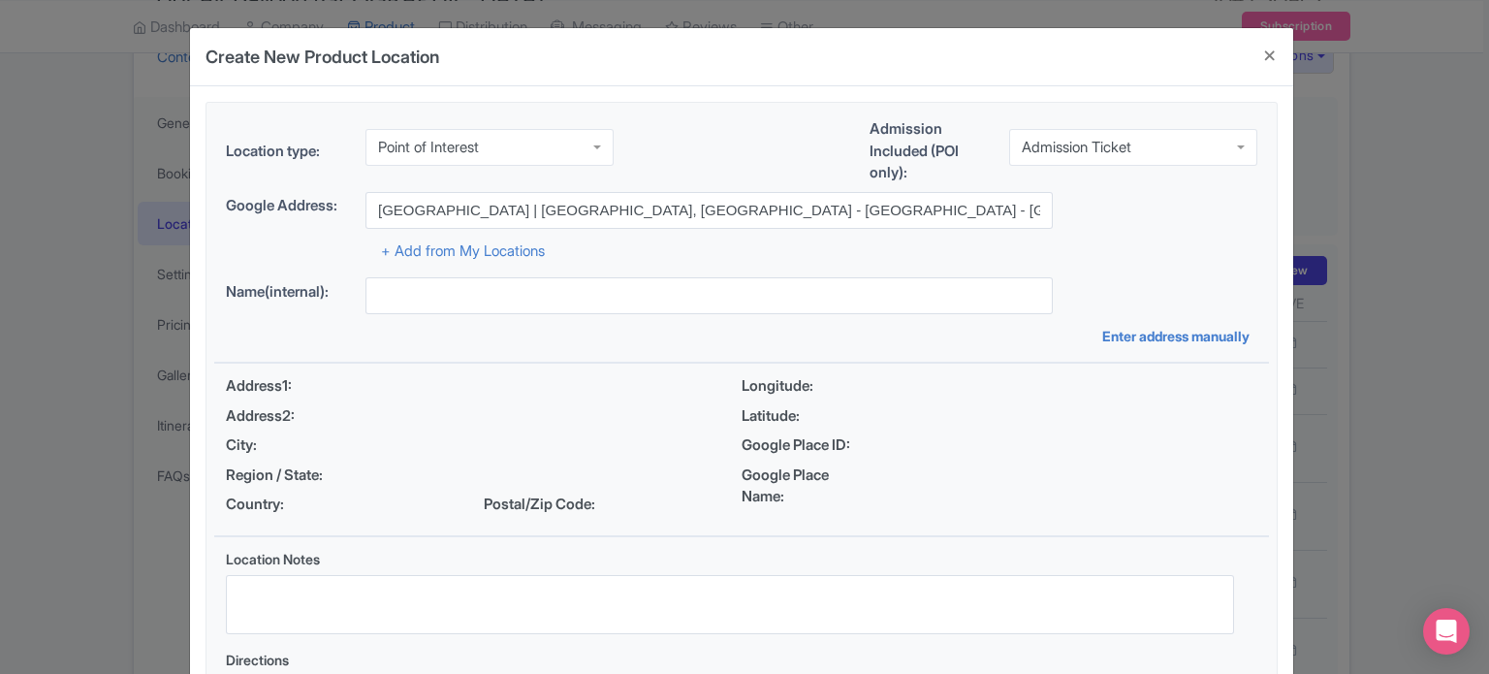
type input "AYA | Dubai, Wafi City - Dubai - United Arab Emirates"
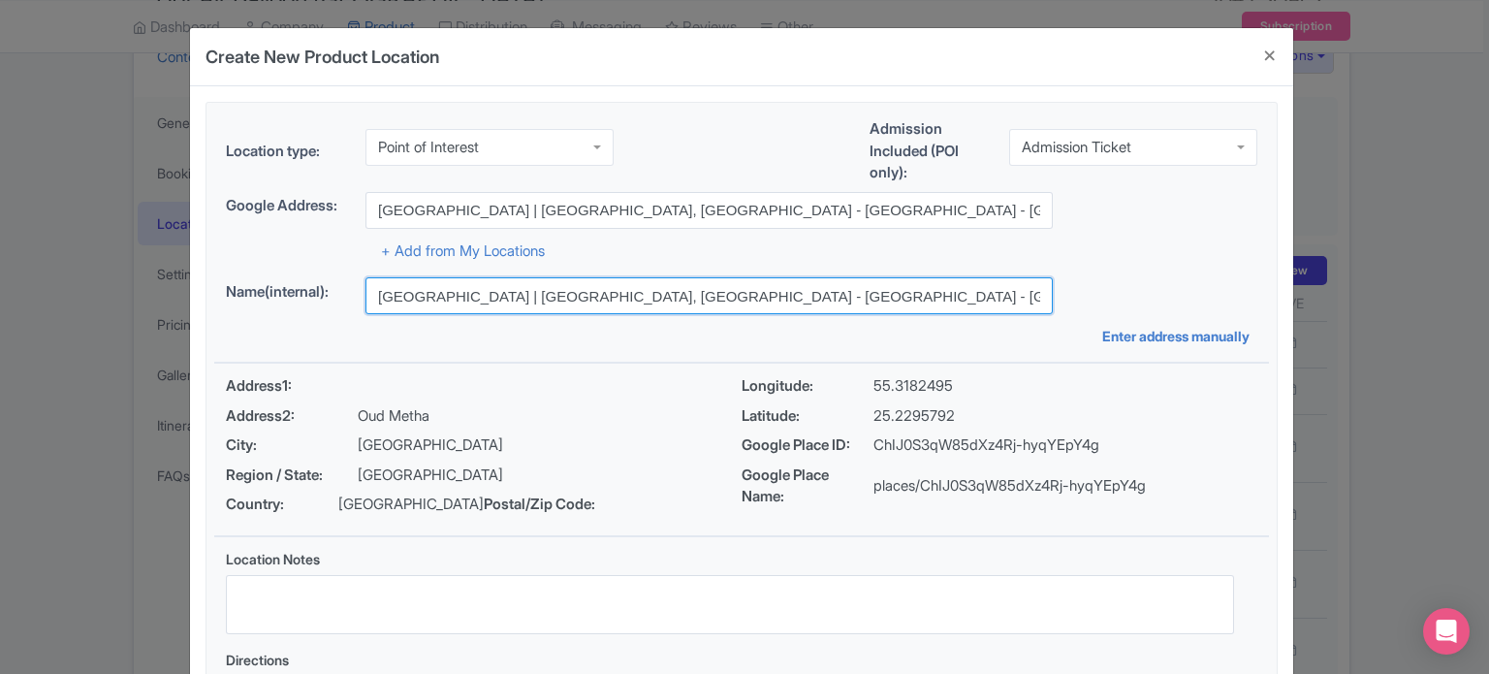
click at [927, 304] on input "AYA | Dubai, Wafi City - Dubai - United Arab Emirates" at bounding box center [709, 295] width 687 height 37
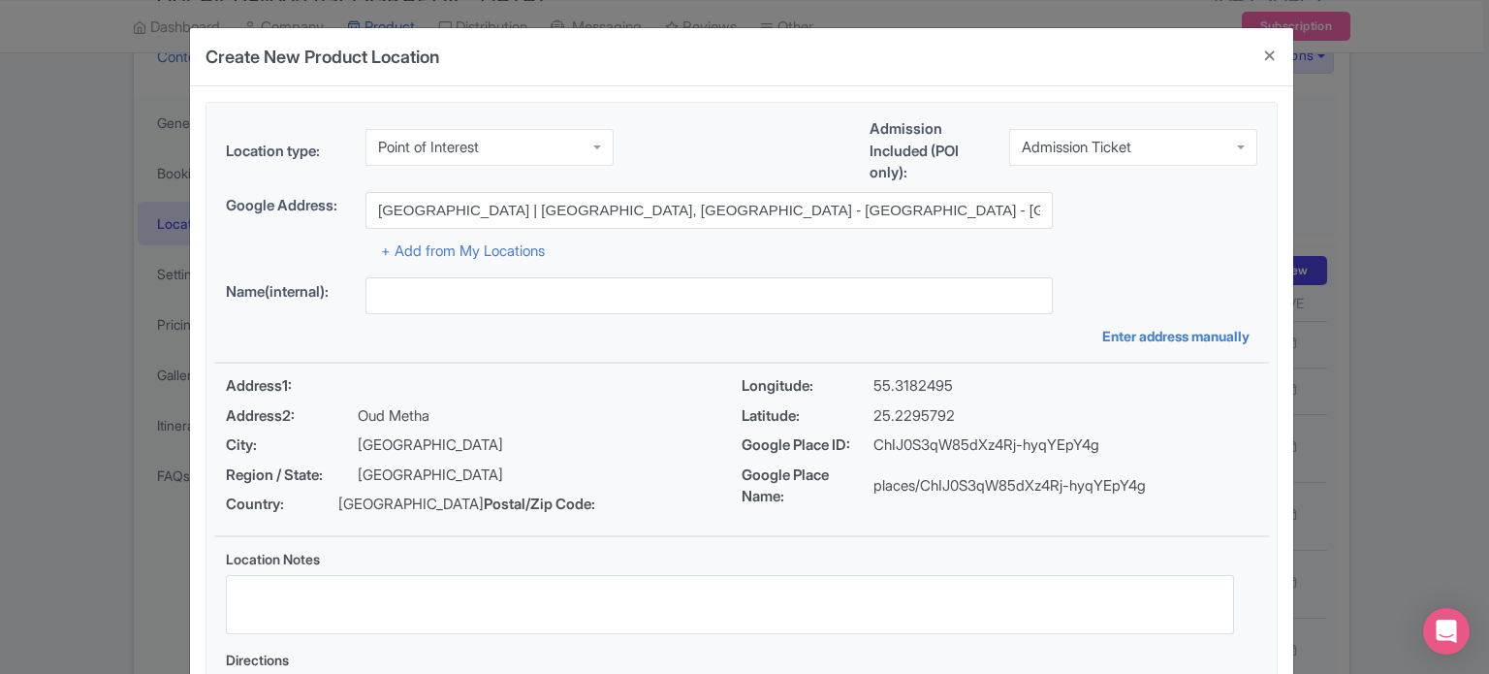
click at [1104, 256] on div "+ Add from My Locations" at bounding box center [742, 246] width 1032 height 34
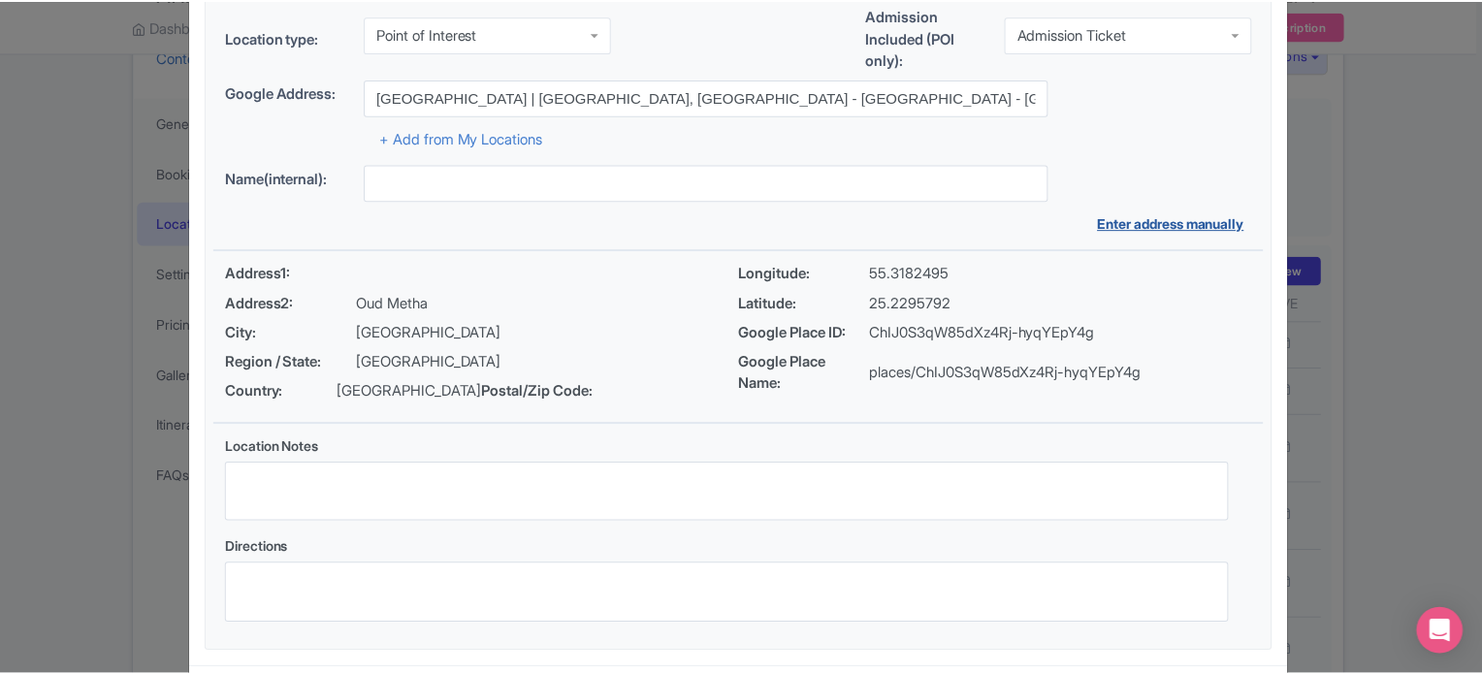
scroll to position [223, 0]
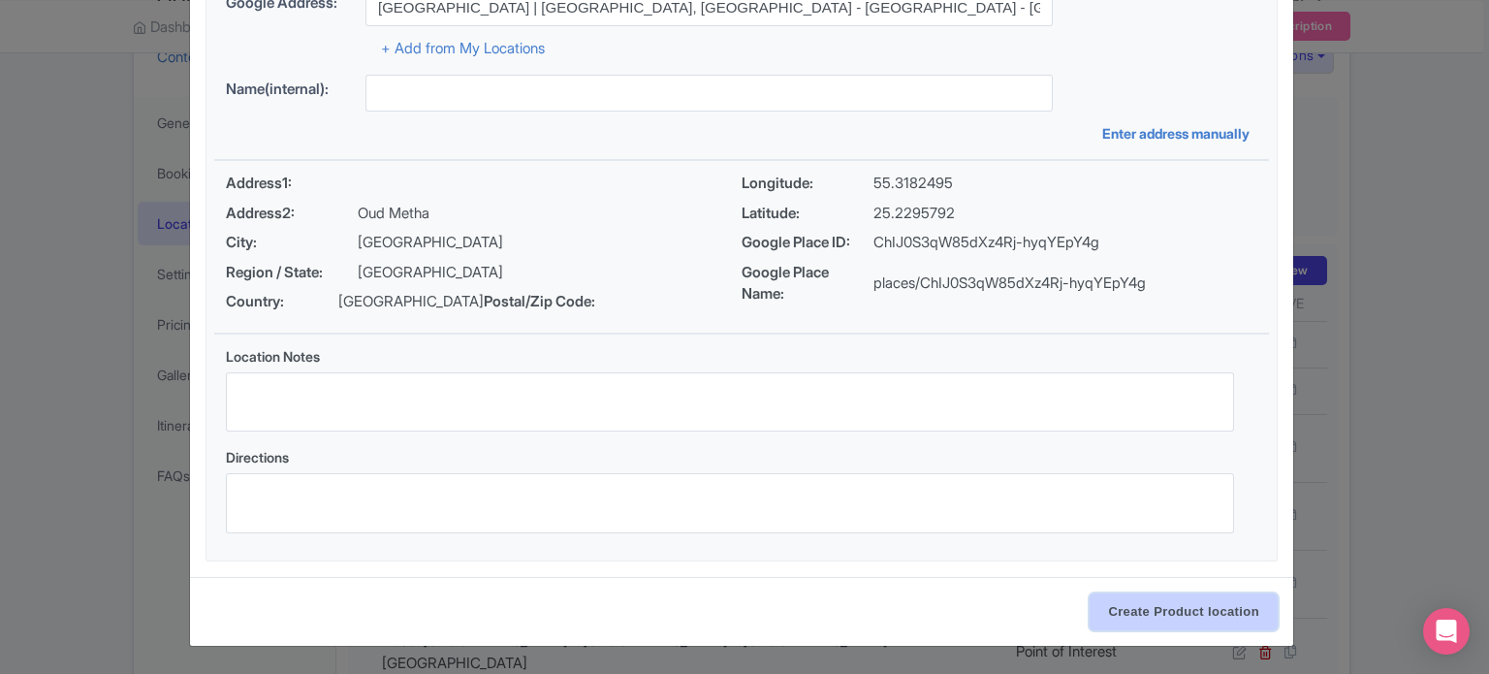
click at [1191, 604] on input "Create Product location" at bounding box center [1184, 611] width 188 height 37
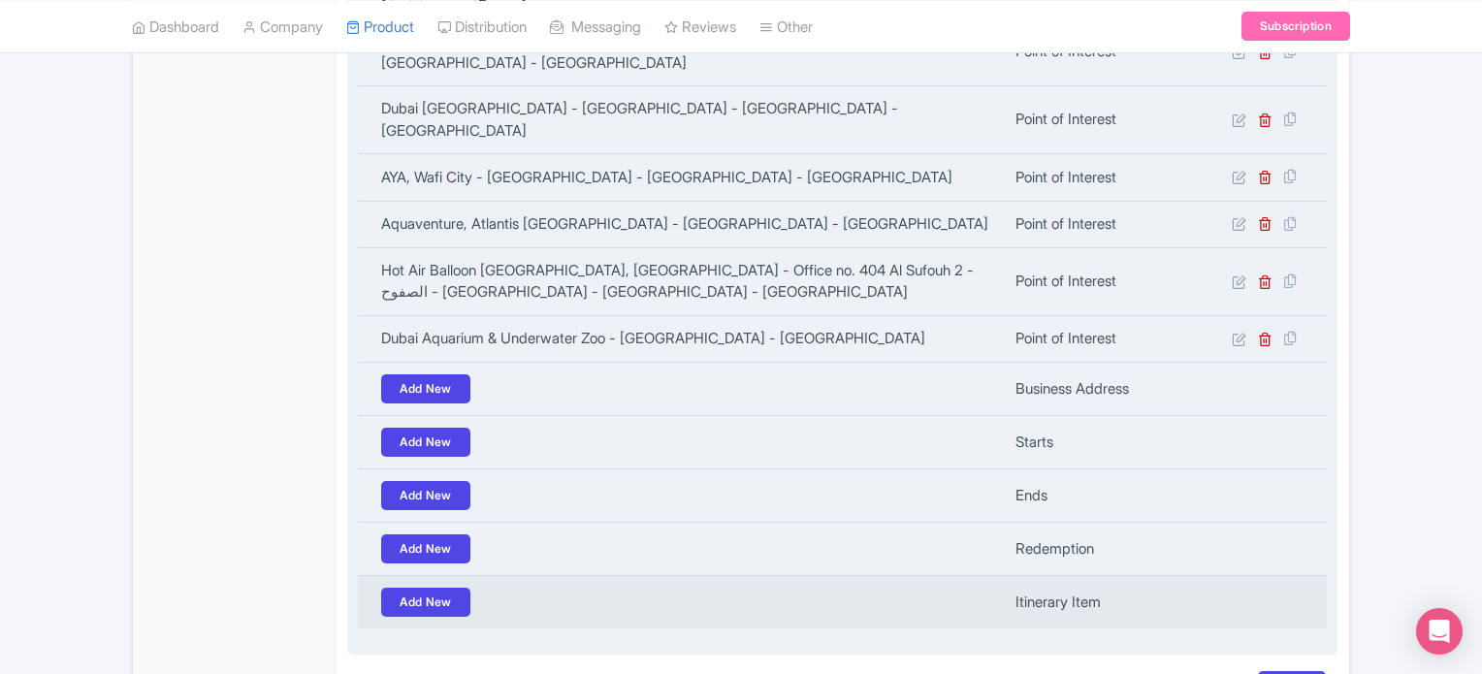
scroll to position [818, 0]
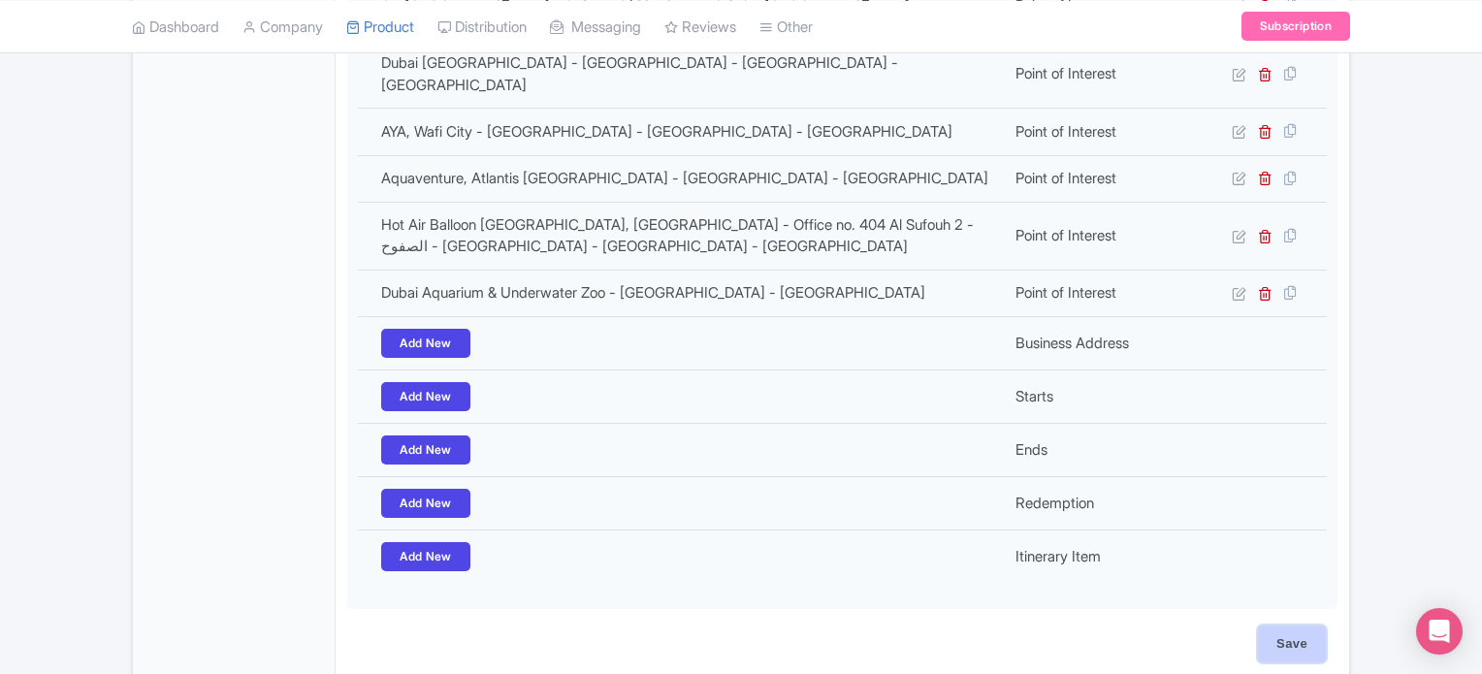
click at [1292, 625] on input "Save" at bounding box center [1292, 643] width 68 height 37
type input "Update Product"
